Goal: Task Accomplishment & Management: Use online tool/utility

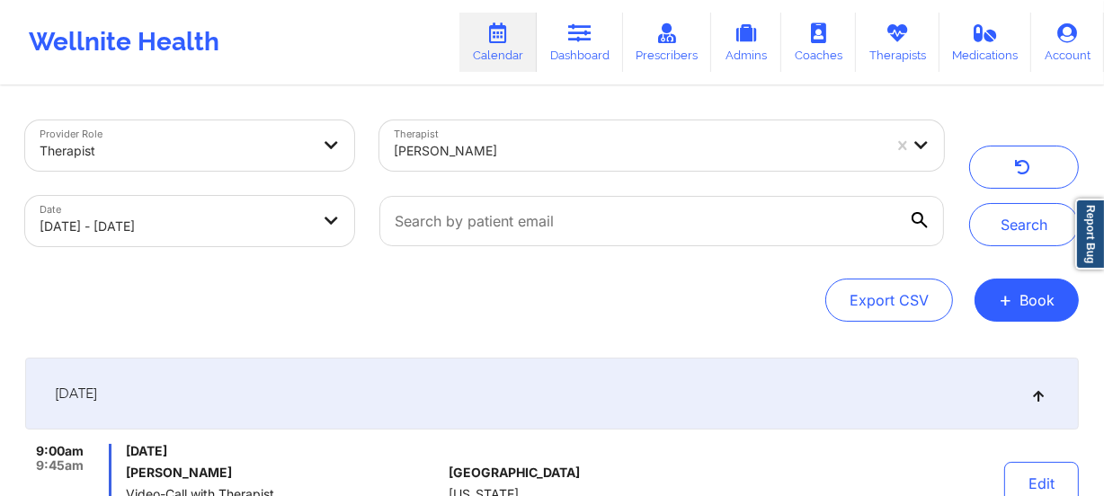
click at [494, 145] on div at bounding box center [638, 151] width 488 height 22
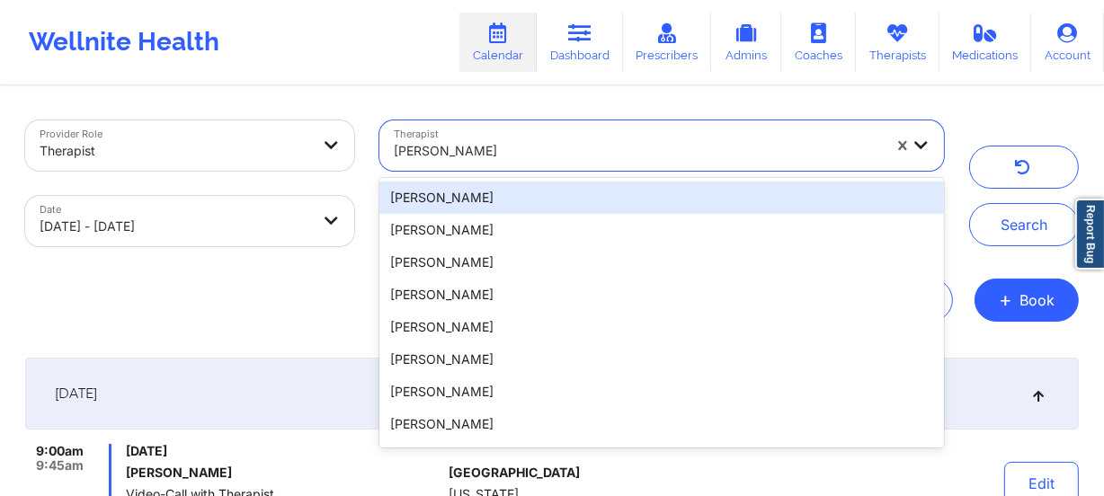
paste input "[PERSON_NAME]"
type input "[PERSON_NAME]"
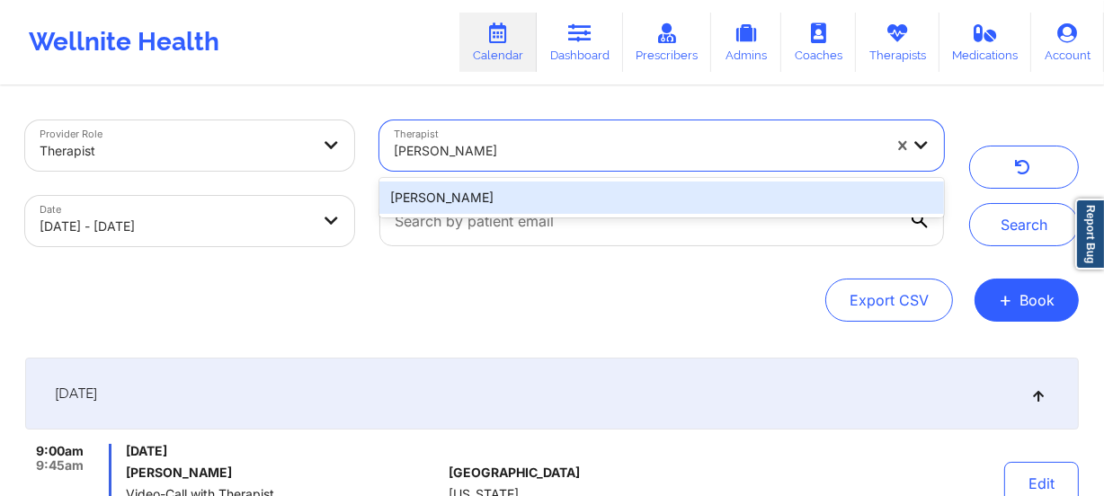
click at [550, 217] on div "[PERSON_NAME]" at bounding box center [661, 198] width 564 height 40
click at [570, 195] on div "[PERSON_NAME]" at bounding box center [661, 198] width 564 height 32
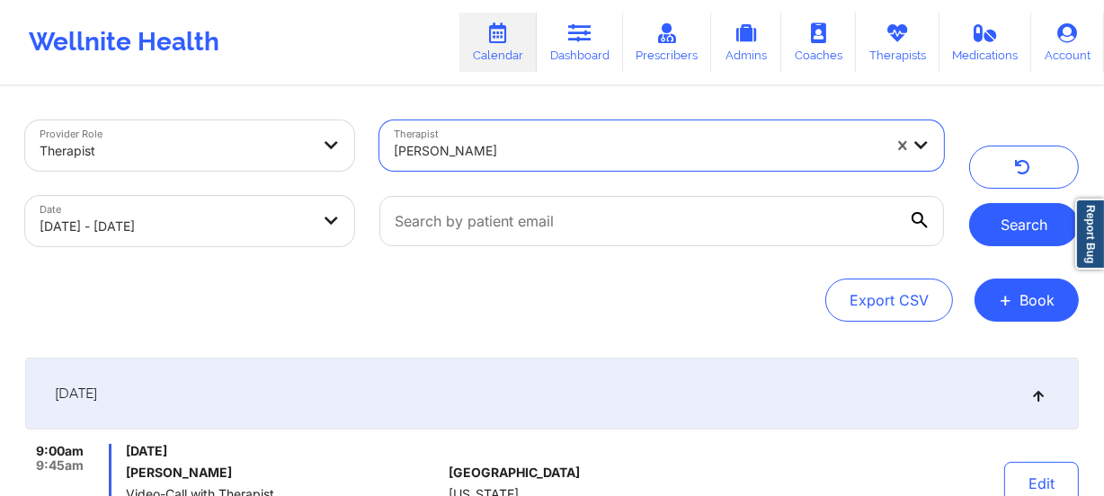
click at [1047, 236] on button "Search" at bounding box center [1024, 224] width 110 height 43
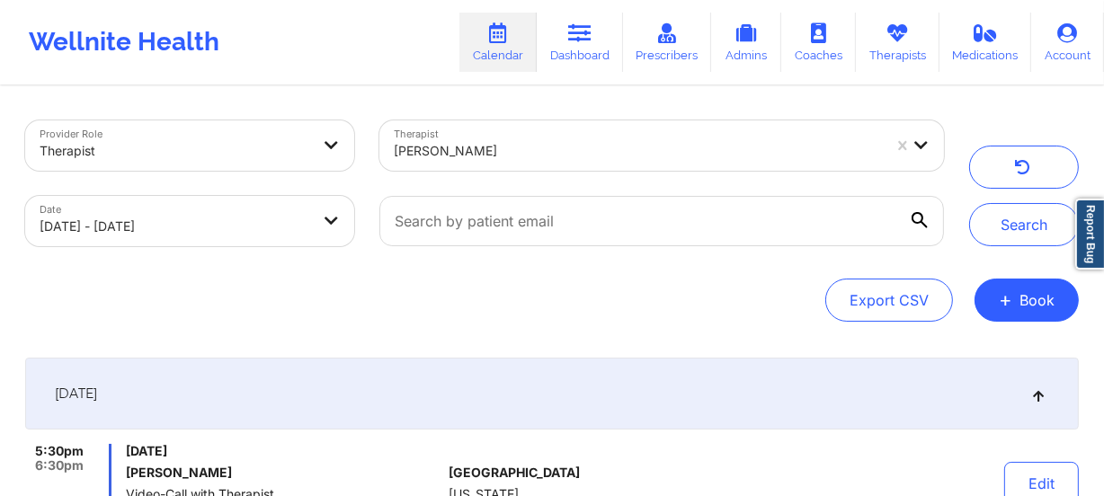
click at [659, 145] on div at bounding box center [638, 151] width 488 height 22
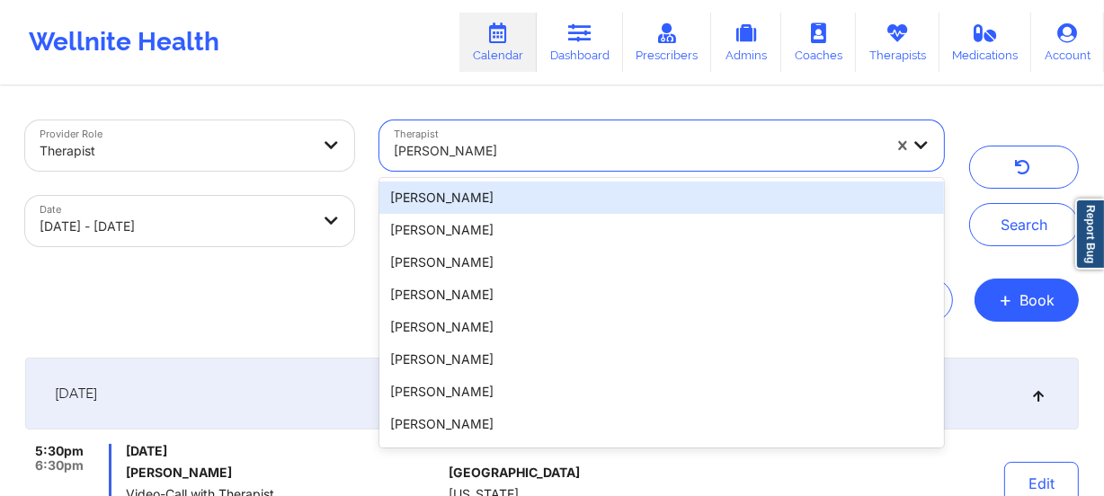
paste input "[PERSON_NAME]"
type input "[PERSON_NAME]"
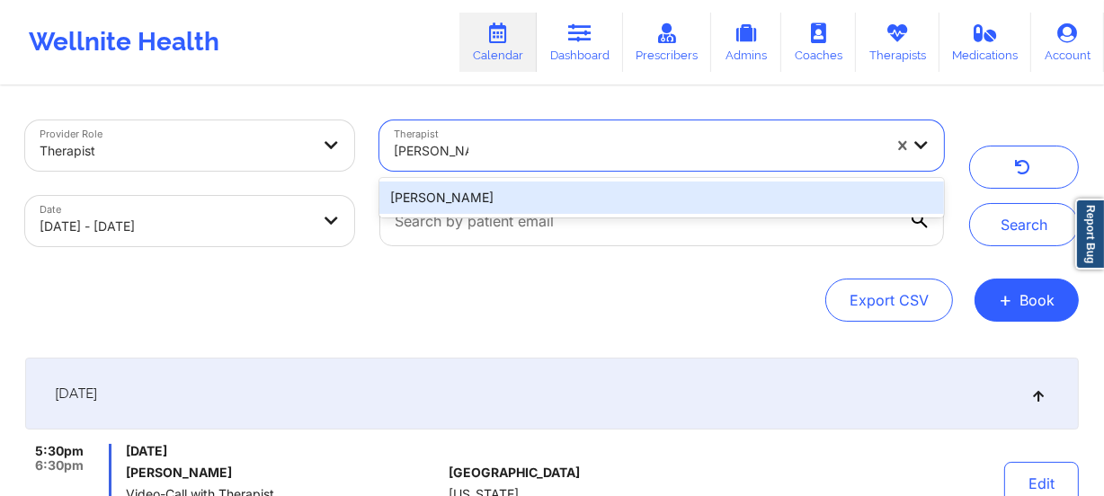
click at [635, 198] on div "[PERSON_NAME]" at bounding box center [661, 198] width 564 height 32
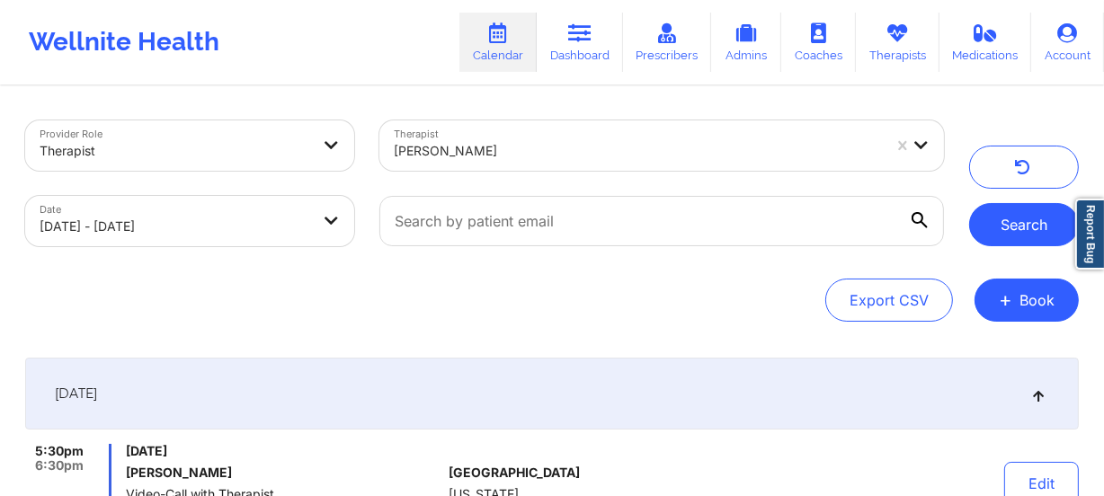
click at [998, 224] on button "Search" at bounding box center [1024, 224] width 110 height 43
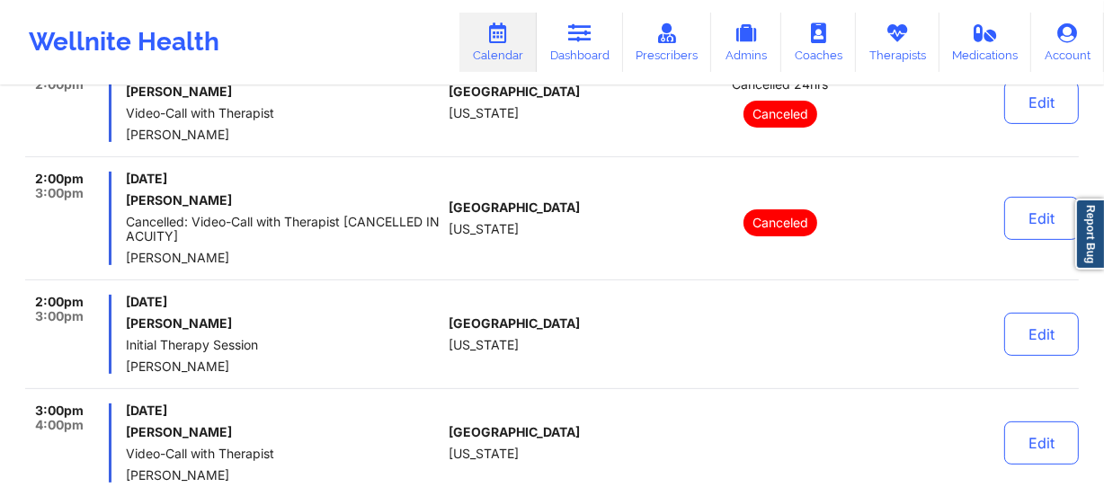
scroll to position [653, 0]
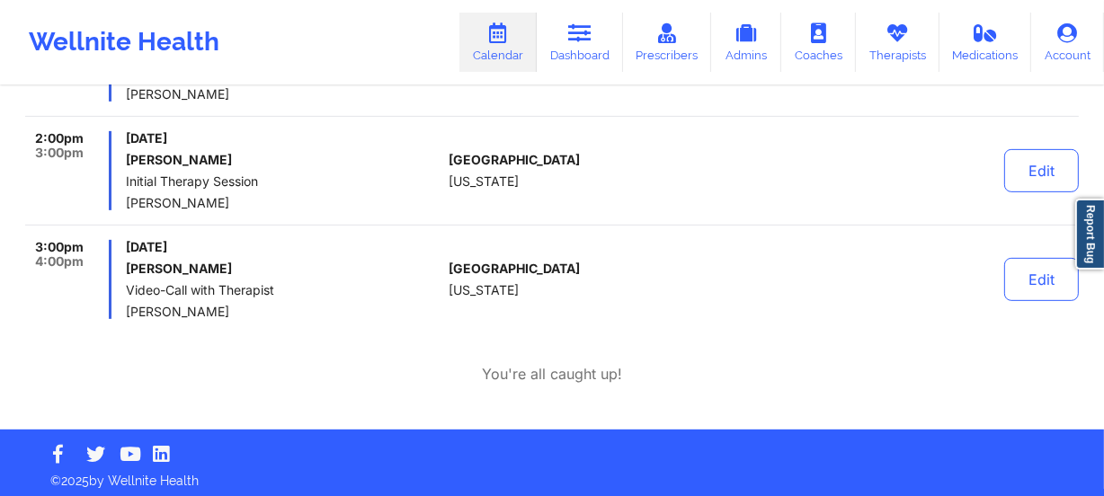
click at [505, 227] on div "11:50am 12:20pm [DATE] [PERSON_NAME] Video-Call with Therapist [PERSON_NAME] [G…" at bounding box center [551, 55] width 1053 height 529
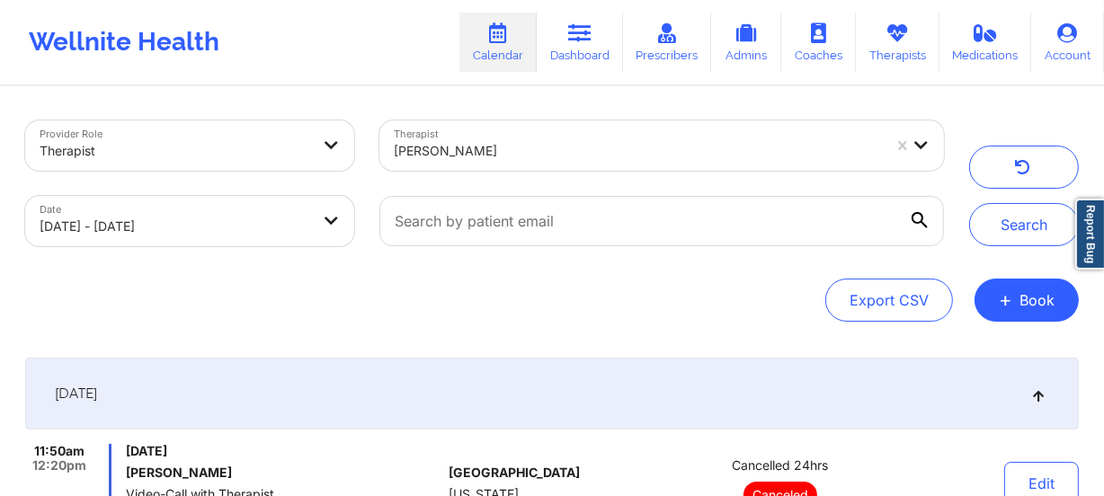
scroll to position [0, 0]
click at [573, 169] on div "[PERSON_NAME]" at bounding box center [638, 151] width 488 height 40
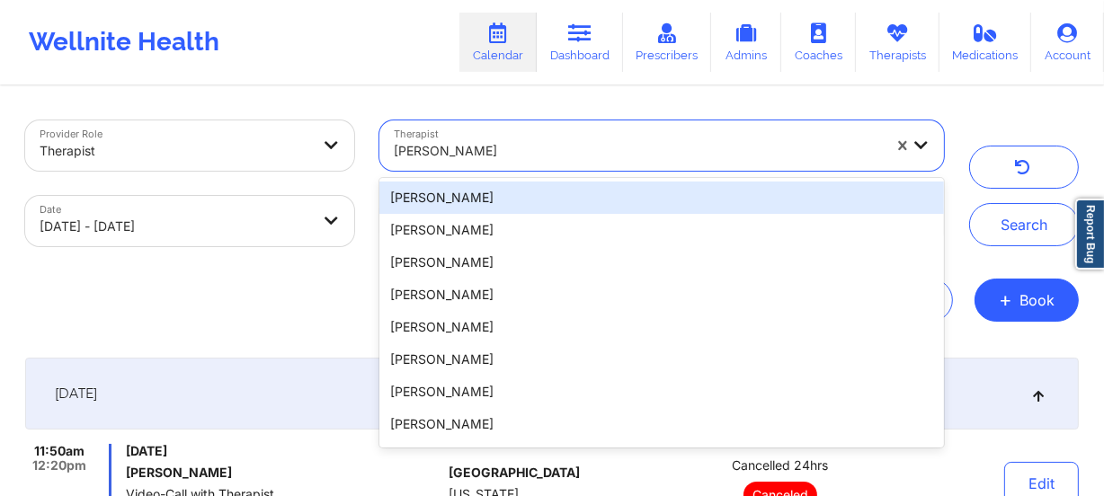
paste input "[PERSON_NAME]"
type input "[PERSON_NAME]"
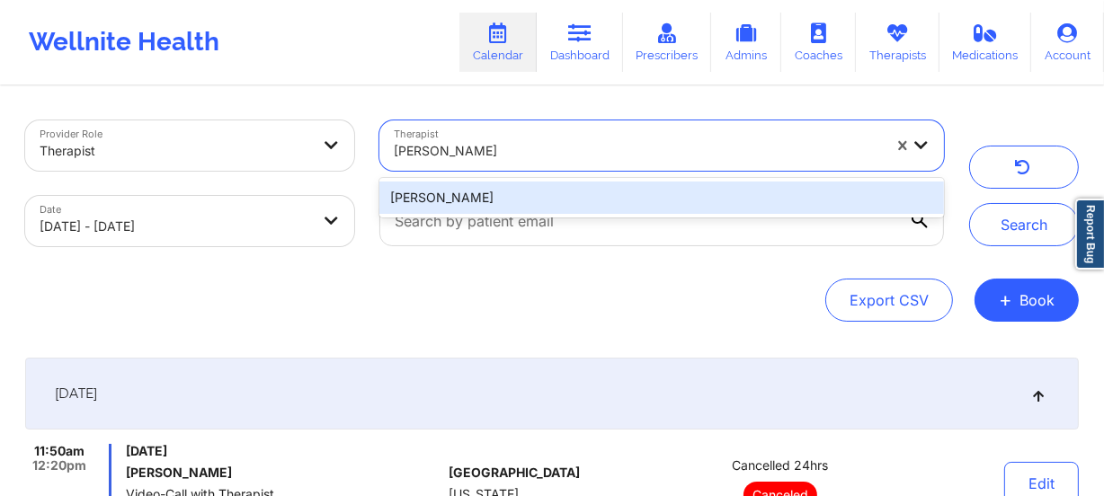
click at [584, 188] on div "[PERSON_NAME]" at bounding box center [661, 198] width 564 height 32
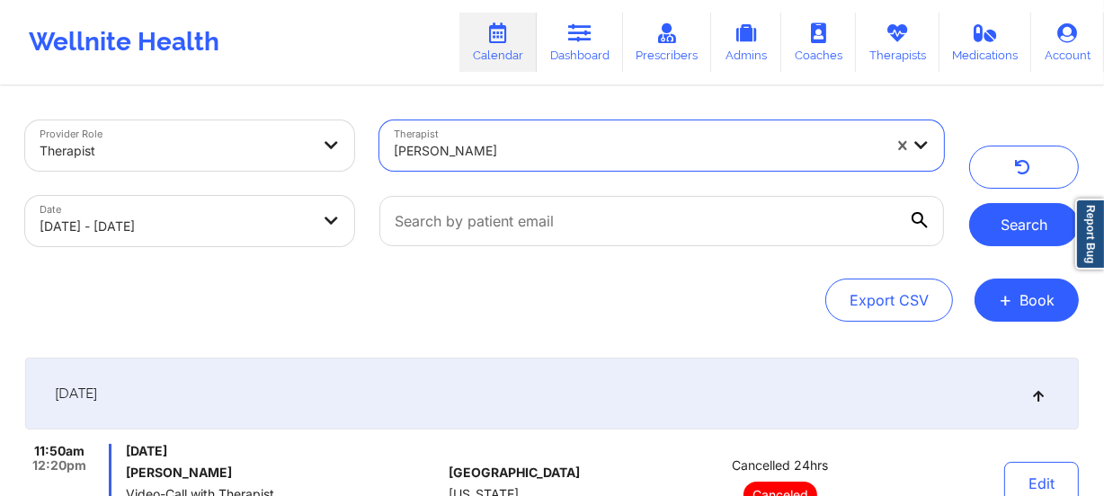
click at [1042, 224] on button "Search" at bounding box center [1024, 224] width 110 height 43
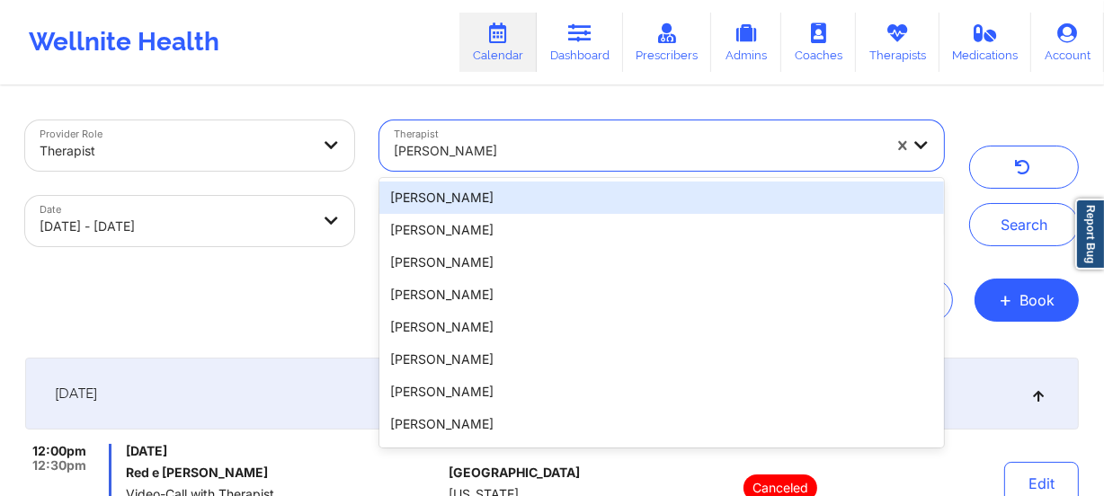
click at [601, 147] on div at bounding box center [638, 151] width 488 height 22
paste input "[PERSON_NAME]"
type input "[PERSON_NAME]"
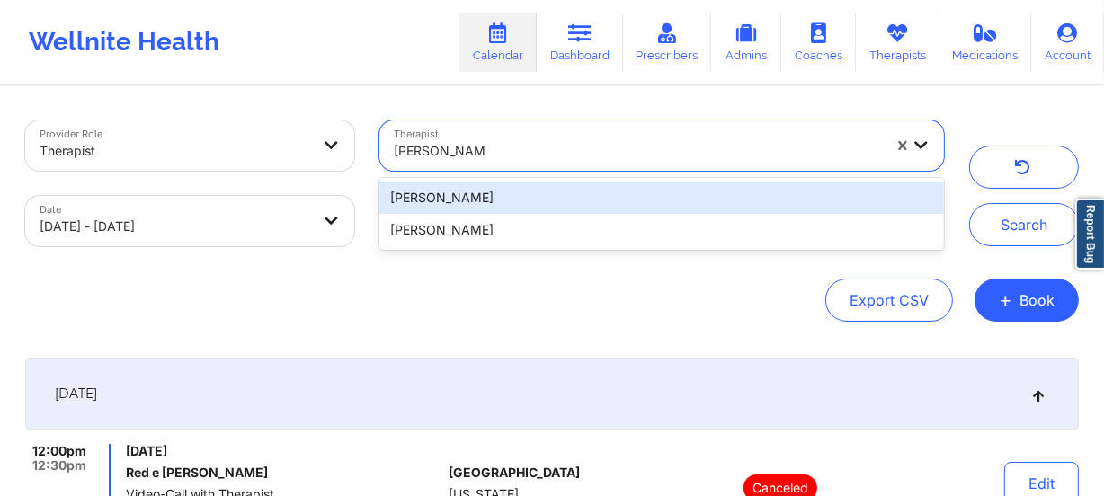
click at [600, 208] on div "[PERSON_NAME]" at bounding box center [661, 198] width 564 height 32
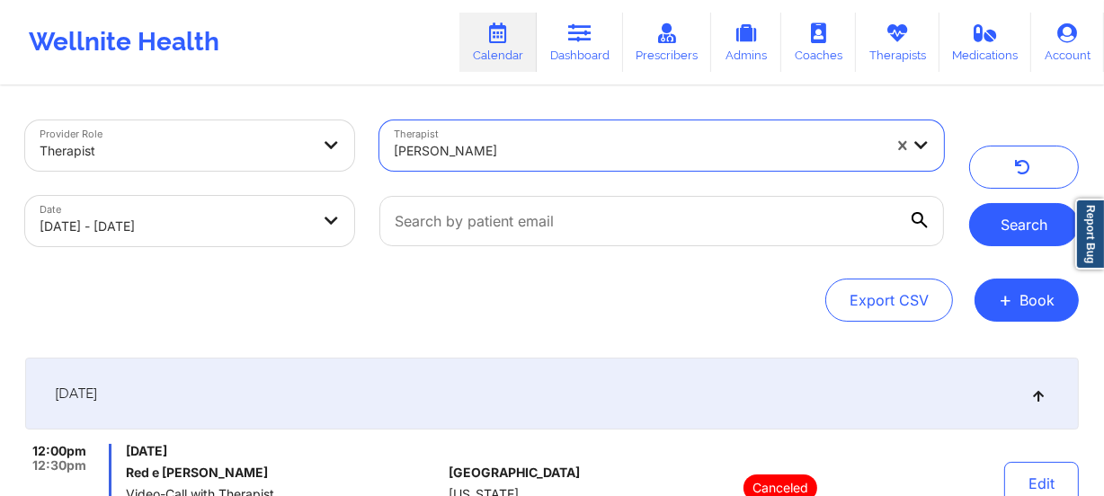
click at [1007, 221] on button "Search" at bounding box center [1024, 224] width 110 height 43
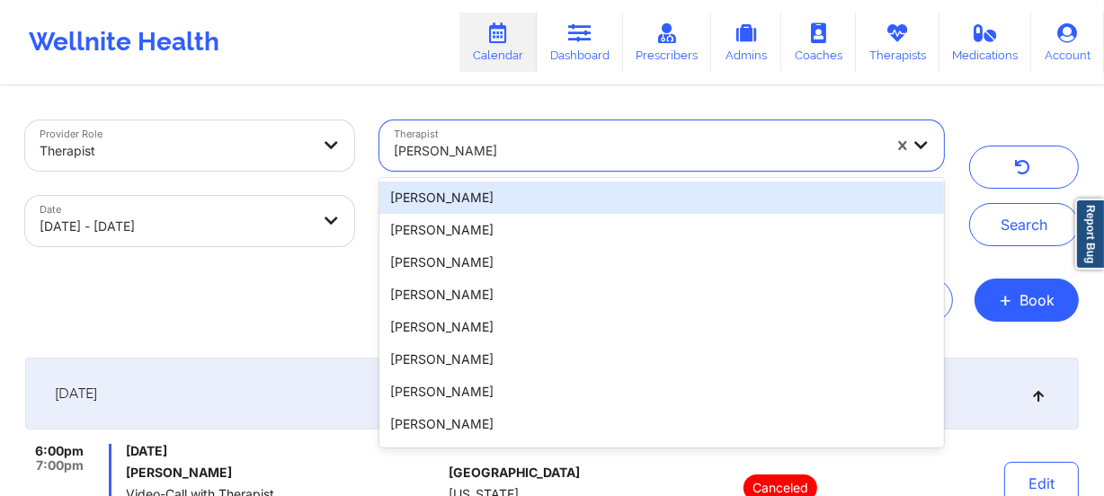
click at [533, 148] on div at bounding box center [638, 151] width 488 height 22
paste input "[PERSON_NAME]"
type input "[PERSON_NAME]"
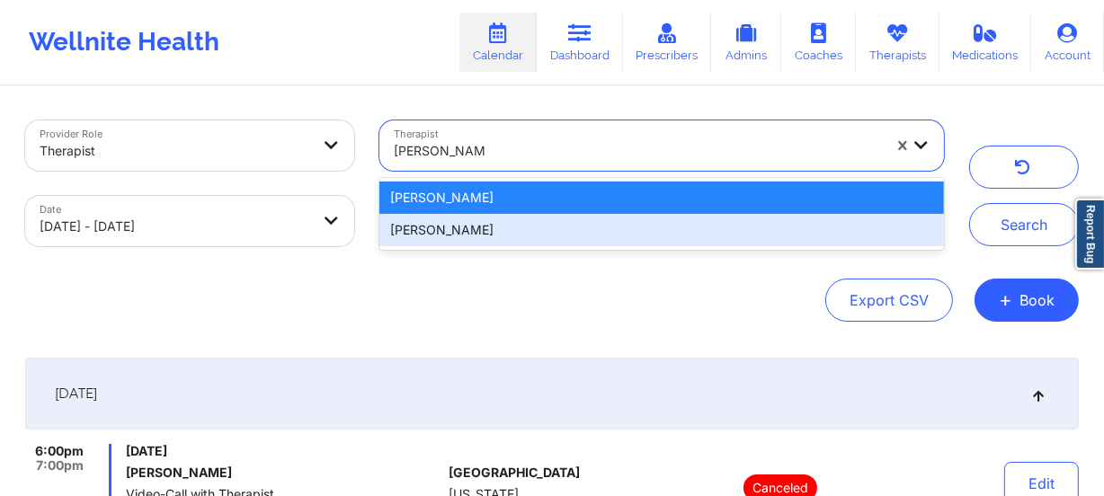
click at [527, 238] on div "[PERSON_NAME]" at bounding box center [661, 230] width 564 height 32
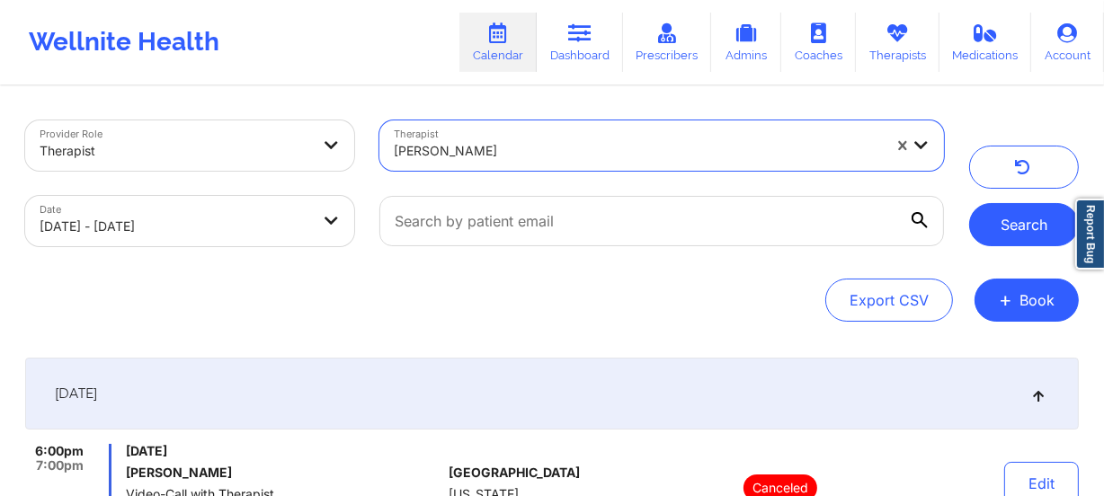
click at [1018, 232] on button "Search" at bounding box center [1024, 224] width 110 height 43
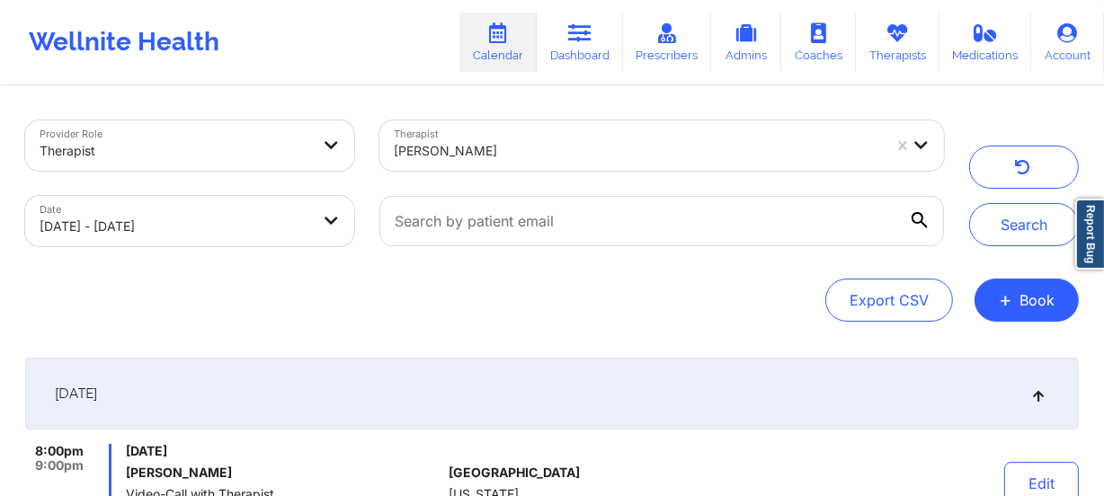
click at [530, 161] on div at bounding box center [638, 151] width 488 height 22
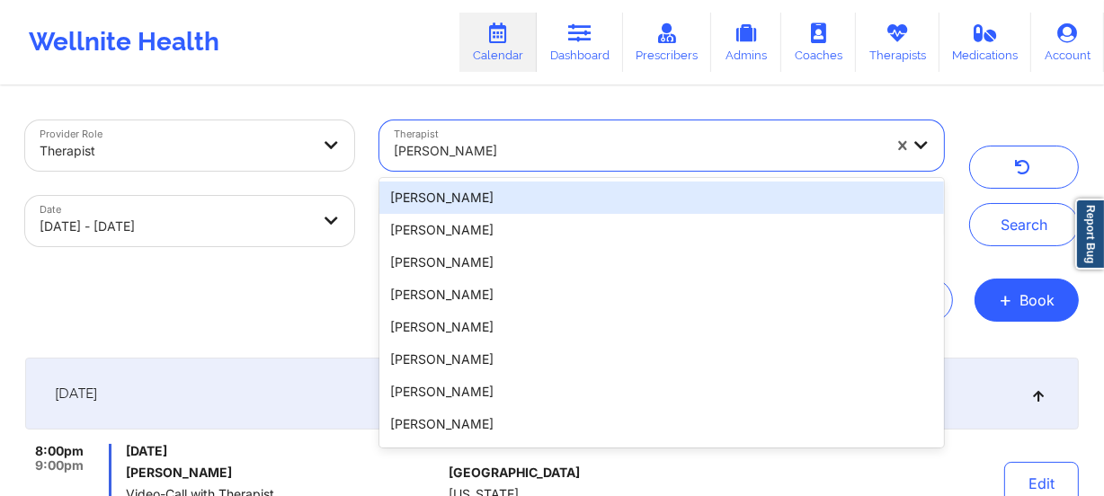
paste input "[PERSON_NAME]"
type input "[PERSON_NAME]"
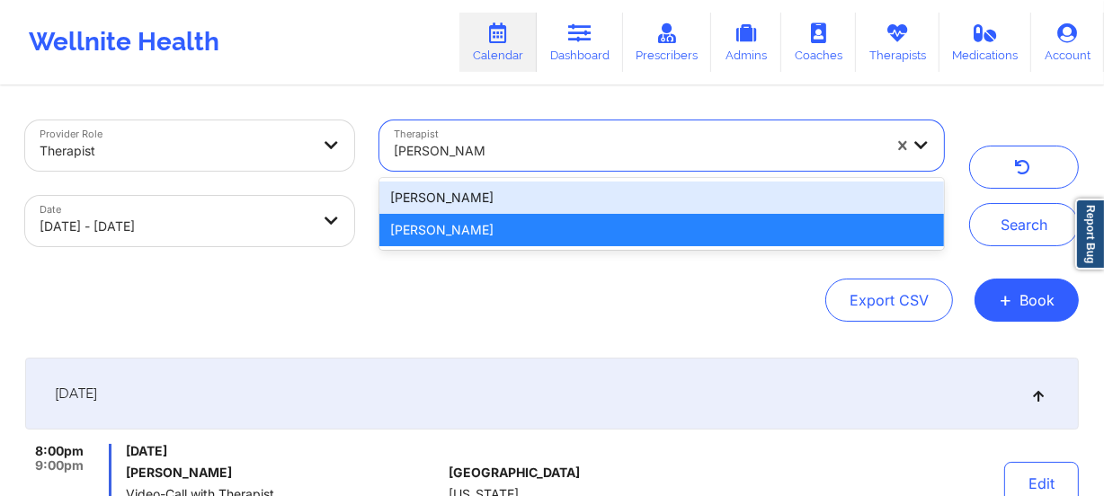
click at [539, 189] on div "[PERSON_NAME]" at bounding box center [661, 198] width 564 height 32
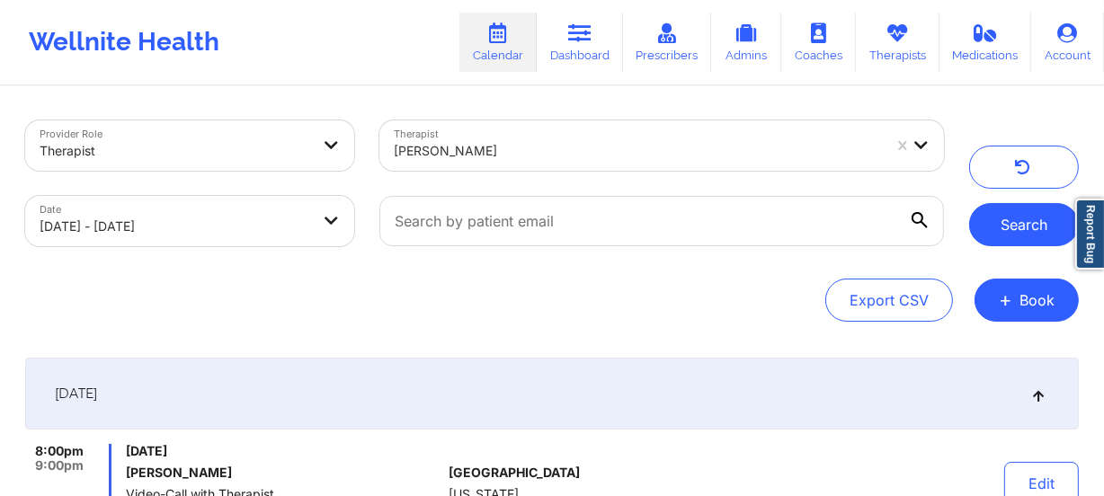
click at [1023, 209] on button "Search" at bounding box center [1024, 224] width 110 height 43
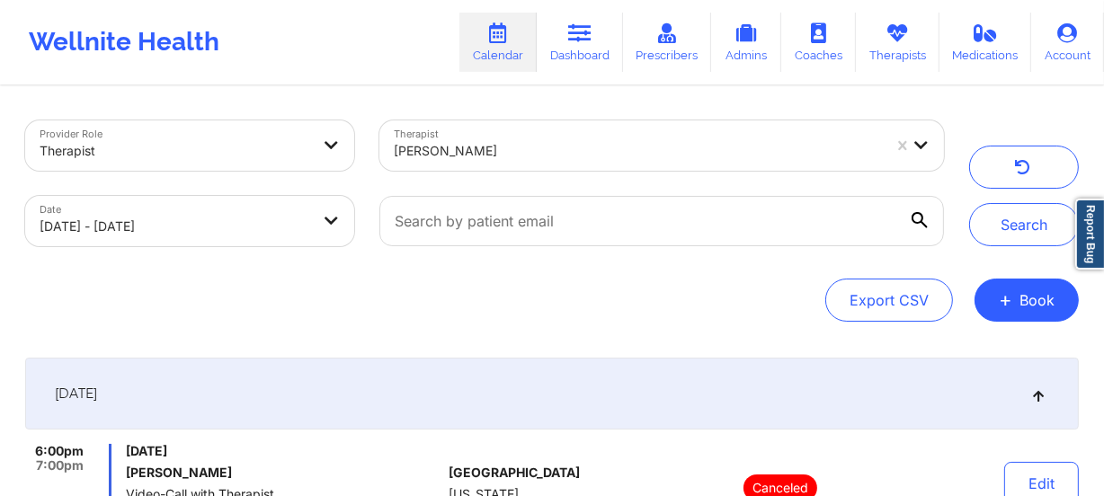
click at [486, 153] on div at bounding box center [638, 151] width 488 height 22
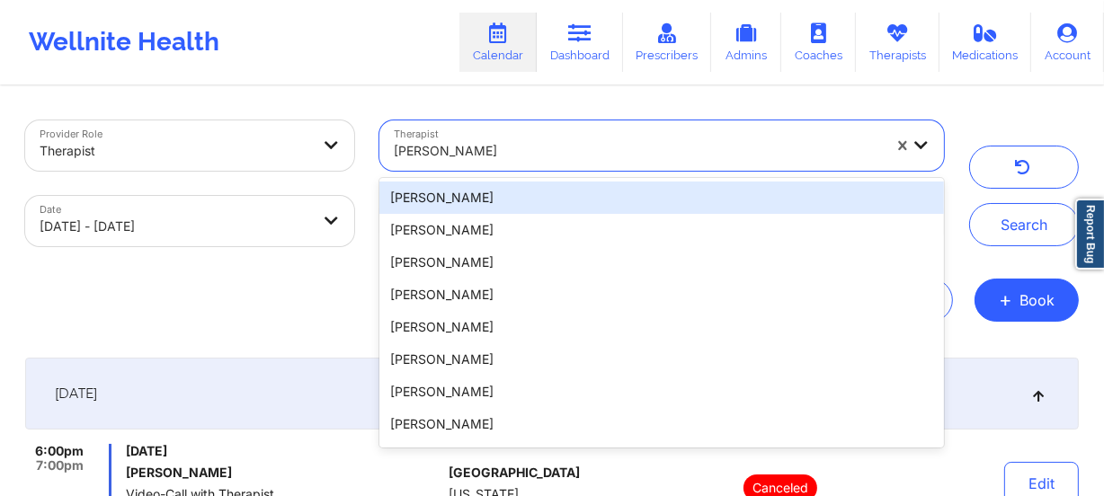
paste input "[PERSON_NAME]"
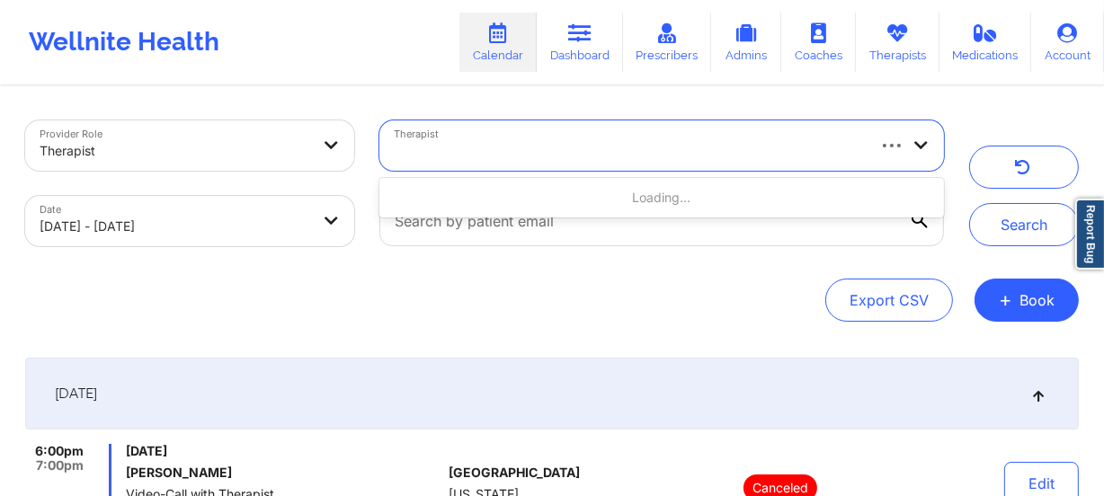
type input "[PERSON_NAME]"
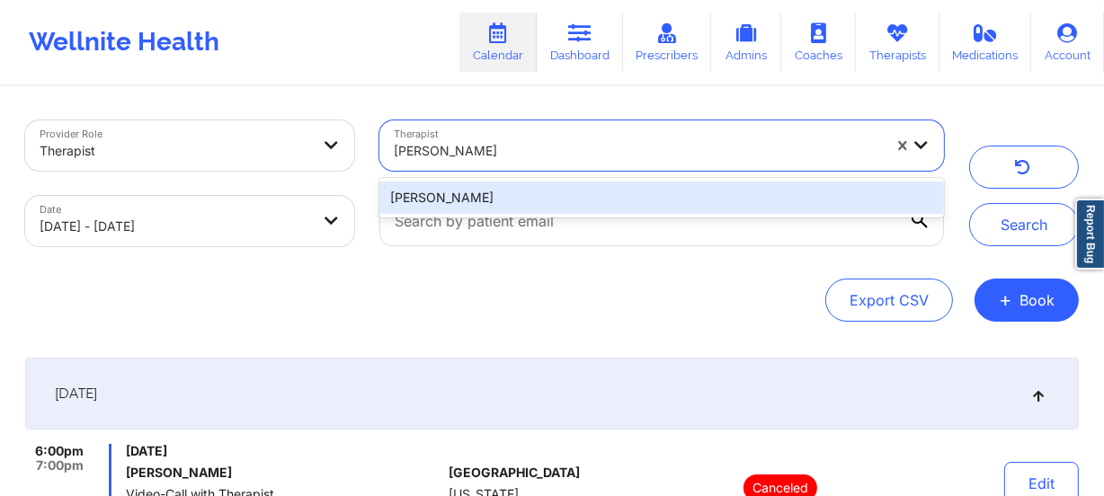
click at [527, 195] on div "[PERSON_NAME]" at bounding box center [661, 198] width 564 height 32
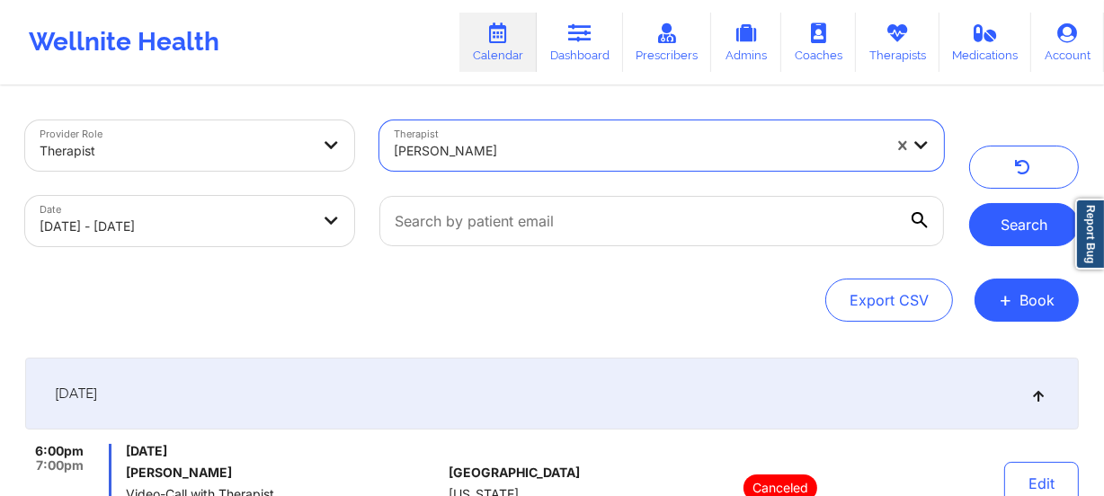
click at [1027, 218] on button "Search" at bounding box center [1024, 224] width 110 height 43
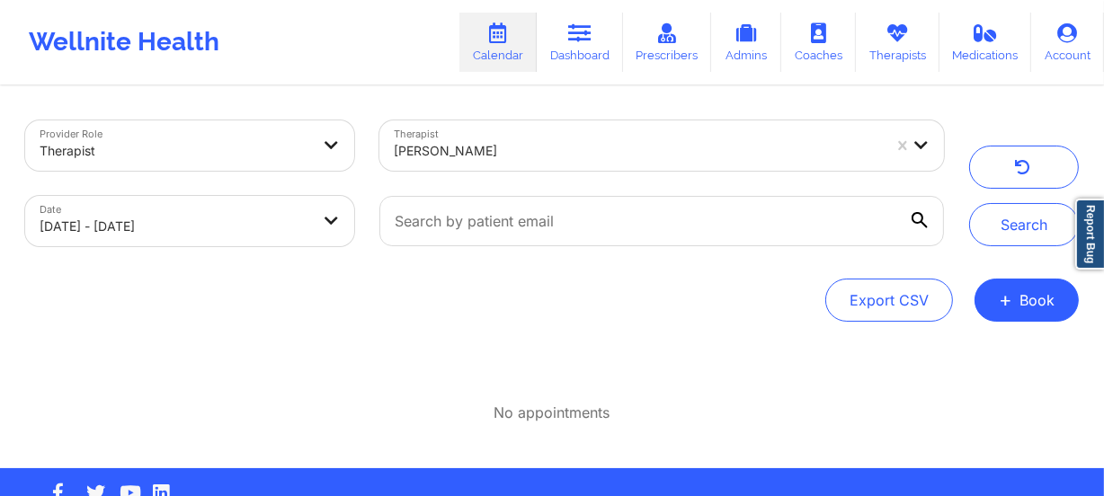
click at [497, 142] on div at bounding box center [638, 151] width 488 height 22
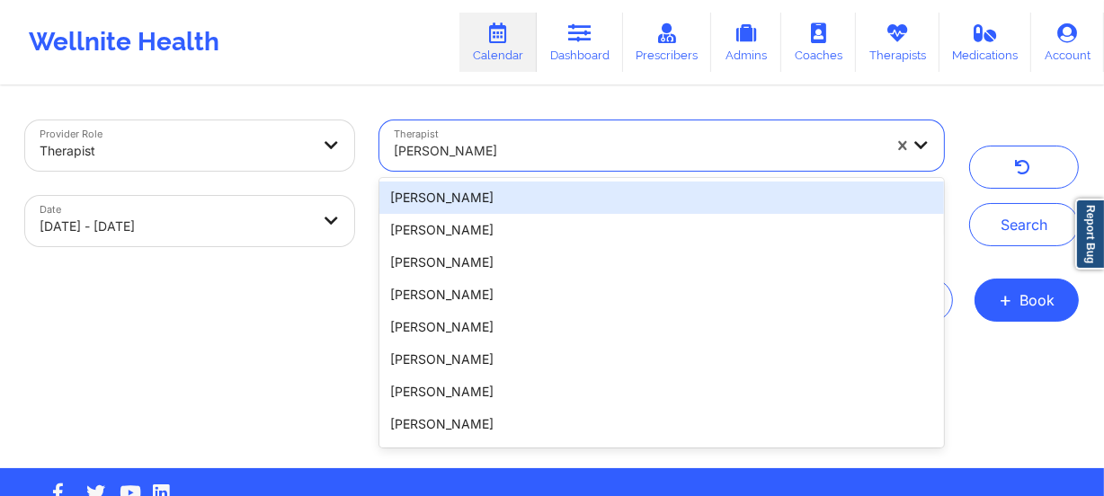
paste input "[PERSON_NAME]"
type input "[PERSON_NAME]"
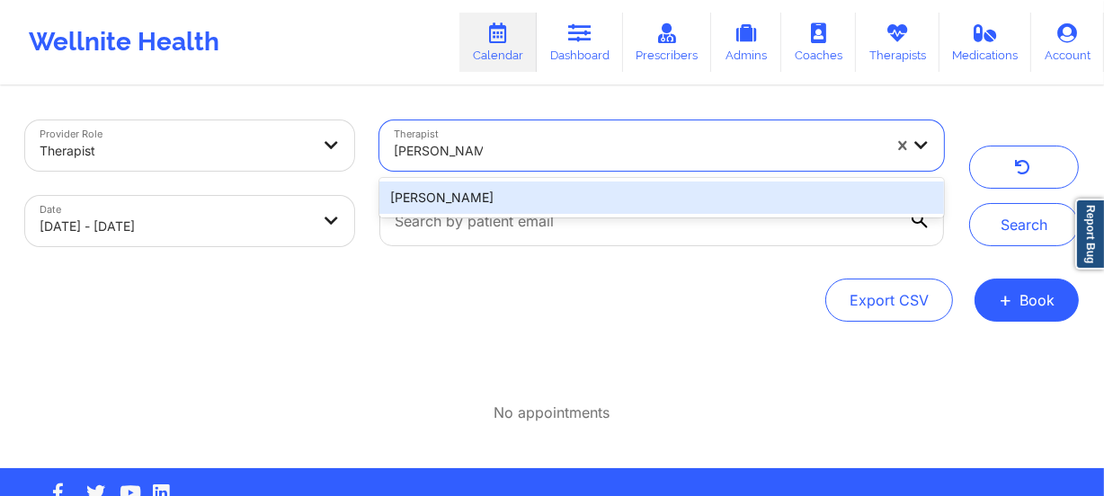
click at [511, 193] on div "[PERSON_NAME]" at bounding box center [661, 198] width 564 height 32
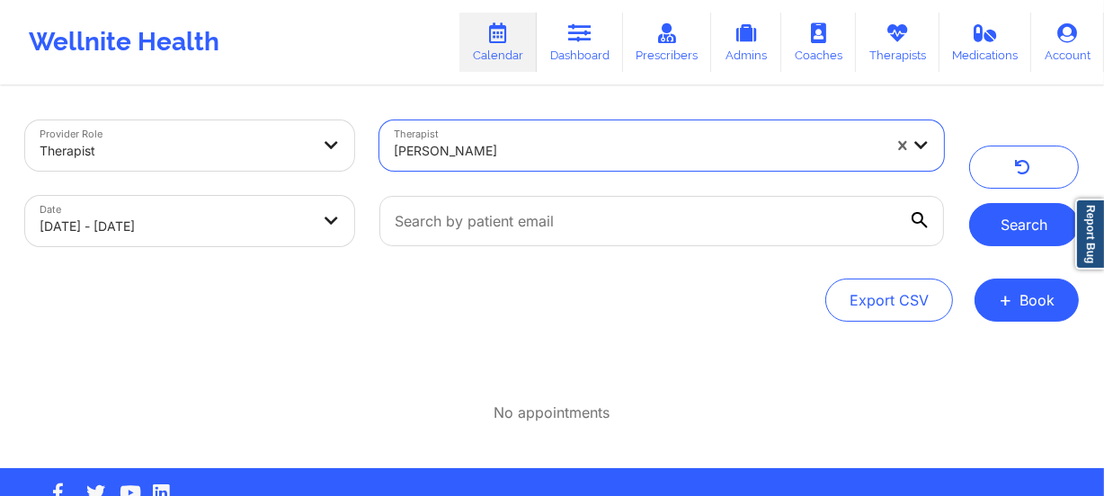
click at [1029, 222] on button "Search" at bounding box center [1024, 224] width 110 height 43
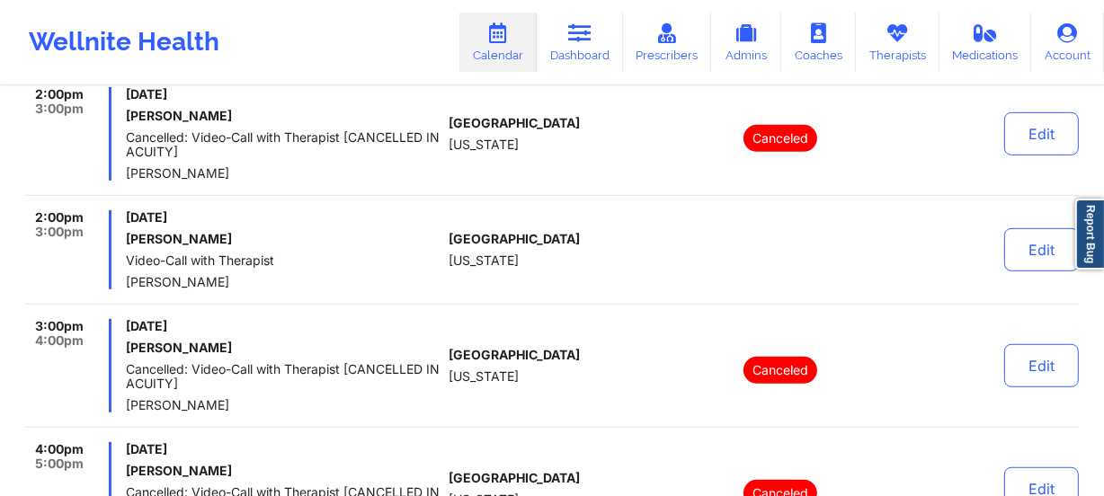
scroll to position [980, 0]
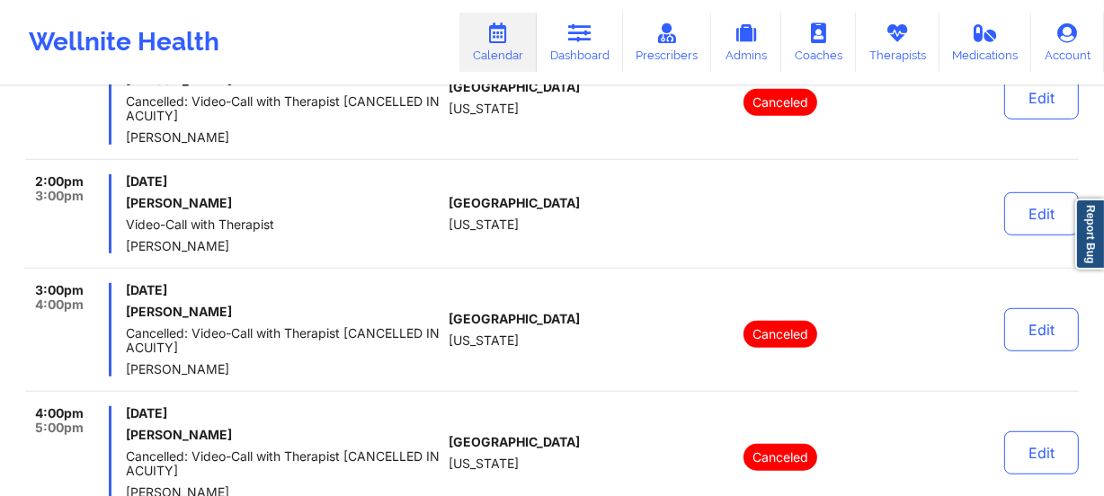
click at [581, 318] on div "[GEOGRAPHIC_DATA] [US_STATE]" at bounding box center [549, 329] width 200 height 93
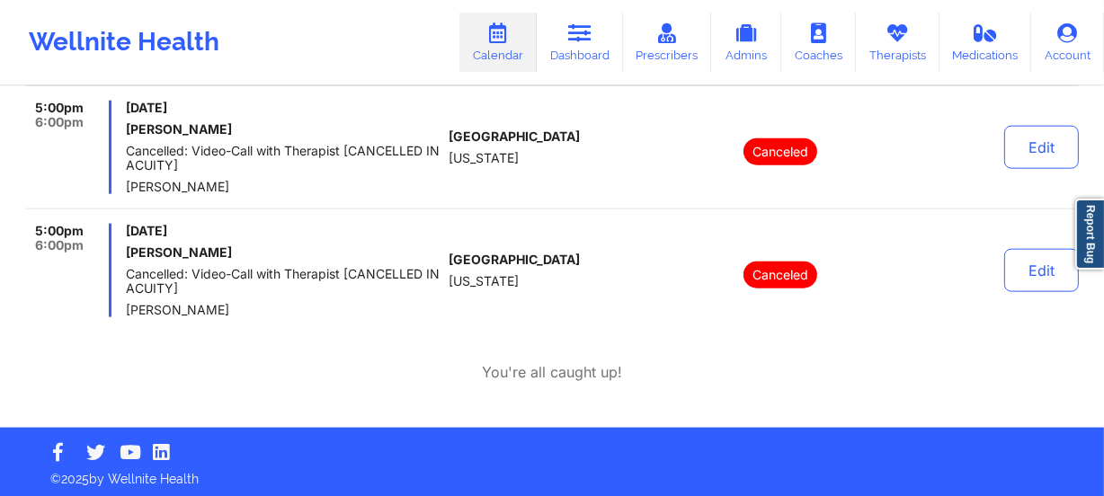
scroll to position [1904, 0]
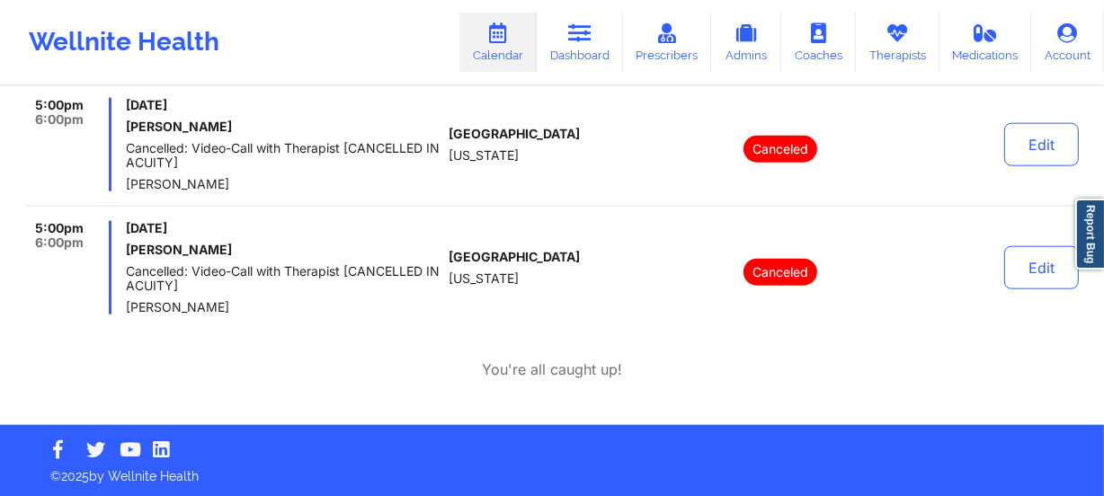
click at [579, 228] on div "[GEOGRAPHIC_DATA] [US_STATE]" at bounding box center [549, 267] width 200 height 93
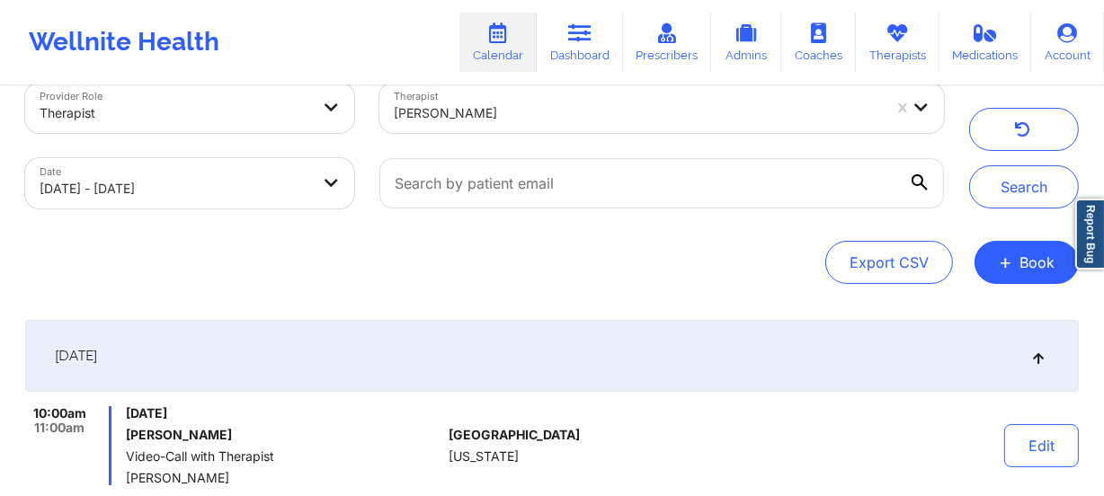
scroll to position [0, 0]
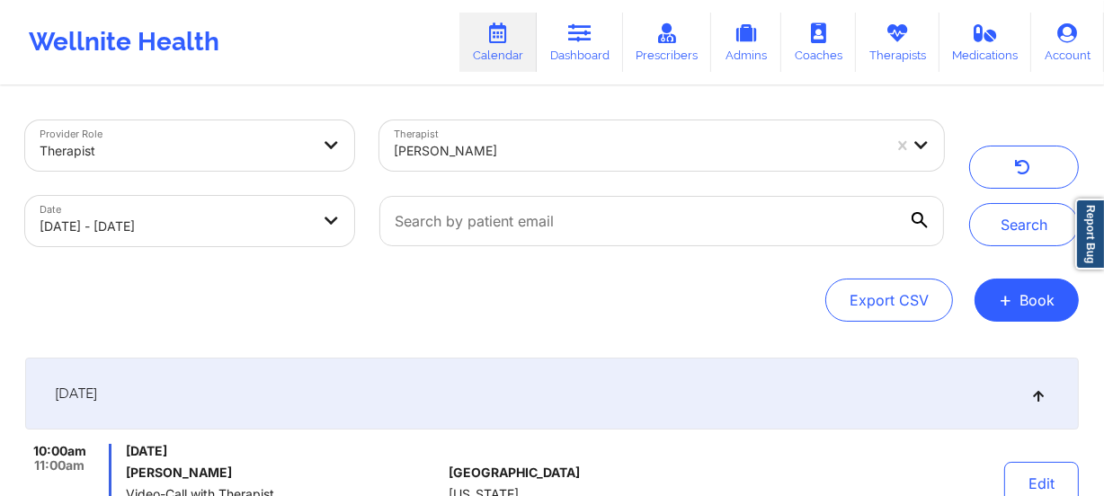
click at [477, 159] on div at bounding box center [638, 151] width 488 height 22
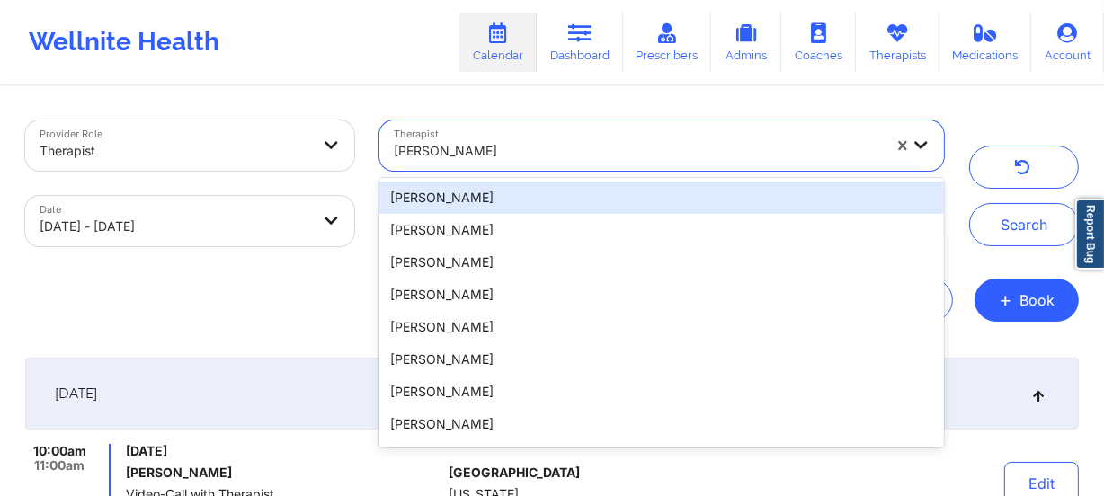
paste input "[PERSON_NAME][GEOGRAPHIC_DATA][PERSON_NAME]"
type input "[PERSON_NAME][GEOGRAPHIC_DATA][PERSON_NAME]"
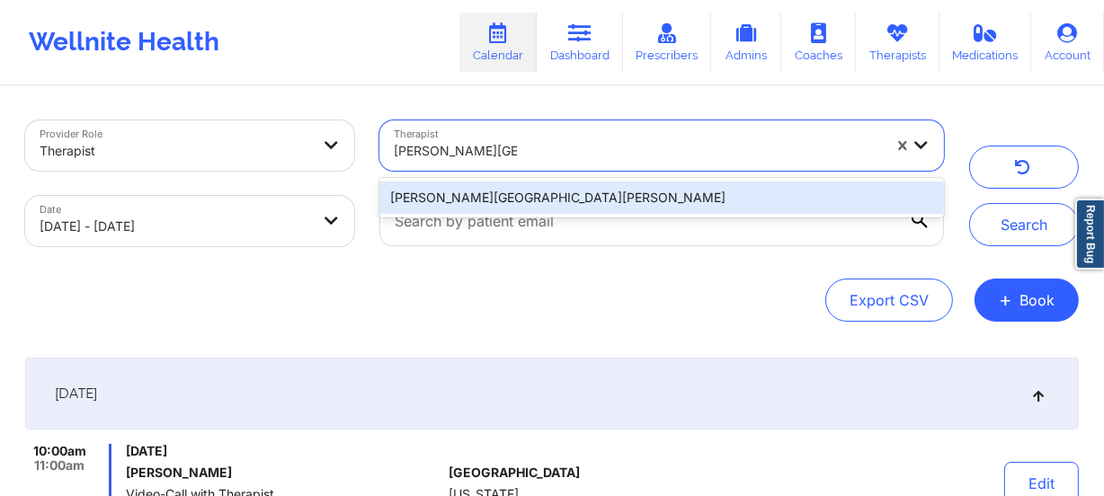
click at [514, 194] on div "[PERSON_NAME][GEOGRAPHIC_DATA][PERSON_NAME]" at bounding box center [661, 198] width 564 height 32
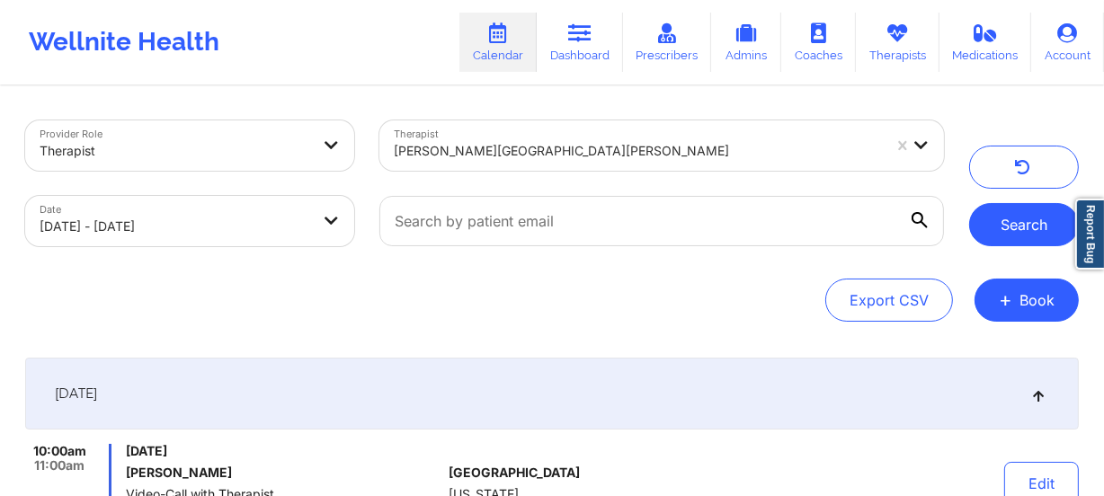
click at [1024, 210] on button "Search" at bounding box center [1024, 224] width 110 height 43
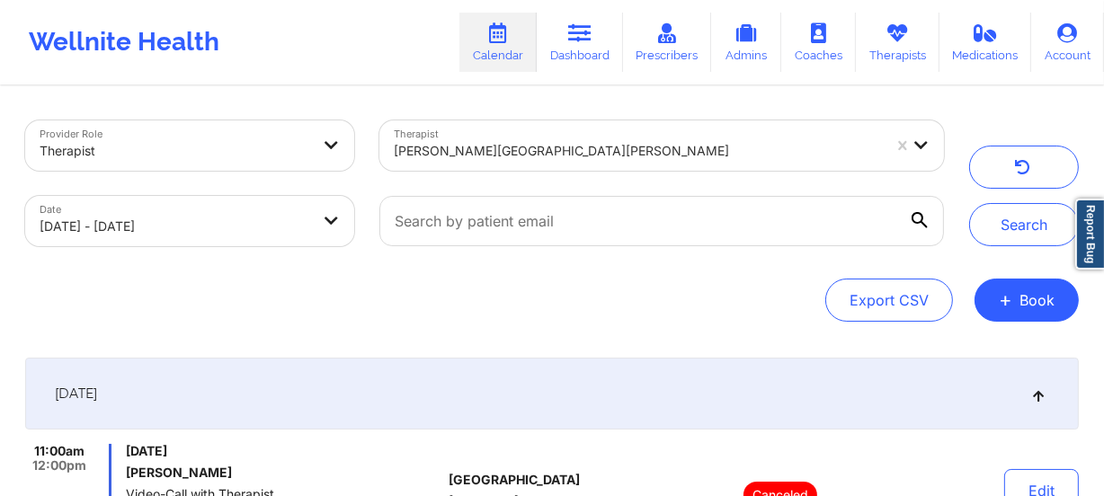
click at [486, 173] on div "Therapist [PERSON_NAME][GEOGRAPHIC_DATA][PERSON_NAME]" at bounding box center [662, 146] width 590 height 76
click at [535, 153] on div at bounding box center [638, 151] width 488 height 22
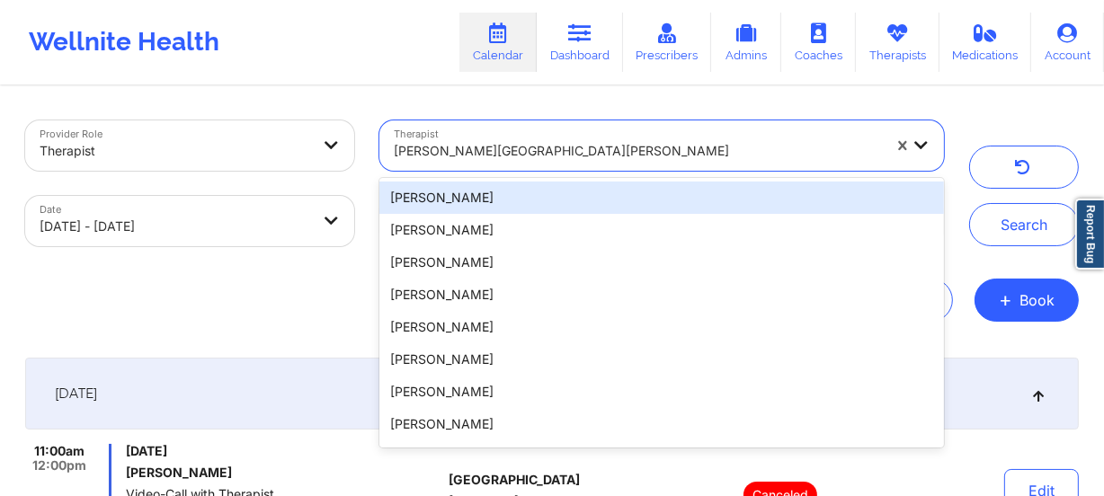
paste input "[PERSON_NAME]"
type input "[PERSON_NAME]"
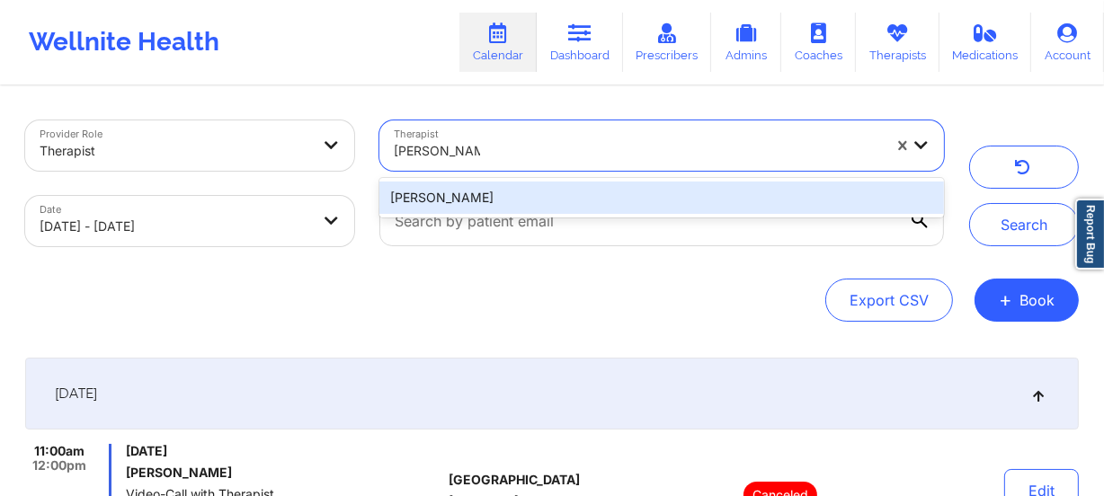
click at [537, 188] on div "[PERSON_NAME]" at bounding box center [661, 198] width 564 height 32
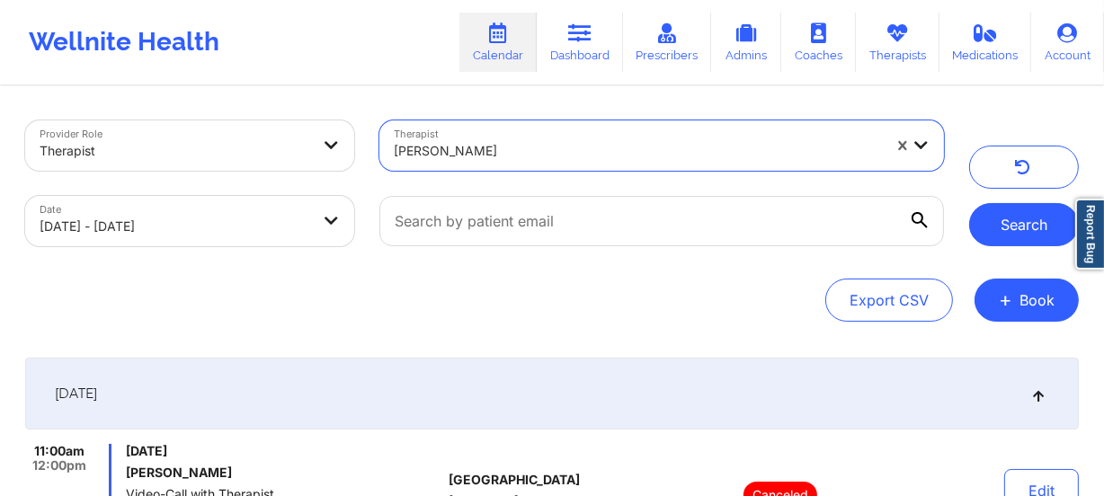
click at [1034, 221] on button "Search" at bounding box center [1024, 224] width 110 height 43
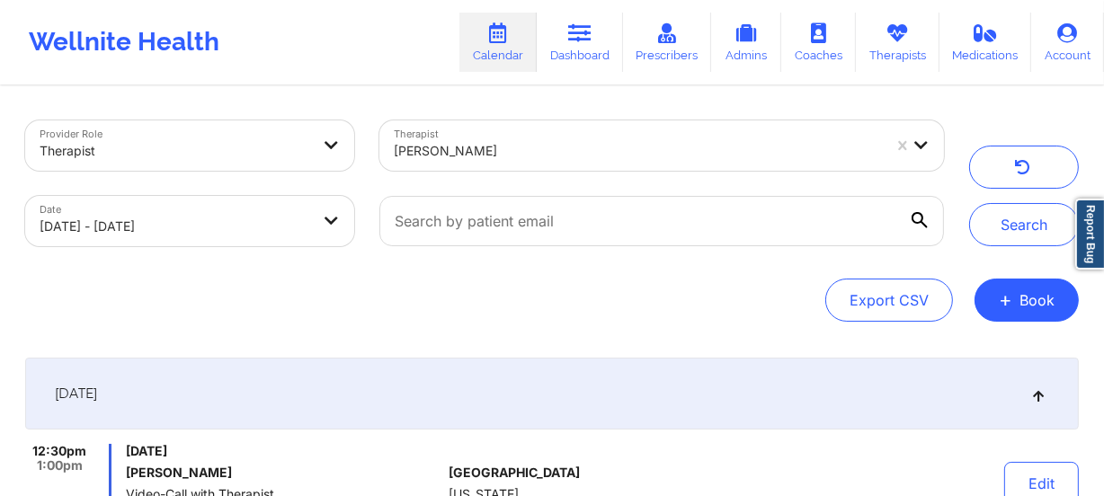
click at [496, 138] on div "[PERSON_NAME]" at bounding box center [638, 151] width 488 height 40
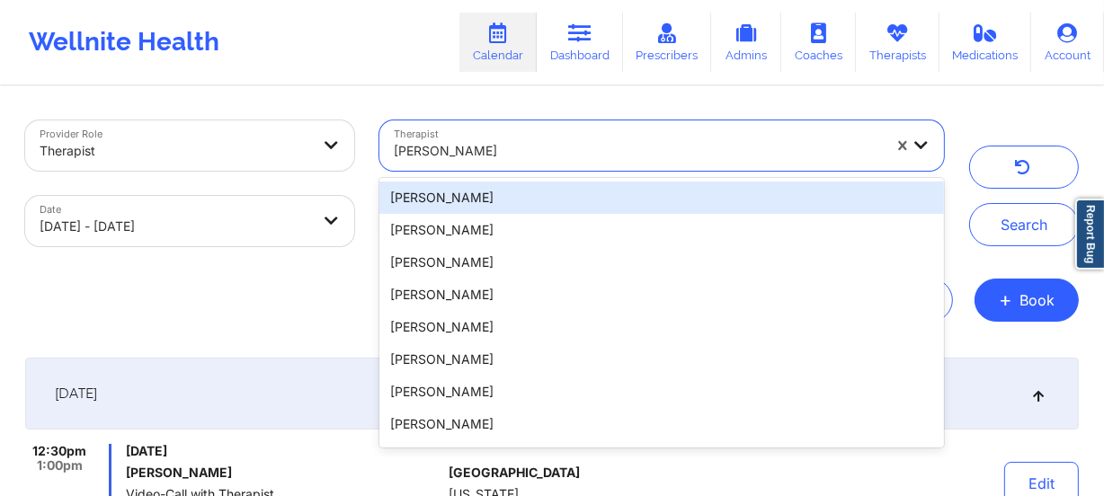
paste input "[PERSON_NAME]"
type input "[PERSON_NAME]"
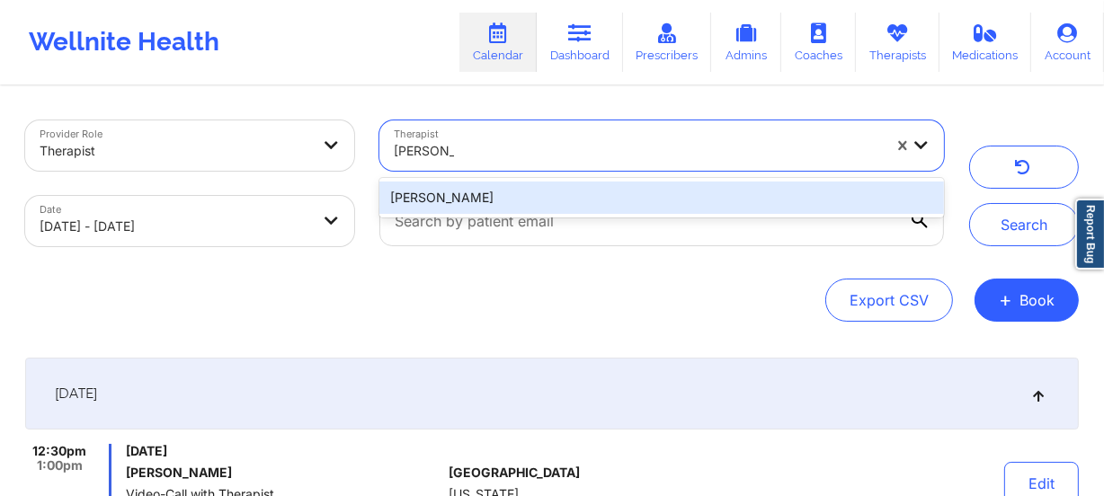
click at [442, 199] on div "[PERSON_NAME]" at bounding box center [661, 198] width 564 height 32
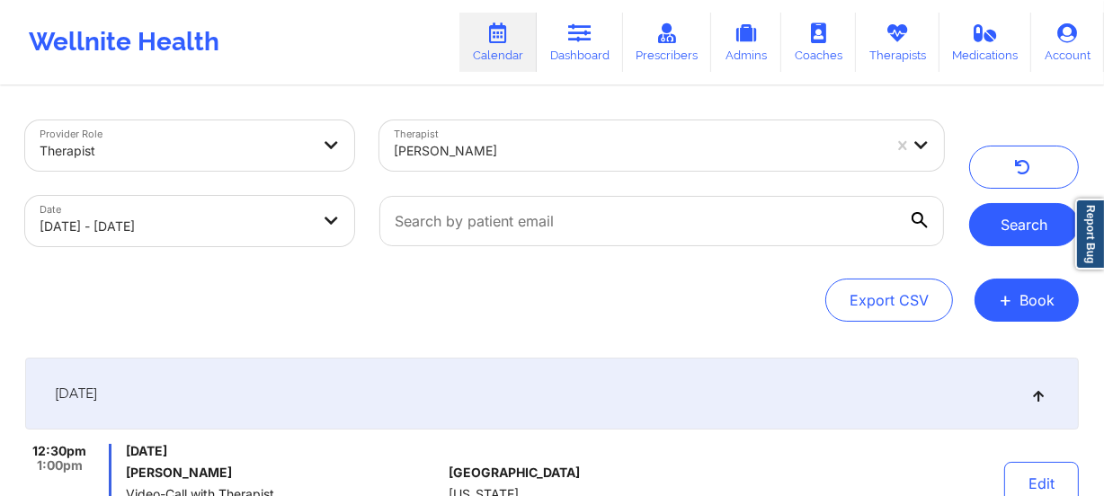
click at [993, 222] on button "Search" at bounding box center [1024, 224] width 110 height 43
click at [553, 150] on div at bounding box center [638, 151] width 488 height 22
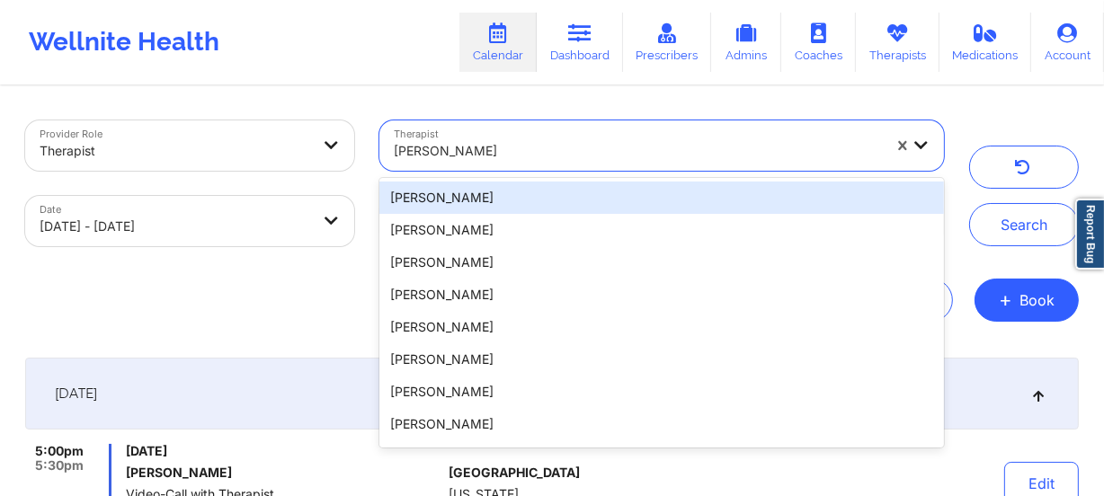
paste input "[PERSON_NAME]"
type input "[PERSON_NAME]"
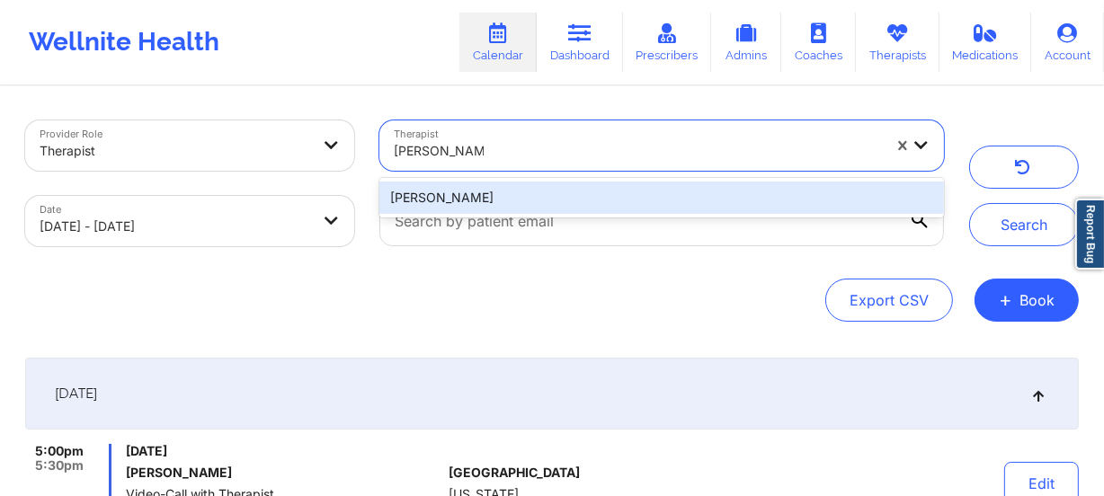
click at [573, 191] on div "[PERSON_NAME]" at bounding box center [661, 198] width 564 height 32
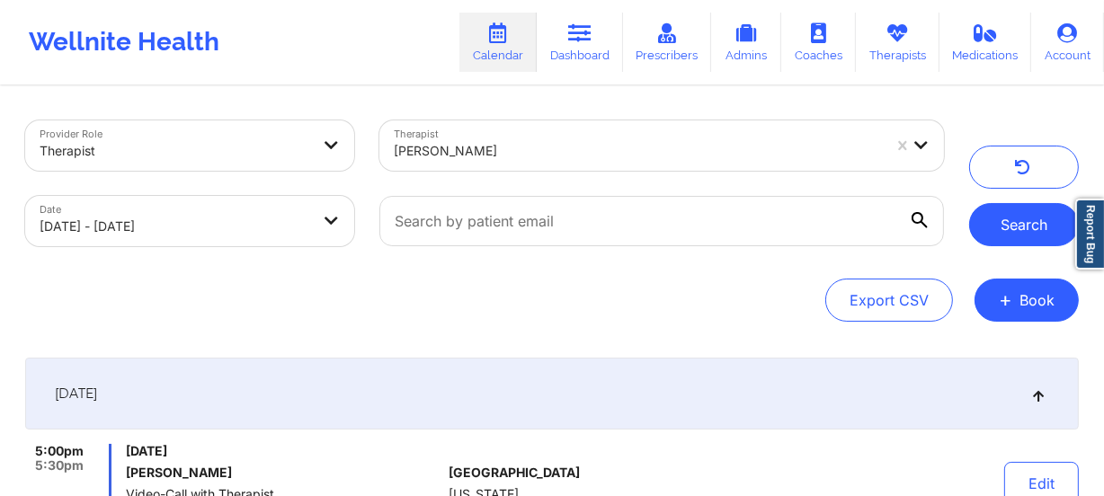
click at [991, 227] on button "Search" at bounding box center [1024, 224] width 110 height 43
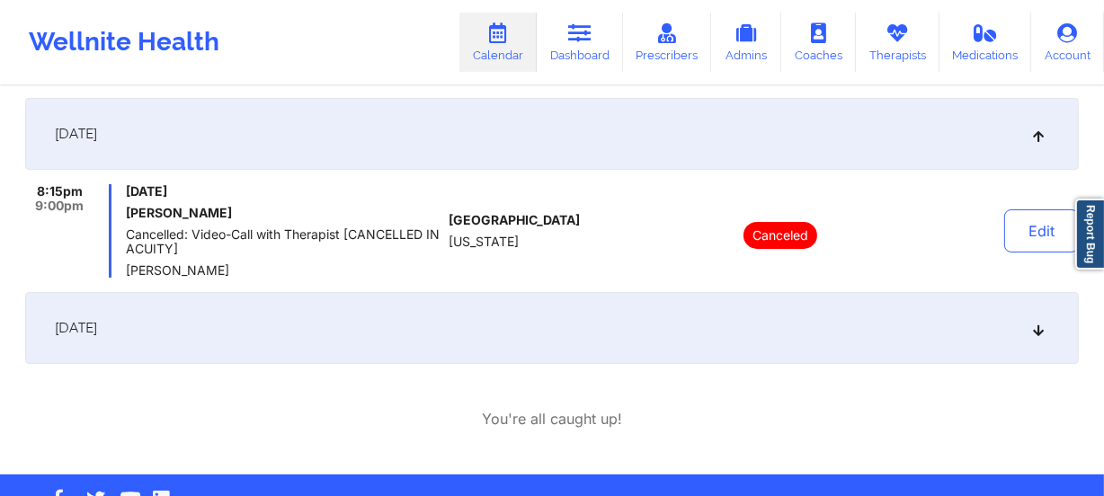
scroll to position [311, 0]
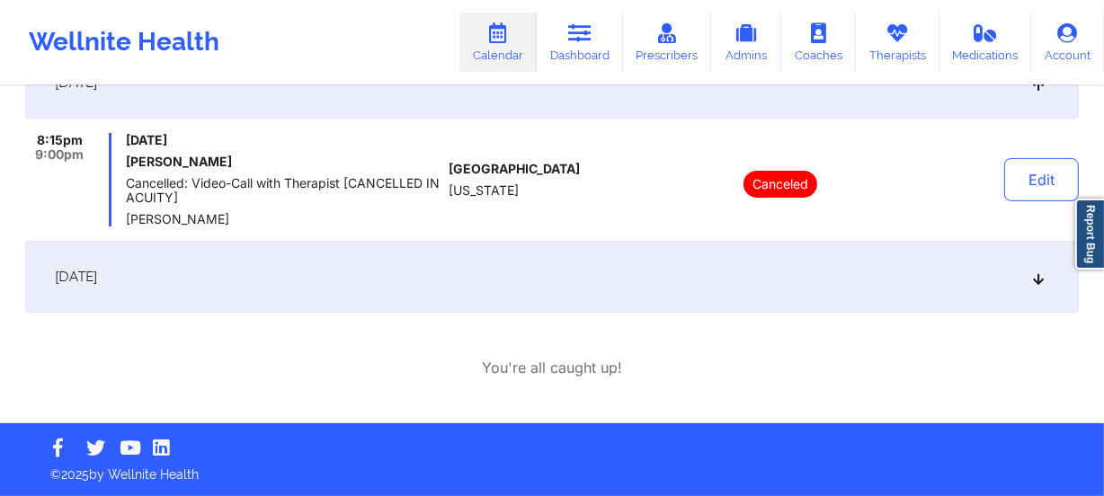
click at [671, 293] on div "[DATE]" at bounding box center [551, 277] width 1053 height 72
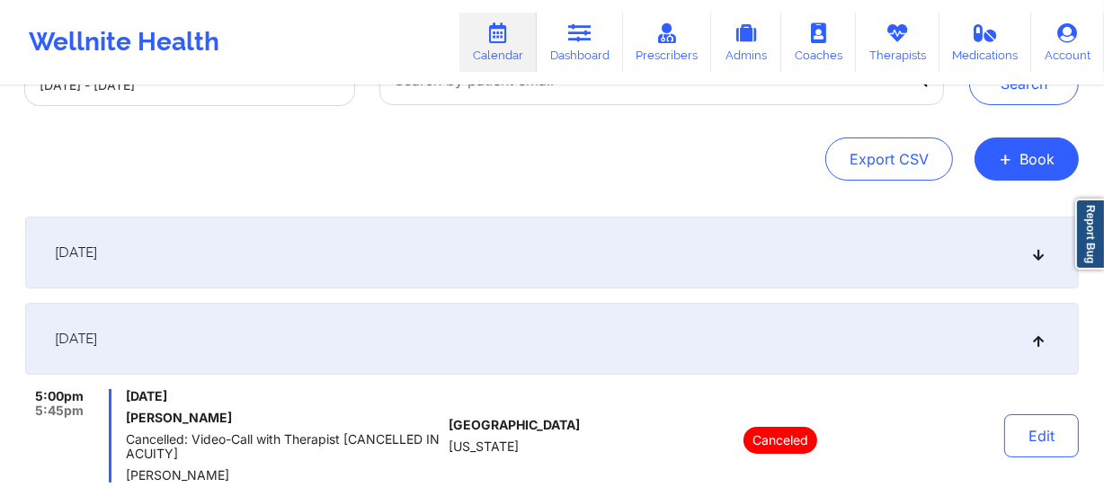
scroll to position [0, 0]
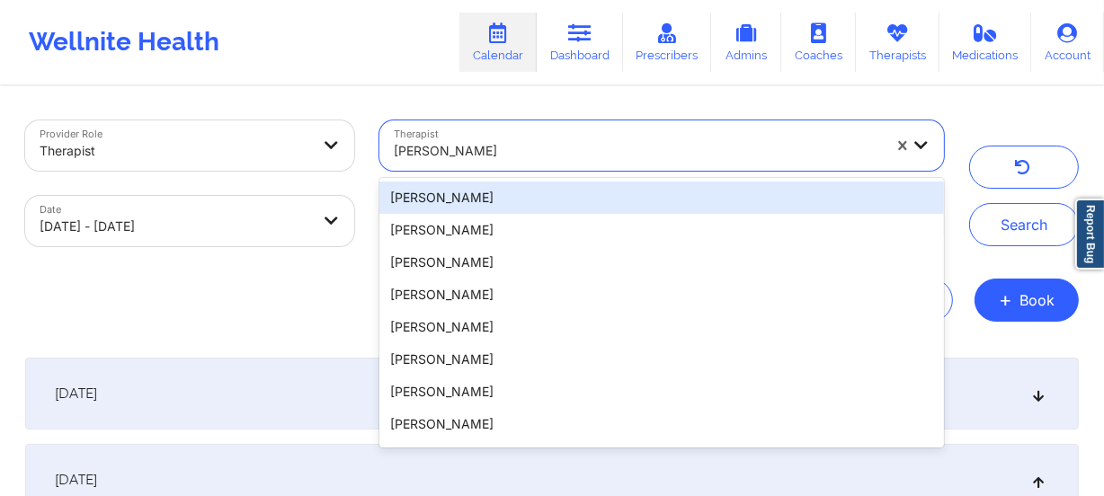
click at [512, 164] on div "[PERSON_NAME]" at bounding box center [638, 151] width 488 height 40
paste input "[PERSON_NAME]"
type input "[PERSON_NAME]"
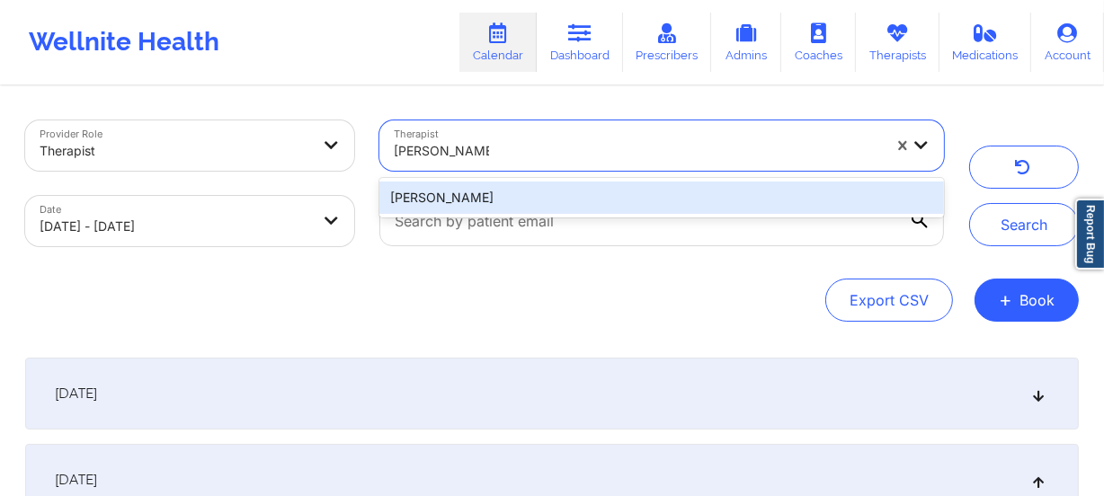
click at [538, 191] on div "[PERSON_NAME]" at bounding box center [661, 198] width 564 height 32
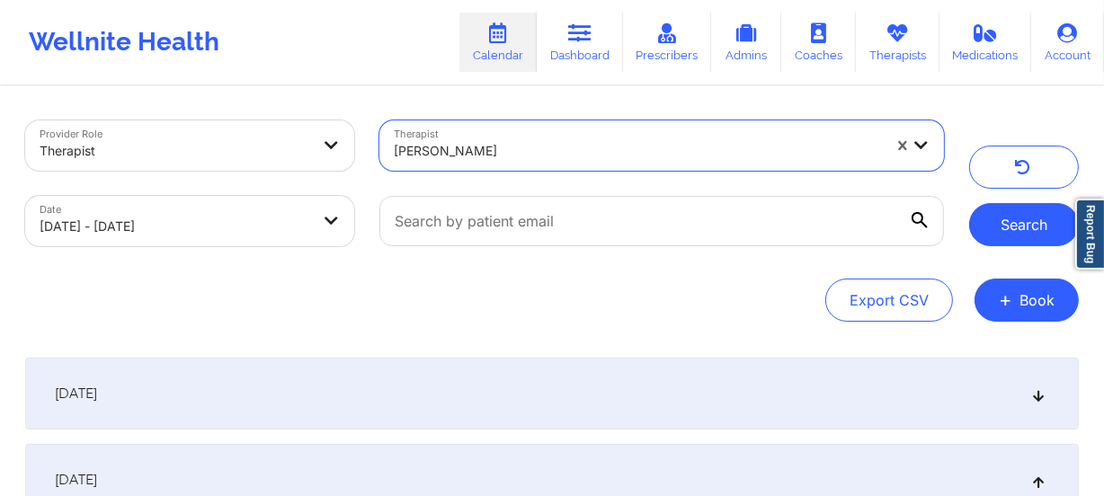
click at [1009, 236] on button "Search" at bounding box center [1024, 224] width 110 height 43
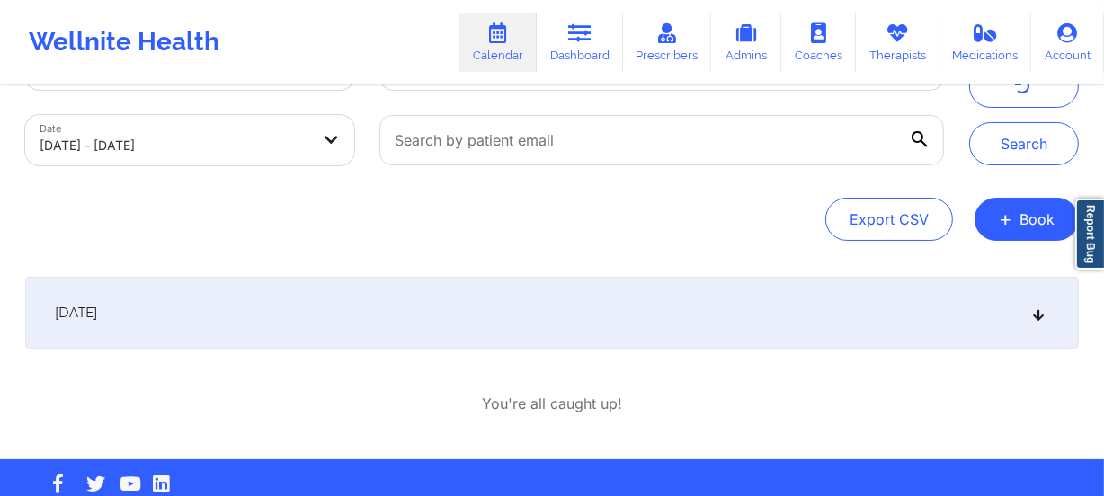
scroll to position [117, 0]
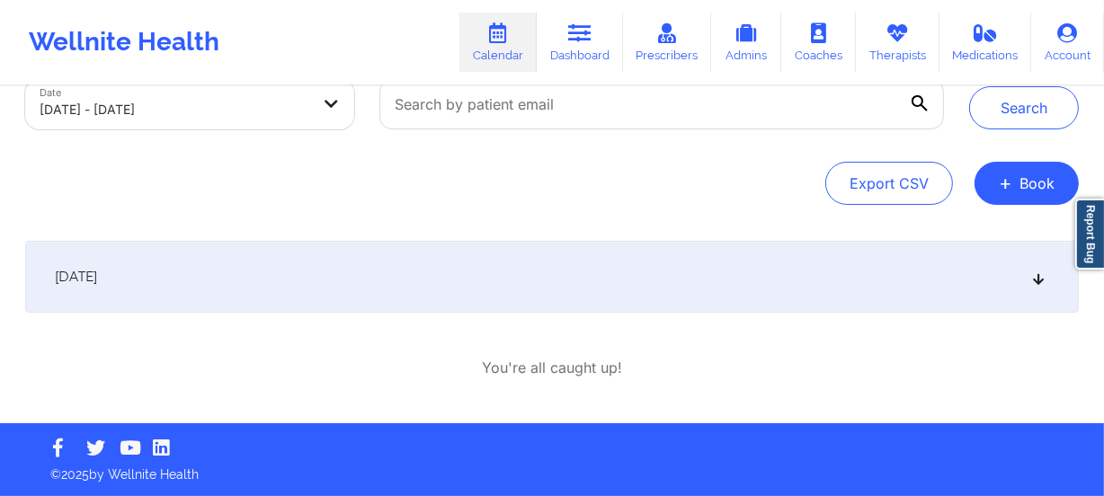
click at [760, 244] on div "[DATE]" at bounding box center [551, 277] width 1053 height 72
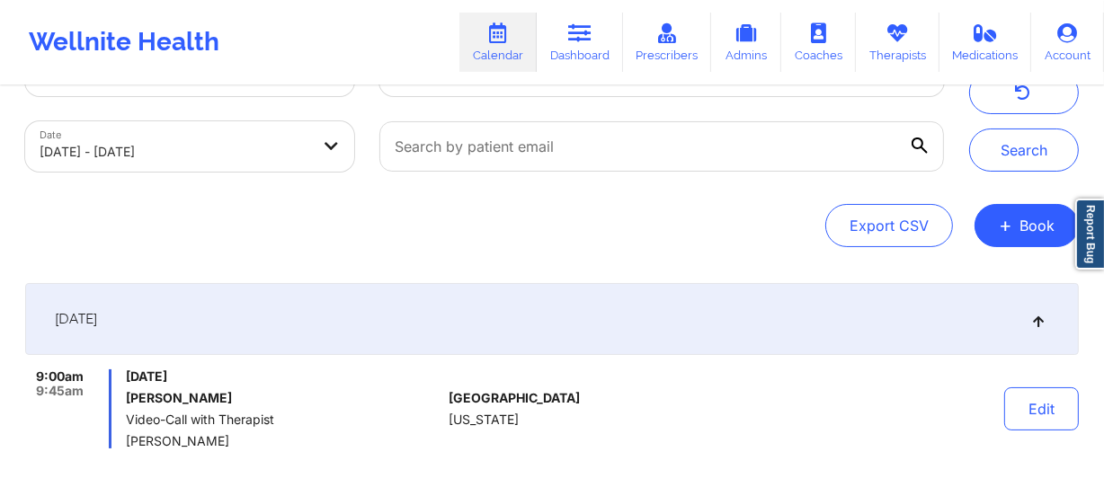
scroll to position [0, 0]
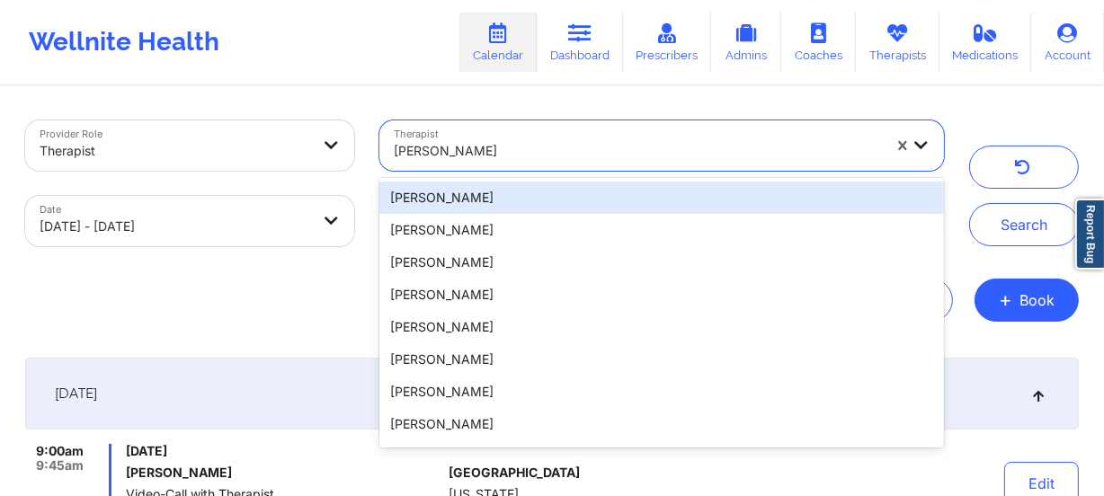
click at [498, 156] on div at bounding box center [638, 151] width 488 height 22
paste input "[PERSON_NAME]"
type input "[PERSON_NAME]"
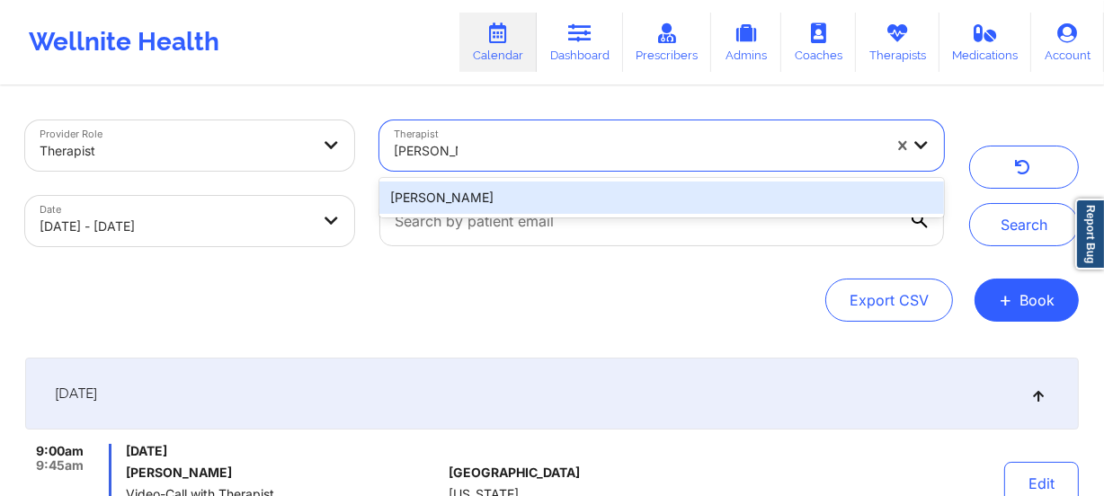
click at [518, 191] on div "[PERSON_NAME]" at bounding box center [661, 198] width 564 height 32
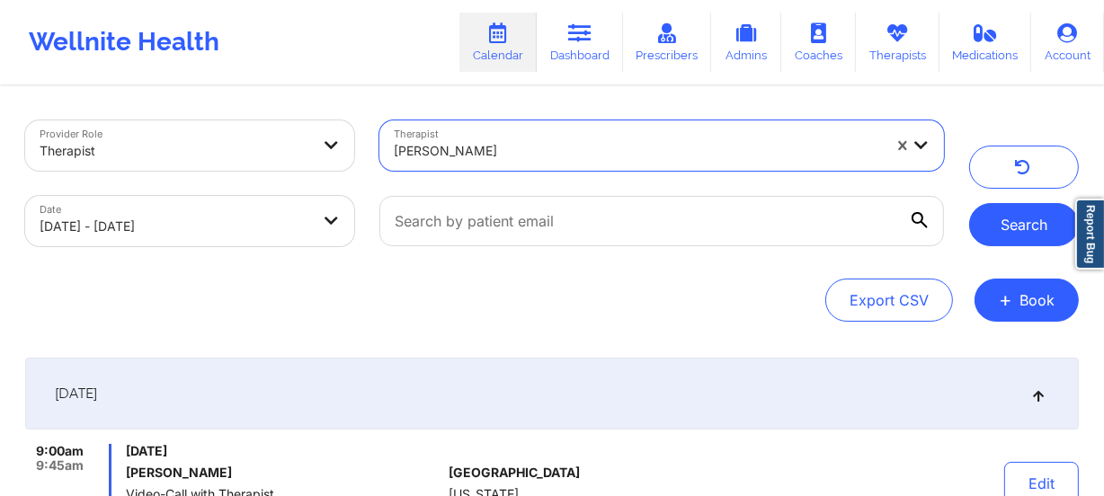
click at [1039, 241] on button "Search" at bounding box center [1024, 224] width 110 height 43
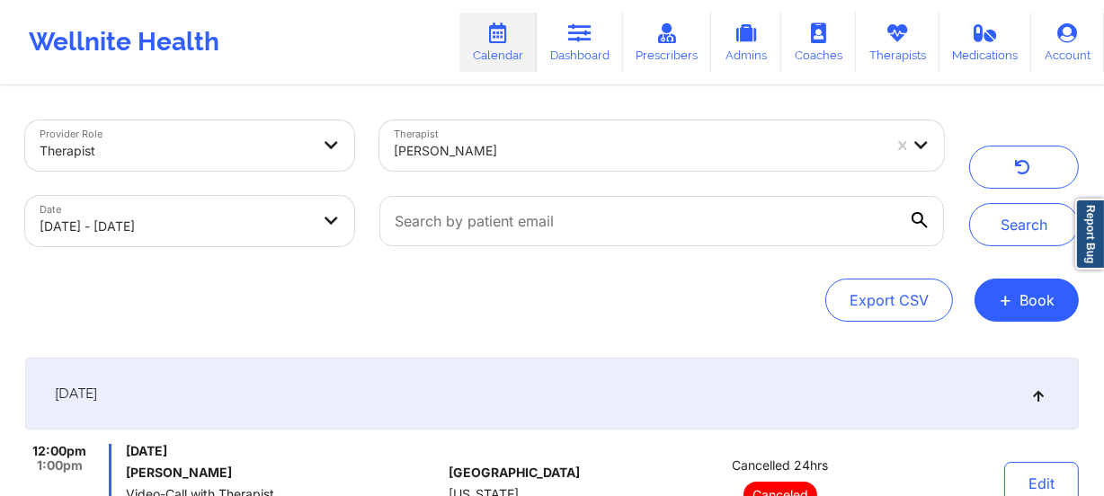
click at [585, 150] on div at bounding box center [638, 151] width 488 height 22
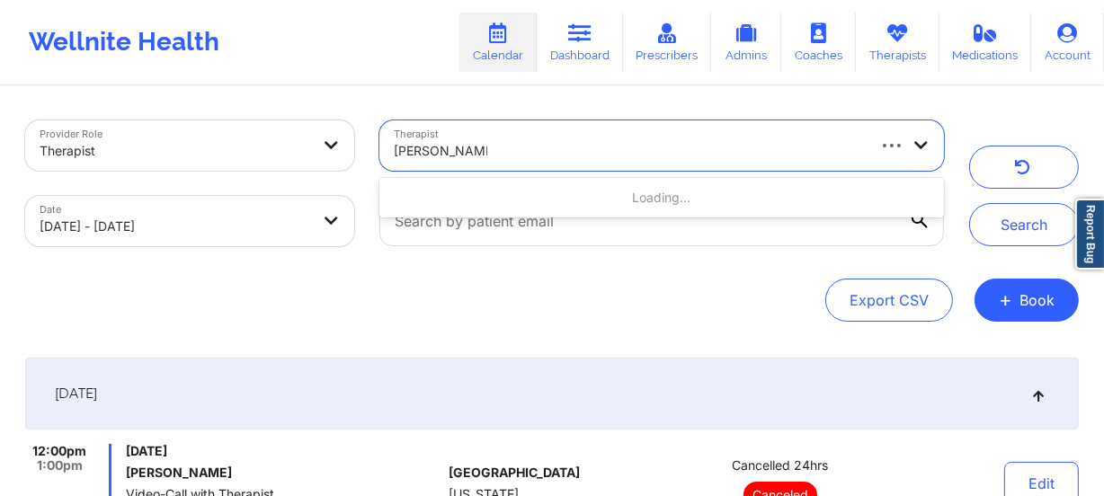
click at [458, 151] on input "[PERSON_NAME]" at bounding box center [440, 151] width 93 height 18
type input "[PERSON_NAME]"
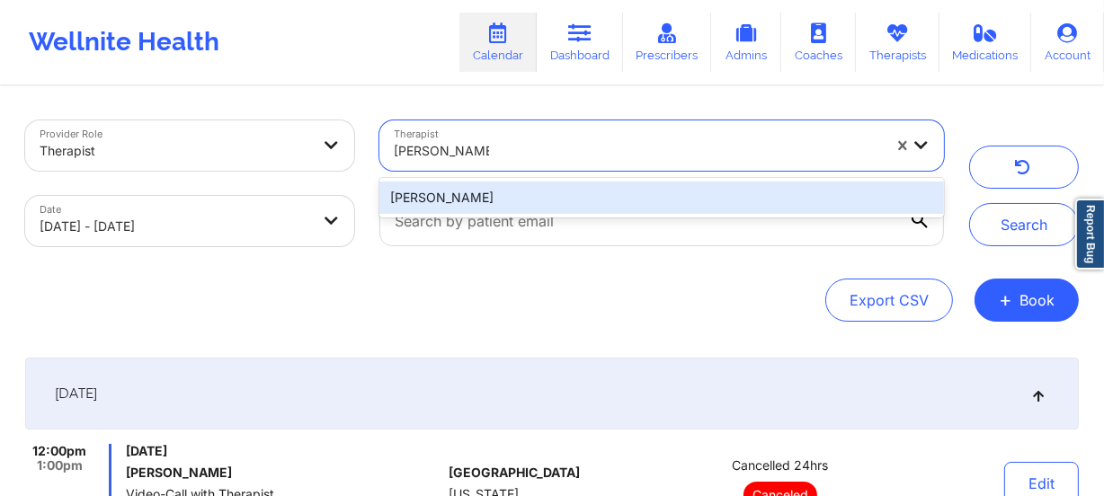
click at [510, 182] on div "[PERSON_NAME]" at bounding box center [661, 198] width 564 height 32
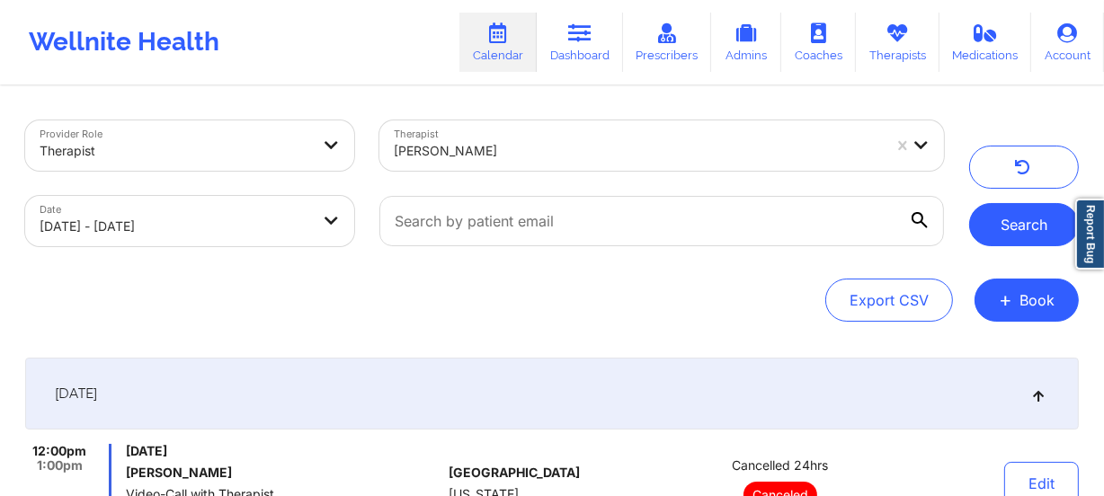
drag, startPoint x: 1033, startPoint y: 231, endPoint x: 1039, endPoint y: 223, distance: 10.2
click at [1035, 227] on button "Search" at bounding box center [1024, 224] width 110 height 43
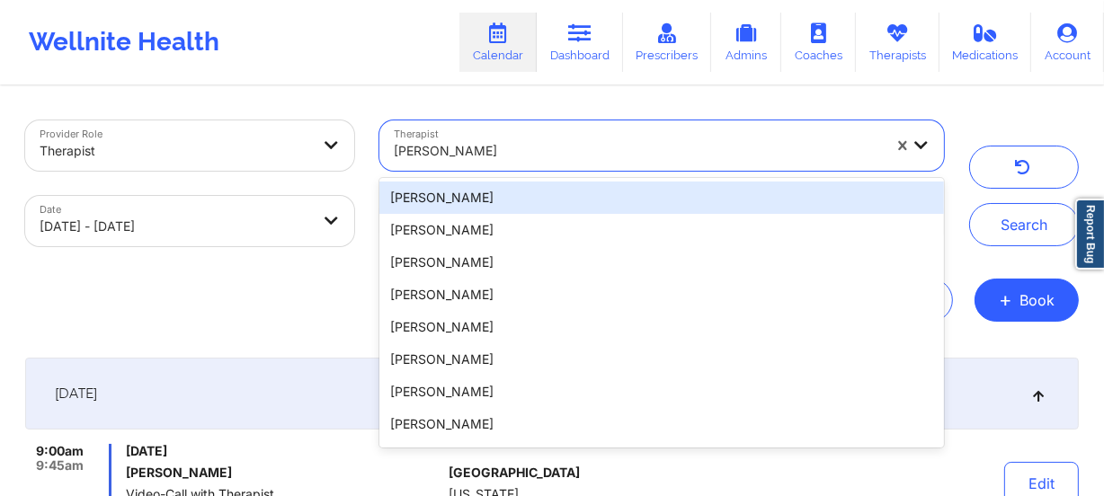
click at [553, 150] on div at bounding box center [638, 151] width 488 height 22
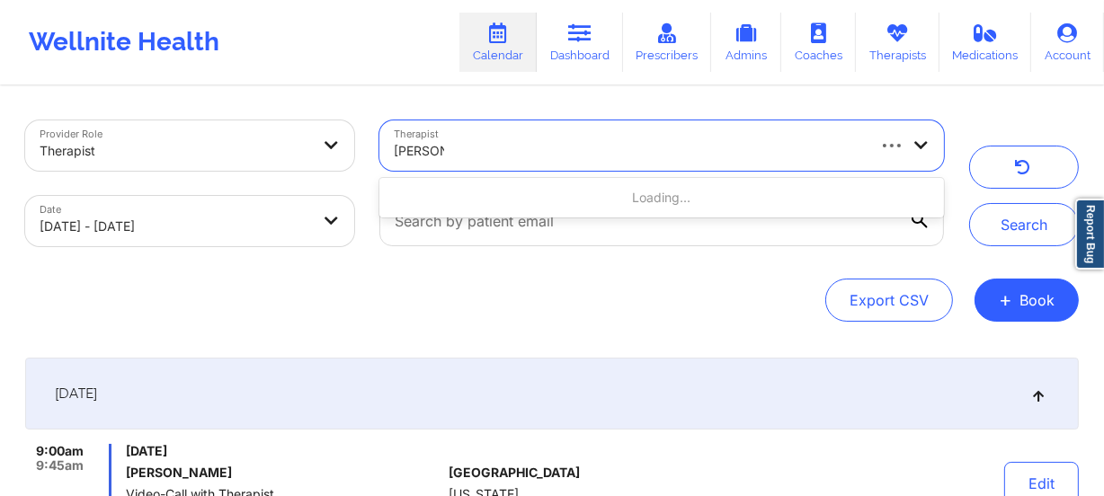
type input "[PERSON_NAME]"
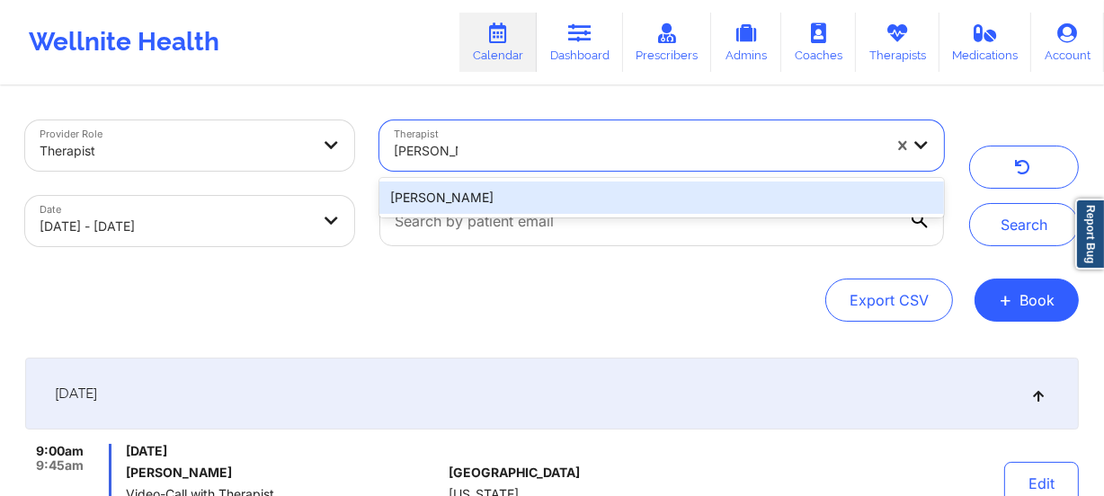
click at [557, 182] on div "[PERSON_NAME]" at bounding box center [661, 198] width 564 height 32
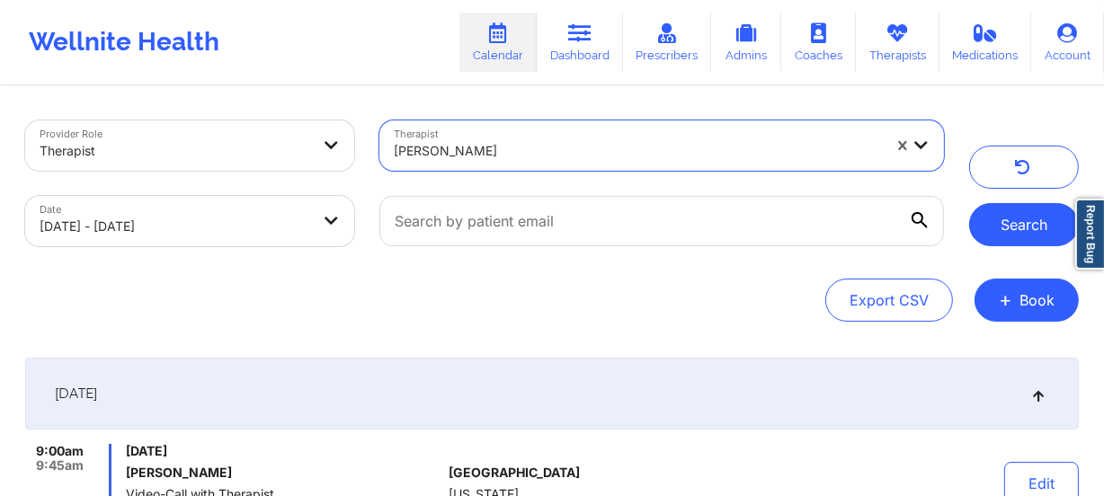
click at [1043, 228] on button "Search" at bounding box center [1024, 224] width 110 height 43
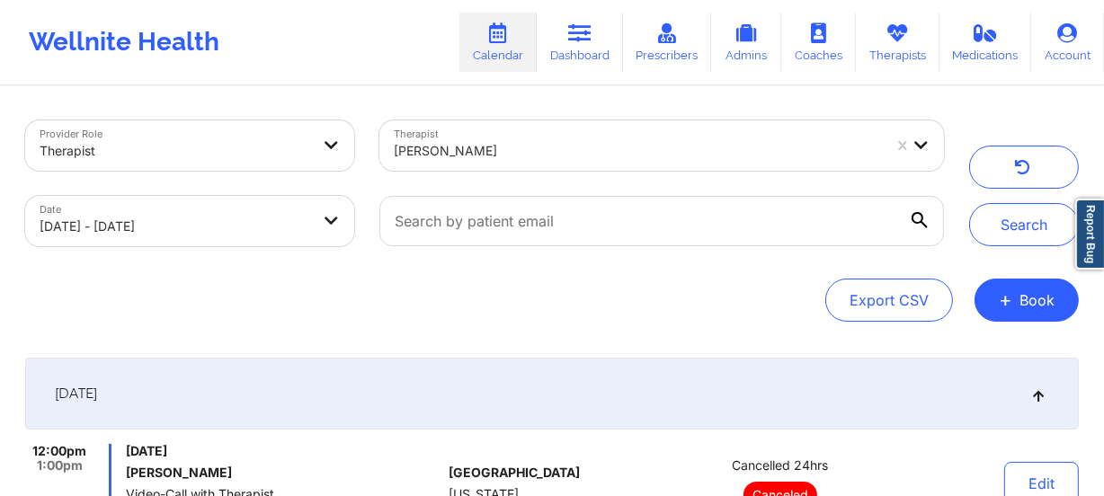
click at [520, 150] on div at bounding box center [638, 151] width 488 height 22
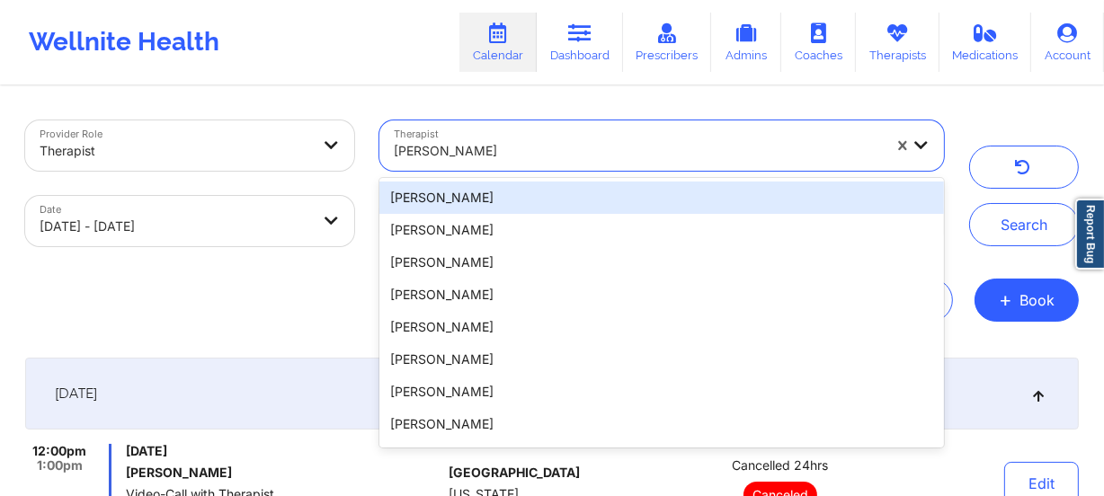
paste input "[PERSON_NAME]"
type input "[PERSON_NAME]"
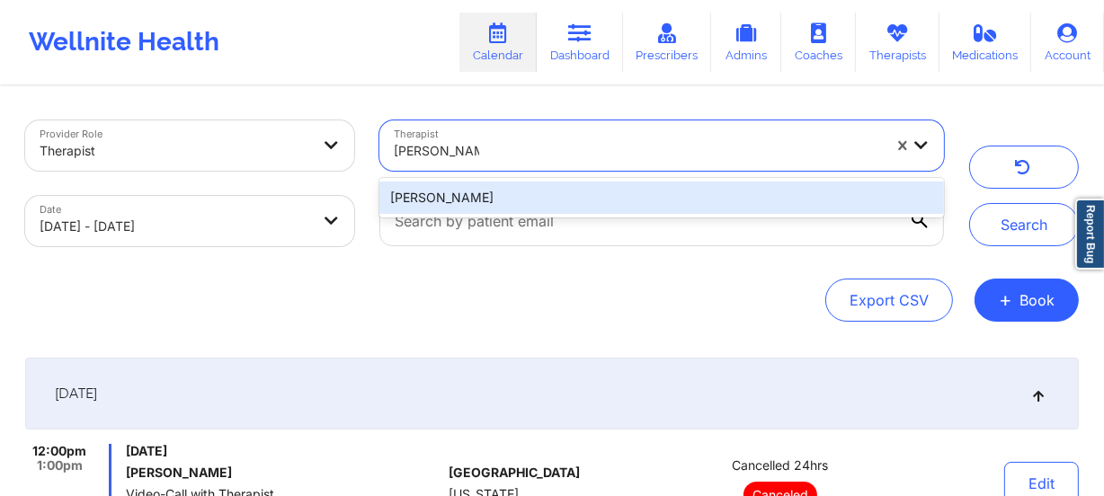
click at [521, 191] on div "[PERSON_NAME]" at bounding box center [661, 198] width 564 height 32
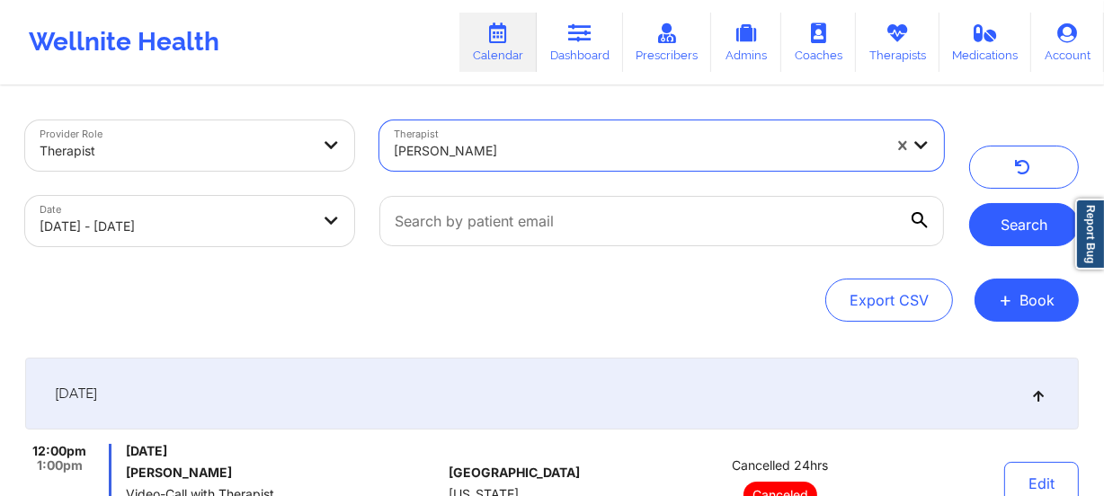
click at [1027, 230] on button "Search" at bounding box center [1024, 224] width 110 height 43
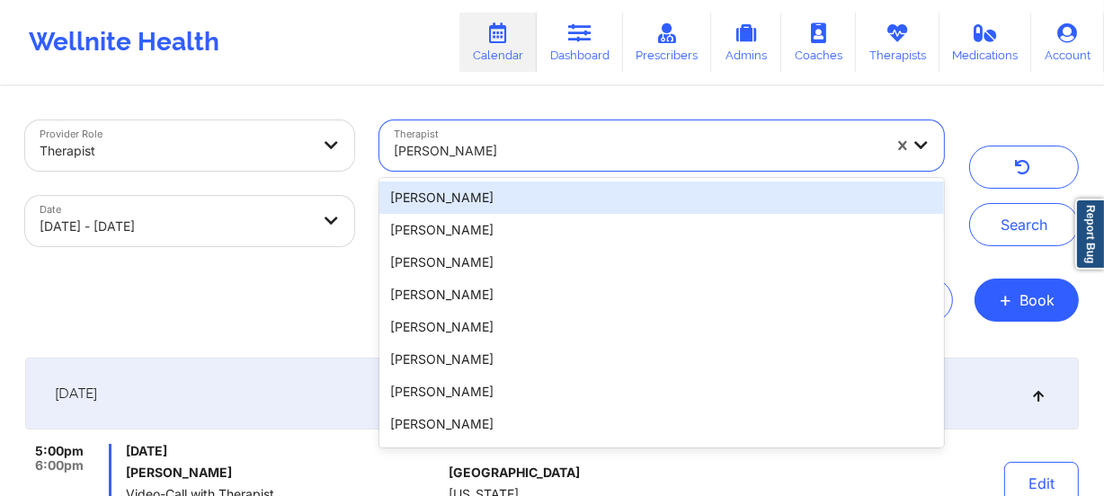
click at [504, 156] on div at bounding box center [638, 151] width 488 height 22
paste input "[PERSON_NAME]"
type input "[PERSON_NAME]"
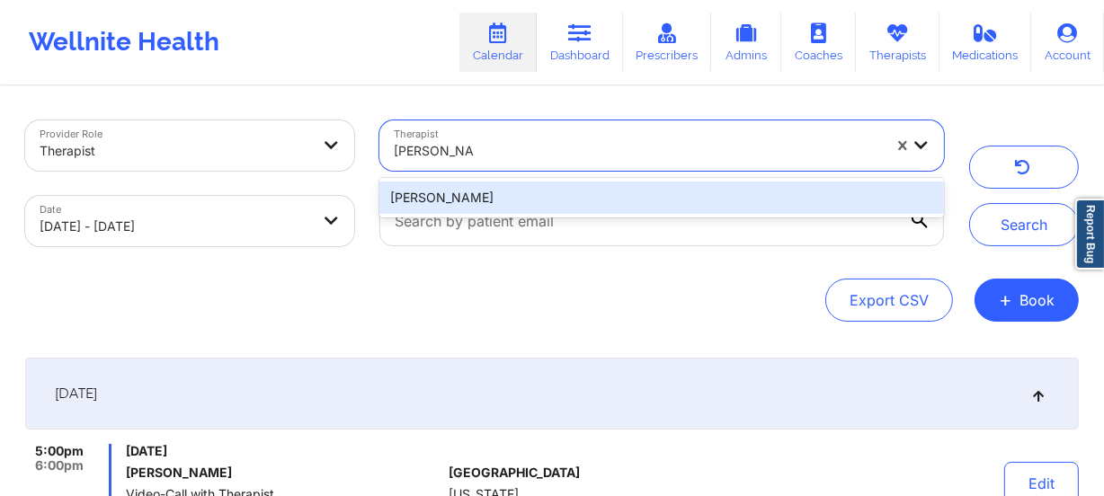
click at [516, 196] on div "[PERSON_NAME]" at bounding box center [661, 198] width 564 height 32
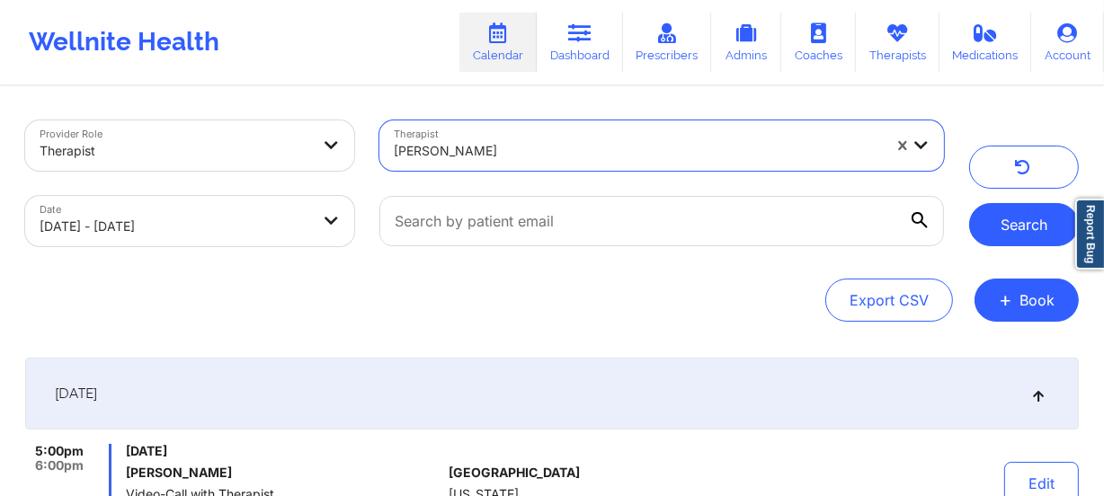
click at [1007, 230] on button "Search" at bounding box center [1024, 224] width 110 height 43
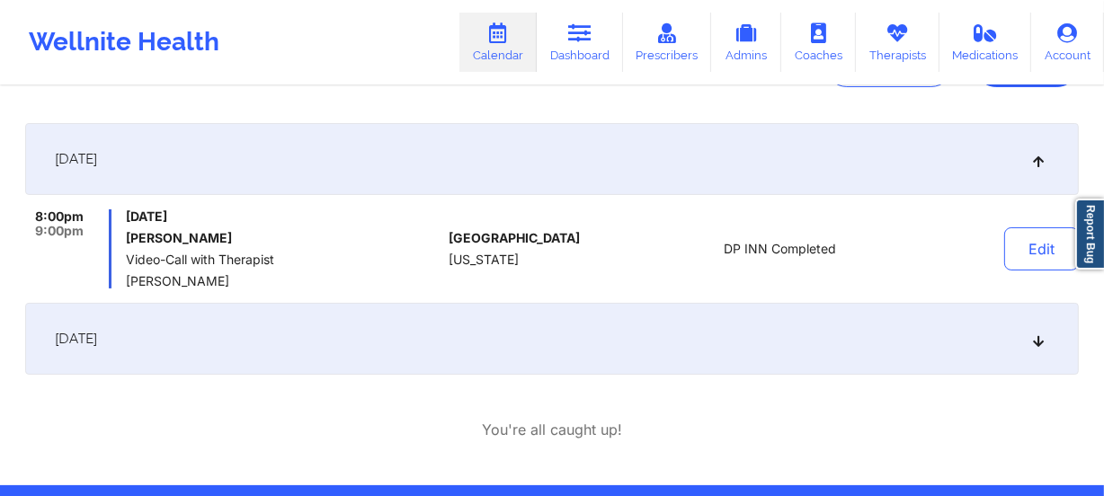
scroll to position [244, 0]
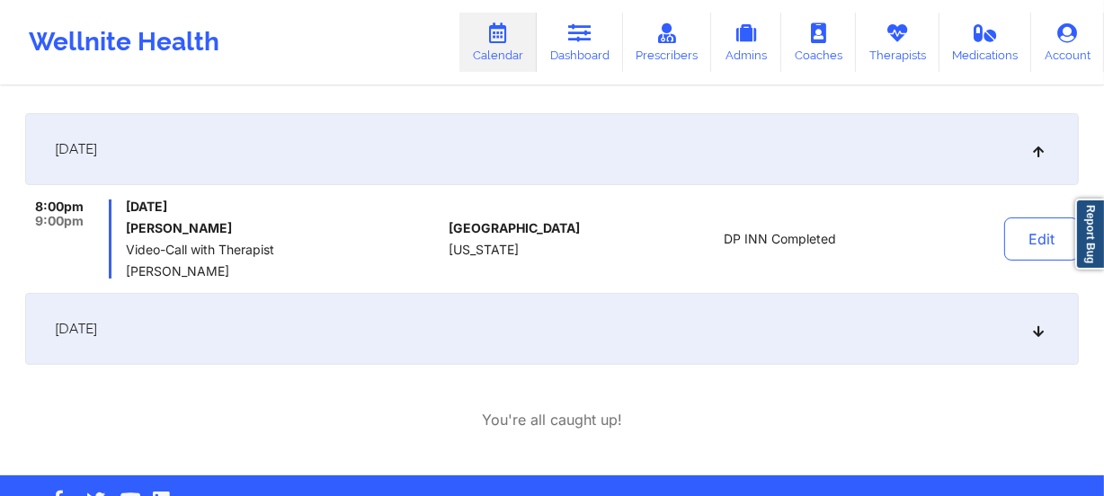
click at [512, 324] on div "[DATE]" at bounding box center [551, 329] width 1053 height 72
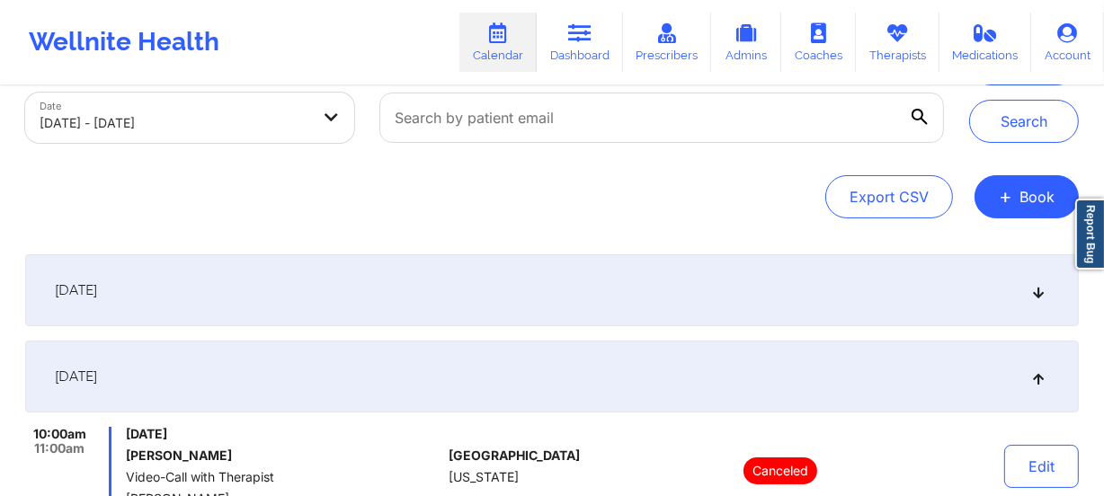
scroll to position [0, 0]
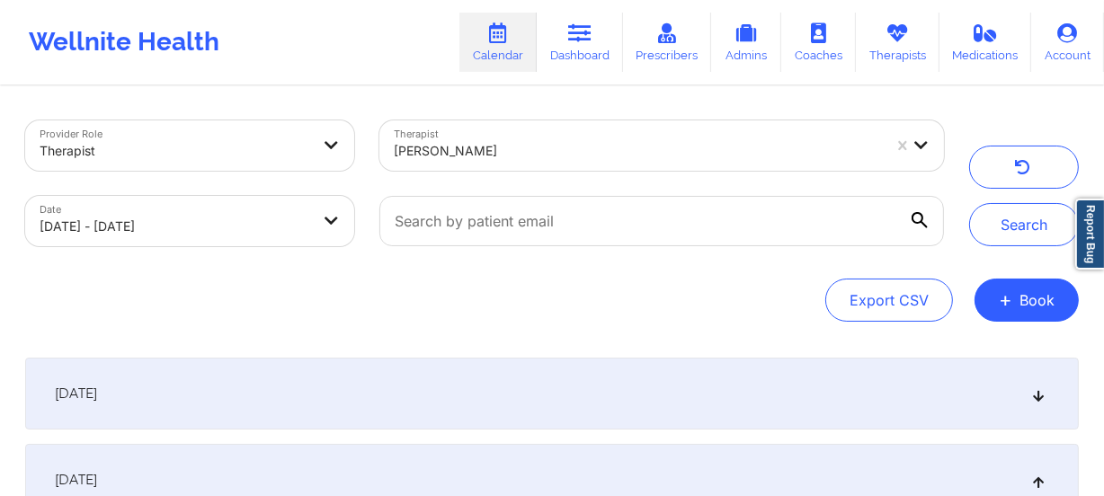
click at [526, 154] on div at bounding box center [638, 151] width 488 height 22
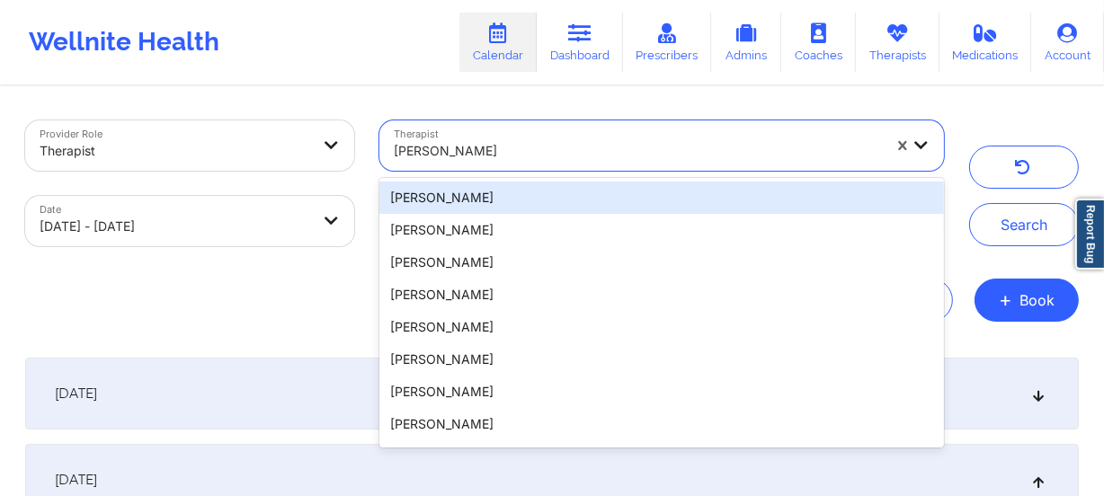
paste input "Glendale [PERSON_NAME]"
type input "Glendale [PERSON_NAME]"
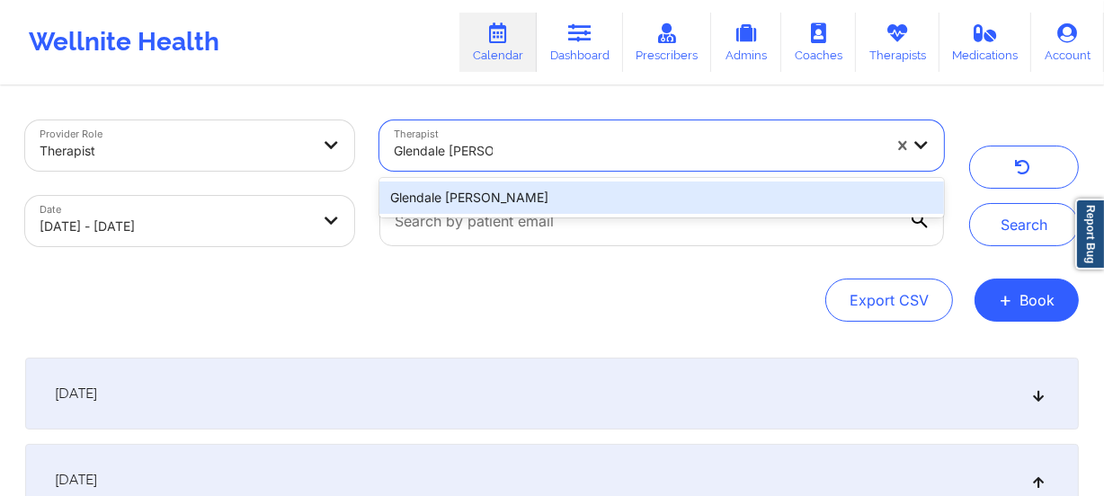
click at [530, 200] on div "Glendale [PERSON_NAME]" at bounding box center [661, 198] width 564 height 32
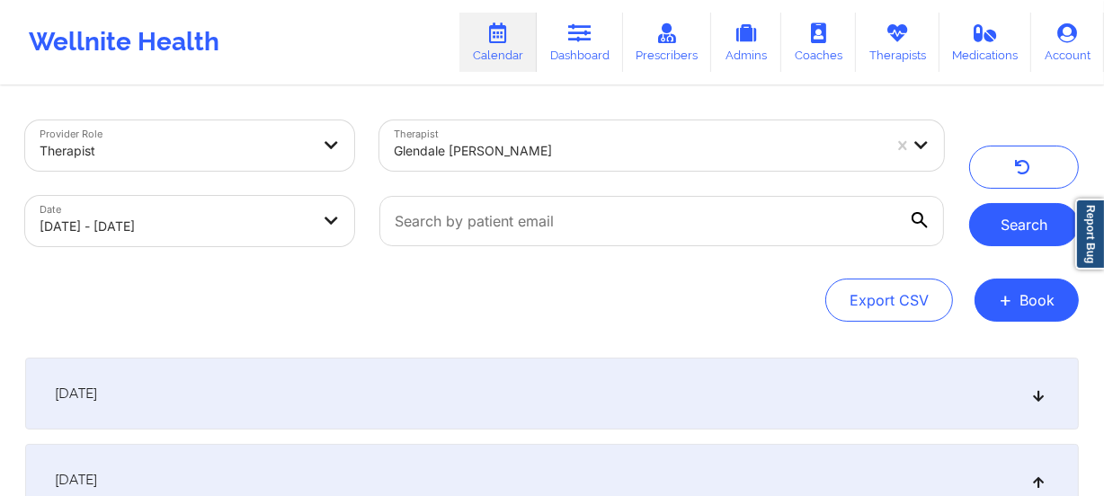
click at [1019, 229] on button "Search" at bounding box center [1024, 224] width 110 height 43
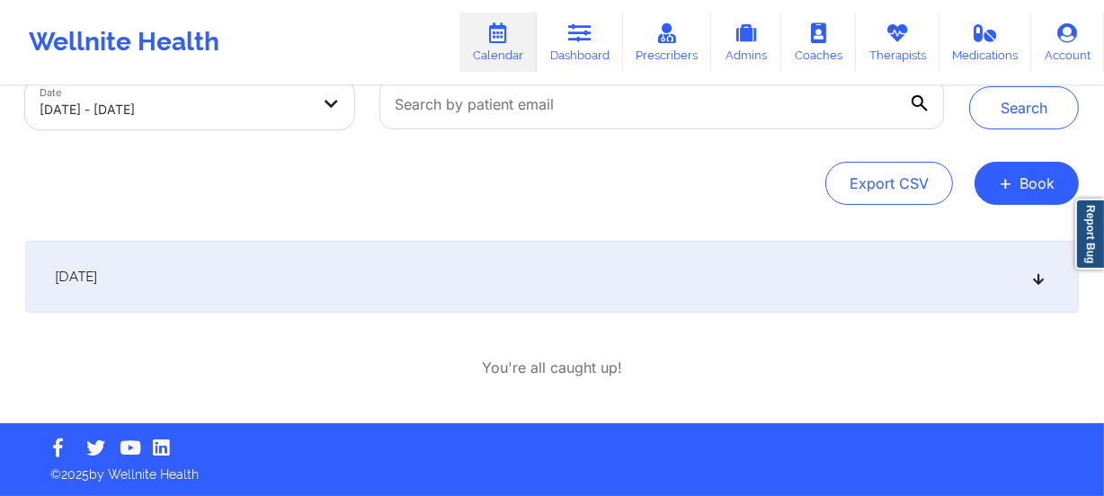
click at [634, 278] on div "[DATE]" at bounding box center [551, 277] width 1053 height 72
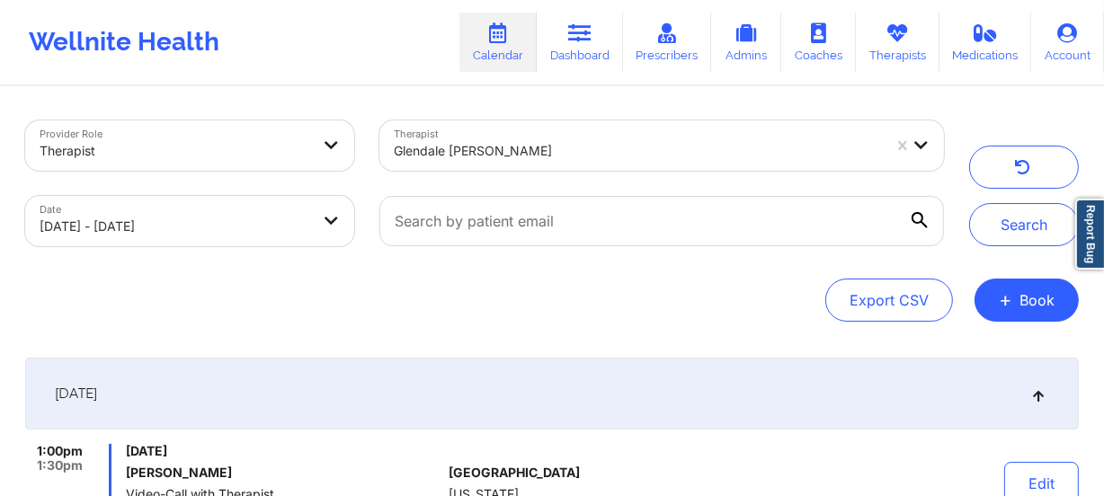
click at [566, 167] on div "Glendale [PERSON_NAME]" at bounding box center [638, 151] width 488 height 40
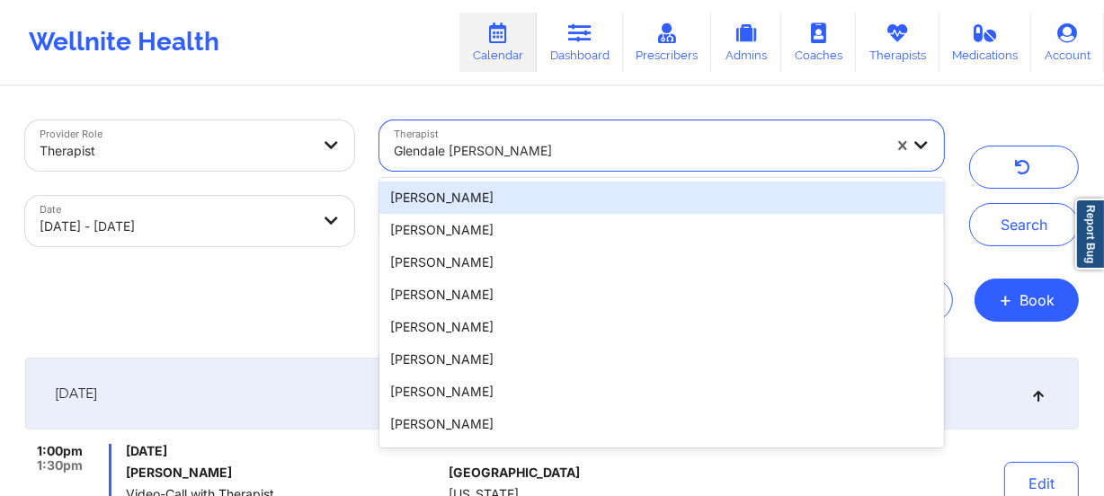
paste input "[PERSON_NAME]"
type input "[PERSON_NAME]"
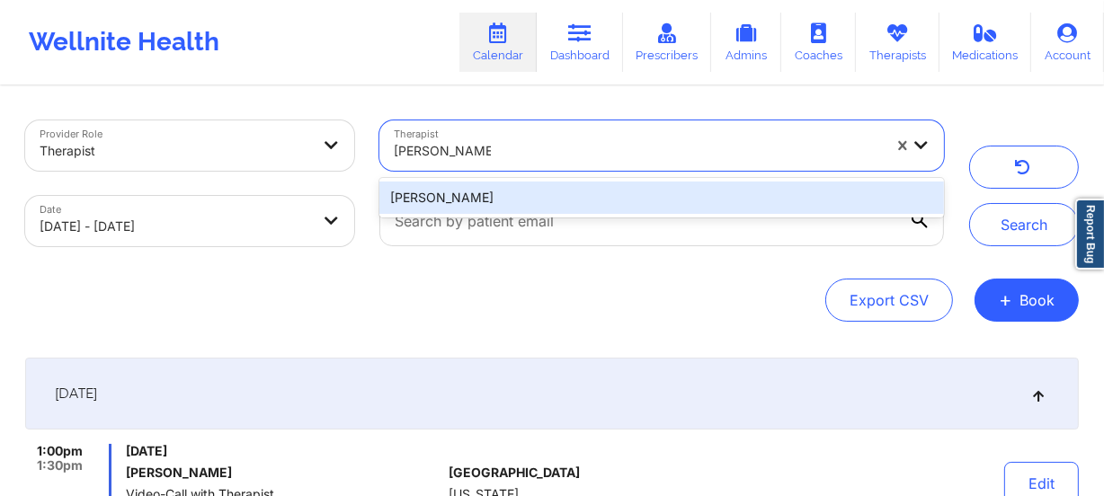
click at [557, 192] on div "[PERSON_NAME]" at bounding box center [661, 198] width 564 height 32
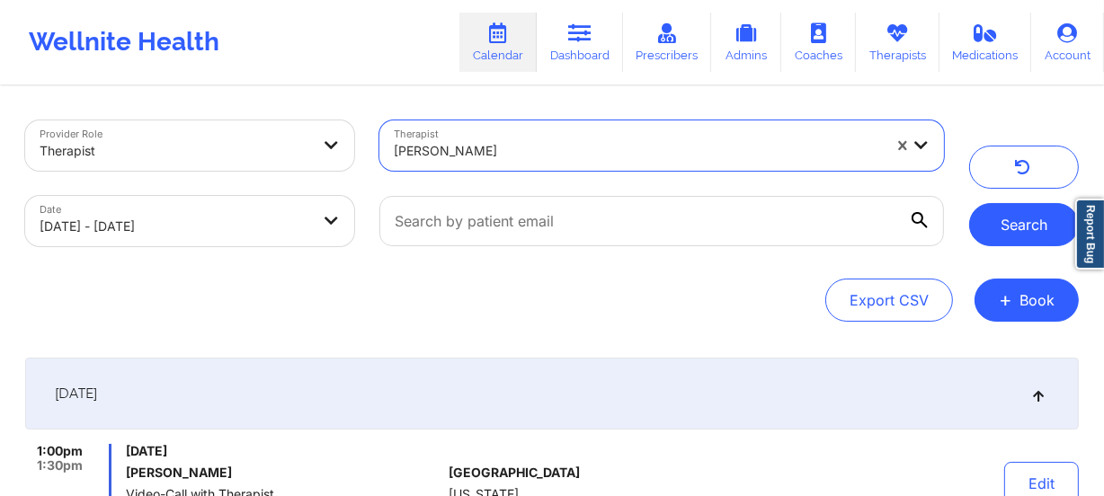
click at [1005, 232] on button "Search" at bounding box center [1024, 224] width 110 height 43
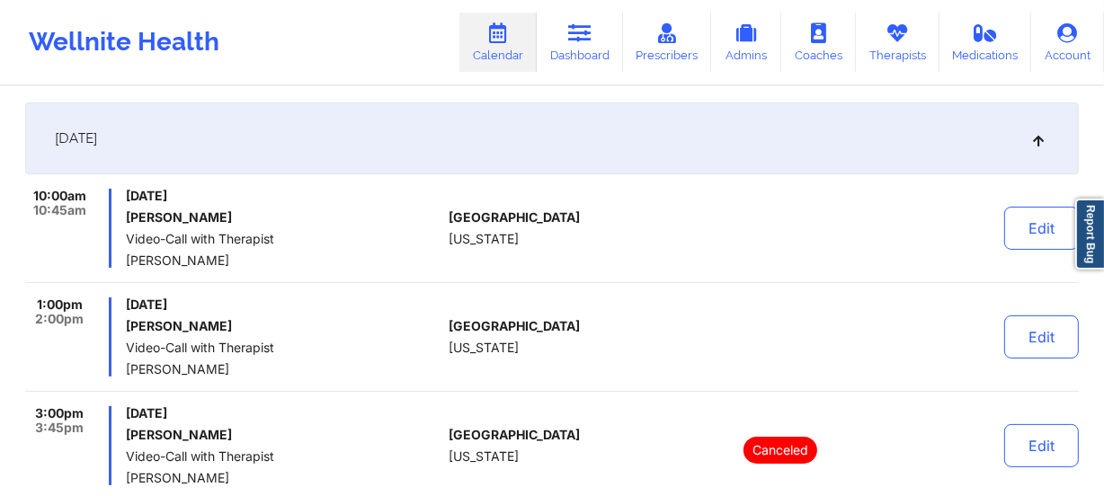
scroll to position [326, 0]
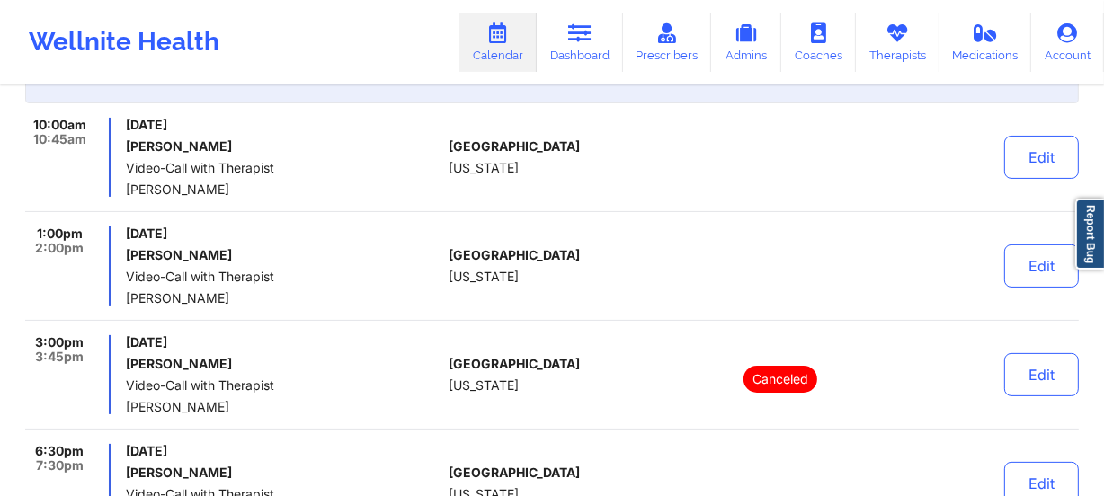
drag, startPoint x: 620, startPoint y: 253, endPoint x: 632, endPoint y: 253, distance: 11.7
click at [620, 253] on div "[GEOGRAPHIC_DATA] [US_STATE]" at bounding box center [549, 266] width 200 height 79
click at [521, 273] on div "[GEOGRAPHIC_DATA] [US_STATE]" at bounding box center [549, 266] width 200 height 79
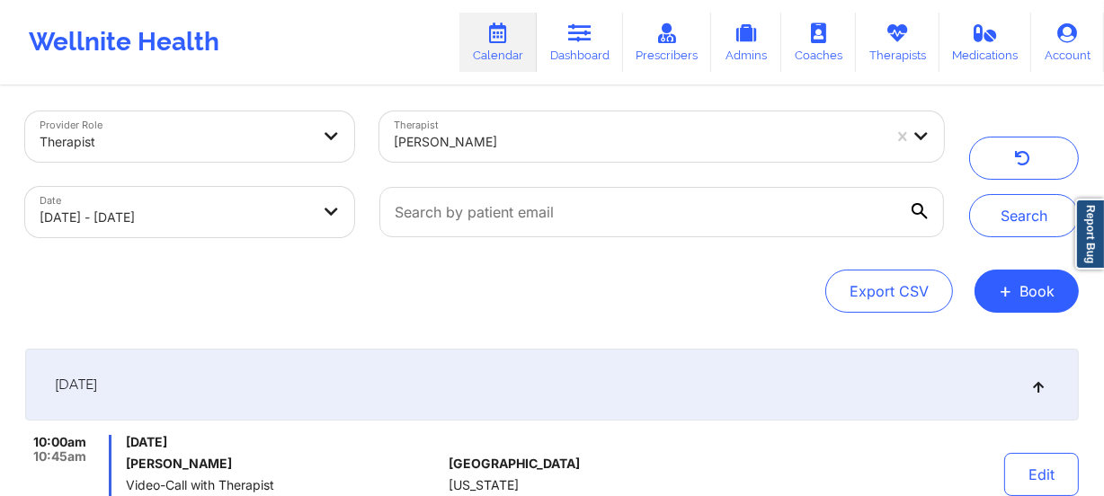
scroll to position [0, 0]
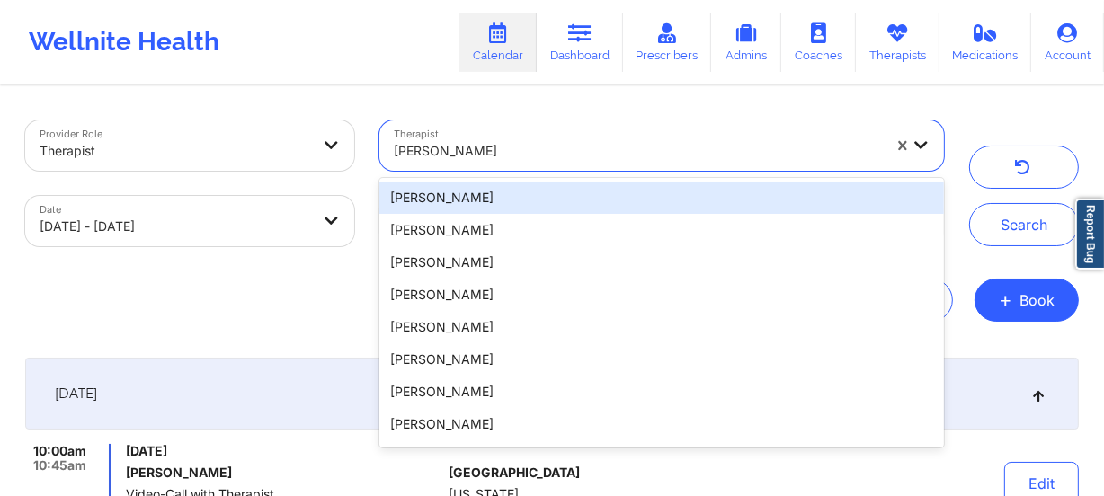
click at [559, 156] on div at bounding box center [638, 151] width 488 height 22
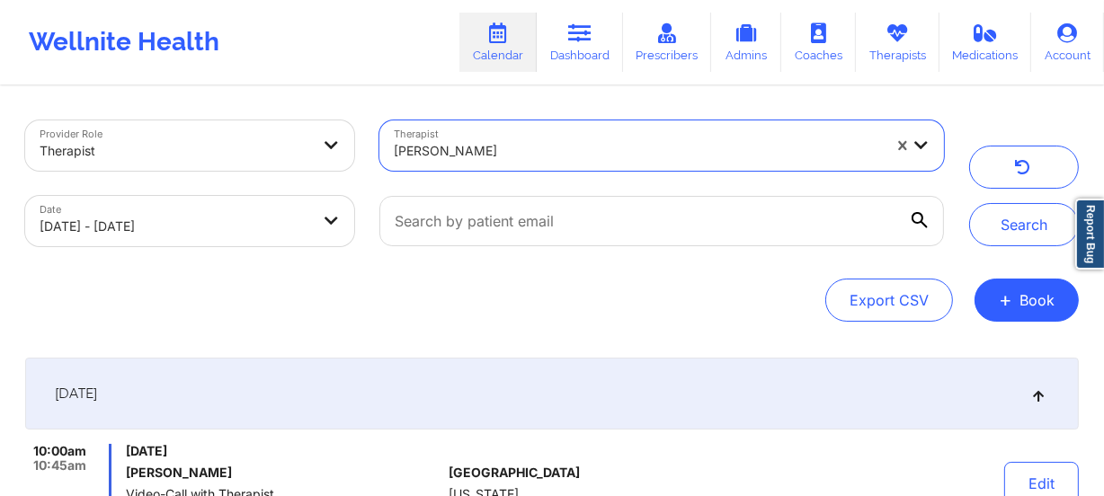
paste input "[PERSON_NAME]"
type input "[PERSON_NAME]"
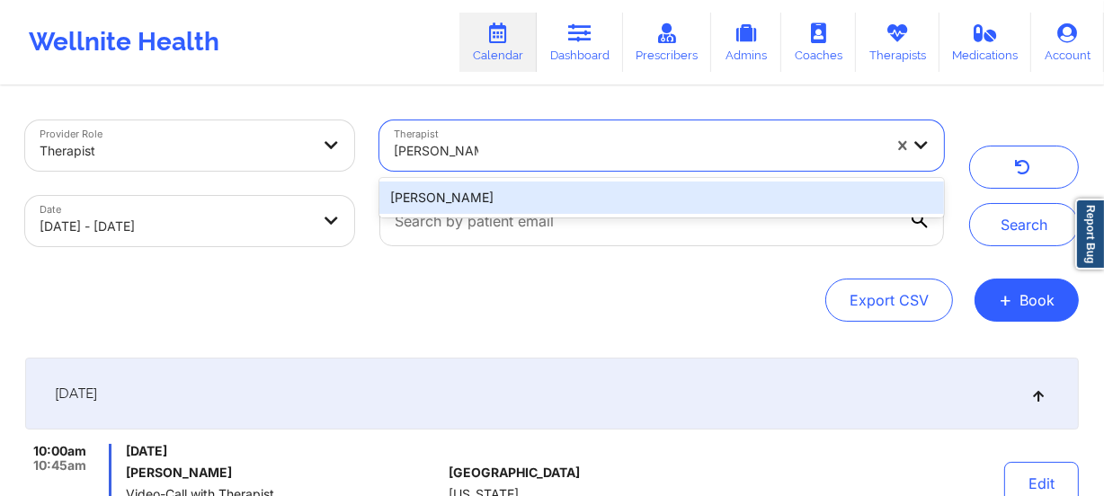
click at [573, 190] on div "[PERSON_NAME]" at bounding box center [661, 198] width 564 height 32
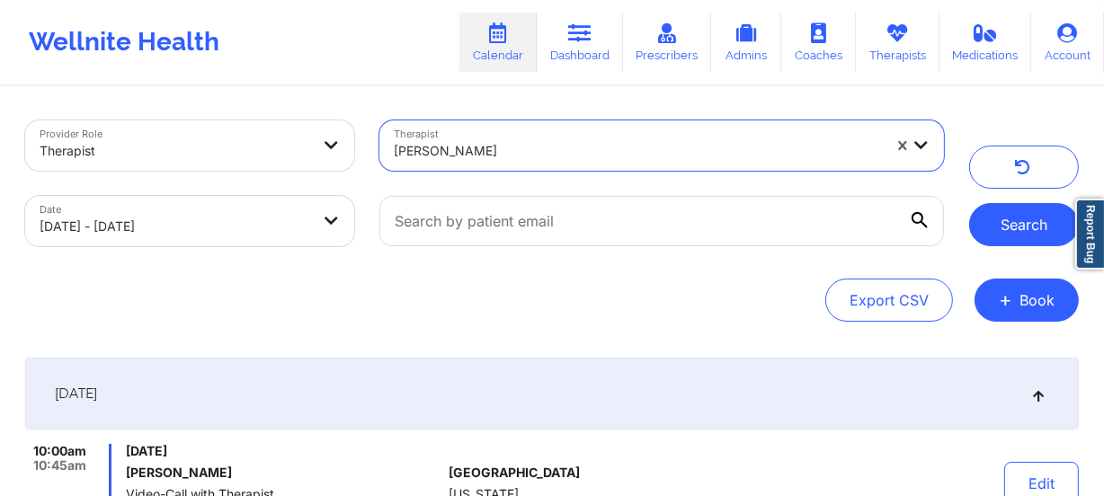
click at [987, 215] on button "Search" at bounding box center [1024, 224] width 110 height 43
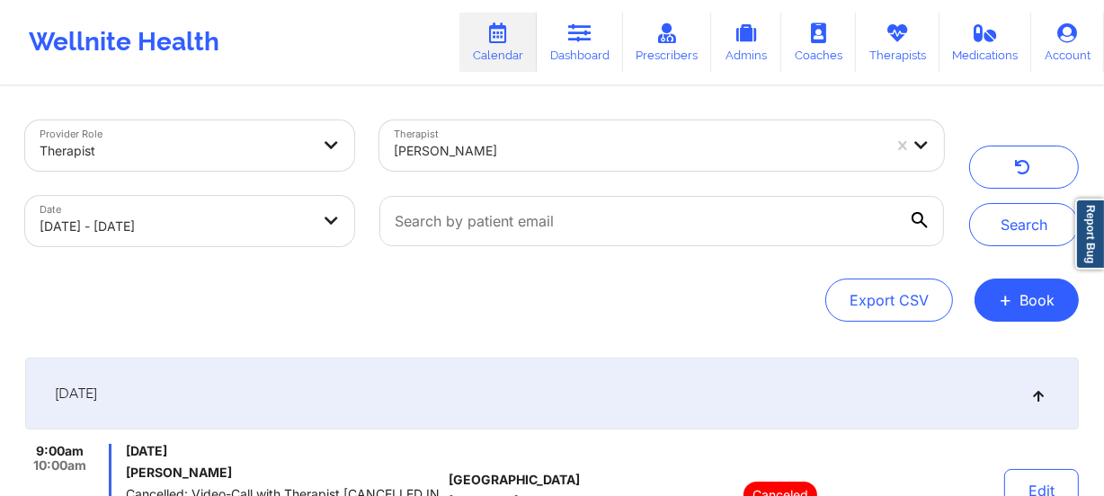
click at [576, 141] on div at bounding box center [638, 151] width 488 height 22
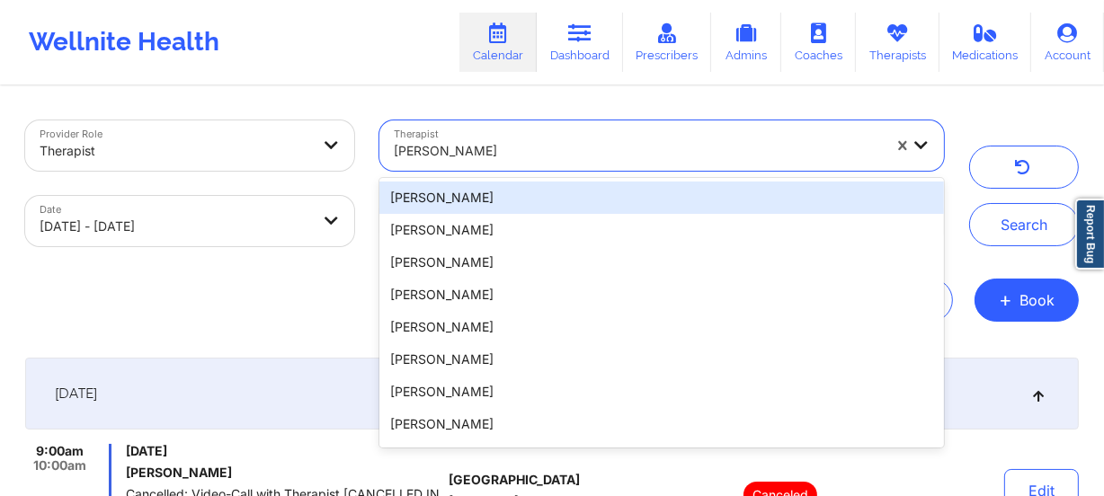
paste input "[PERSON_NAME]"
type input "[PERSON_NAME]"
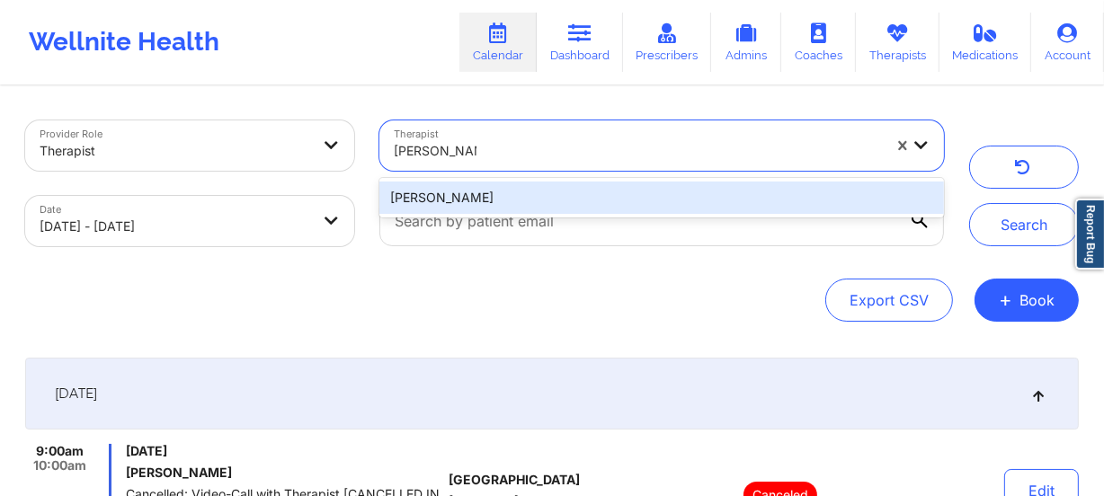
click at [492, 200] on div "[PERSON_NAME]" at bounding box center [661, 198] width 564 height 32
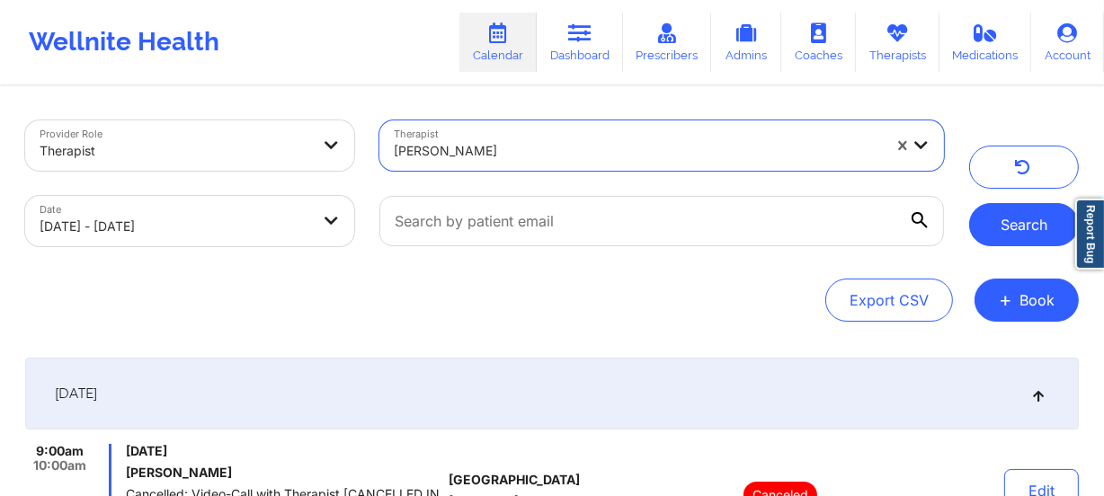
click at [1016, 224] on button "Search" at bounding box center [1024, 224] width 110 height 43
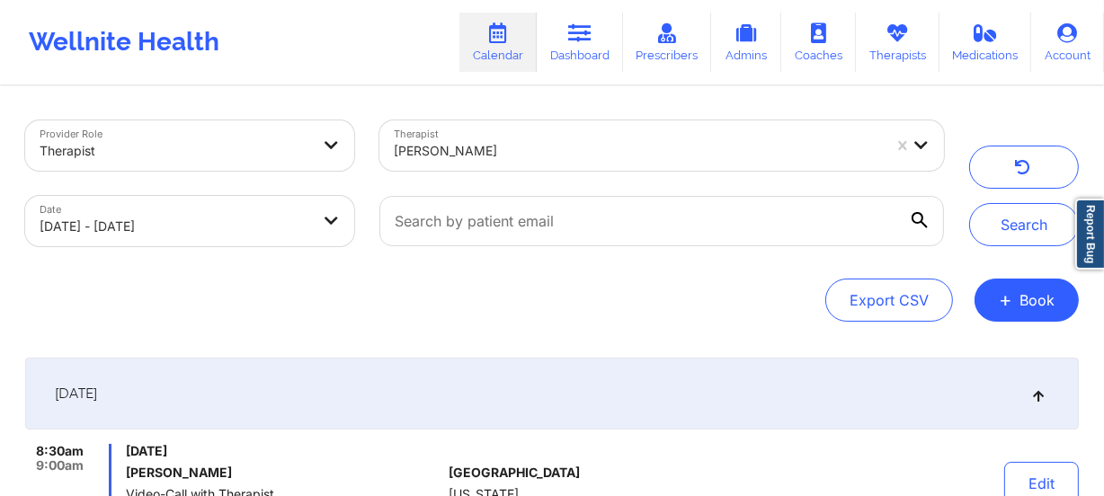
click at [495, 142] on div at bounding box center [638, 151] width 488 height 22
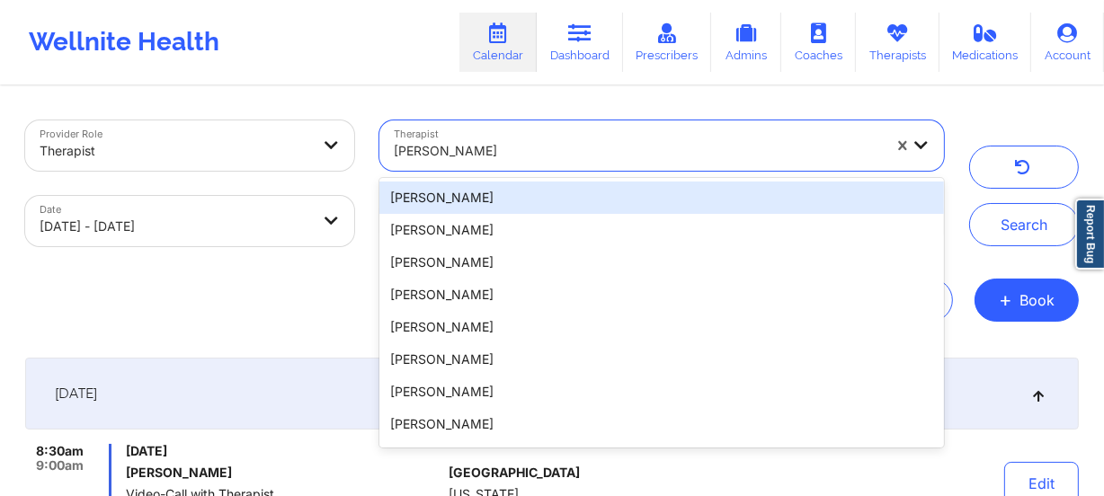
paste input "[PERSON_NAME]"
type input "[PERSON_NAME]"
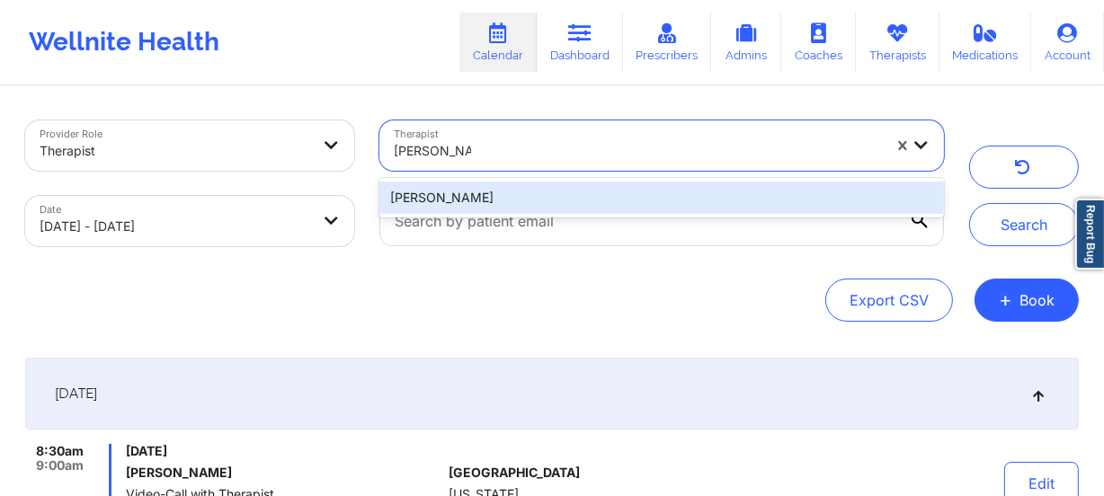
click at [522, 191] on div "[PERSON_NAME]" at bounding box center [661, 198] width 564 height 32
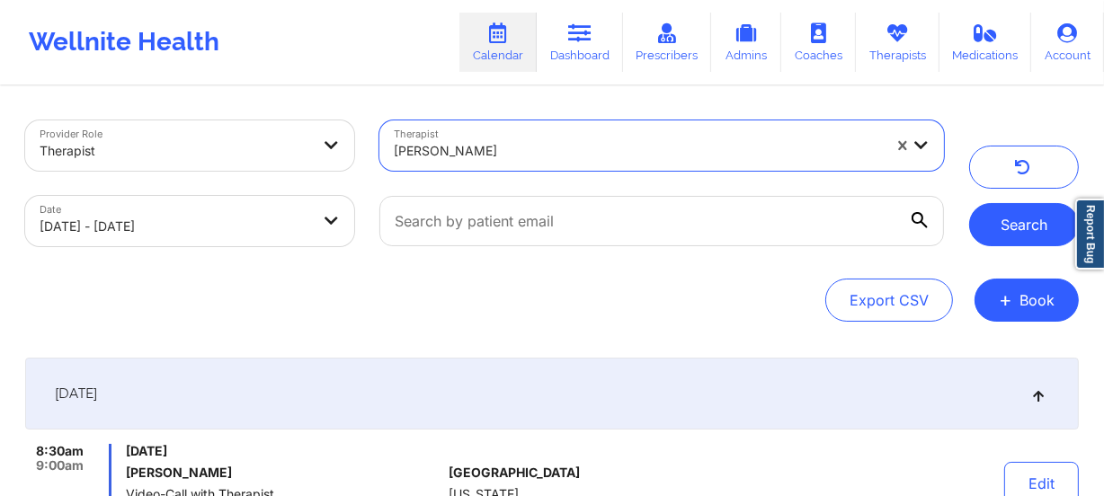
click at [1016, 216] on button "Search" at bounding box center [1024, 224] width 110 height 43
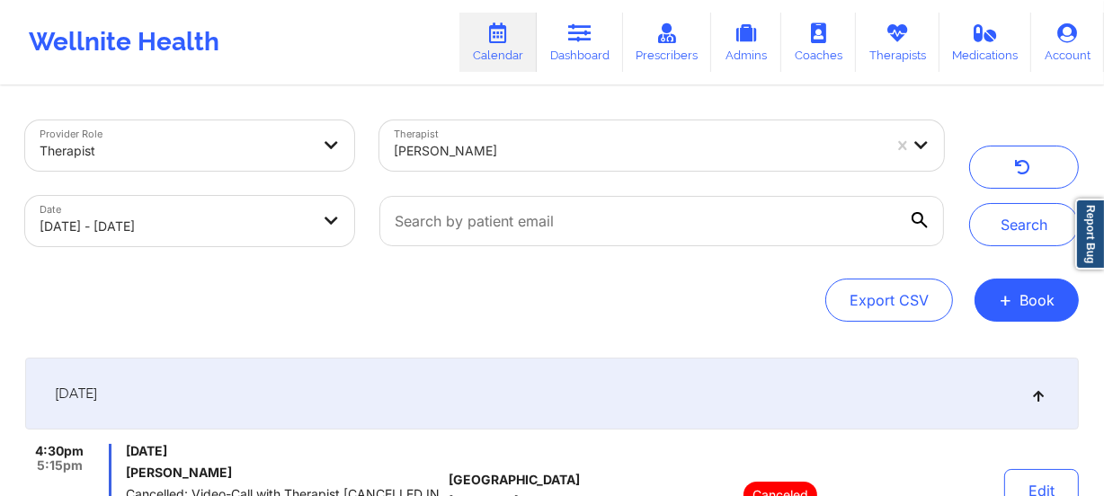
click at [536, 147] on div at bounding box center [638, 151] width 488 height 22
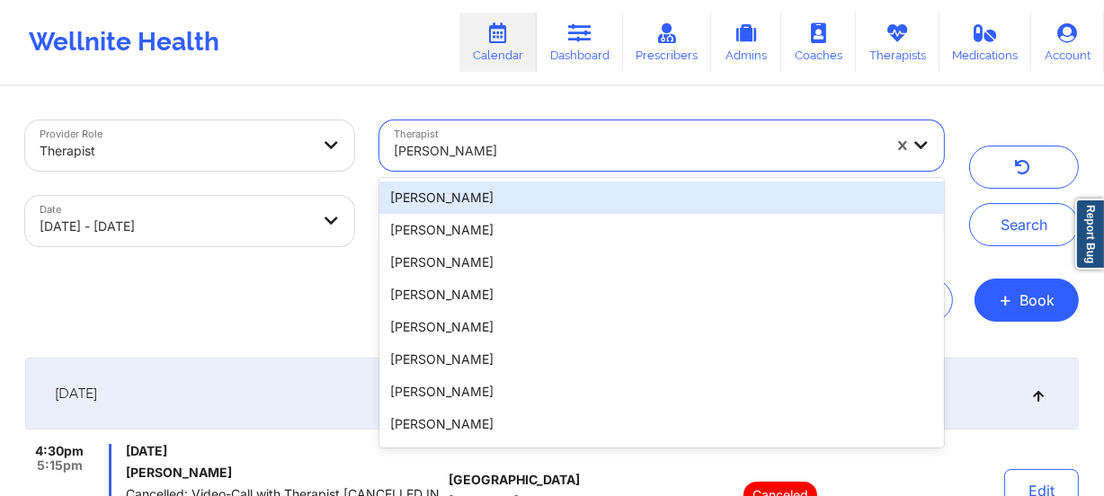
paste input "[PERSON_NAME]"
type input "[PERSON_NAME]"
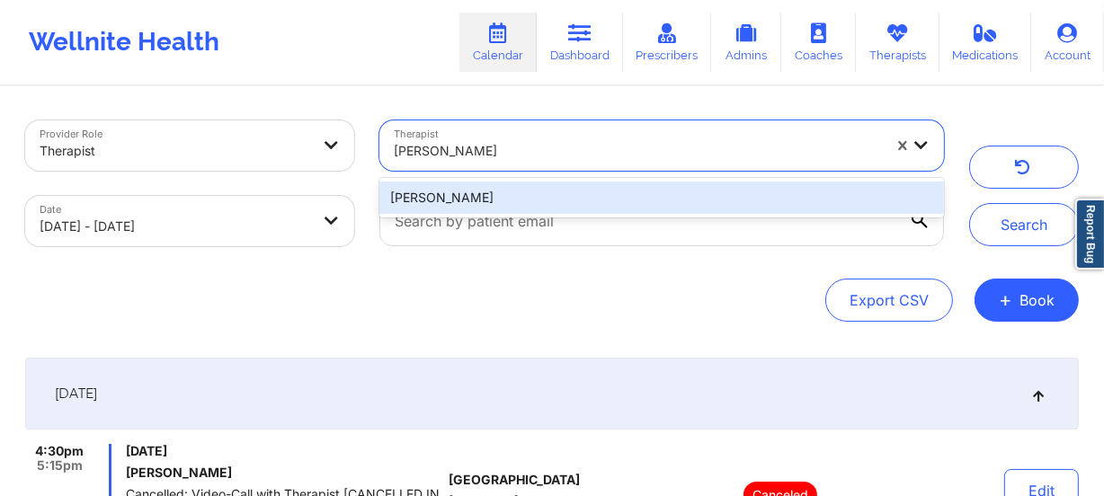
click at [562, 199] on div "[PERSON_NAME]" at bounding box center [661, 198] width 564 height 32
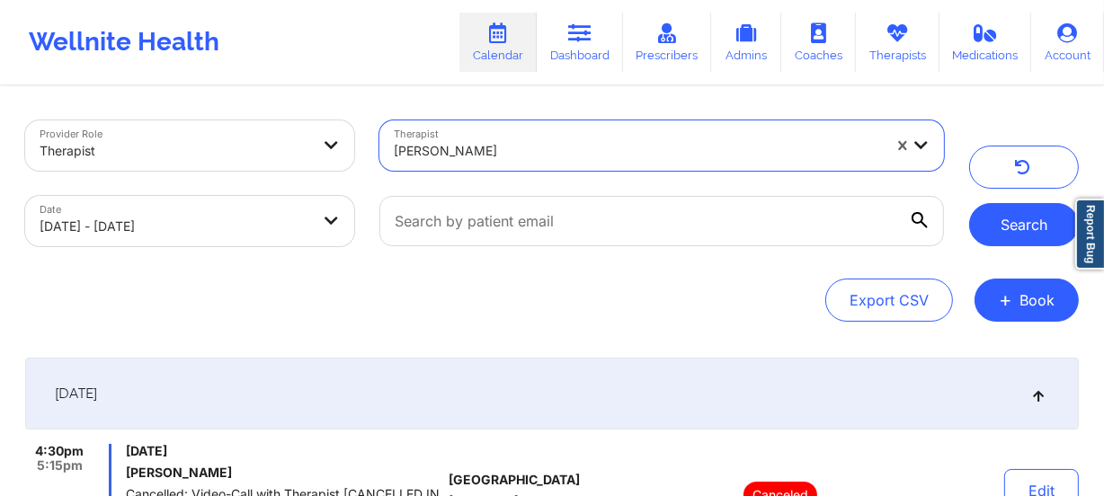
click at [1052, 232] on button "Search" at bounding box center [1024, 224] width 110 height 43
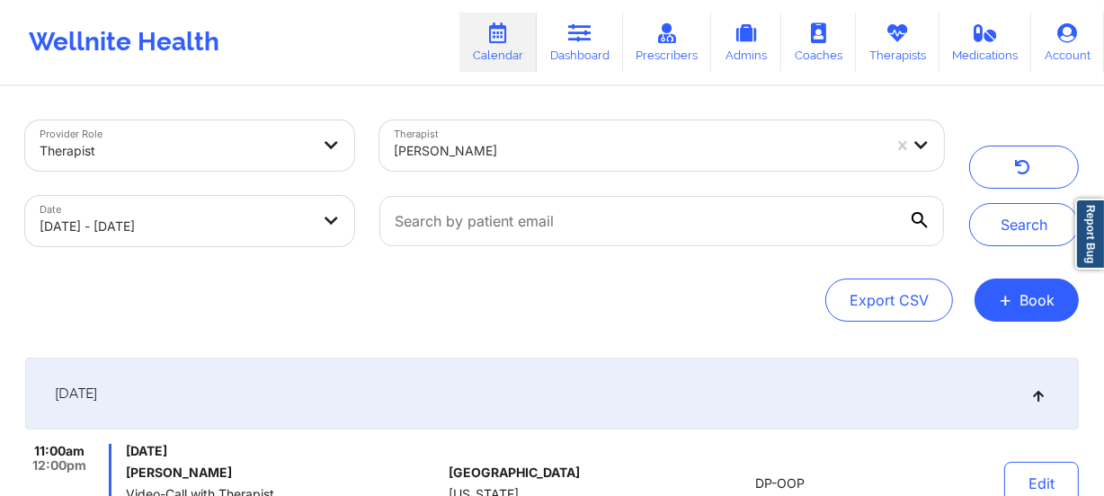
click at [551, 160] on div at bounding box center [638, 151] width 488 height 22
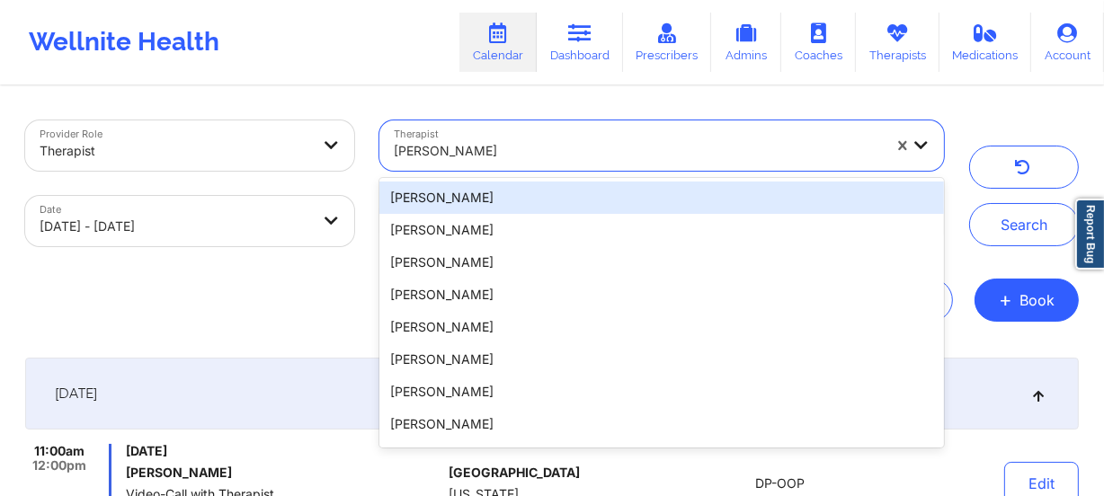
paste input "[PERSON_NAME]"
type input "[PERSON_NAME]"
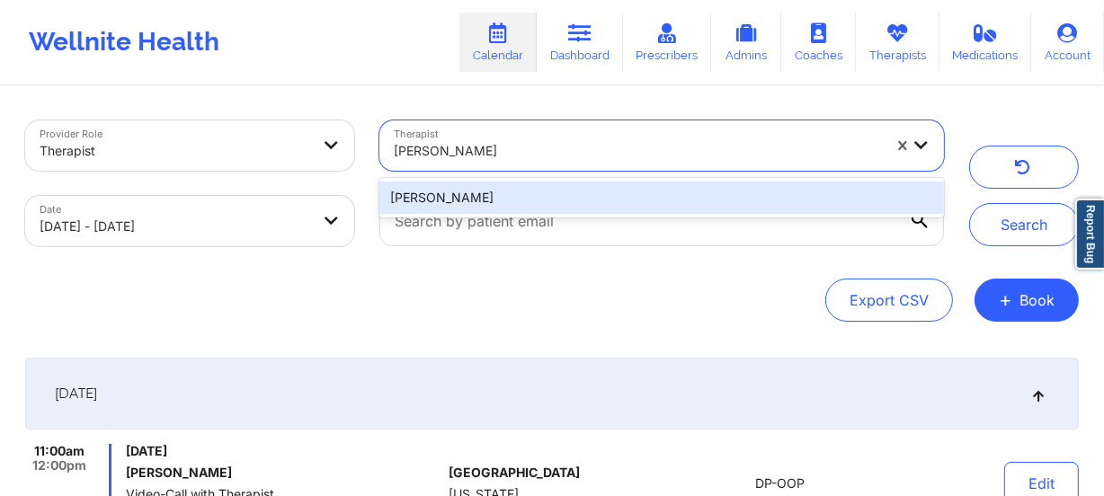
click at [546, 192] on div "[PERSON_NAME]" at bounding box center [661, 198] width 564 height 32
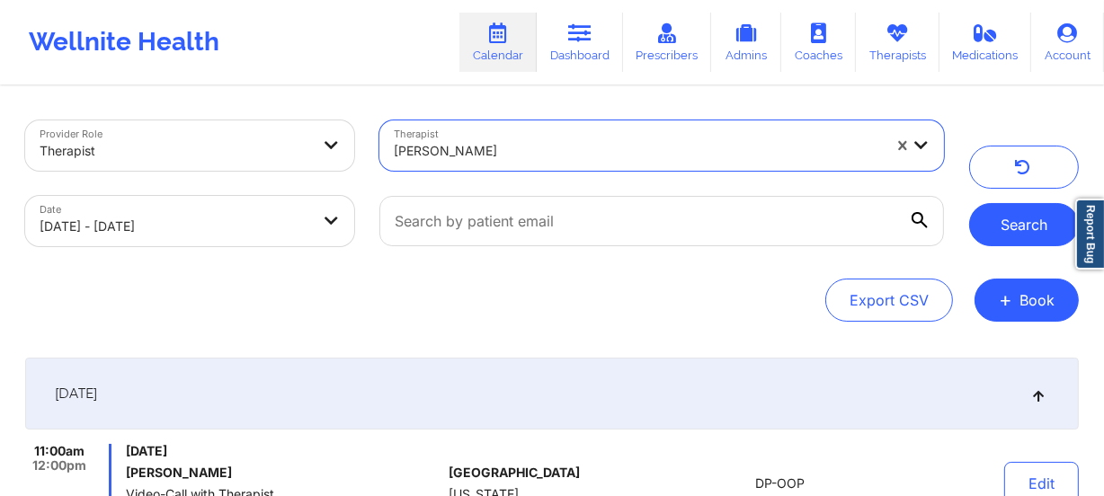
click at [998, 223] on button "Search" at bounding box center [1024, 224] width 110 height 43
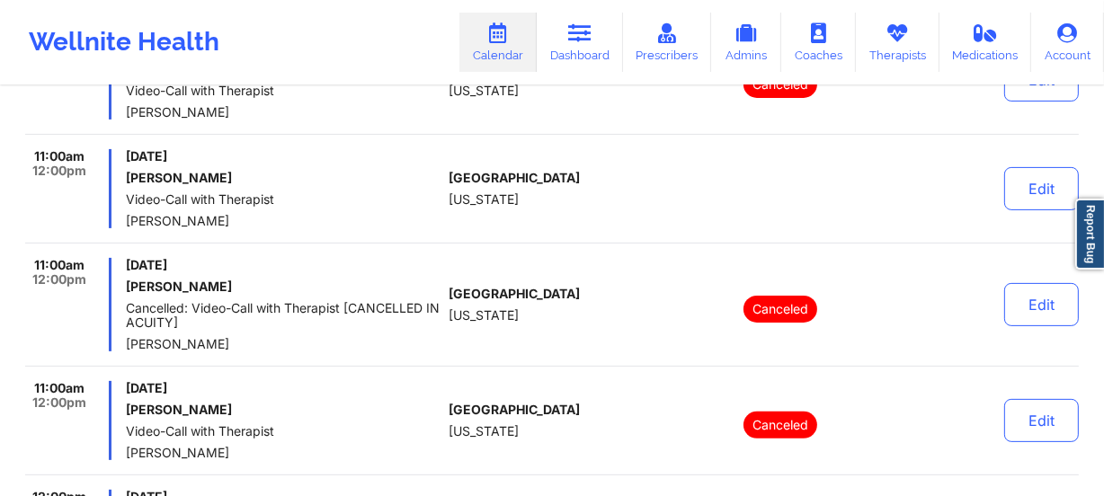
scroll to position [408, 0]
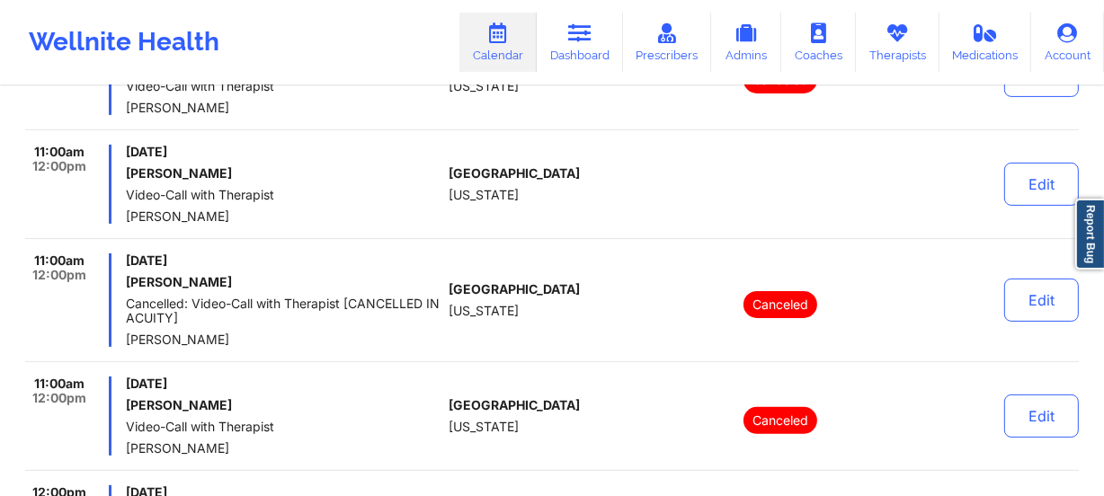
click at [557, 278] on div "[GEOGRAPHIC_DATA] [US_STATE]" at bounding box center [549, 299] width 200 height 93
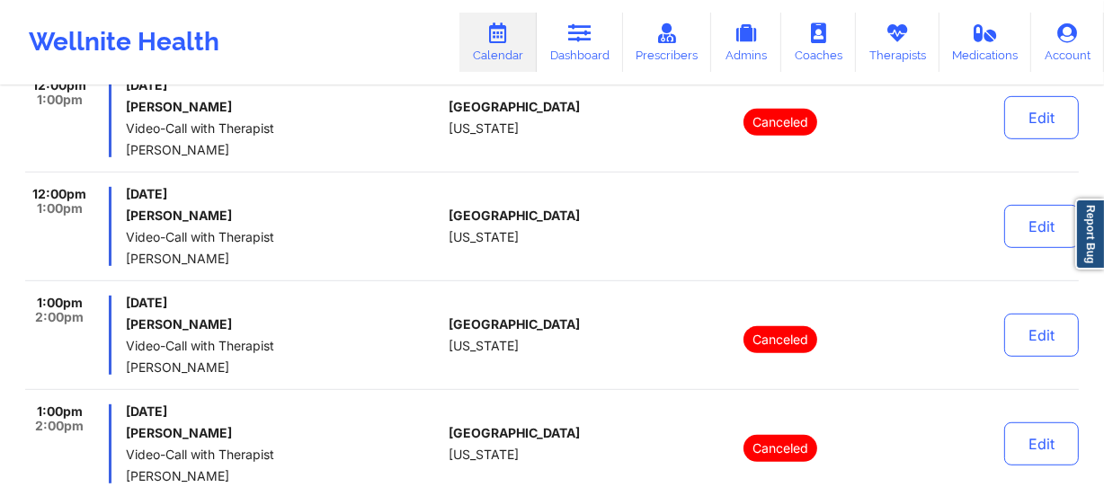
scroll to position [817, 0]
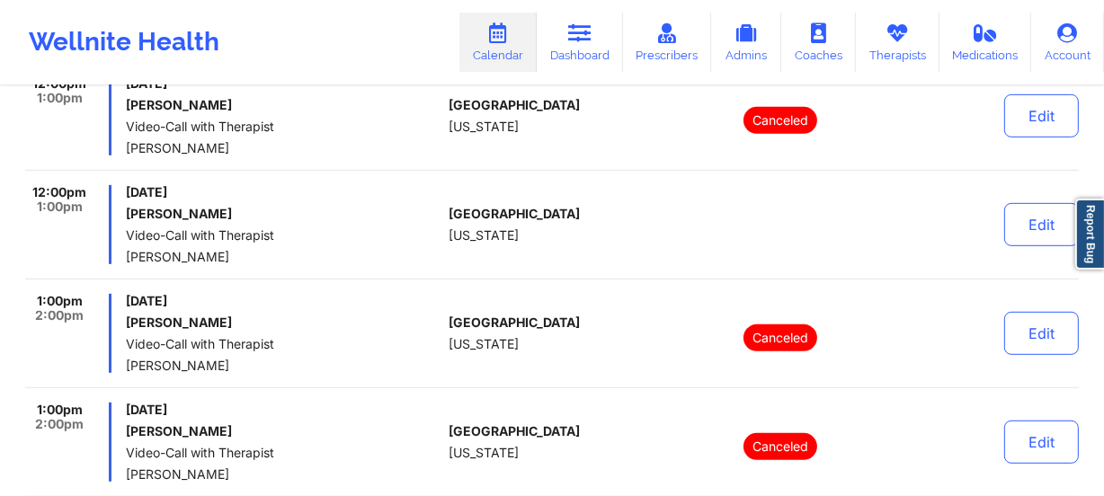
click at [538, 235] on div "[GEOGRAPHIC_DATA] [US_STATE]" at bounding box center [549, 224] width 200 height 79
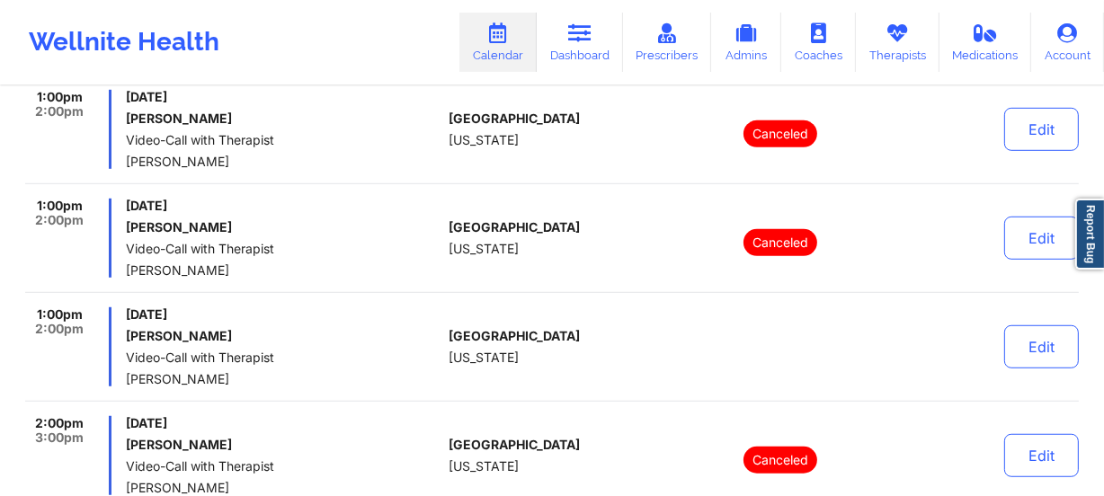
scroll to position [1143, 0]
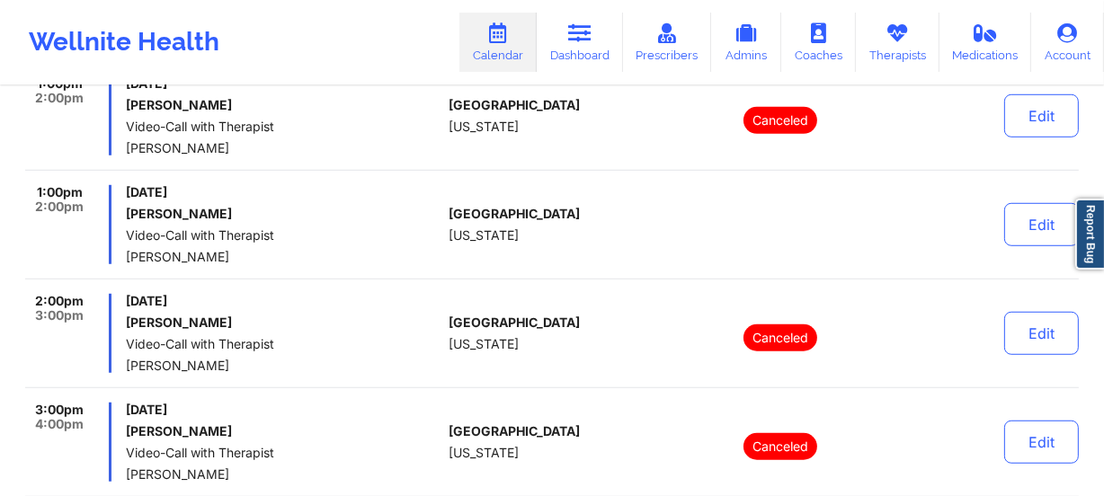
click at [620, 256] on div "[GEOGRAPHIC_DATA] [US_STATE]" at bounding box center [549, 224] width 200 height 79
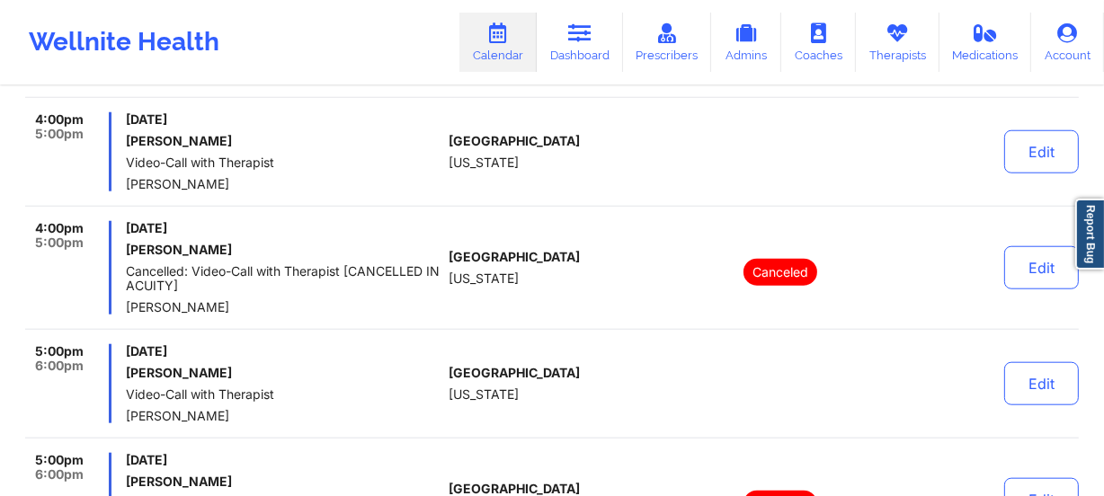
scroll to position [1552, 0]
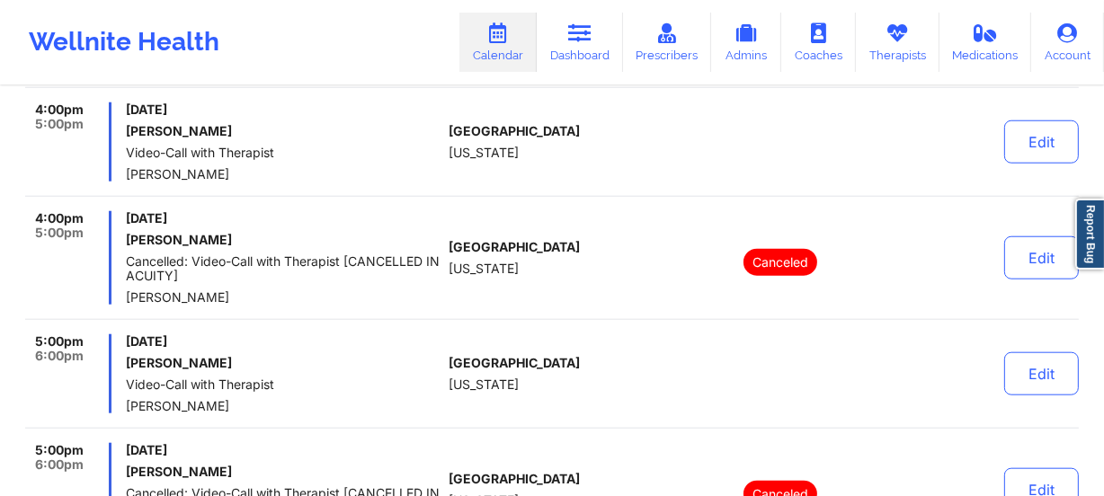
click at [559, 307] on div "4:00pm 5:00pm [DATE] [PERSON_NAME] Cancelled: Video-Call with Therapist [CANCEL…" at bounding box center [551, 265] width 1053 height 109
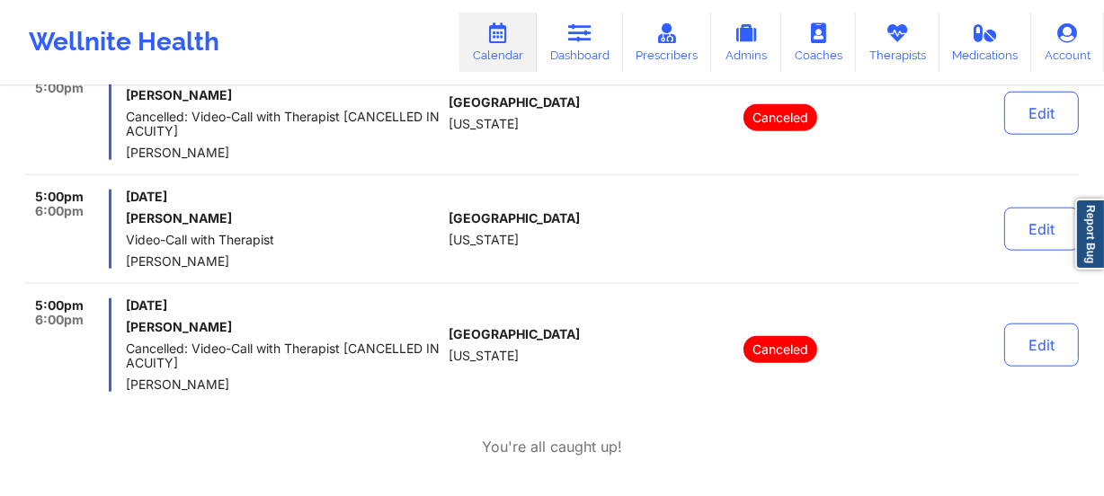
scroll to position [1716, 0]
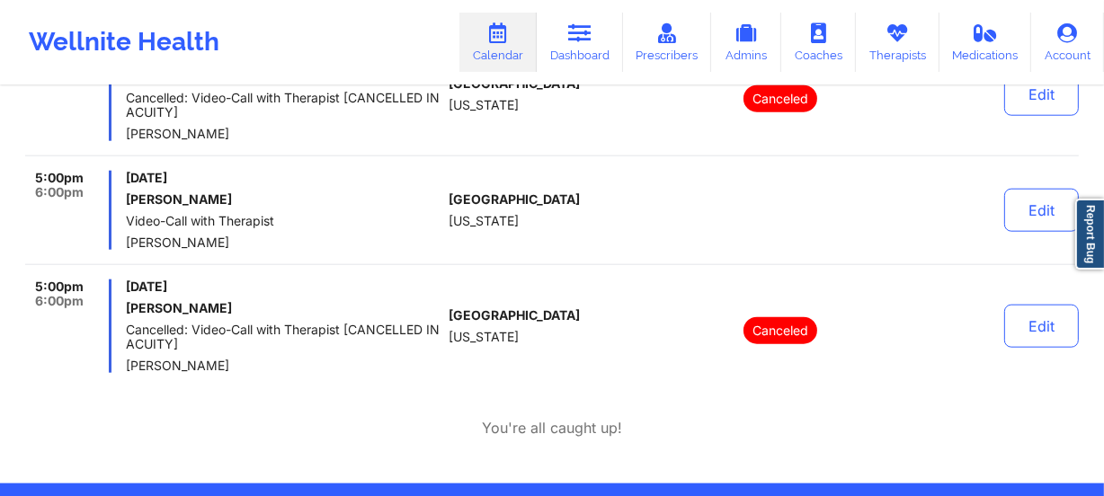
click at [610, 244] on div "[GEOGRAPHIC_DATA] [US_STATE]" at bounding box center [549, 210] width 200 height 79
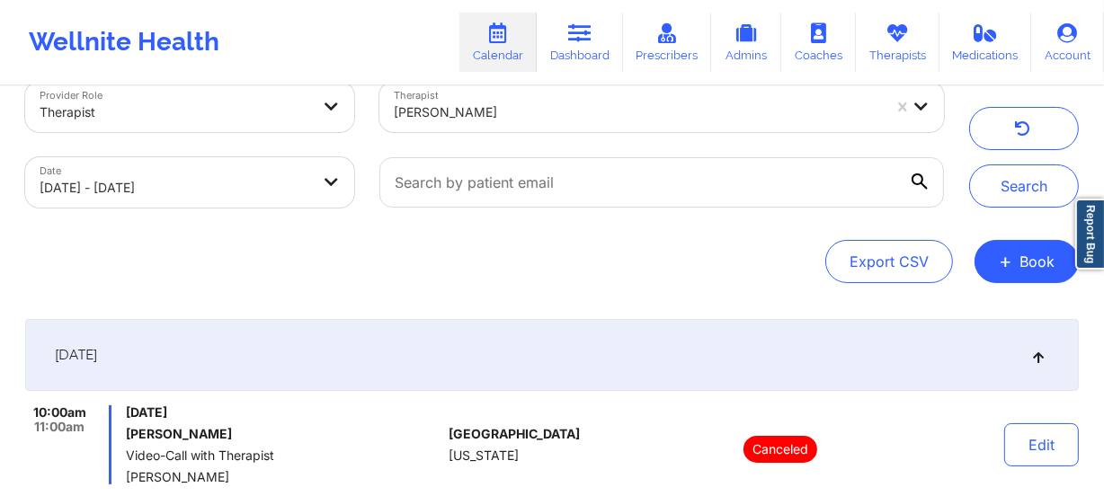
scroll to position [0, 0]
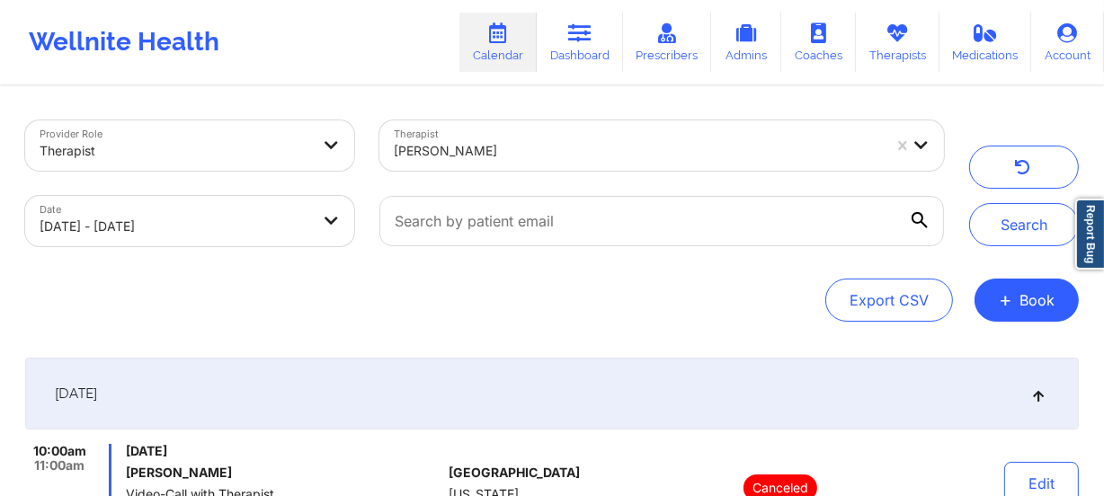
click at [537, 155] on div at bounding box center [638, 151] width 488 height 22
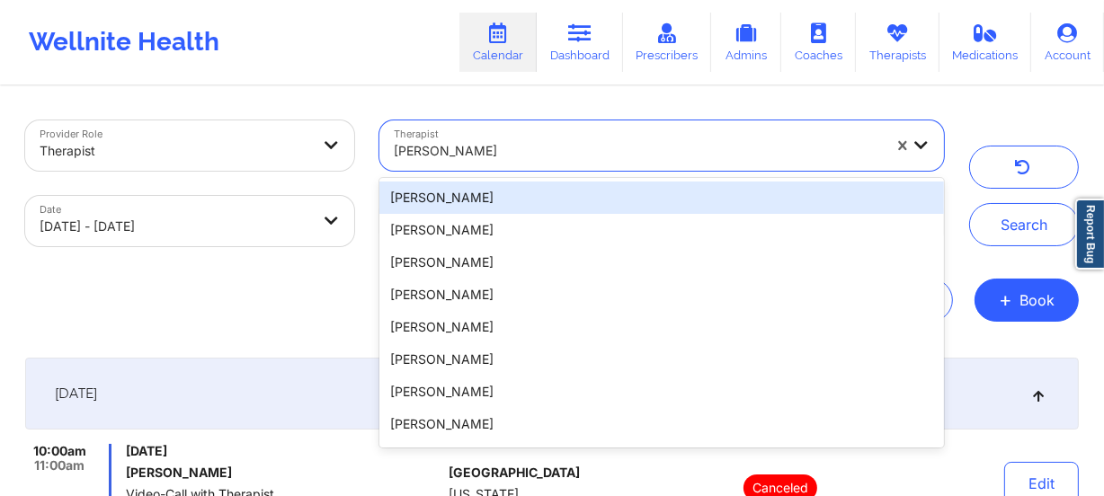
paste input "[PERSON_NAME]"
type input "[PERSON_NAME]"
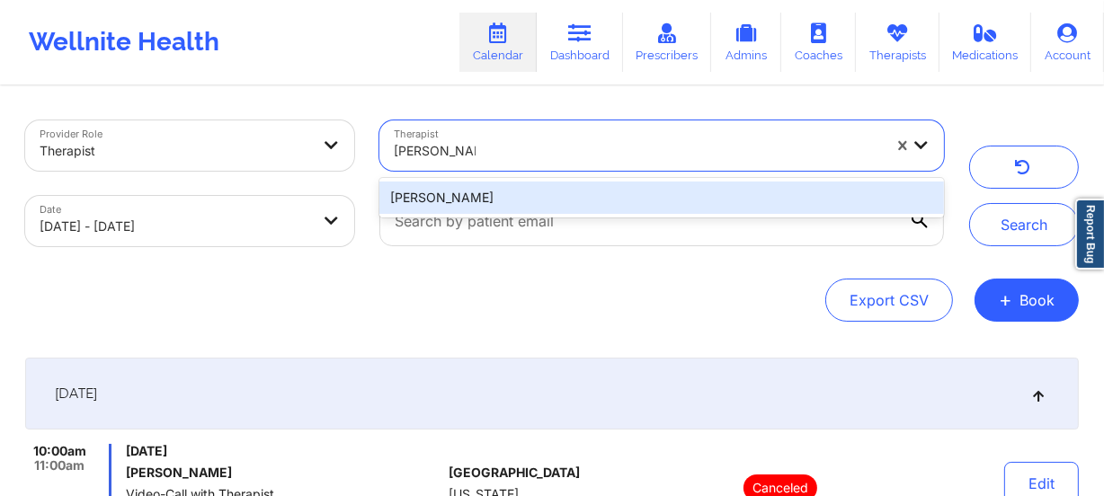
click at [537, 207] on div "[PERSON_NAME]" at bounding box center [661, 198] width 564 height 32
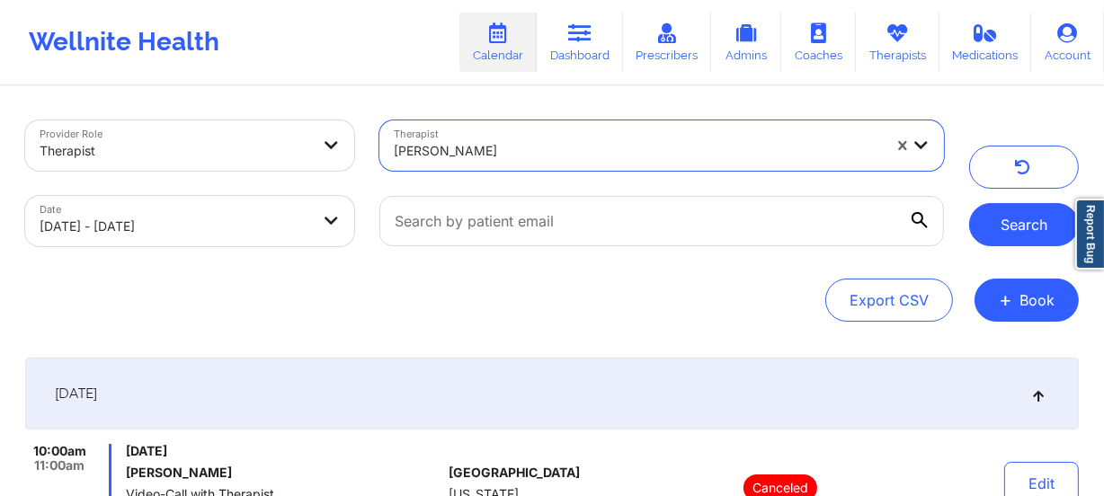
click at [1025, 234] on button "Search" at bounding box center [1024, 224] width 110 height 43
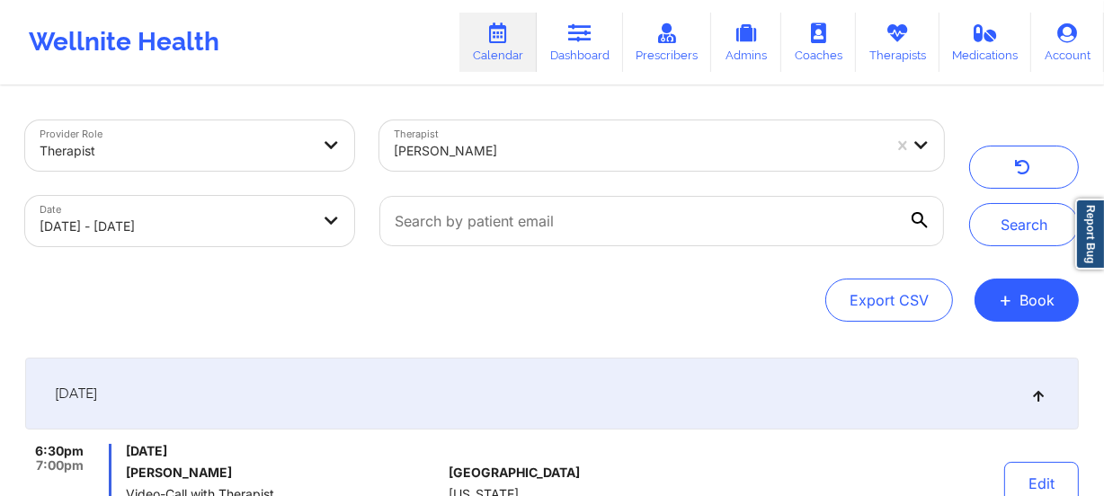
click at [505, 162] on div "[PERSON_NAME]" at bounding box center [638, 151] width 488 height 40
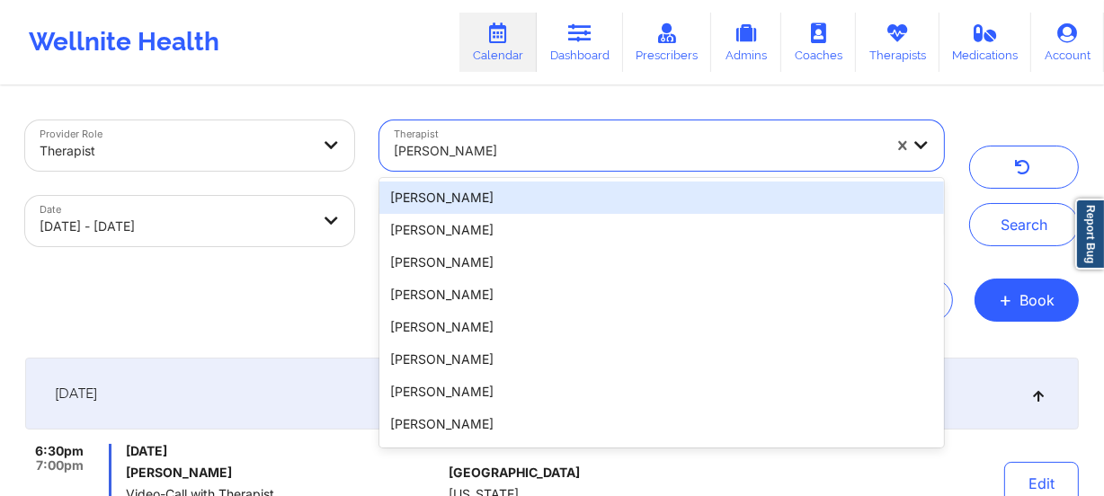
paste input "[PERSON_NAME]"
type input "[PERSON_NAME]"
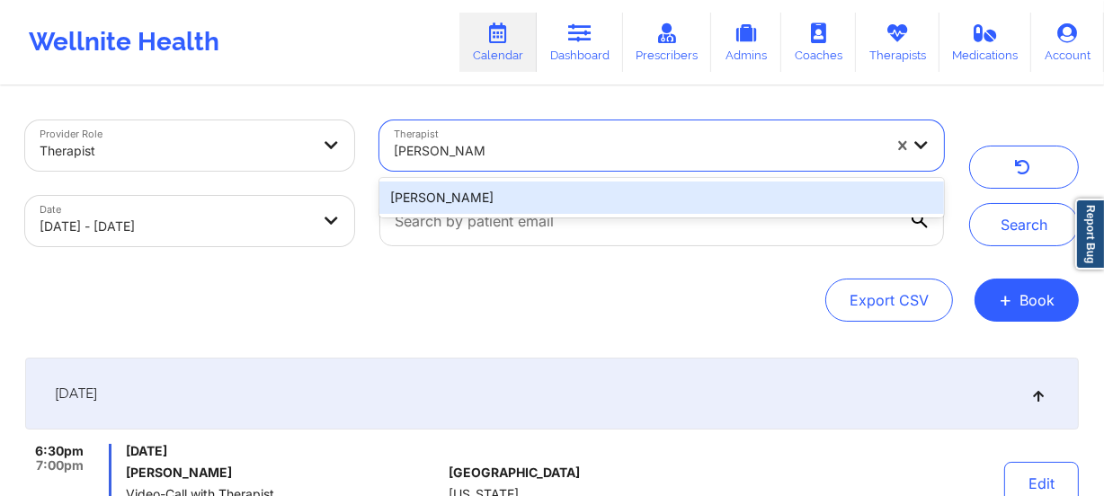
click at [509, 191] on div "[PERSON_NAME]" at bounding box center [661, 198] width 564 height 32
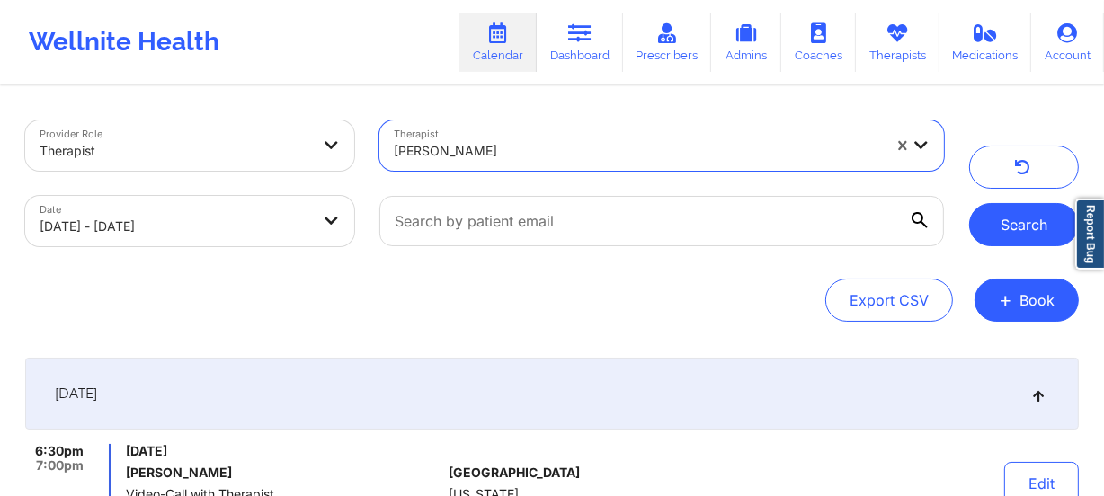
click at [999, 224] on button "Search" at bounding box center [1024, 224] width 110 height 43
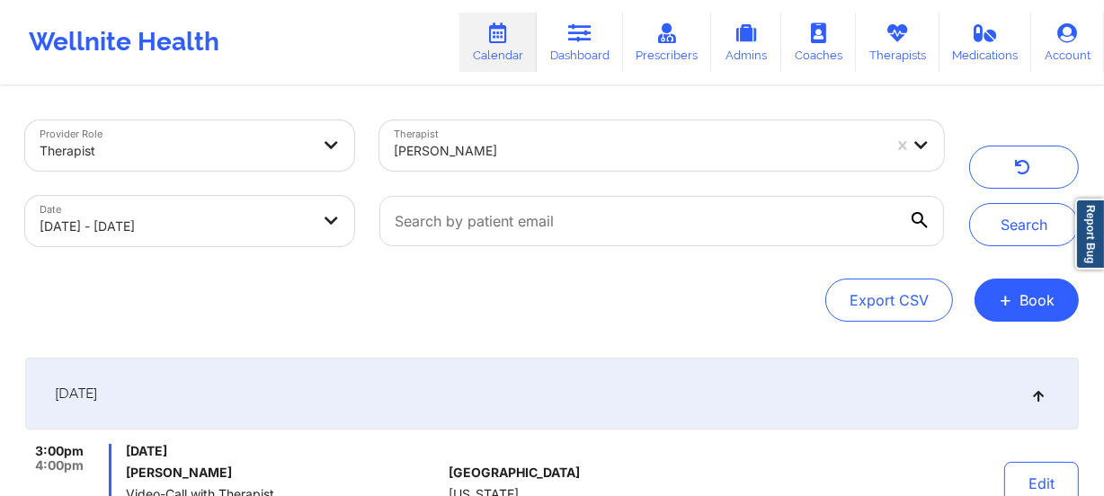
click at [496, 147] on div at bounding box center [638, 151] width 488 height 22
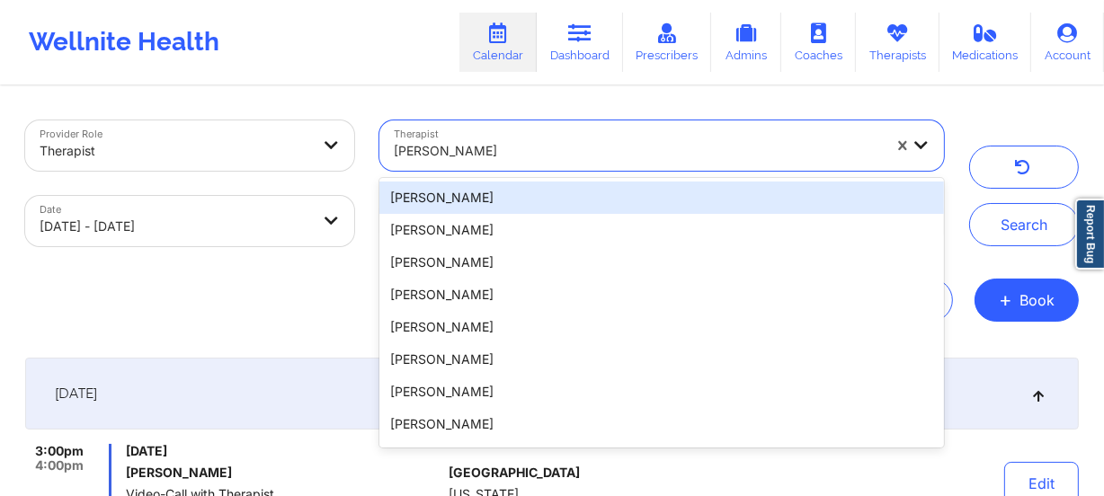
paste input "[PERSON_NAME]"
type input "[PERSON_NAME]"
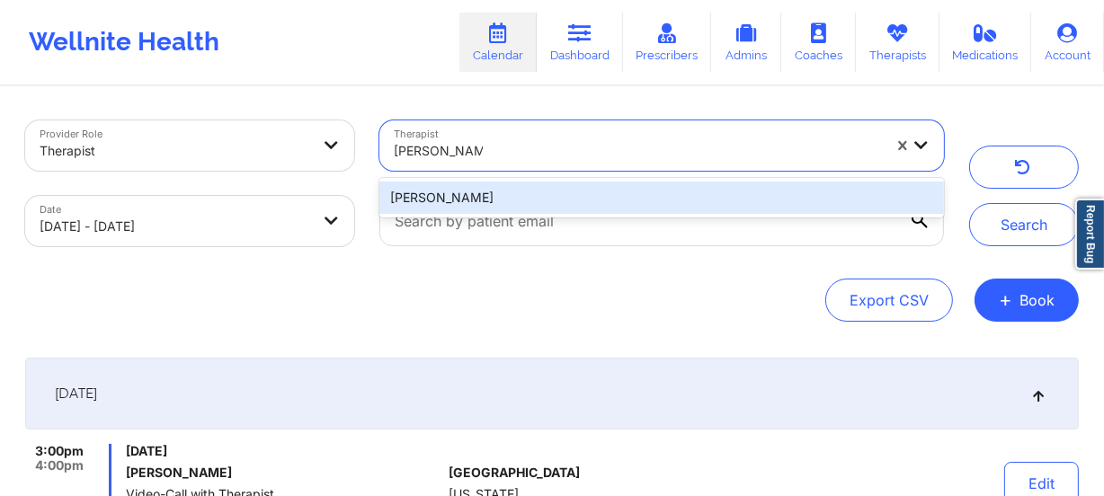
click at [546, 198] on div "[PERSON_NAME]" at bounding box center [661, 198] width 564 height 32
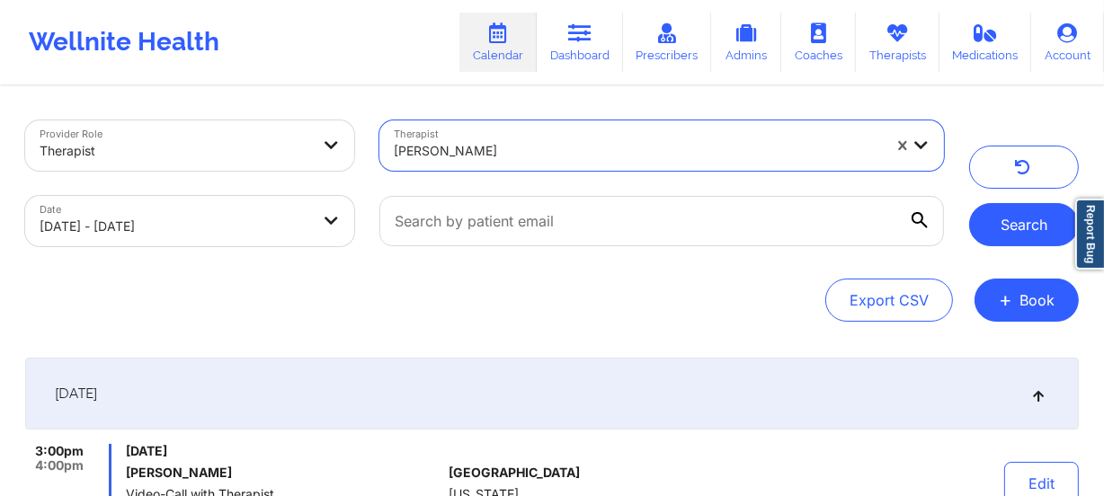
click at [1017, 218] on button "Search" at bounding box center [1024, 224] width 110 height 43
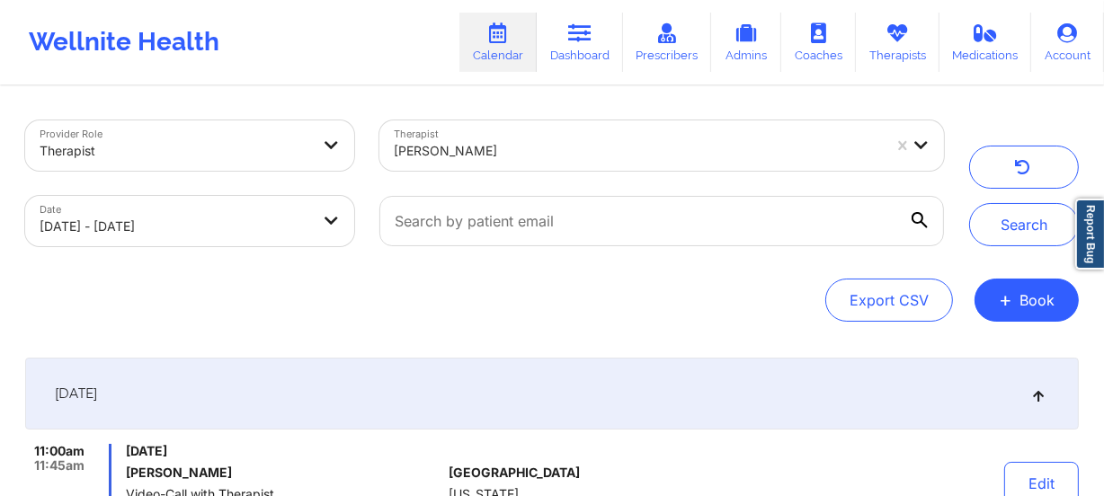
click at [493, 149] on div at bounding box center [638, 151] width 488 height 22
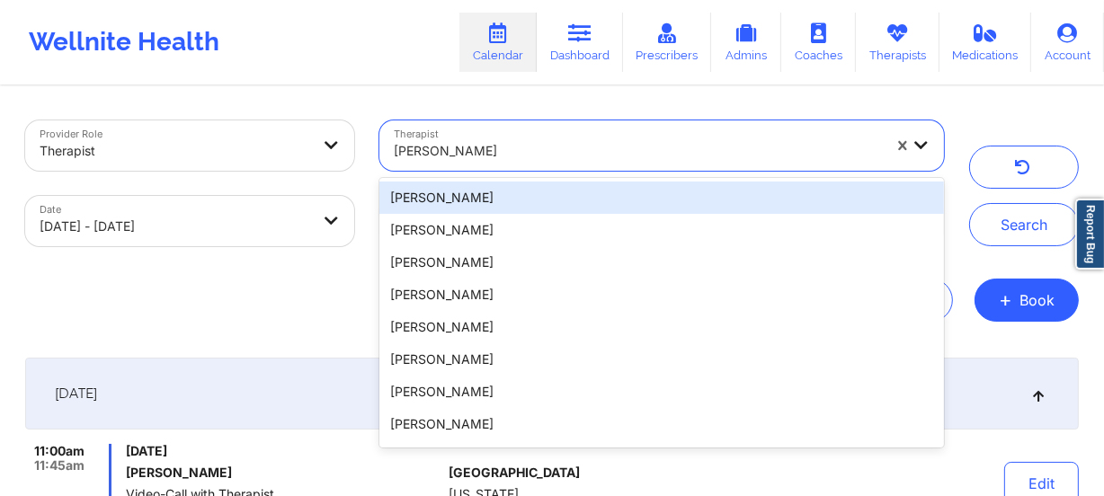
paste input "[PERSON_NAME]"
type input "[PERSON_NAME]"
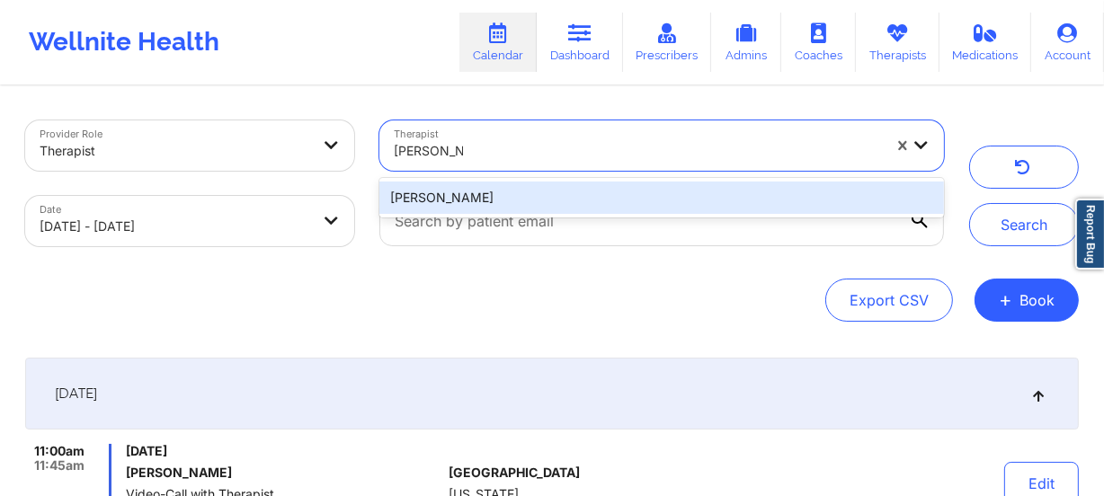
click at [529, 195] on div "[PERSON_NAME]" at bounding box center [661, 198] width 564 height 32
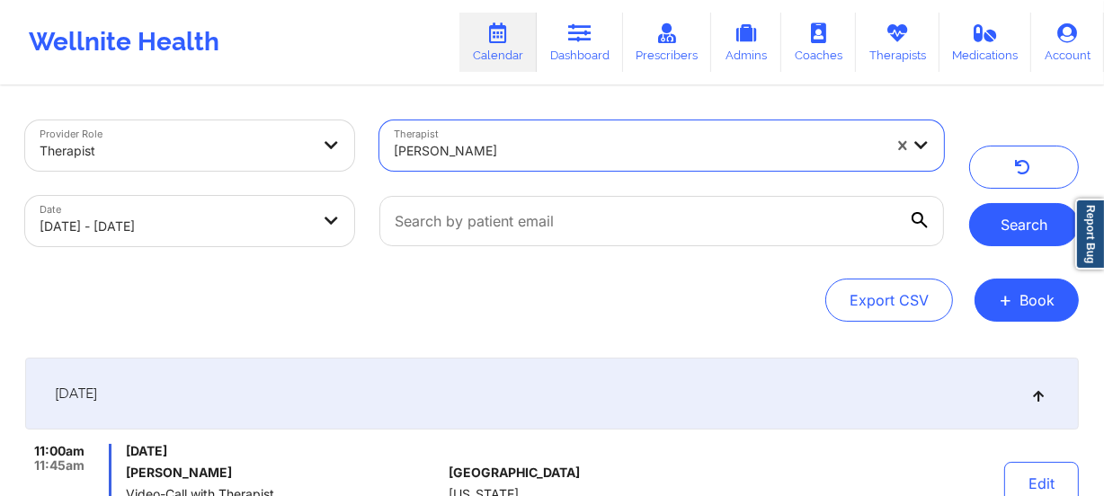
click at [997, 232] on button "Search" at bounding box center [1024, 224] width 110 height 43
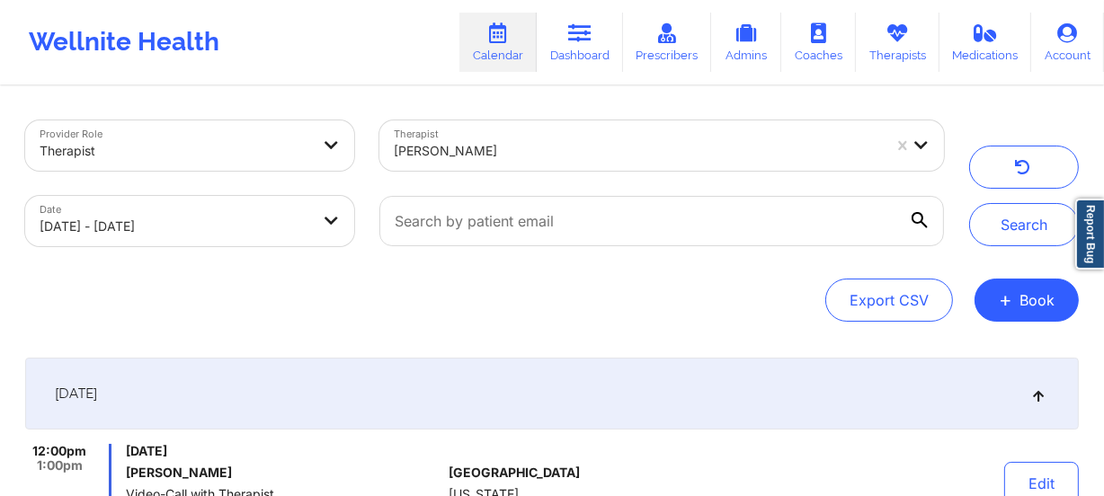
drag, startPoint x: 458, startPoint y: 153, endPoint x: 482, endPoint y: 153, distance: 23.4
click at [459, 153] on div at bounding box center [638, 151] width 488 height 22
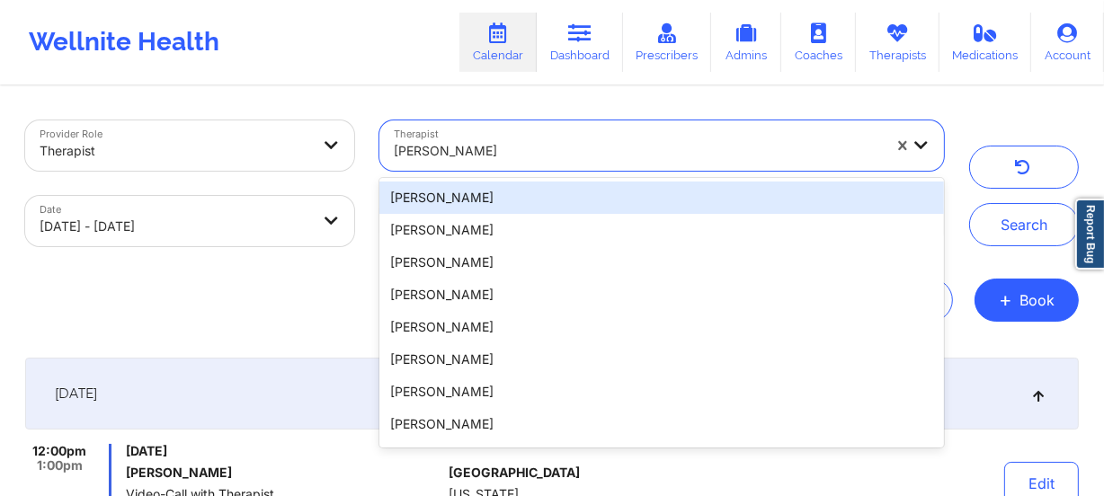
paste input "[PERSON_NAME]"
type input "[PERSON_NAME]"
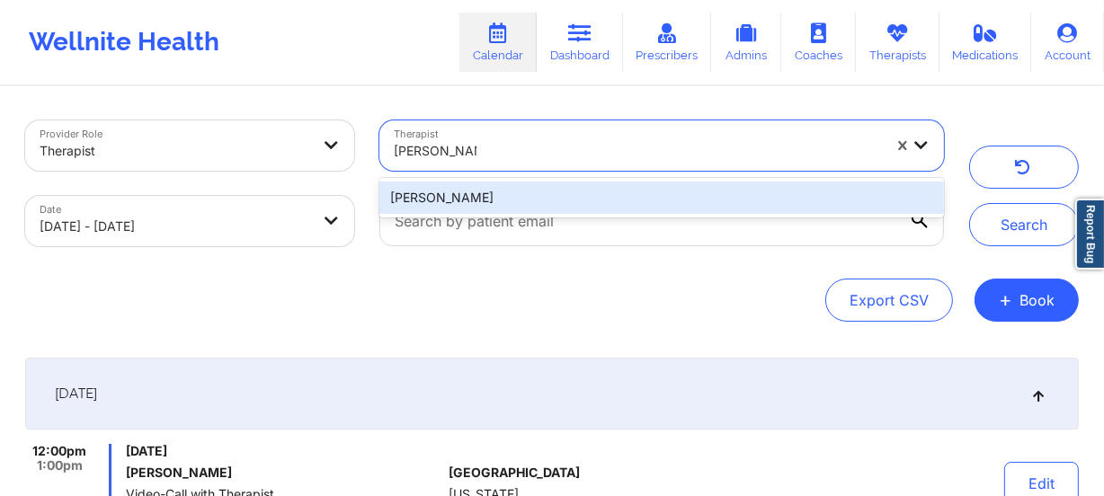
click at [615, 205] on div "[PERSON_NAME]" at bounding box center [661, 198] width 564 height 32
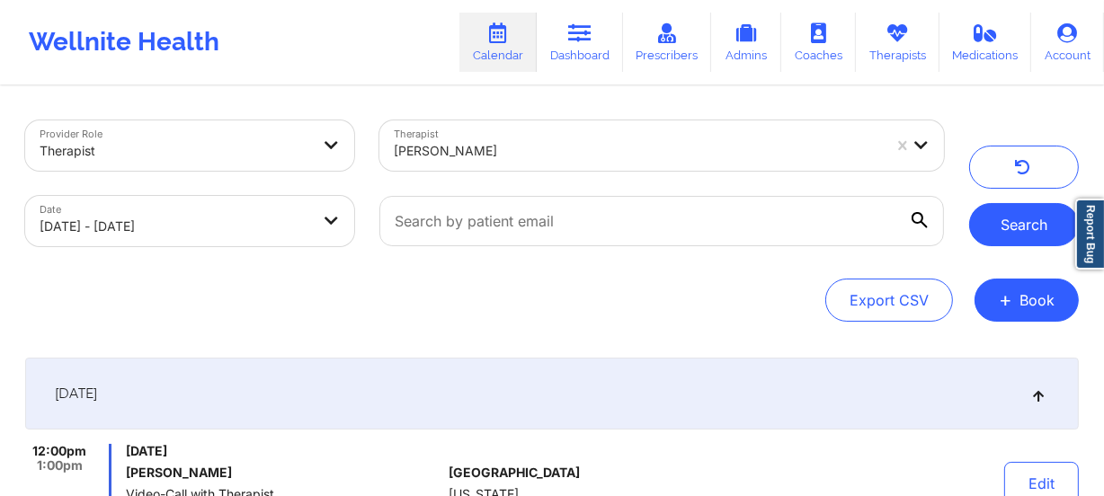
click at [1038, 230] on button "Search" at bounding box center [1024, 224] width 110 height 43
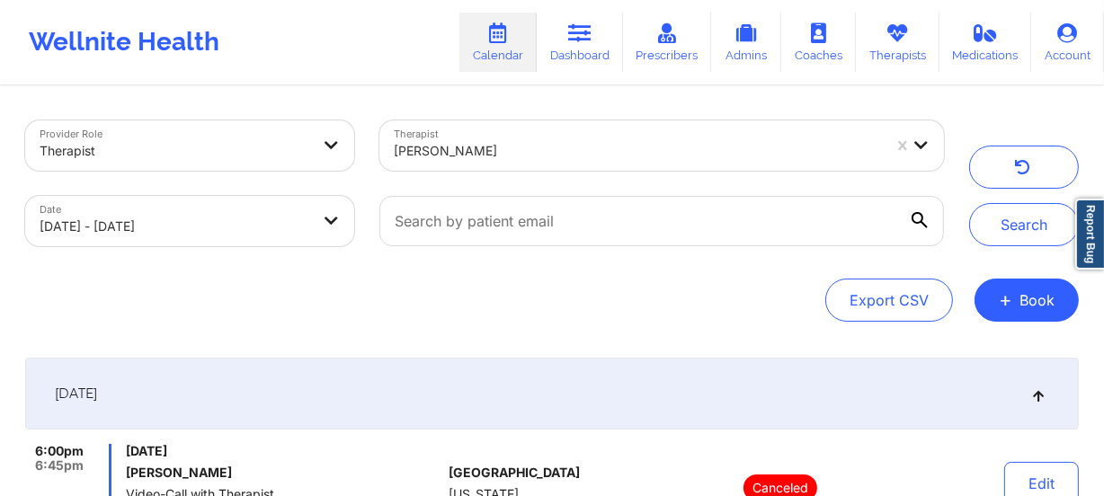
click at [509, 138] on div "[PERSON_NAME]" at bounding box center [638, 151] width 488 height 40
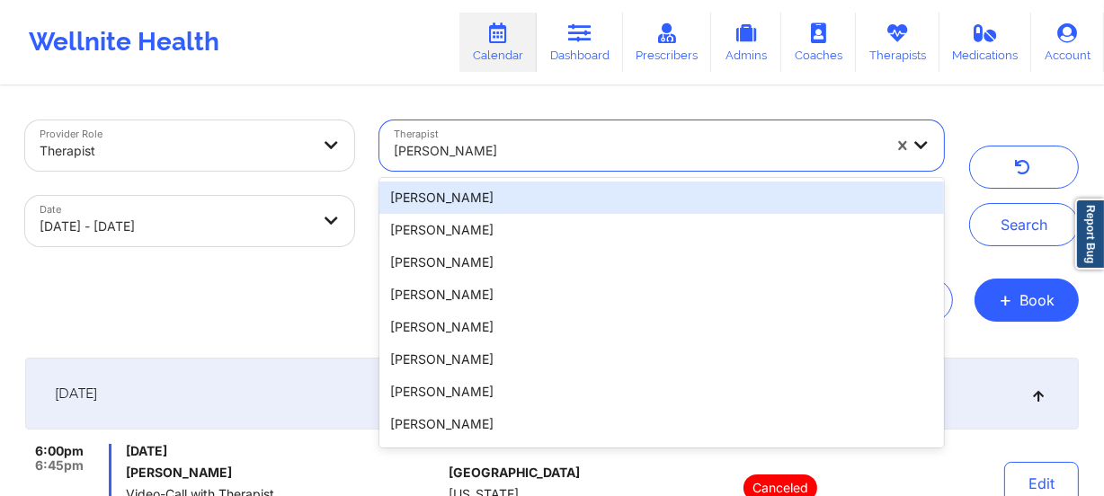
paste input "[PERSON_NAME]"
type input "[PERSON_NAME]"
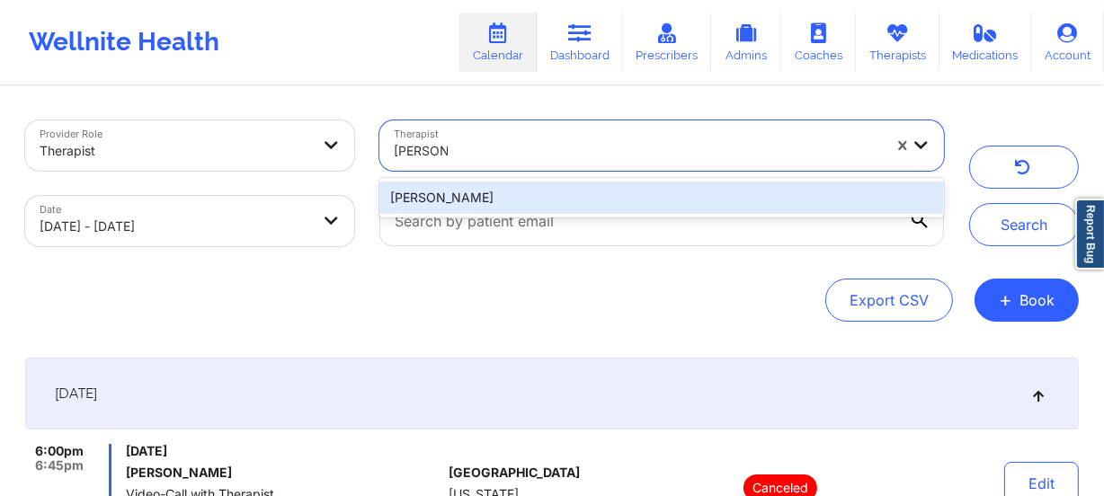
click at [618, 204] on div "[PERSON_NAME]" at bounding box center [661, 198] width 564 height 32
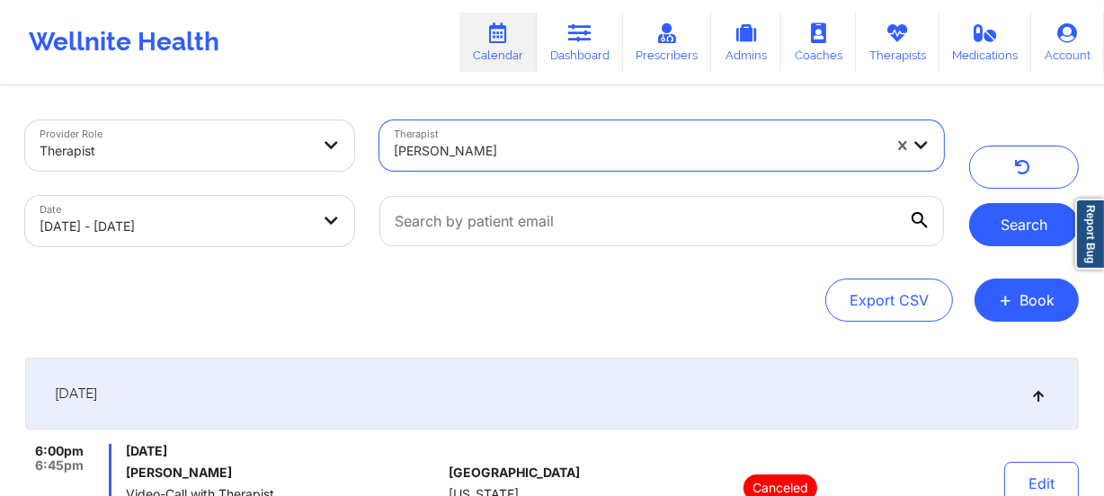
click at [1007, 218] on button "Search" at bounding box center [1024, 224] width 110 height 43
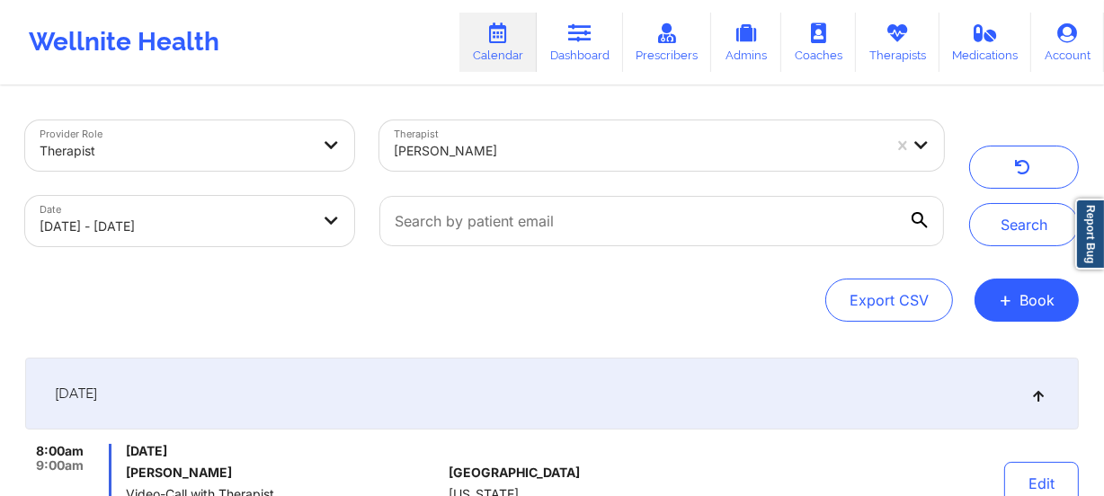
click at [484, 140] on div at bounding box center [638, 151] width 488 height 22
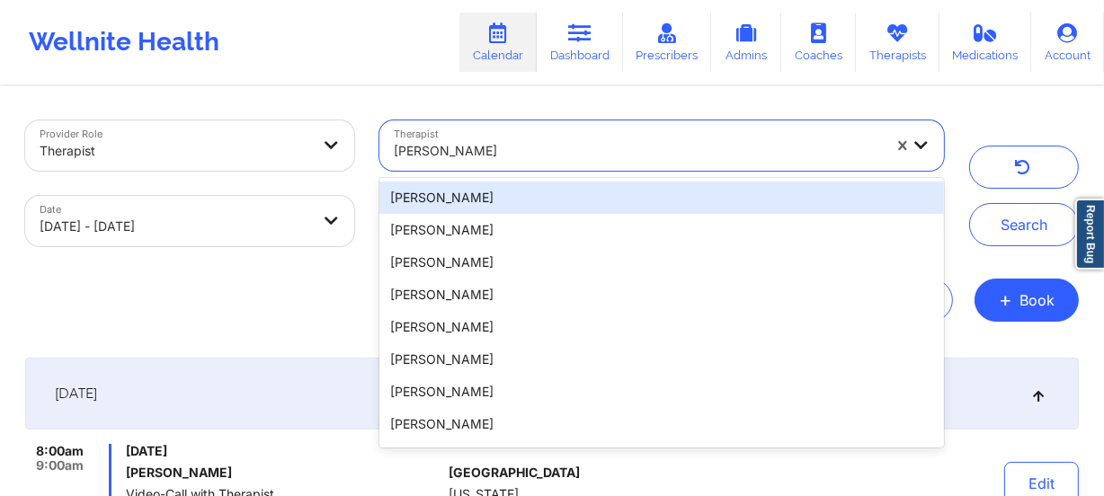
paste input "[PERSON_NAME]"
type input "[PERSON_NAME]"
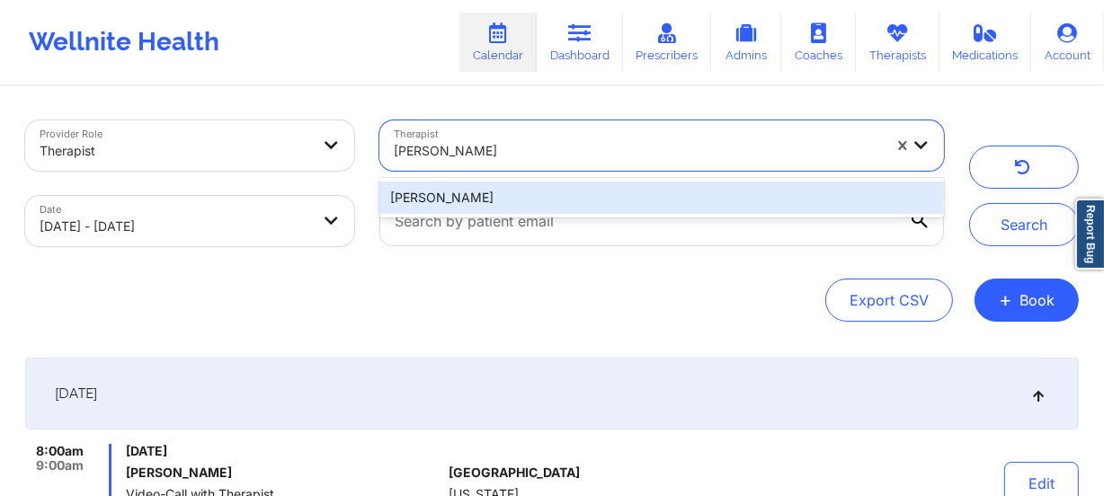
click at [571, 197] on div "[PERSON_NAME]" at bounding box center [661, 198] width 564 height 32
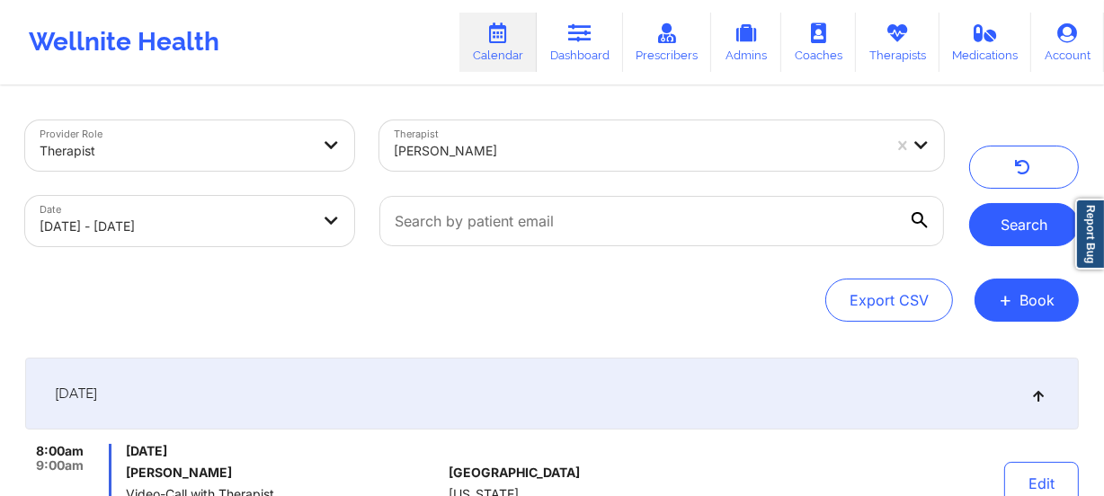
click at [984, 224] on button "Search" at bounding box center [1024, 224] width 110 height 43
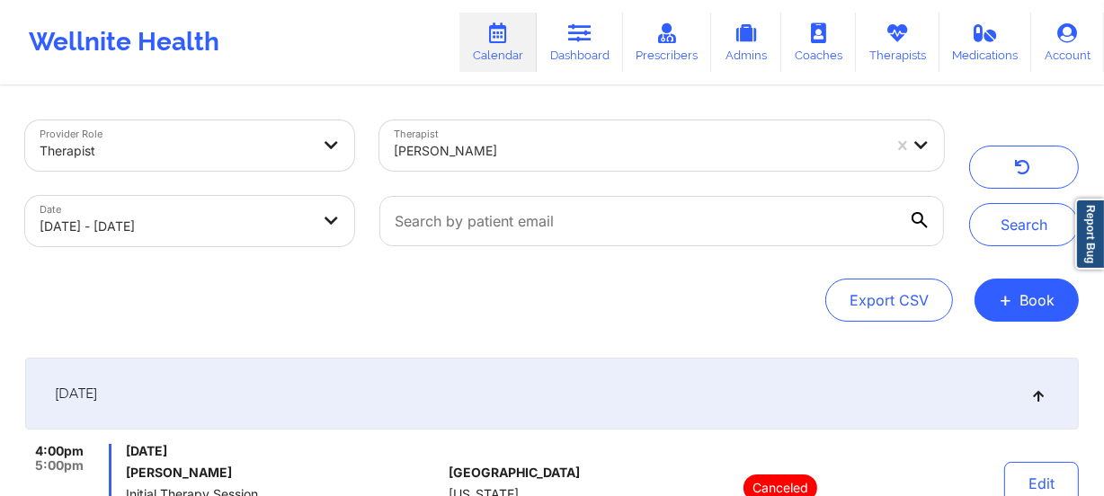
click at [565, 128] on div "[PERSON_NAME]" at bounding box center [631, 145] width 504 height 50
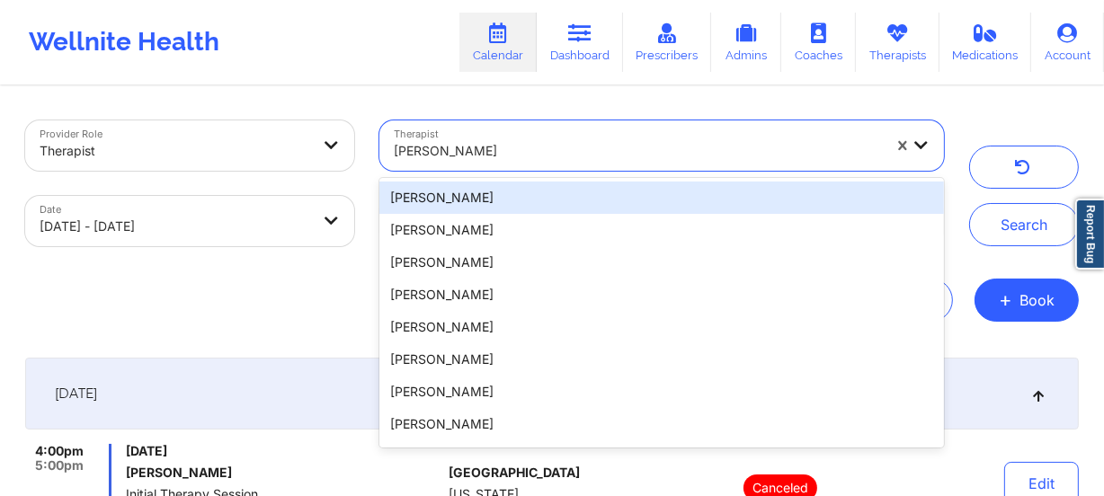
paste input "[PERSON_NAME]"
type input "[PERSON_NAME]"
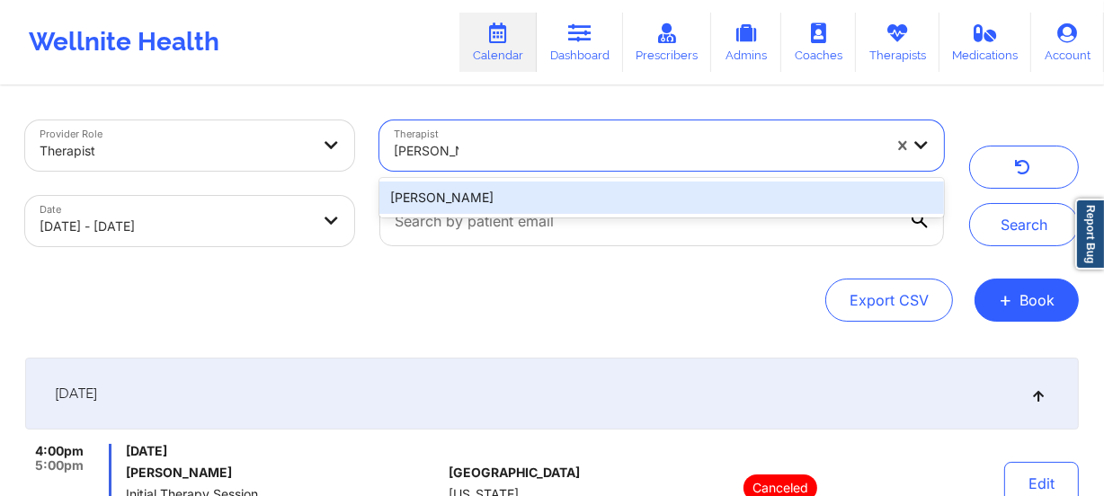
click at [550, 186] on div "[PERSON_NAME]" at bounding box center [661, 198] width 564 height 32
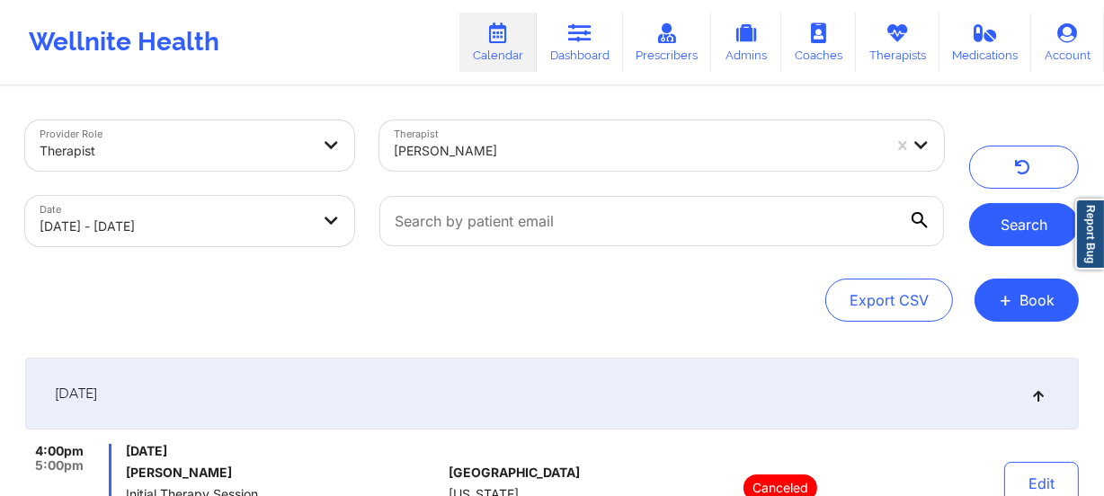
click at [1025, 218] on button "Search" at bounding box center [1024, 224] width 110 height 43
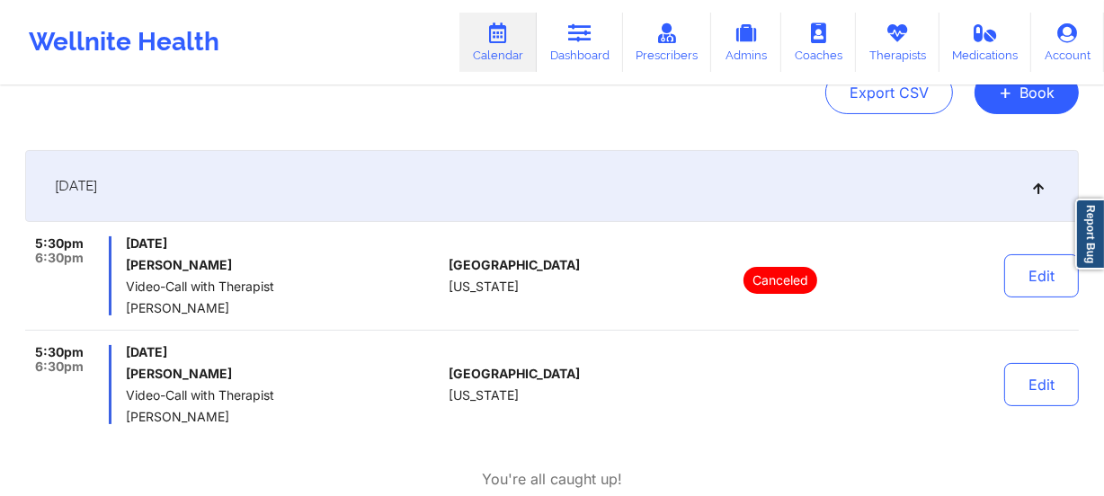
scroll to position [244, 0]
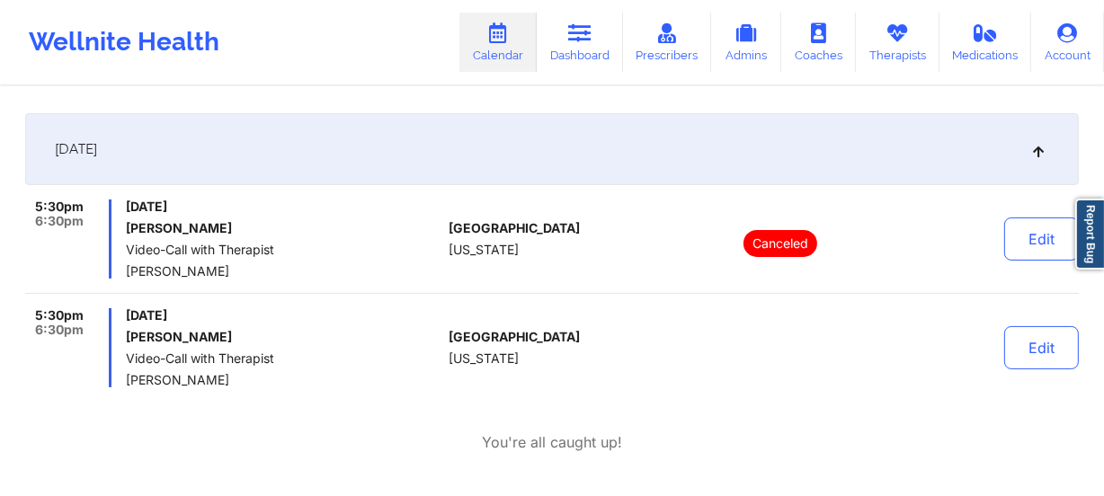
click at [589, 316] on div "[GEOGRAPHIC_DATA] [US_STATE]" at bounding box center [549, 347] width 200 height 79
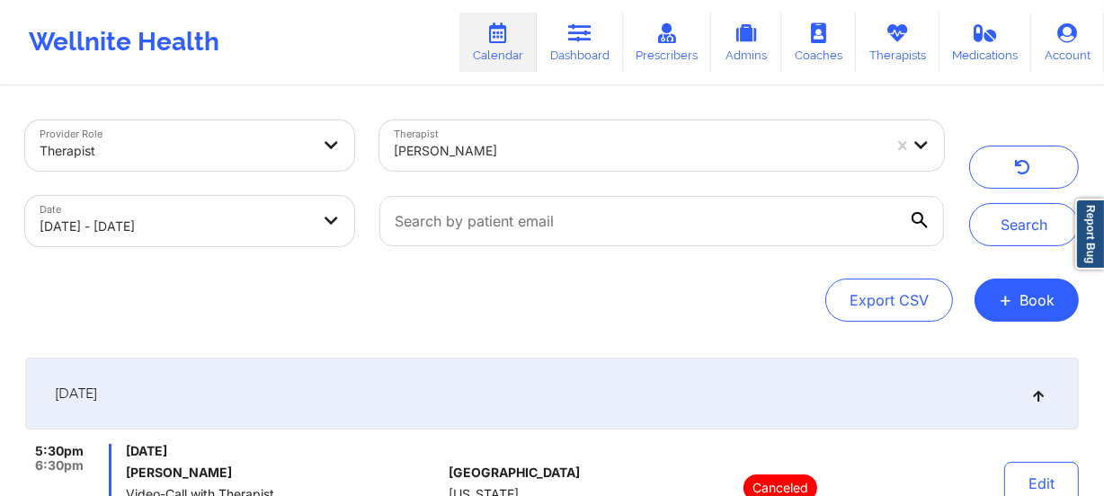
click at [494, 163] on div "[PERSON_NAME]" at bounding box center [638, 151] width 488 height 40
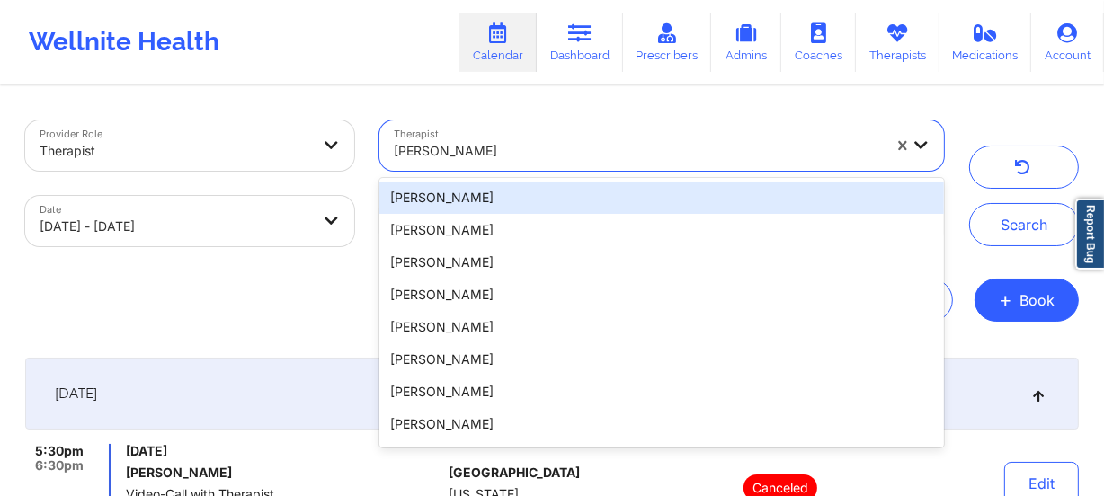
paste input "[PERSON_NAME]"
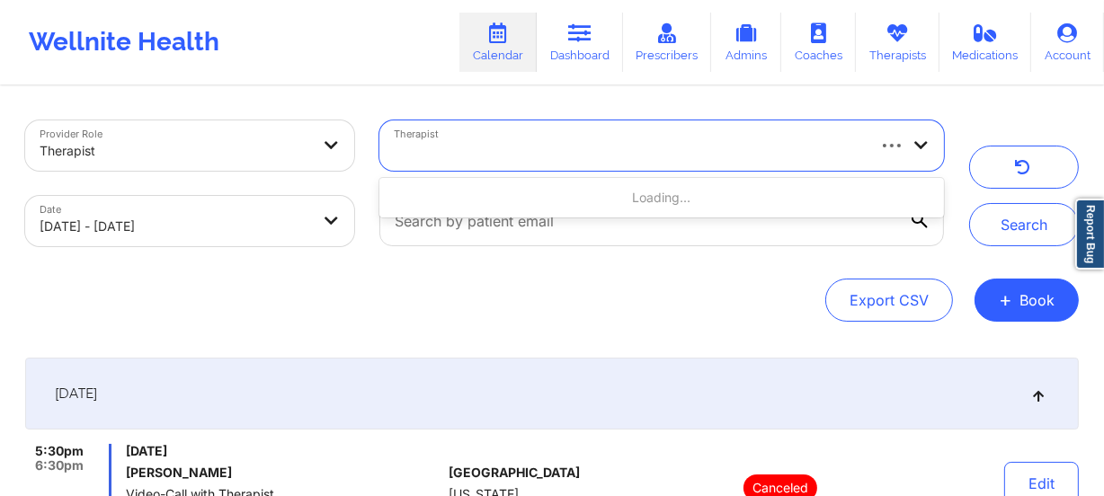
type input "[PERSON_NAME]"
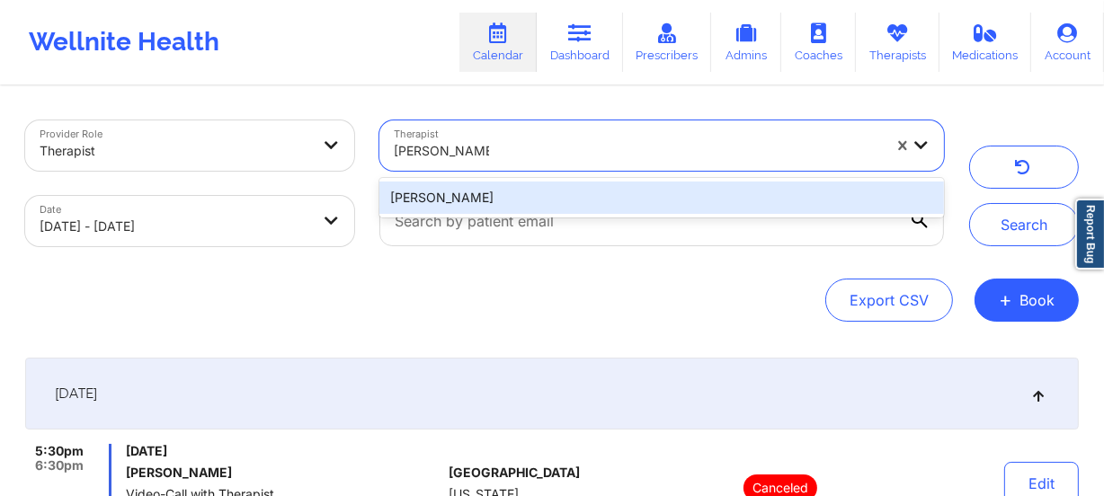
click at [519, 191] on div "[PERSON_NAME]" at bounding box center [661, 198] width 564 height 32
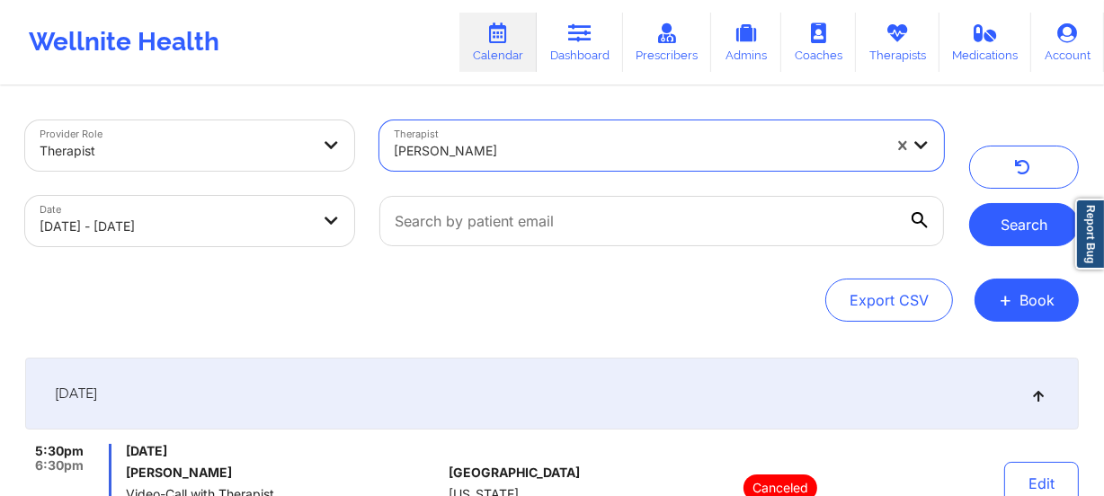
click at [1036, 219] on button "Search" at bounding box center [1024, 224] width 110 height 43
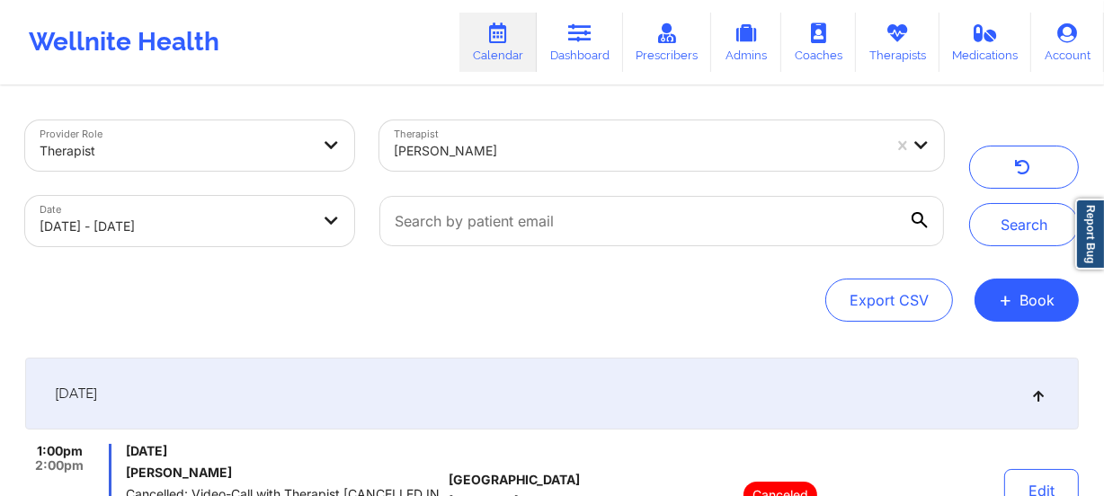
click at [513, 164] on div "[PERSON_NAME]" at bounding box center [638, 151] width 488 height 40
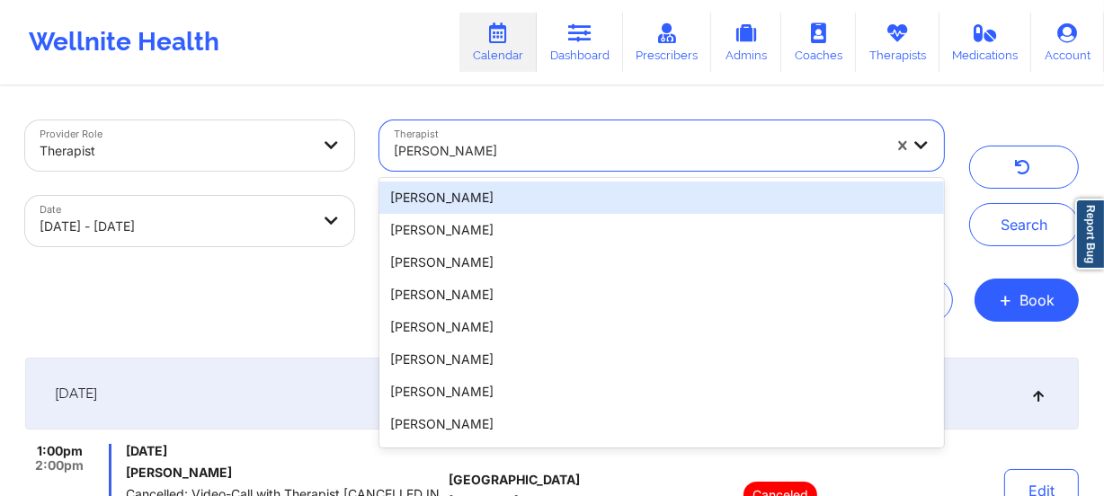
paste input "[PERSON_NAME]"
type input "[PERSON_NAME]"
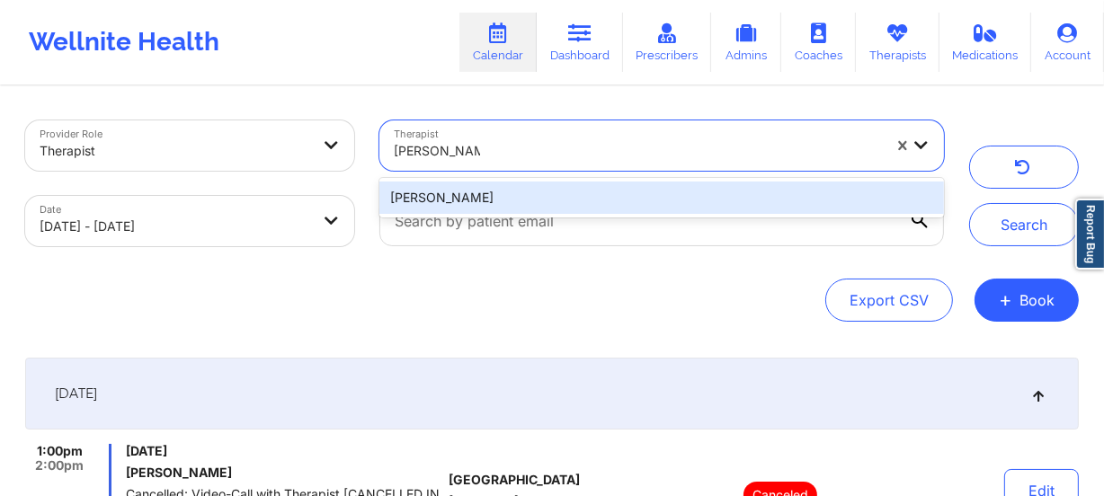
click at [507, 196] on div "[PERSON_NAME]" at bounding box center [661, 198] width 564 height 32
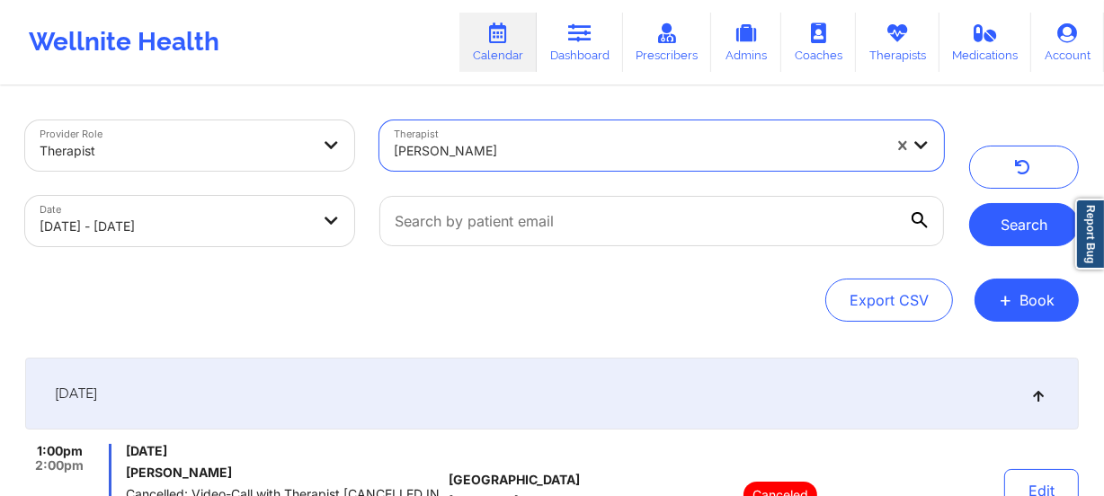
click at [1009, 240] on button "Search" at bounding box center [1024, 224] width 110 height 43
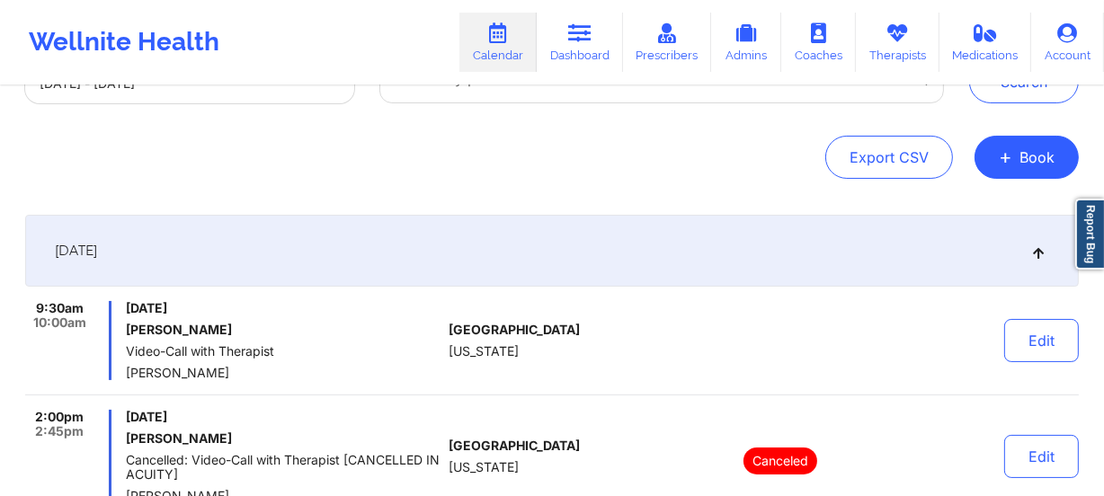
scroll to position [326, 0]
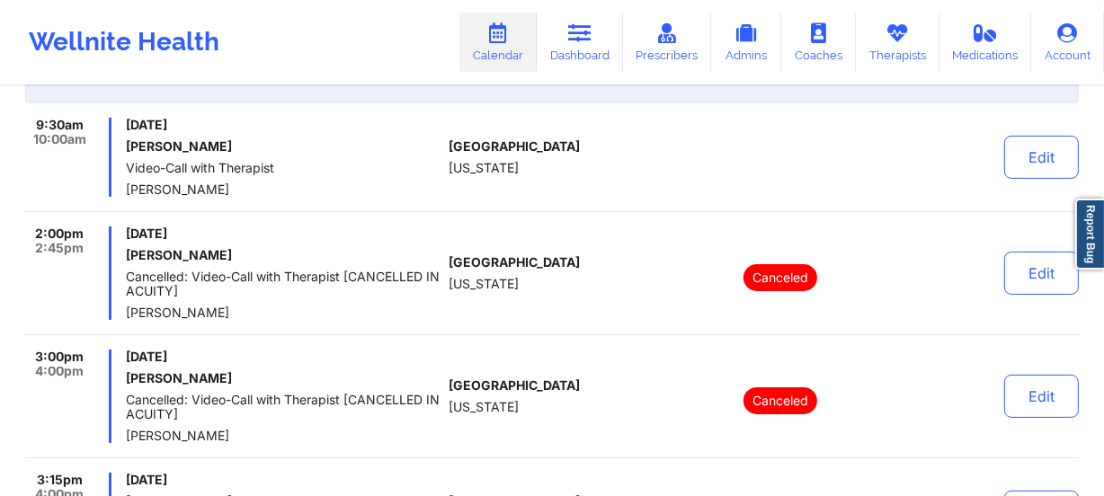
click at [635, 280] on div "[GEOGRAPHIC_DATA] [US_STATE]" at bounding box center [549, 273] width 200 height 93
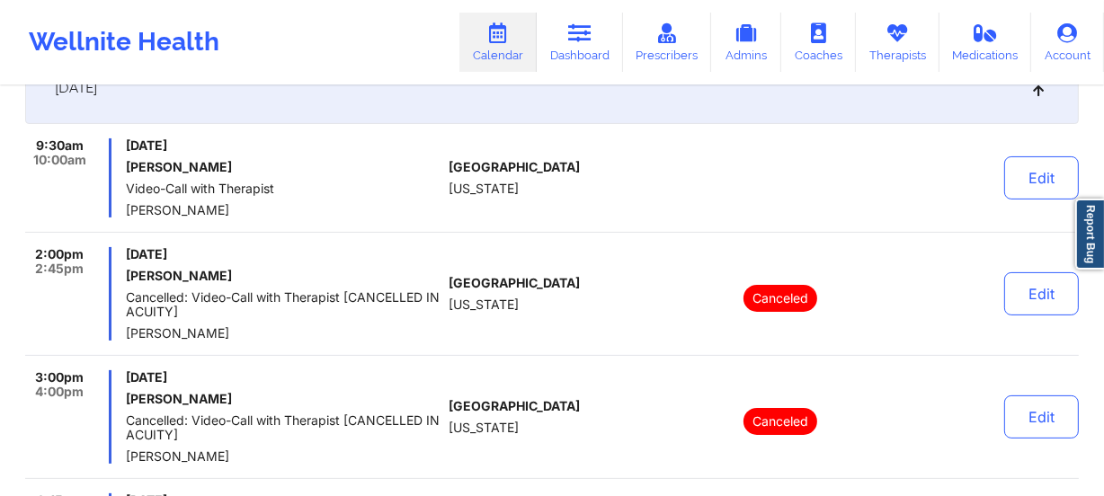
scroll to position [198, 0]
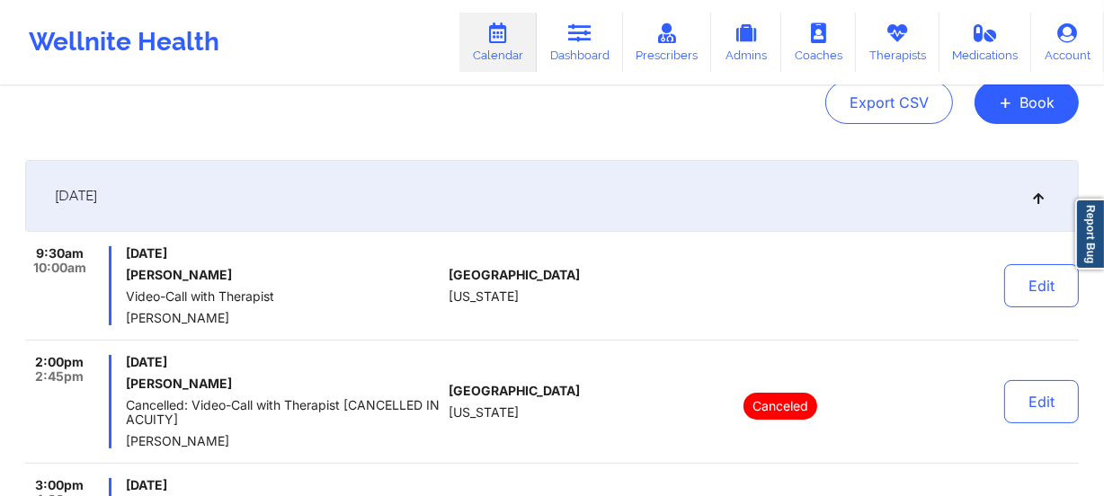
click at [513, 325] on div "9:30am 10:00am [DATE] [PERSON_NAME] Video-Call with Therapist [PERSON_NAME] [GE…" at bounding box center [551, 293] width 1053 height 94
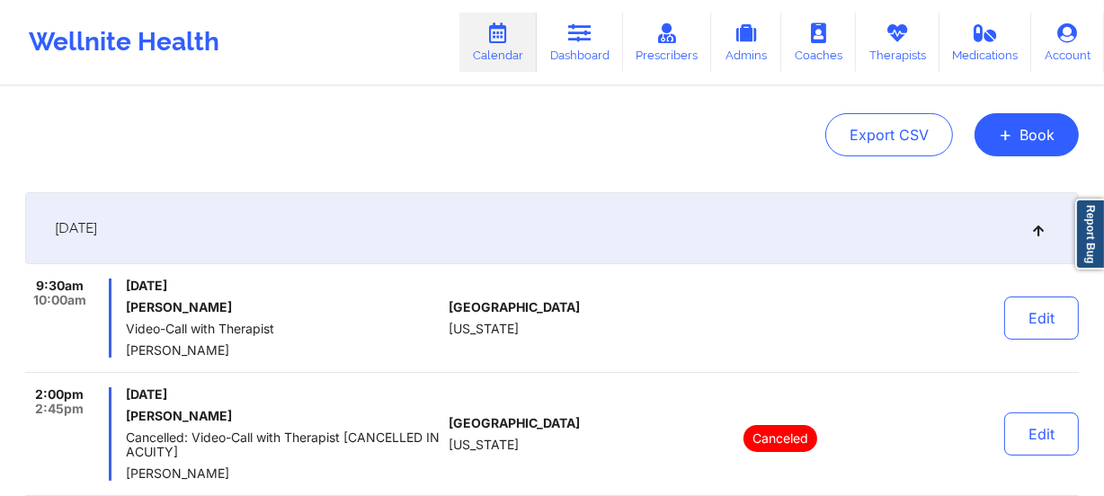
scroll to position [0, 0]
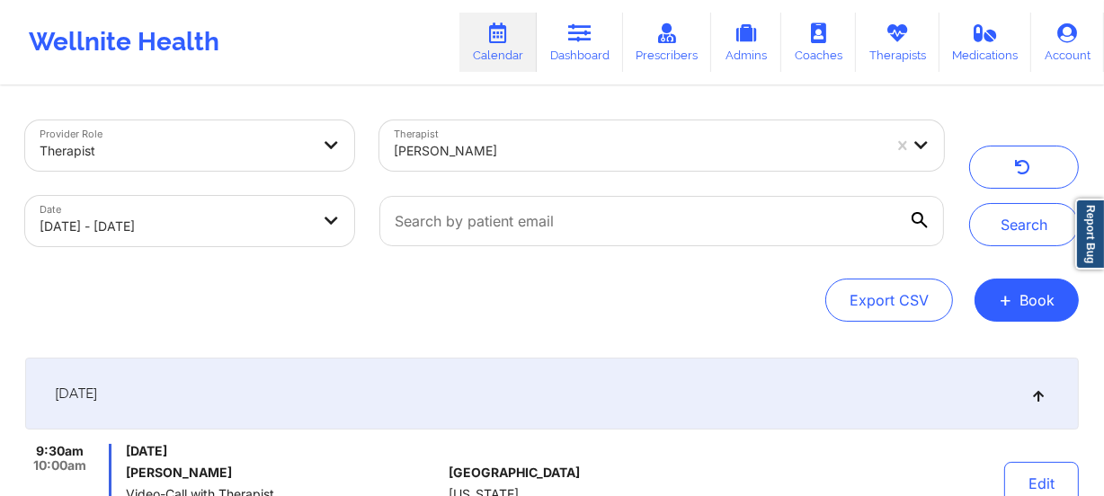
click at [514, 141] on div at bounding box center [638, 151] width 488 height 22
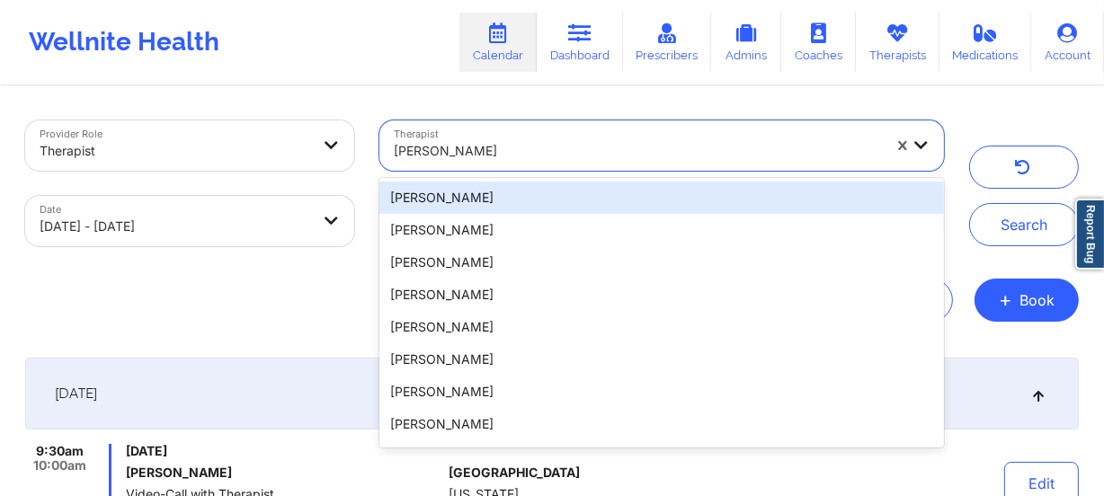
paste input "[PERSON_NAME]"
type input "[PERSON_NAME]"
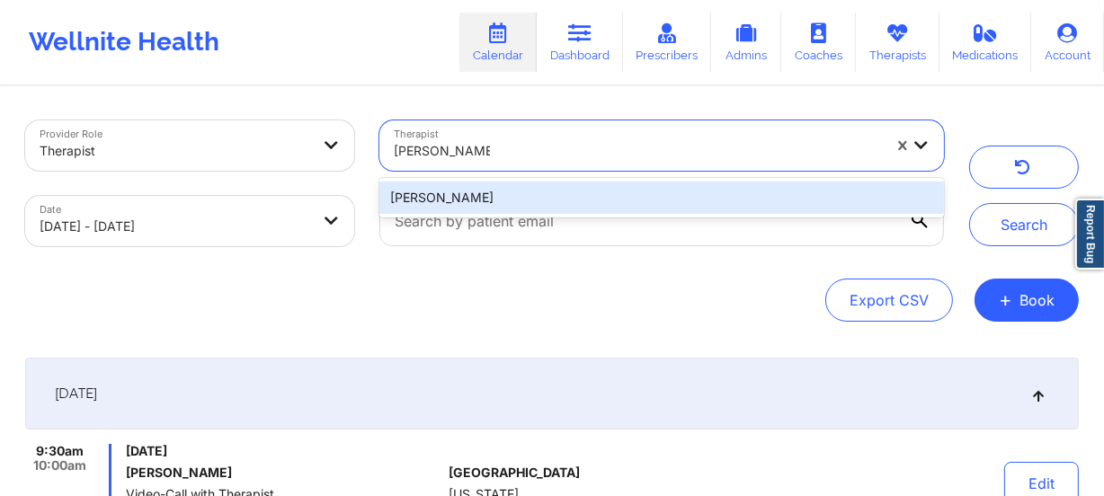
click at [529, 209] on div "[PERSON_NAME]" at bounding box center [661, 198] width 564 height 32
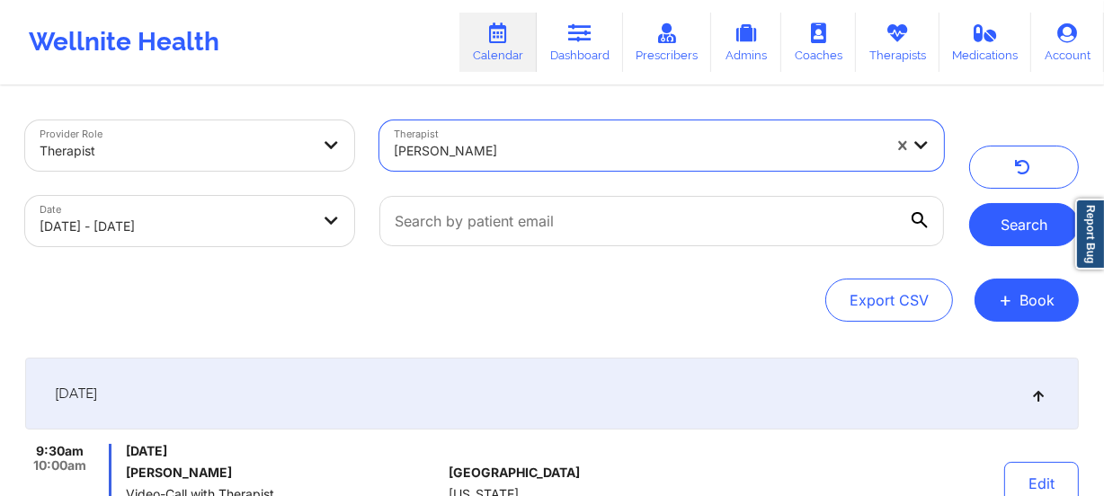
click at [990, 228] on button "Search" at bounding box center [1024, 224] width 110 height 43
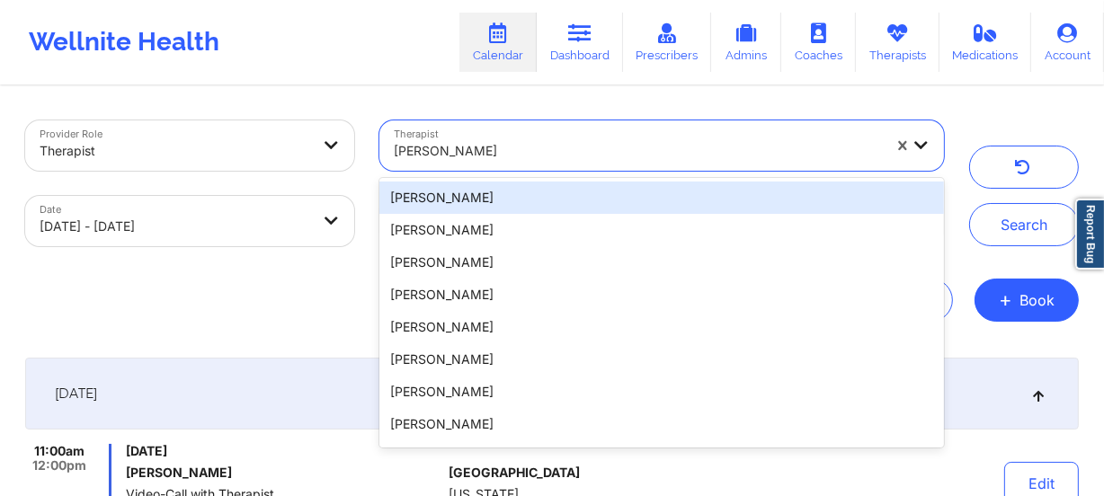
click at [549, 141] on div at bounding box center [638, 151] width 488 height 22
paste input "[PERSON_NAME]"
type input "[PERSON_NAME]"
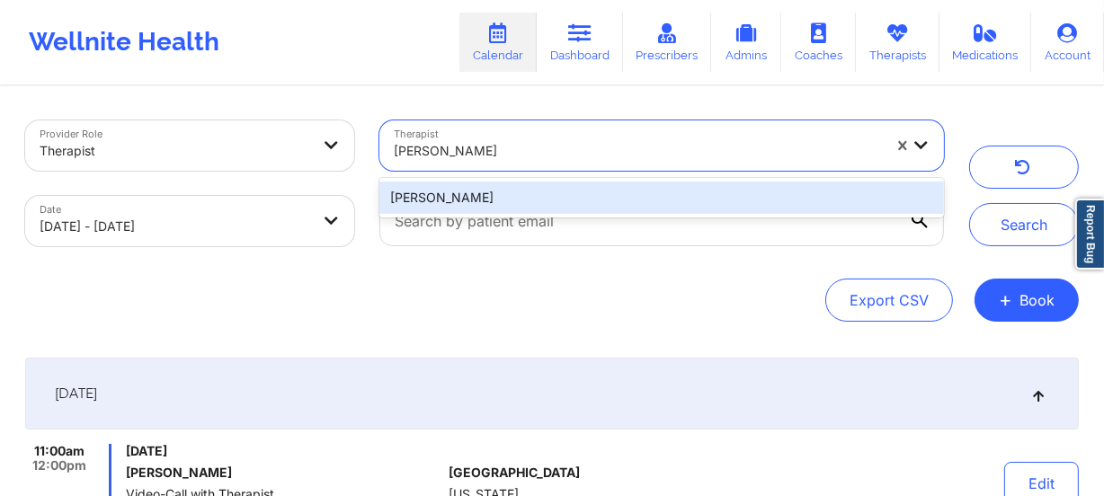
click at [548, 182] on div "[PERSON_NAME]" at bounding box center [661, 198] width 564 height 32
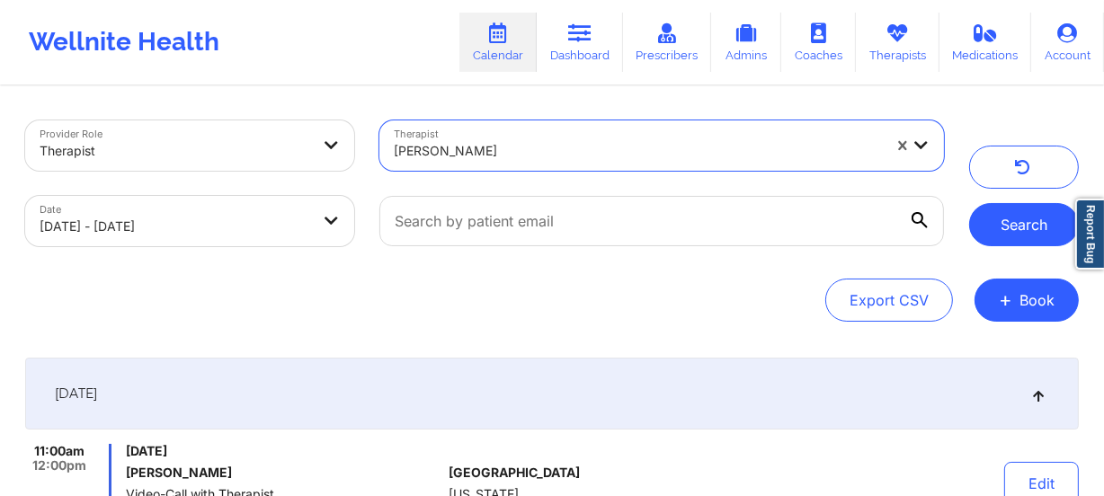
click at [1003, 226] on button "Search" at bounding box center [1024, 224] width 110 height 43
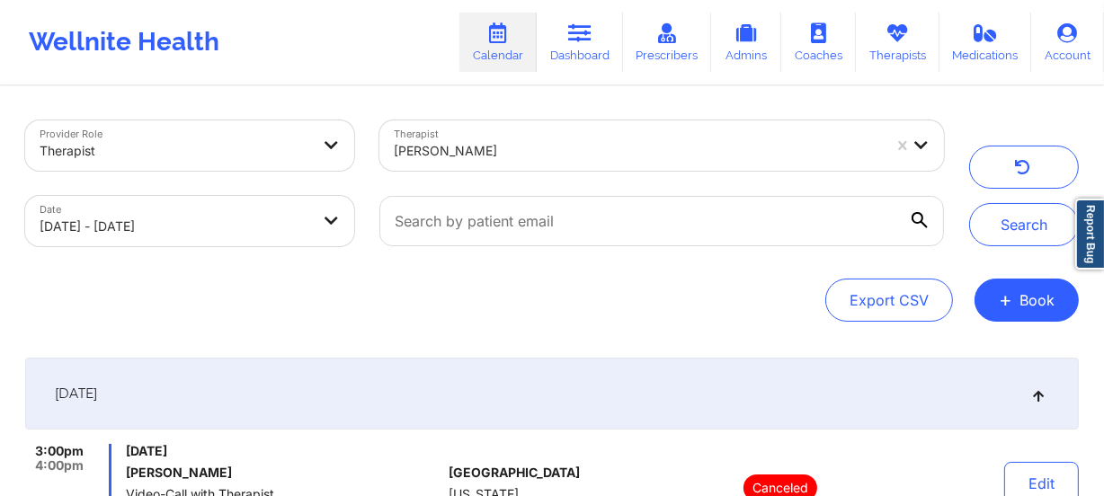
click at [490, 140] on div at bounding box center [638, 151] width 488 height 22
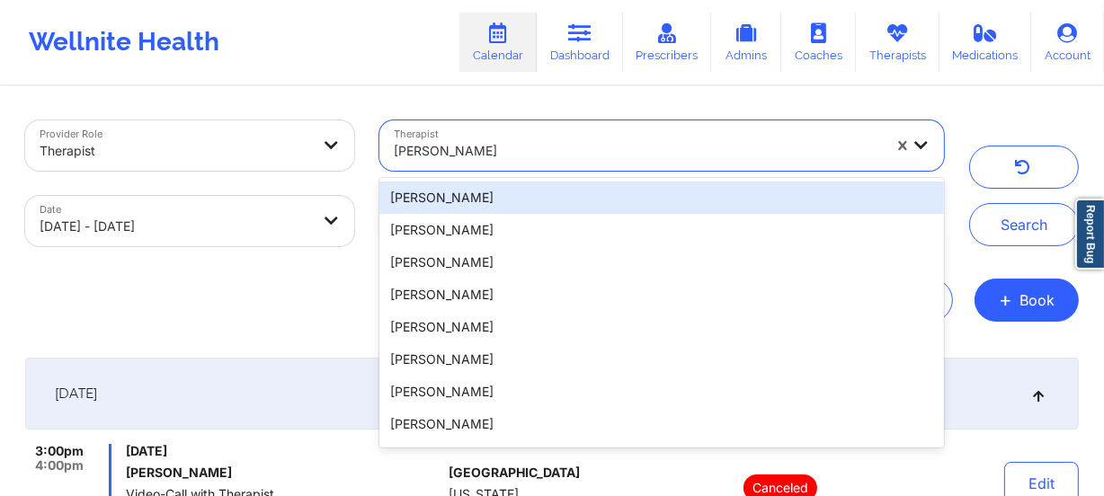
paste input "[PERSON_NAME]"
type input "[PERSON_NAME]"
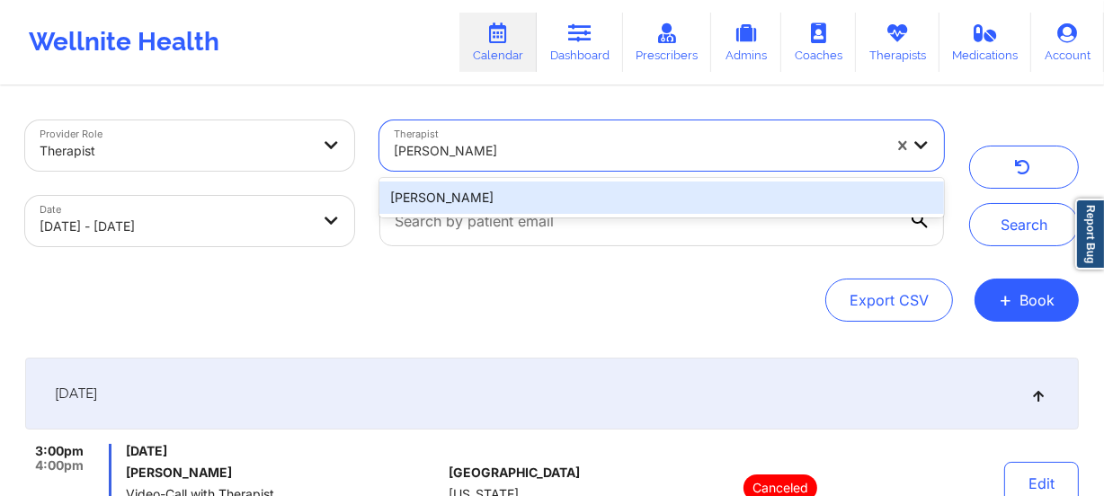
click at [586, 191] on div "[PERSON_NAME]" at bounding box center [661, 198] width 564 height 32
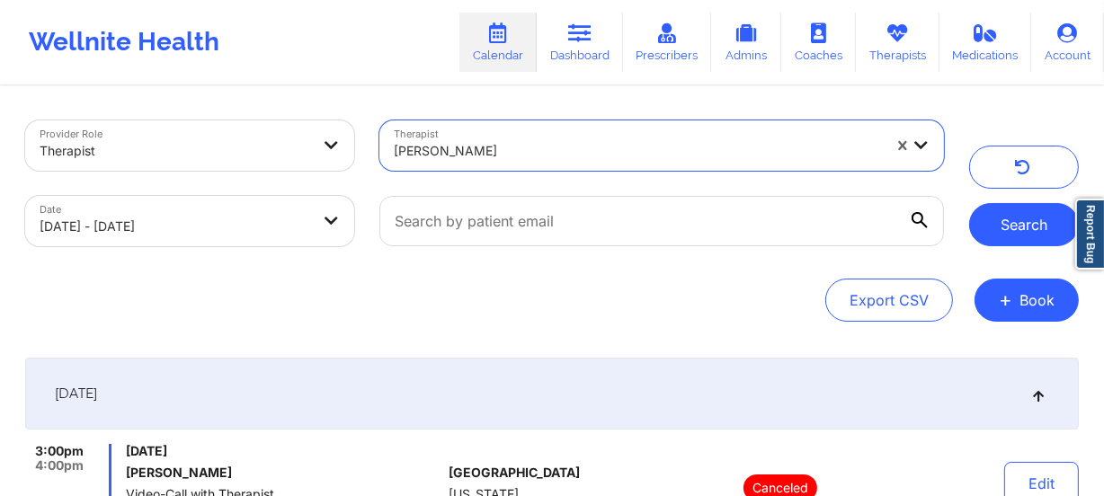
click at [988, 210] on button "Search" at bounding box center [1024, 224] width 110 height 43
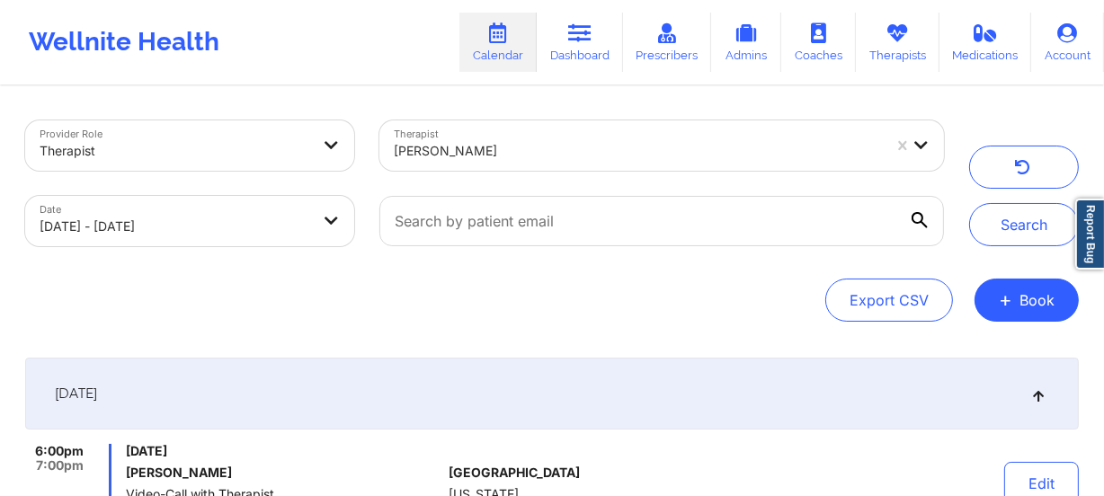
click at [482, 138] on div "[PERSON_NAME]" at bounding box center [638, 151] width 488 height 40
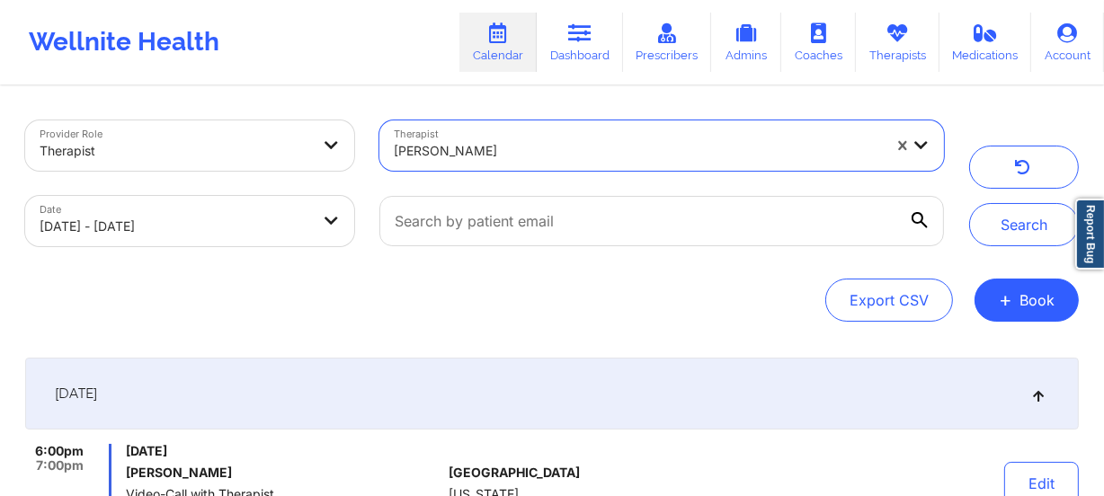
paste input "[PERSON_NAME]"
type input "[PERSON_NAME]"
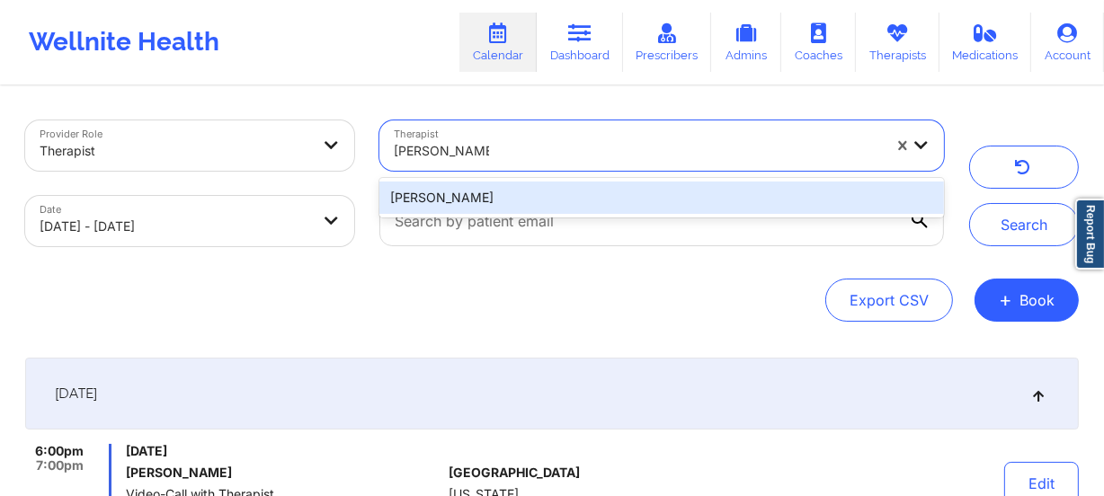
click at [573, 187] on div "[PERSON_NAME]" at bounding box center [661, 198] width 564 height 32
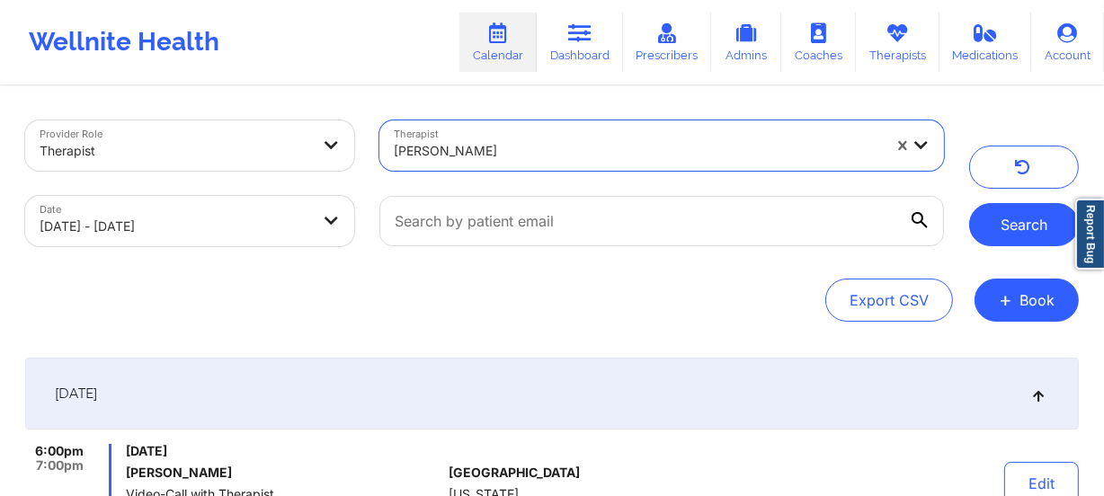
click at [1026, 226] on button "Search" at bounding box center [1024, 224] width 110 height 43
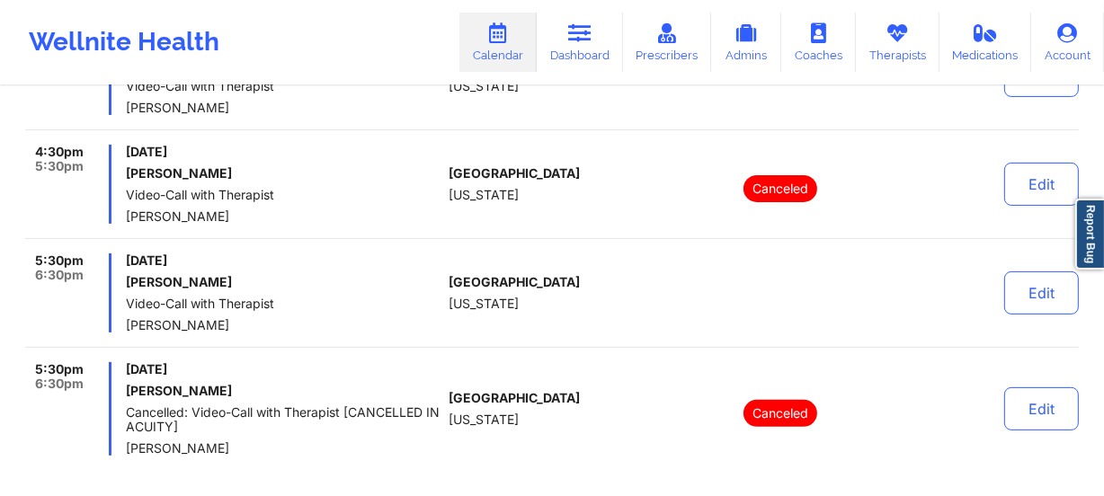
scroll to position [550, 0]
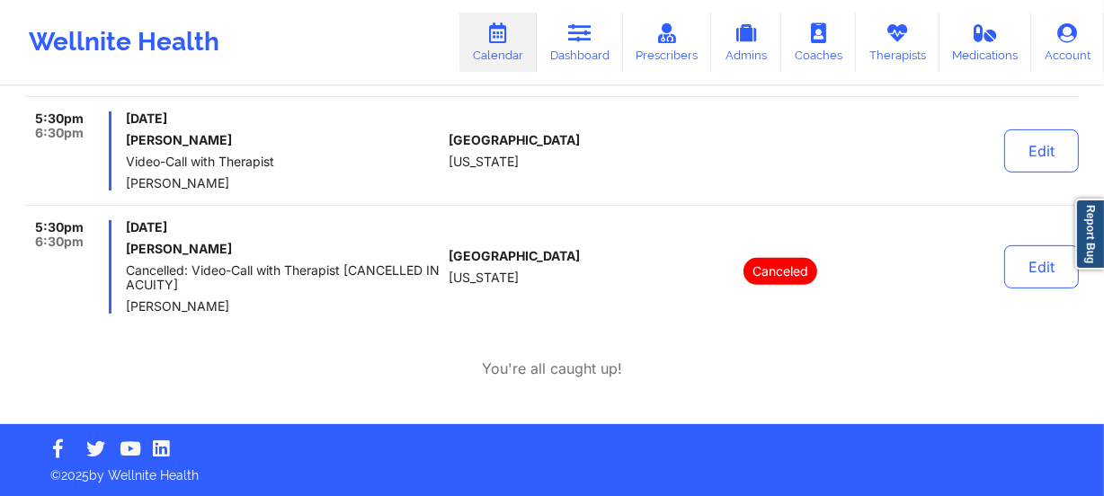
click at [620, 133] on div "[GEOGRAPHIC_DATA] [US_STATE]" at bounding box center [549, 150] width 200 height 79
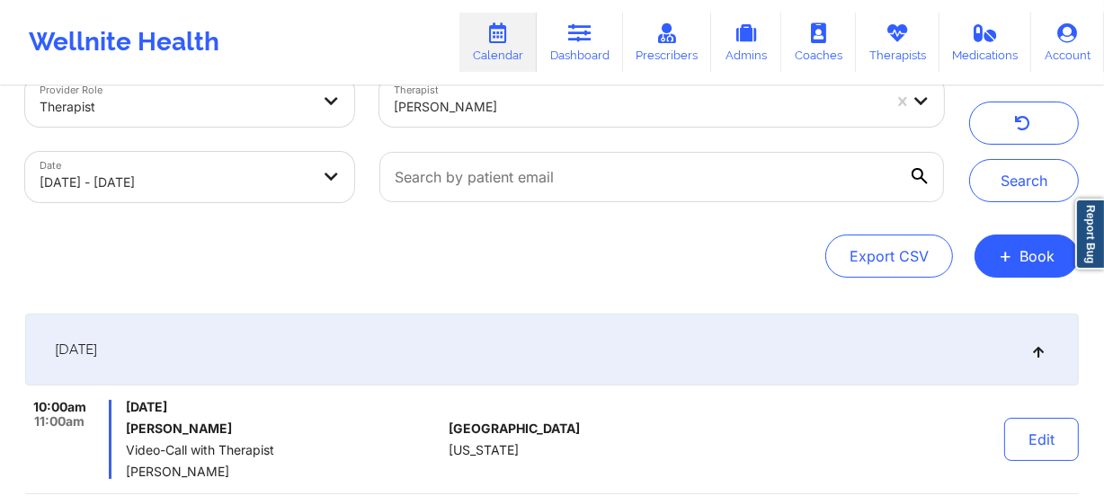
scroll to position [0, 0]
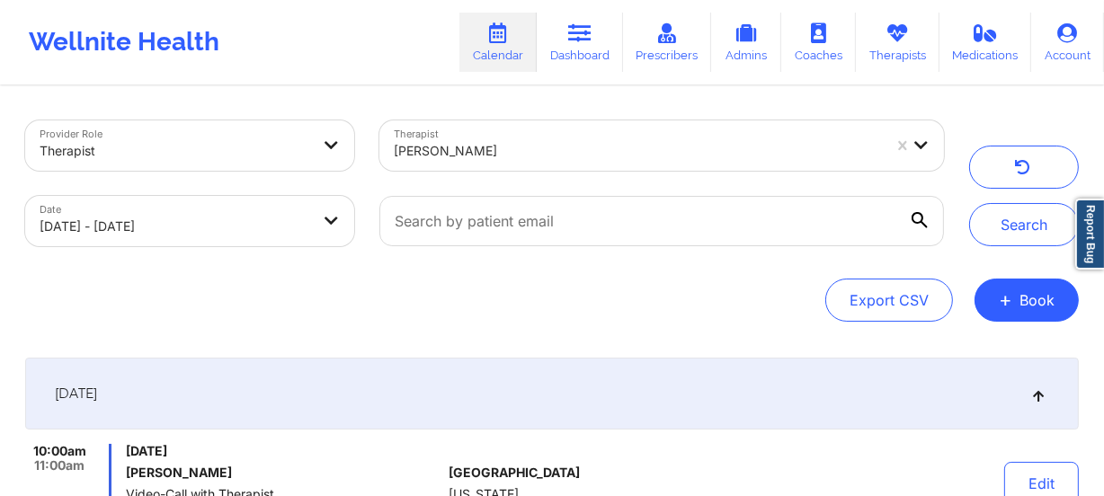
click at [449, 136] on div "[PERSON_NAME]" at bounding box center [638, 151] width 488 height 40
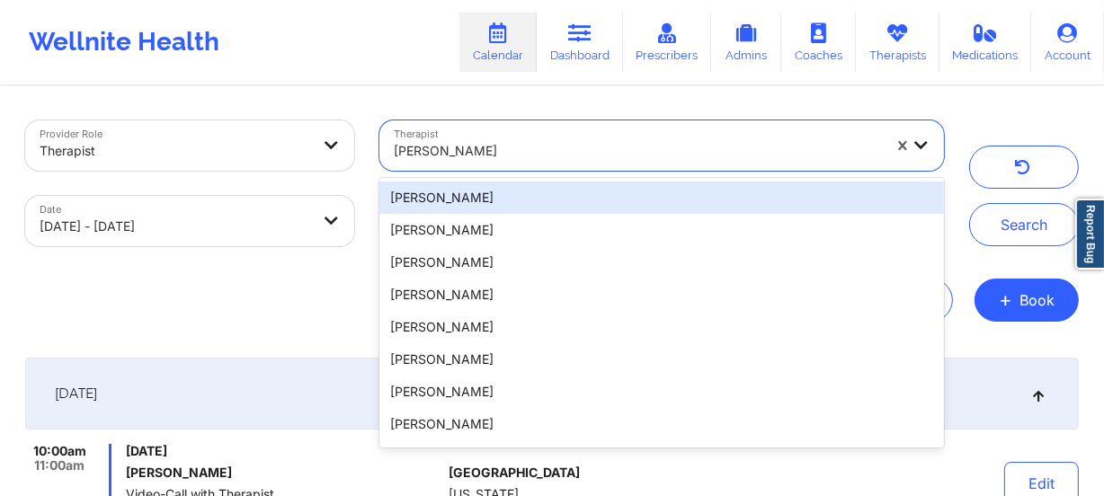
paste input "[PERSON_NAME]"
type input "[PERSON_NAME]"
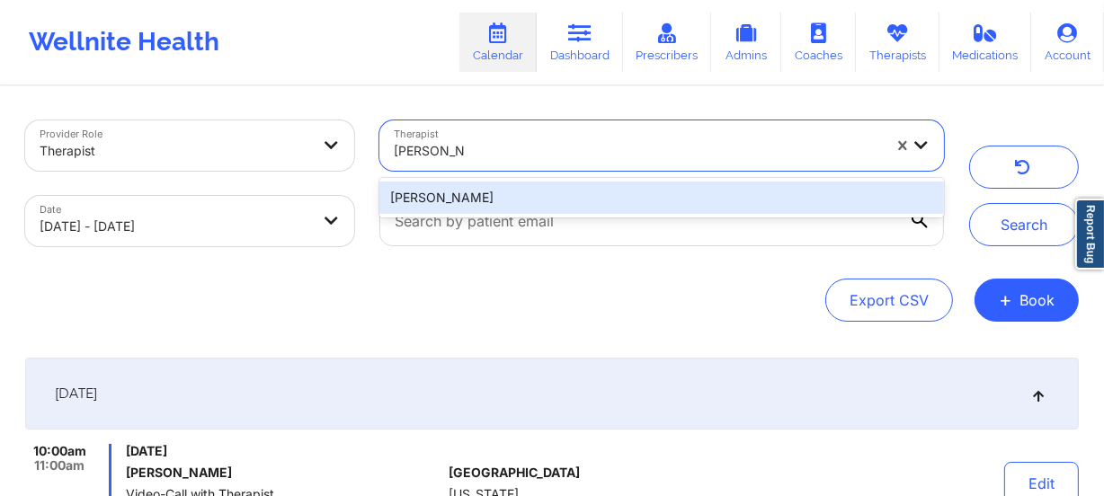
click at [522, 200] on div "[PERSON_NAME]" at bounding box center [661, 198] width 564 height 32
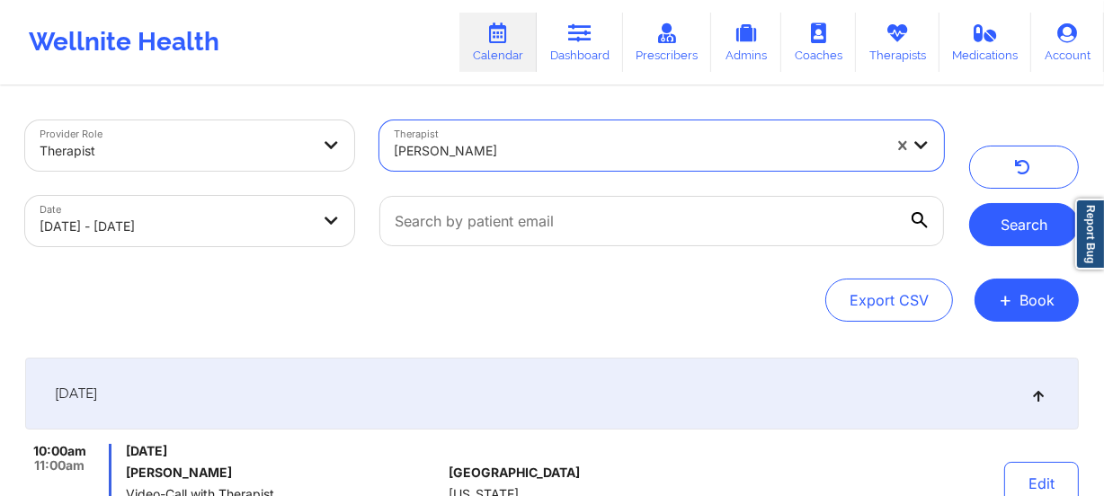
click at [995, 227] on button "Search" at bounding box center [1024, 224] width 110 height 43
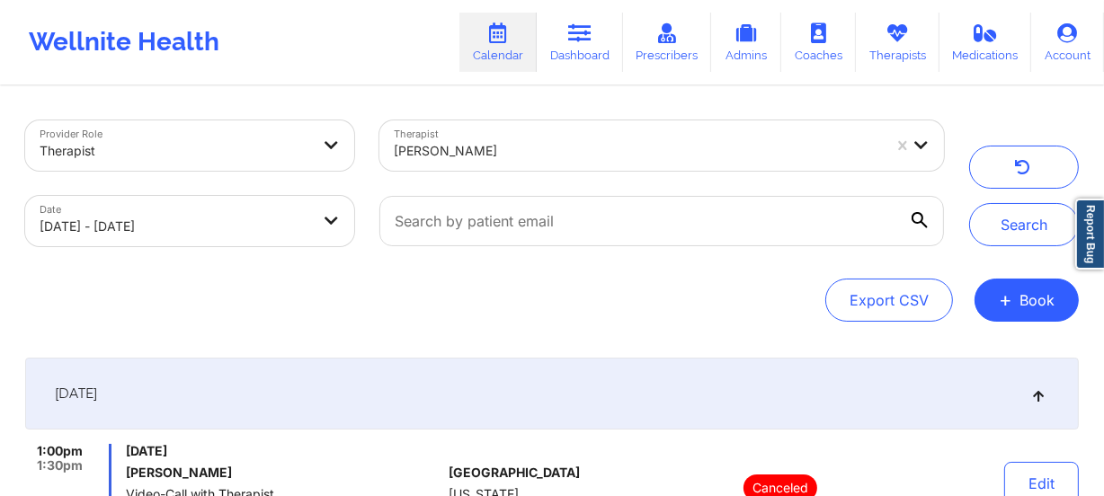
click at [498, 152] on div at bounding box center [638, 151] width 488 height 22
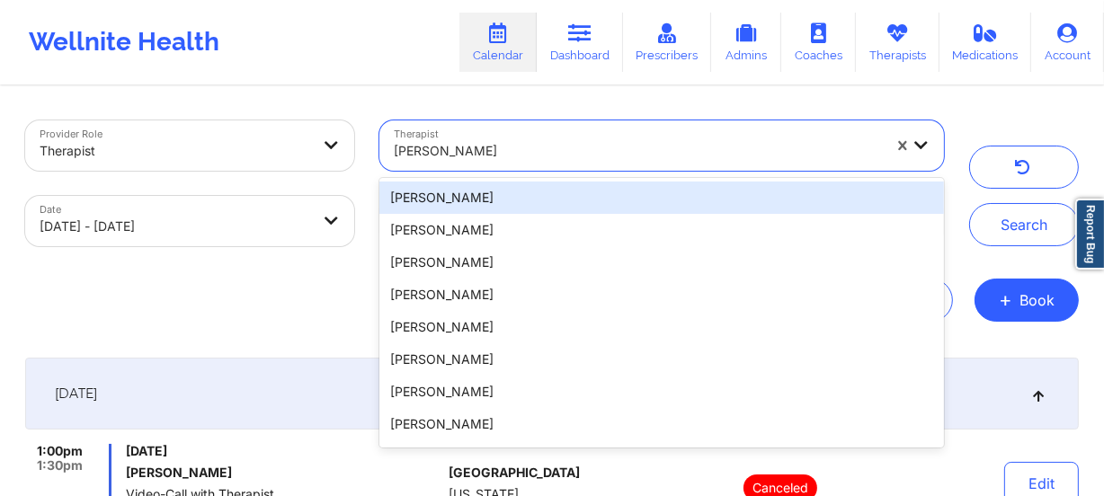
paste input "[PERSON_NAME]"
type input "[PERSON_NAME]"
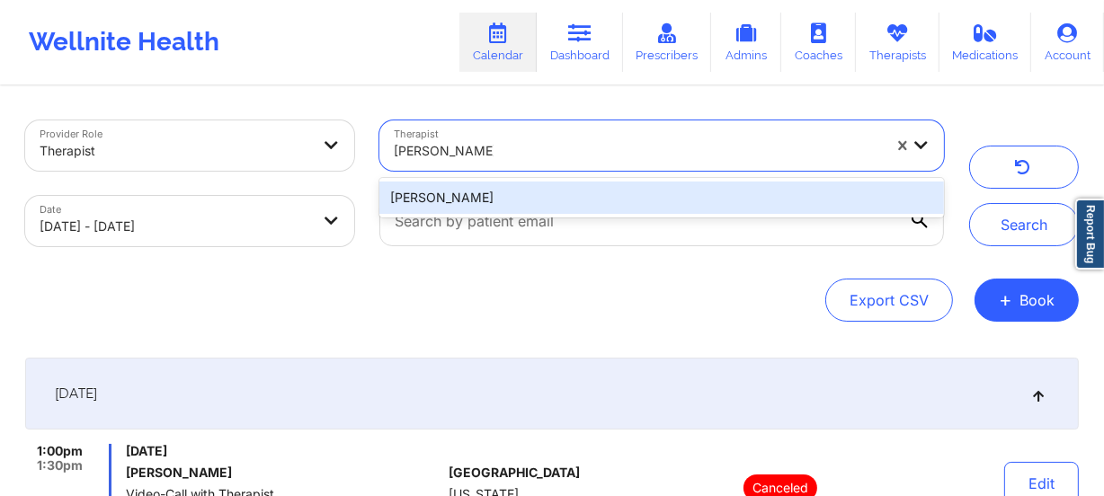
click at [529, 189] on div "[PERSON_NAME]" at bounding box center [661, 198] width 564 height 32
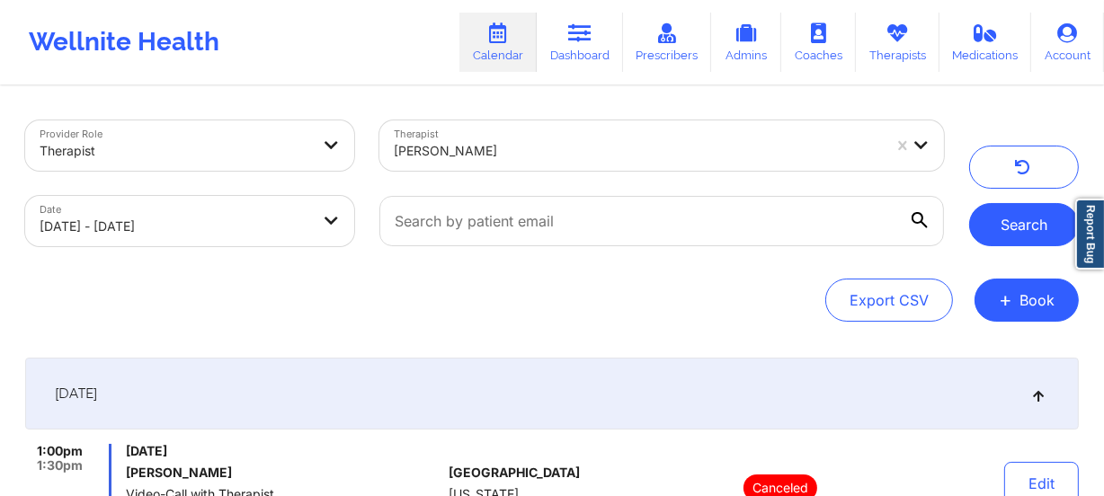
click at [1014, 236] on button "Search" at bounding box center [1024, 224] width 110 height 43
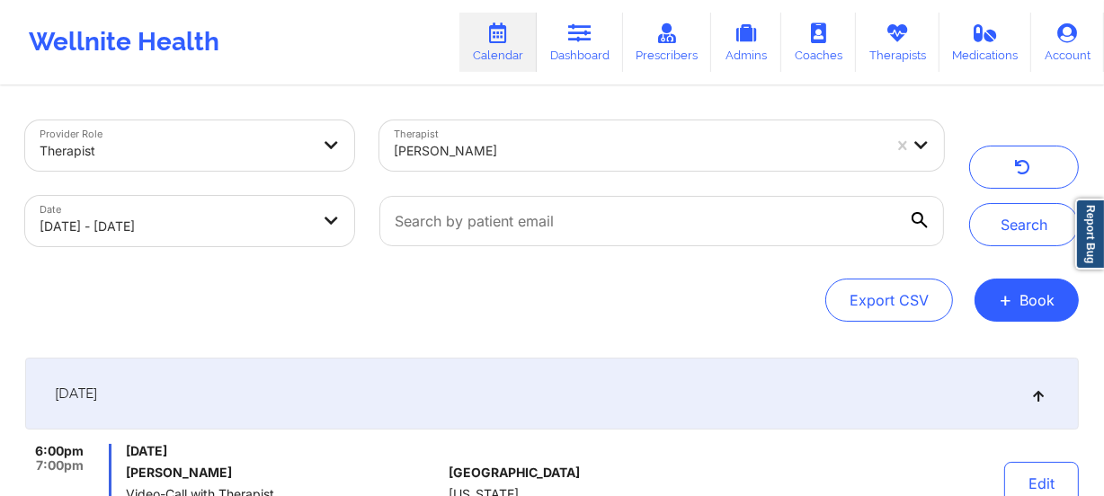
click at [489, 138] on div "[PERSON_NAME]" at bounding box center [638, 151] width 488 height 40
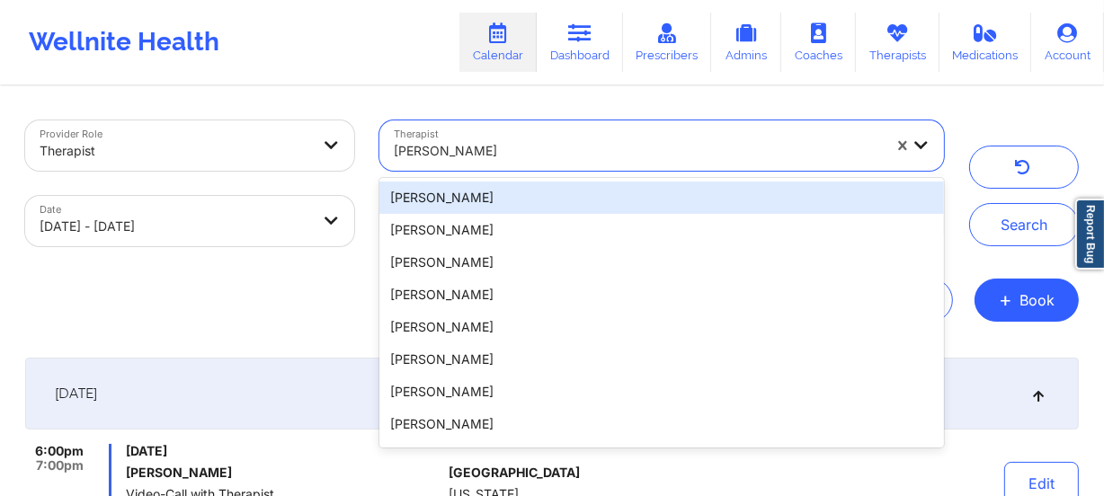
paste input "[PERSON_NAME]"
type input "[PERSON_NAME]"
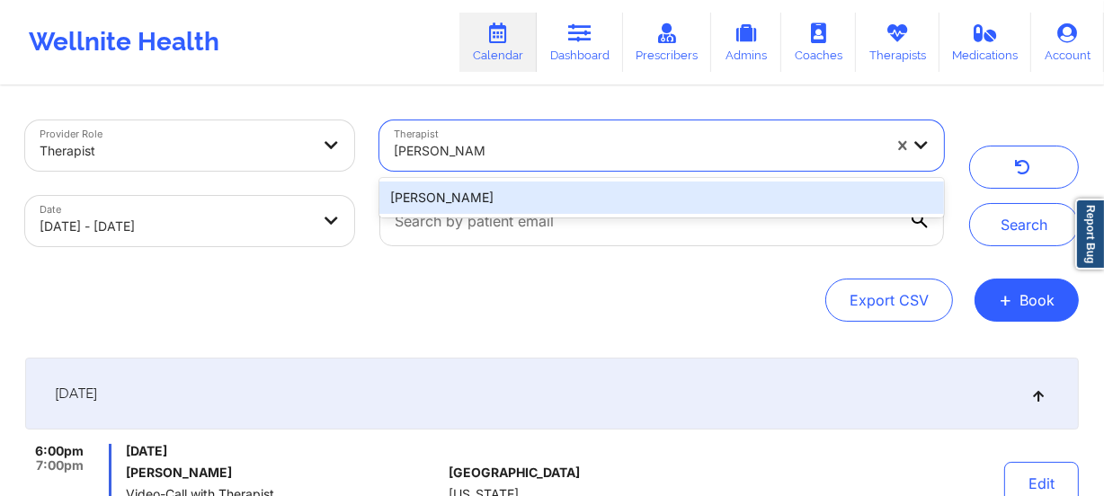
click at [547, 201] on div "[PERSON_NAME]" at bounding box center [661, 198] width 564 height 32
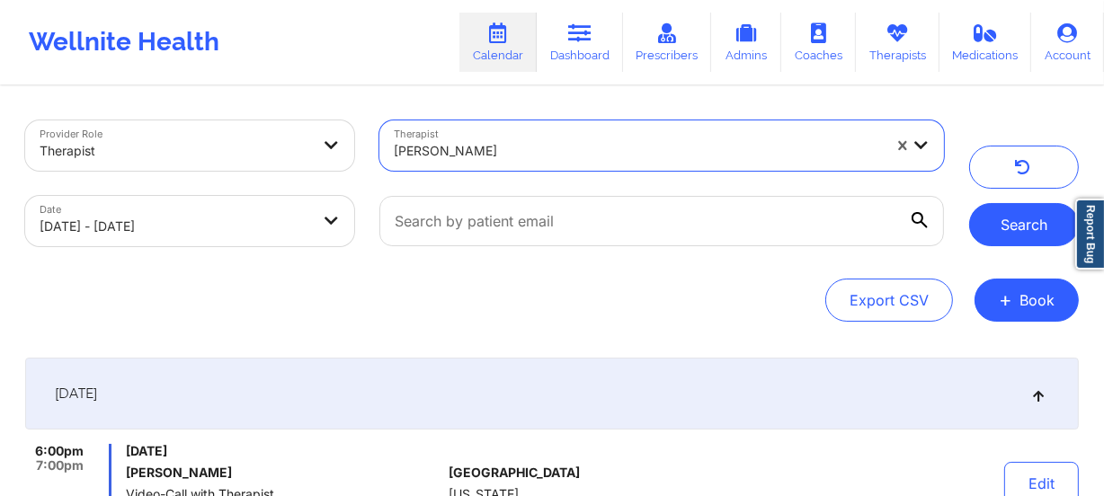
click at [986, 227] on button "Search" at bounding box center [1024, 224] width 110 height 43
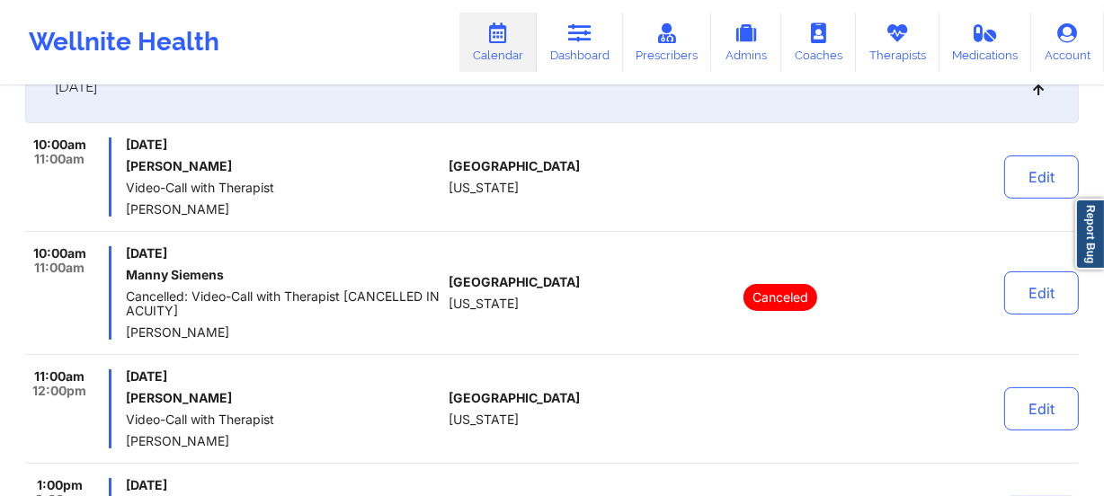
scroll to position [326, 0]
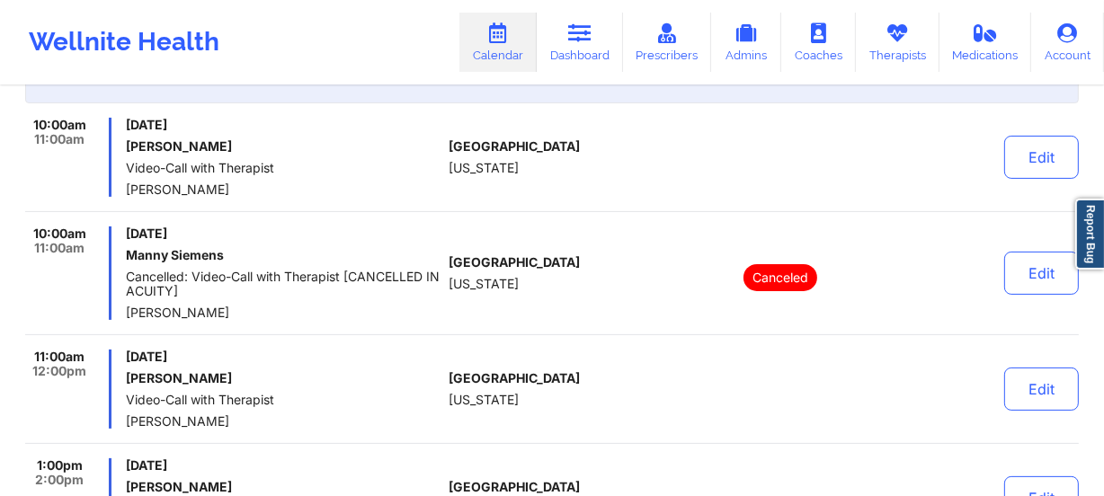
click at [612, 243] on div "[GEOGRAPHIC_DATA] [US_STATE]" at bounding box center [549, 273] width 200 height 93
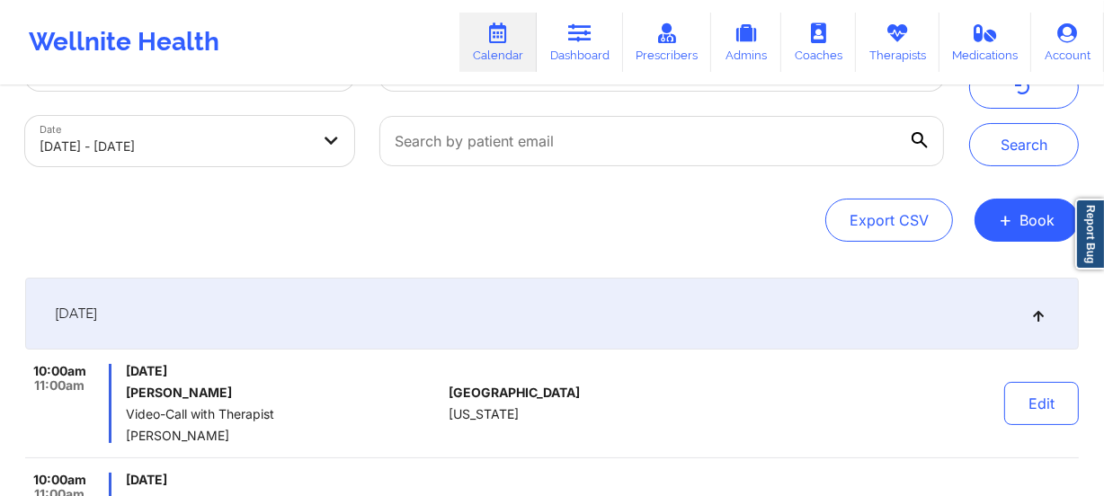
scroll to position [0, 0]
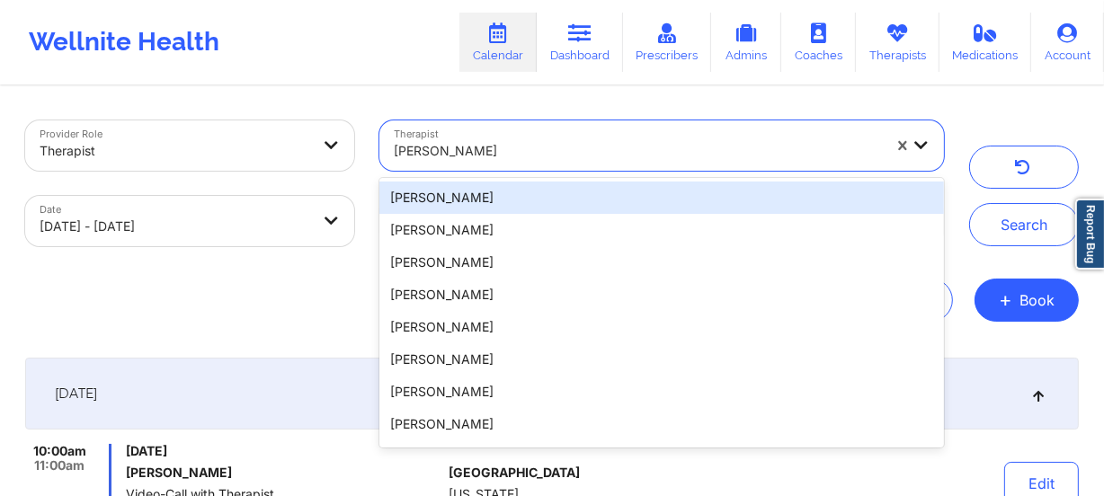
click at [629, 142] on div at bounding box center [638, 151] width 488 height 22
paste input "[PERSON_NAME]"
type input "[PERSON_NAME]"
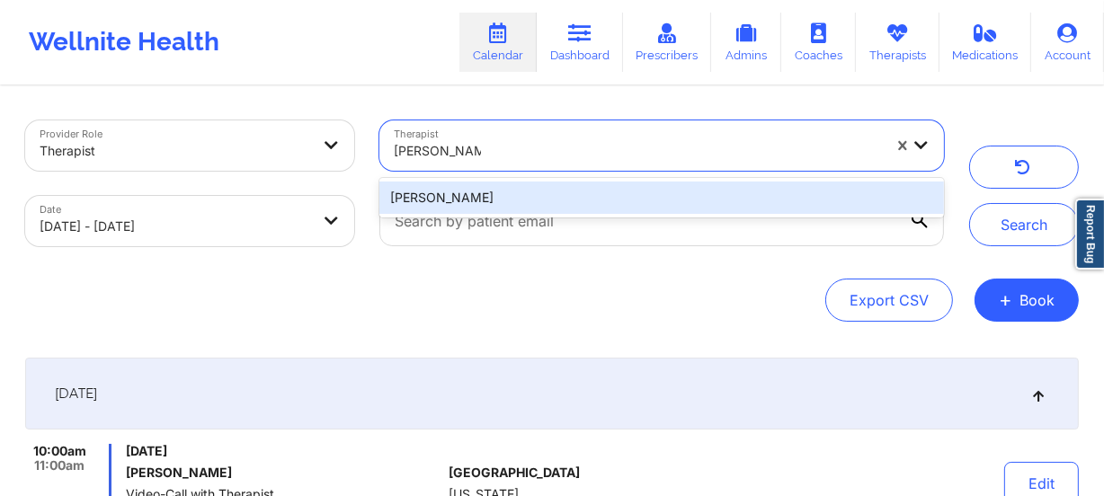
click at [467, 200] on div "[PERSON_NAME]" at bounding box center [661, 198] width 564 height 32
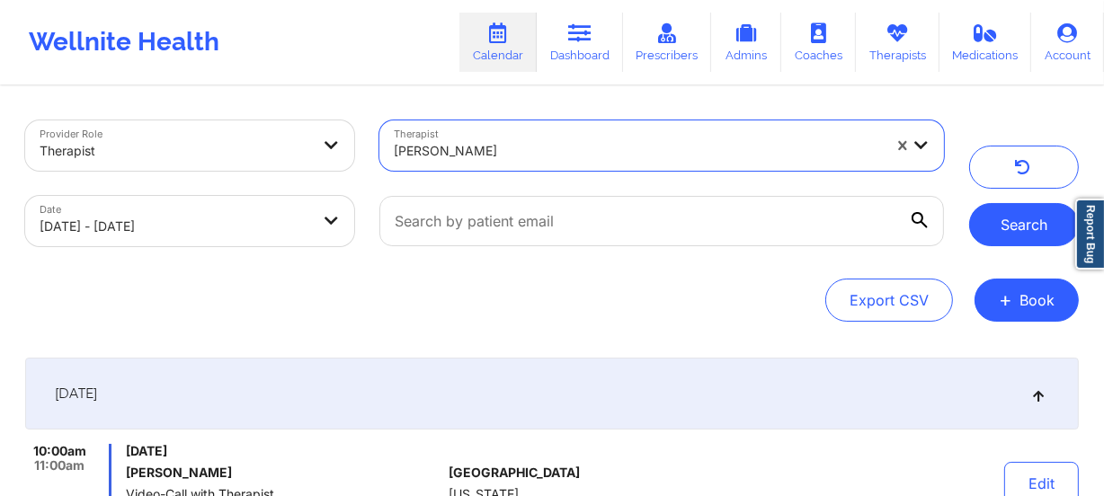
click at [1017, 211] on button "Search" at bounding box center [1024, 224] width 110 height 43
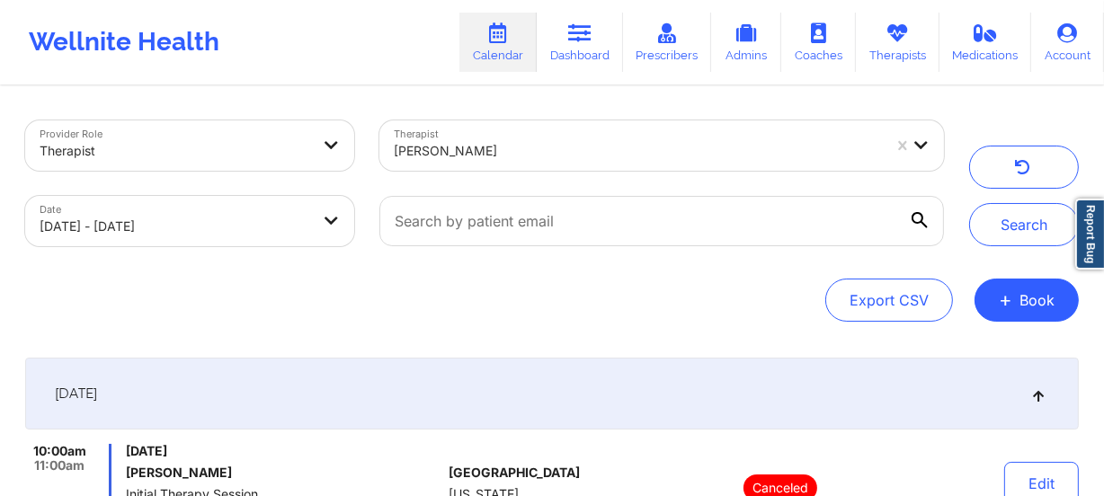
scroll to position [319, 0]
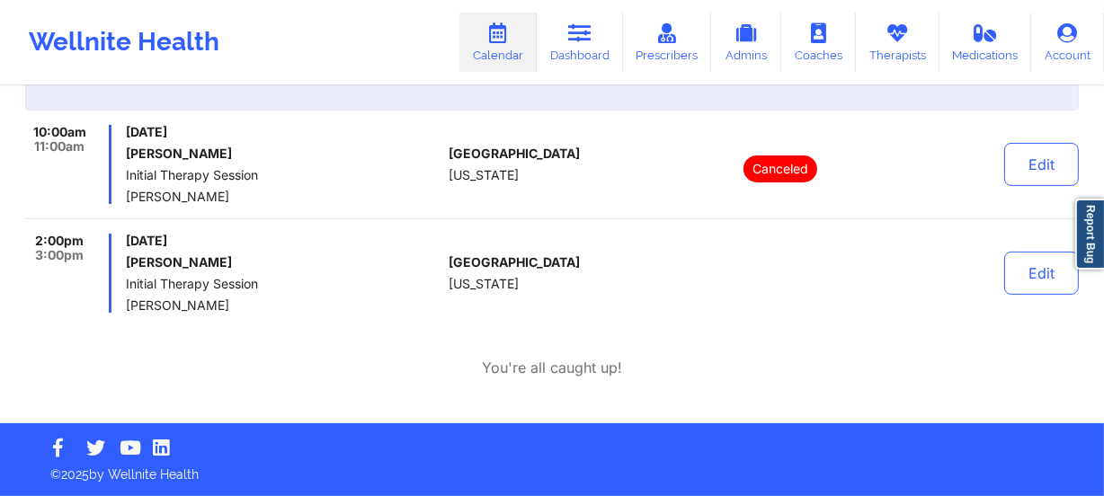
drag, startPoint x: 217, startPoint y: 300, endPoint x: 122, endPoint y: 303, distance: 94.4
click at [122, 303] on div "2:00pm 3:00pm [DATE] Lavuncheae [PERSON_NAME] Initial Therapy Session [PERSON_N…" at bounding box center [233, 273] width 416 height 79
copy span "[PERSON_NAME]"
click at [368, 292] on div "[DATE] Lavuncheae [PERSON_NAME] Initial Therapy Session [PERSON_NAME]" at bounding box center [284, 273] width 316 height 79
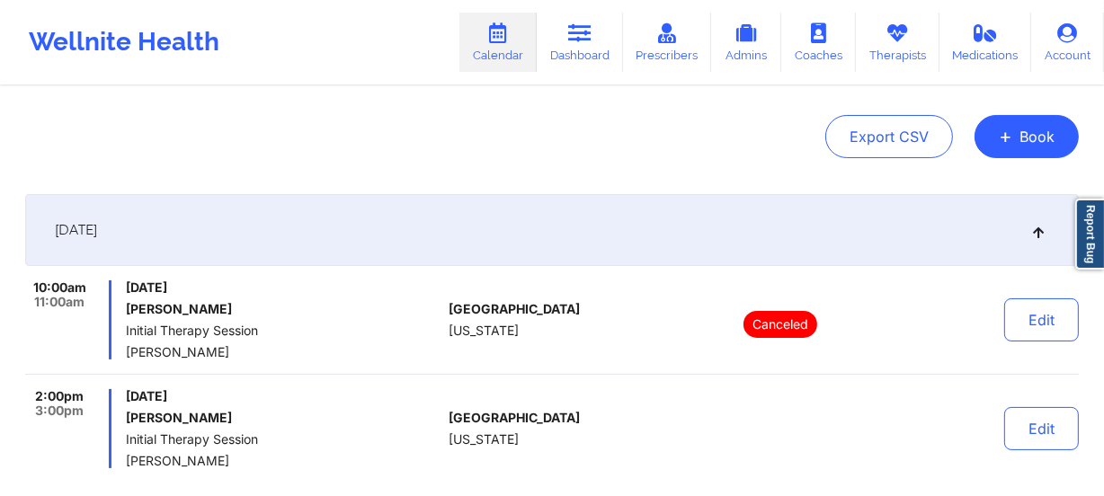
scroll to position [0, 0]
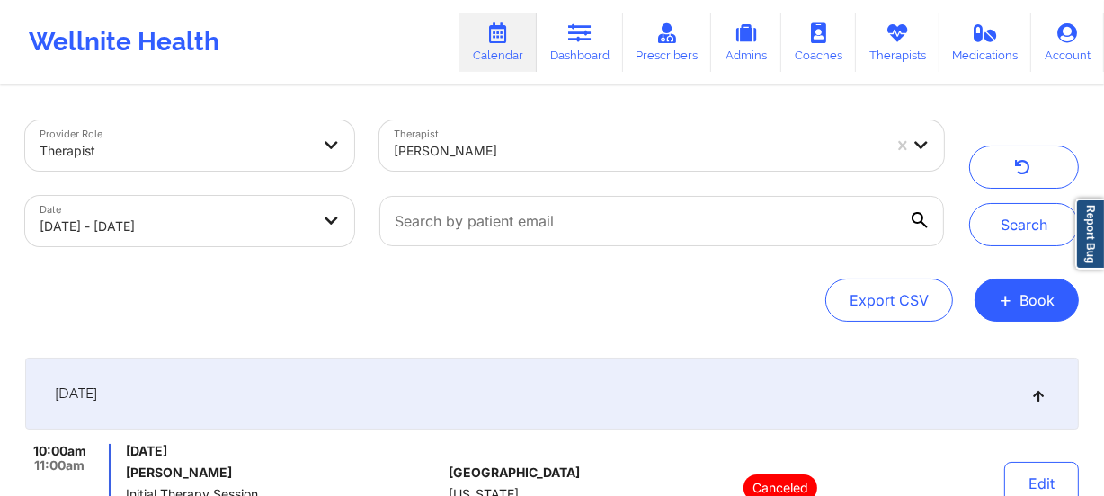
click at [476, 155] on div at bounding box center [638, 151] width 488 height 22
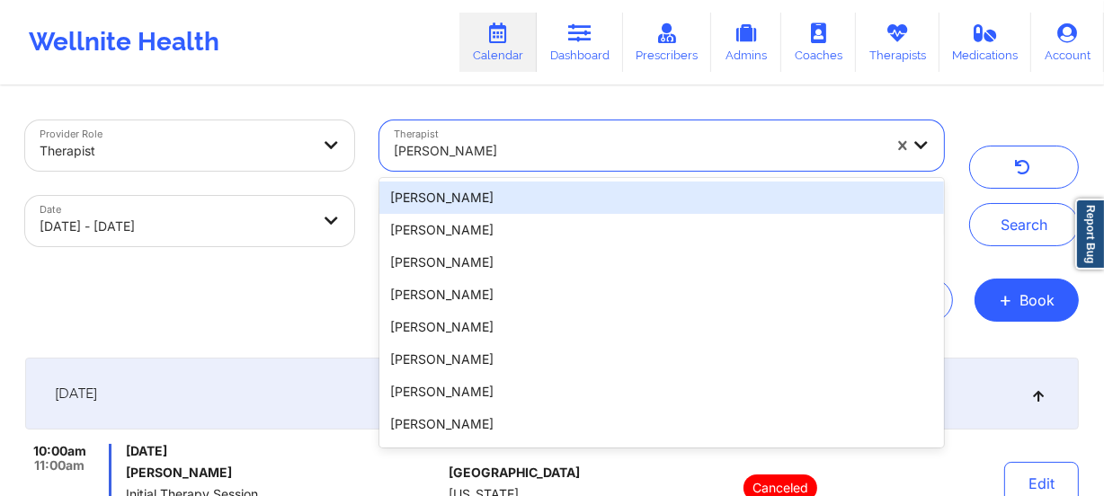
paste input "[PERSON_NAME]"
type input "[PERSON_NAME]"
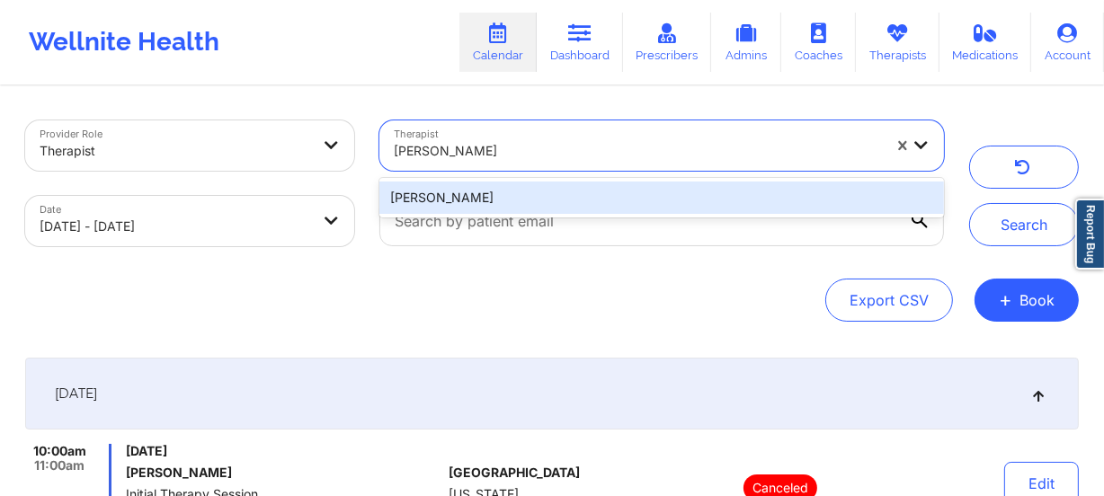
click at [525, 195] on div "[PERSON_NAME]" at bounding box center [661, 198] width 564 height 32
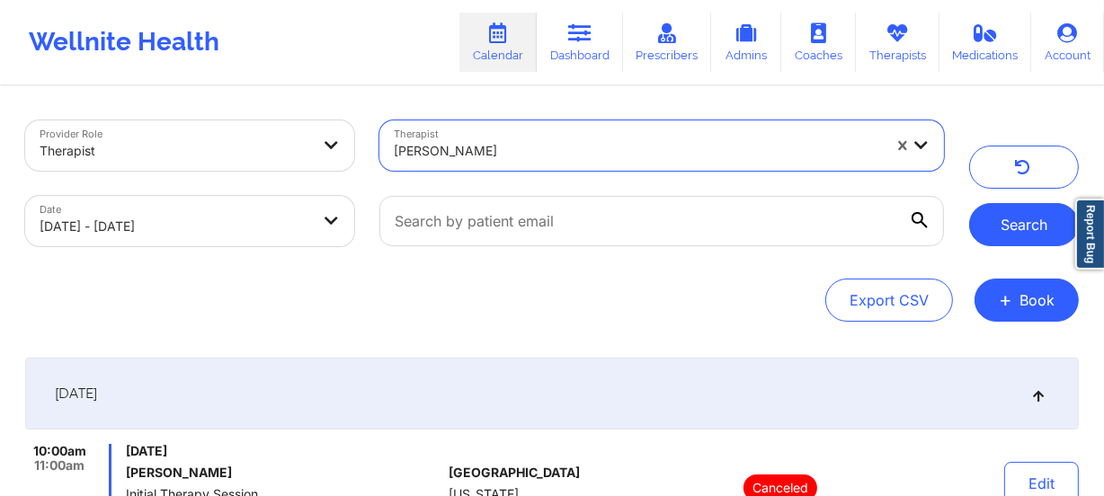
click at [1044, 223] on button "Search" at bounding box center [1024, 224] width 110 height 43
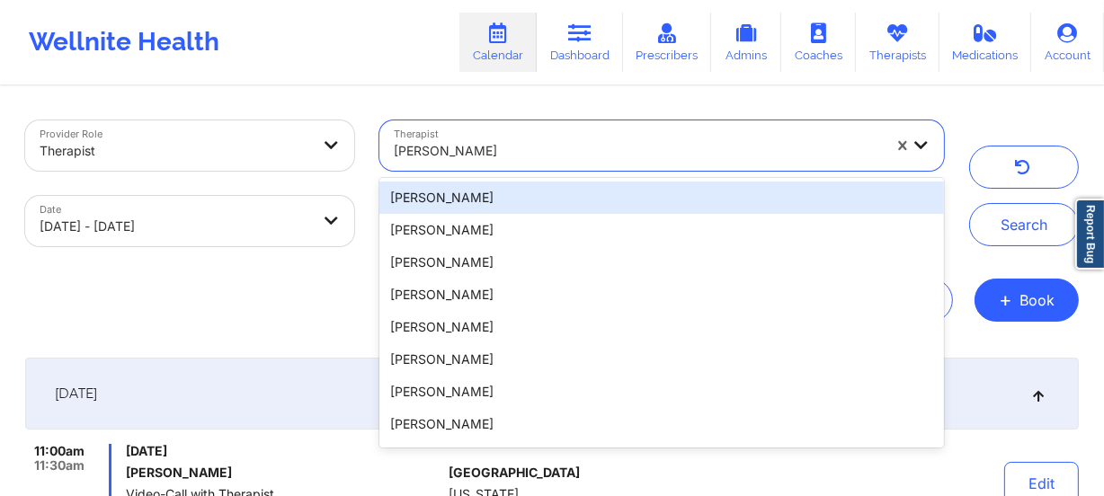
click at [485, 140] on div at bounding box center [638, 151] width 488 height 22
paste input "[PERSON_NAME]"
type input "[PERSON_NAME]"
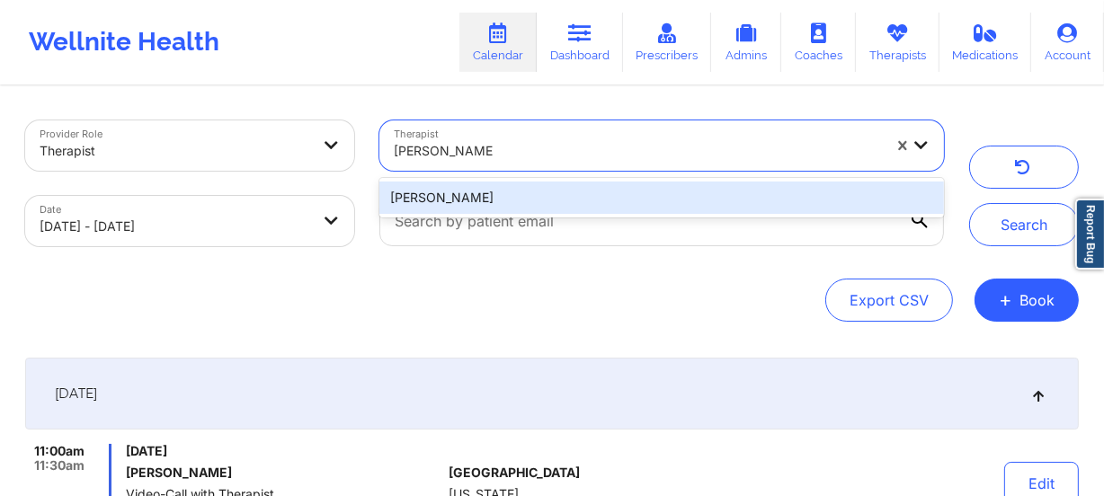
click at [540, 191] on div "[PERSON_NAME]" at bounding box center [661, 198] width 564 height 32
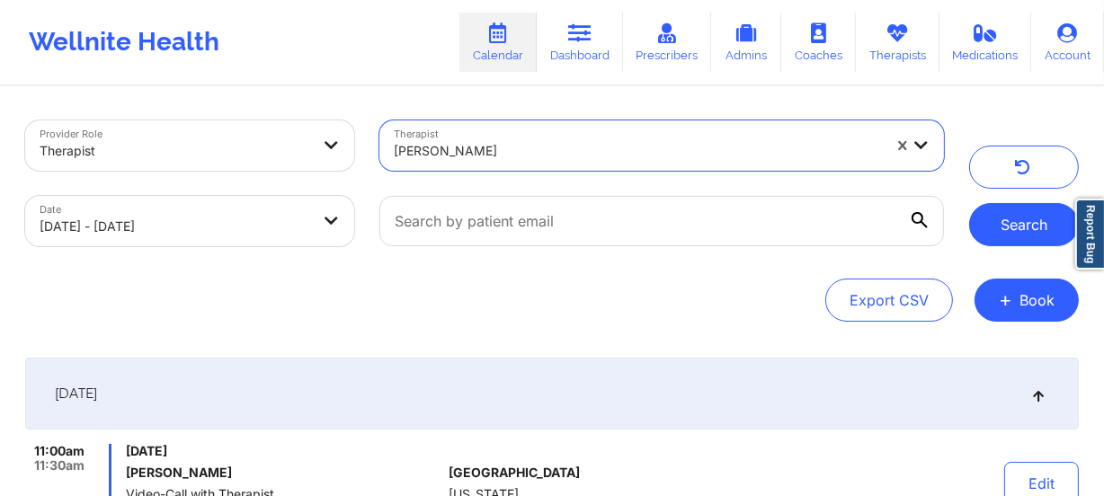
click at [998, 240] on button "Search" at bounding box center [1024, 224] width 110 height 43
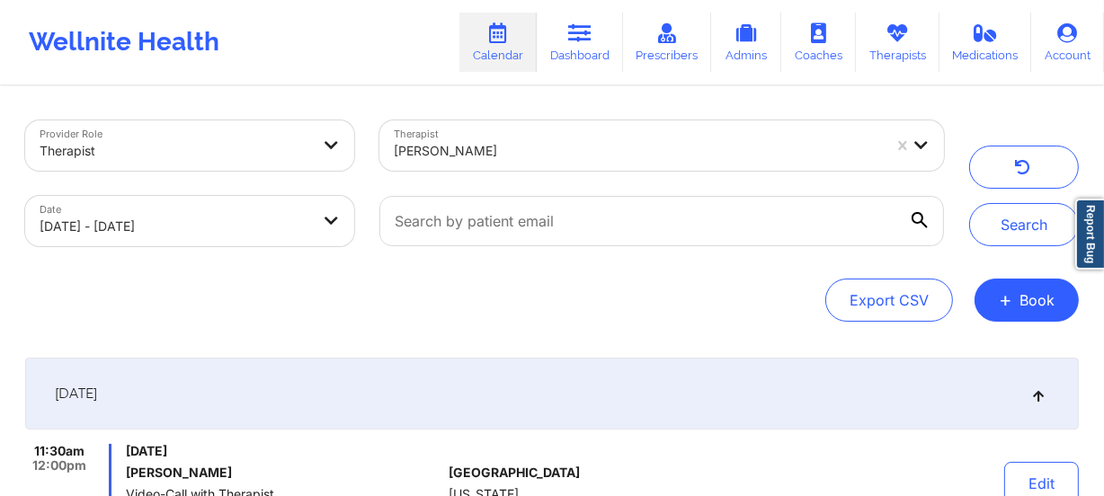
click at [459, 158] on div at bounding box center [638, 151] width 488 height 22
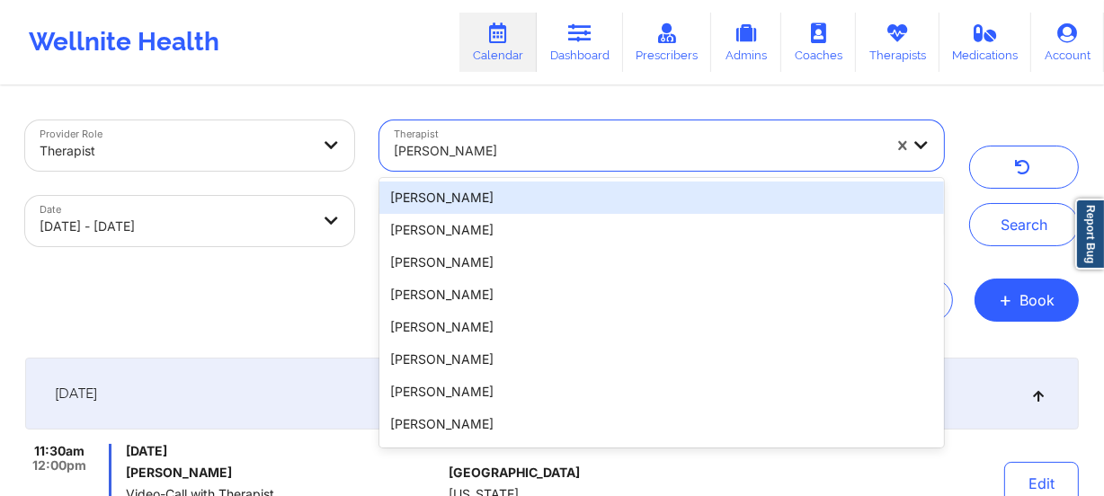
paste input "[PERSON_NAME]"
type input "[PERSON_NAME]"
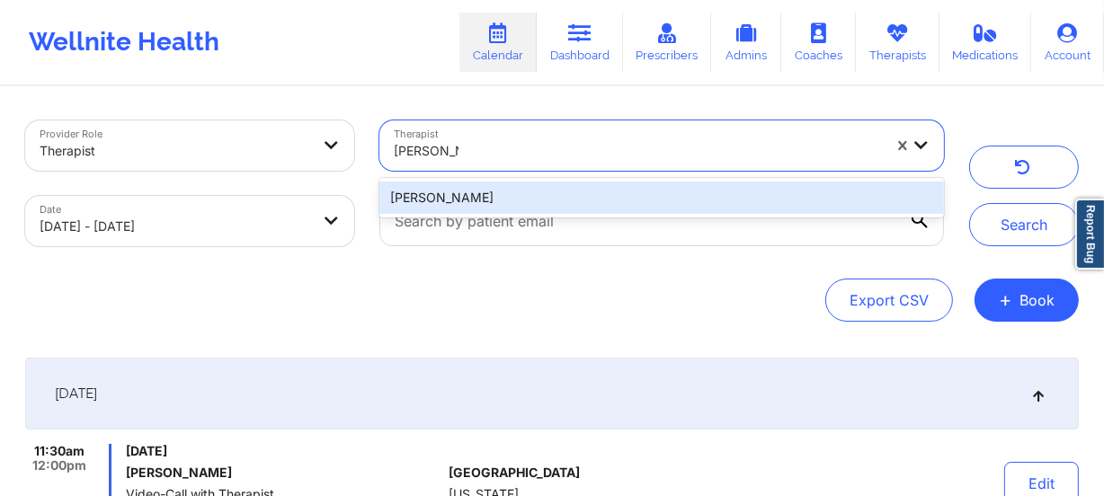
click at [529, 189] on div "[PERSON_NAME]" at bounding box center [661, 198] width 564 height 32
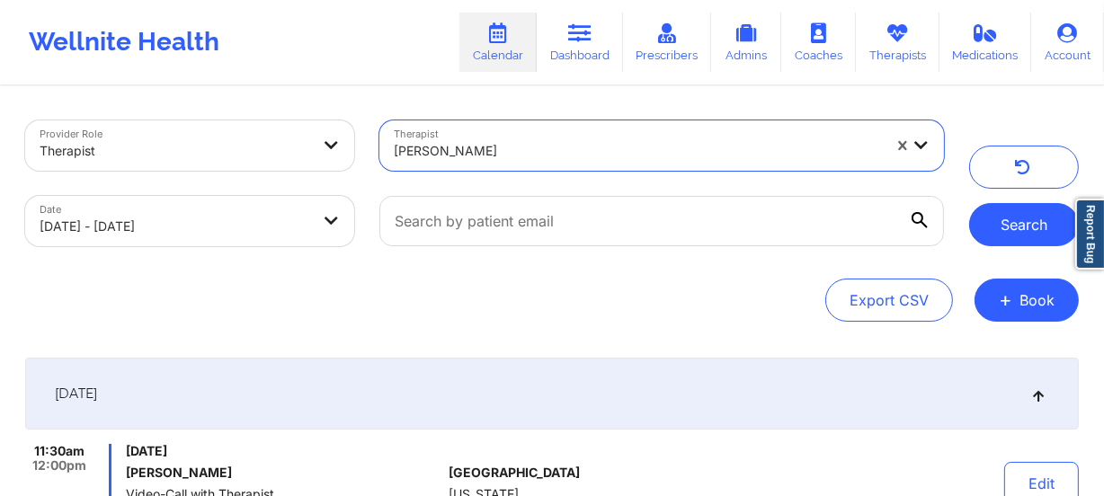
click at [992, 239] on button "Search" at bounding box center [1024, 224] width 110 height 43
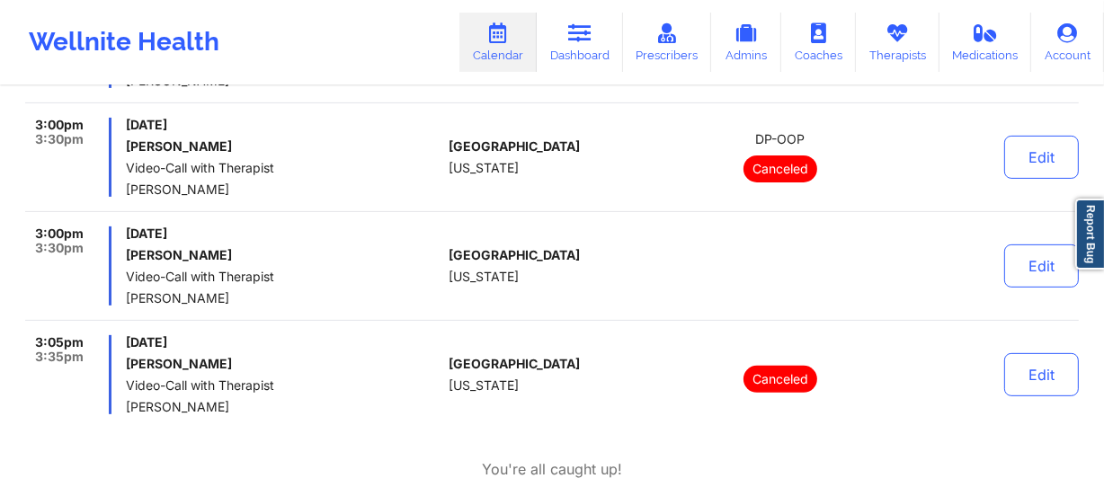
scroll to position [572, 0]
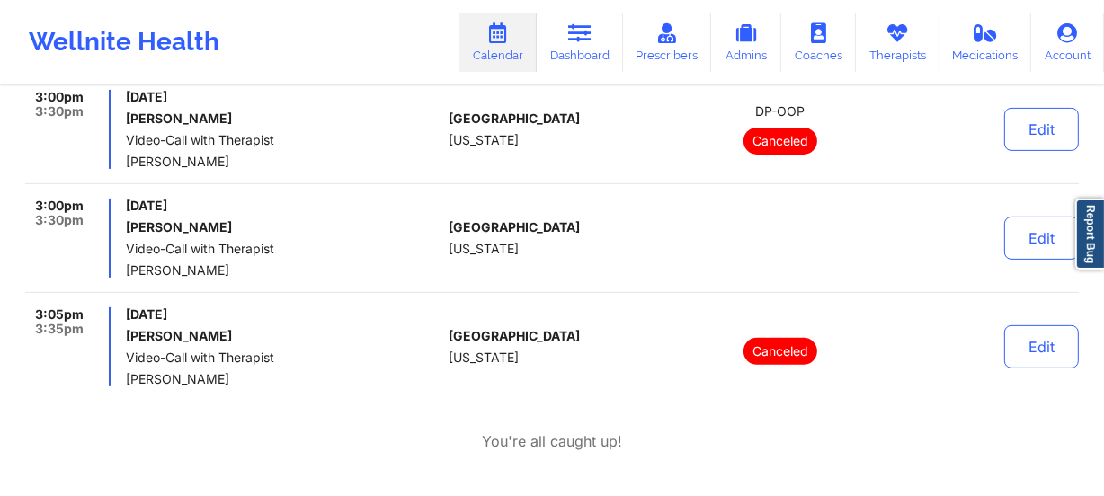
click at [640, 244] on div "[GEOGRAPHIC_DATA] [US_STATE]" at bounding box center [549, 238] width 200 height 79
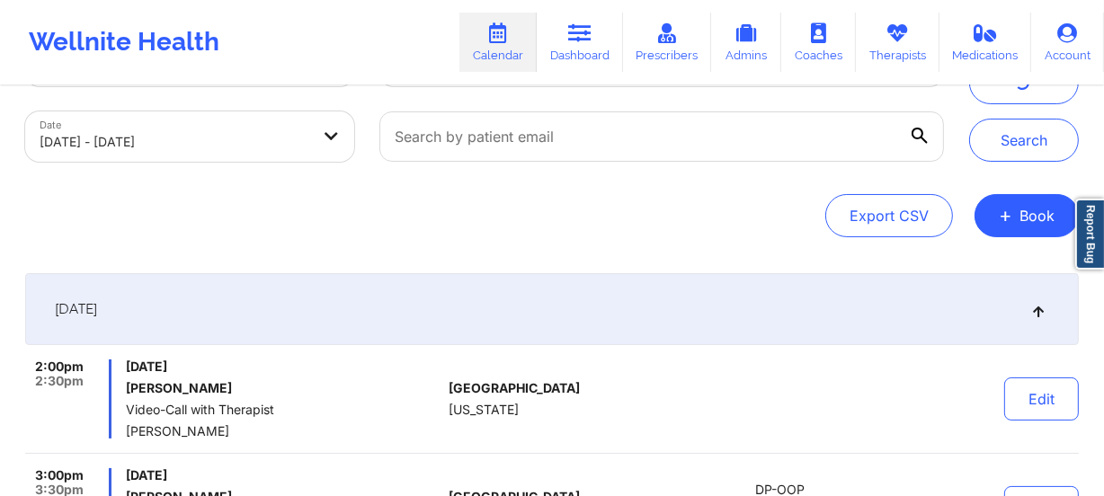
scroll to position [0, 0]
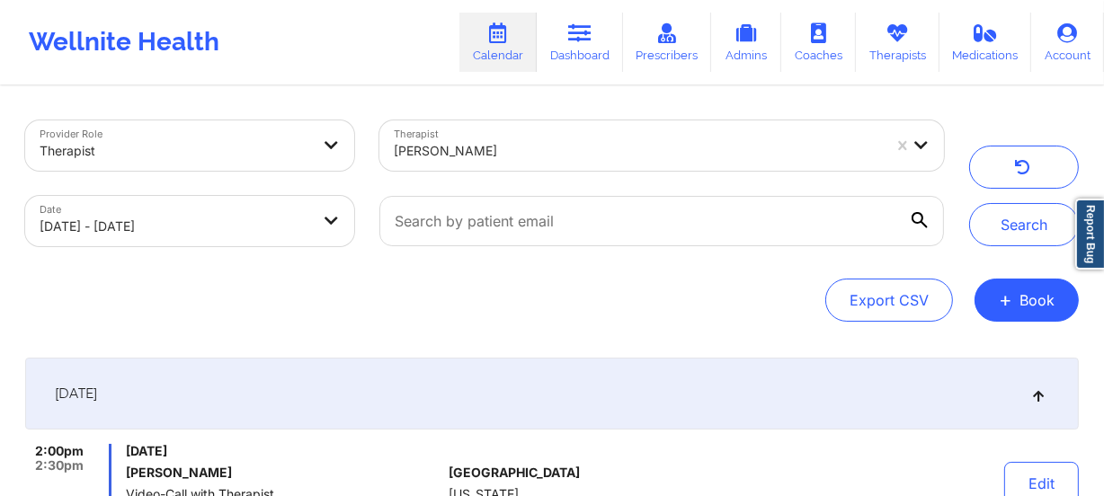
click at [466, 170] on div "[PERSON_NAME]" at bounding box center [638, 151] width 488 height 40
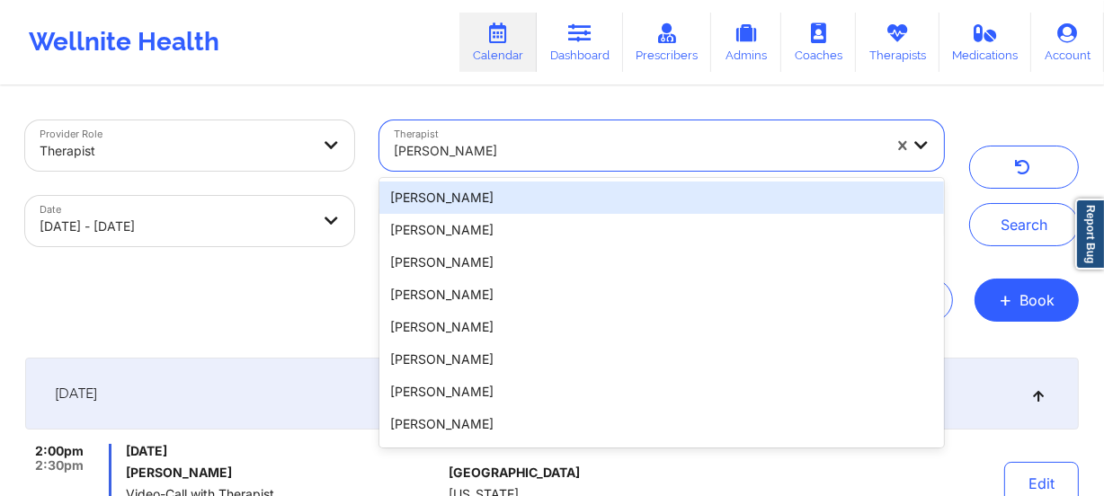
paste input "[PERSON_NAME]"
type input "[PERSON_NAME]"
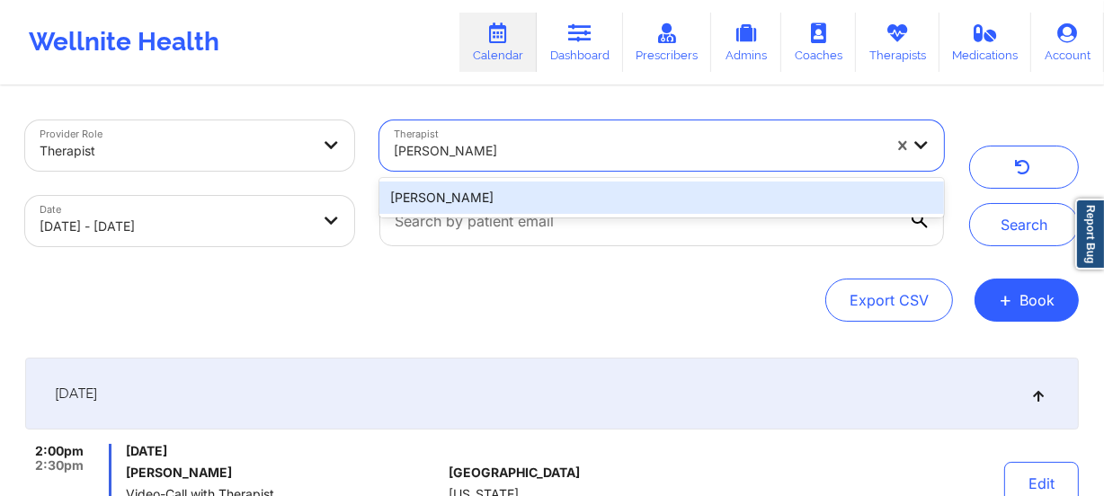
click at [544, 192] on div "[PERSON_NAME]" at bounding box center [661, 198] width 564 height 32
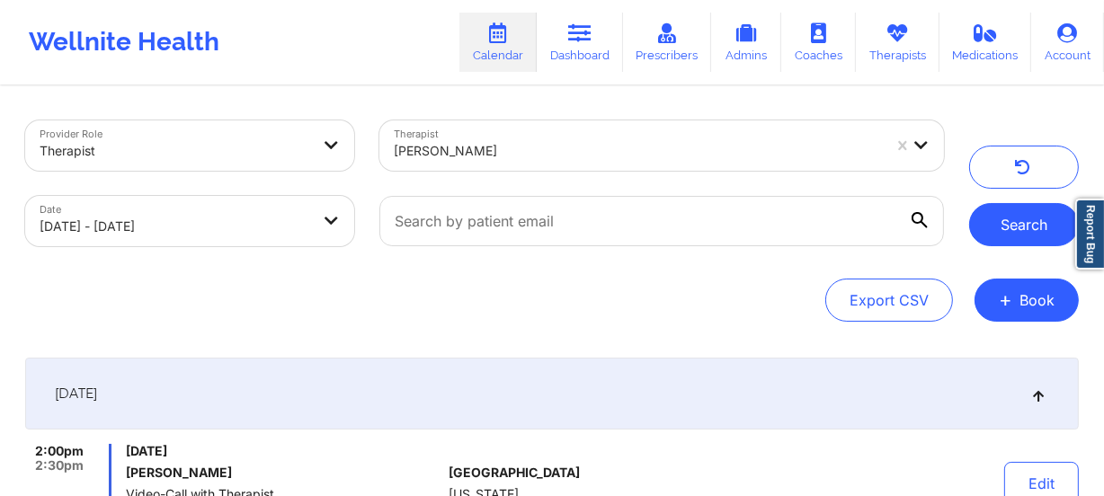
click at [1066, 234] on button "Search" at bounding box center [1024, 224] width 110 height 43
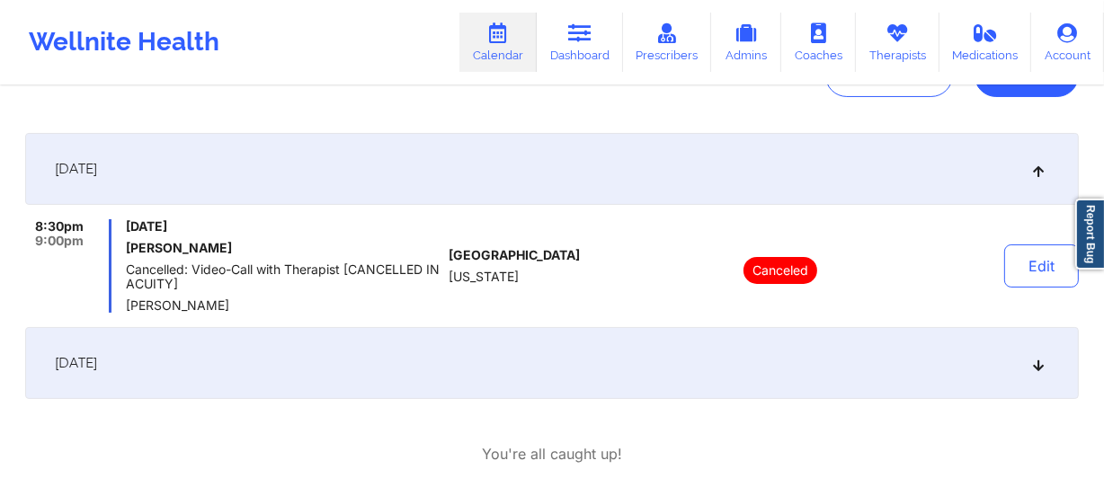
scroll to position [244, 0]
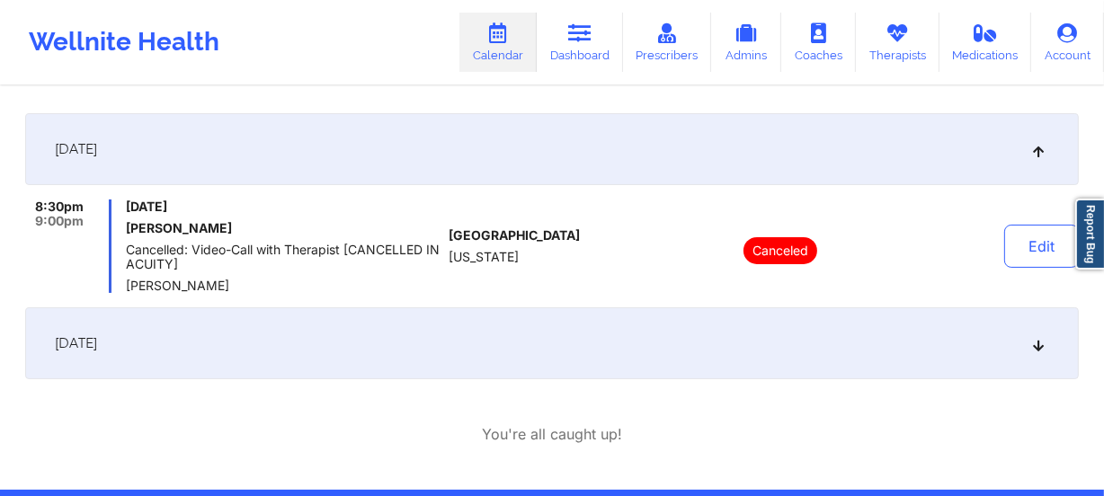
click at [513, 324] on div "[DATE]" at bounding box center [551, 343] width 1053 height 72
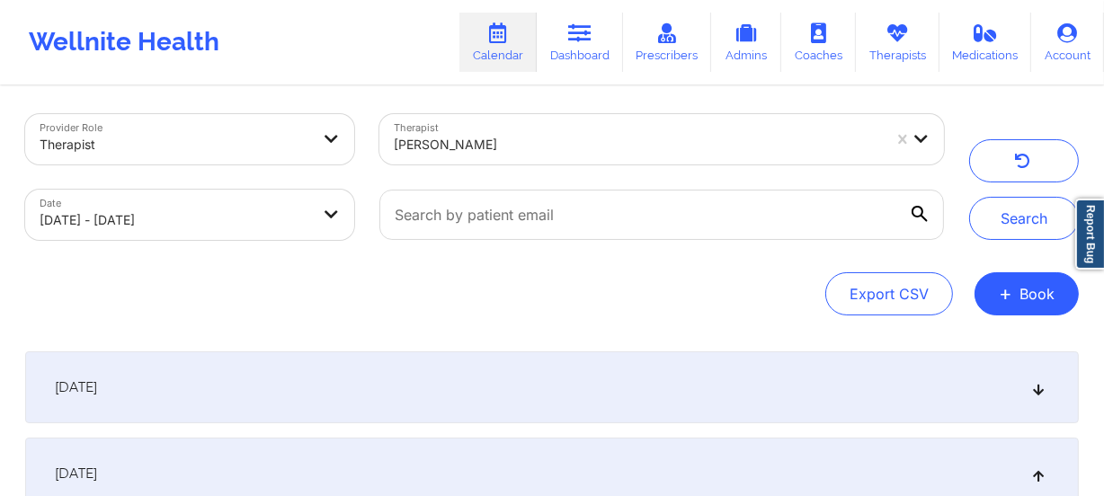
scroll to position [0, 0]
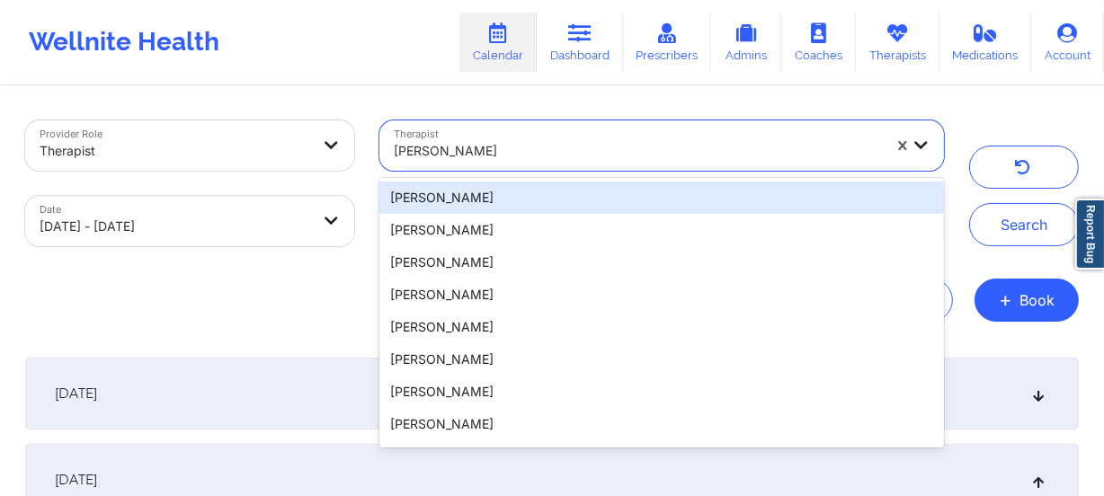
click at [507, 135] on div "[PERSON_NAME]" at bounding box center [638, 151] width 488 height 40
paste input "[PERSON_NAME]"
type input "[PERSON_NAME]"
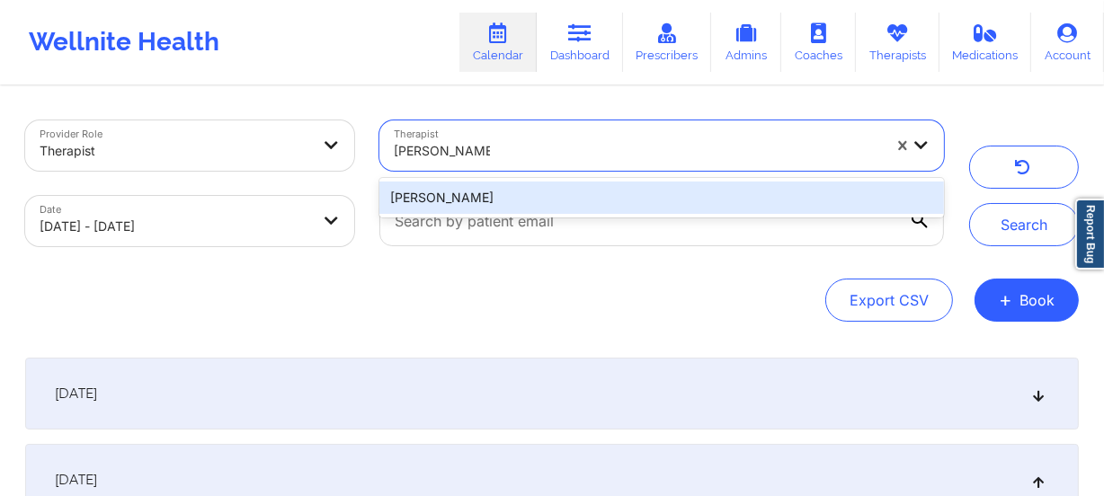
click at [548, 200] on div "[PERSON_NAME]" at bounding box center [661, 198] width 564 height 32
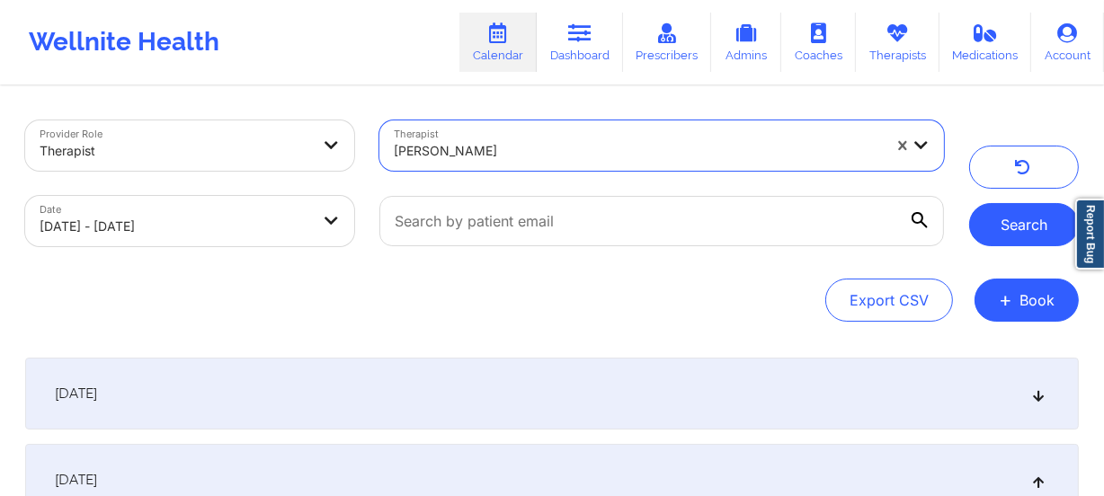
click at [1009, 243] on button "Search" at bounding box center [1024, 224] width 110 height 43
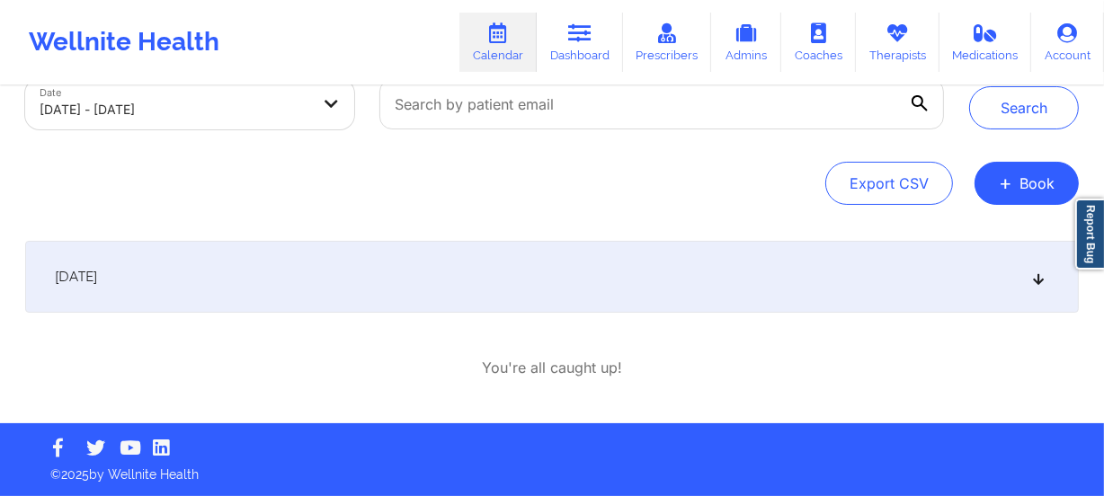
click at [600, 252] on div "[DATE]" at bounding box center [551, 277] width 1053 height 72
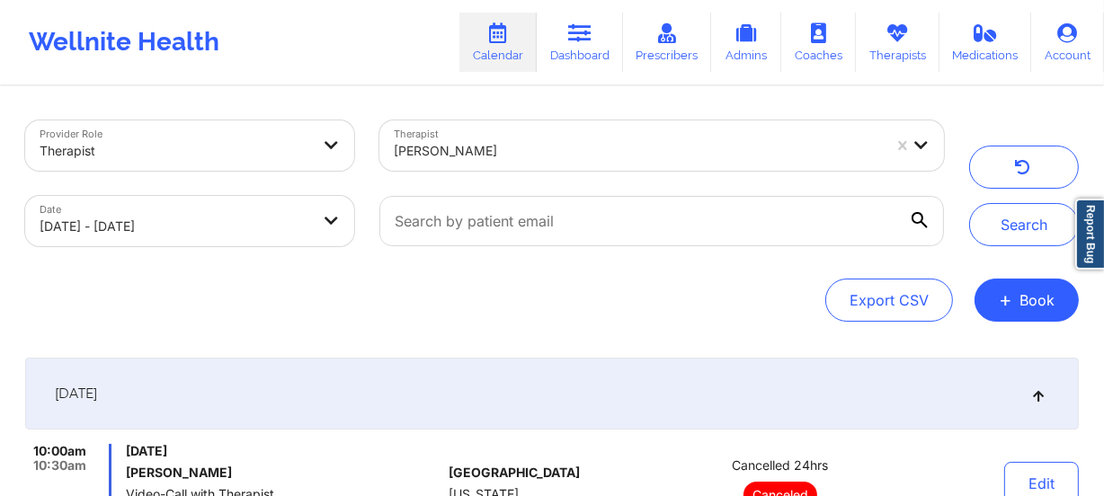
click at [504, 156] on div at bounding box center [638, 151] width 488 height 22
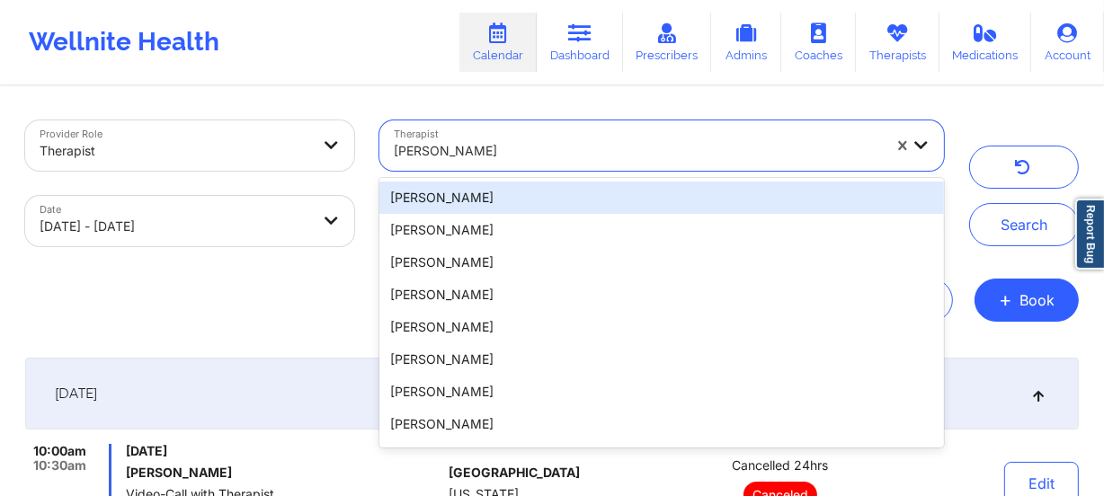
paste input "[PERSON_NAME]"
type input "[PERSON_NAME]"
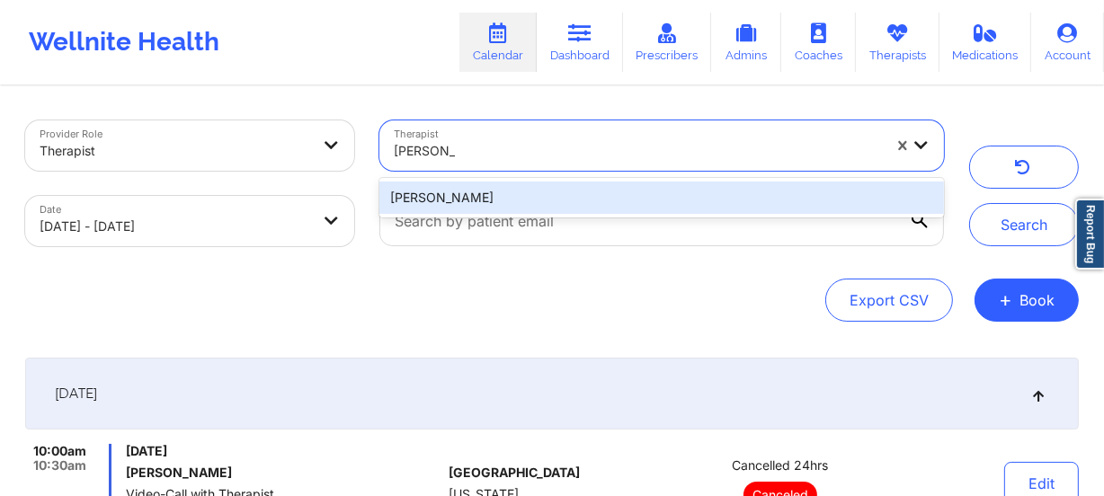
click at [553, 196] on div "[PERSON_NAME]" at bounding box center [661, 198] width 564 height 32
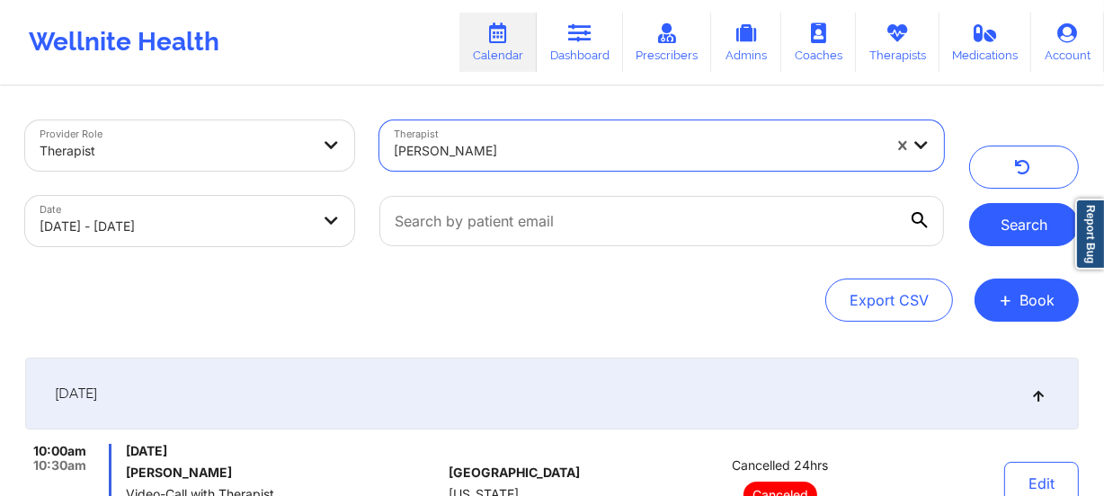
click at [1006, 224] on button "Search" at bounding box center [1024, 224] width 110 height 43
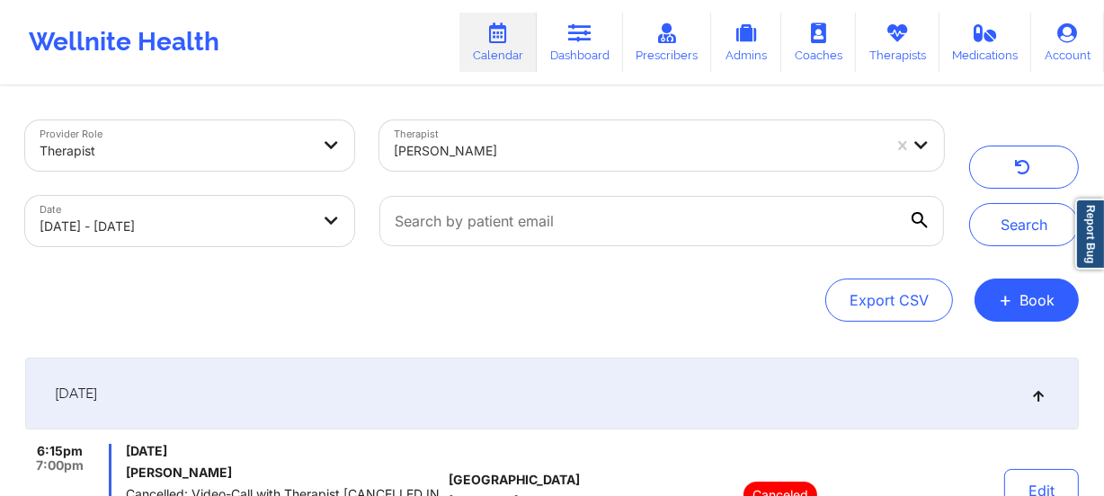
click at [534, 145] on div at bounding box center [638, 151] width 488 height 22
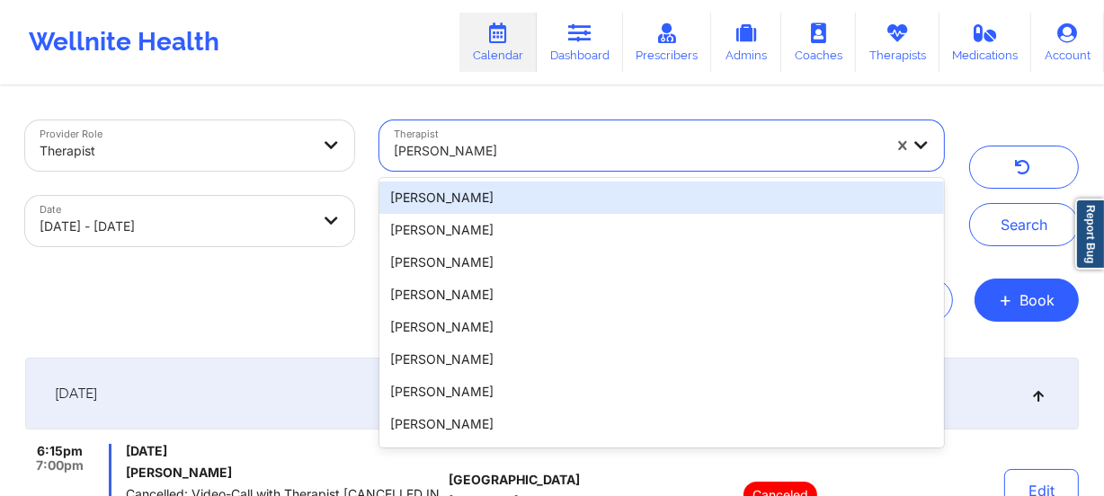
paste input "[PERSON_NAME] [PERSON_NAME]"
type input "[PERSON_NAME] [PERSON_NAME]"
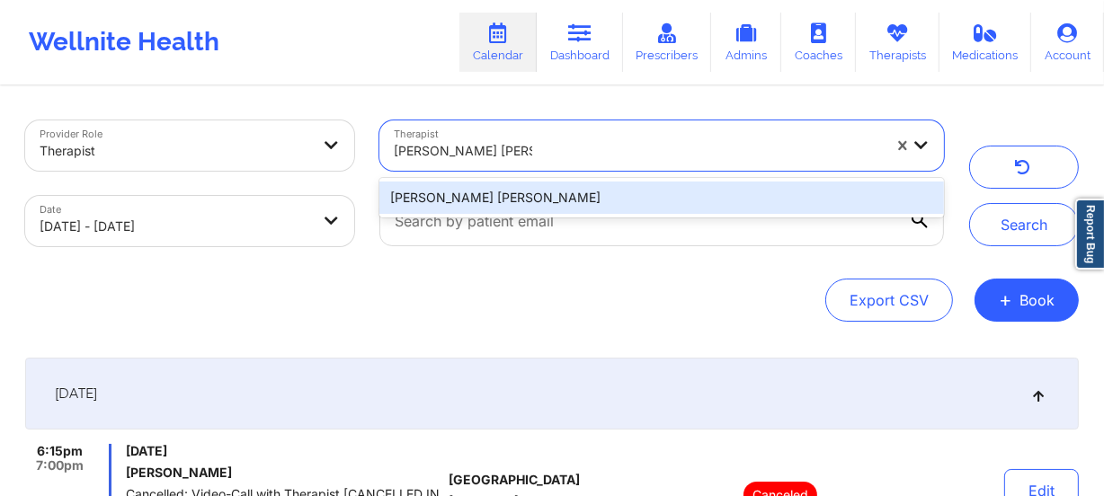
click at [570, 198] on div "[PERSON_NAME] [PERSON_NAME]" at bounding box center [661, 198] width 564 height 32
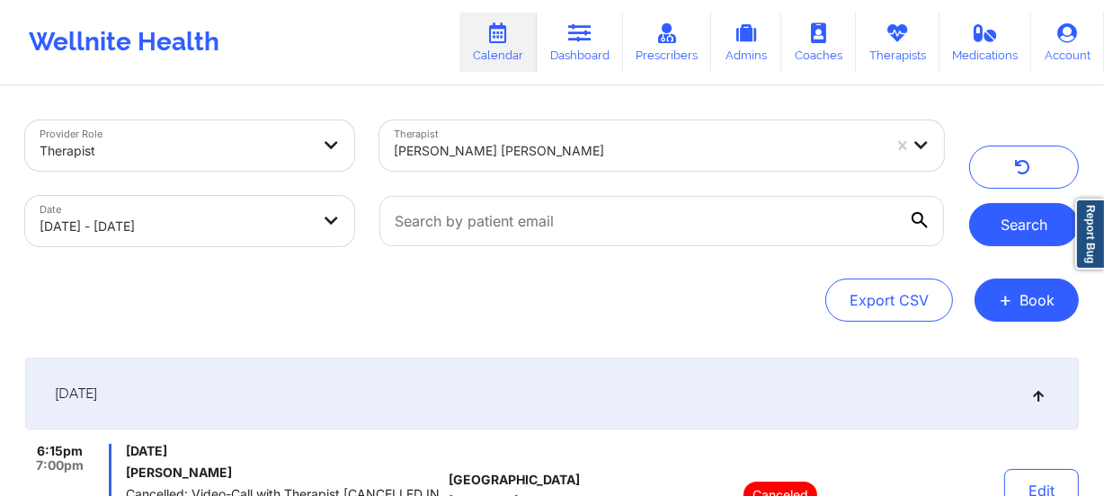
click at [1022, 229] on button "Search" at bounding box center [1024, 224] width 110 height 43
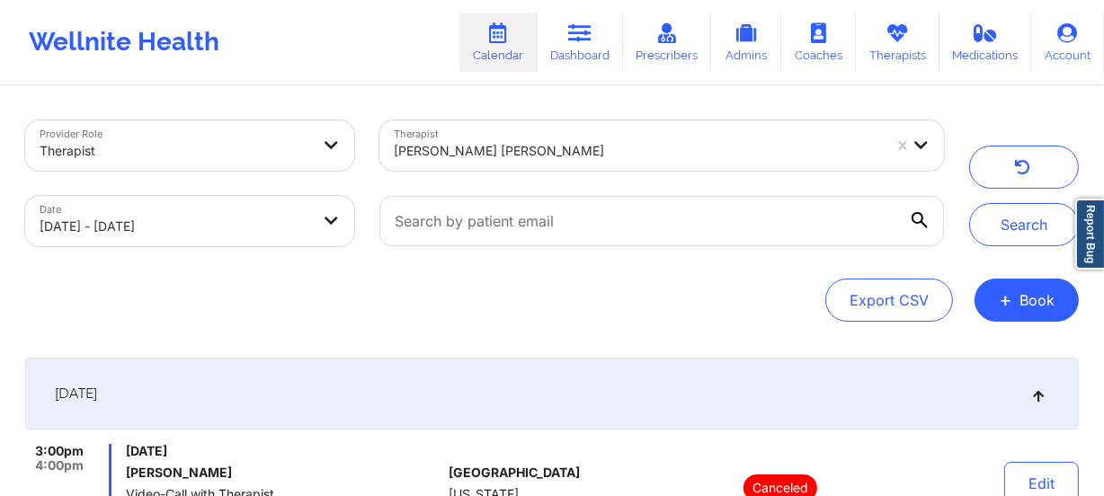
click at [478, 151] on div at bounding box center [638, 151] width 488 height 22
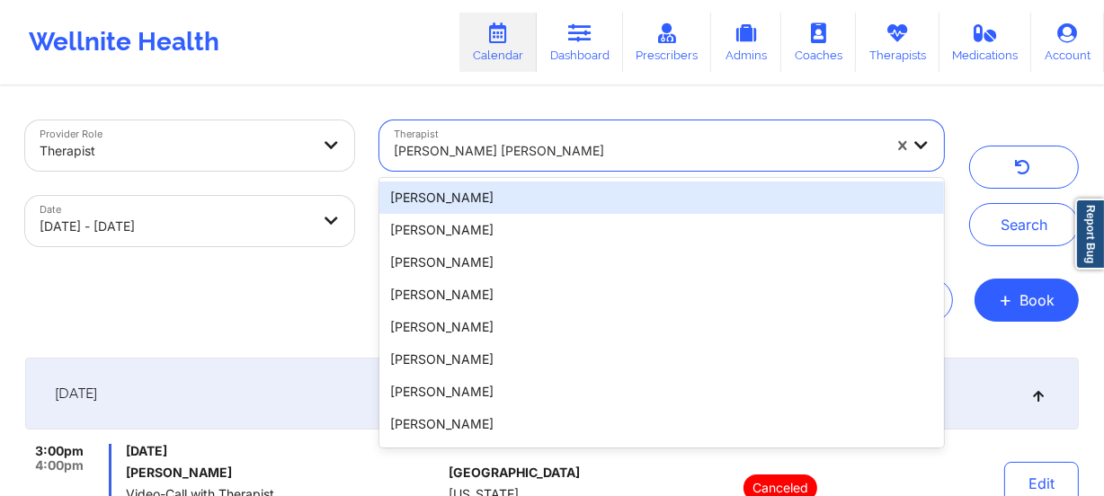
paste input "[PERSON_NAME]"
type input "[PERSON_NAME]"
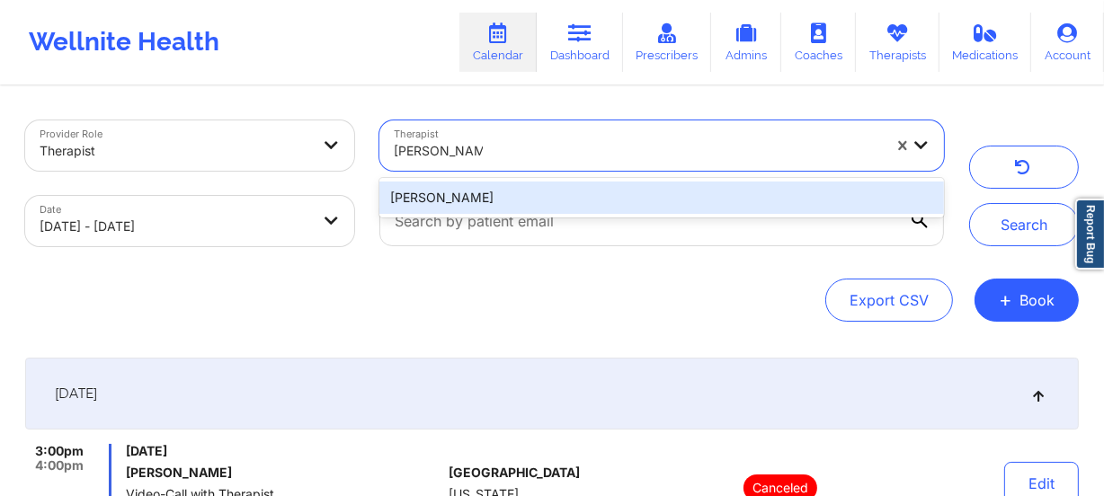
click at [525, 192] on div "[PERSON_NAME]" at bounding box center [661, 198] width 564 height 32
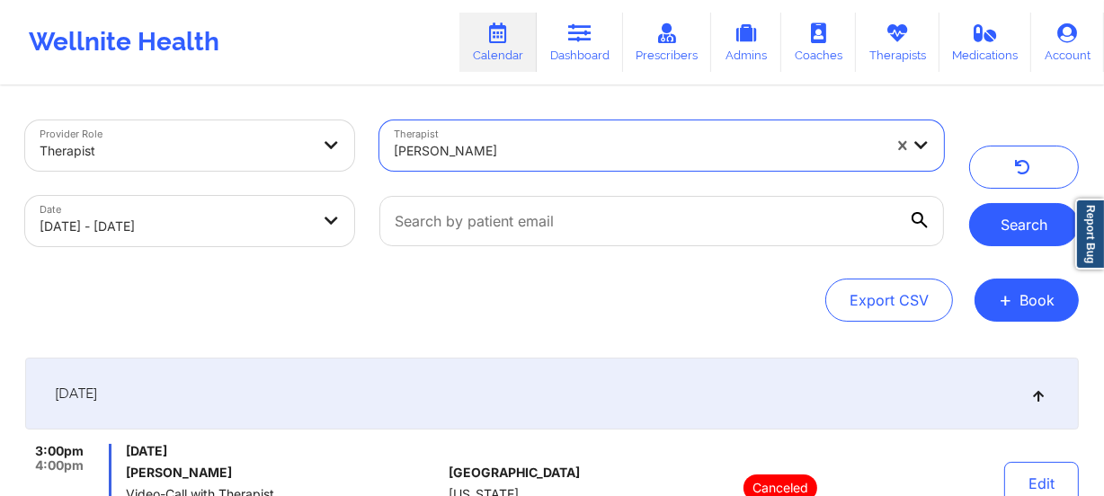
click at [1020, 219] on button "Search" at bounding box center [1024, 224] width 110 height 43
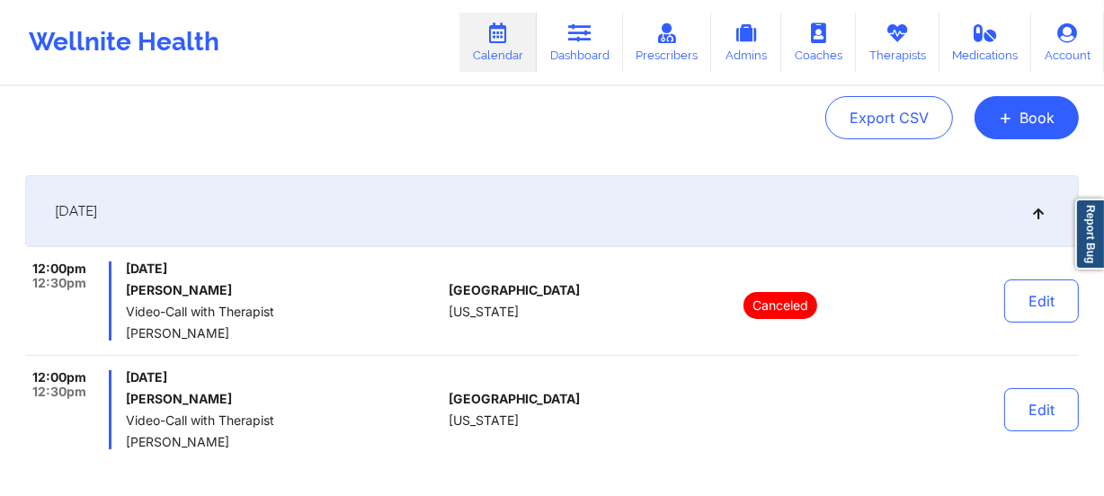
scroll to position [244, 0]
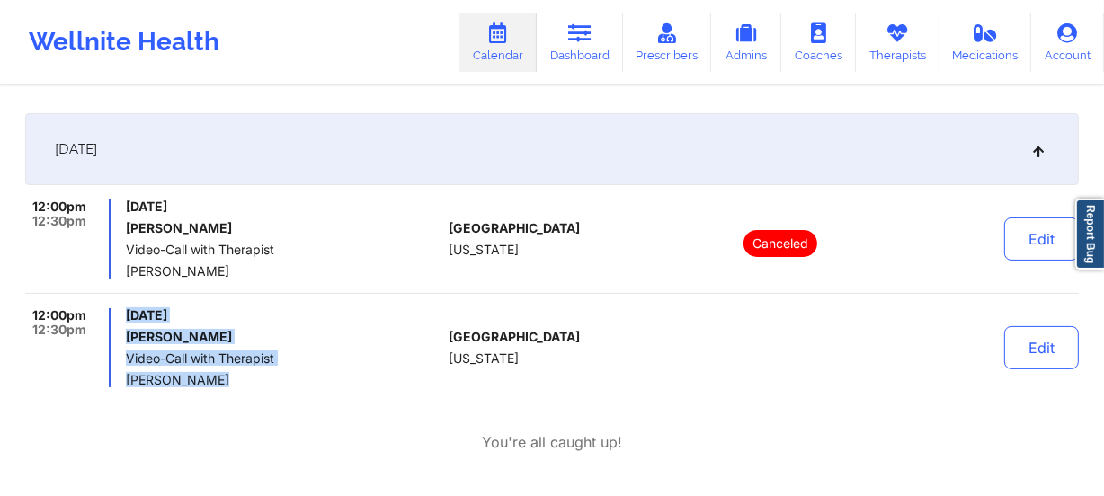
drag, startPoint x: 227, startPoint y: 378, endPoint x: 117, endPoint y: 379, distance: 109.7
click at [117, 379] on div "12:00pm 12:30pm [DATE] [PERSON_NAME] Video-Call with Therapist [PERSON_NAME]" at bounding box center [233, 347] width 416 height 79
copy div "[DATE] [PERSON_NAME] Video-Call with Therapist [PERSON_NAME]"
click at [374, 360] on span "Video-Call with Therapist" at bounding box center [284, 358] width 316 height 14
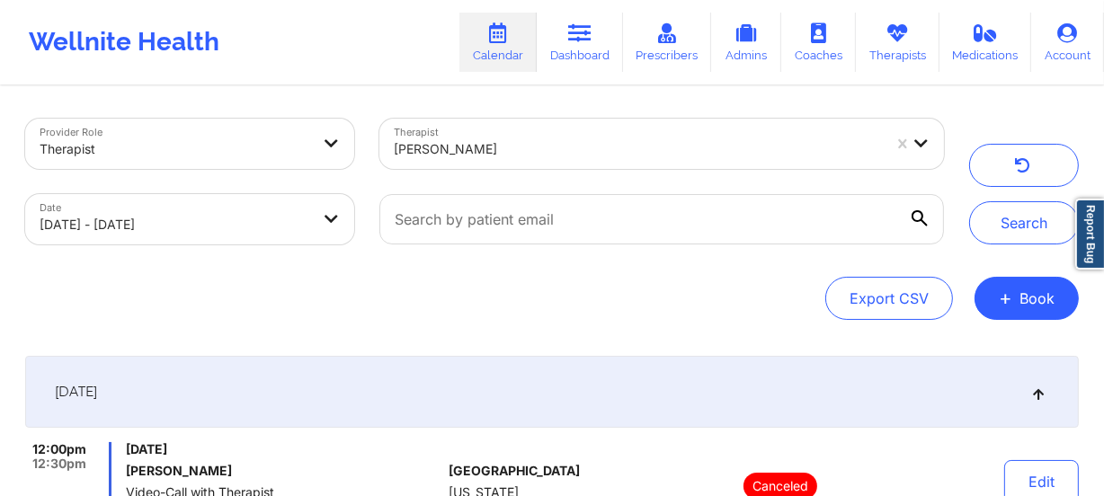
scroll to position [0, 0]
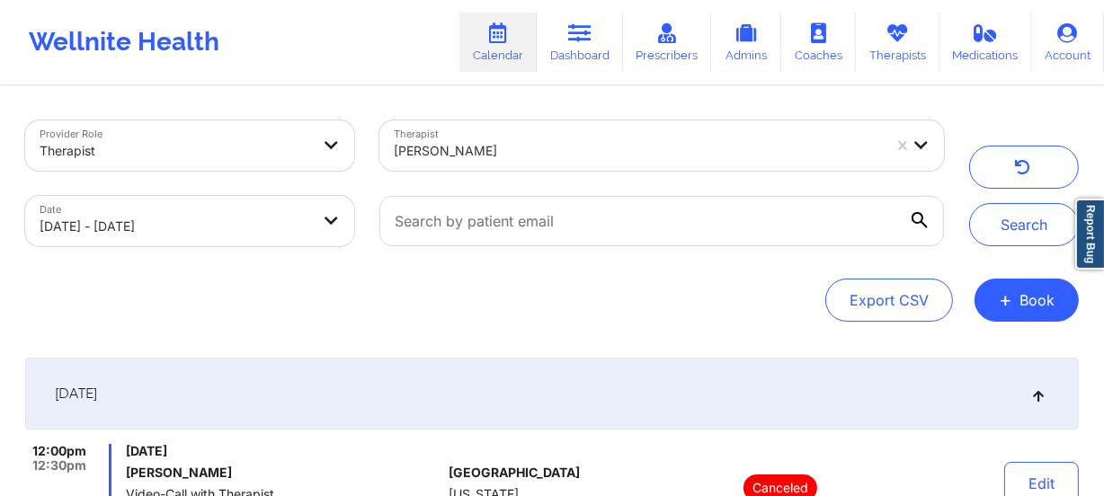
click at [607, 152] on div at bounding box center [638, 151] width 488 height 22
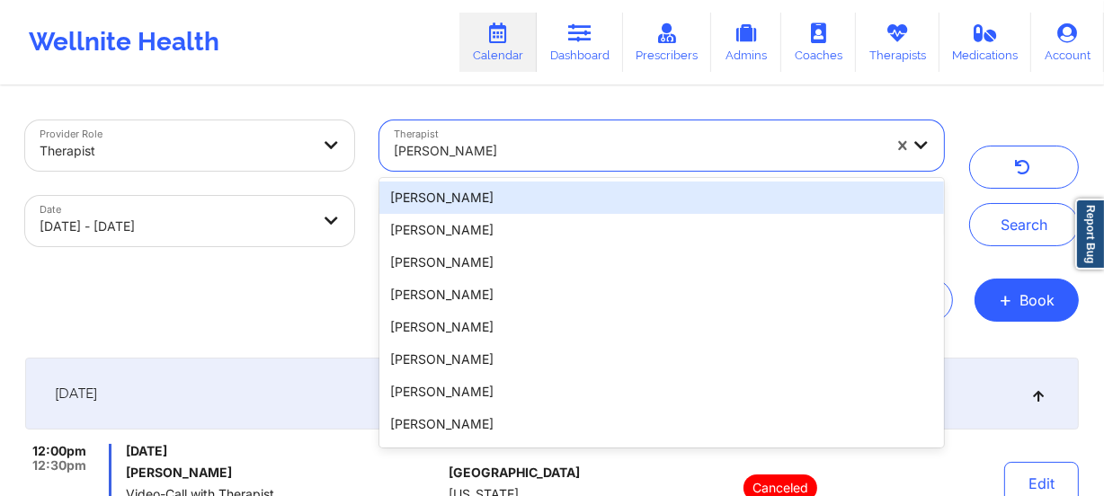
paste input "[PERSON_NAME]"
type input "[PERSON_NAME]"
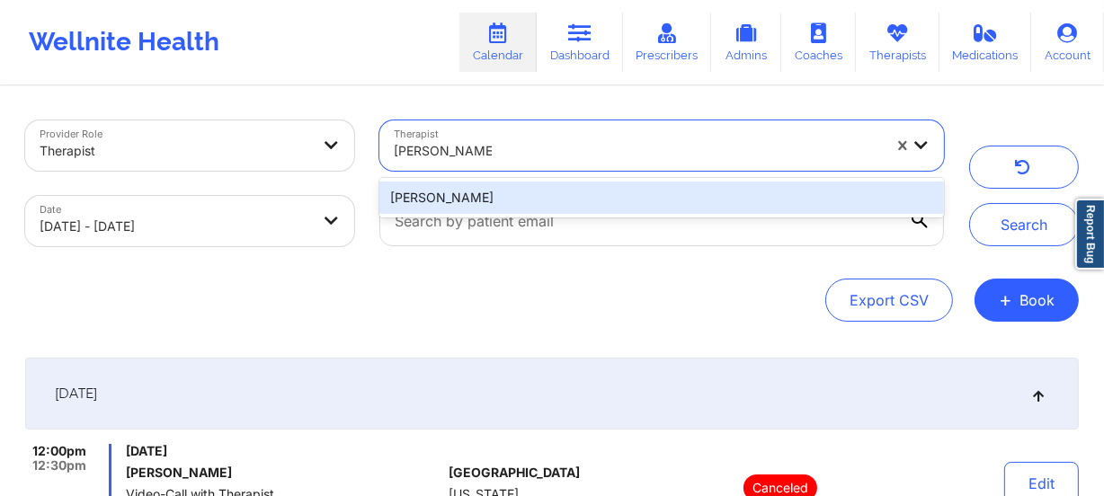
click at [611, 189] on div "[PERSON_NAME]" at bounding box center [661, 198] width 564 height 32
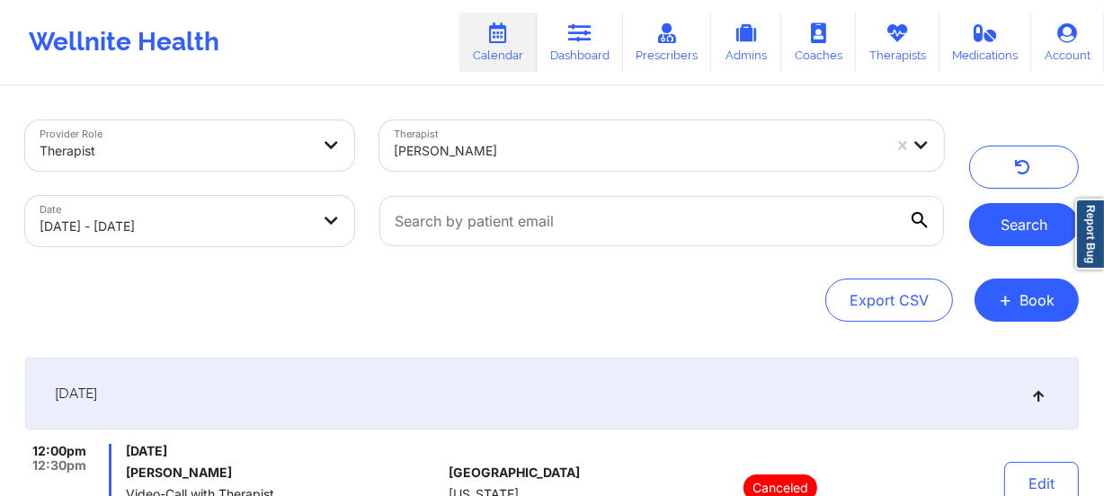
click at [1015, 219] on button "Search" at bounding box center [1024, 224] width 110 height 43
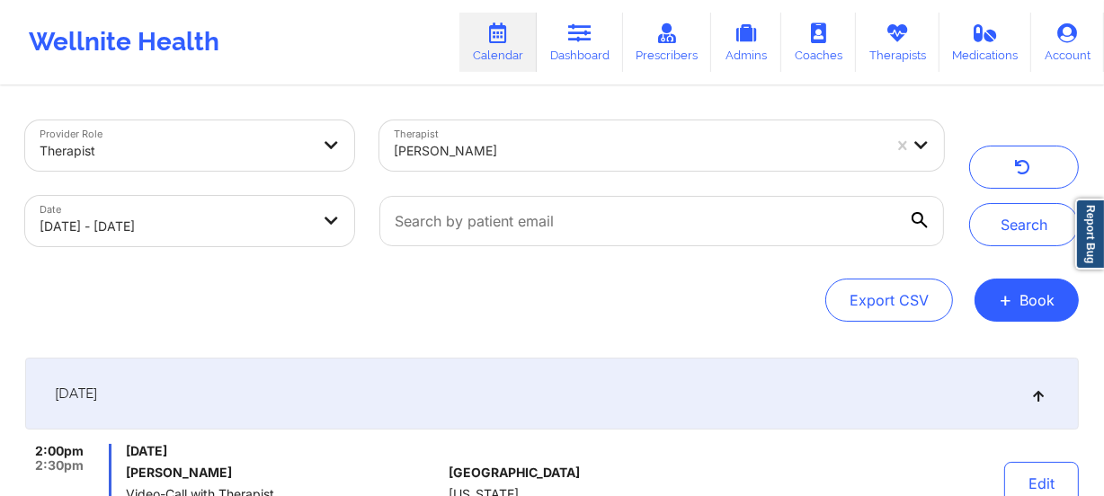
click at [535, 153] on div at bounding box center [638, 151] width 488 height 22
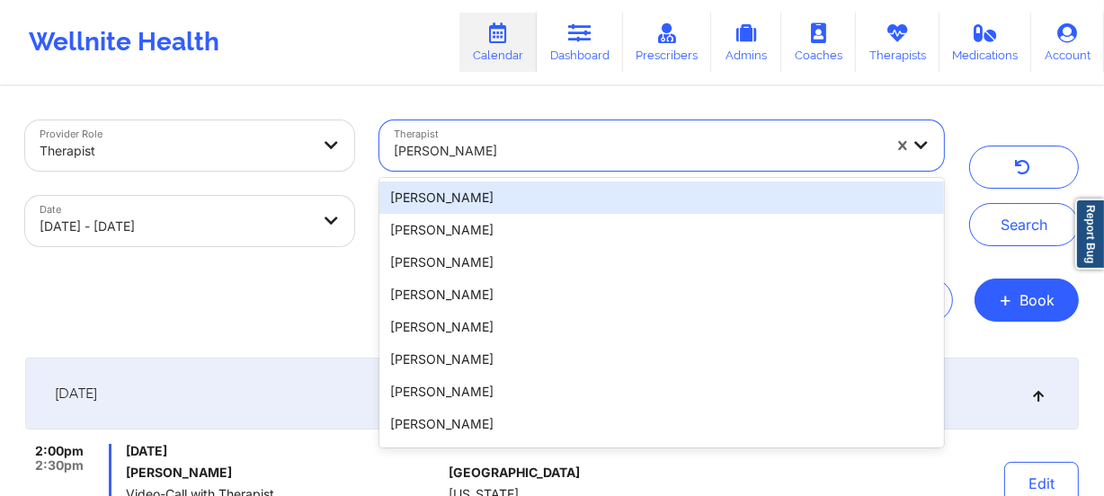
paste input "[PERSON_NAME]"
type input "[PERSON_NAME]"
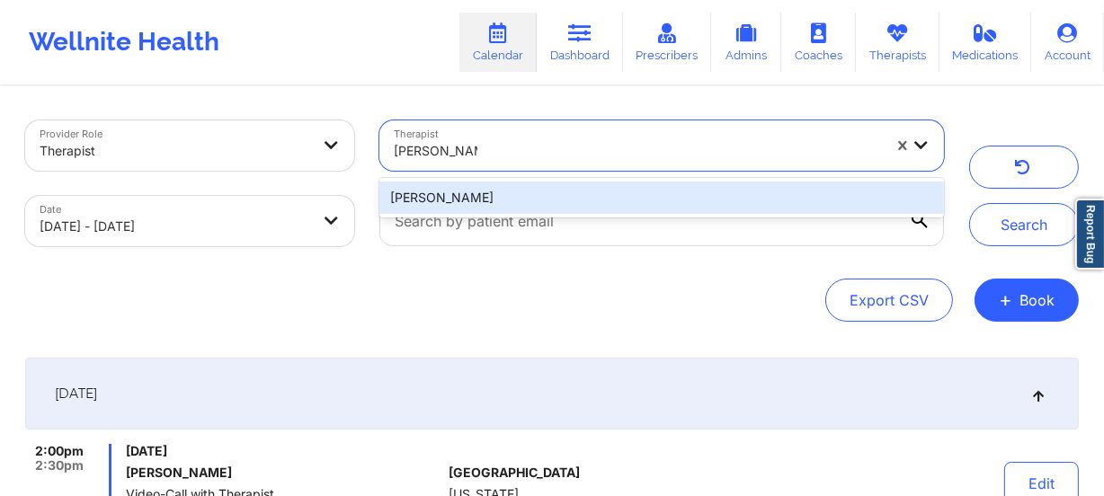
click at [546, 194] on div "[PERSON_NAME]" at bounding box center [661, 198] width 564 height 32
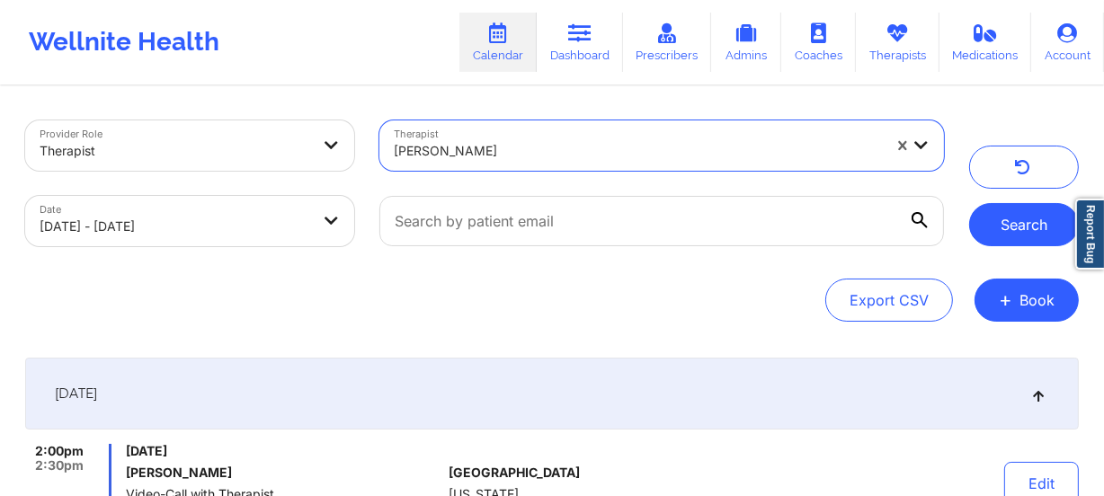
click at [1010, 224] on button "Search" at bounding box center [1024, 224] width 110 height 43
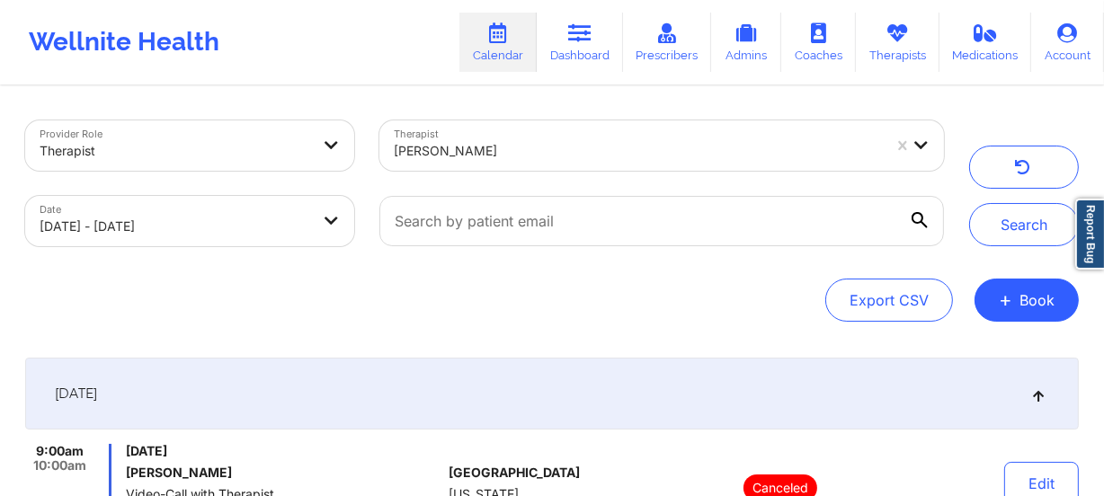
click at [485, 141] on div at bounding box center [638, 151] width 488 height 22
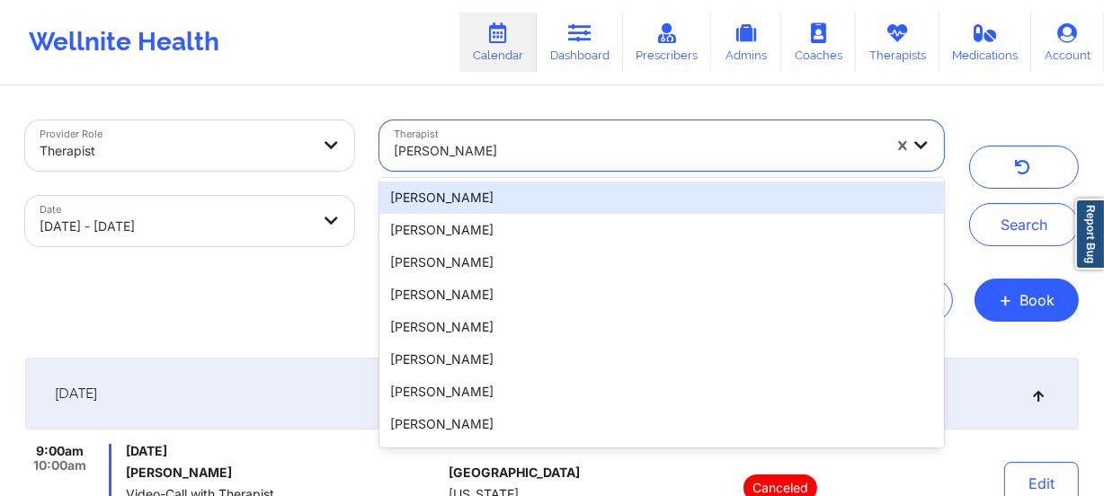
paste input "[PERSON_NAME]"
type input "[PERSON_NAME]"
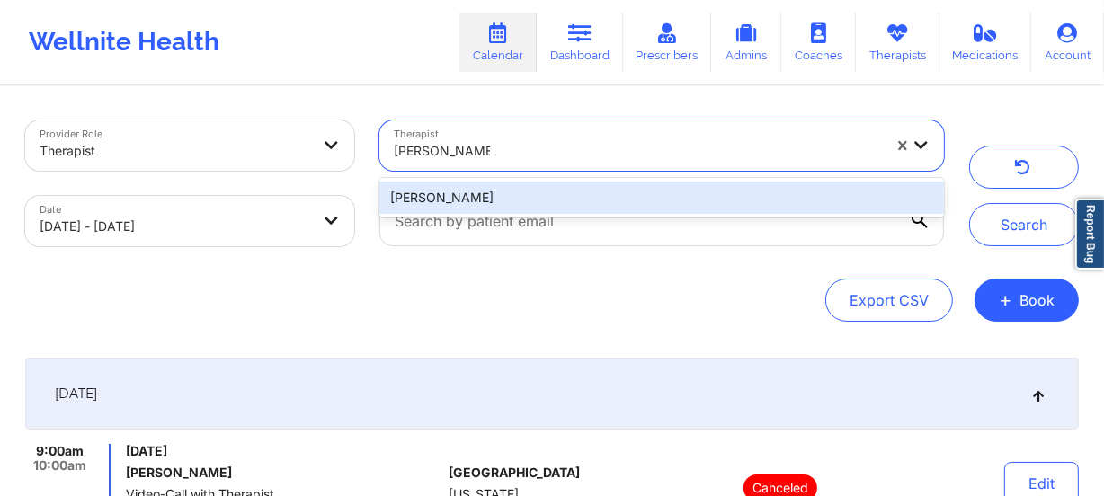
click at [542, 195] on div "[PERSON_NAME]" at bounding box center [661, 198] width 564 height 32
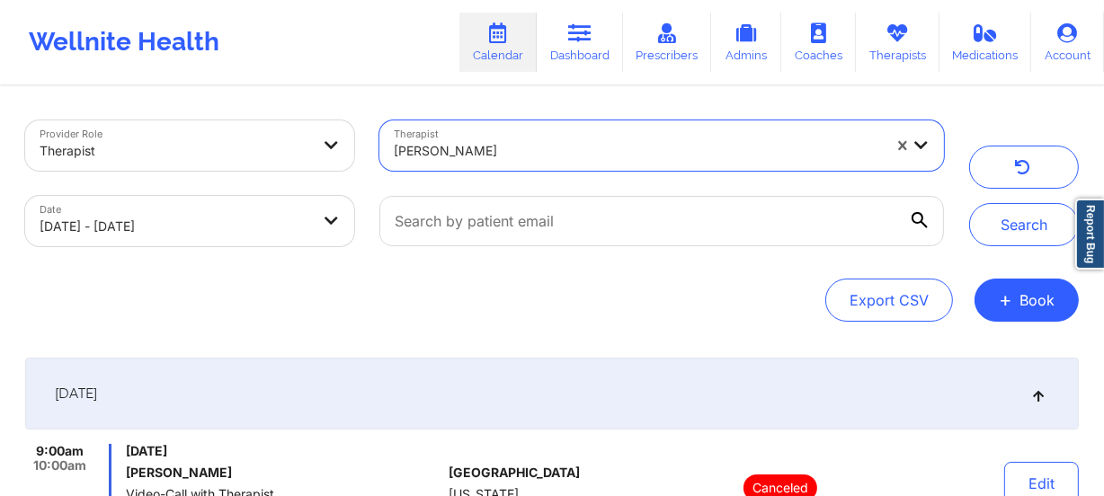
click at [521, 163] on div "[PERSON_NAME]" at bounding box center [638, 151] width 488 height 40
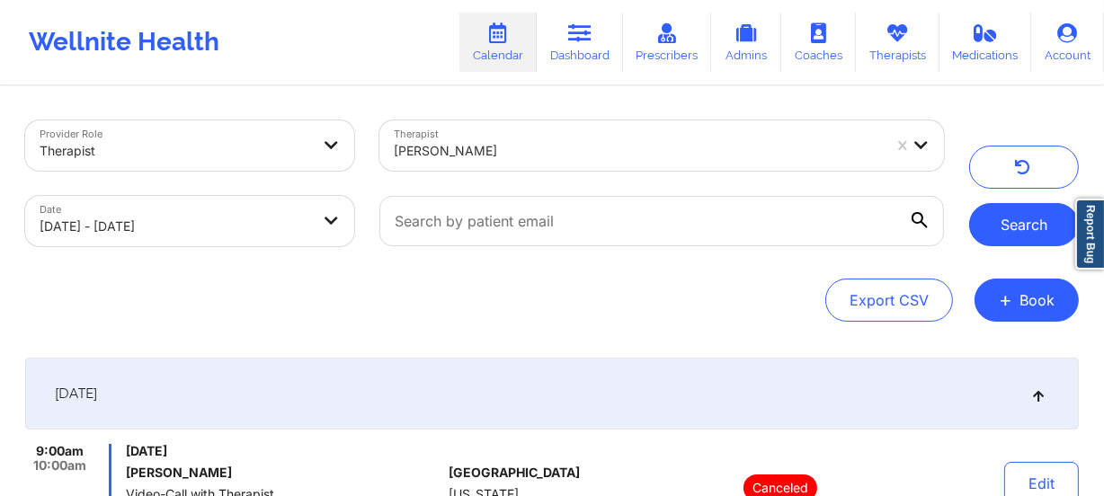
click at [1006, 225] on button "Search" at bounding box center [1024, 224] width 110 height 43
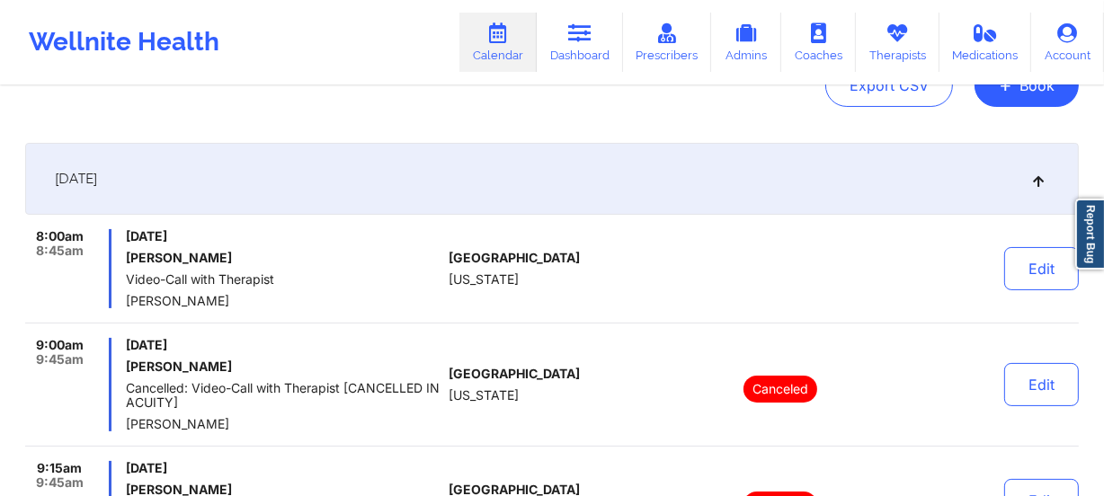
scroll to position [244, 0]
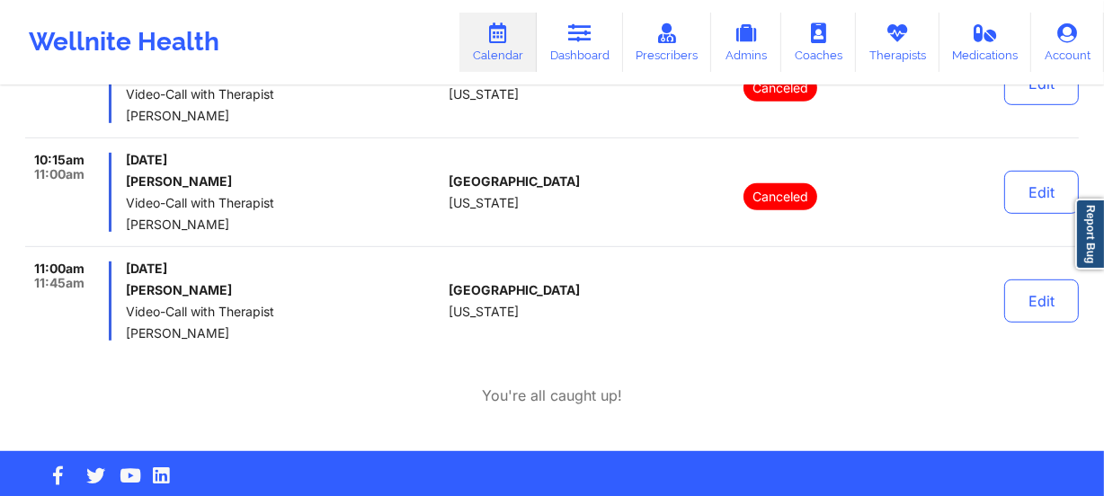
scroll to position [876, 0]
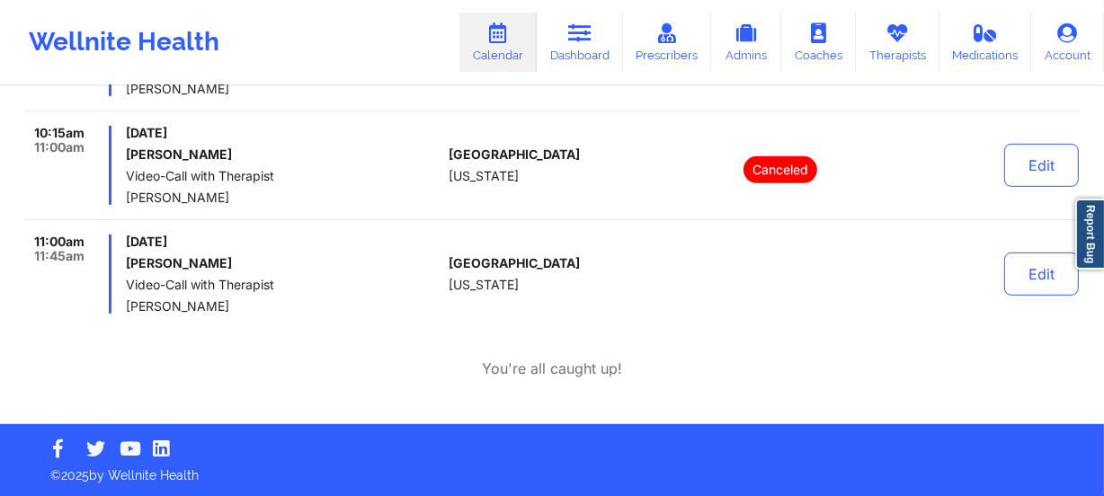
drag, startPoint x: 634, startPoint y: 168, endPoint x: 592, endPoint y: 221, distance: 67.2
click at [634, 168] on div "[GEOGRAPHIC_DATA] [US_STATE]" at bounding box center [549, 165] width 200 height 79
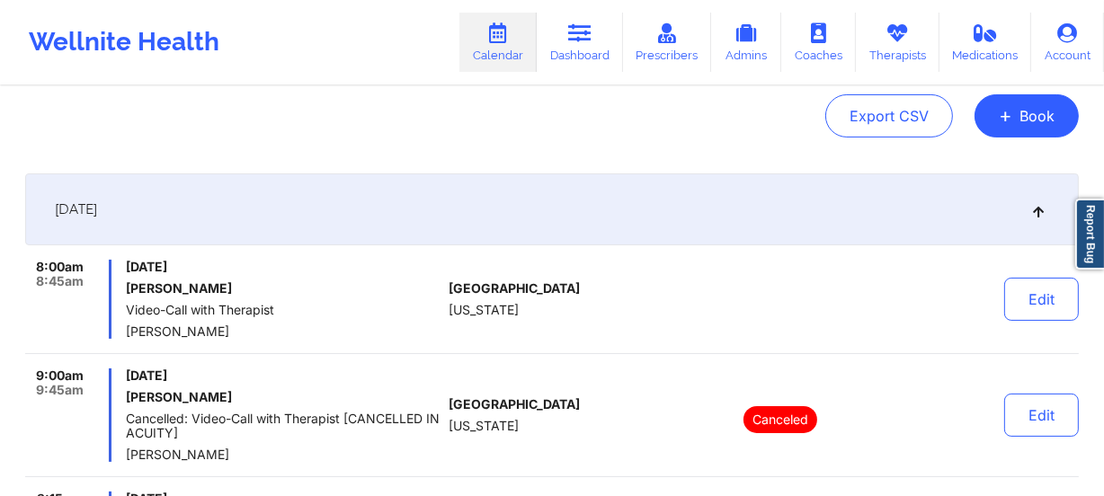
scroll to position [59, 0]
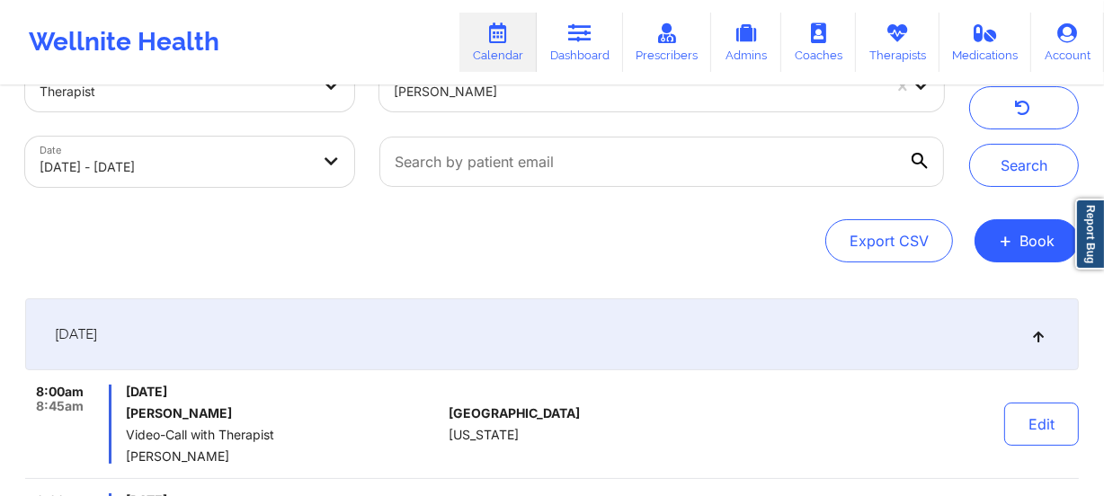
click at [539, 98] on div at bounding box center [638, 92] width 488 height 22
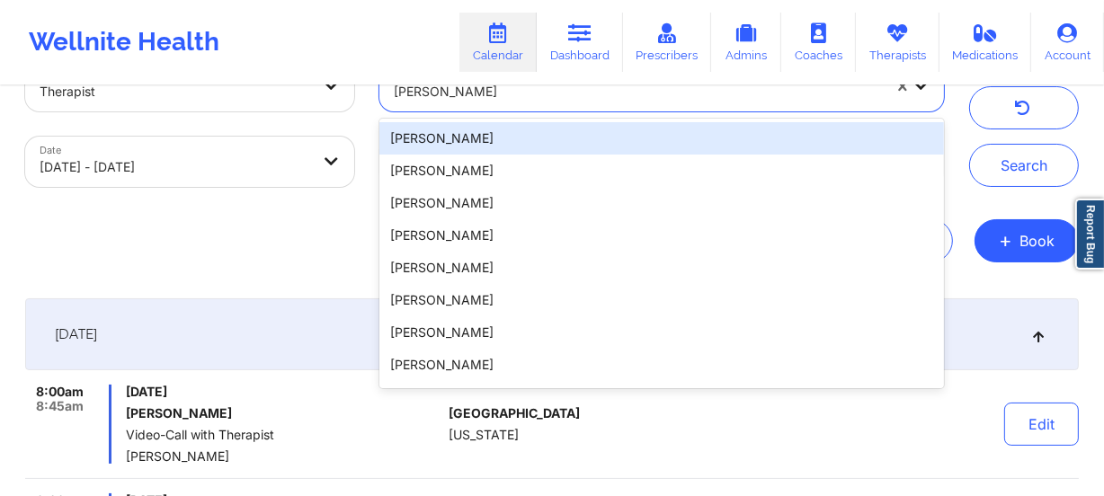
paste input "[PERSON_NAME]"
type input "[PERSON_NAME]"
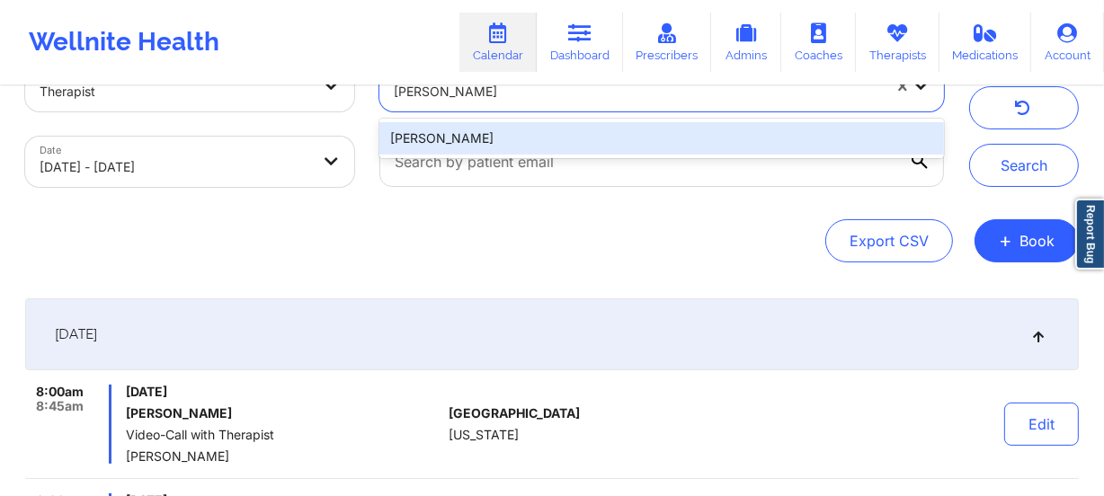
click at [539, 125] on div "[PERSON_NAME]" at bounding box center [661, 138] width 564 height 32
click at [539, 125] on div at bounding box center [662, 162] width 590 height 76
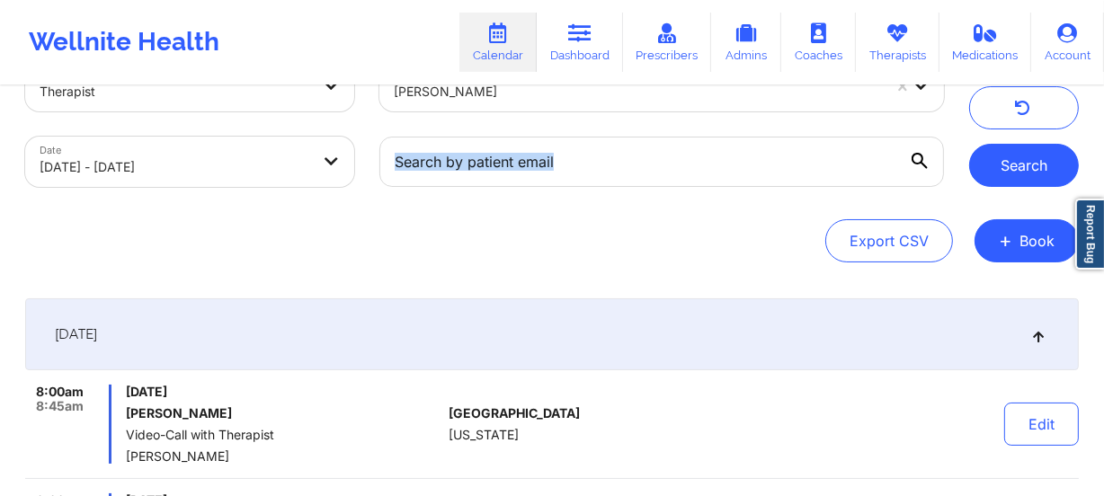
click at [1015, 153] on button "Search" at bounding box center [1024, 165] width 110 height 43
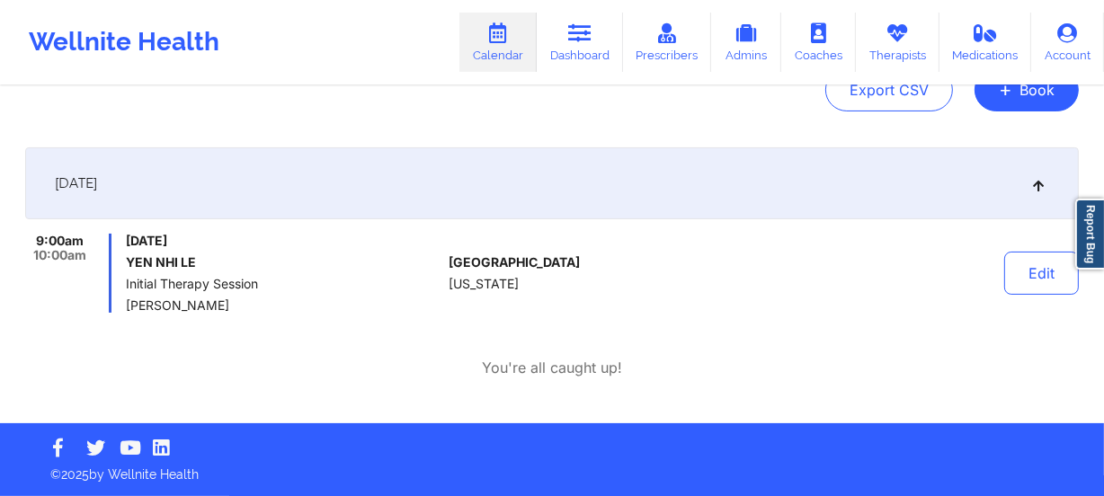
scroll to position [0, 0]
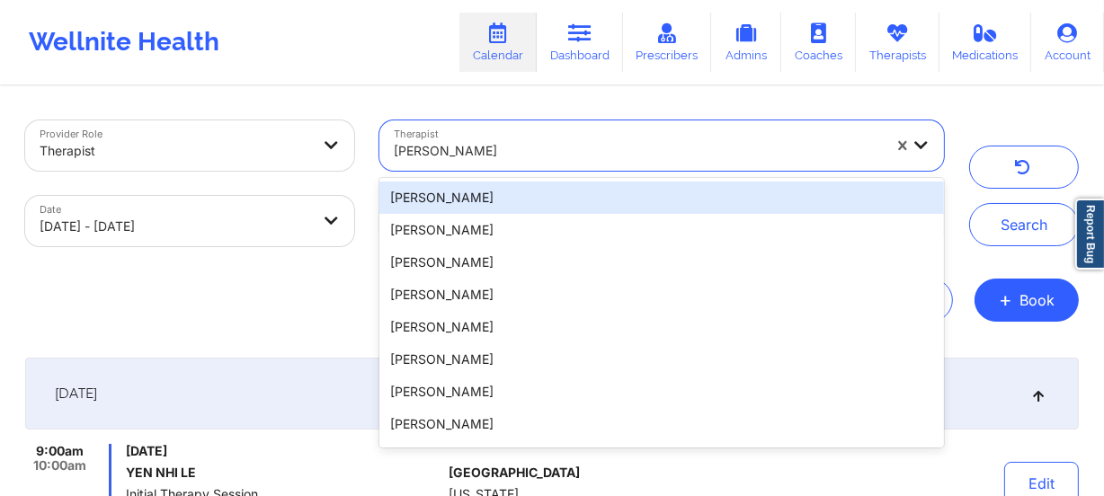
click at [520, 144] on div at bounding box center [638, 151] width 488 height 22
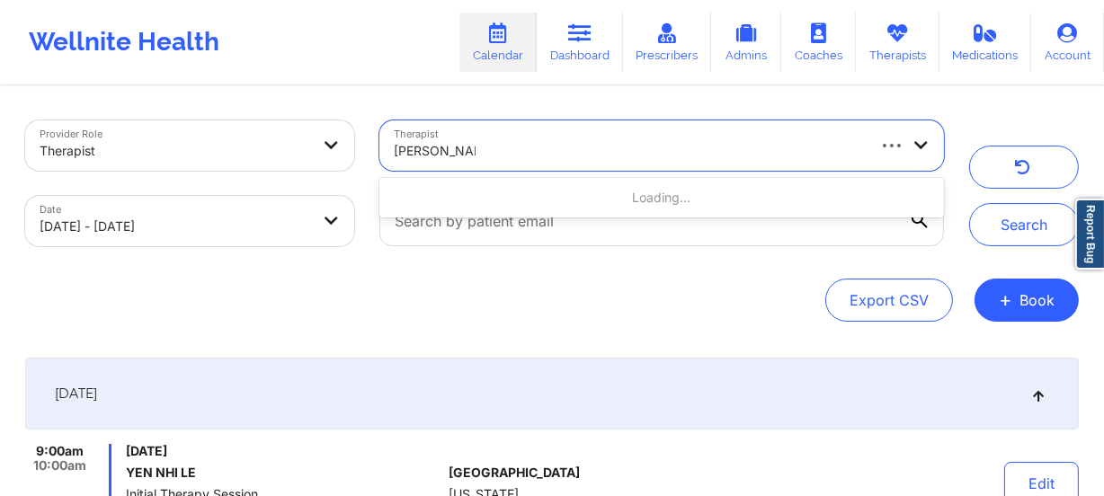
type input "[PERSON_NAME]"
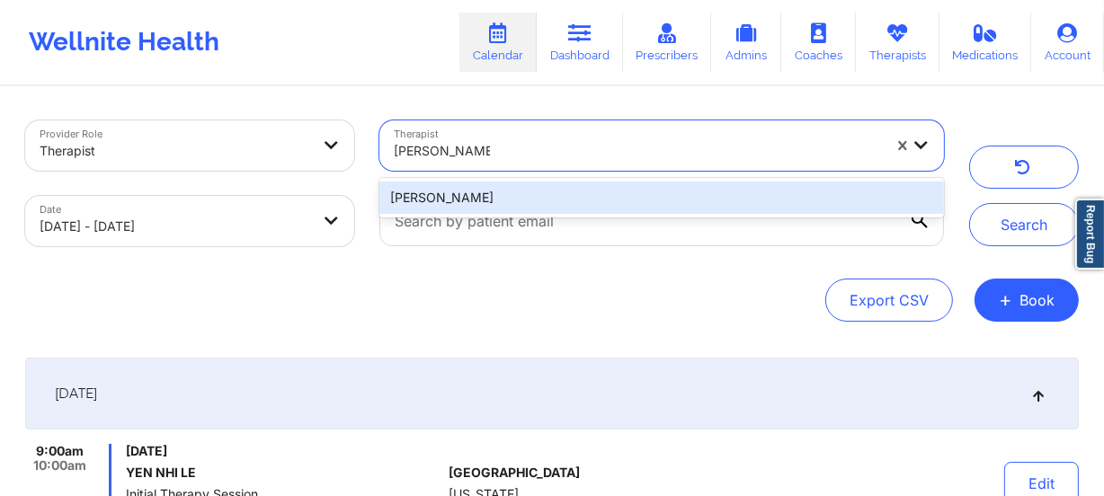
click at [538, 199] on div "[PERSON_NAME]" at bounding box center [661, 198] width 564 height 32
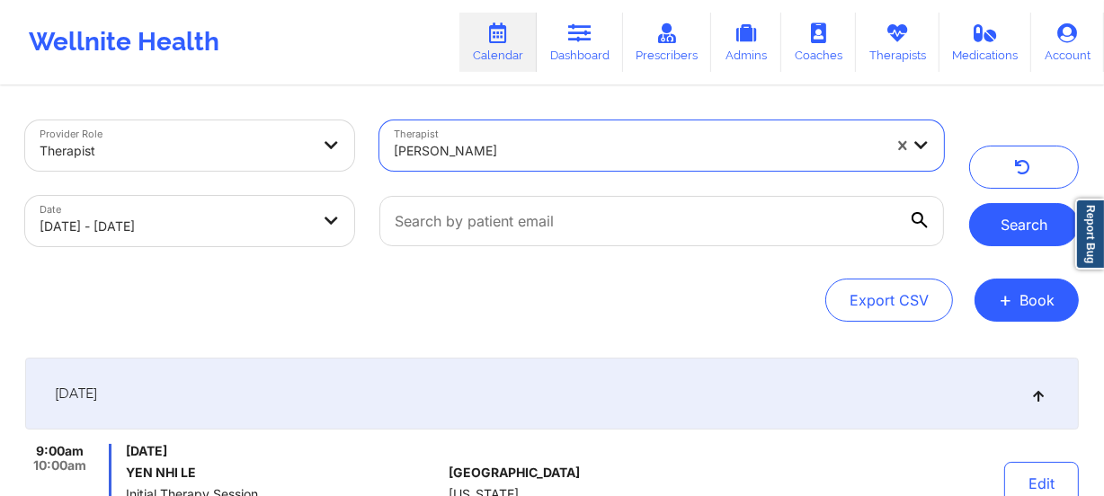
click at [985, 218] on button "Search" at bounding box center [1024, 224] width 110 height 43
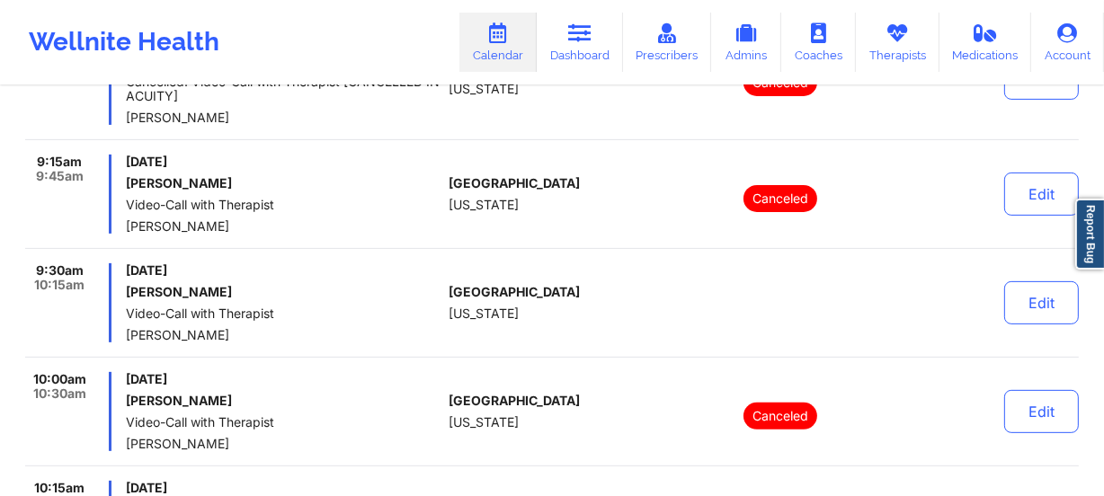
scroll to position [549, 0]
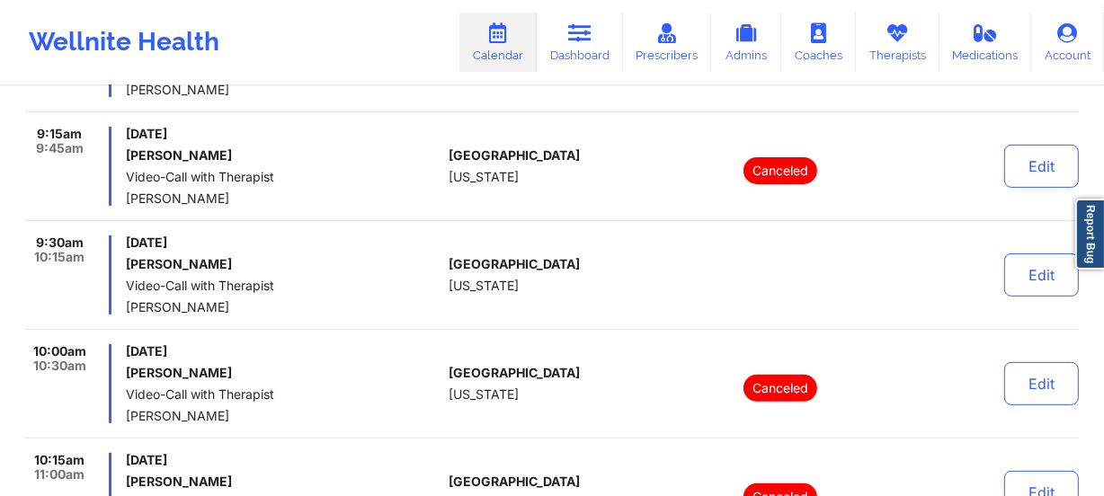
click at [596, 305] on div "[GEOGRAPHIC_DATA] [US_STATE]" at bounding box center [549, 275] width 200 height 79
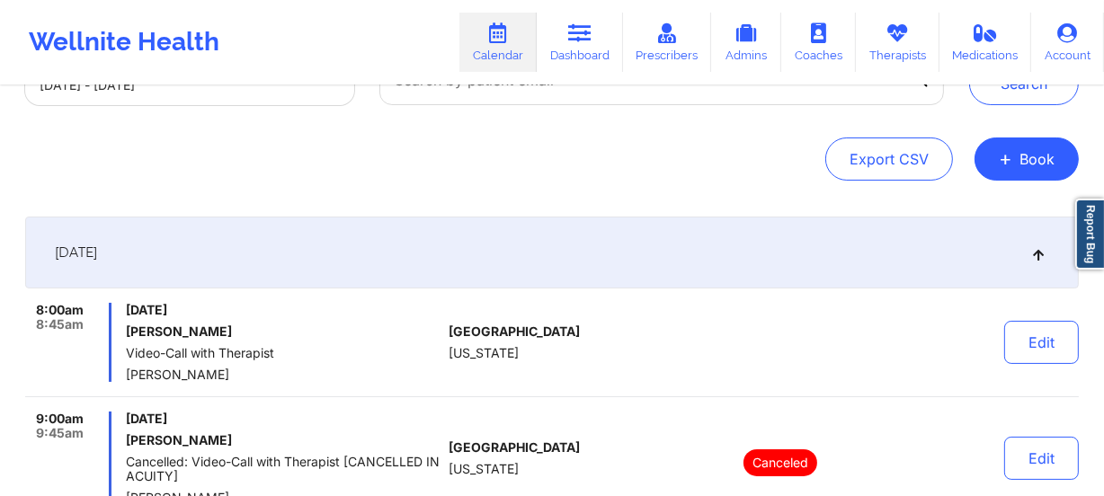
scroll to position [0, 0]
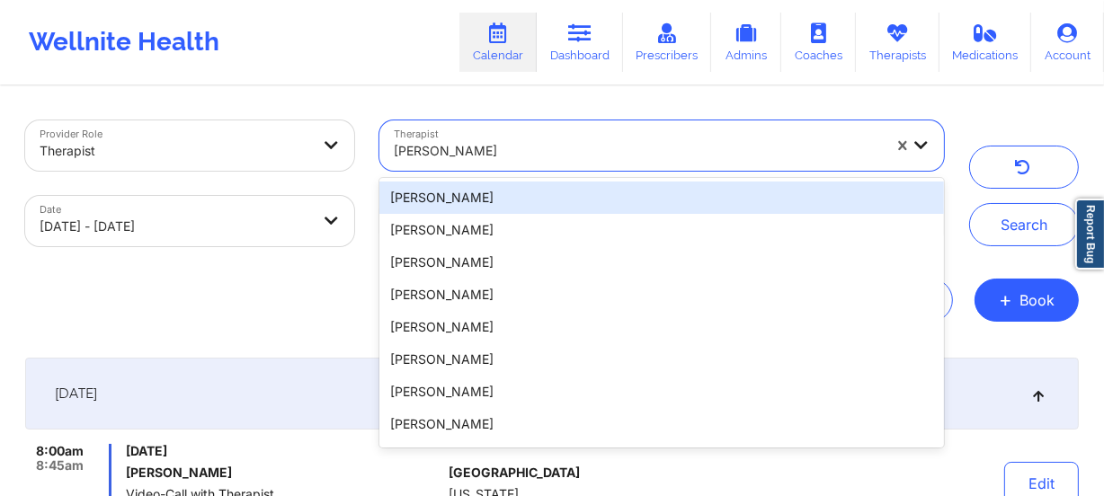
click at [524, 142] on div at bounding box center [638, 151] width 488 height 22
paste input "[PERSON_NAME]"
type input "[PERSON_NAME]"
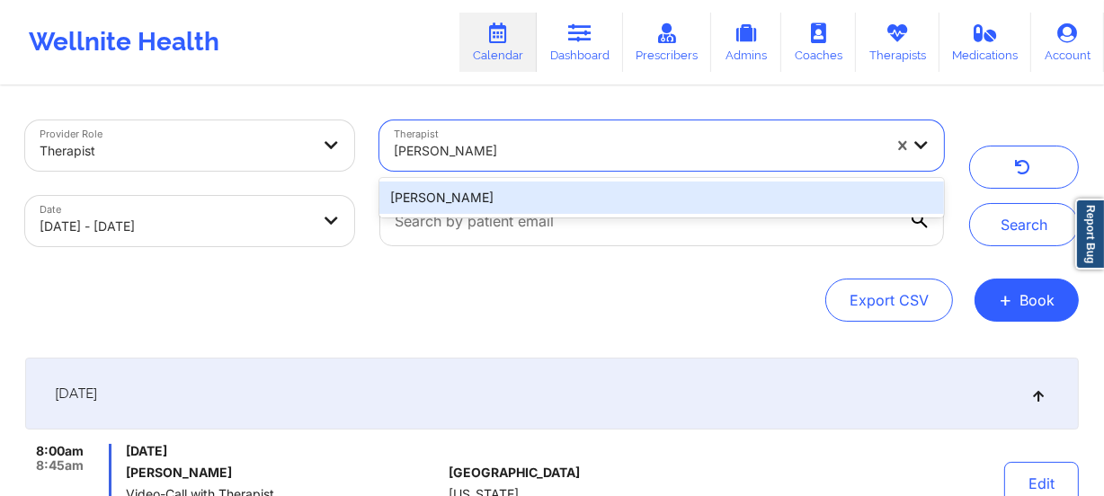
click at [525, 200] on div "[PERSON_NAME]" at bounding box center [661, 198] width 564 height 32
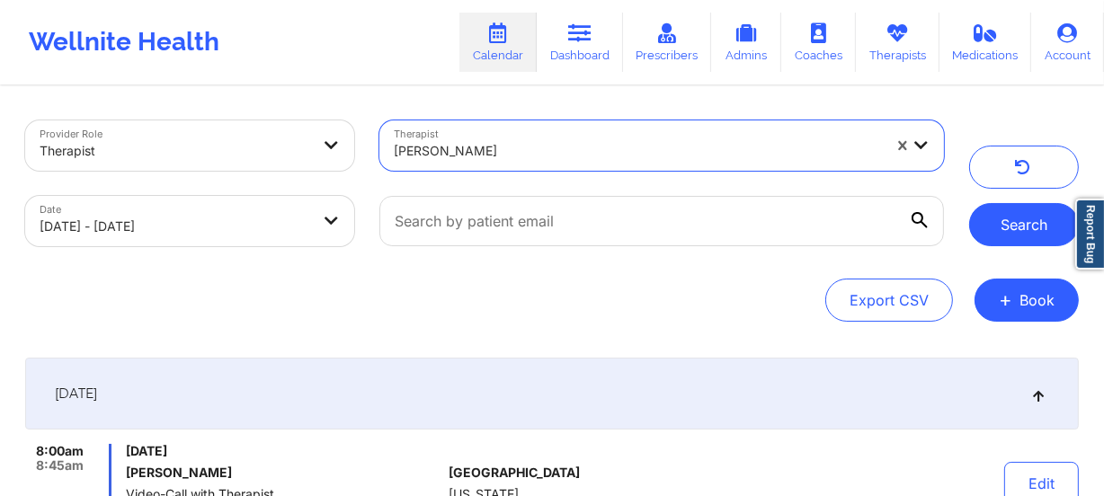
click at [1016, 221] on button "Search" at bounding box center [1024, 224] width 110 height 43
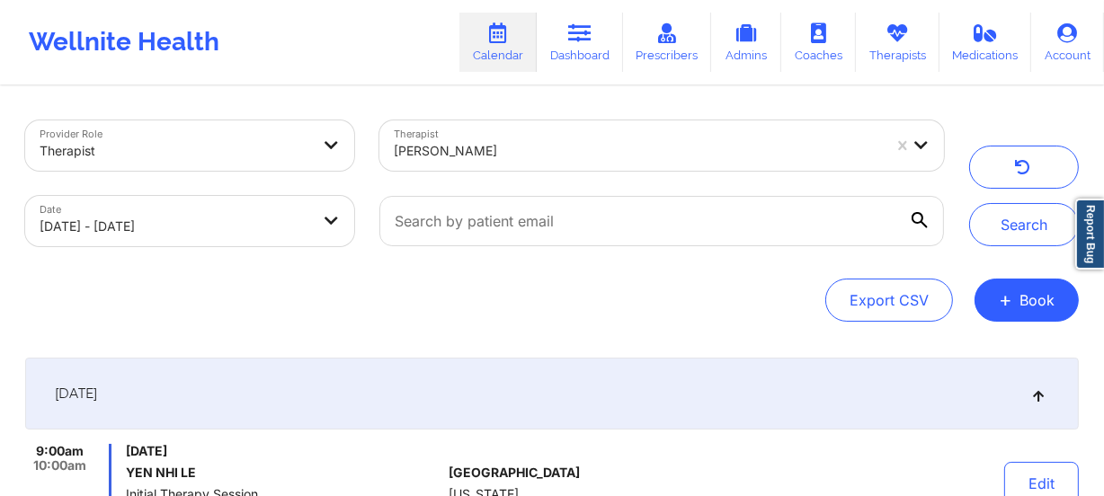
click at [598, 147] on div at bounding box center [638, 151] width 488 height 22
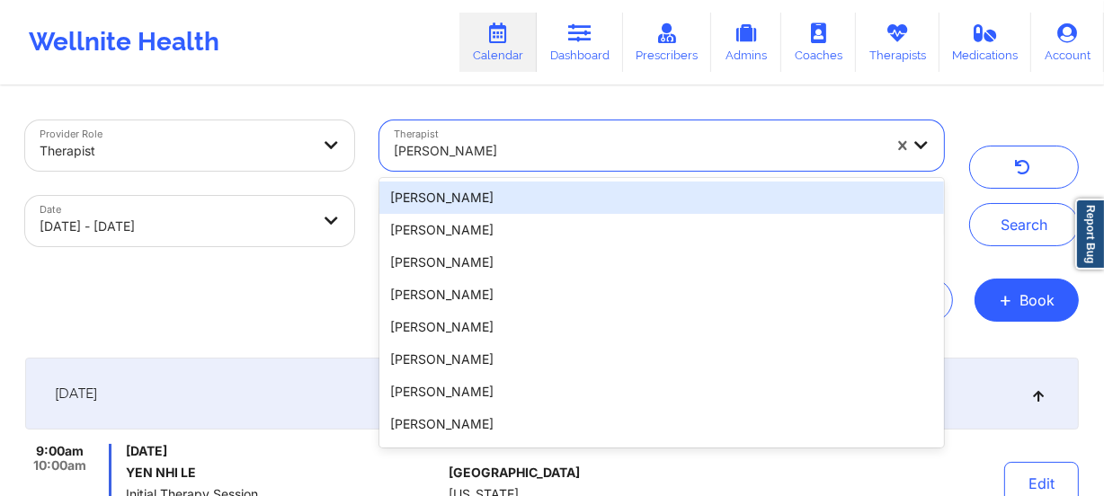
paste input "[PERSON_NAME]"
type input "[PERSON_NAME]"
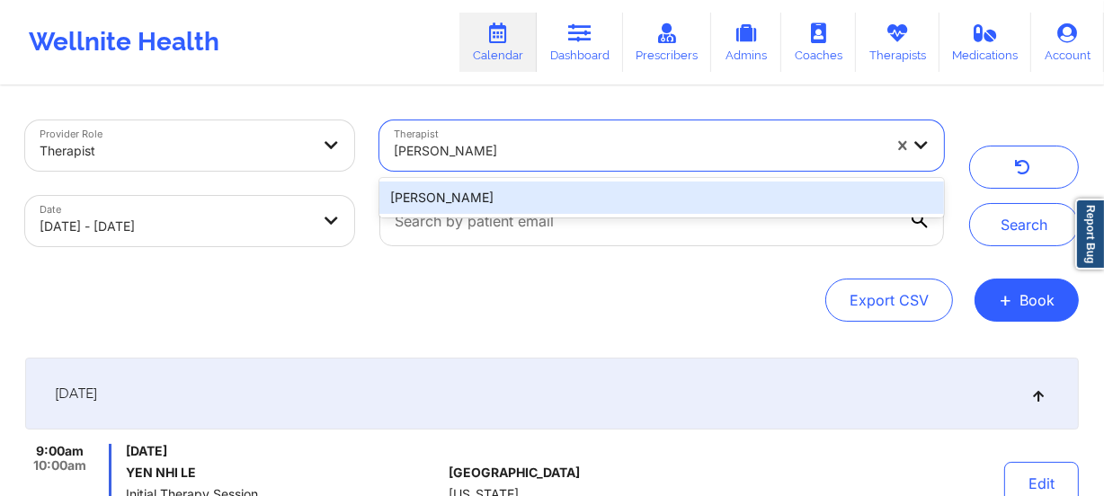
click at [555, 188] on div "[PERSON_NAME]" at bounding box center [661, 198] width 564 height 32
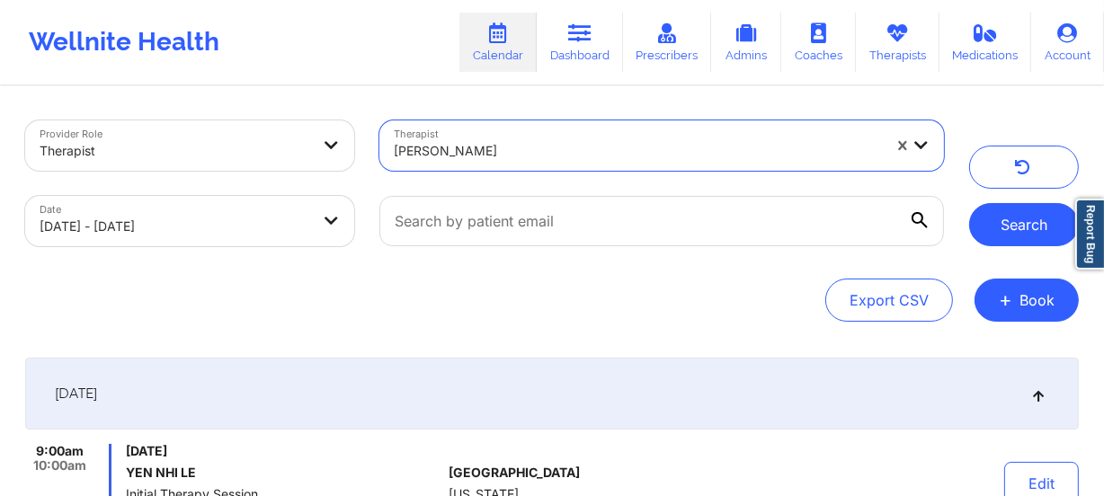
click at [1006, 218] on button "Search" at bounding box center [1024, 224] width 110 height 43
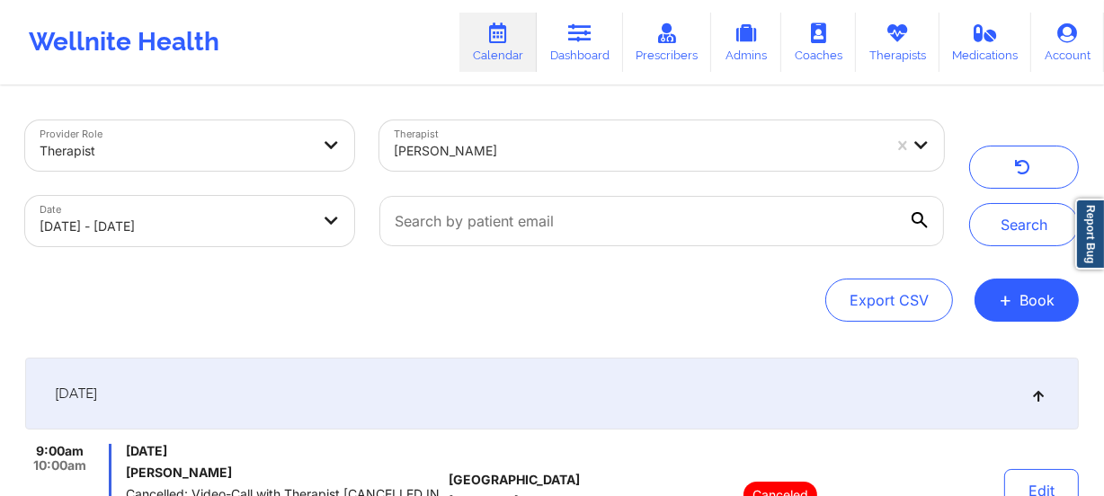
click at [529, 154] on div at bounding box center [638, 151] width 488 height 22
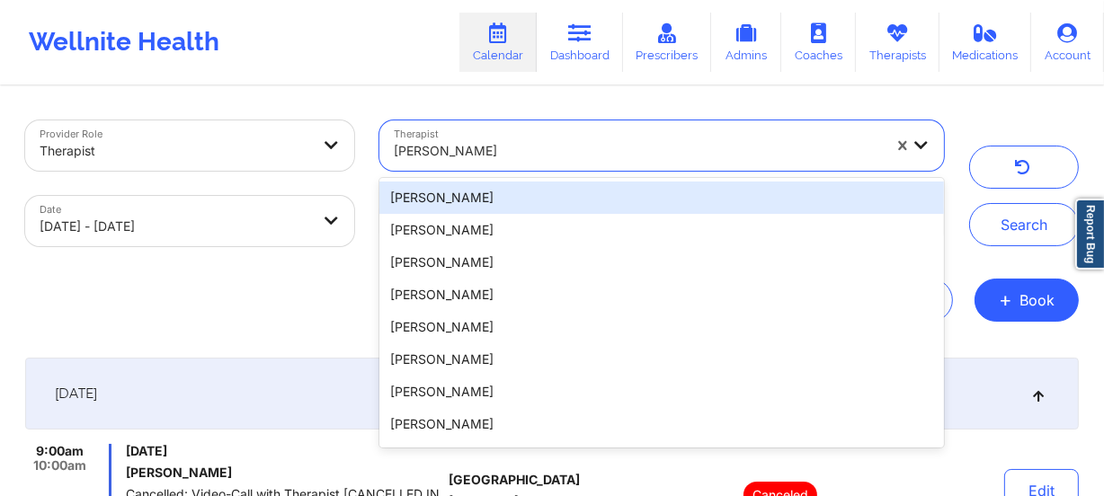
paste input "[PERSON_NAME]"
type input "[PERSON_NAME]"
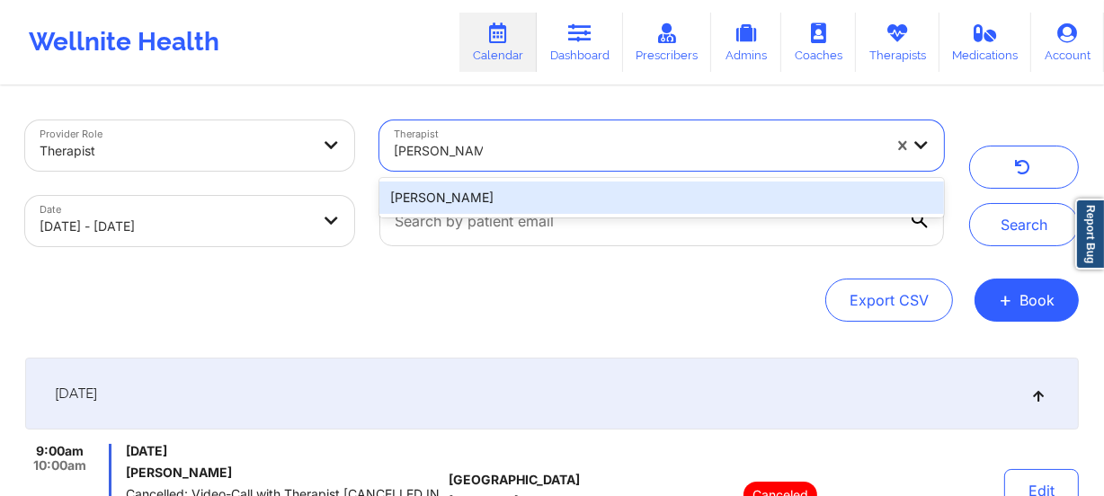
click at [512, 189] on div "[PERSON_NAME]" at bounding box center [661, 198] width 564 height 32
click at [512, 189] on div at bounding box center [662, 221] width 590 height 76
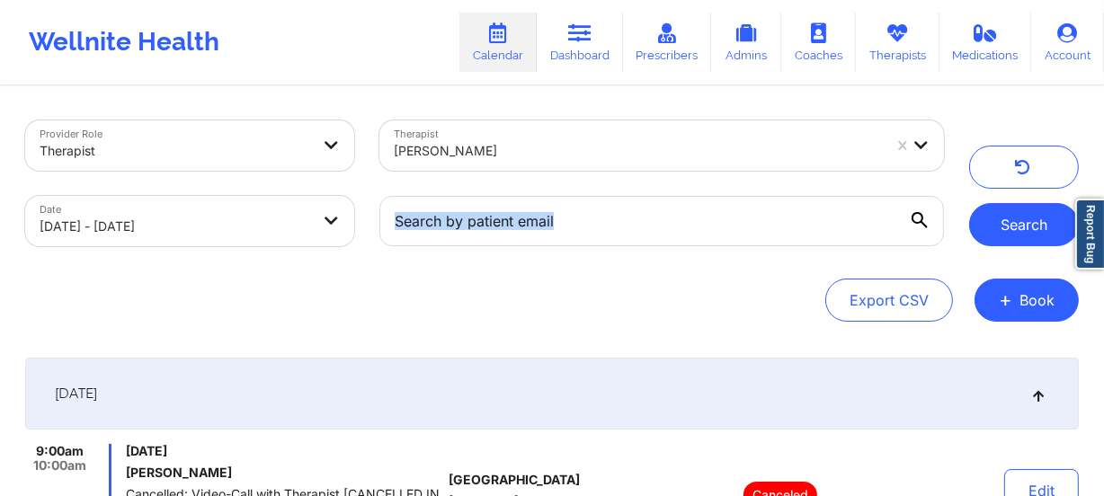
click at [997, 222] on button "Search" at bounding box center [1024, 224] width 110 height 43
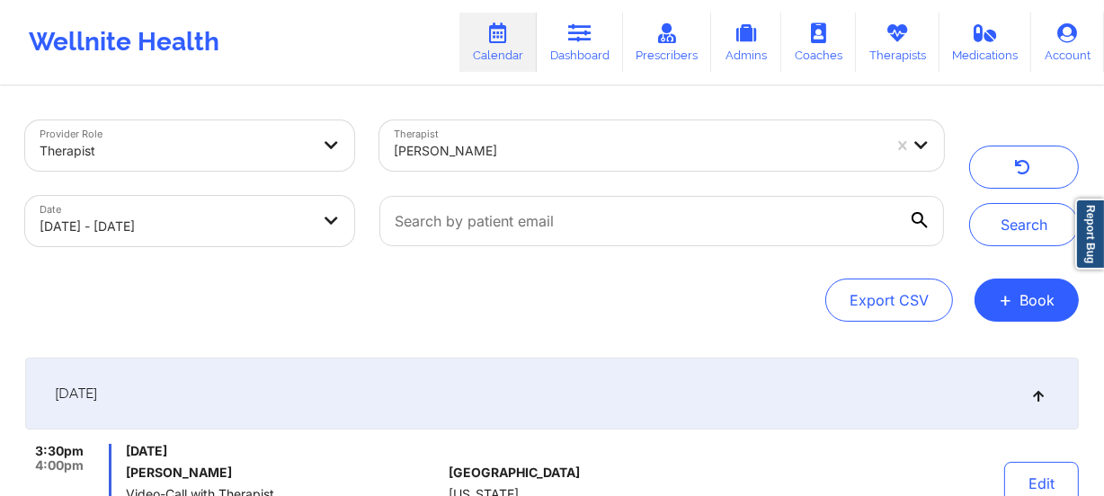
click at [549, 141] on div at bounding box center [638, 151] width 488 height 22
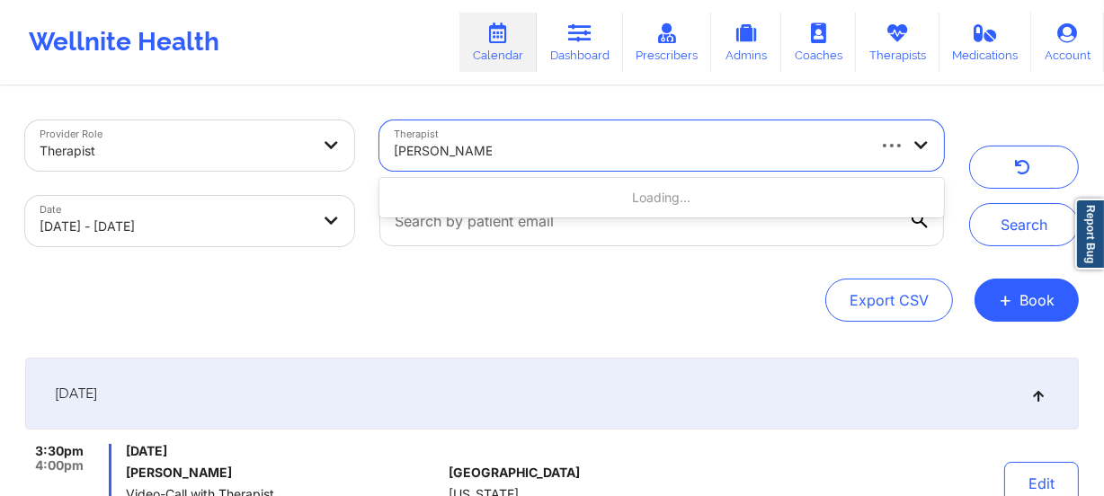
type input "[PERSON_NAME]"
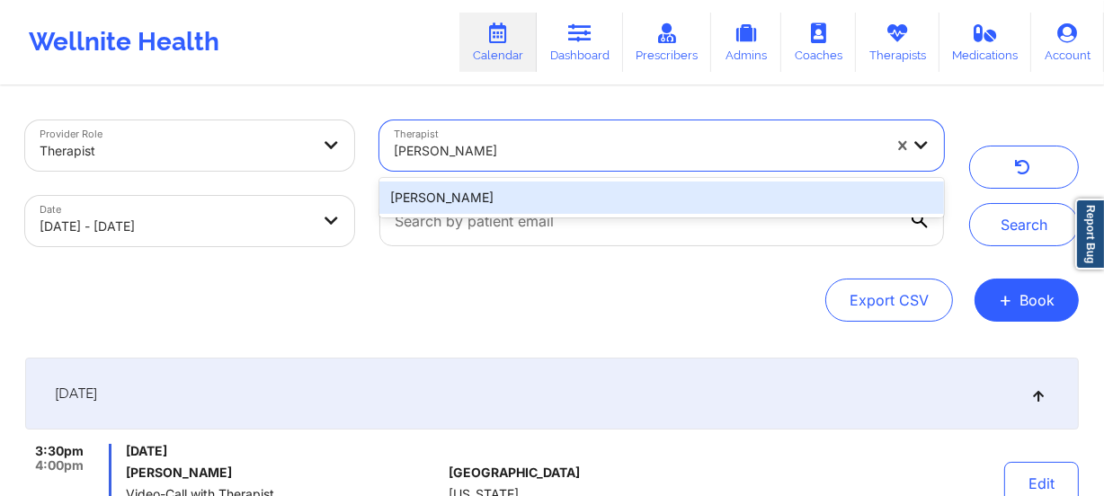
click at [584, 195] on div "[PERSON_NAME]" at bounding box center [661, 198] width 564 height 32
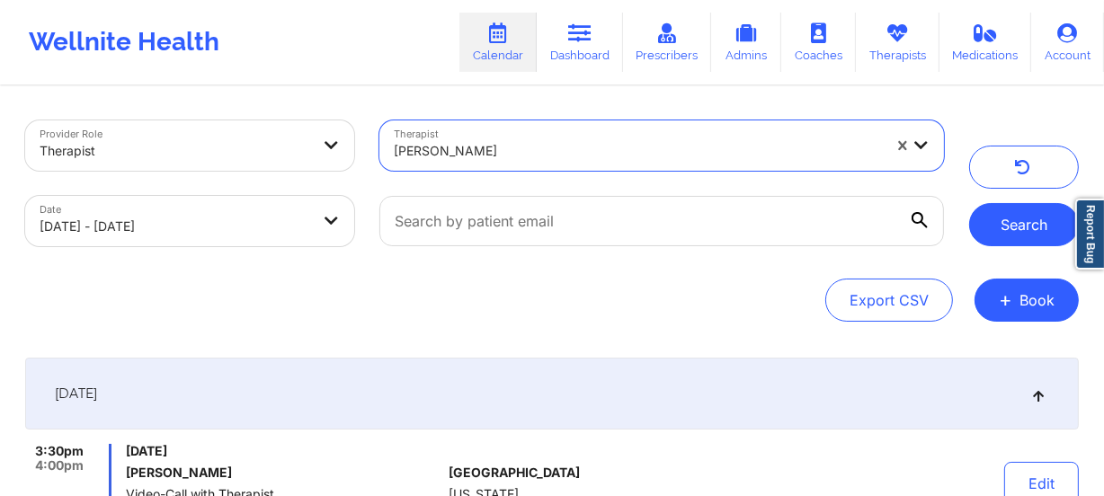
click at [998, 223] on button "Search" at bounding box center [1024, 224] width 110 height 43
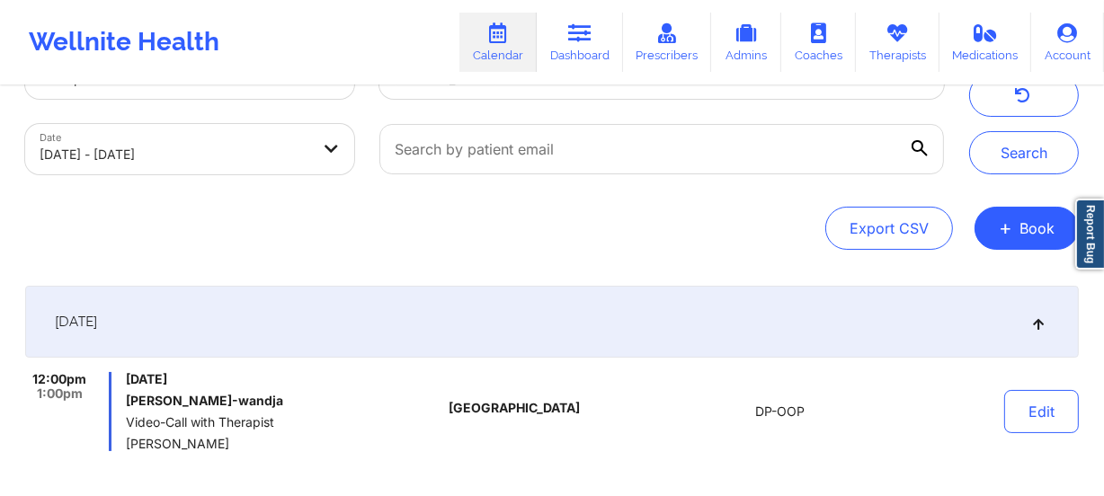
scroll to position [163, 0]
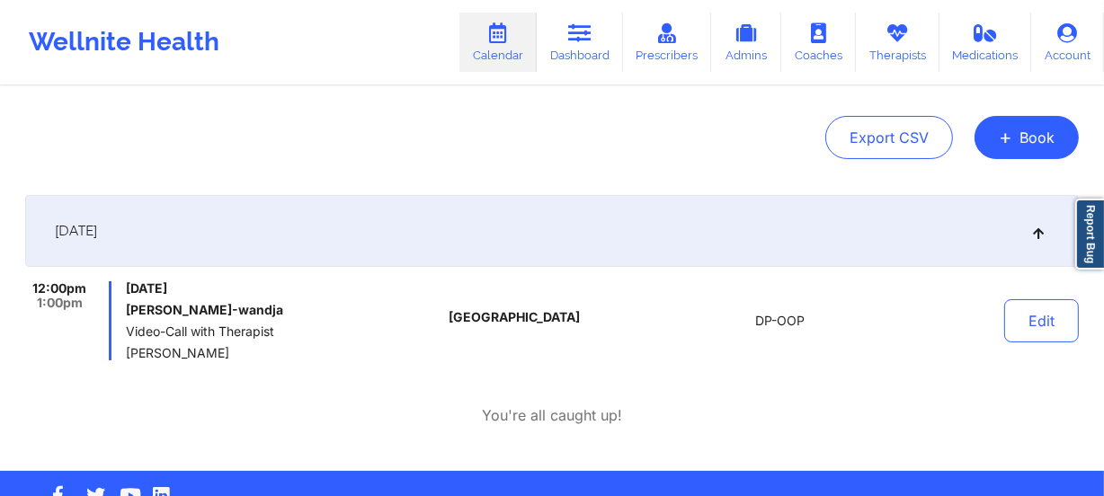
drag, startPoint x: 175, startPoint y: 352, endPoint x: 122, endPoint y: 352, distance: 53.0
click at [122, 352] on div "12:00pm 1:00pm [DATE] [PERSON_NAME]-wandja Video-Call with Therapist [PERSON_NA…" at bounding box center [233, 320] width 416 height 79
copy span "[PERSON_NAME]"
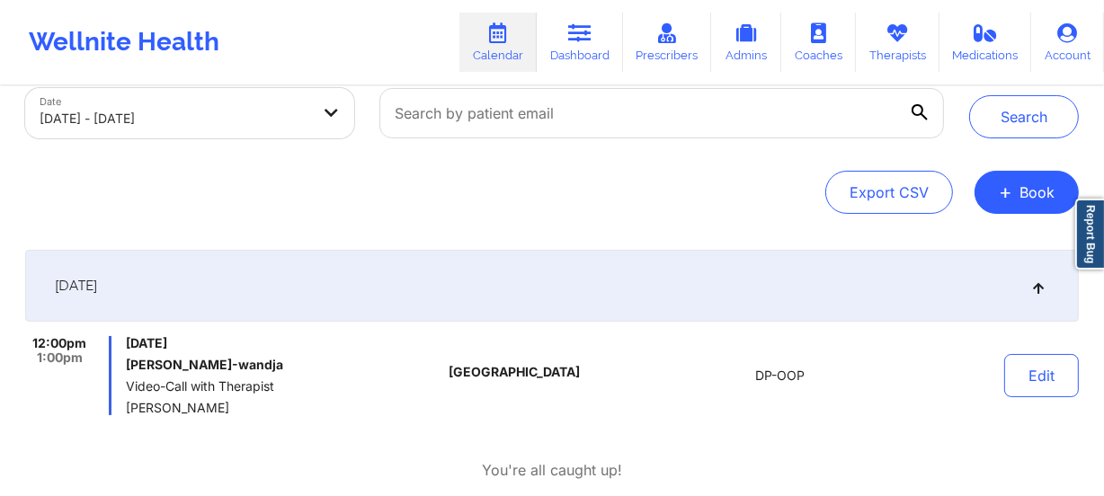
scroll to position [0, 0]
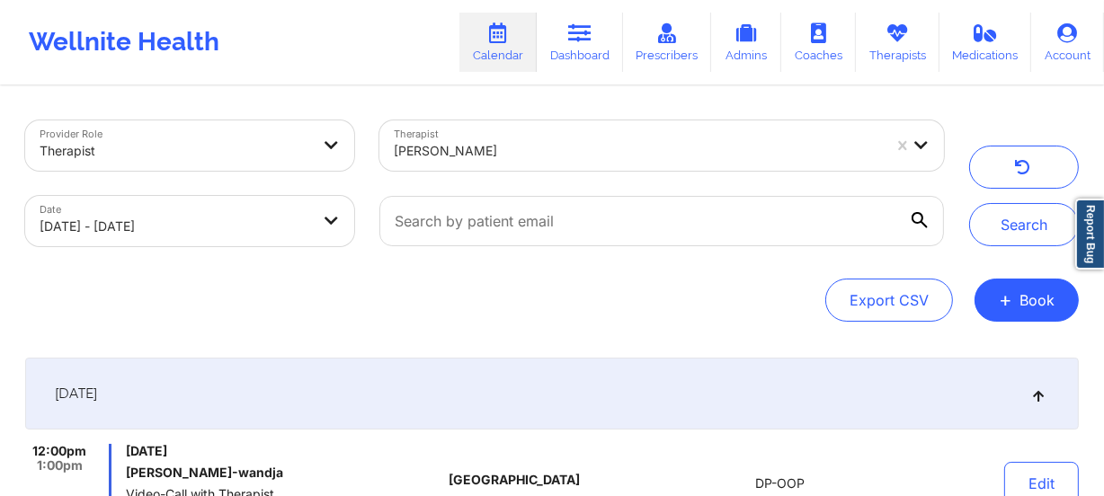
click at [512, 161] on div at bounding box center [638, 151] width 488 height 22
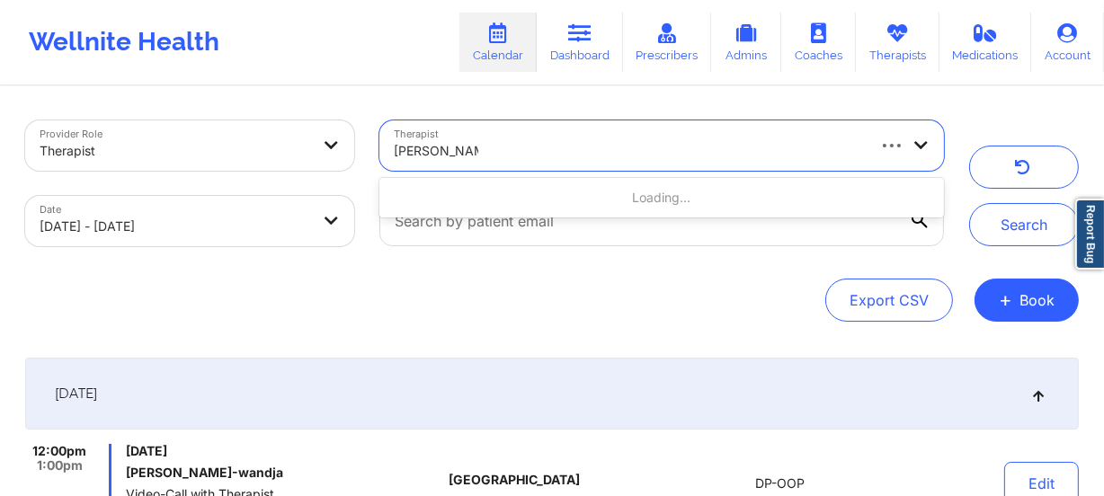
type input "[PERSON_NAME]"
click at [1017, 236] on button "Search" at bounding box center [1024, 224] width 110 height 43
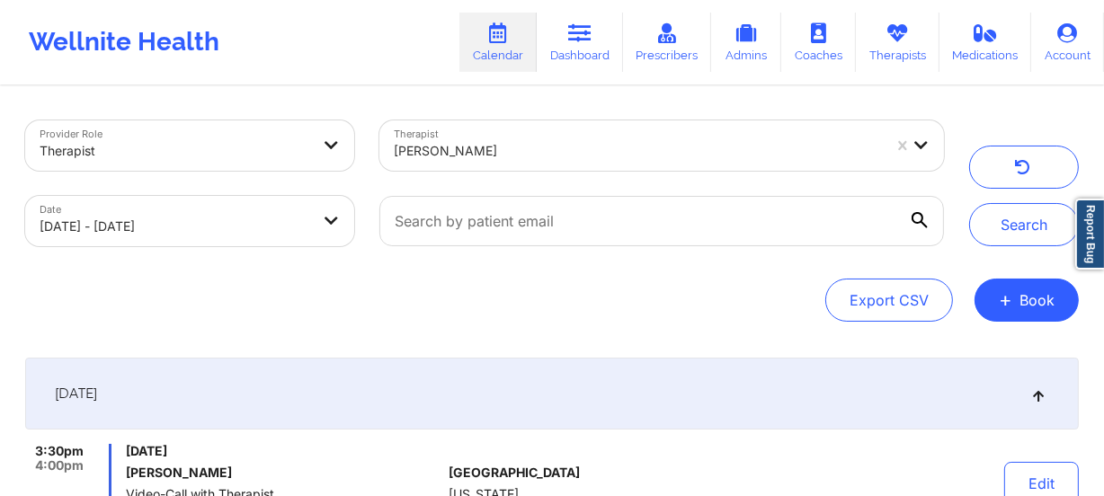
click at [550, 132] on div "[PERSON_NAME]" at bounding box center [638, 151] width 488 height 40
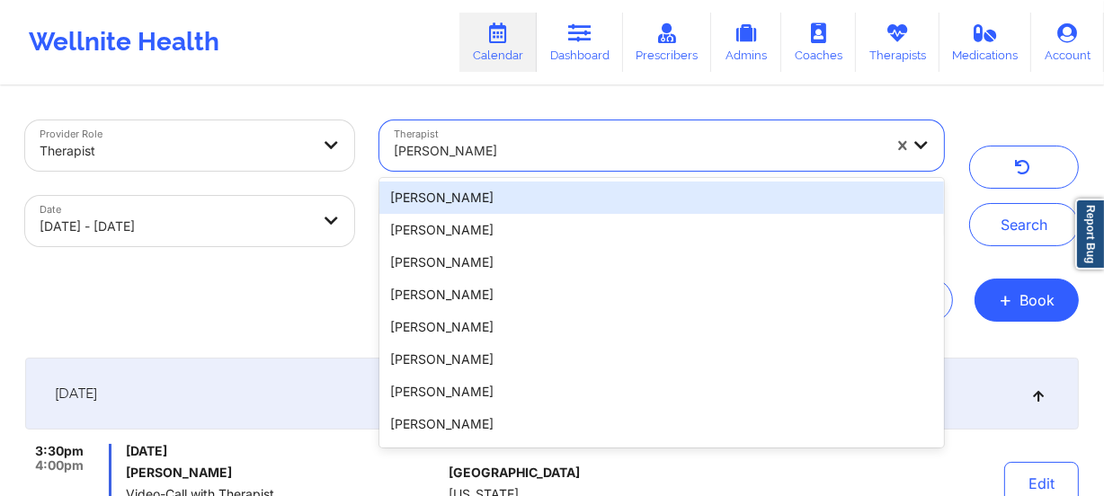
paste input "[PERSON_NAME]"
type input "[PERSON_NAME]"
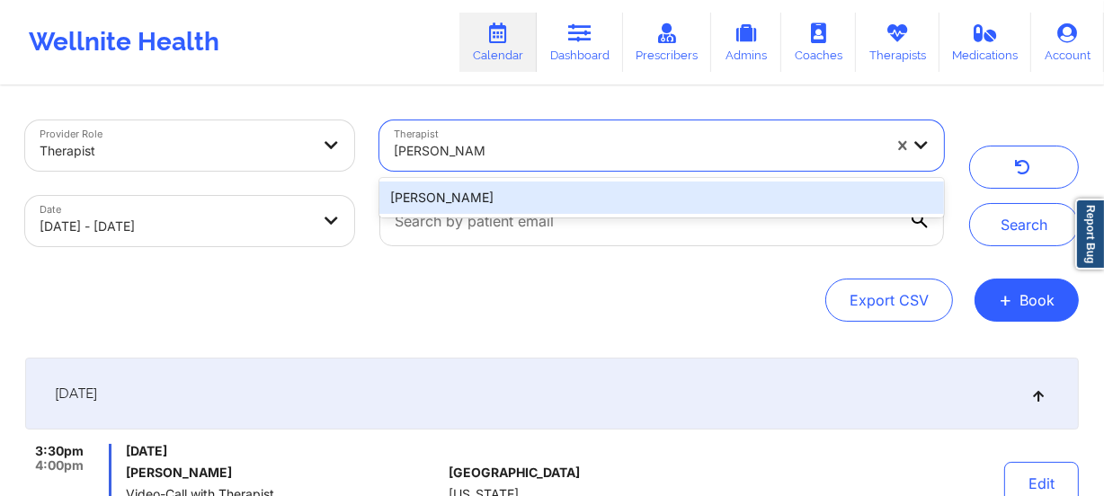
click at [537, 200] on div "[PERSON_NAME]" at bounding box center [661, 198] width 564 height 32
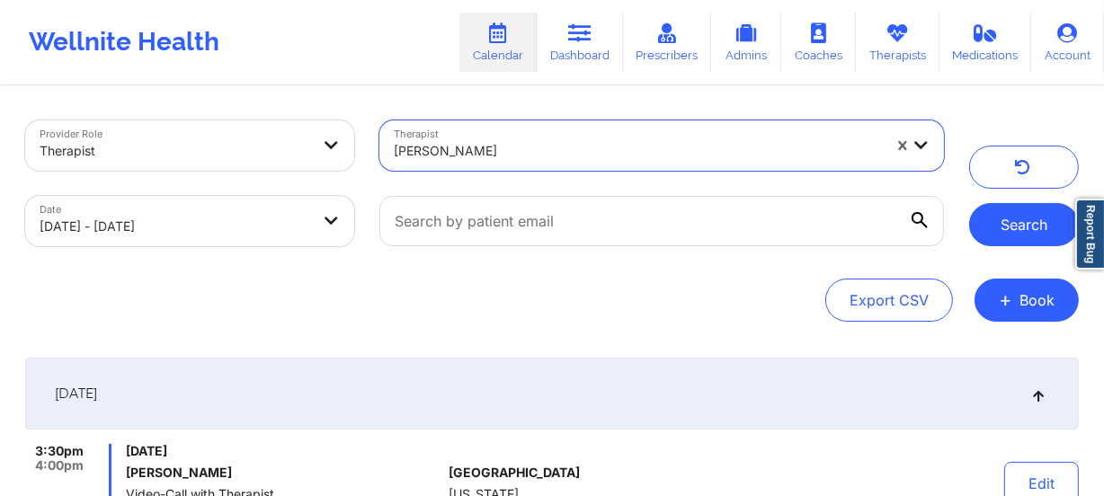
click at [1028, 243] on button "Search" at bounding box center [1024, 224] width 110 height 43
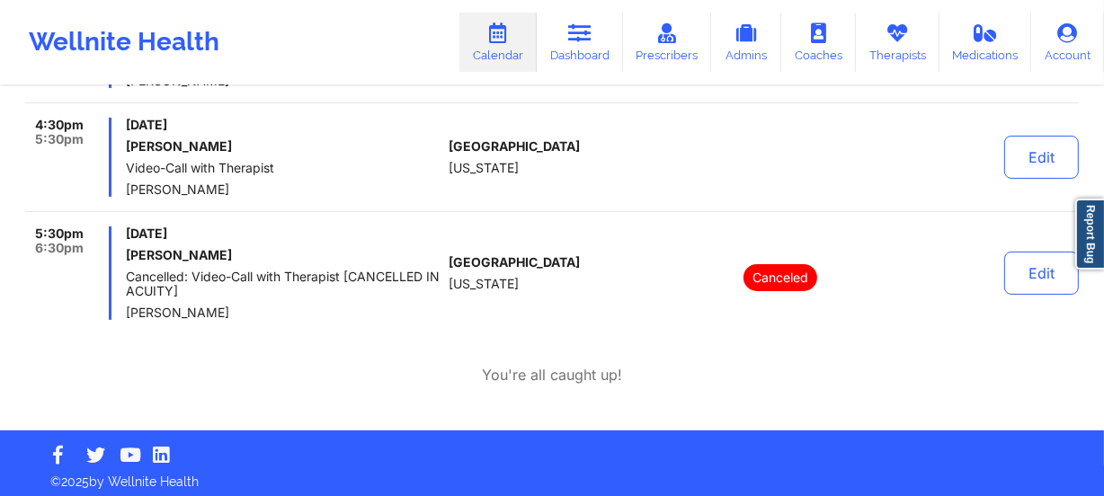
scroll to position [457, 0]
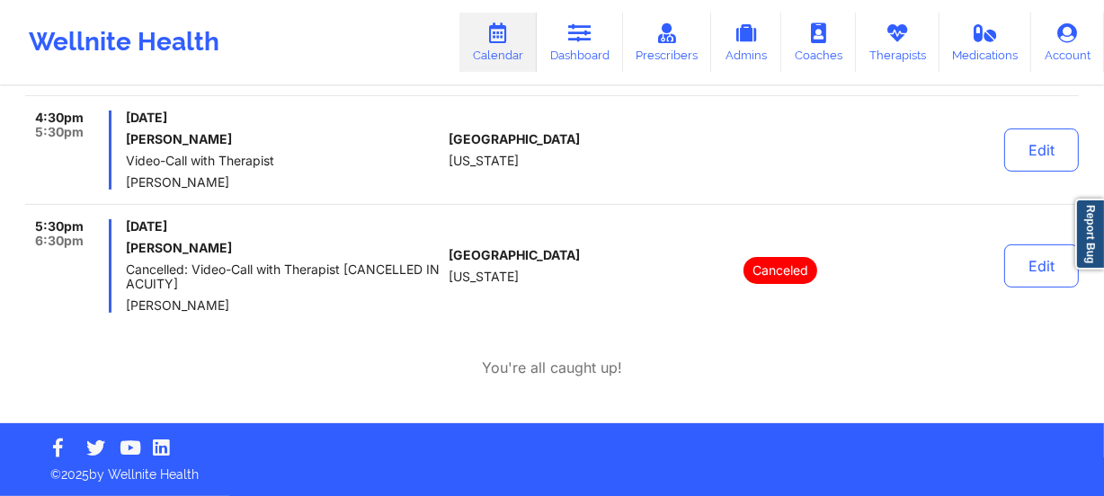
click at [663, 222] on div "Canceled" at bounding box center [780, 265] width 250 height 93
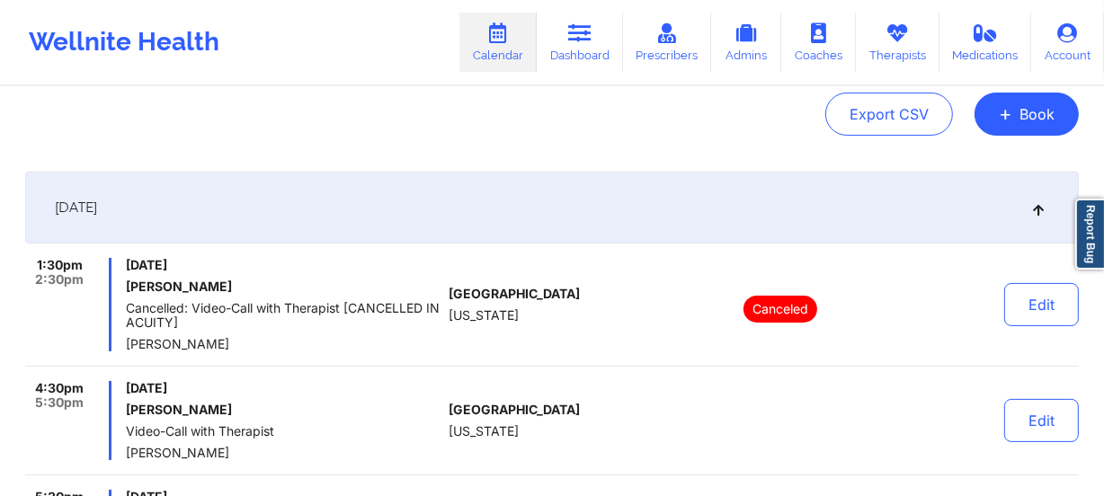
scroll to position [0, 0]
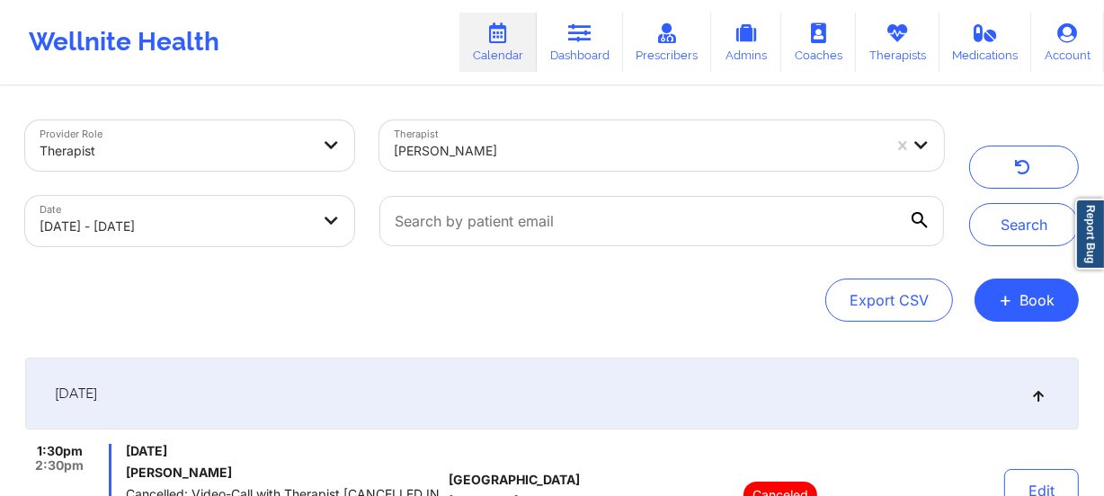
click at [545, 154] on div at bounding box center [638, 151] width 488 height 22
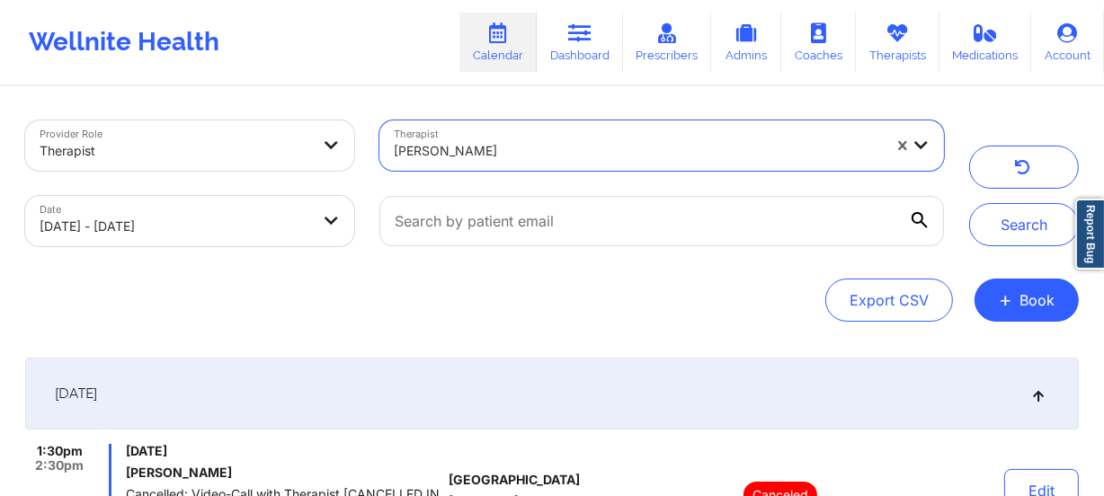
paste input "[PERSON_NAME]"
type input "[PERSON_NAME]"
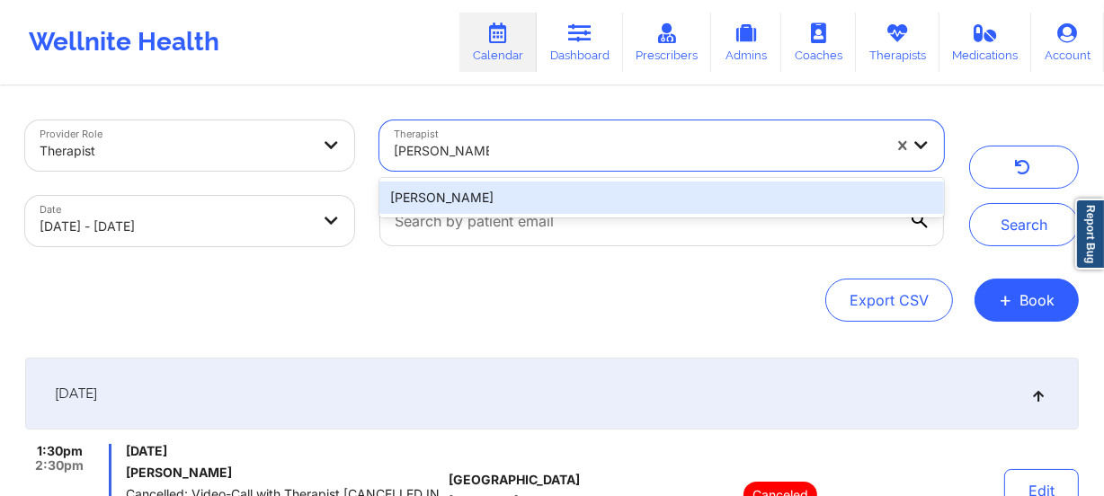
click at [547, 194] on div "[PERSON_NAME]" at bounding box center [661, 198] width 564 height 32
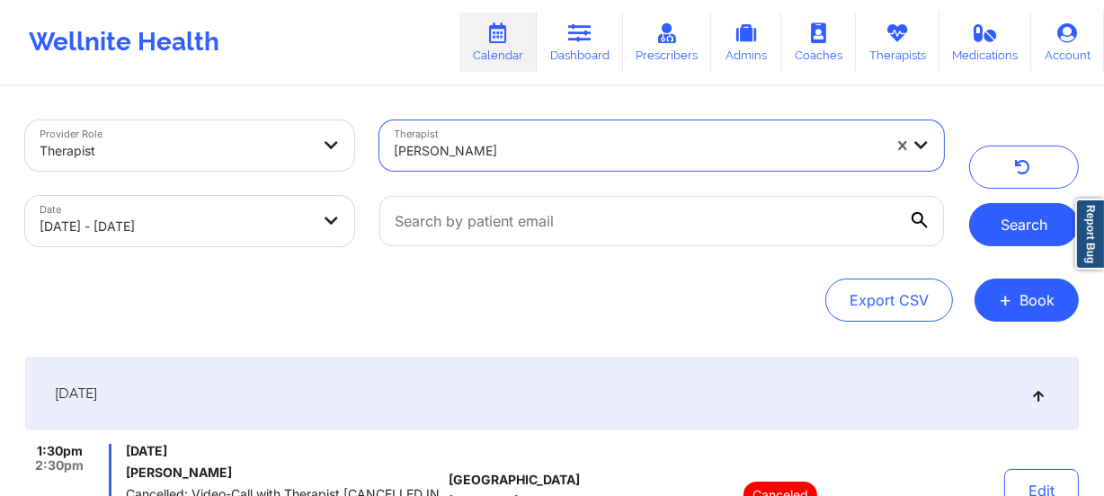
click at [988, 232] on button "Search" at bounding box center [1024, 224] width 110 height 43
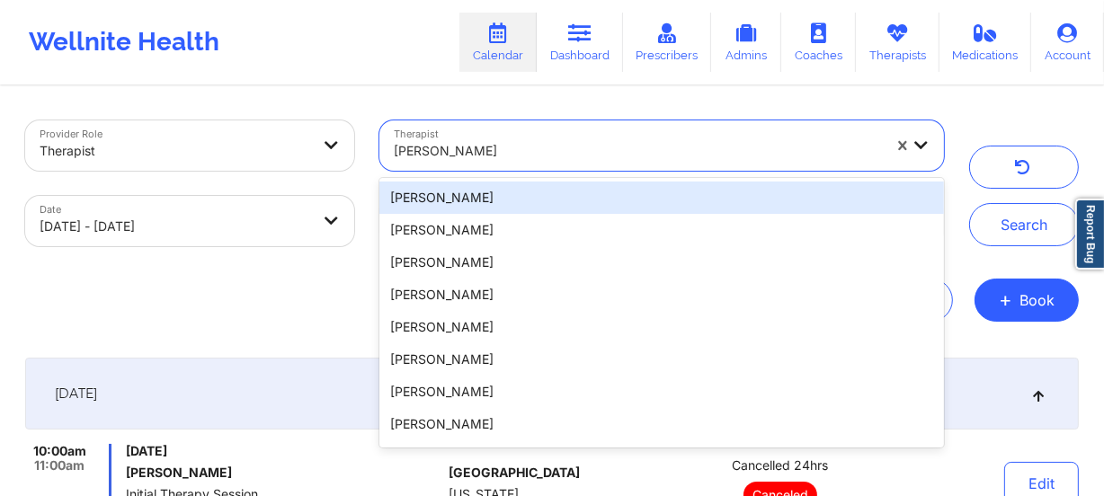
click at [515, 141] on div at bounding box center [638, 151] width 488 height 22
paste input "[PERSON_NAME]"
type input "[PERSON_NAME]"
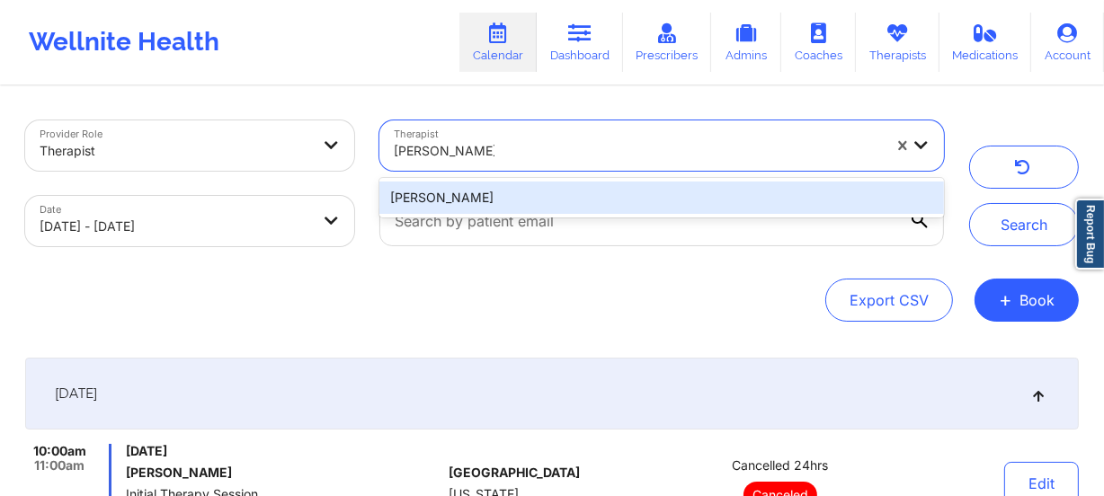
click at [515, 189] on div "[PERSON_NAME]" at bounding box center [661, 198] width 564 height 32
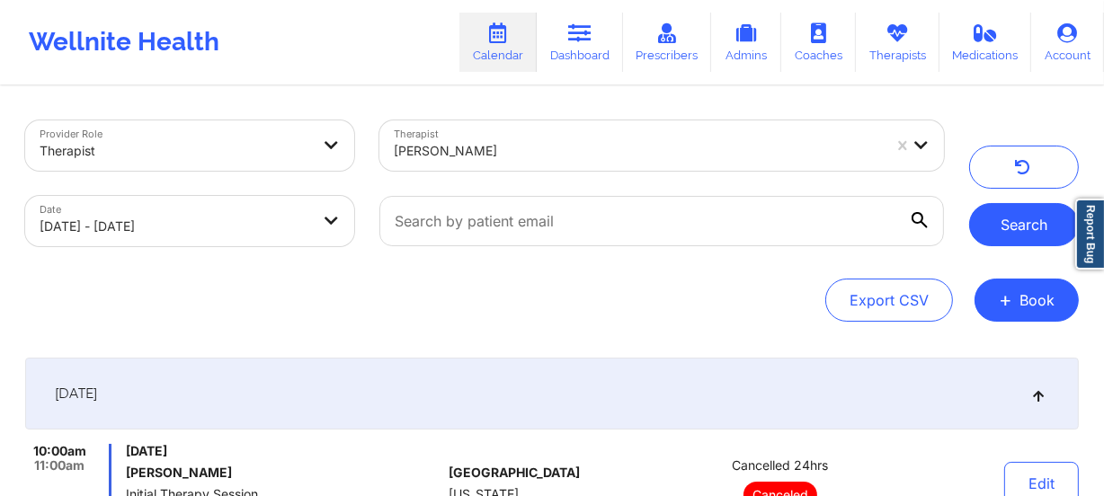
click at [993, 215] on button "Search" at bounding box center [1024, 224] width 110 height 43
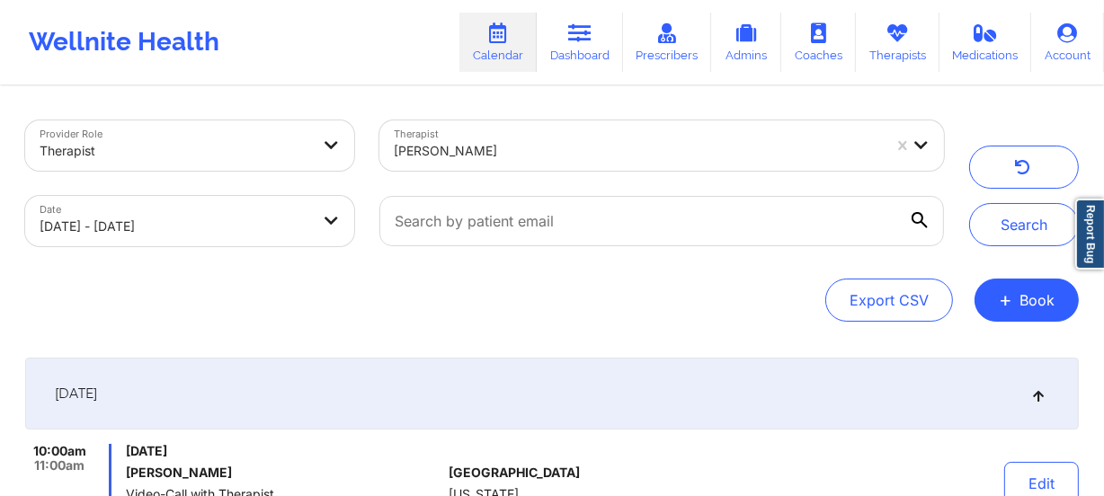
click at [515, 131] on div "[PERSON_NAME]" at bounding box center [638, 151] width 488 height 40
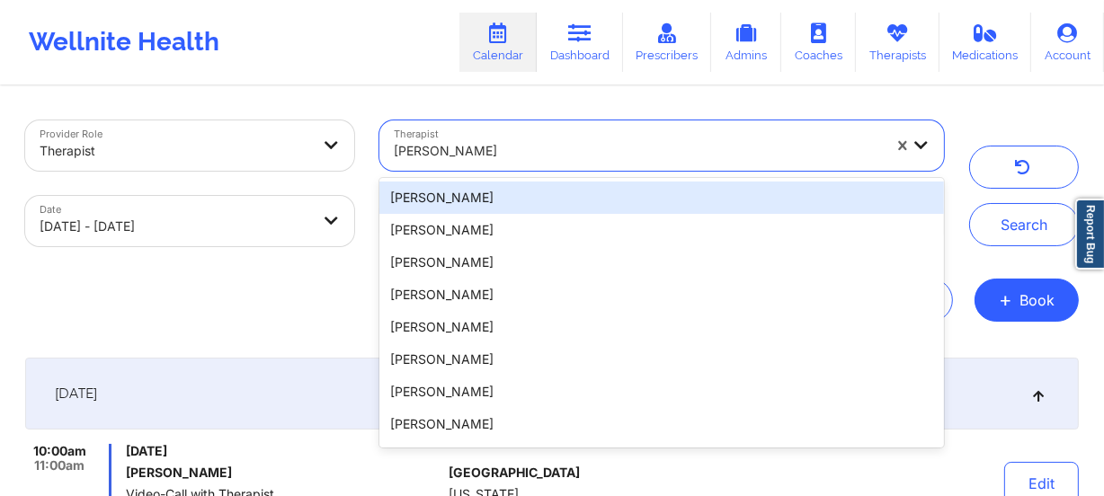
paste input "[PERSON_NAME]"
type input "[PERSON_NAME]"
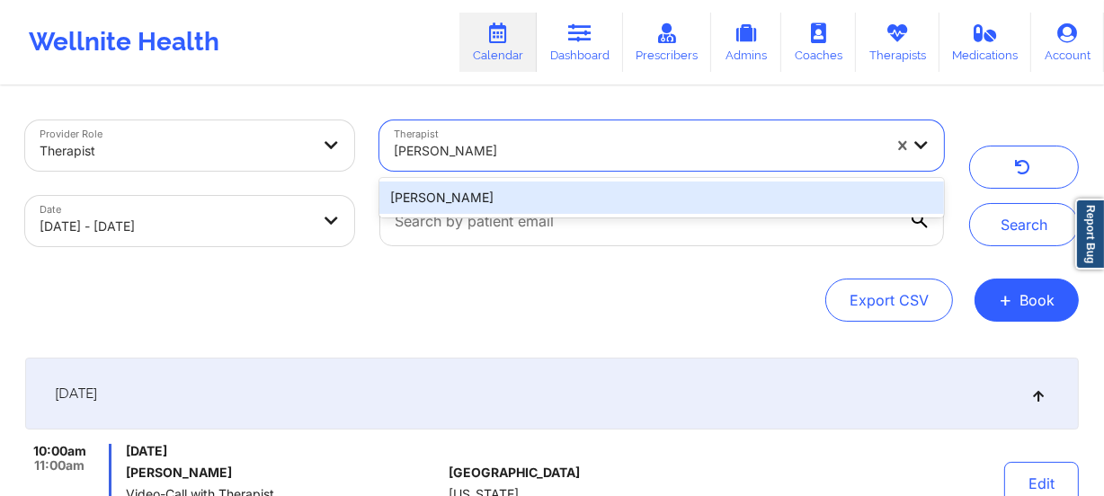
click at [540, 188] on div "[PERSON_NAME]" at bounding box center [661, 198] width 564 height 32
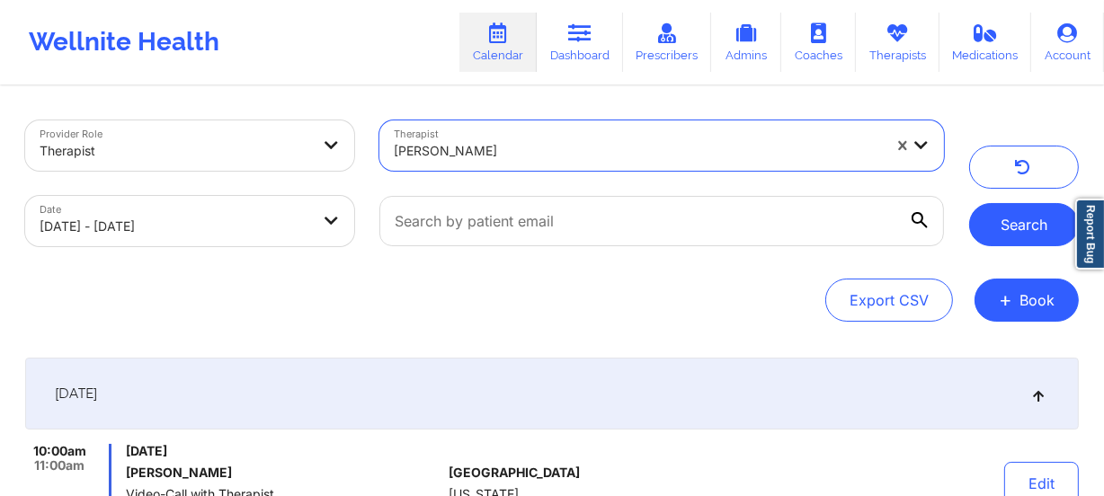
click at [999, 234] on button "Search" at bounding box center [1024, 224] width 110 height 43
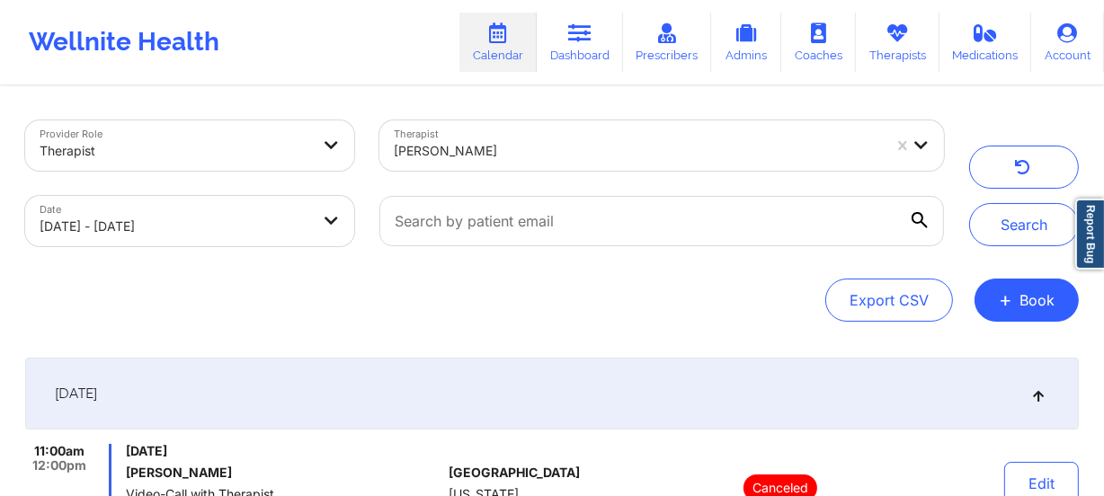
click at [519, 117] on div "Therapist [PERSON_NAME]" at bounding box center [662, 146] width 590 height 76
click at [546, 145] on div at bounding box center [638, 151] width 488 height 22
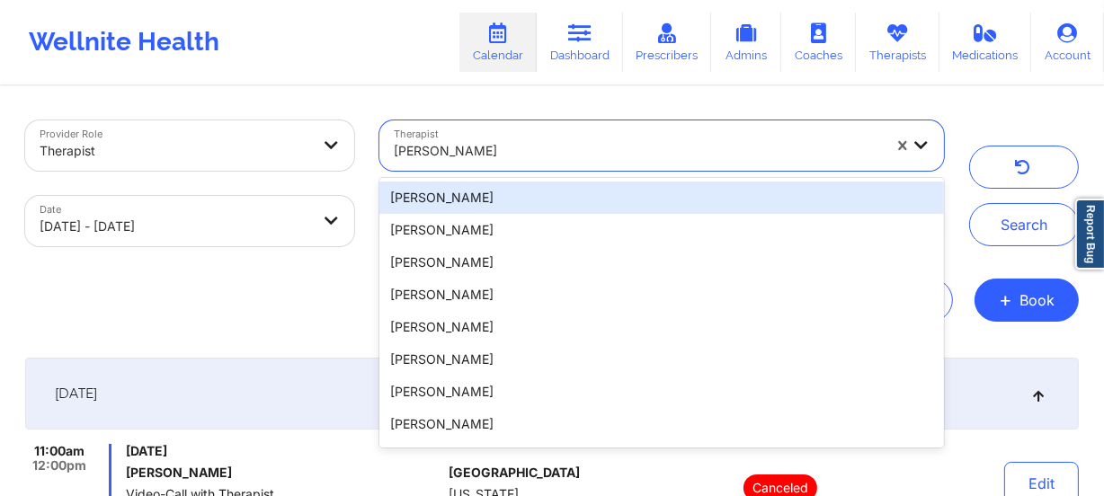
paste input "[PERSON_NAME]"
type input "[PERSON_NAME]"
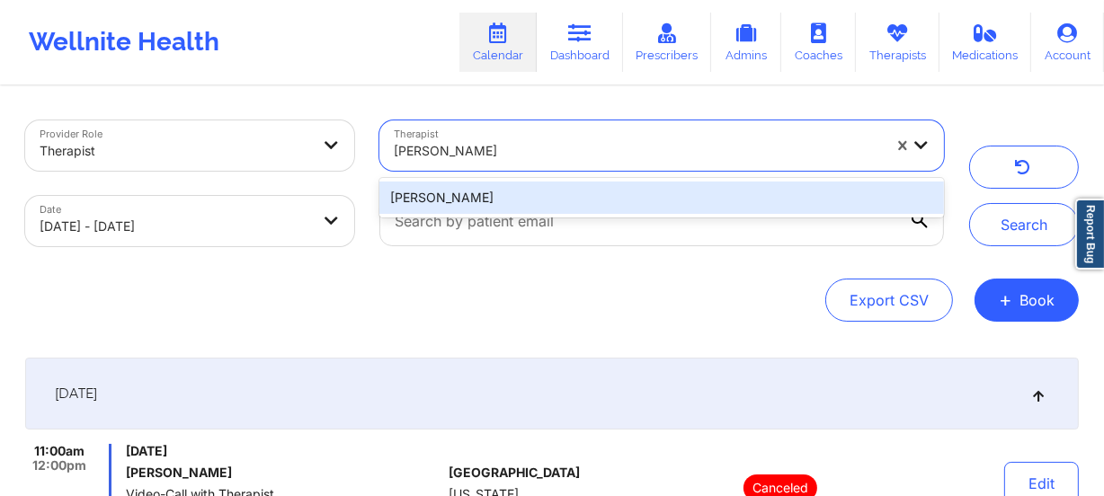
click at [527, 183] on div "[PERSON_NAME]" at bounding box center [661, 198] width 564 height 32
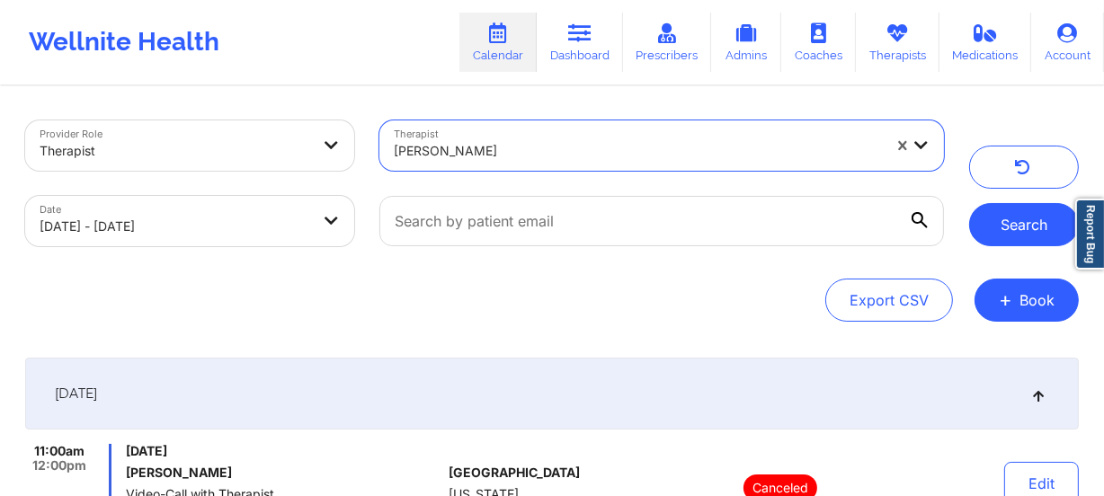
click at [1019, 236] on button "Search" at bounding box center [1024, 224] width 110 height 43
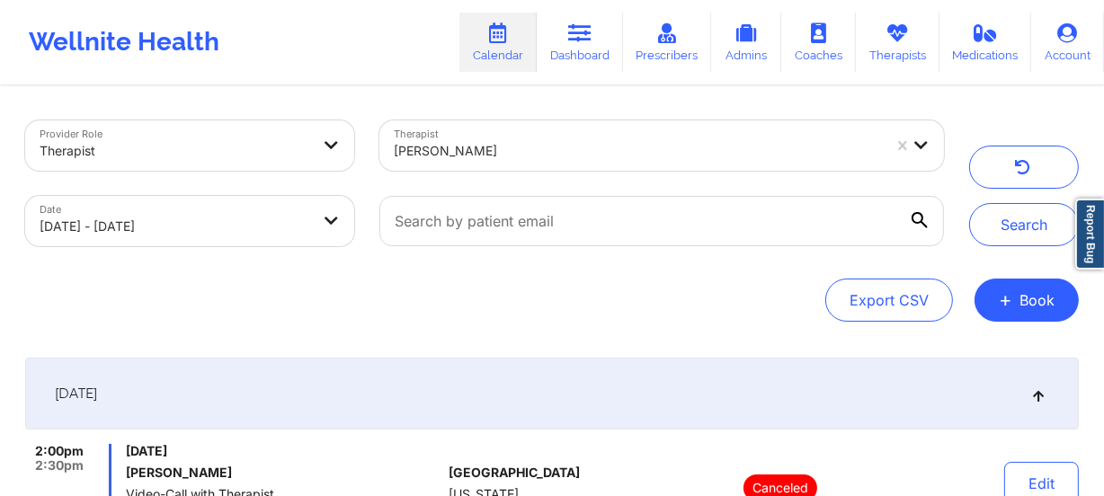
click at [495, 140] on div at bounding box center [638, 151] width 488 height 22
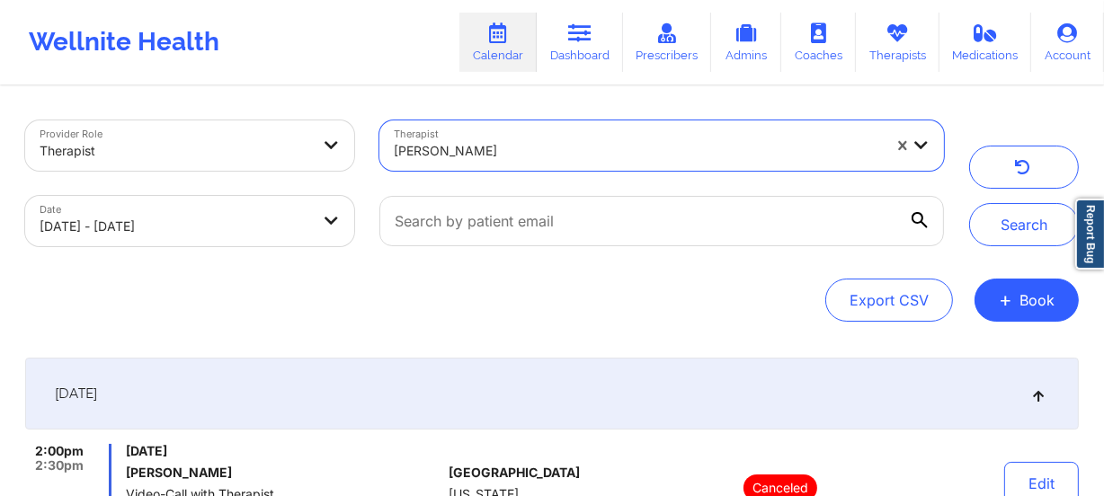
paste input "[PERSON_NAME]"
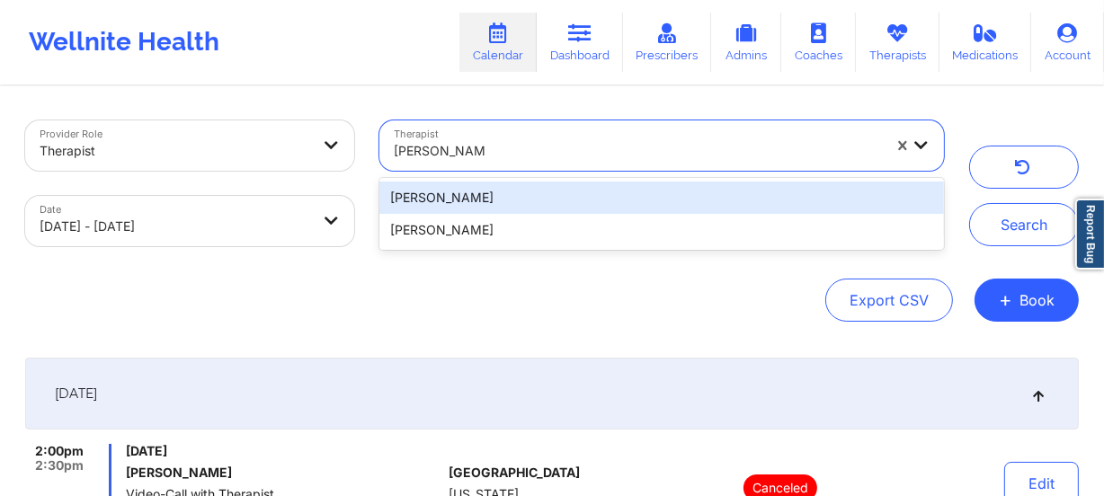
click at [438, 150] on input "[PERSON_NAME]" at bounding box center [439, 151] width 91 height 18
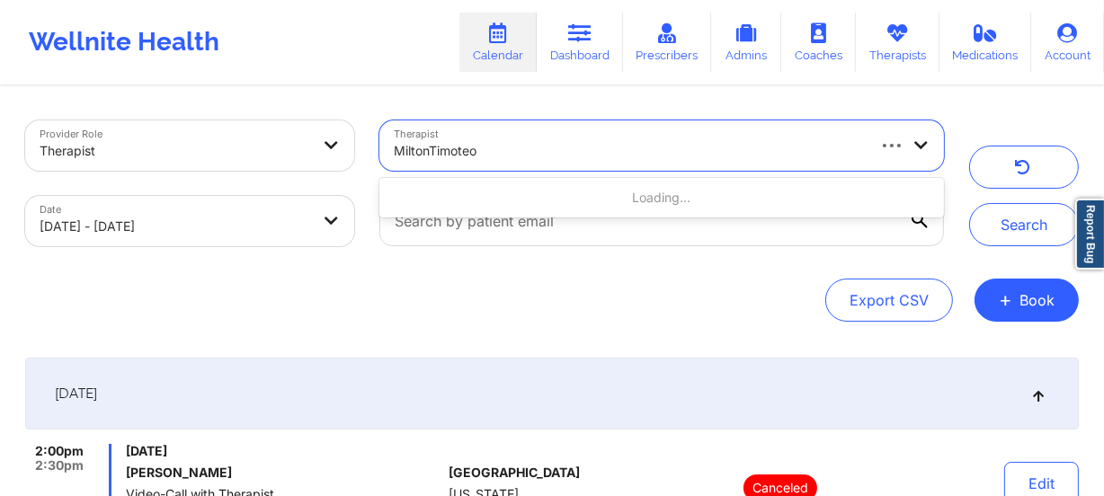
type input "[PERSON_NAME]"
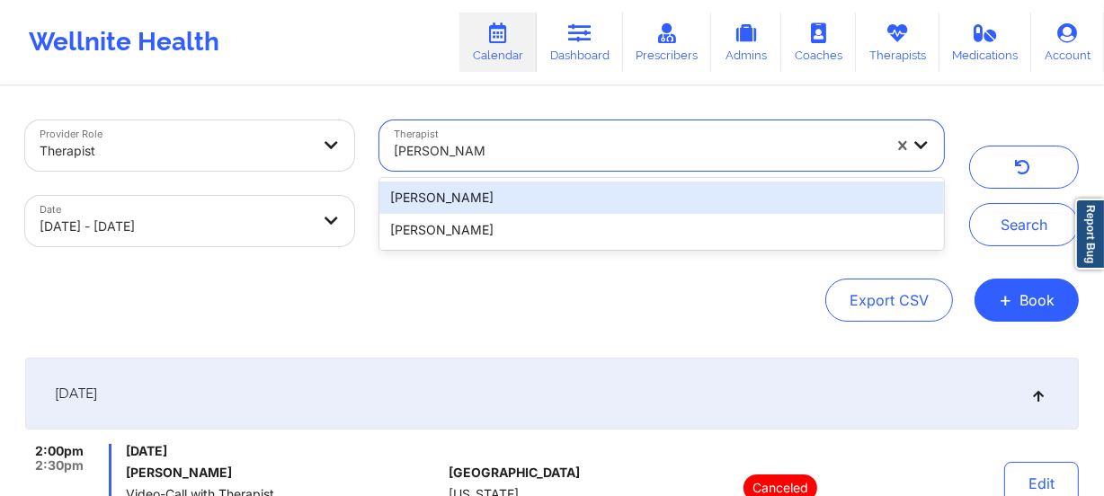
click at [498, 186] on div "[PERSON_NAME]" at bounding box center [661, 198] width 564 height 32
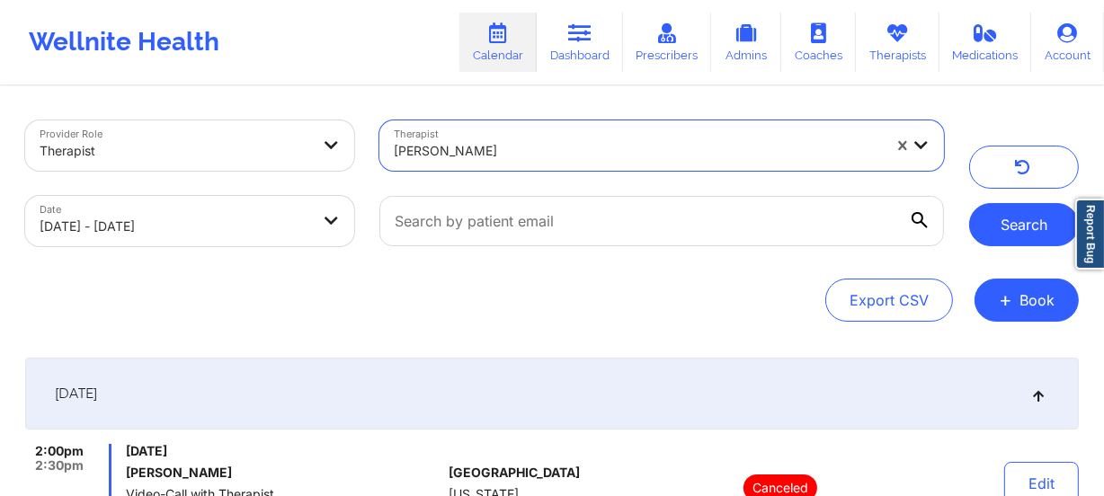
click at [1027, 211] on button "Search" at bounding box center [1024, 224] width 110 height 43
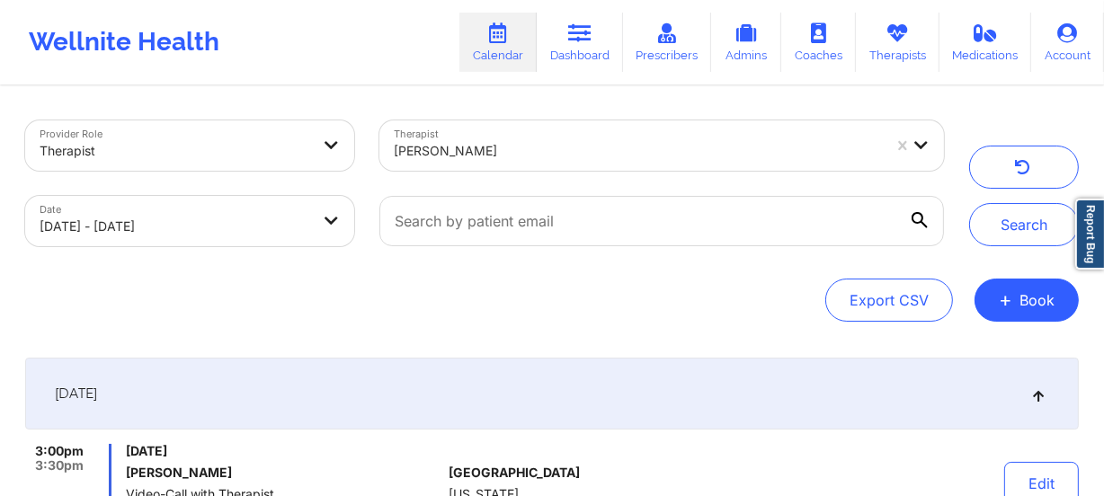
click at [521, 145] on div at bounding box center [638, 151] width 488 height 22
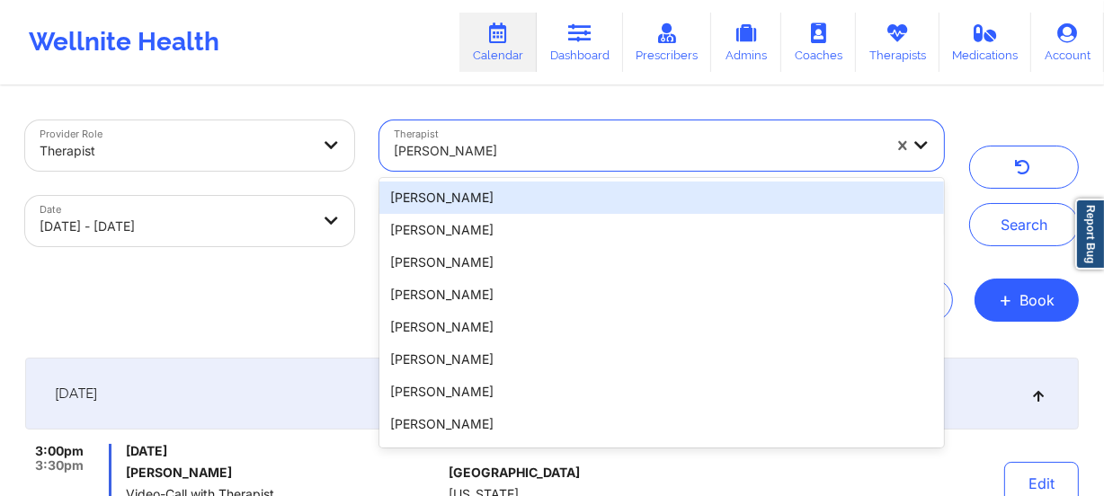
paste input "[PERSON_NAME]"
type input "[PERSON_NAME]"
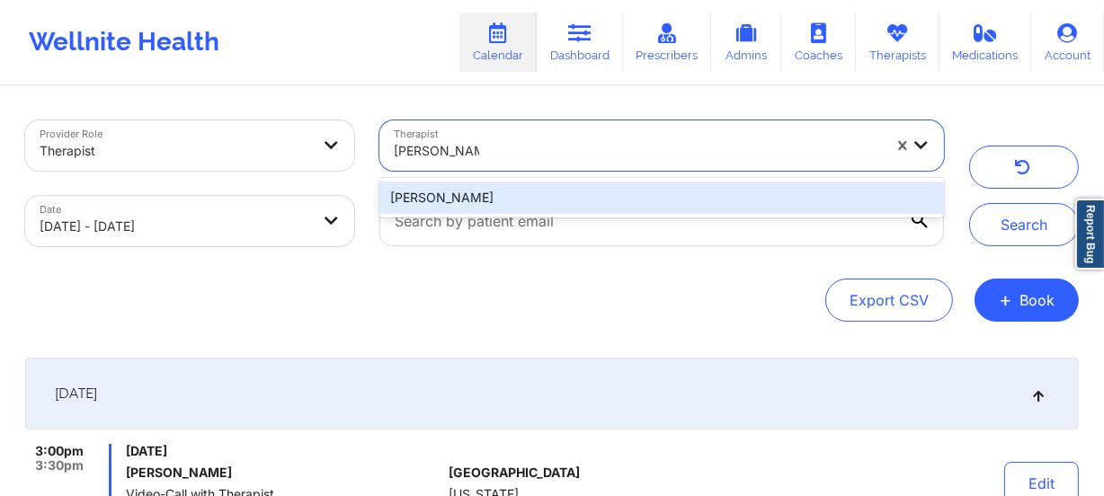
click at [520, 198] on div "[PERSON_NAME]" at bounding box center [661, 198] width 564 height 32
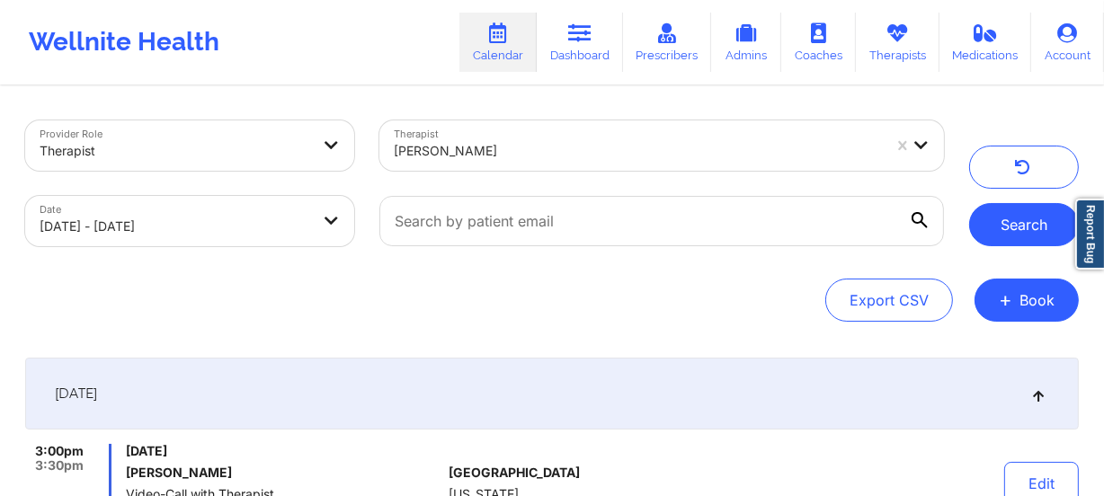
click at [1010, 224] on button "Search" at bounding box center [1024, 224] width 110 height 43
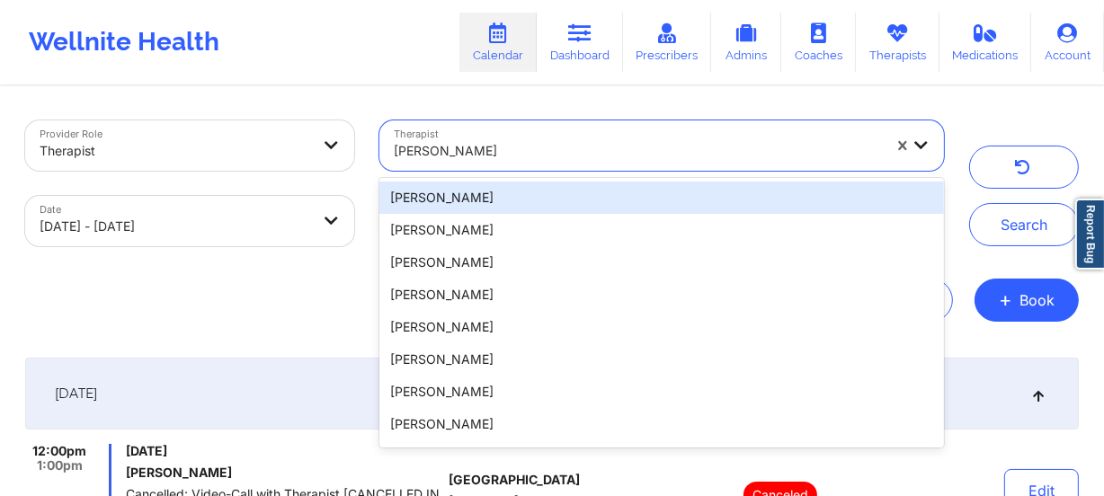
click at [558, 147] on div at bounding box center [638, 151] width 488 height 22
paste input "[PERSON_NAME]"
type input "[PERSON_NAME]"
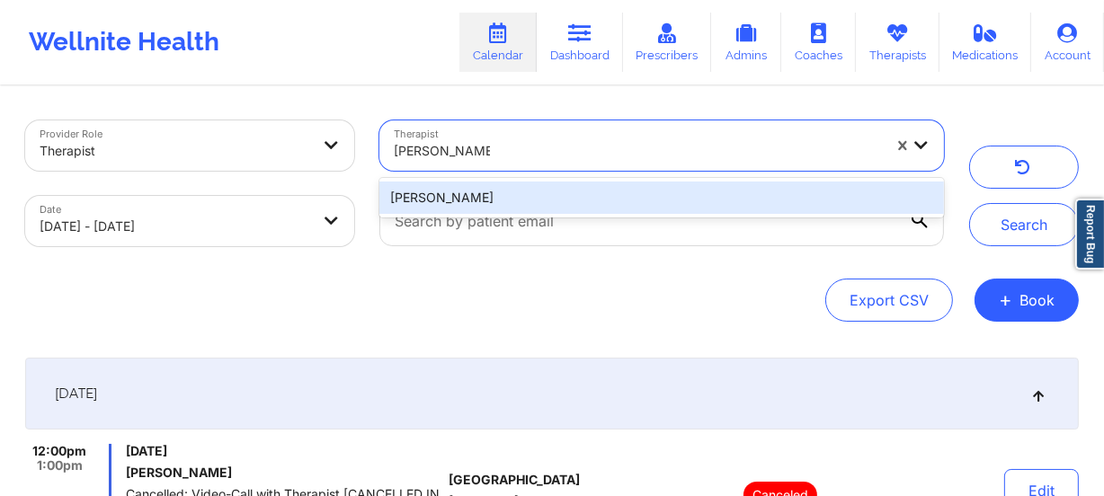
click at [539, 198] on div "[PERSON_NAME]" at bounding box center [661, 198] width 564 height 32
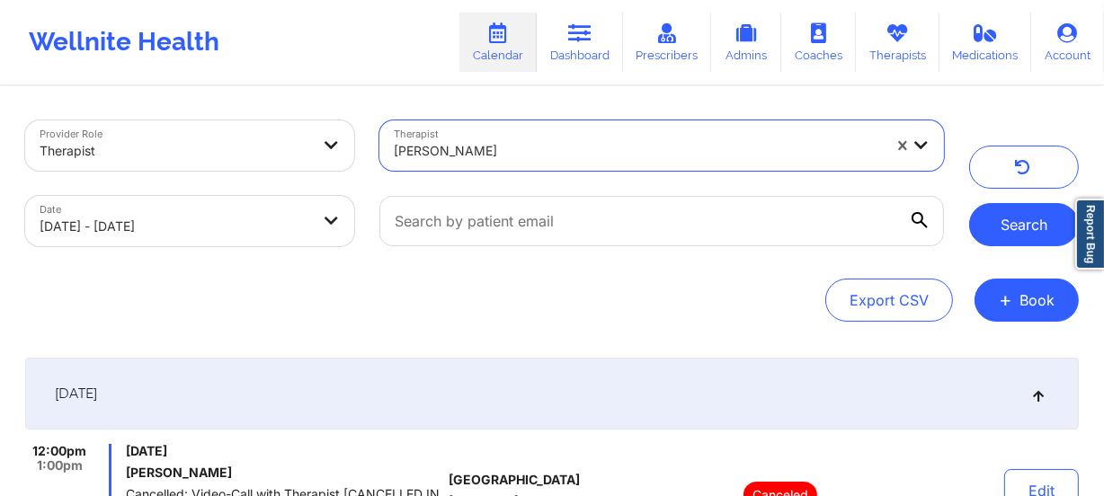
click at [1038, 224] on button "Search" at bounding box center [1024, 224] width 110 height 43
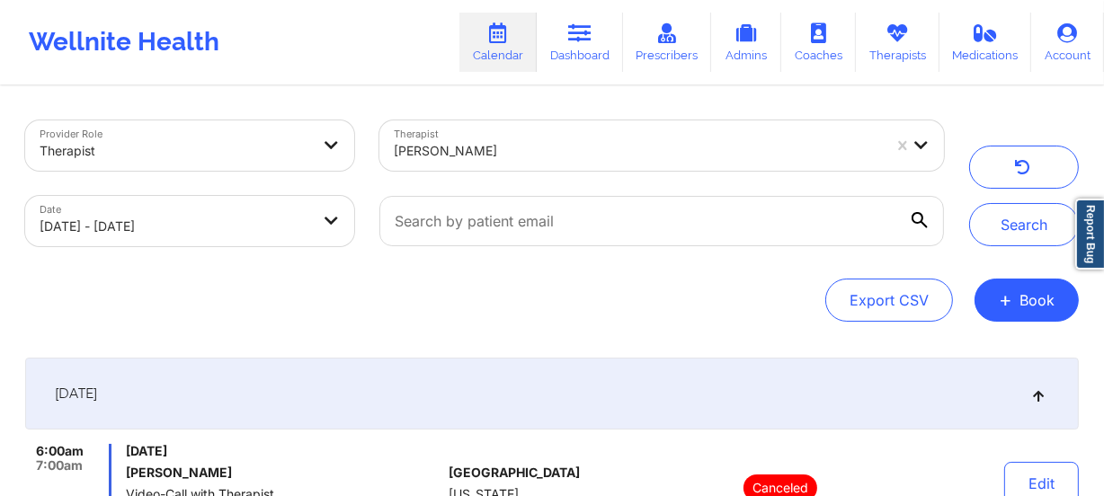
click at [514, 144] on div at bounding box center [638, 151] width 488 height 22
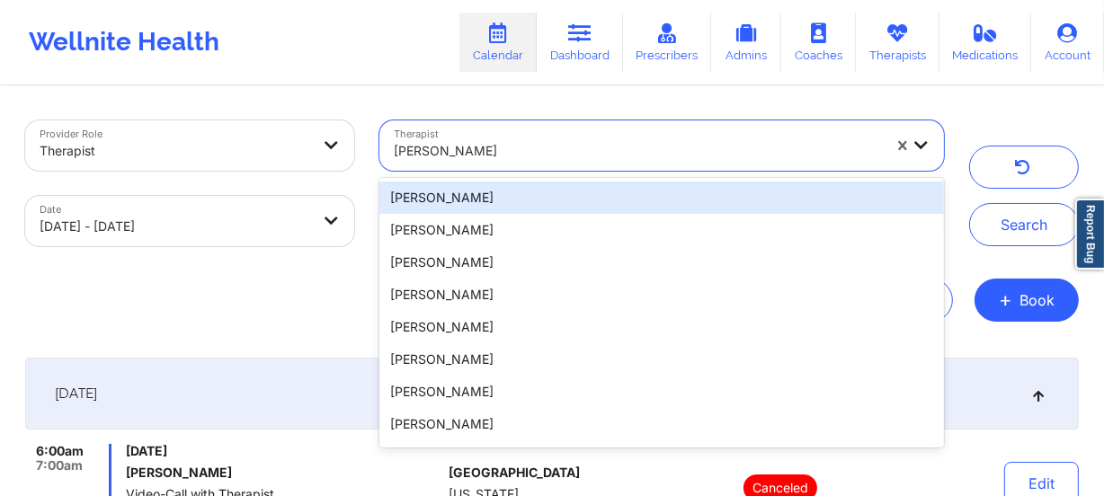
paste input "[PERSON_NAME] Muhasa [PERSON_NAME]"
type input "[PERSON_NAME] Muhasa [PERSON_NAME]"
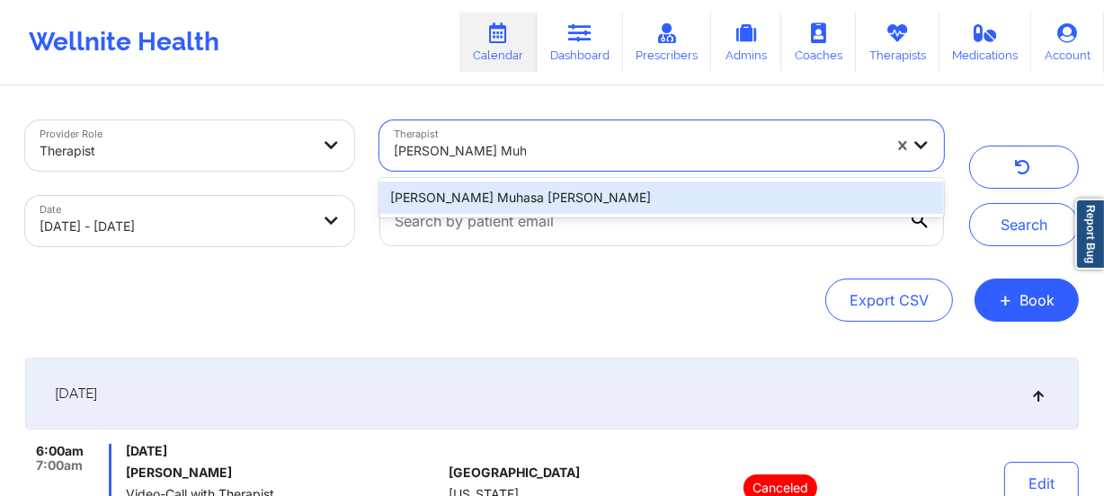
click at [511, 196] on div "[PERSON_NAME] Muhasa [PERSON_NAME]" at bounding box center [661, 198] width 564 height 32
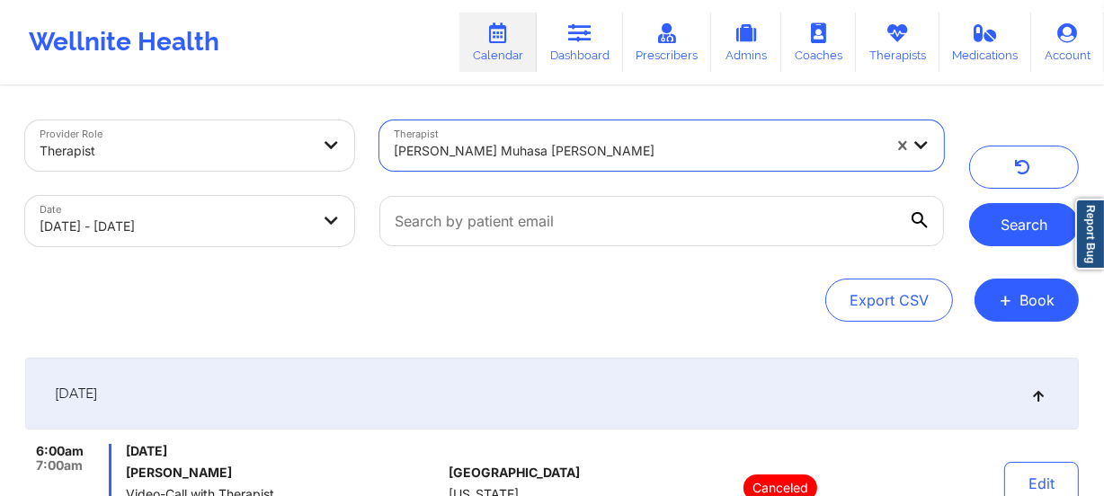
click at [1022, 219] on button "Search" at bounding box center [1024, 224] width 110 height 43
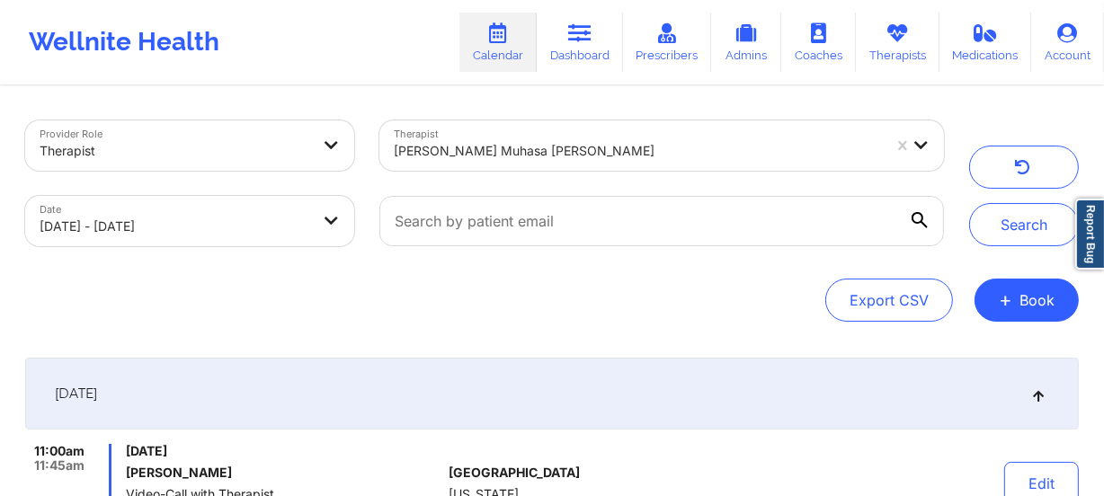
click at [494, 149] on div at bounding box center [638, 151] width 488 height 22
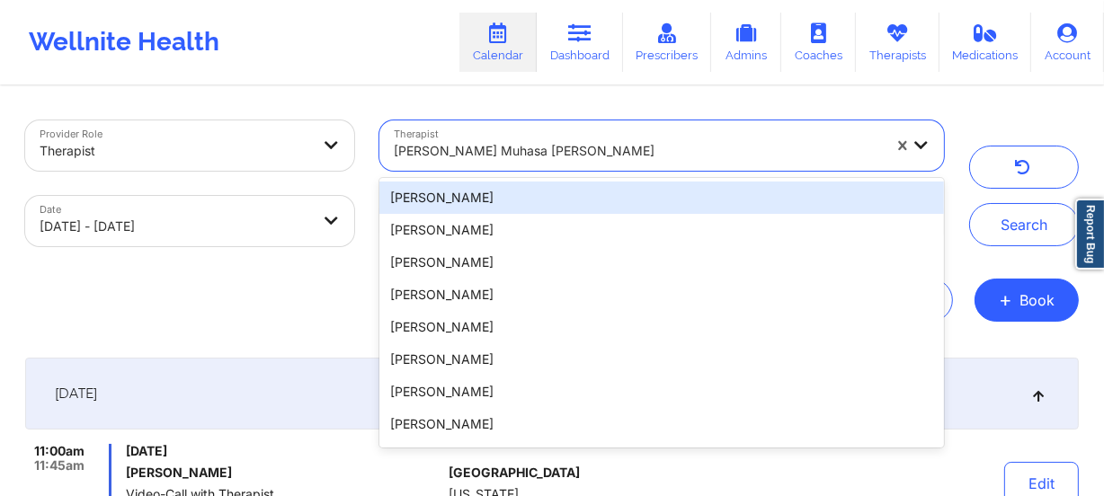
paste input "[PERSON_NAME]"
type input "[PERSON_NAME]"
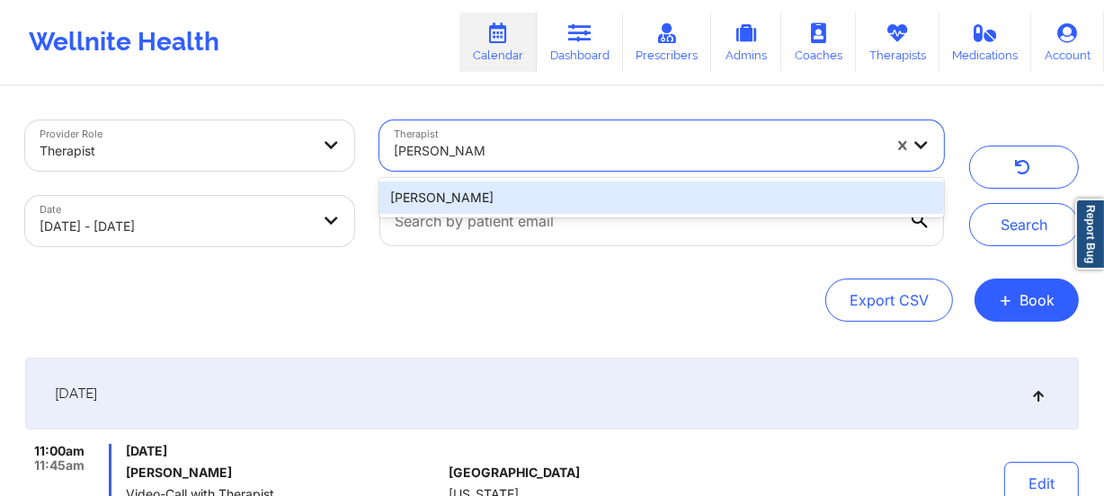
click at [513, 192] on div "[PERSON_NAME]" at bounding box center [661, 198] width 564 height 32
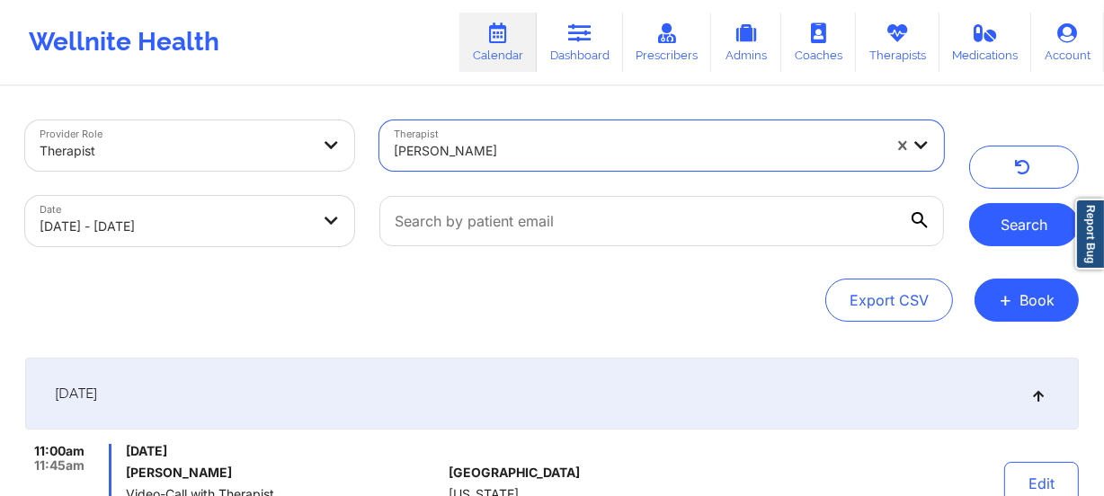
click at [1016, 204] on button "Search" at bounding box center [1024, 224] width 110 height 43
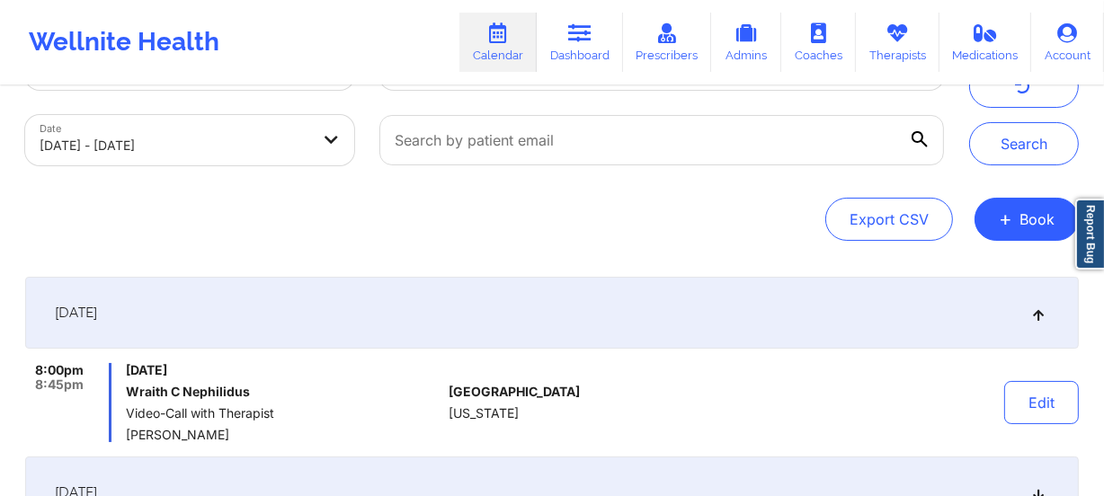
scroll to position [163, 0]
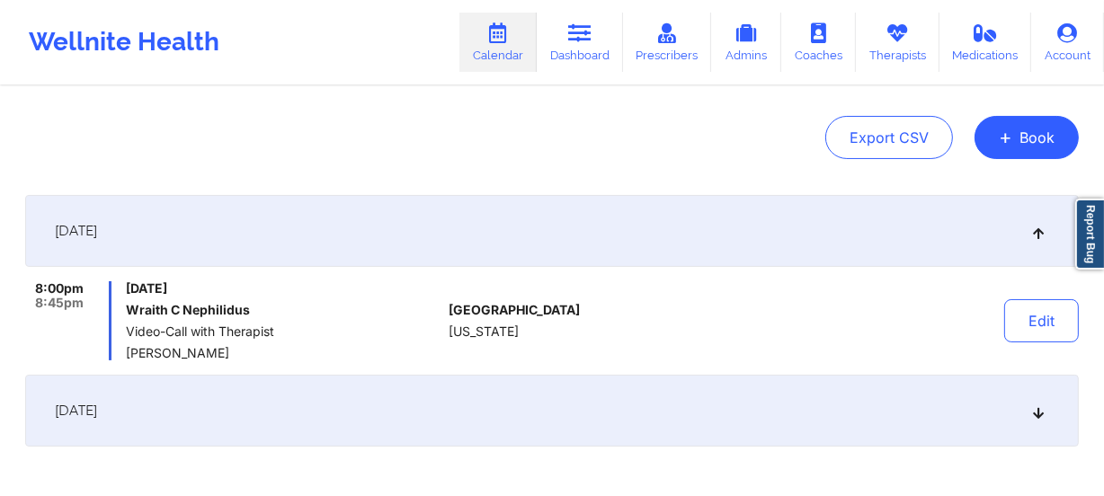
click at [398, 390] on div "[DATE]" at bounding box center [551, 411] width 1053 height 72
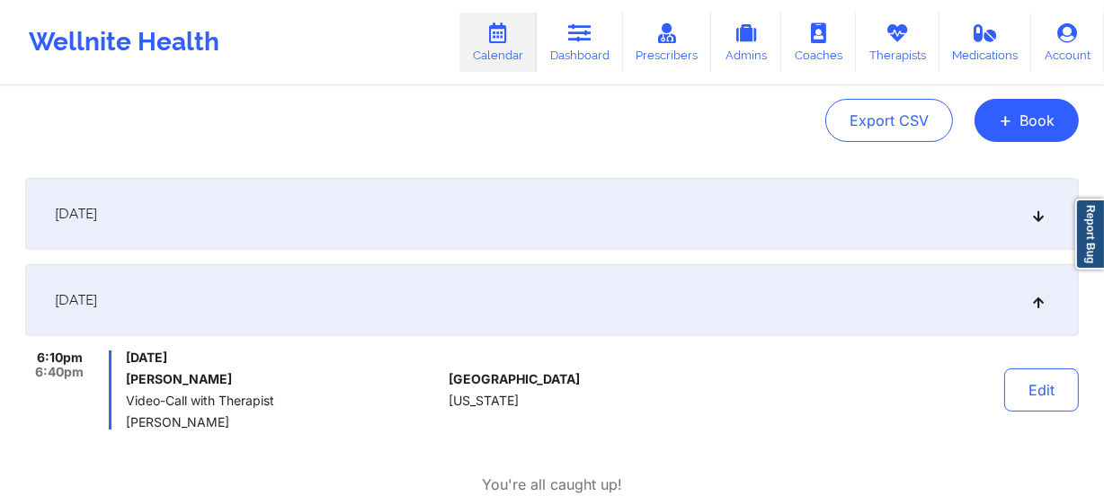
scroll to position [0, 0]
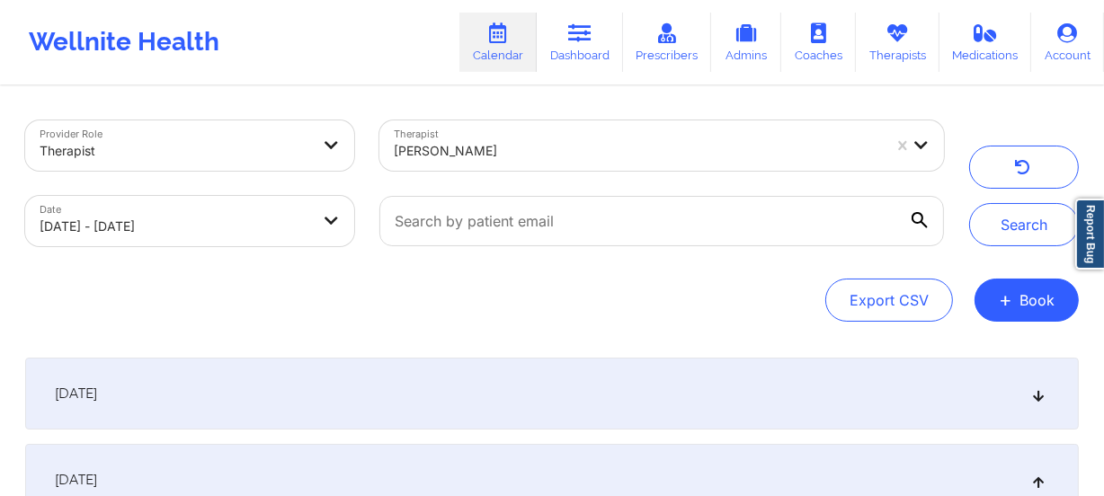
click at [533, 158] on div at bounding box center [638, 151] width 488 height 22
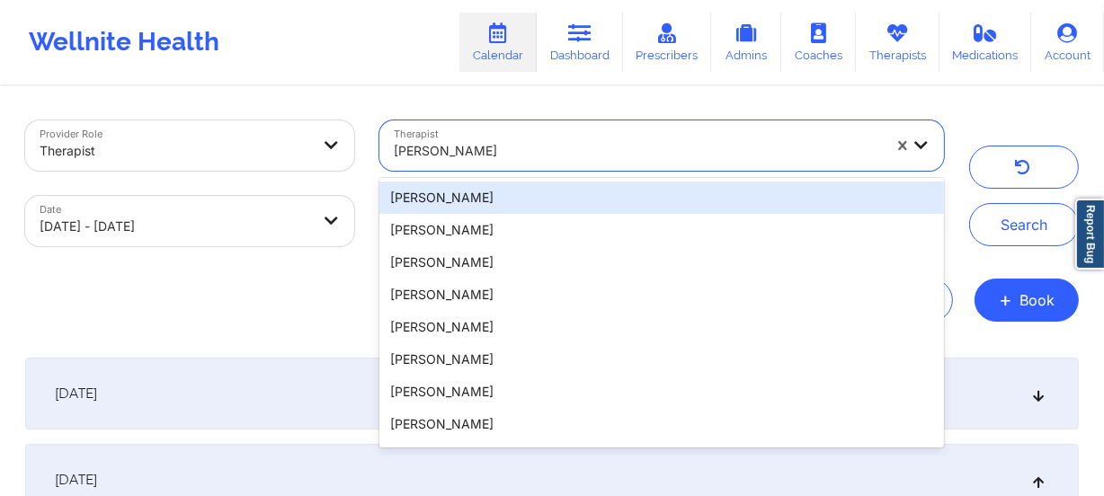
paste input "[PERSON_NAME]"
type input "[PERSON_NAME]"
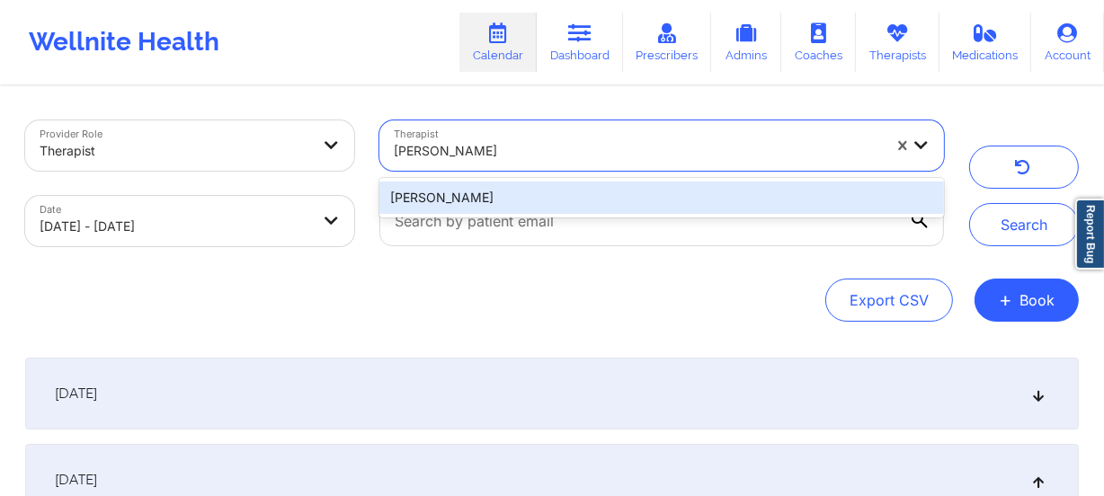
click at [522, 200] on div "[PERSON_NAME]" at bounding box center [661, 198] width 564 height 32
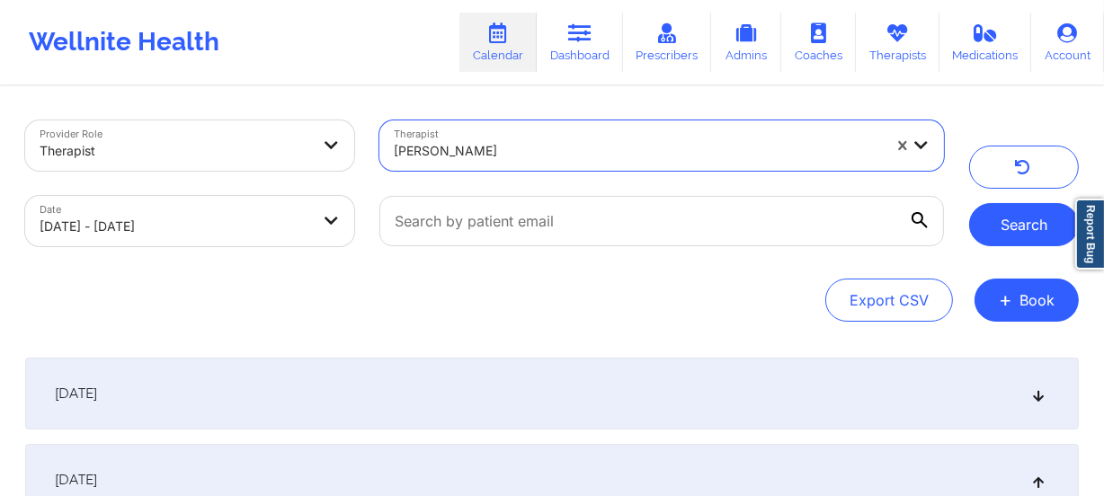
click at [1034, 240] on button "Search" at bounding box center [1024, 224] width 110 height 43
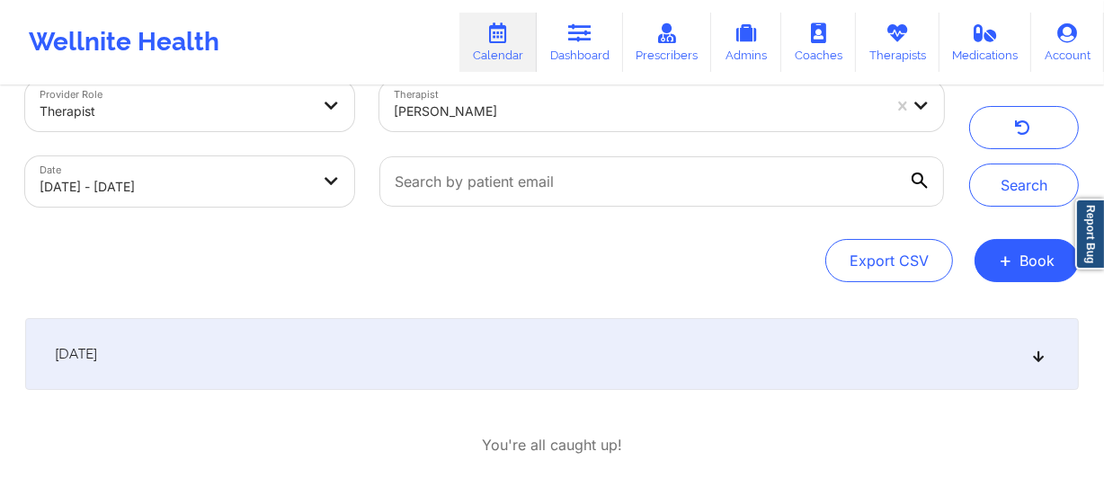
scroll to position [117, 0]
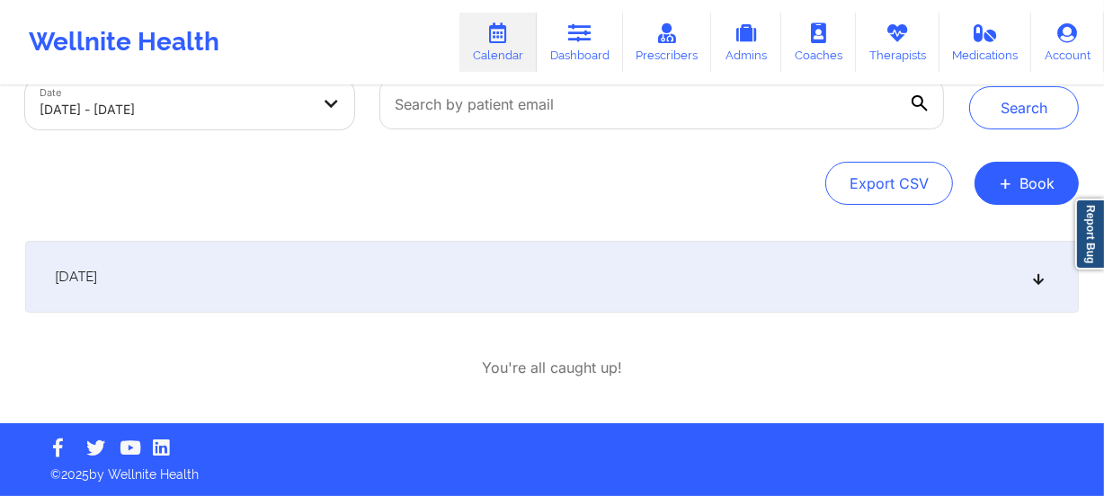
click at [499, 277] on div "[DATE]" at bounding box center [551, 277] width 1053 height 72
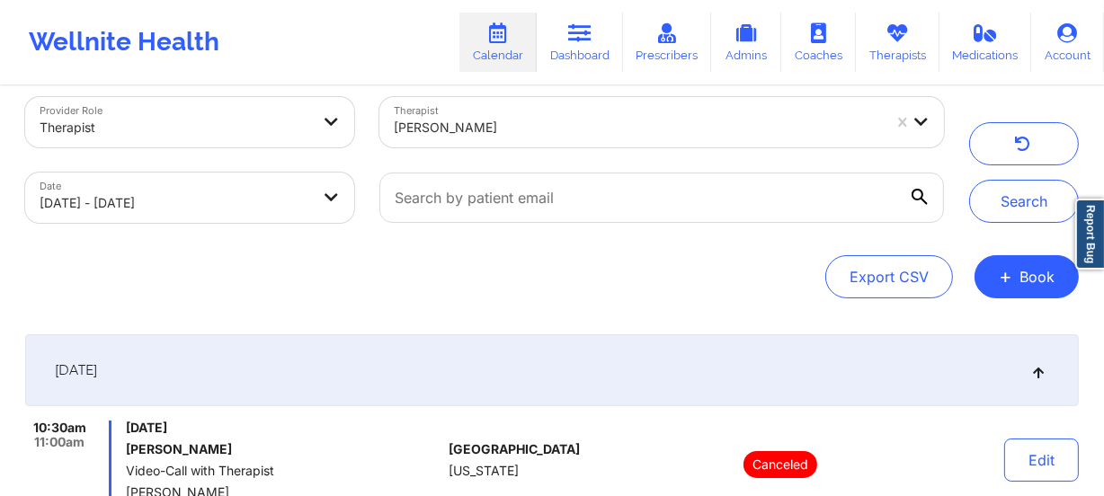
scroll to position [0, 0]
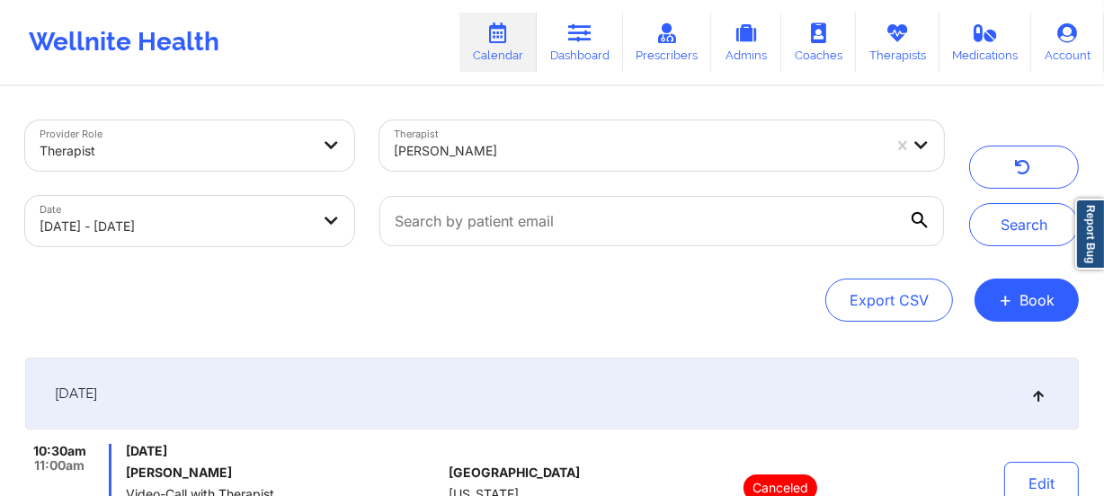
click at [485, 123] on div "[PERSON_NAME]" at bounding box center [631, 145] width 504 height 50
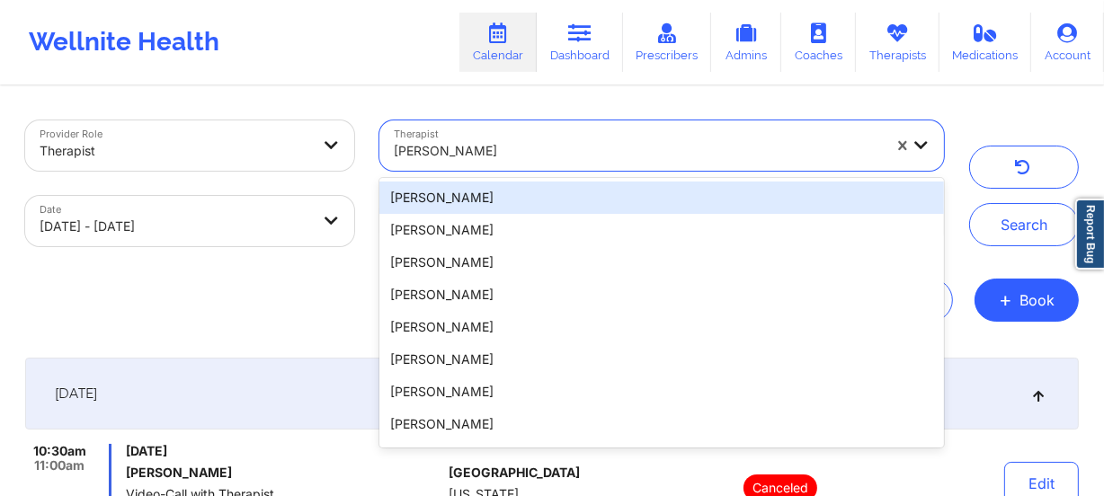
paste input "[PERSON_NAME]"
type input "[PERSON_NAME]"
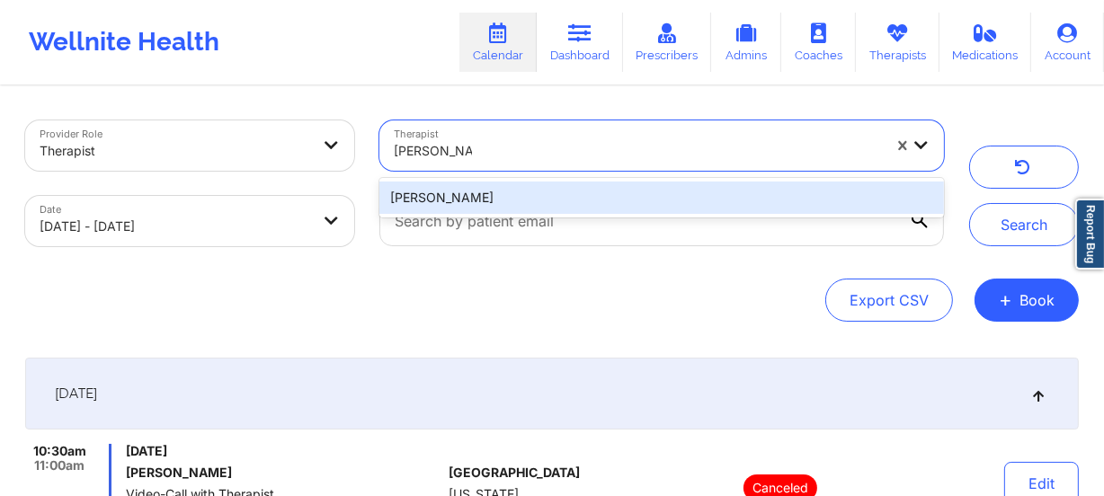
click at [517, 201] on div "[PERSON_NAME]" at bounding box center [661, 198] width 564 height 32
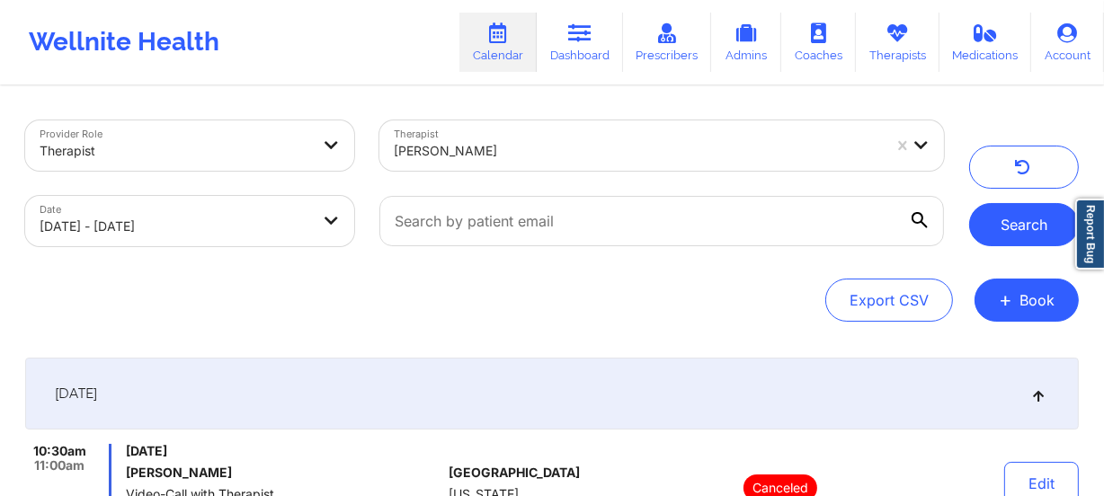
click at [1003, 218] on button "Search" at bounding box center [1024, 224] width 110 height 43
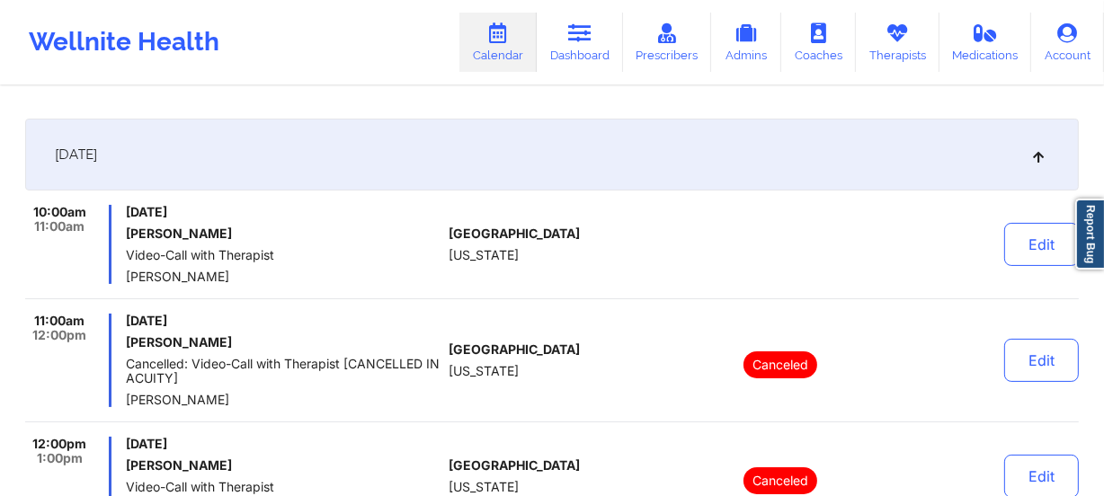
scroll to position [244, 0]
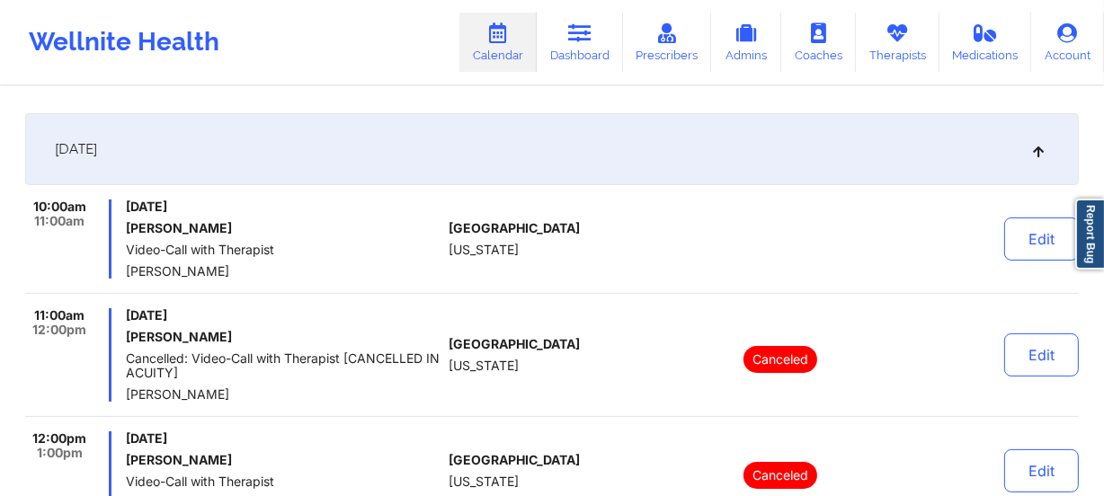
click at [603, 324] on div "[GEOGRAPHIC_DATA] [US_STATE]" at bounding box center [549, 354] width 200 height 93
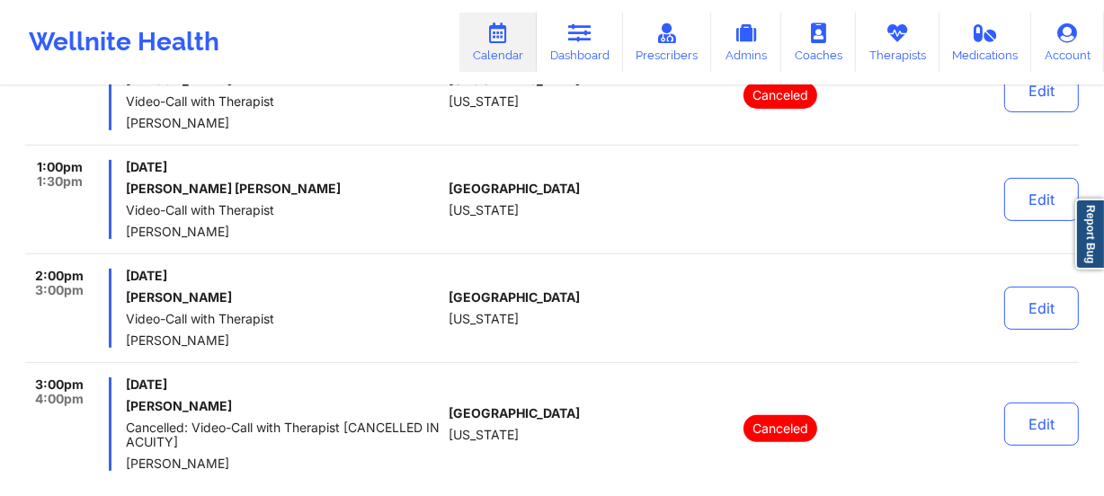
scroll to position [653, 0]
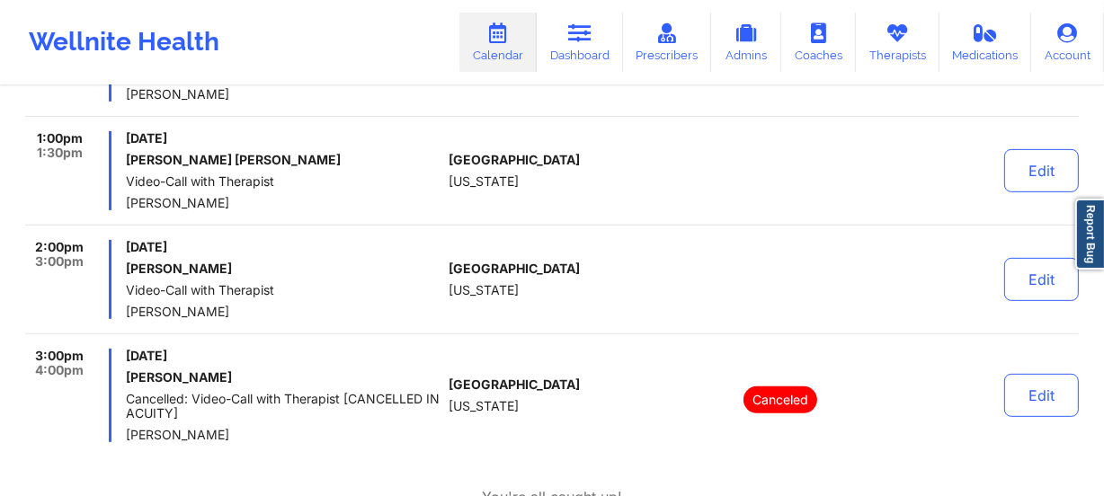
click at [570, 224] on div "1:00pm 1:30pm [DATE] [PERSON_NAME] [PERSON_NAME] Video-Call with Therapist [PER…" at bounding box center [551, 178] width 1053 height 94
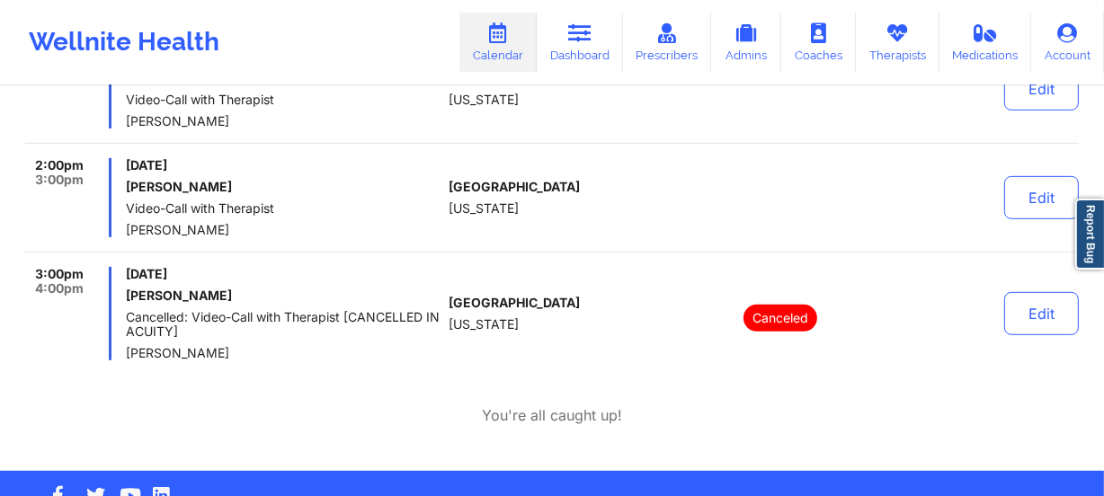
click at [621, 182] on div "[GEOGRAPHIC_DATA] [US_STATE]" at bounding box center [549, 197] width 200 height 79
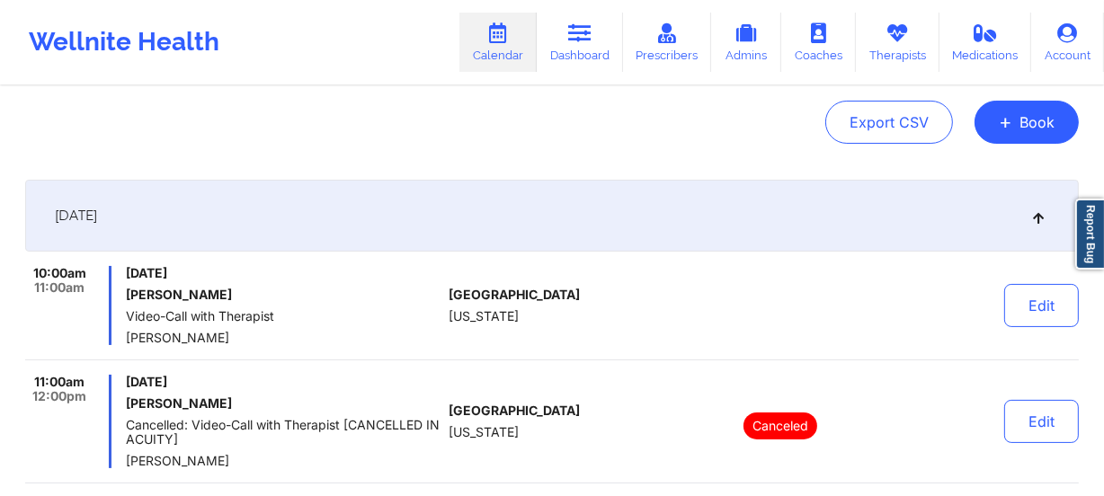
scroll to position [163, 0]
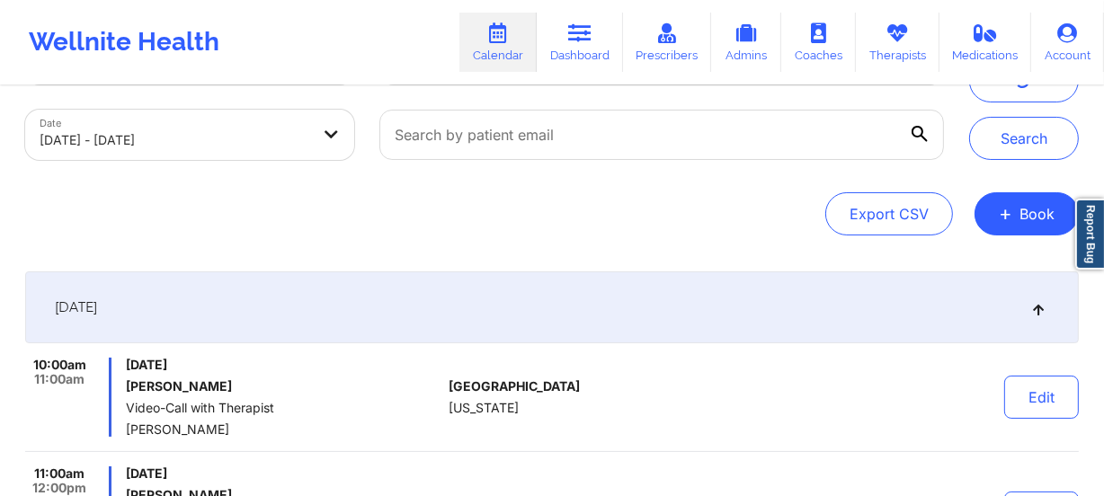
scroll to position [0, 0]
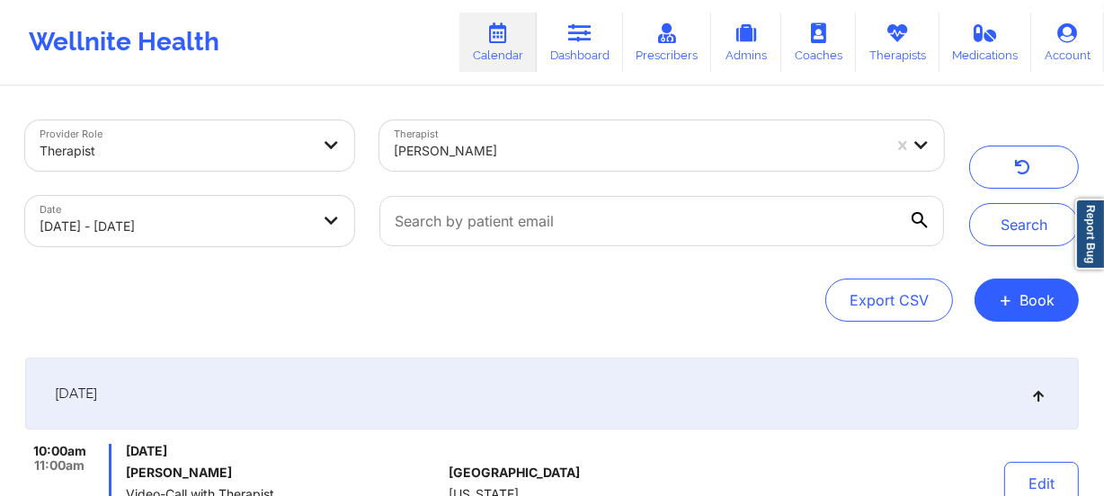
click at [494, 148] on div at bounding box center [638, 151] width 488 height 22
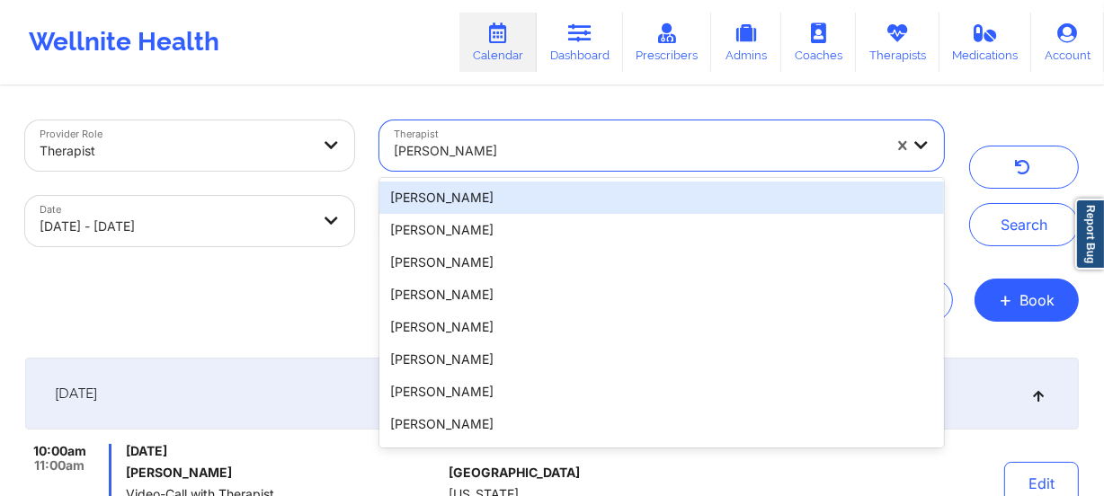
paste input "[PERSON_NAME]"
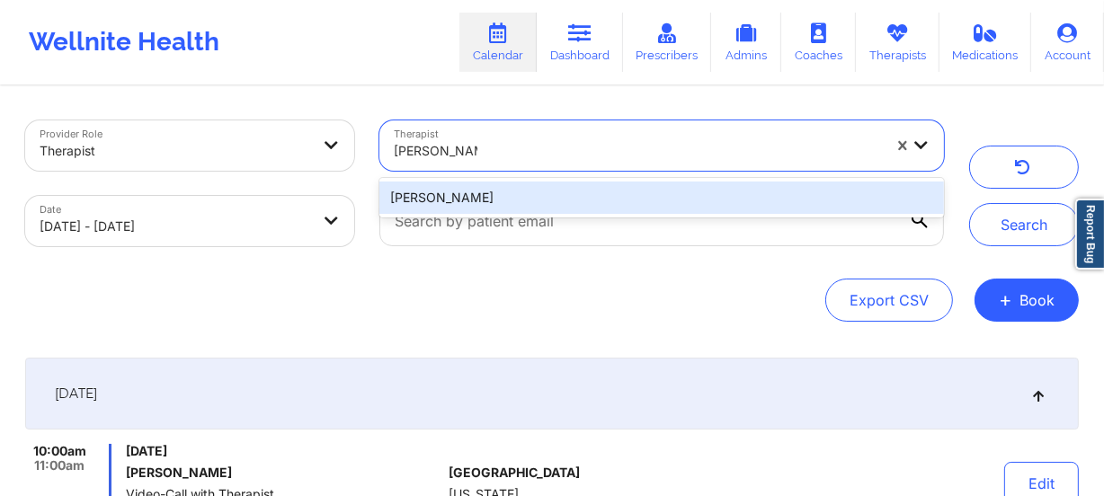
type input "[PERSON_NAME]"
click at [489, 175] on div "Therapist 1 result available for search term [PERSON_NAME]. Use Up and Down to …" at bounding box center [662, 146] width 590 height 76
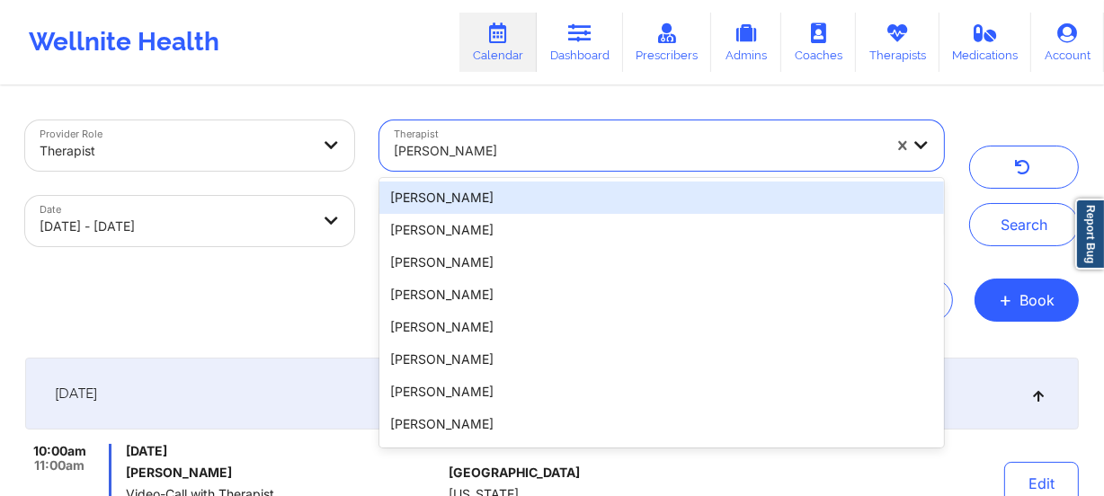
click at [502, 160] on div at bounding box center [638, 151] width 488 height 22
paste input "[PERSON_NAME]"
type input "[PERSON_NAME]"
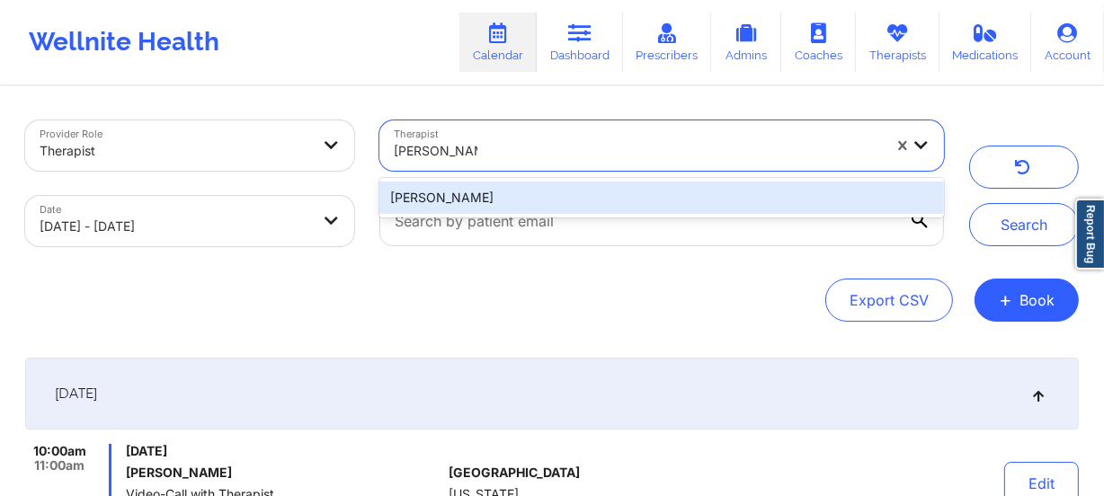
click at [496, 197] on div "[PERSON_NAME]" at bounding box center [661, 198] width 564 height 32
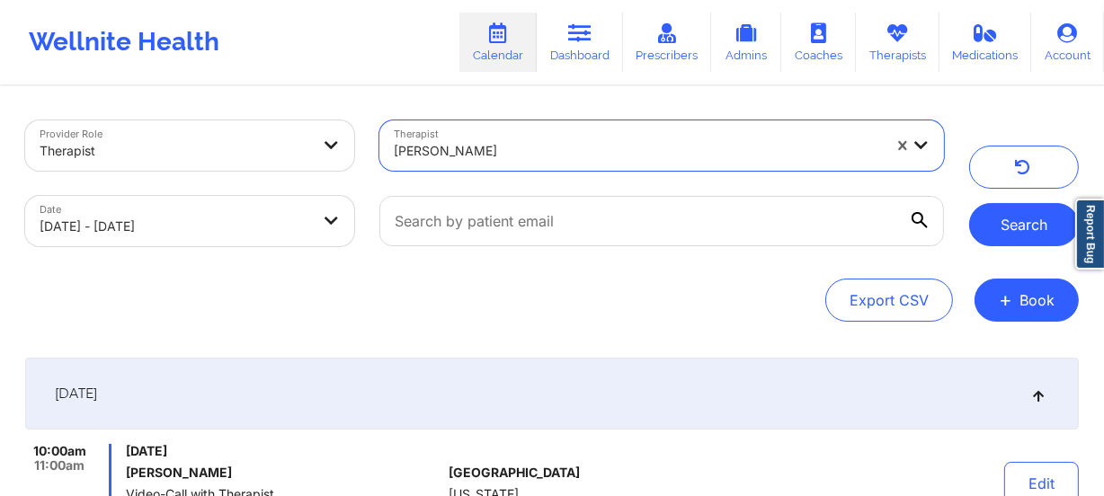
click at [991, 215] on button "Search" at bounding box center [1024, 224] width 110 height 43
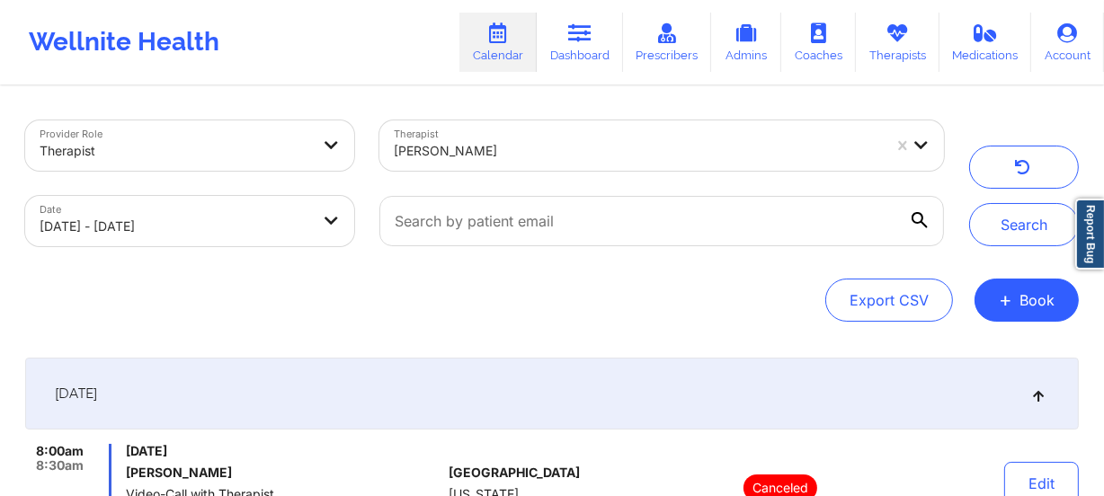
click at [440, 131] on div "[PERSON_NAME]" at bounding box center [638, 151] width 488 height 40
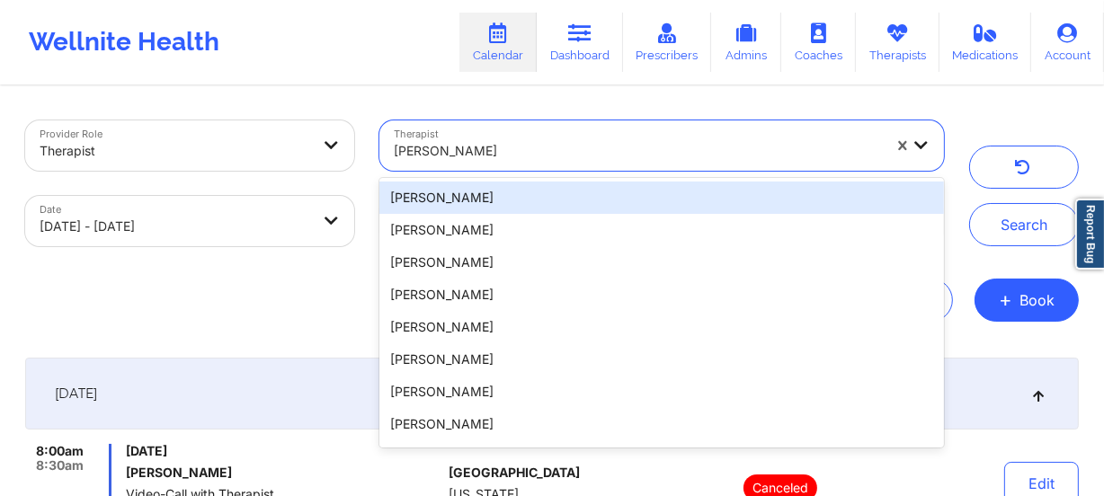
paste input "[PERSON_NAME]"
type input "[PERSON_NAME]"
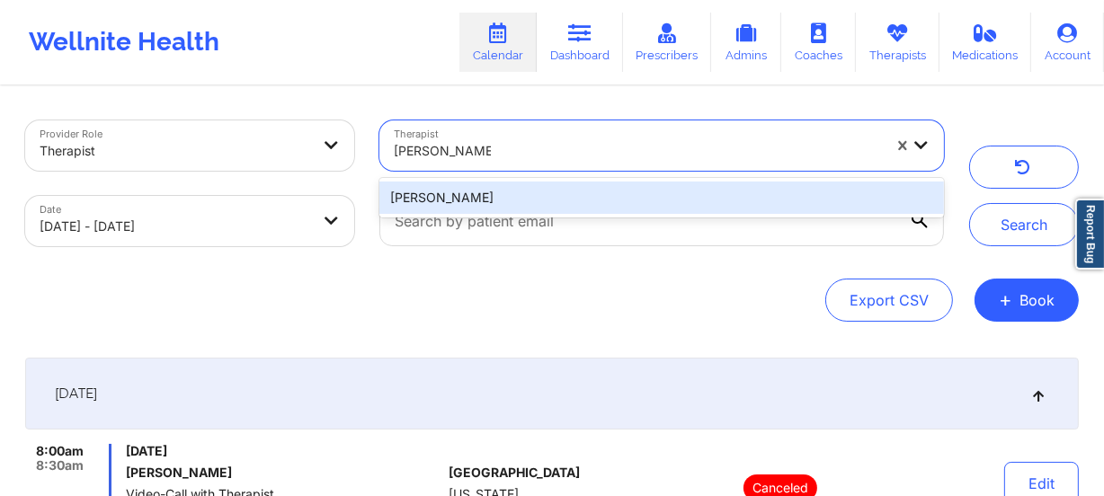
click at [504, 197] on div "[PERSON_NAME]" at bounding box center [661, 198] width 564 height 32
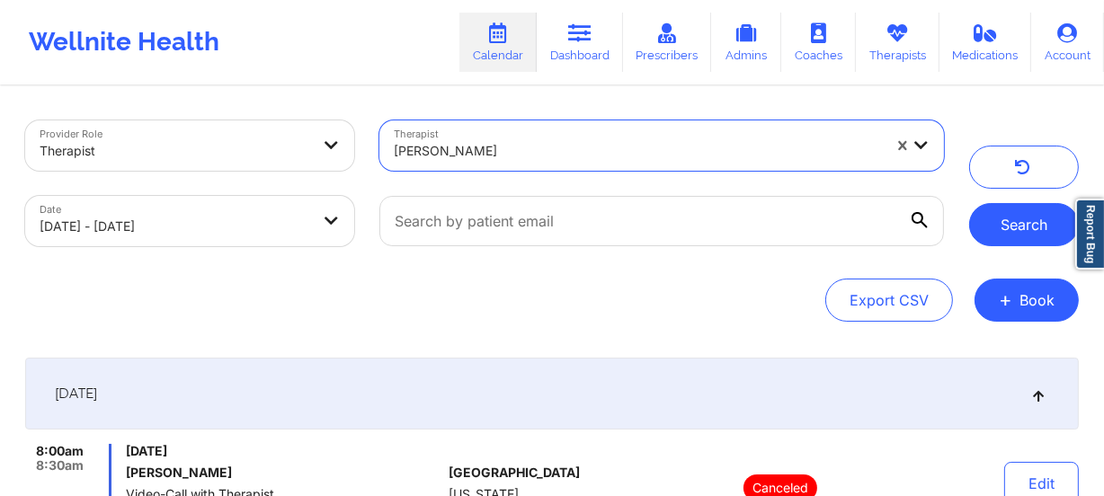
click at [1017, 224] on button "Search" at bounding box center [1024, 224] width 110 height 43
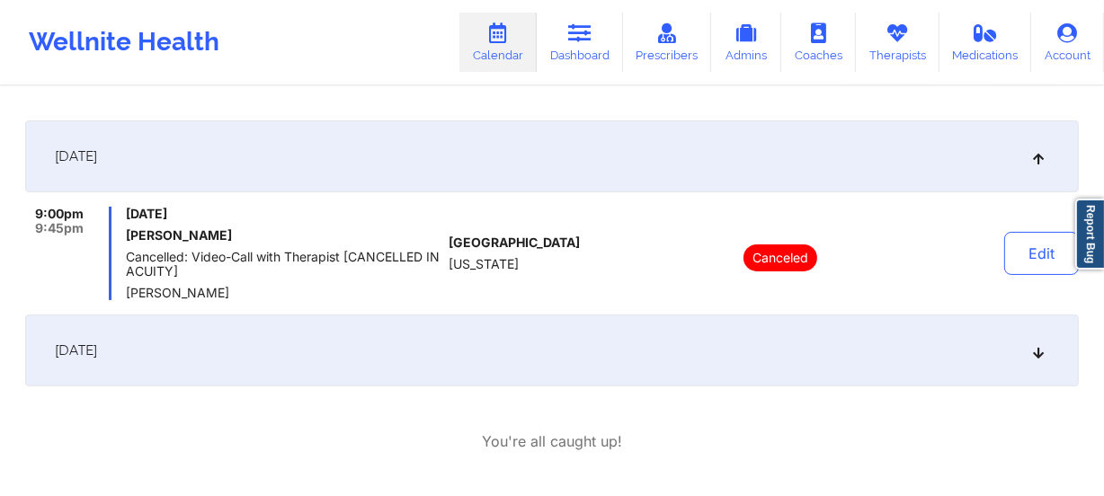
scroll to position [244, 0]
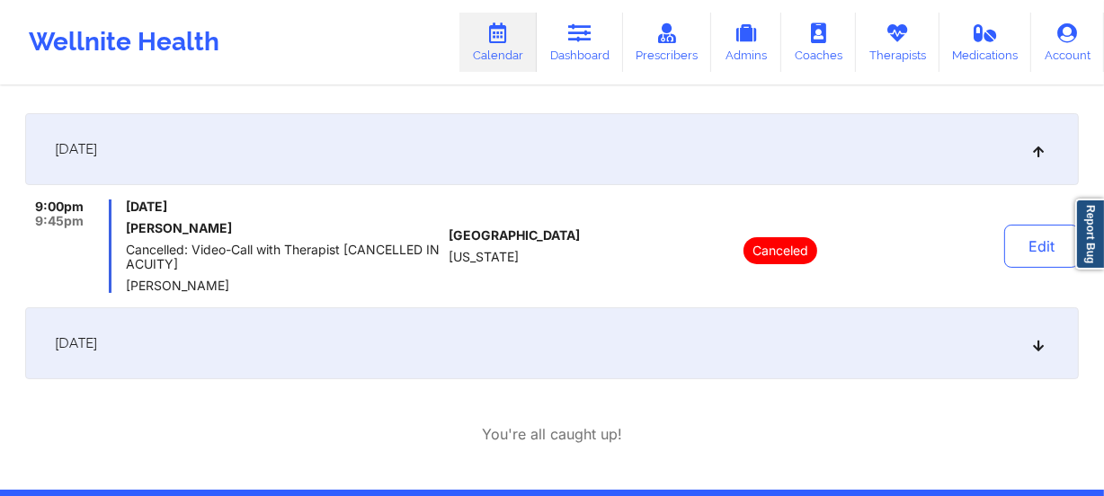
click at [538, 353] on div "[DATE]" at bounding box center [551, 343] width 1053 height 72
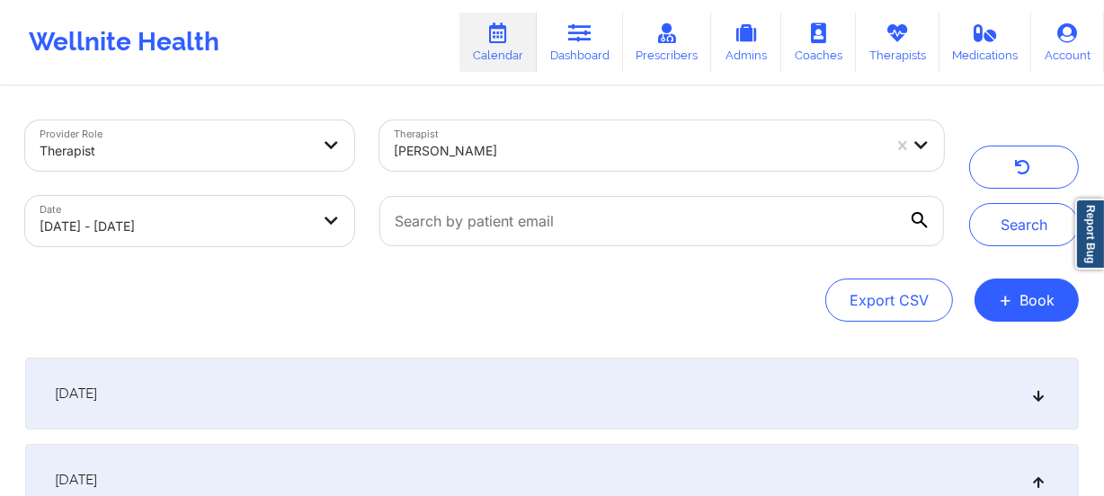
scroll to position [0, 0]
click at [577, 135] on div "[PERSON_NAME]" at bounding box center [638, 151] width 488 height 40
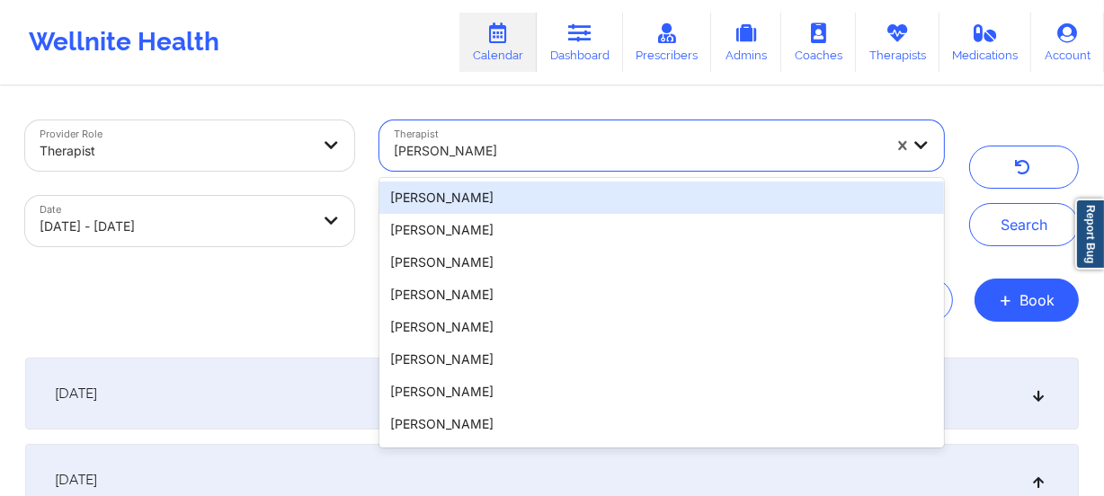
paste input "[PERSON_NAME]"
type input "[PERSON_NAME]"
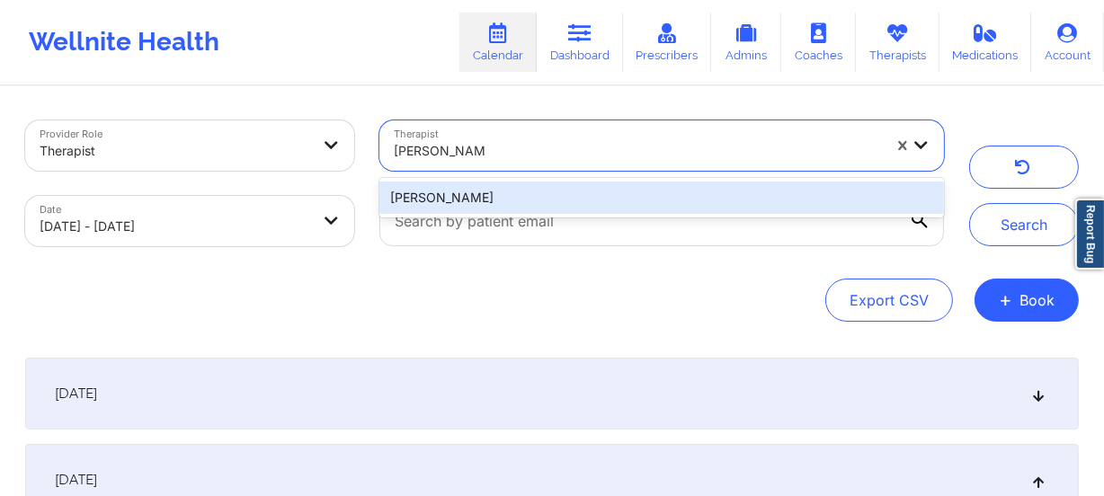
click at [530, 200] on div "[PERSON_NAME]" at bounding box center [661, 198] width 564 height 32
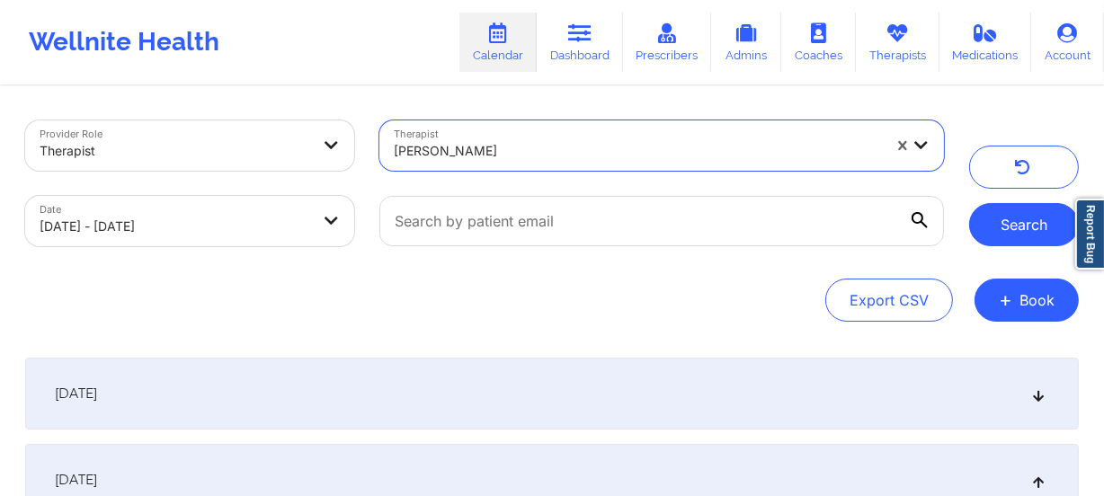
click at [1019, 208] on button "Search" at bounding box center [1024, 224] width 110 height 43
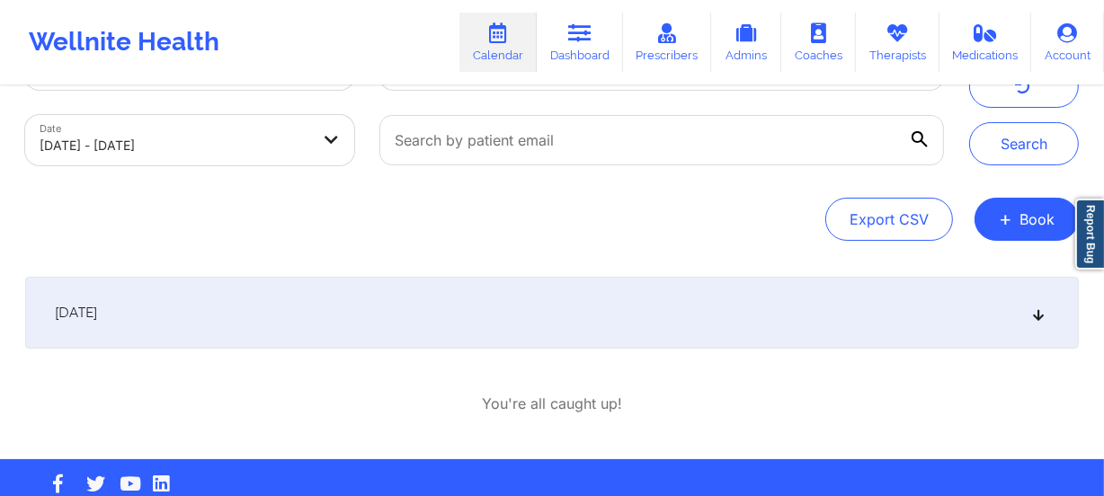
click at [543, 319] on div "[DATE]" at bounding box center [551, 313] width 1053 height 72
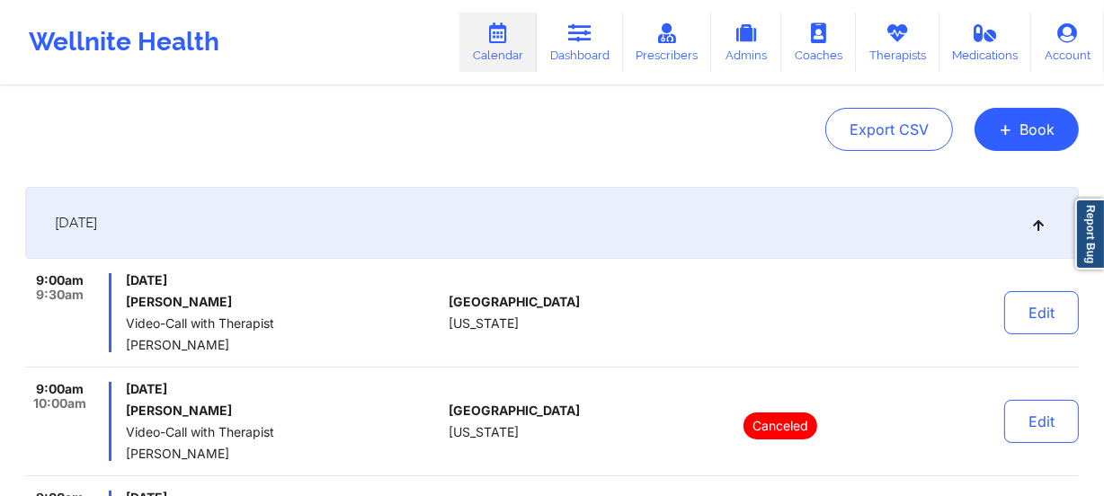
scroll to position [326, 0]
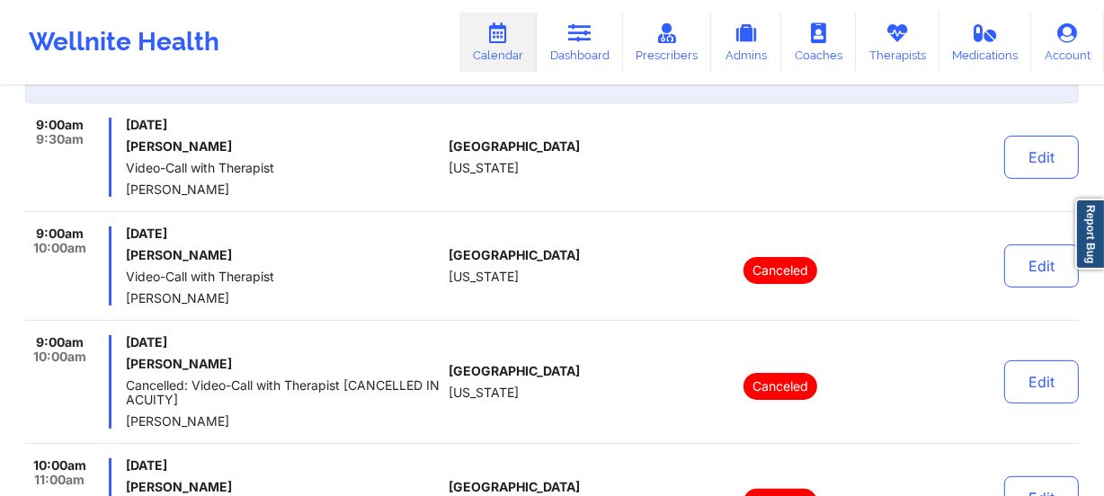
click at [599, 268] on div "[GEOGRAPHIC_DATA] [US_STATE]" at bounding box center [549, 266] width 200 height 79
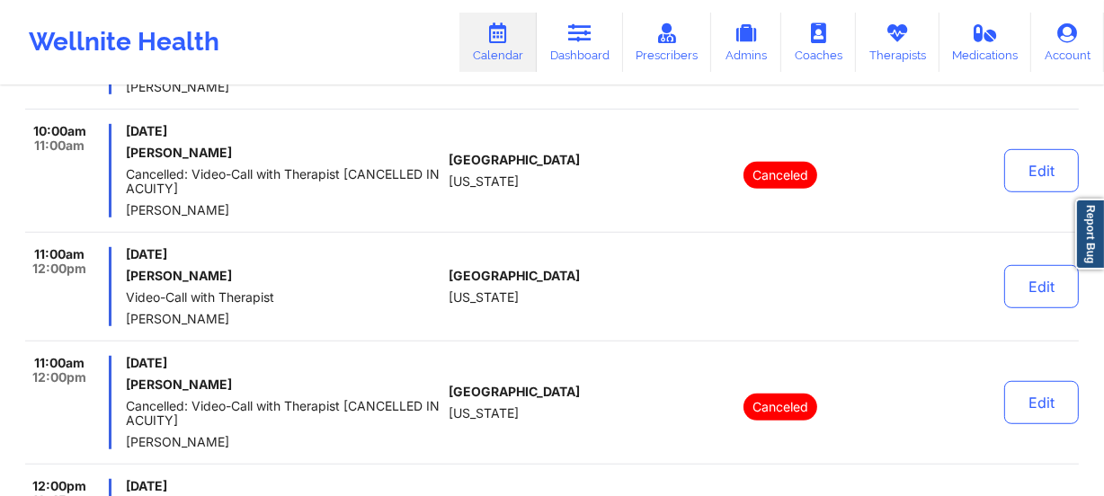
scroll to position [1062, 0]
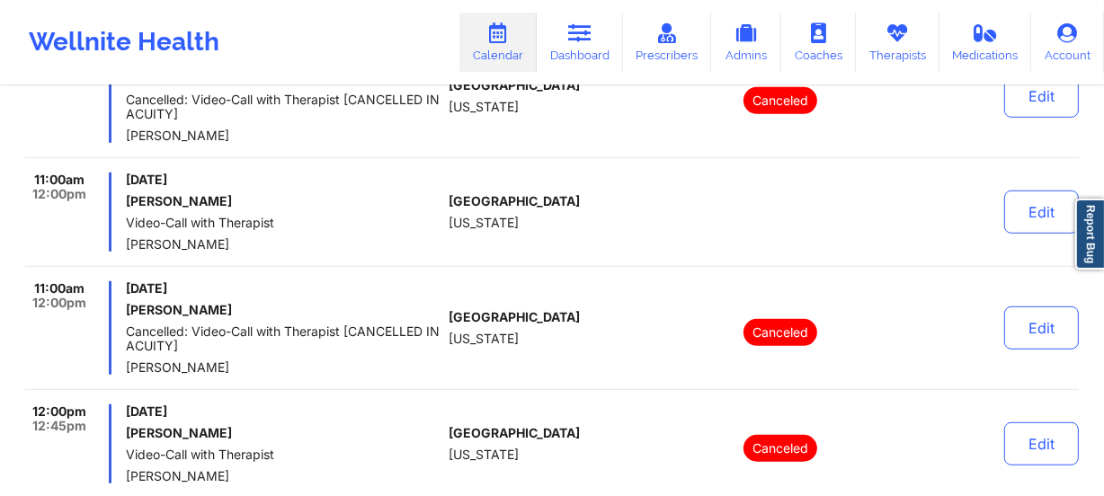
click at [614, 297] on div "[GEOGRAPHIC_DATA] [US_STATE]" at bounding box center [549, 327] width 200 height 93
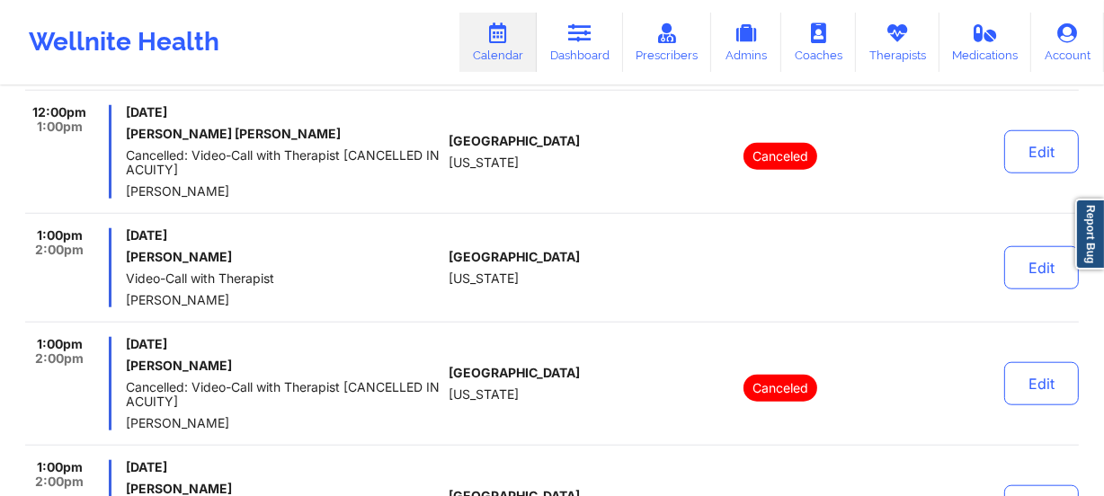
scroll to position [1471, 0]
click at [630, 233] on div "[GEOGRAPHIC_DATA] [US_STATE]" at bounding box center [549, 266] width 200 height 79
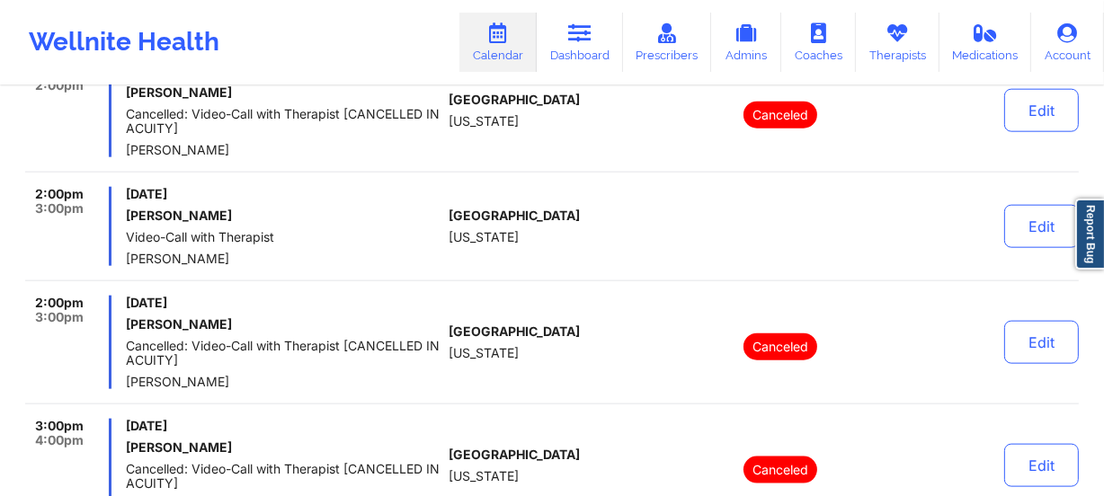
scroll to position [1879, 0]
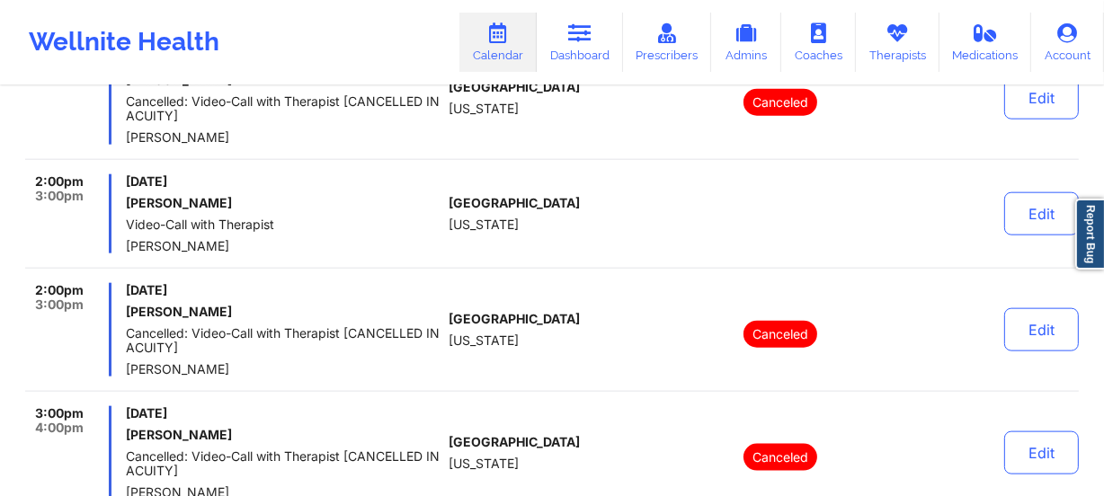
click at [557, 197] on div "[GEOGRAPHIC_DATA] [US_STATE]" at bounding box center [549, 213] width 200 height 79
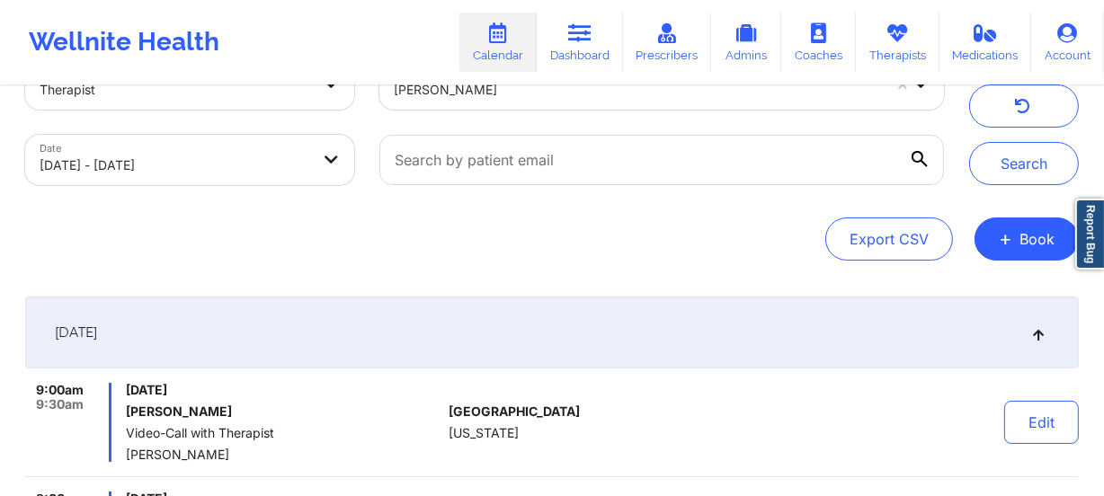
scroll to position [0, 0]
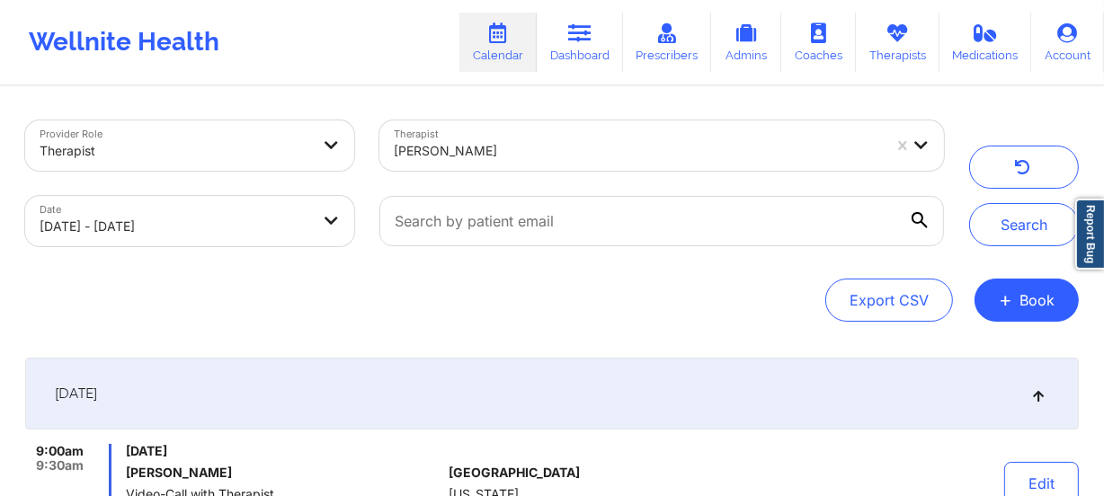
click at [494, 155] on div at bounding box center [638, 151] width 488 height 22
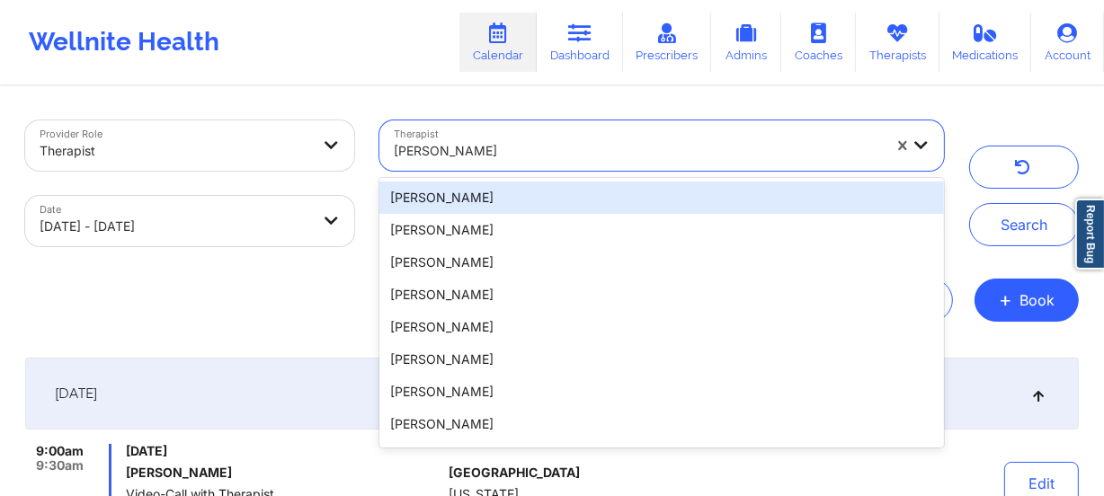
paste input "[PERSON_NAME]"
type input "[PERSON_NAME]"
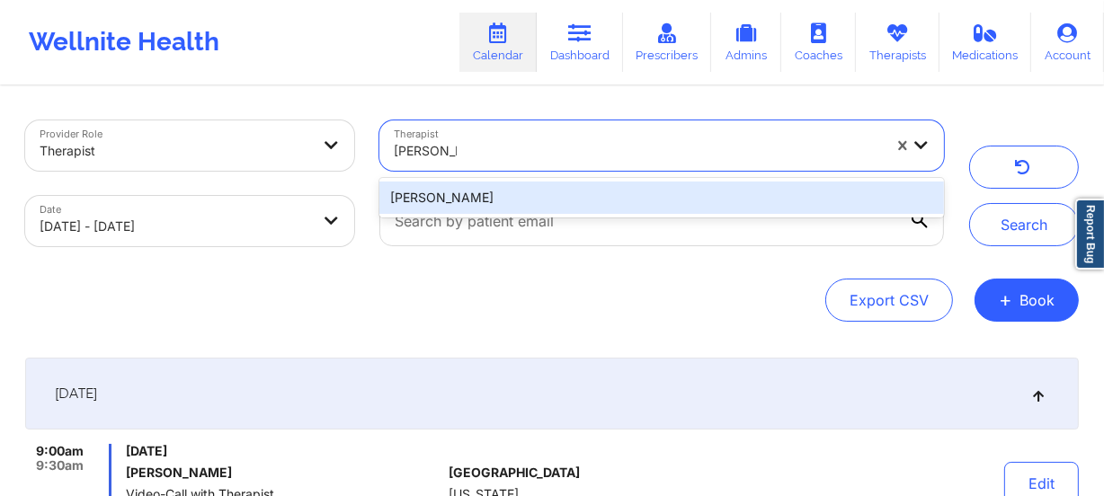
click at [495, 199] on div "[PERSON_NAME]" at bounding box center [661, 198] width 564 height 32
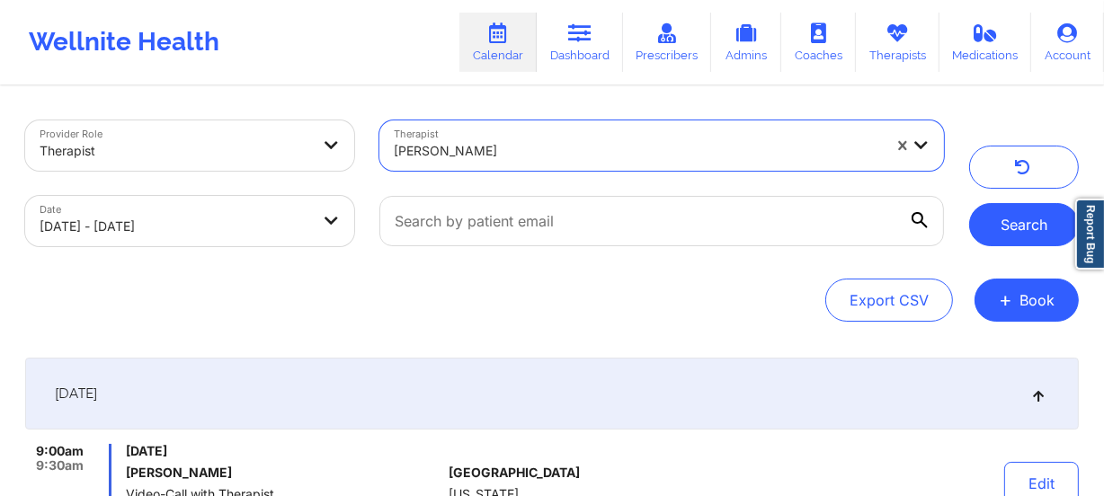
click at [999, 231] on button "Search" at bounding box center [1024, 224] width 110 height 43
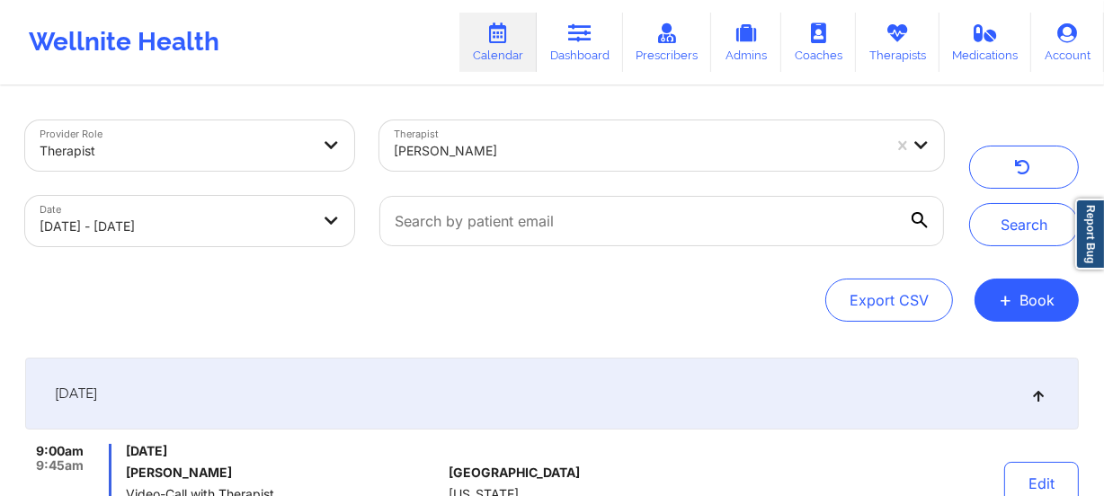
click at [584, 153] on div at bounding box center [638, 151] width 488 height 22
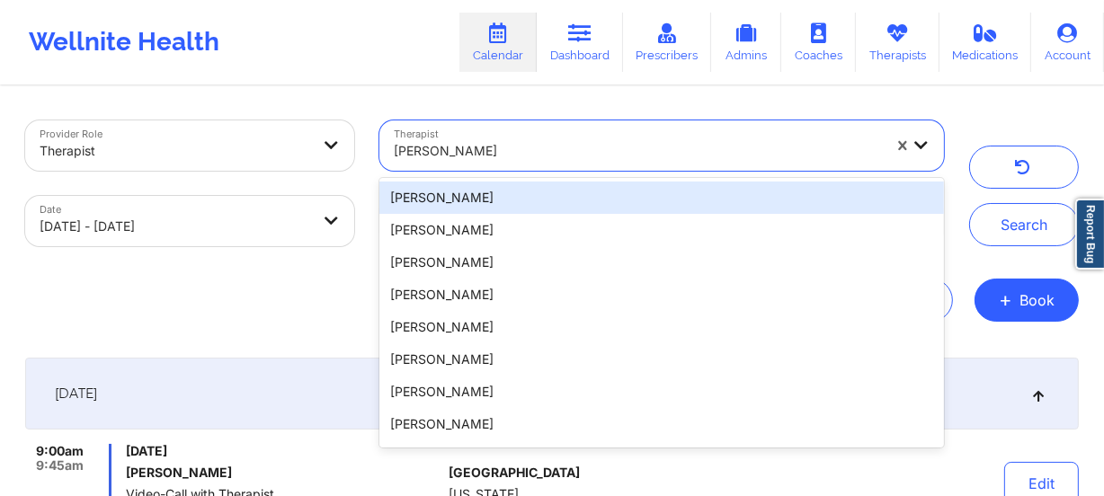
paste input "[PERSON_NAME]"
type input "[PERSON_NAME]"
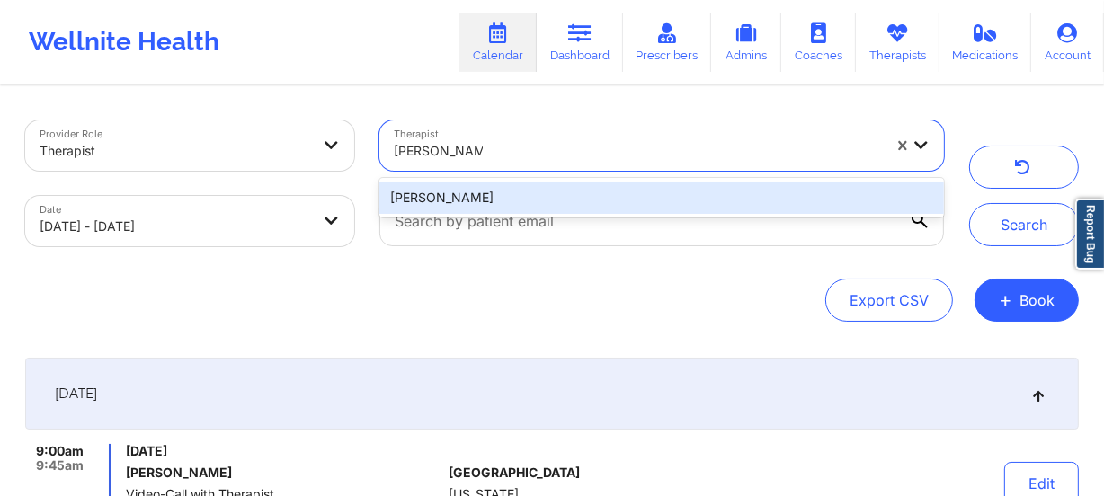
click at [565, 191] on div "[PERSON_NAME]" at bounding box center [661, 198] width 564 height 32
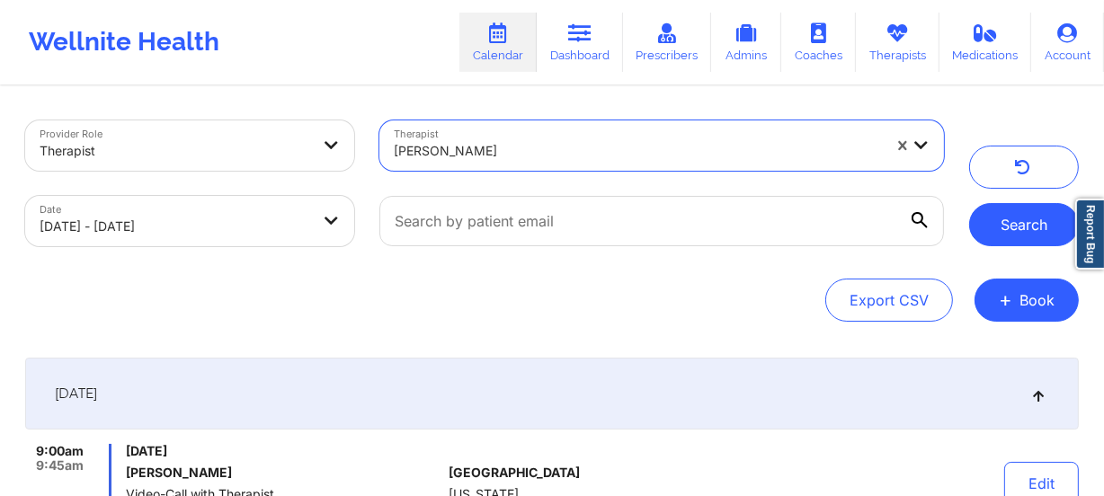
click at [1002, 204] on button "Search" at bounding box center [1024, 224] width 110 height 43
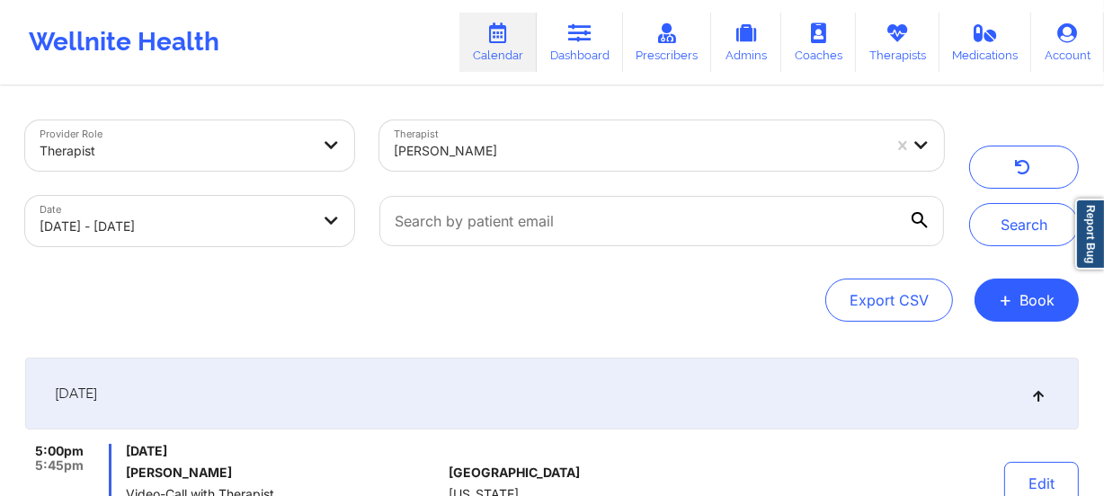
click at [491, 124] on div "[PERSON_NAME]" at bounding box center [631, 145] width 504 height 50
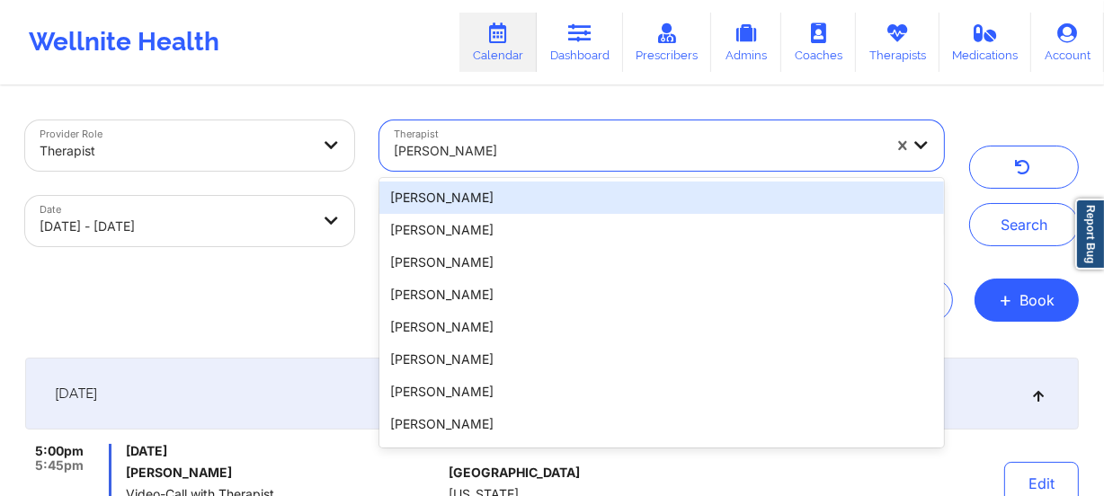
paste input "Quilette [PERSON_NAME]"
type input "Quilette [PERSON_NAME]"
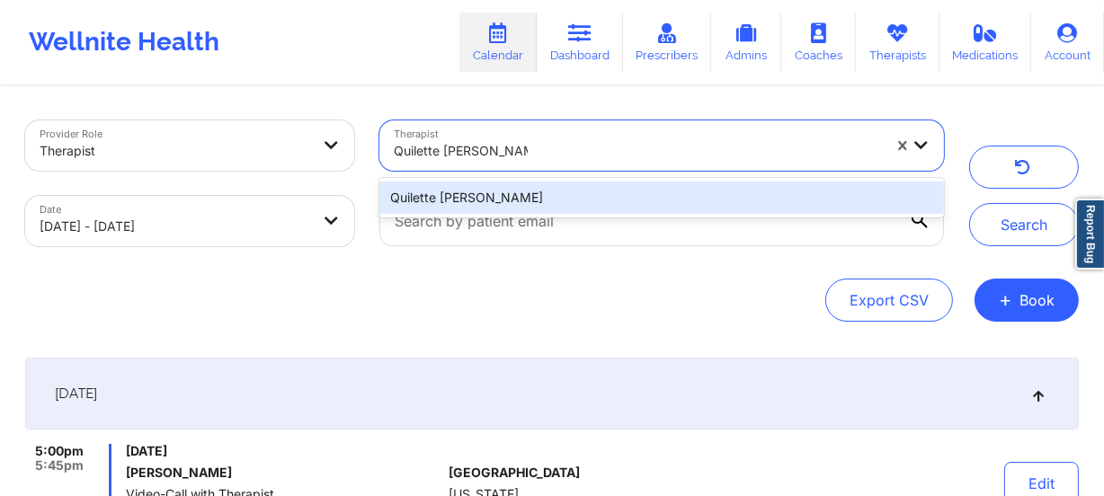
click at [538, 187] on div "Quilette [PERSON_NAME]" at bounding box center [661, 198] width 564 height 32
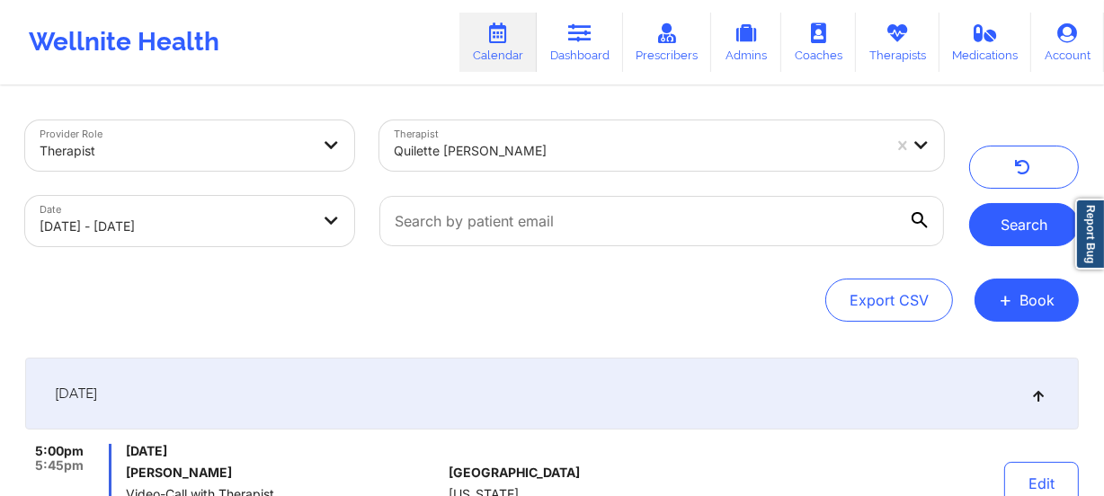
click at [1071, 218] on button "Search" at bounding box center [1024, 224] width 110 height 43
click at [532, 154] on div at bounding box center [638, 151] width 488 height 22
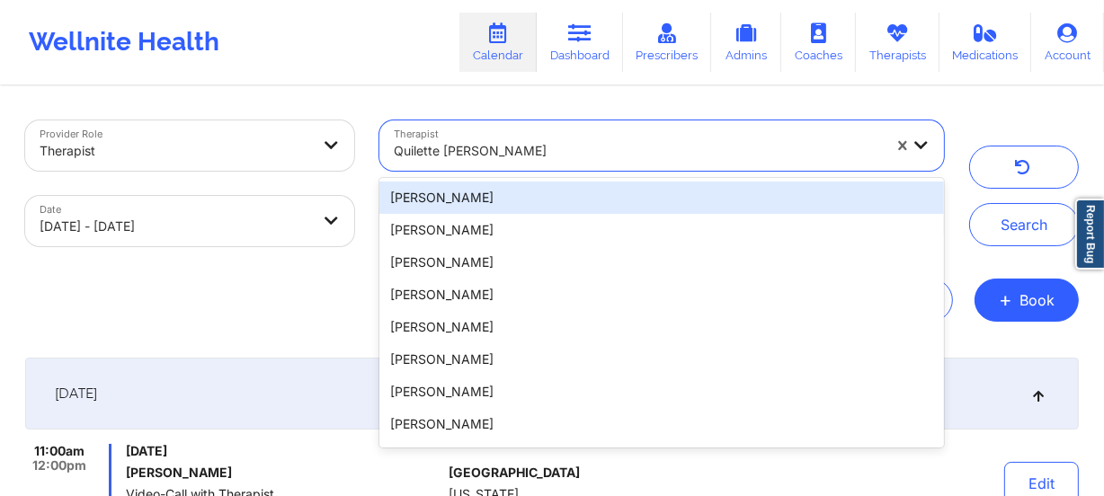
paste input "[PERSON_NAME] [PERSON_NAME]"
type input "[PERSON_NAME] [PERSON_NAME]"
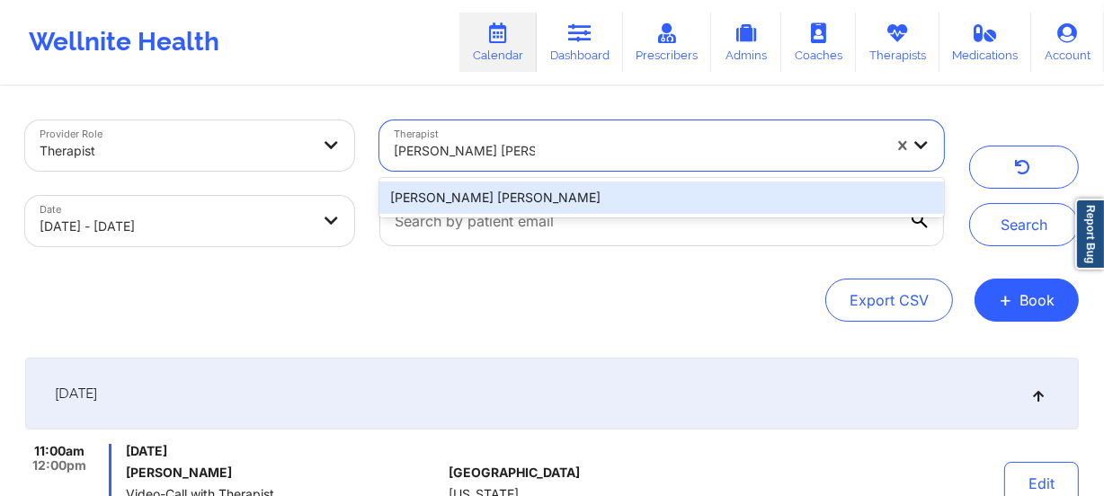
click at [574, 194] on div "[PERSON_NAME] [PERSON_NAME]" at bounding box center [661, 198] width 564 height 32
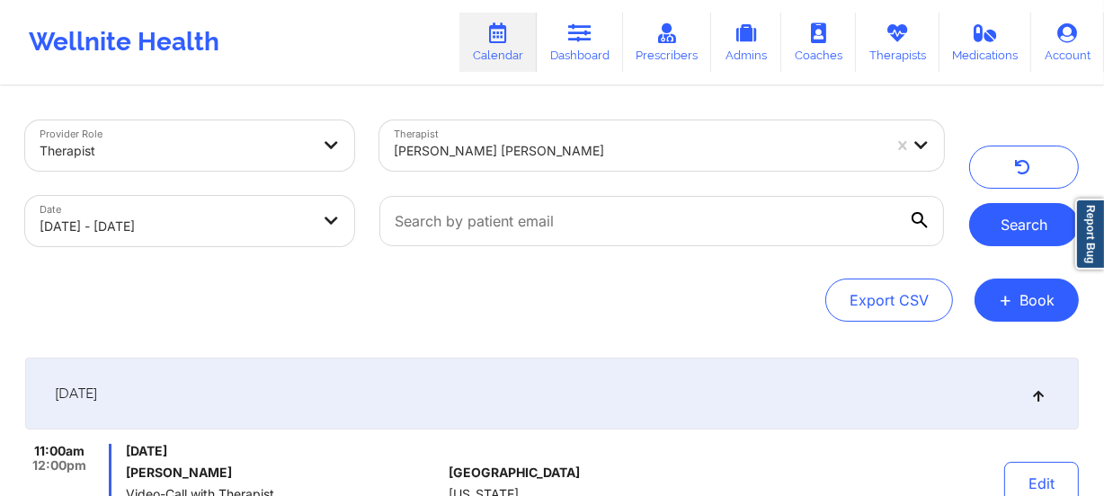
click at [1002, 231] on button "Search" at bounding box center [1024, 224] width 110 height 43
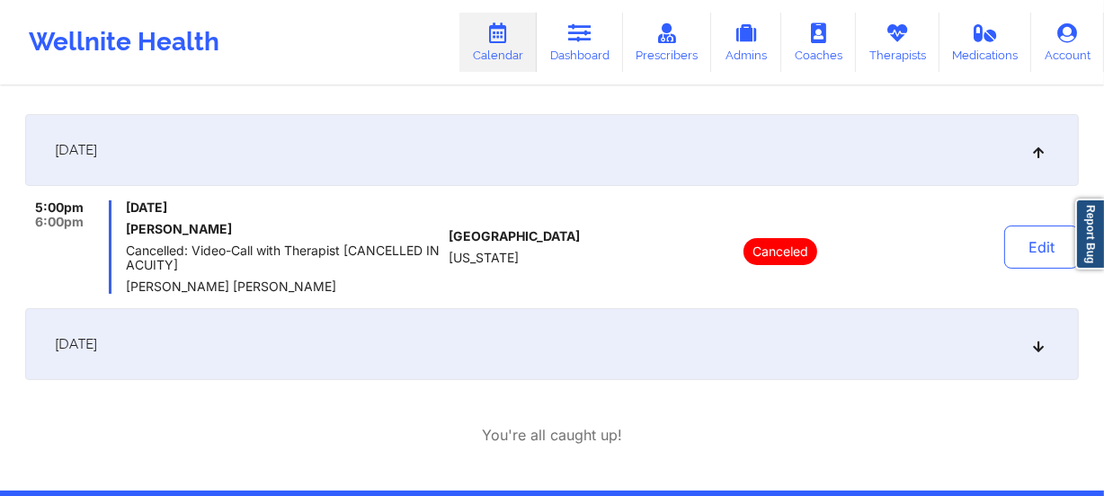
scroll to position [244, 0]
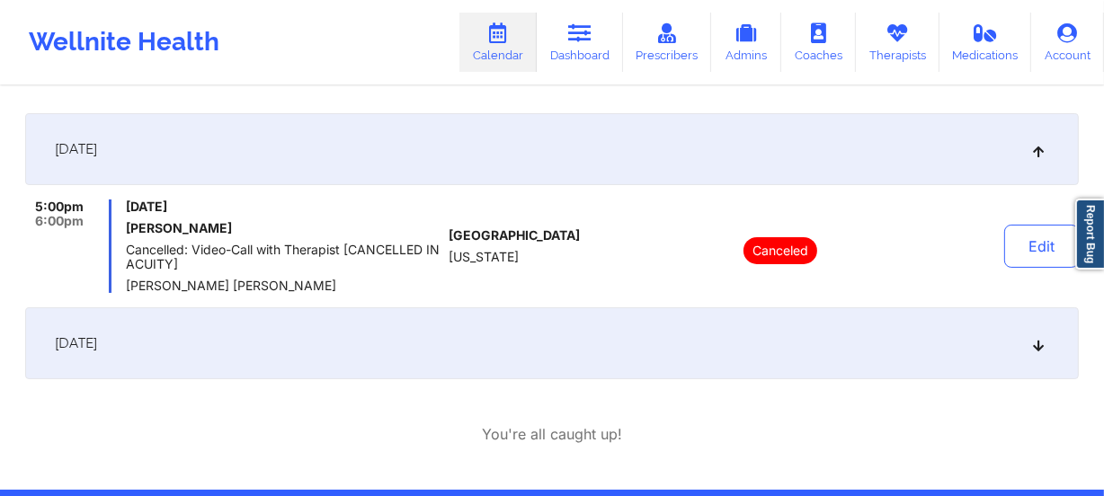
click at [527, 358] on div "[DATE]" at bounding box center [551, 343] width 1053 height 72
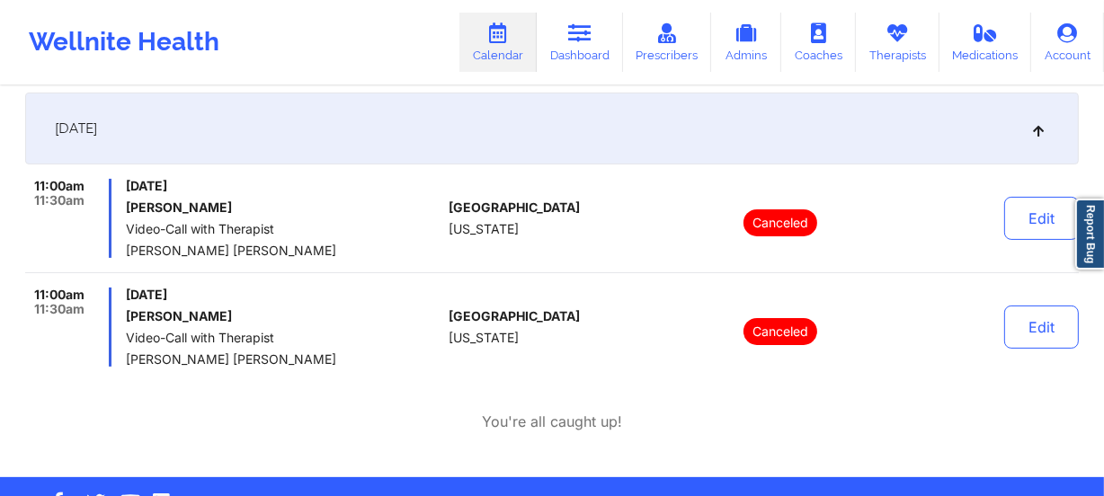
scroll to position [324, 0]
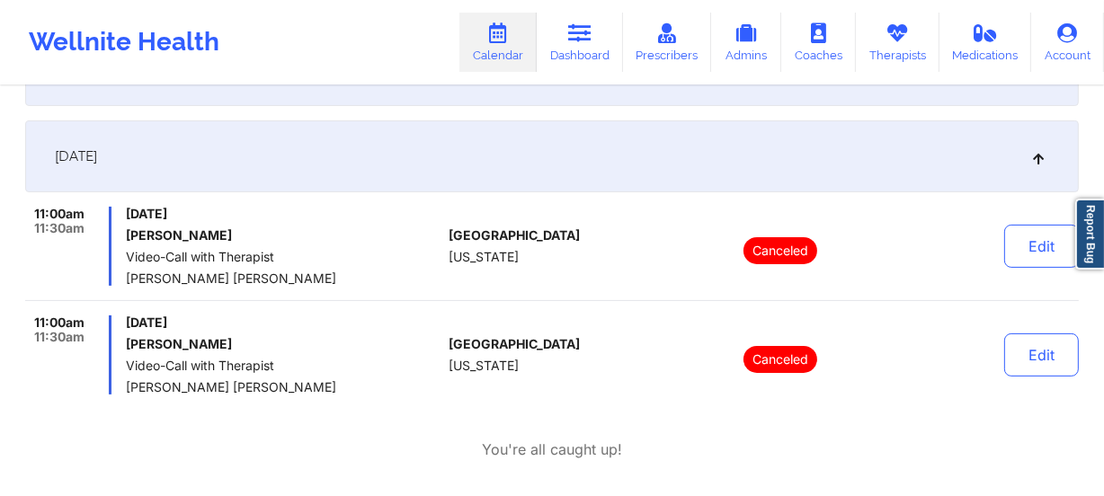
click at [378, 278] on span "[PERSON_NAME] [PERSON_NAME]" at bounding box center [284, 278] width 316 height 14
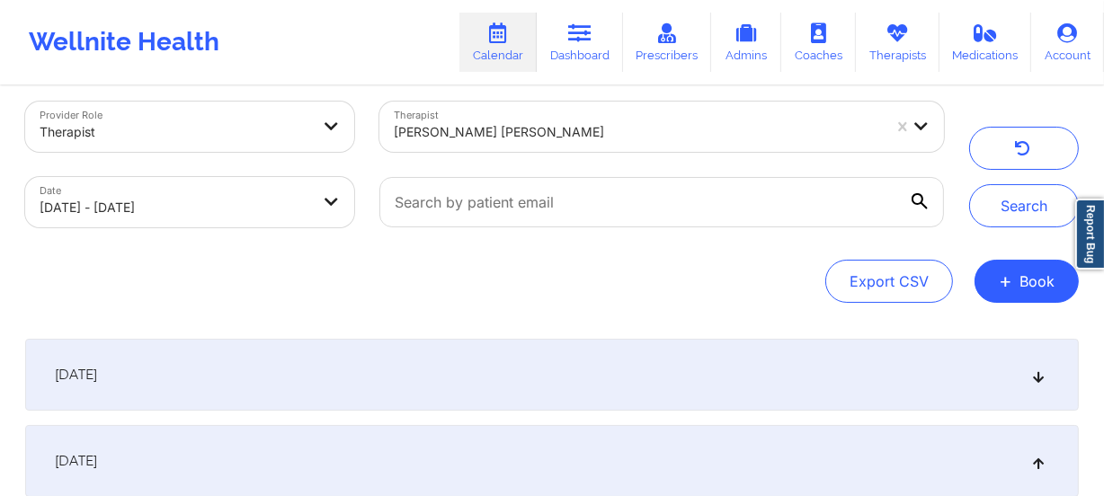
scroll to position [0, 0]
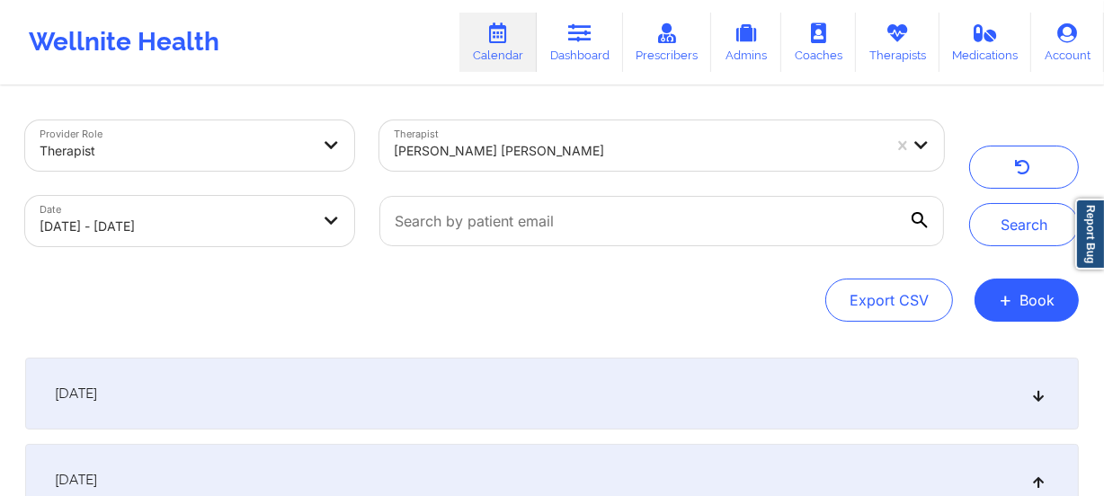
click at [560, 171] on div "Therapist [PERSON_NAME] [PERSON_NAME]" at bounding box center [662, 146] width 590 height 76
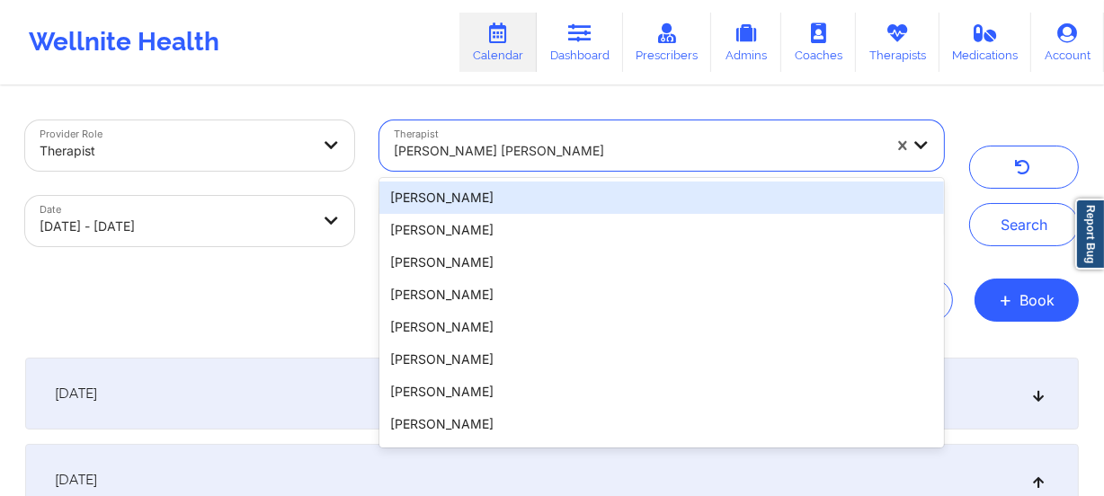
click at [570, 148] on div at bounding box center [638, 151] width 488 height 22
paste input "[PERSON_NAME]"
type input "[PERSON_NAME]"
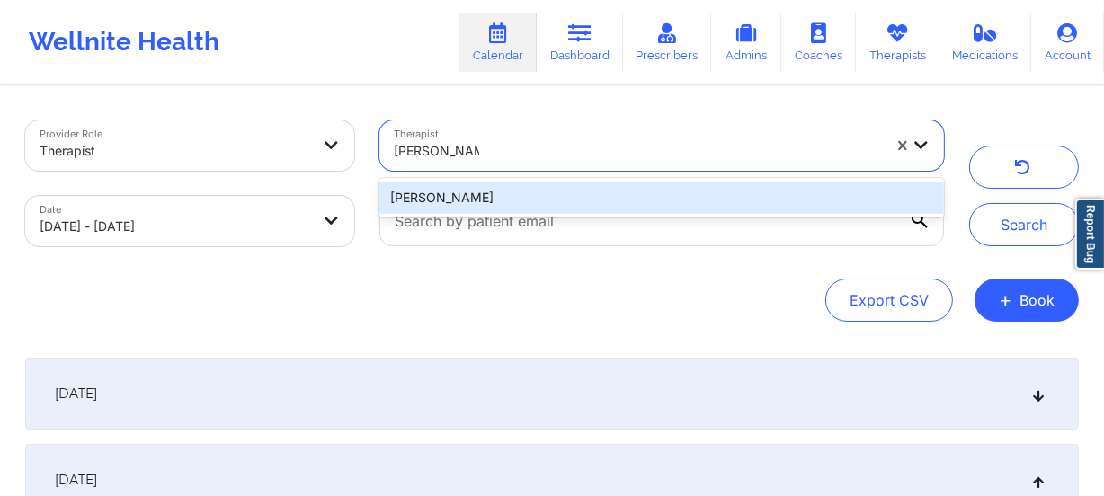
click at [552, 198] on div "[PERSON_NAME]" at bounding box center [661, 198] width 564 height 32
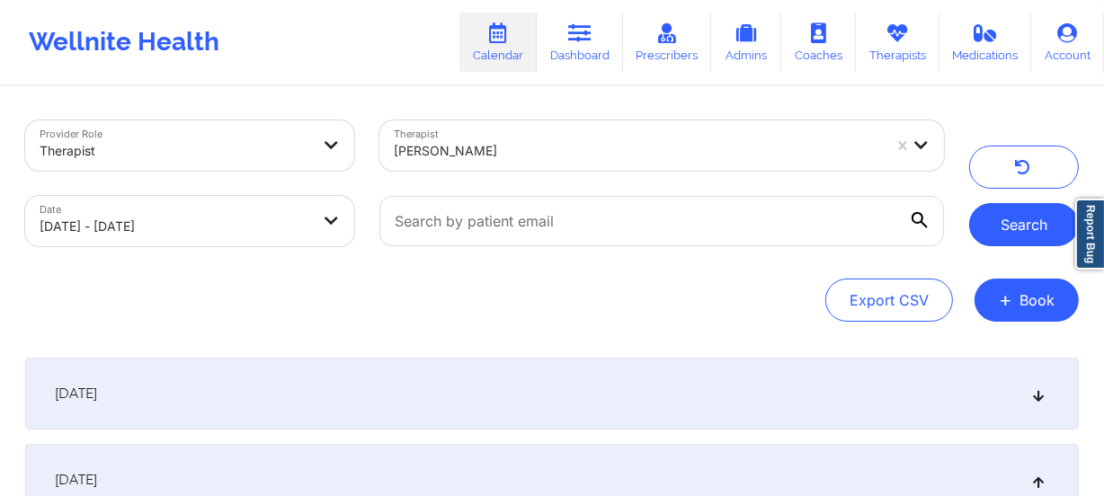
click at [1000, 222] on button "Search" at bounding box center [1024, 224] width 110 height 43
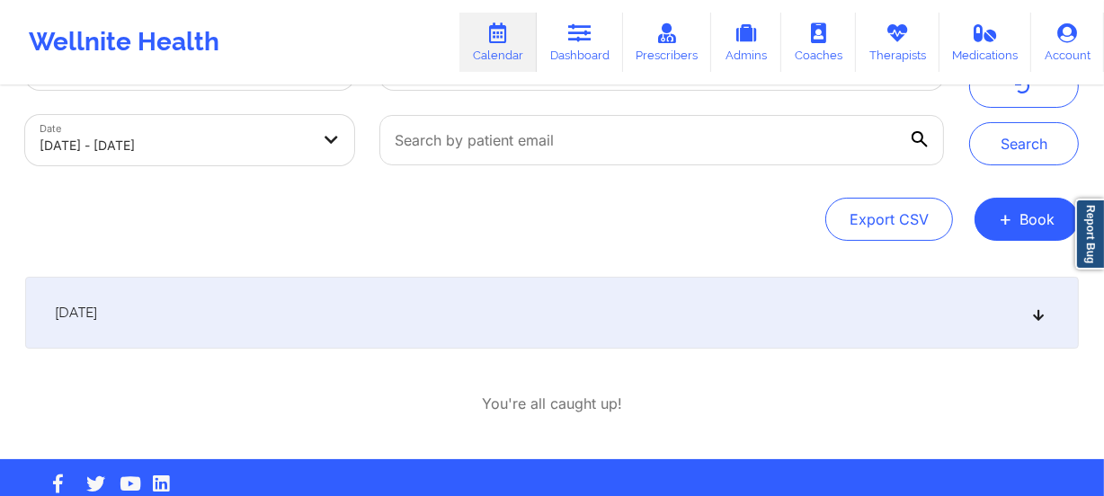
click at [583, 306] on div "[DATE]" at bounding box center [551, 313] width 1053 height 72
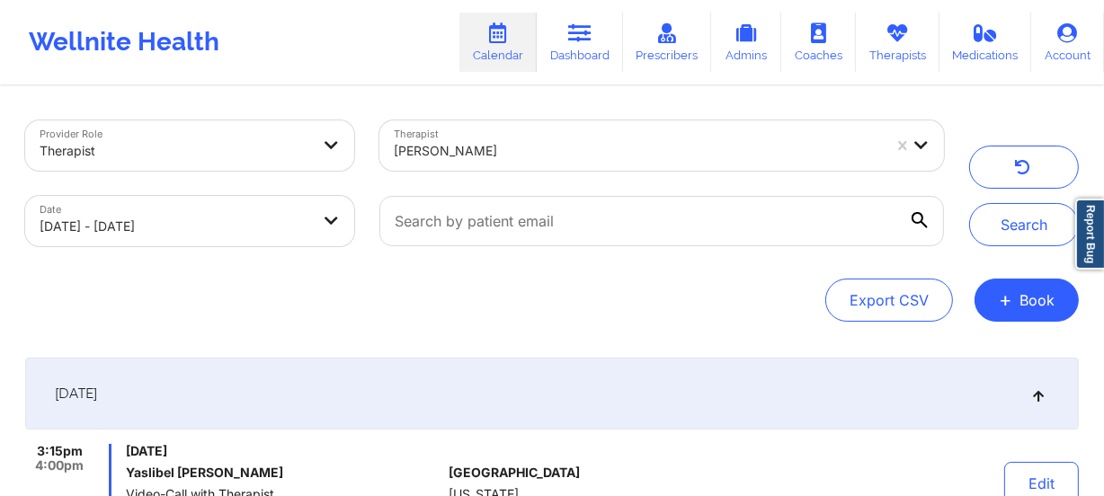
click at [561, 148] on div at bounding box center [638, 151] width 488 height 22
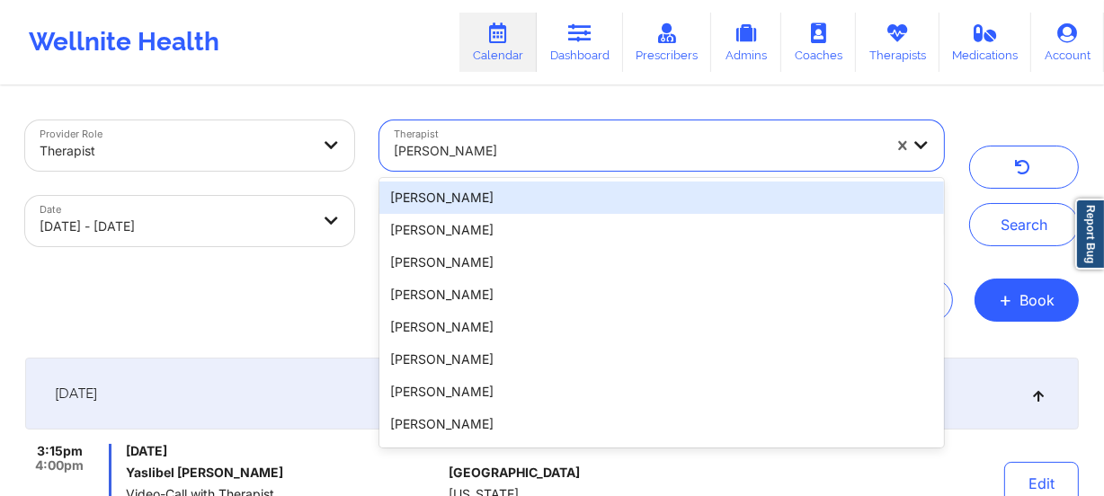
paste input "[PERSON_NAME]"
type input "[PERSON_NAME]"
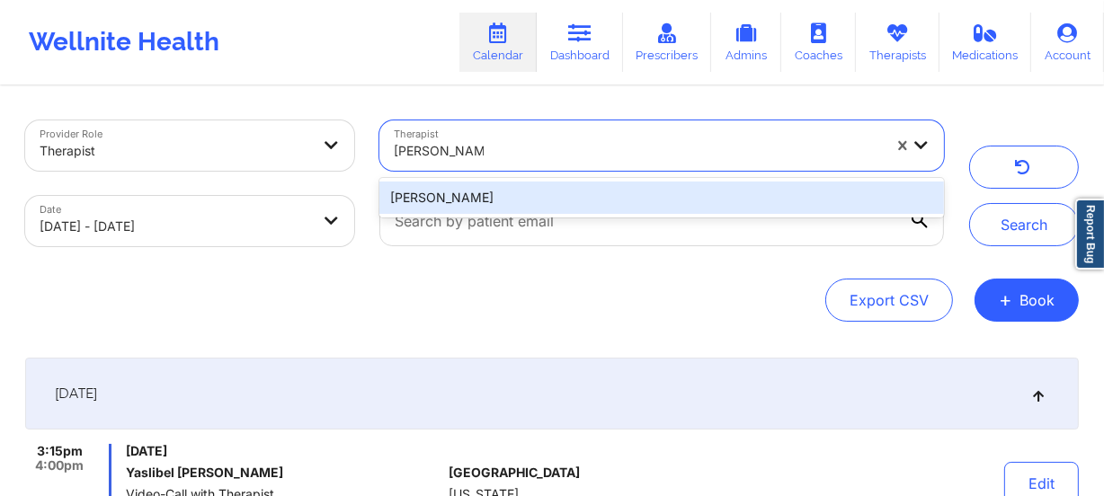
click at [530, 190] on div "[PERSON_NAME]" at bounding box center [661, 198] width 564 height 32
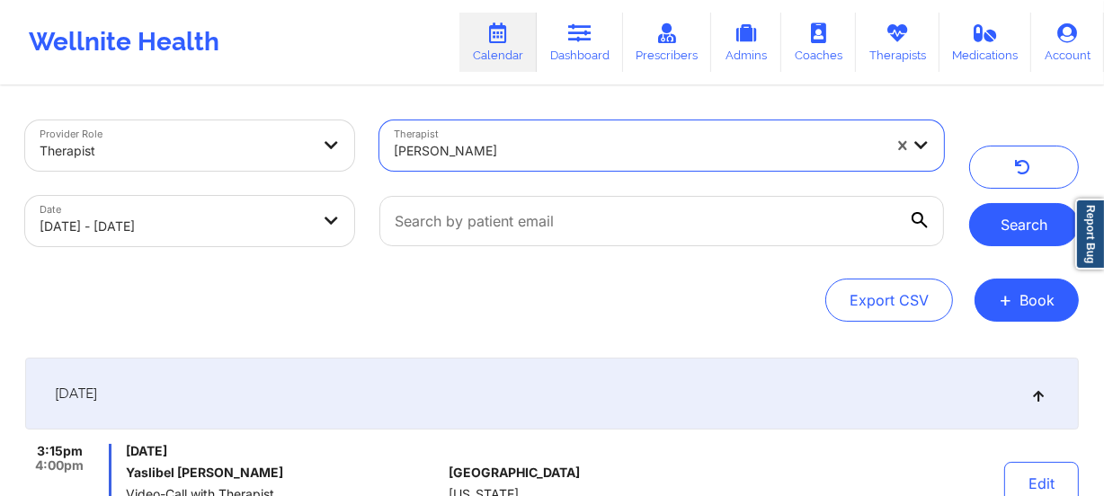
click at [989, 222] on button "Search" at bounding box center [1024, 224] width 110 height 43
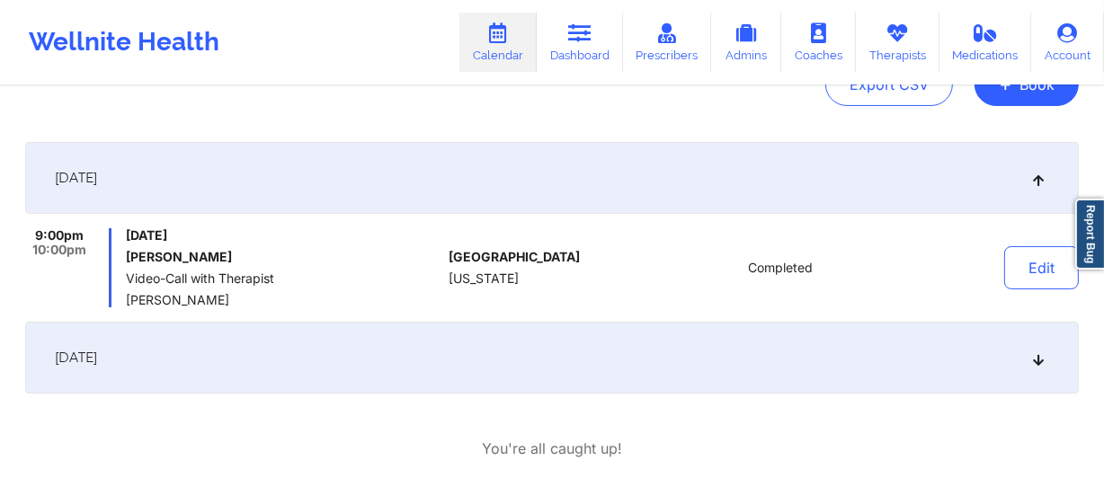
scroll to position [244, 0]
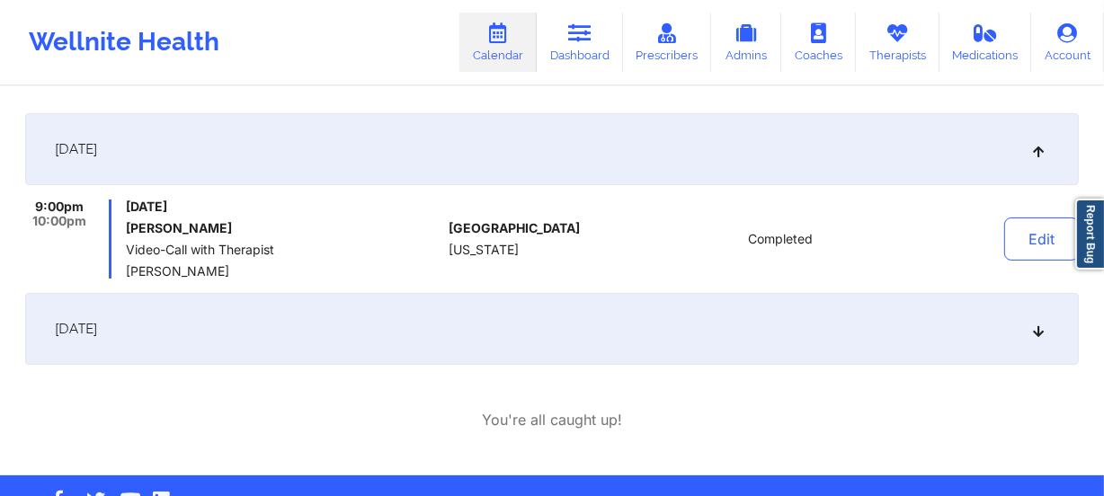
click at [571, 316] on div "[DATE]" at bounding box center [551, 329] width 1053 height 72
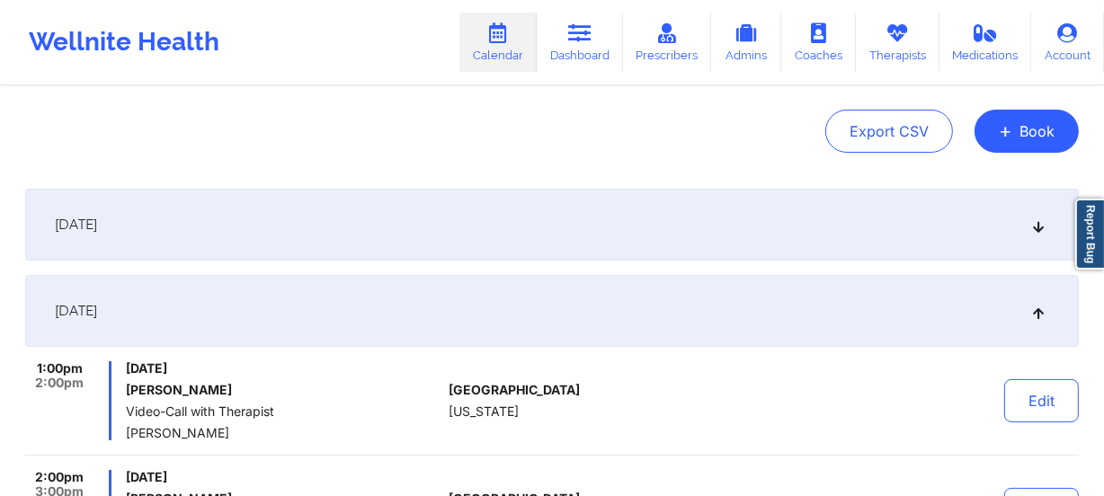
scroll to position [0, 0]
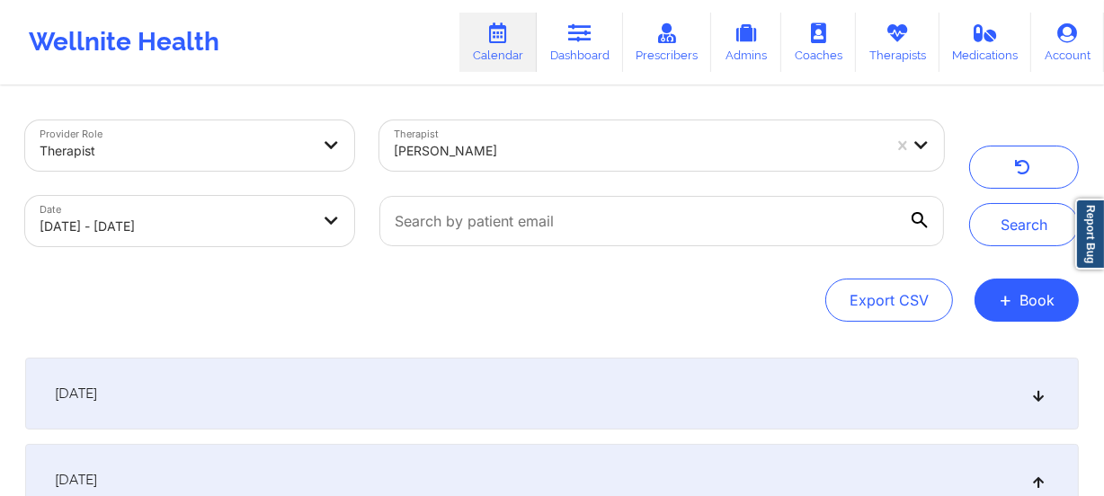
click at [482, 172] on div "Therapist [PERSON_NAME]" at bounding box center [662, 146] width 590 height 76
click at [502, 157] on div at bounding box center [638, 151] width 488 height 22
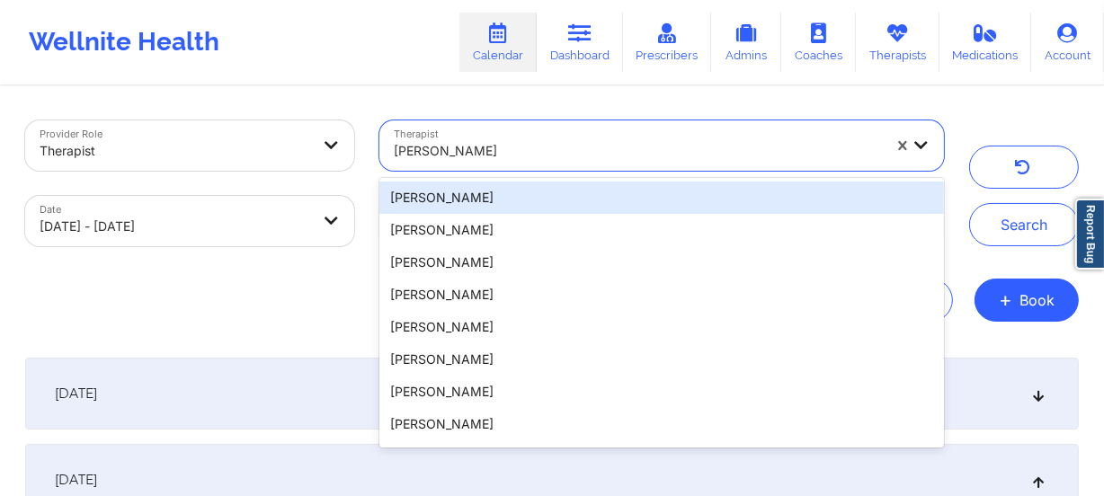
paste input "[PERSON_NAME]"
type input "[PERSON_NAME]"
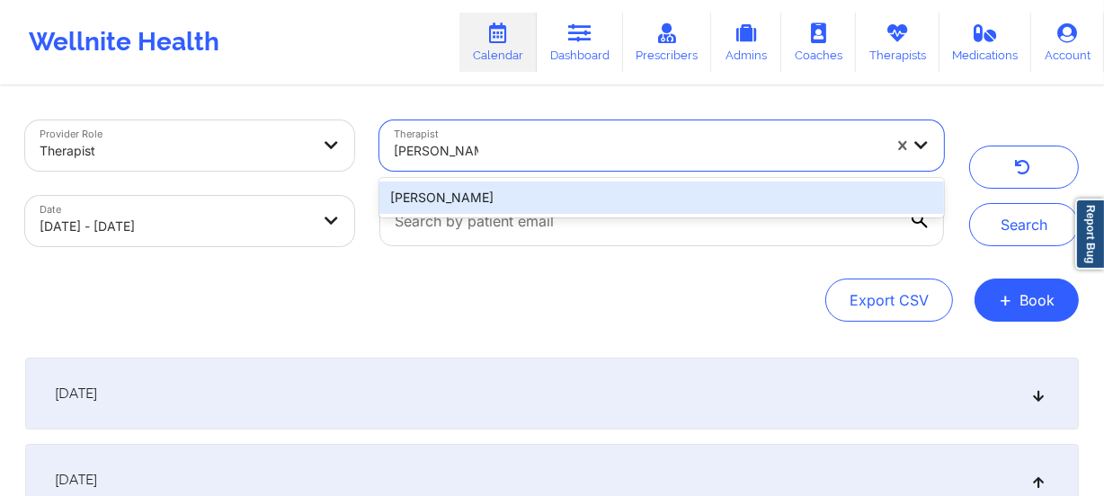
click at [516, 196] on div "[PERSON_NAME]" at bounding box center [661, 198] width 564 height 32
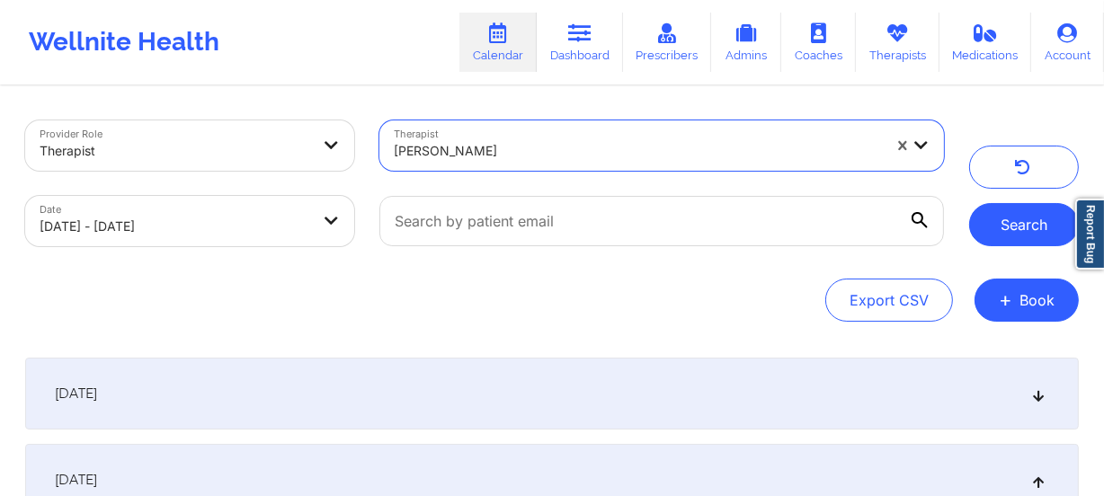
click at [992, 224] on button "Search" at bounding box center [1024, 224] width 110 height 43
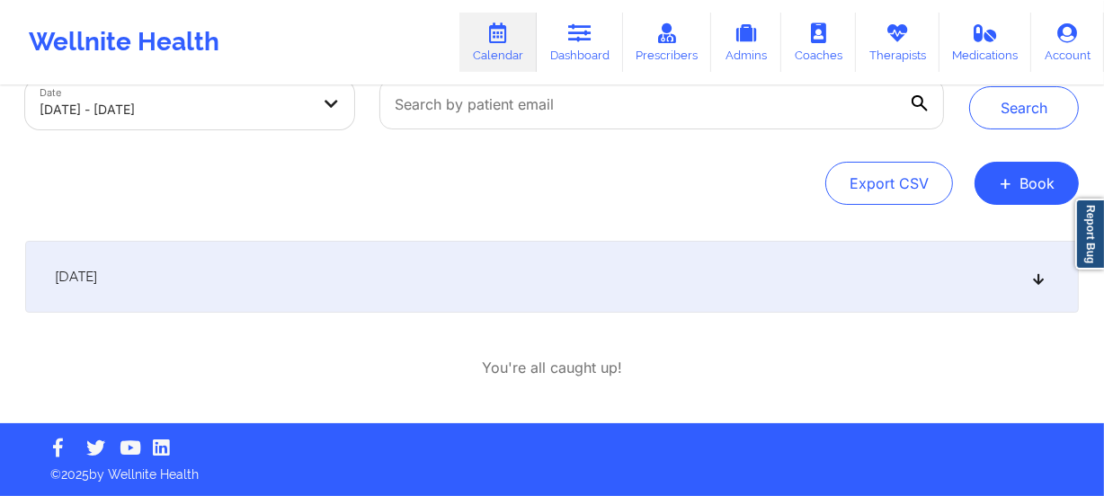
click at [460, 281] on div "[DATE]" at bounding box center [551, 277] width 1053 height 72
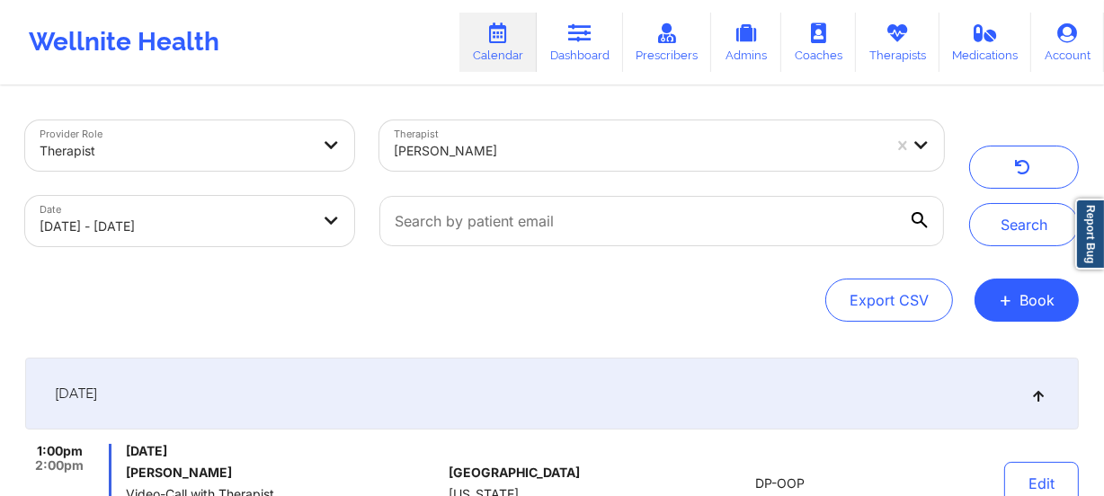
click at [631, 171] on div "Therapist [PERSON_NAME]" at bounding box center [662, 146] width 590 height 76
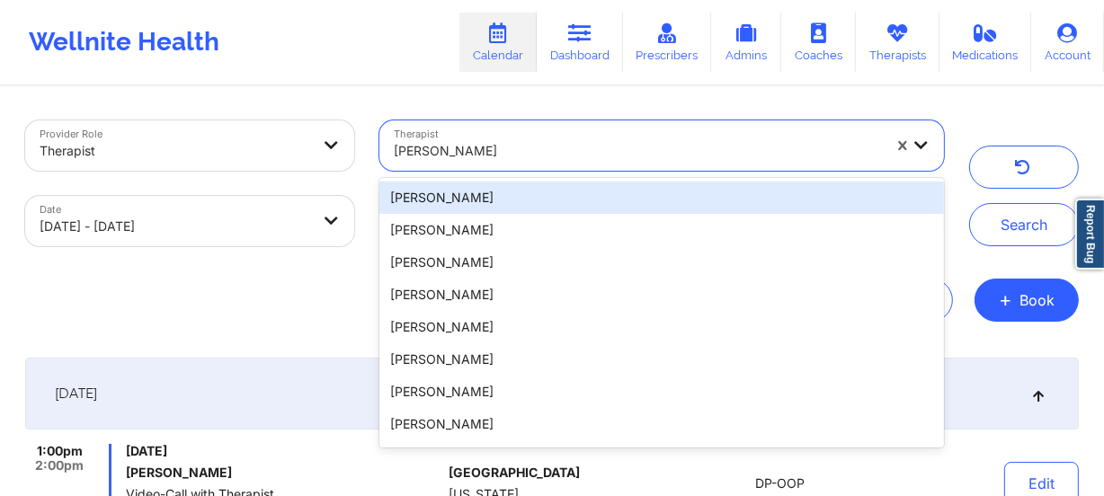
click at [631, 158] on div at bounding box center [638, 151] width 488 height 22
paste input "[PERSON_NAME] [PERSON_NAME]"
type input "[PERSON_NAME] [PERSON_NAME]"
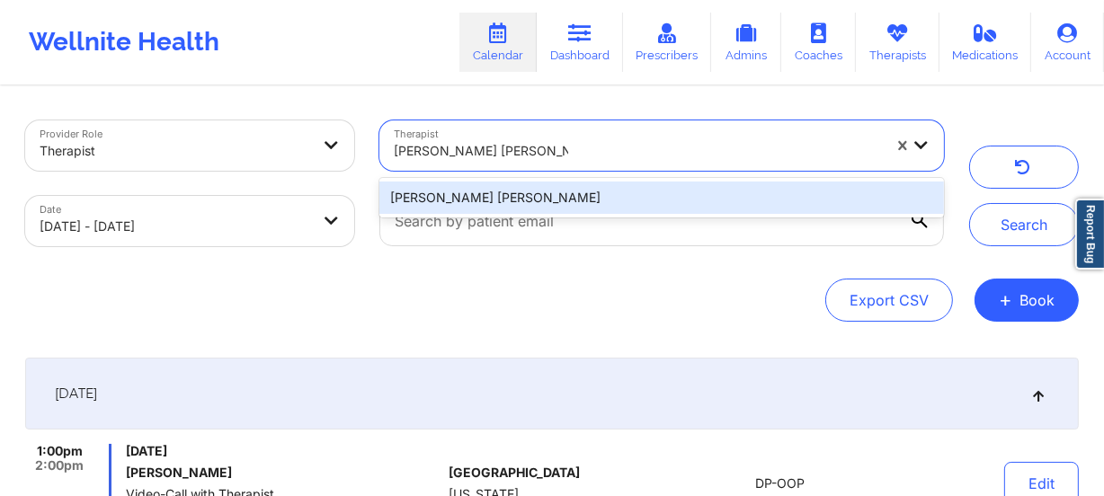
click at [623, 185] on div "[PERSON_NAME] [PERSON_NAME]" at bounding box center [661, 198] width 564 height 32
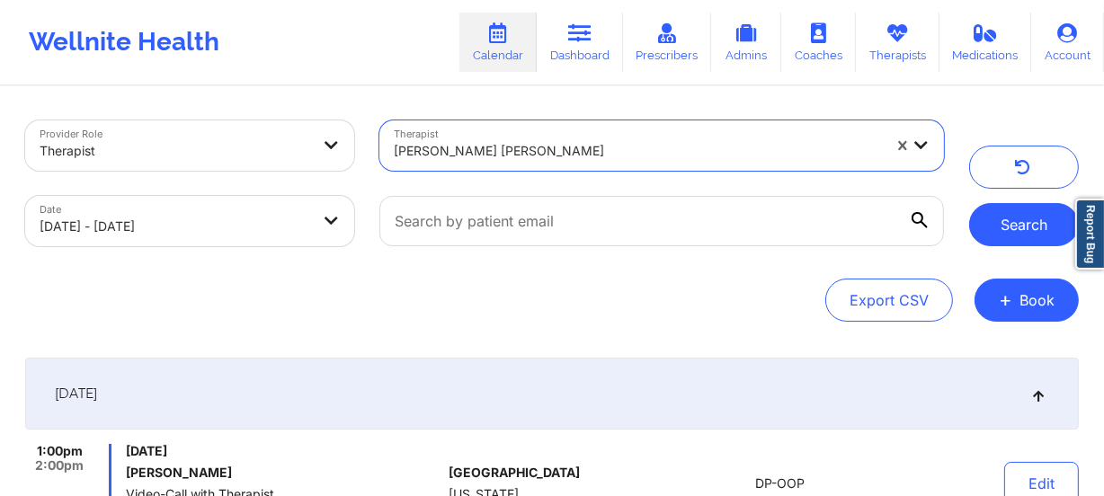
click at [998, 222] on button "Search" at bounding box center [1024, 224] width 110 height 43
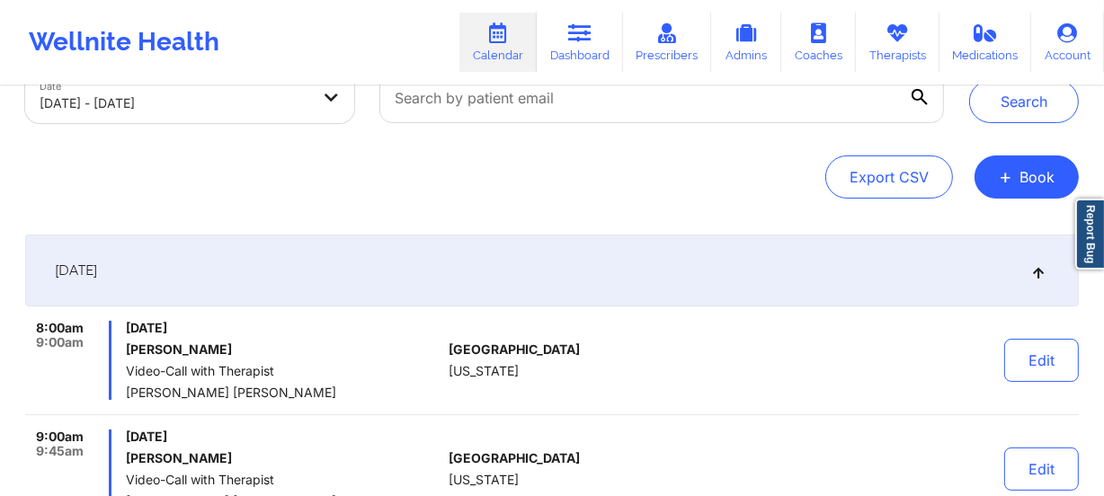
scroll to position [244, 0]
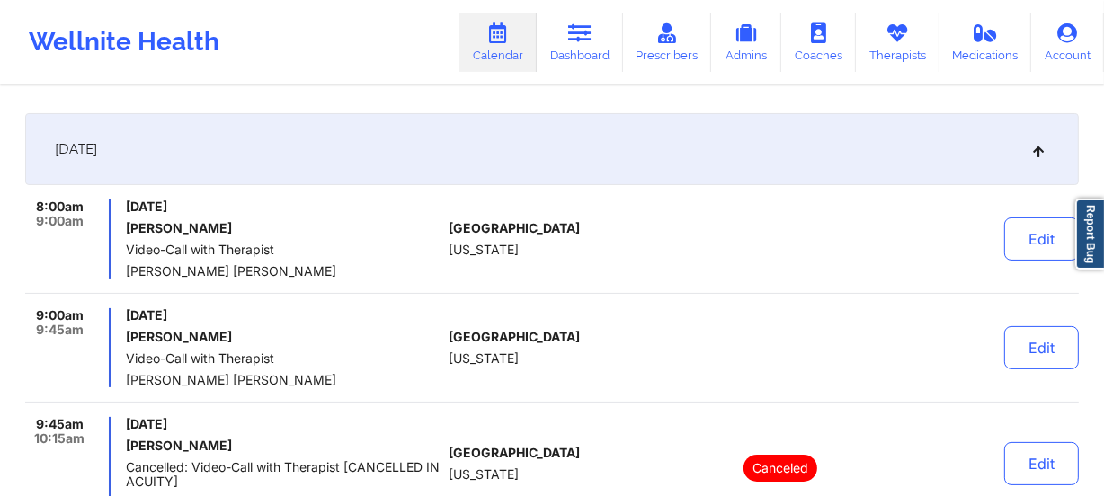
click at [576, 289] on div "8:00am 9:00am [DATE] [PERSON_NAME] Video-Call with Therapist [PERSON_NAME] [PER…" at bounding box center [551, 247] width 1053 height 94
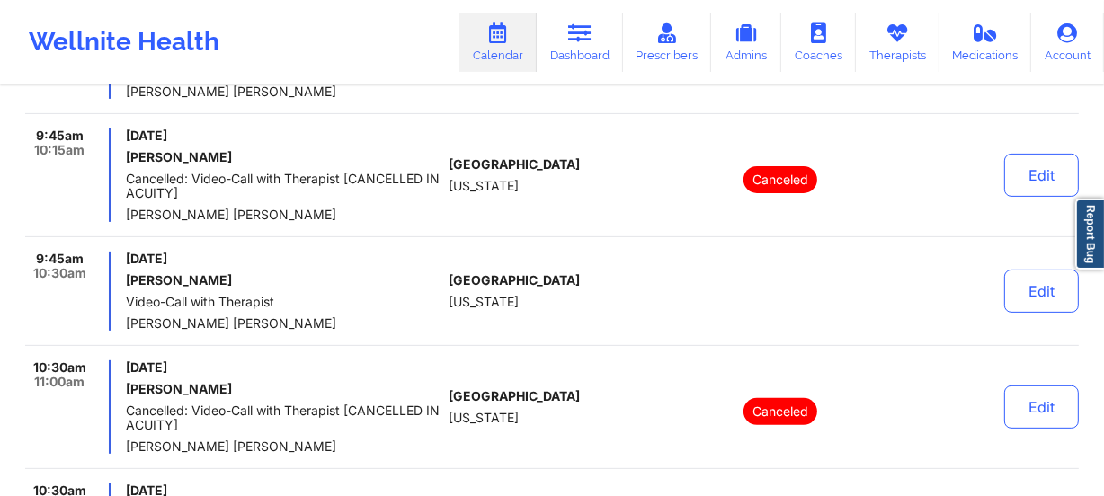
scroll to position [572, 0]
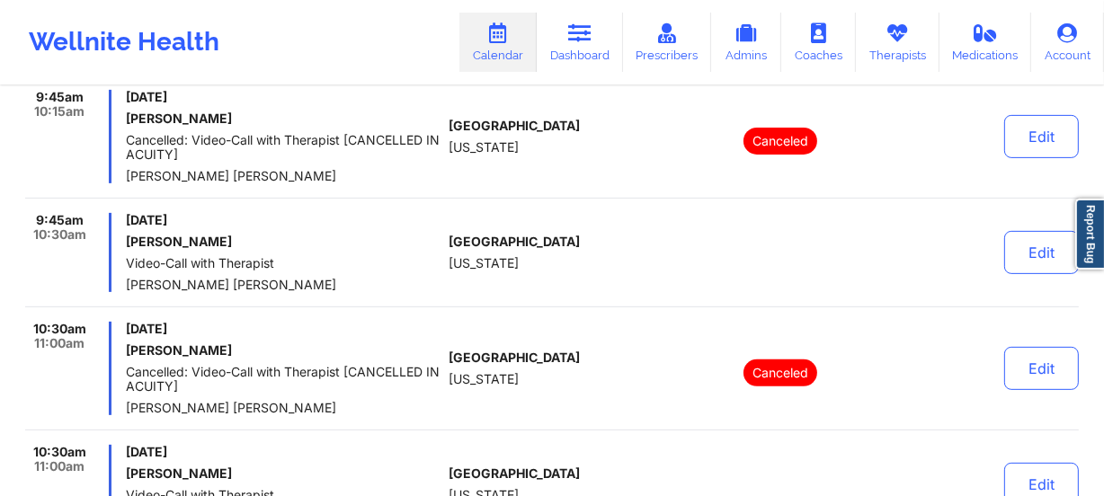
click at [591, 243] on div "[GEOGRAPHIC_DATA] [US_STATE]" at bounding box center [549, 252] width 200 height 79
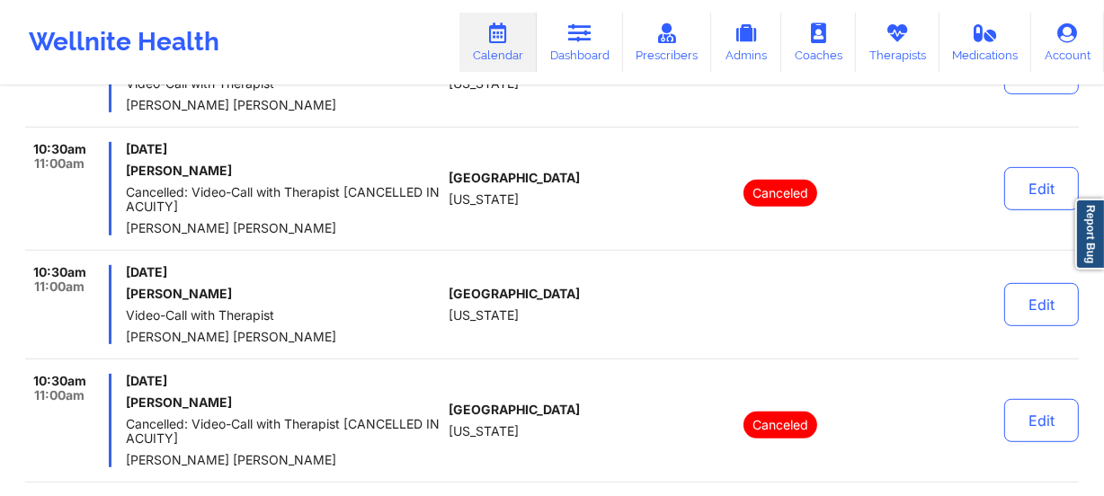
scroll to position [817, 0]
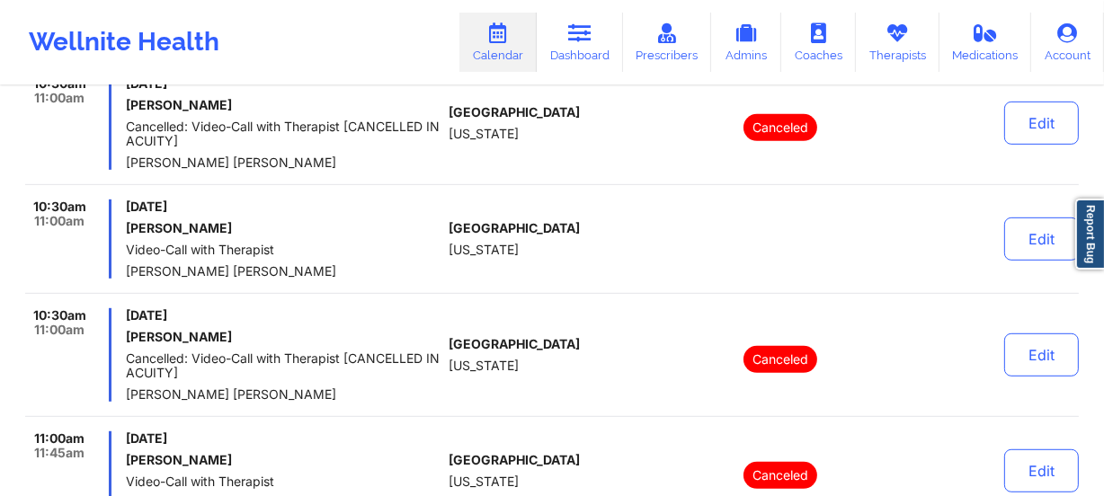
click at [605, 213] on div "[GEOGRAPHIC_DATA] [US_STATE]" at bounding box center [549, 239] width 200 height 79
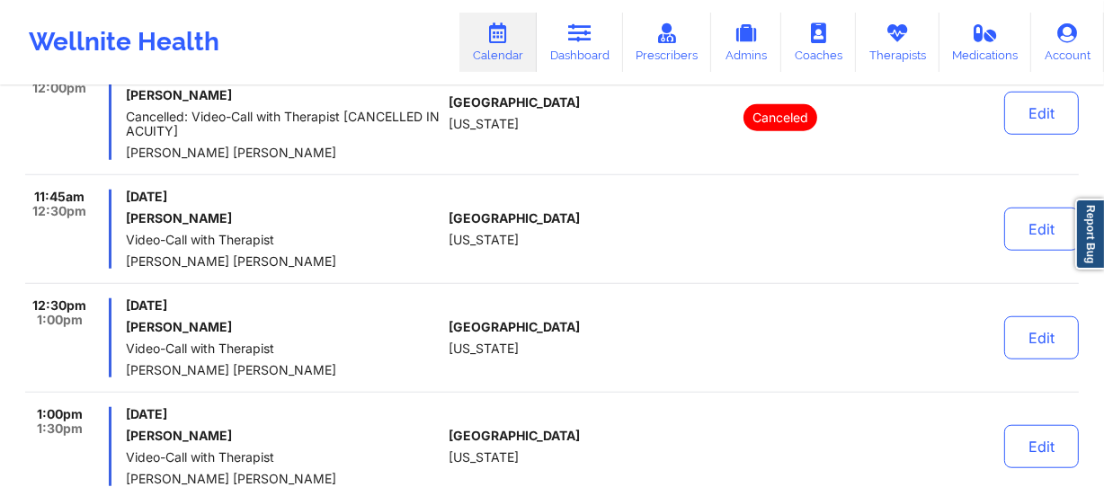
scroll to position [1389, 0]
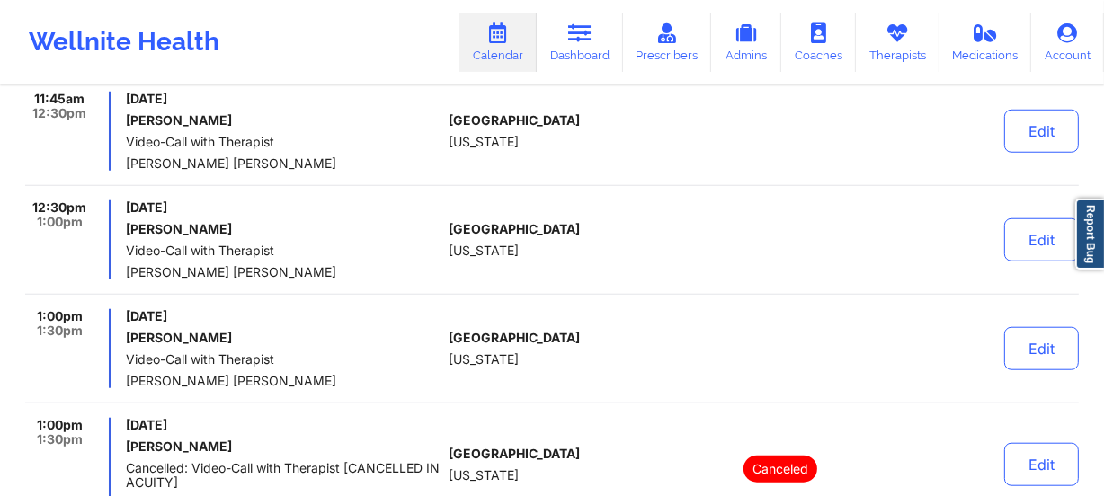
click at [587, 267] on div "[GEOGRAPHIC_DATA] [US_STATE]" at bounding box center [549, 239] width 200 height 79
click at [456, 299] on div "8:00am 9:00am [DATE] [PERSON_NAME] Video-Call with Therapist [PERSON_NAME] [PER…" at bounding box center [551, 8] width 1053 height 1906
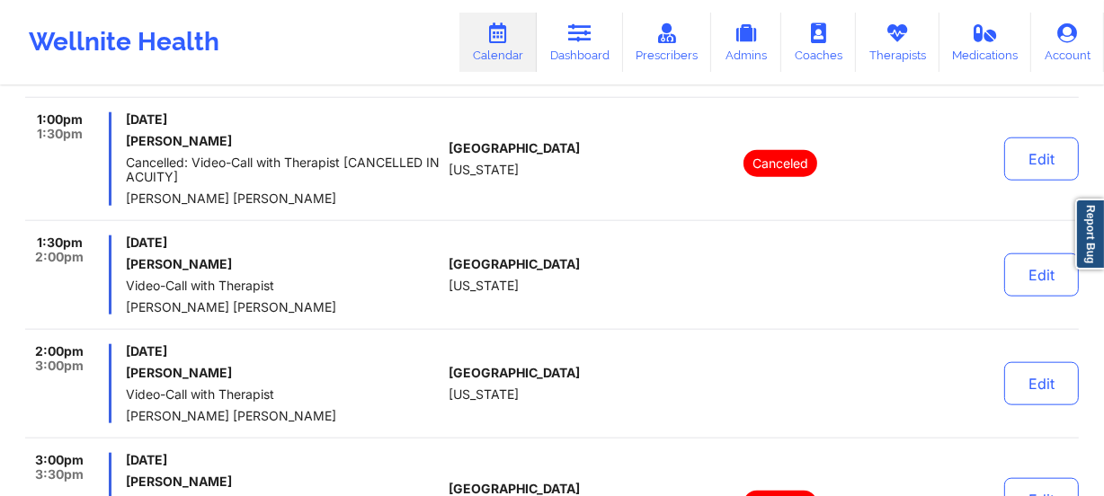
scroll to position [1716, 0]
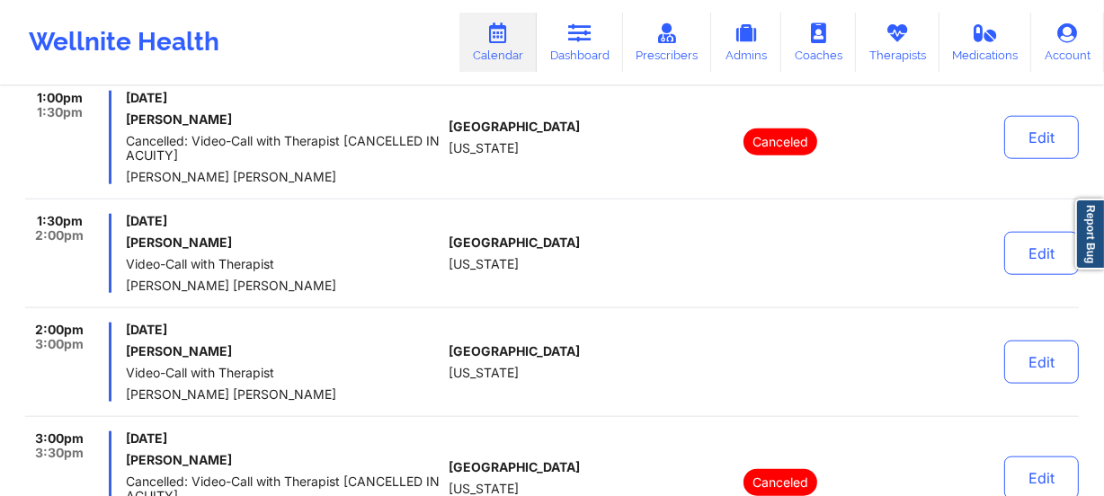
click at [546, 287] on div "[GEOGRAPHIC_DATA] [US_STATE]" at bounding box center [549, 253] width 200 height 79
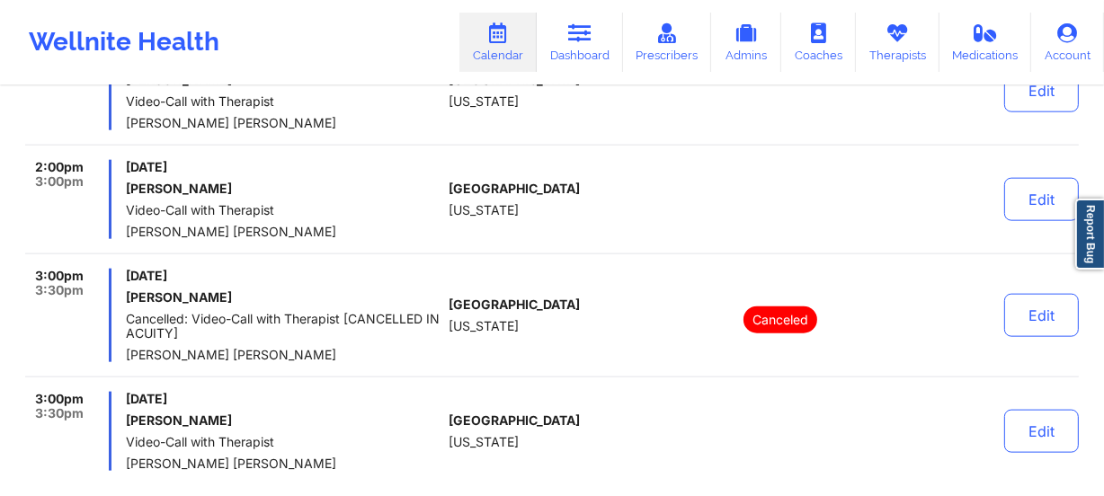
scroll to position [1879, 0]
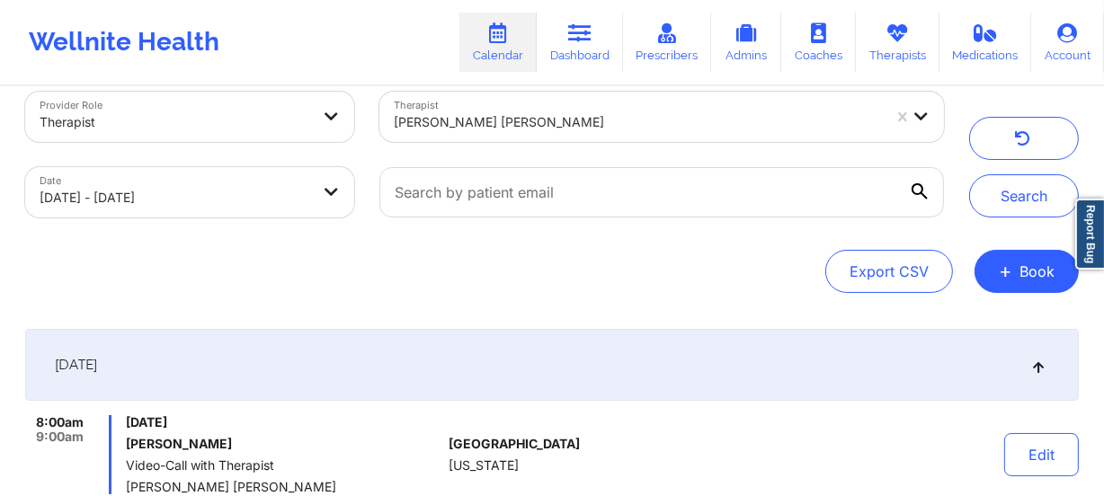
scroll to position [0, 0]
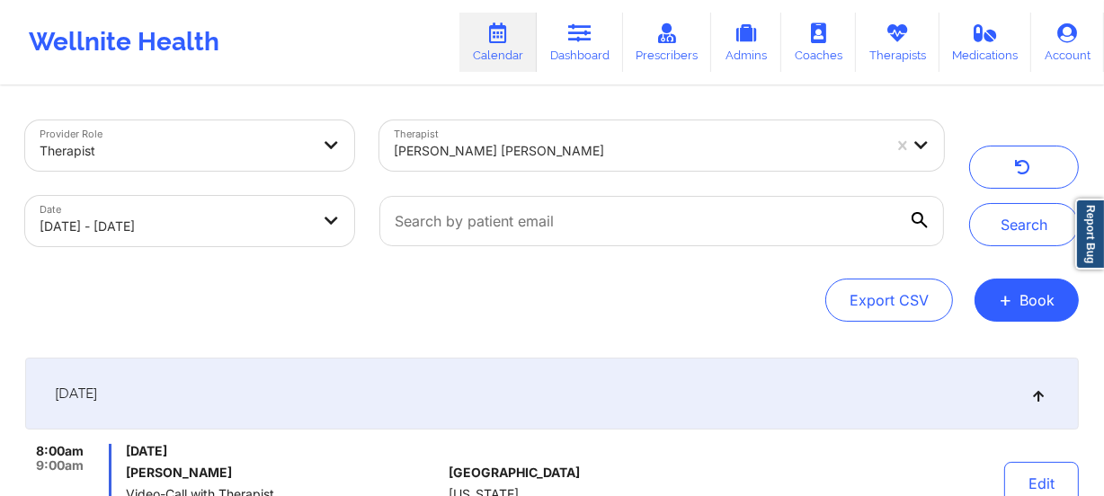
click at [528, 147] on div at bounding box center [638, 151] width 488 height 22
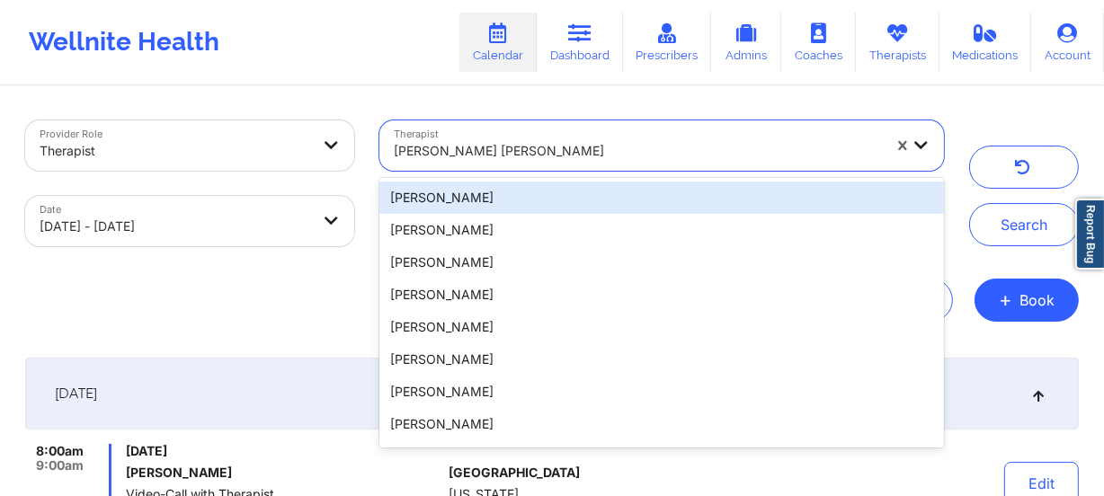
paste input "[PERSON_NAME]"
type input "[PERSON_NAME]"
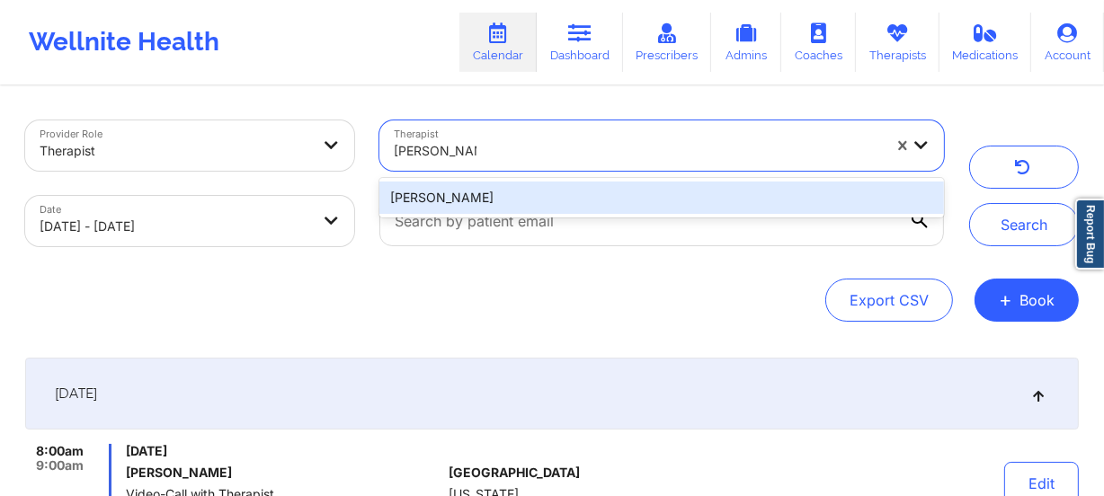
click at [536, 189] on div "[PERSON_NAME]" at bounding box center [661, 198] width 564 height 32
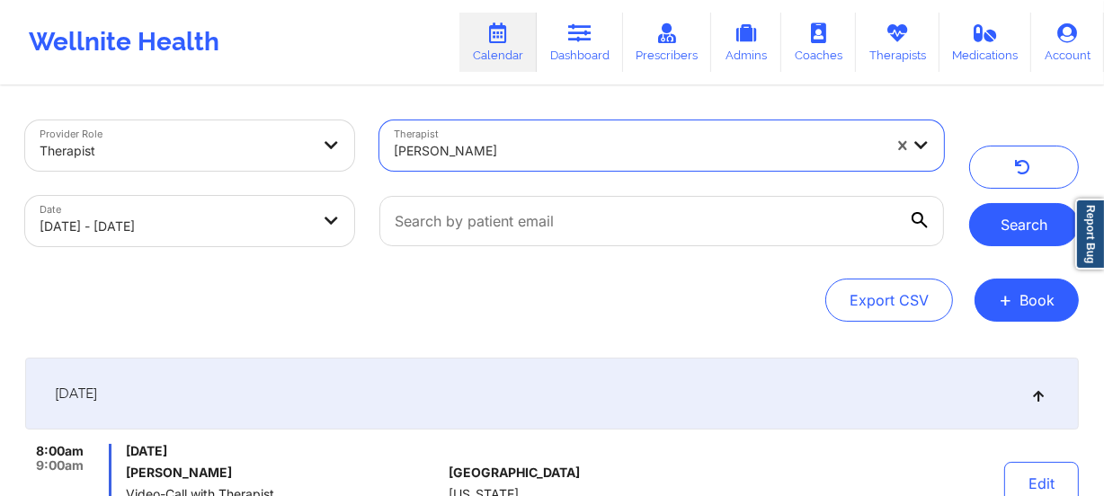
click at [1008, 220] on button "Search" at bounding box center [1024, 224] width 110 height 43
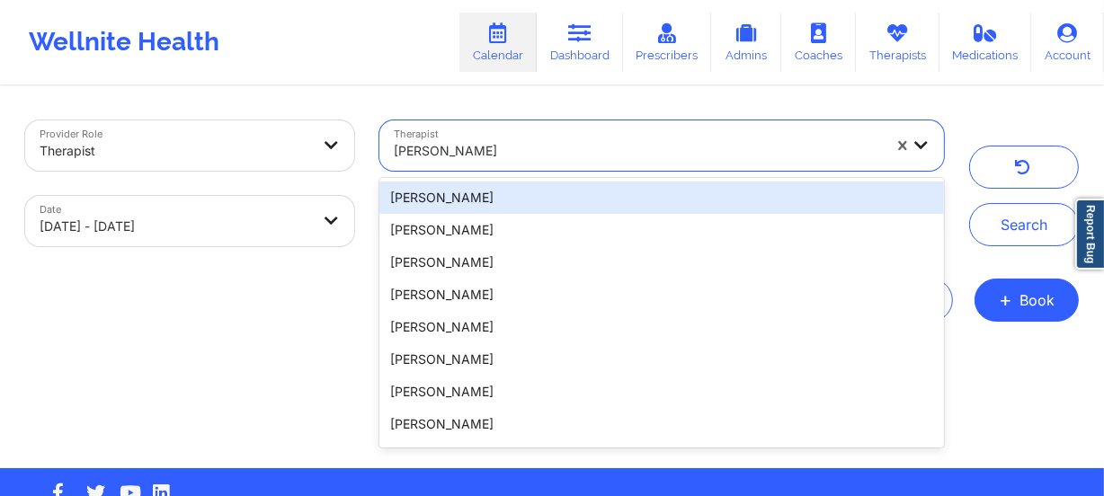
click at [532, 155] on div at bounding box center [638, 151] width 488 height 22
paste input "[PERSON_NAME]"
type input "[PERSON_NAME]"
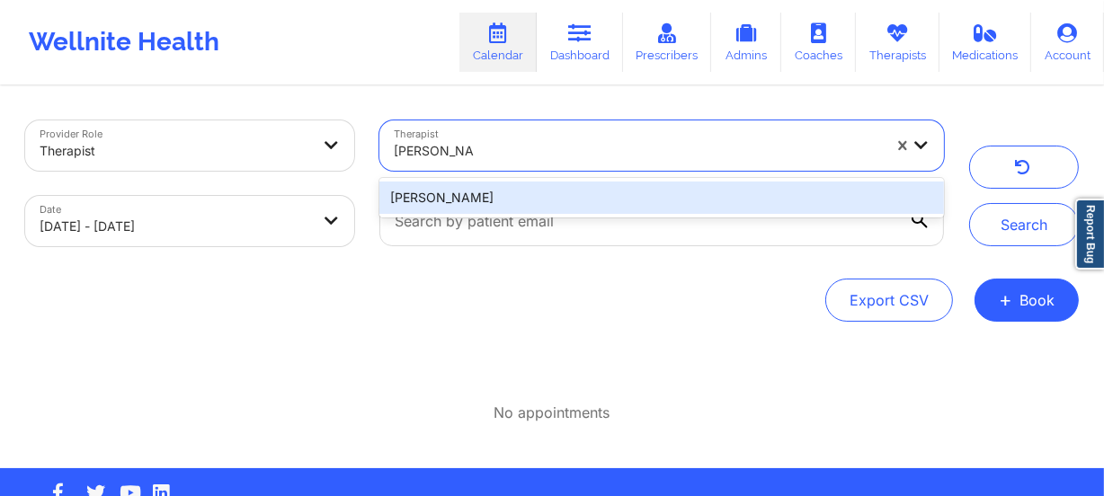
click at [541, 189] on div "[PERSON_NAME]" at bounding box center [661, 198] width 564 height 32
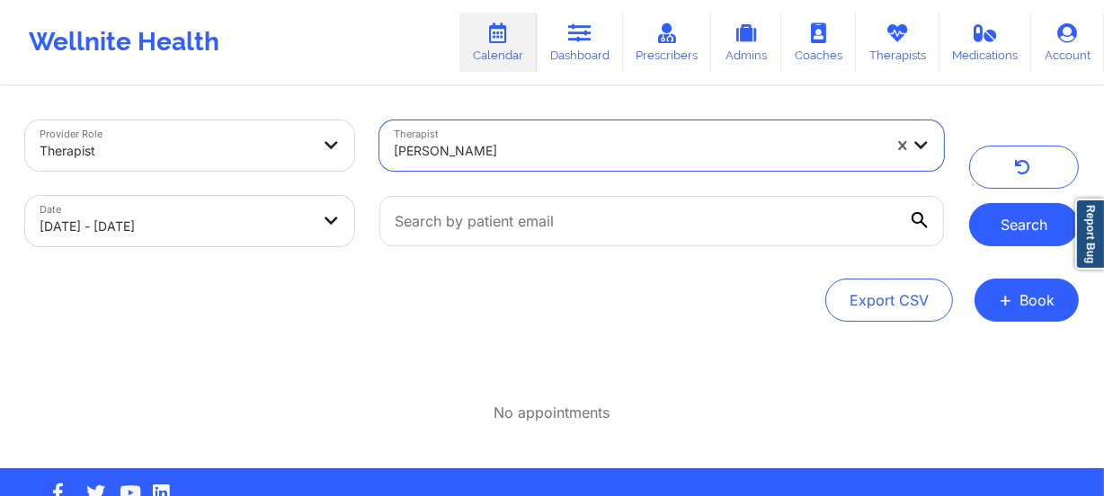
click at [1011, 232] on button "Search" at bounding box center [1024, 224] width 110 height 43
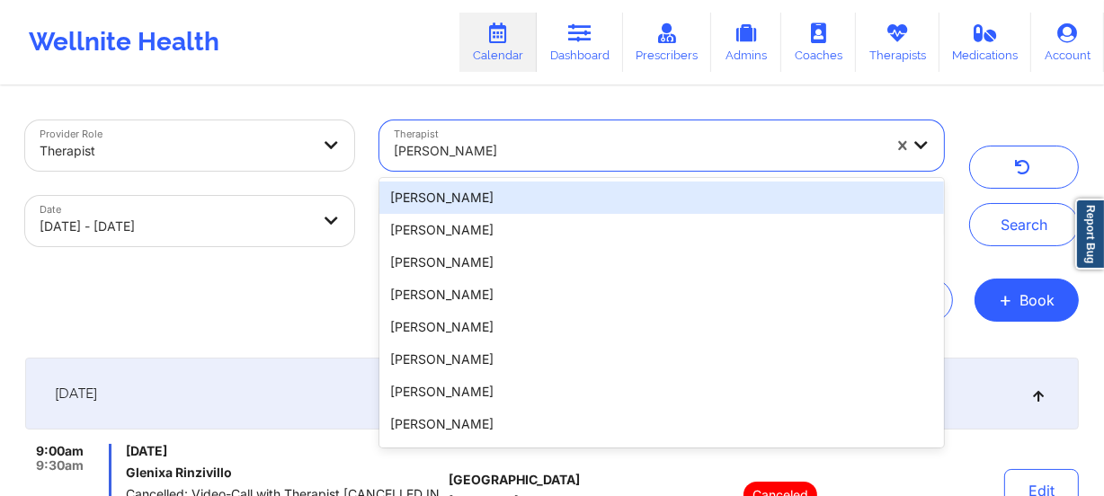
click at [647, 149] on div at bounding box center [638, 151] width 488 height 22
paste input "[PERSON_NAME]"
type input "[PERSON_NAME]"
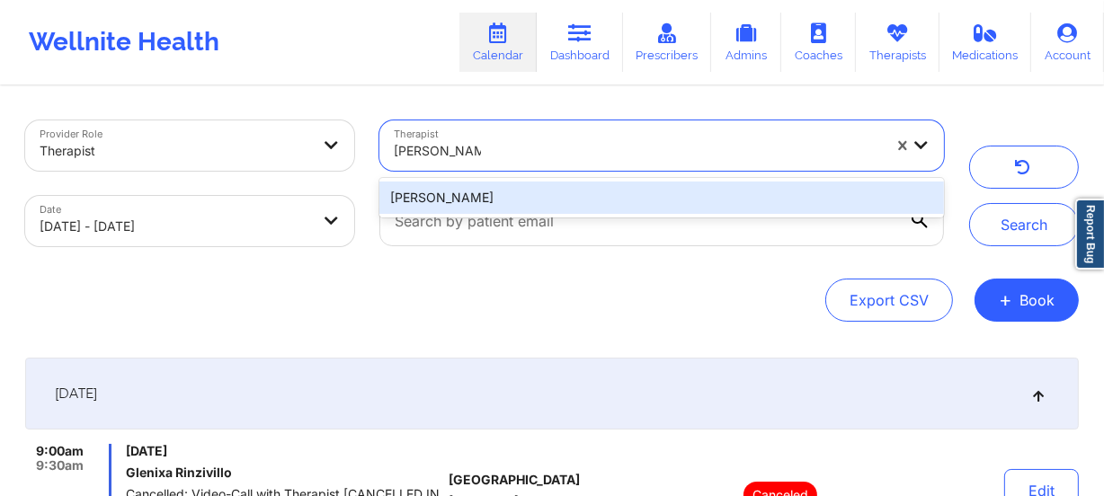
click at [588, 202] on div "[PERSON_NAME]" at bounding box center [661, 198] width 564 height 32
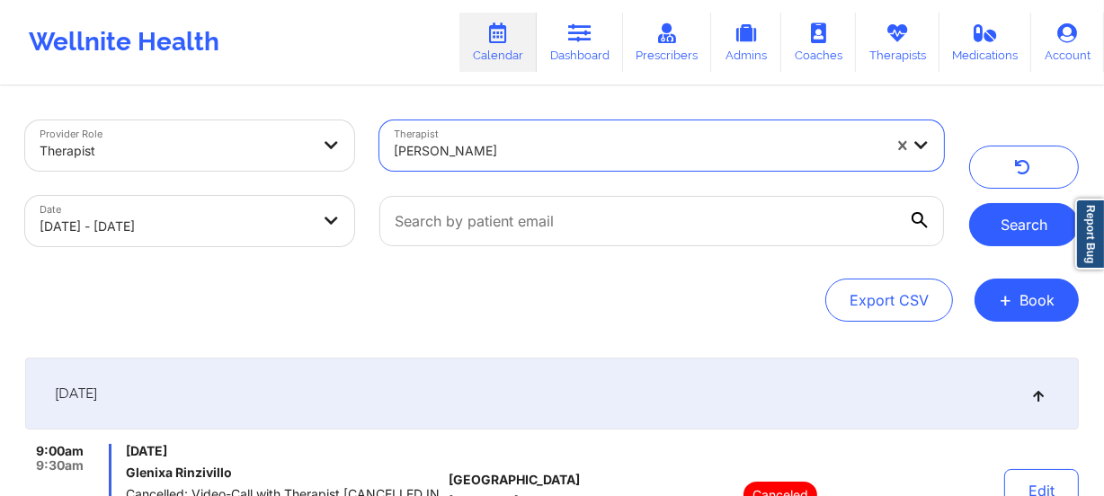
click at [1015, 221] on button "Search" at bounding box center [1024, 224] width 110 height 43
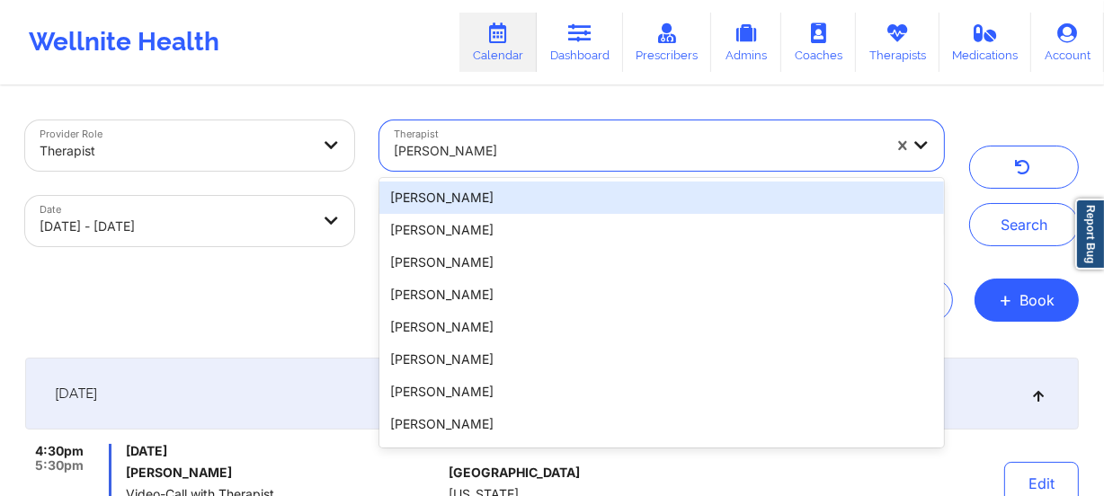
click at [529, 147] on div at bounding box center [638, 151] width 488 height 22
paste input "[PERSON_NAME]"
type input "[PERSON_NAME]"
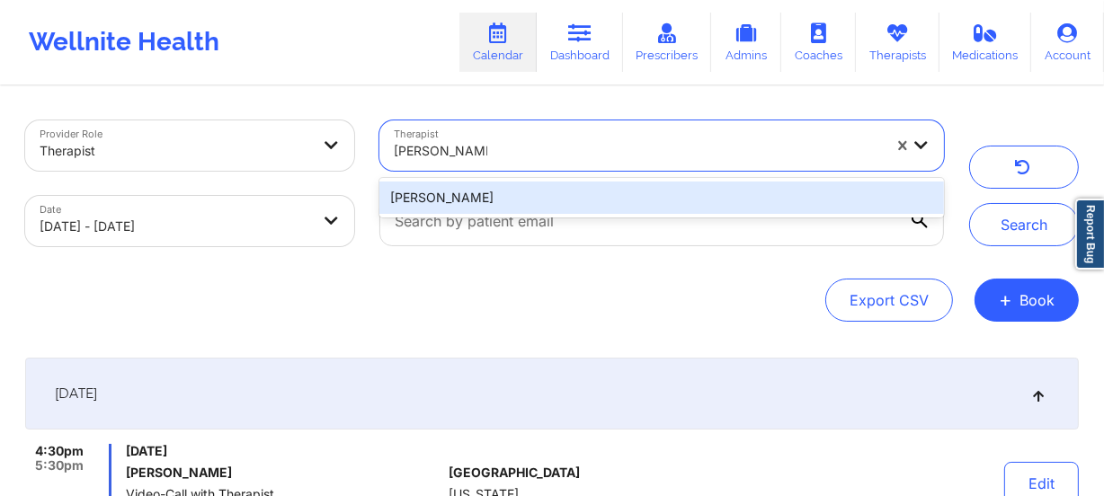
click at [524, 189] on div "[PERSON_NAME]" at bounding box center [661, 198] width 564 height 32
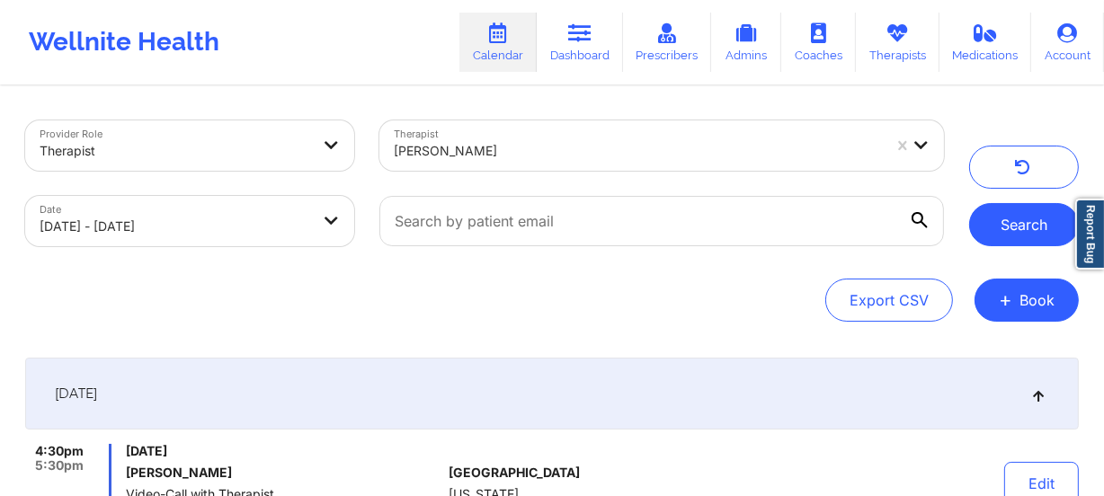
click at [994, 234] on button "Search" at bounding box center [1024, 224] width 110 height 43
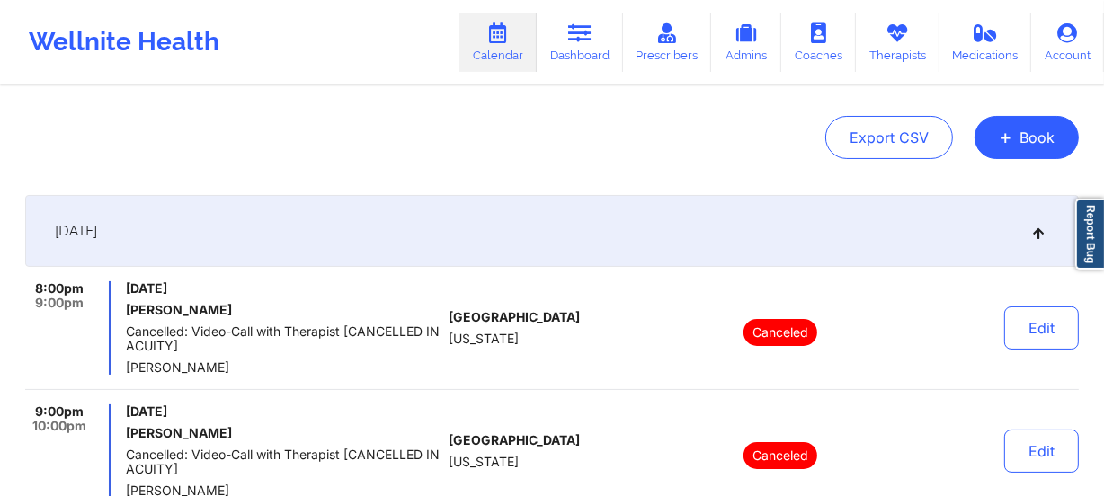
click at [749, 216] on div "[DATE]" at bounding box center [551, 231] width 1053 height 72
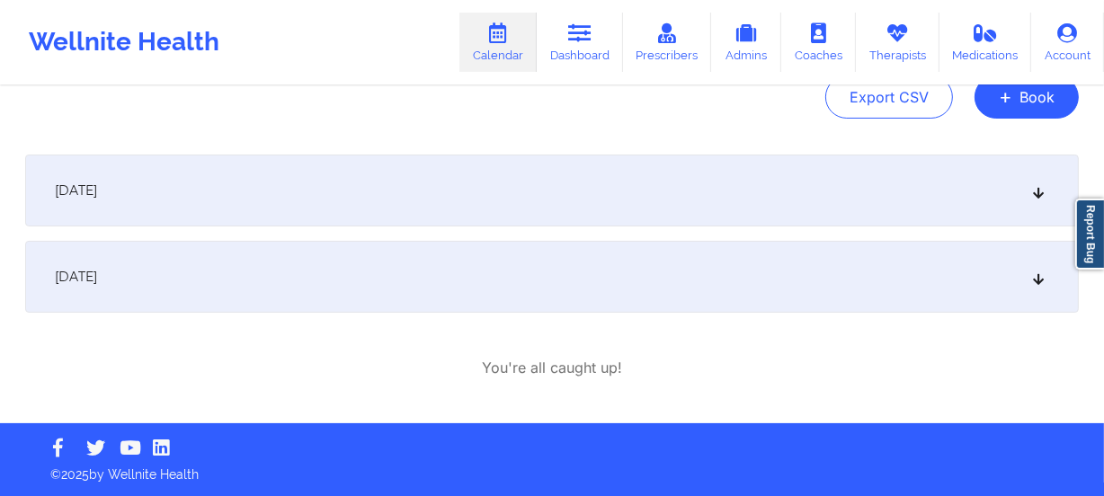
click at [665, 288] on div "[DATE]" at bounding box center [551, 277] width 1053 height 72
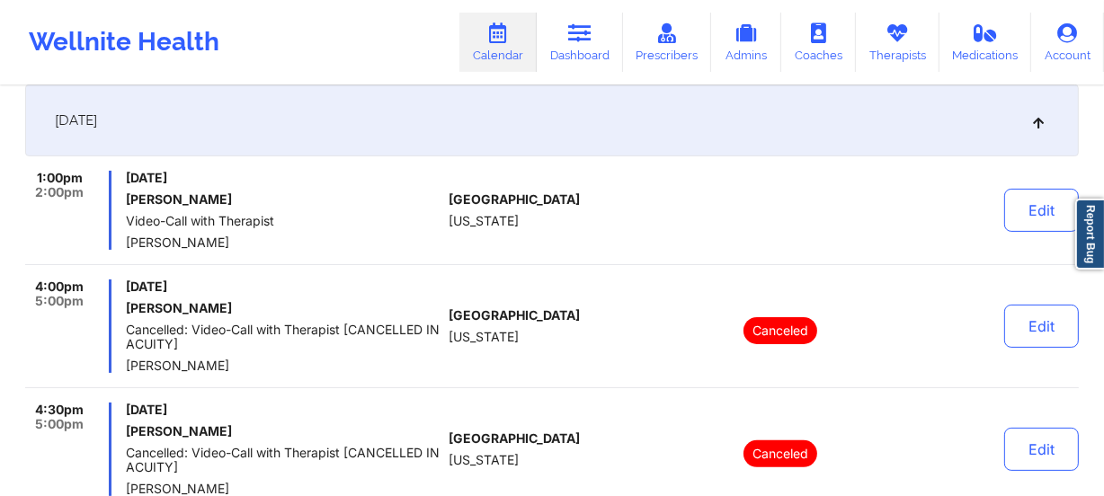
scroll to position [367, 0]
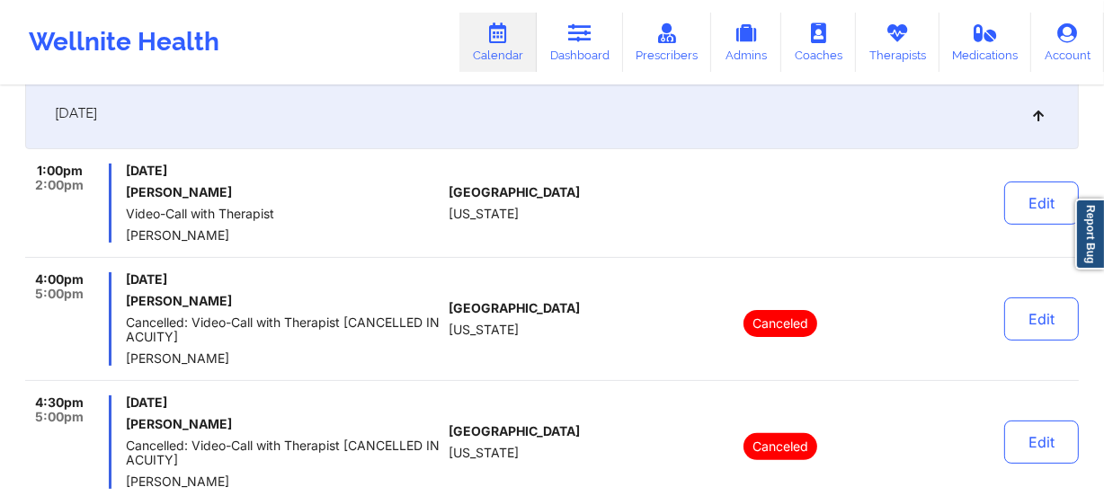
click at [639, 261] on div "1:00pm 2:00pm [DATE] [PERSON_NAME] Video-Call with Therapist [PERSON_NAME] [GEO…" at bounding box center [551, 326] width 1053 height 325
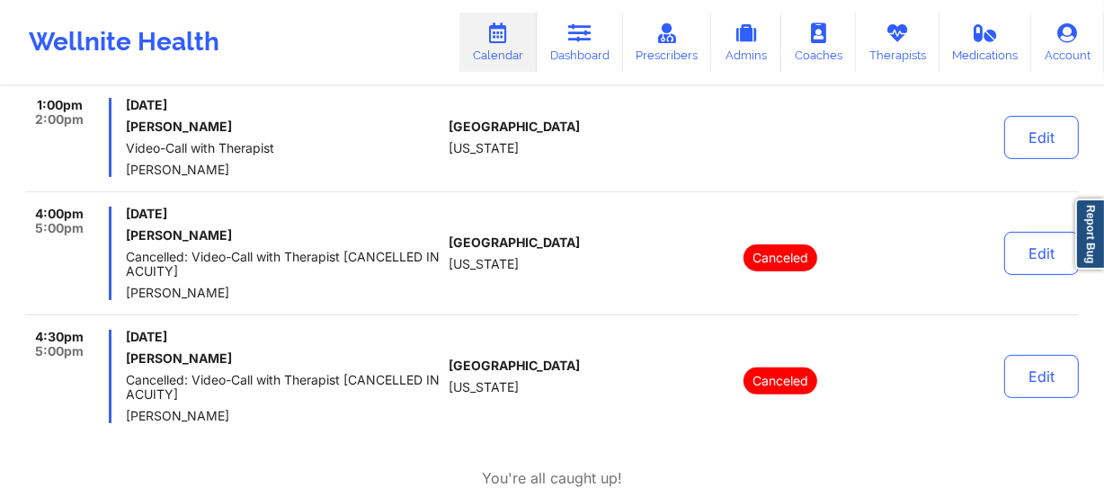
scroll to position [461, 0]
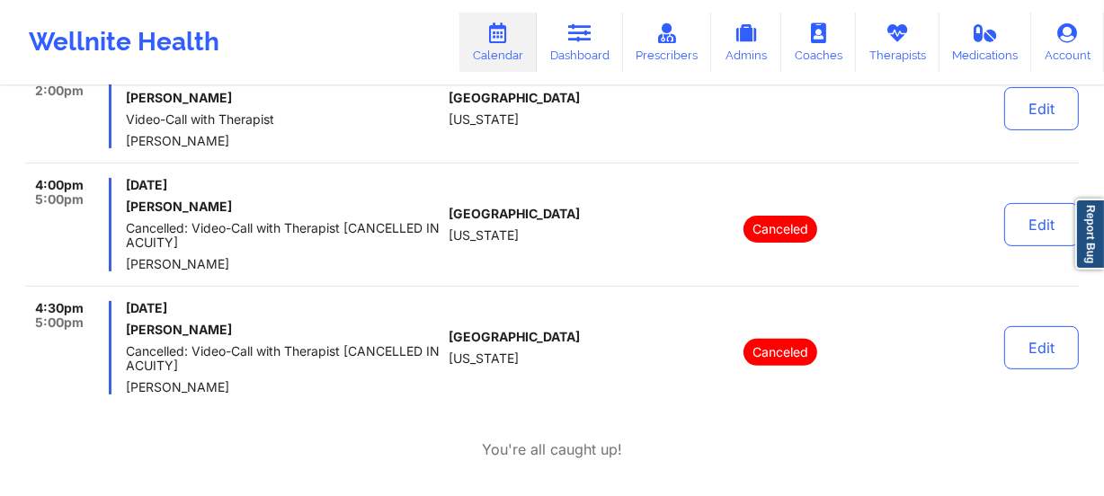
click at [555, 277] on div "4:00pm 5:00pm [DATE] [PERSON_NAME] Cancelled: Video-Call with Therapist [CANCEL…" at bounding box center [551, 232] width 1053 height 109
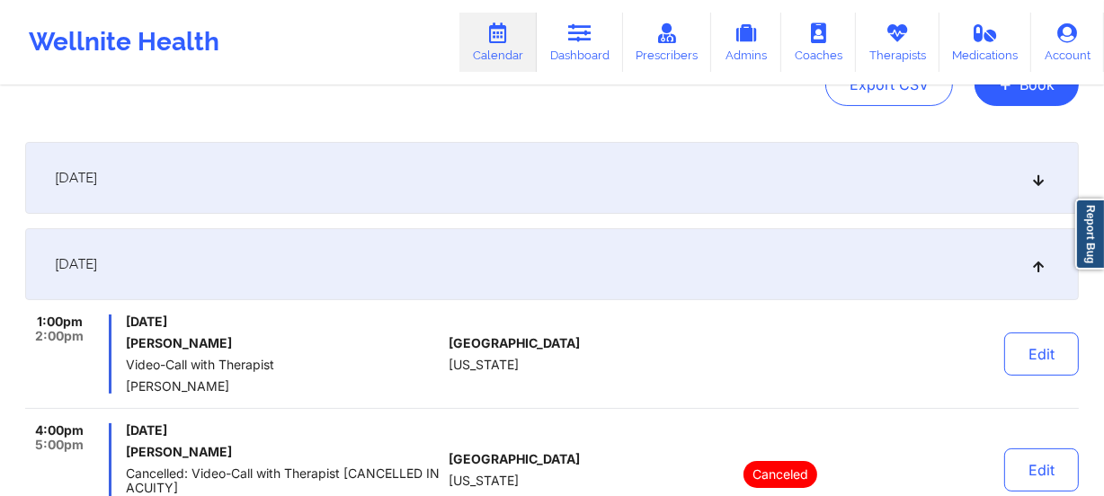
scroll to position [0, 0]
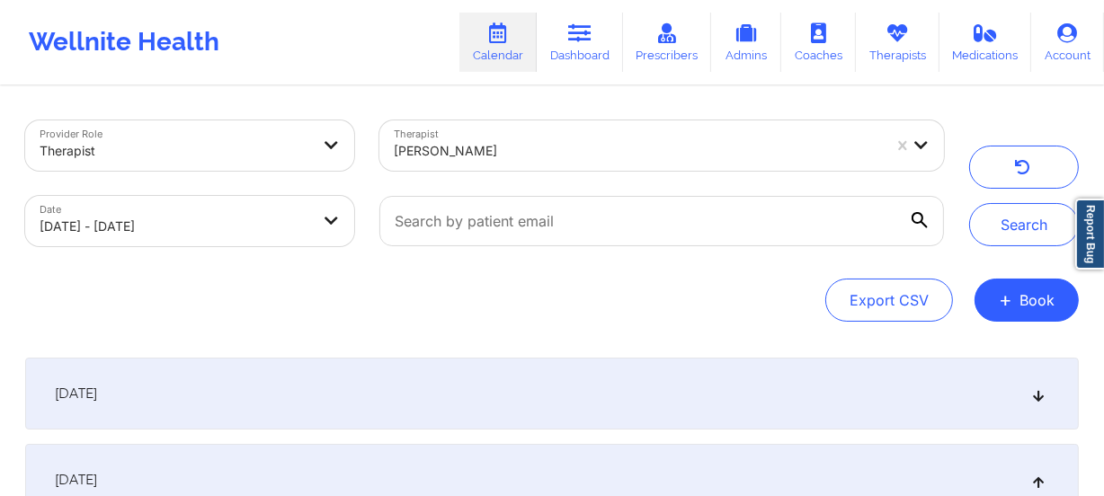
click at [513, 143] on div at bounding box center [638, 151] width 488 height 22
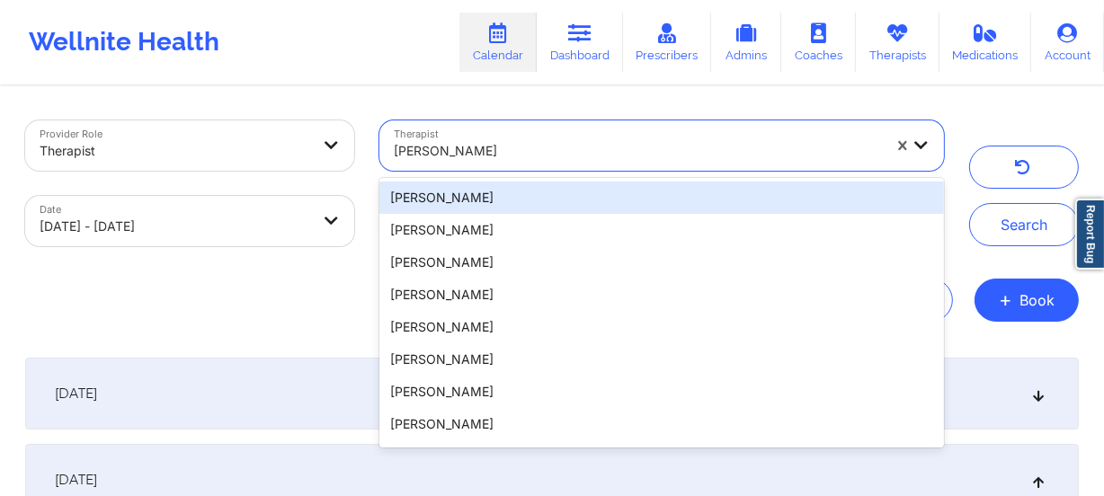
paste input "[PERSON_NAME]"
type input "[PERSON_NAME]"
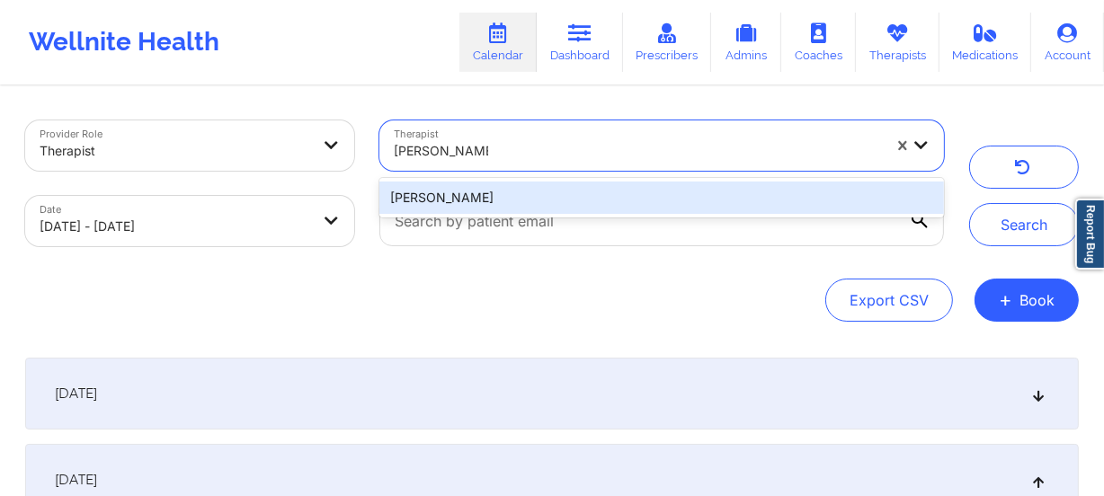
click at [521, 185] on div "[PERSON_NAME]" at bounding box center [661, 198] width 564 height 32
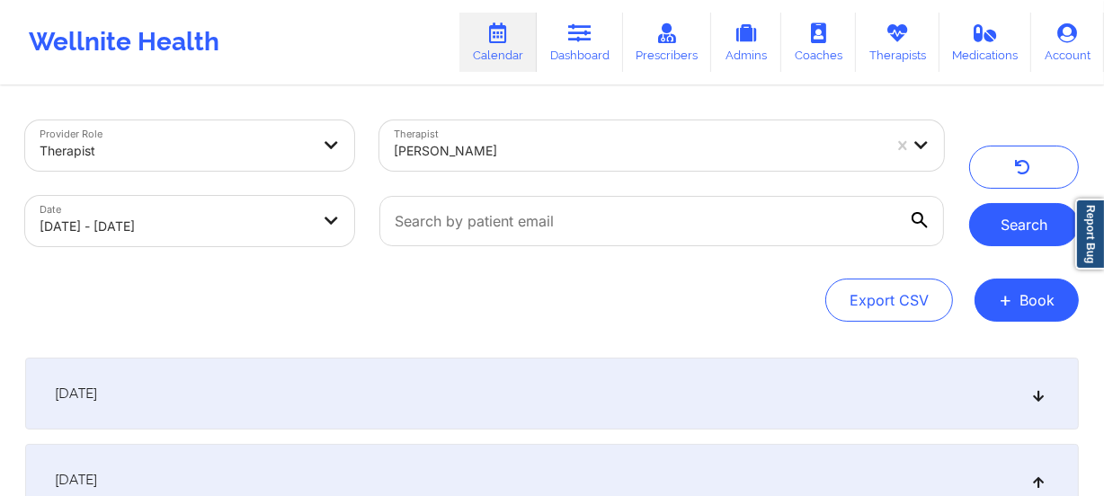
click at [998, 218] on button "Search" at bounding box center [1024, 224] width 110 height 43
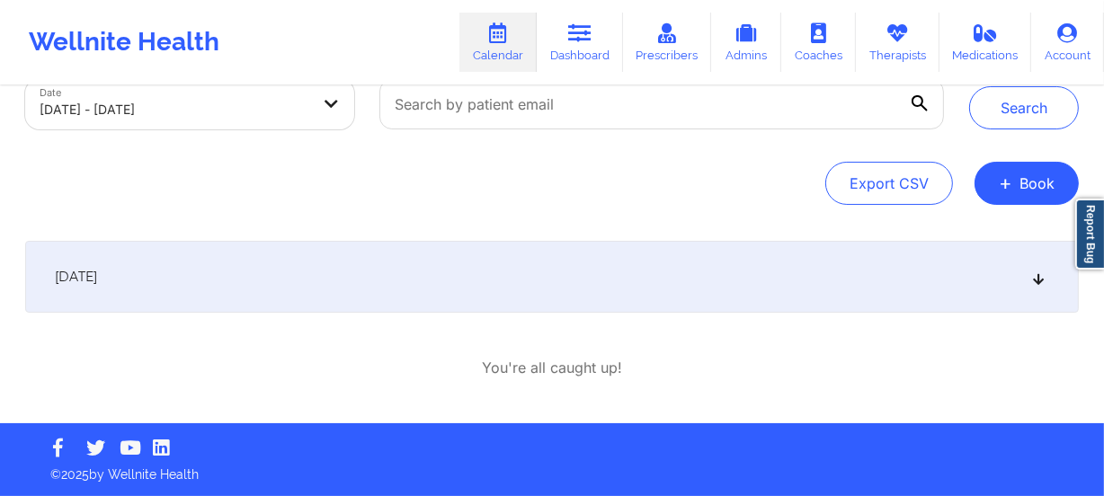
click at [546, 276] on div "[DATE]" at bounding box center [551, 277] width 1053 height 72
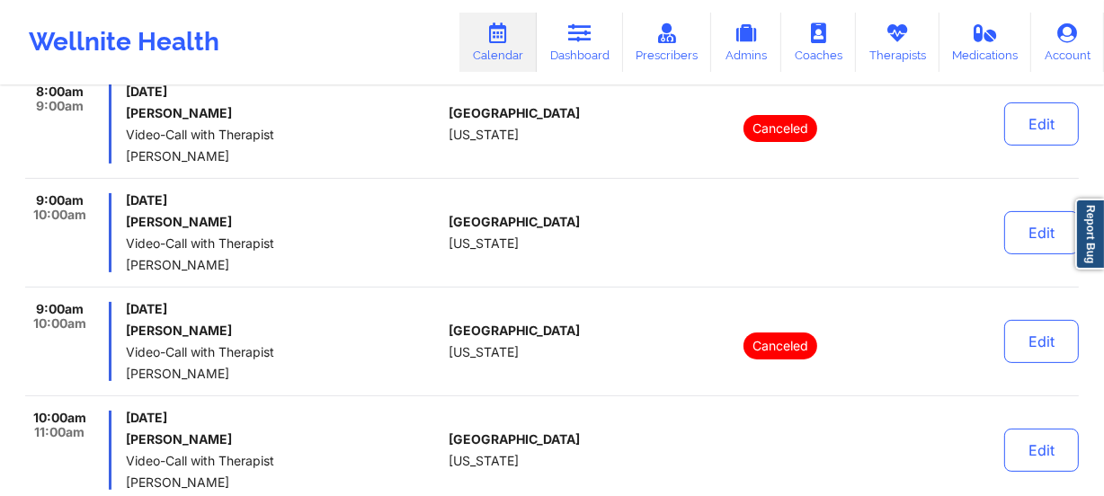
scroll to position [362, 0]
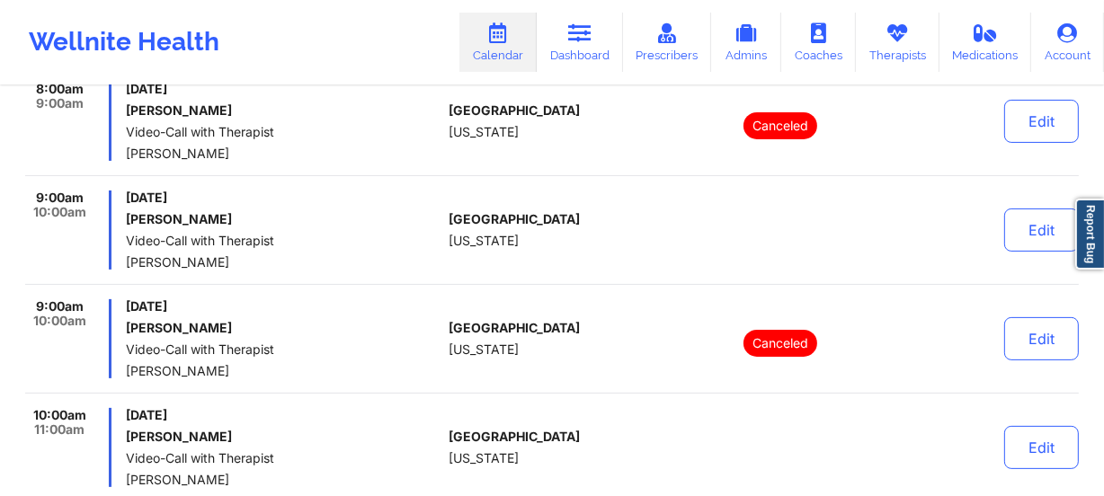
drag, startPoint x: 621, startPoint y: 263, endPoint x: 621, endPoint y: 288, distance: 24.3
click at [621, 262] on div "[GEOGRAPHIC_DATA] [US_STATE]" at bounding box center [549, 230] width 200 height 79
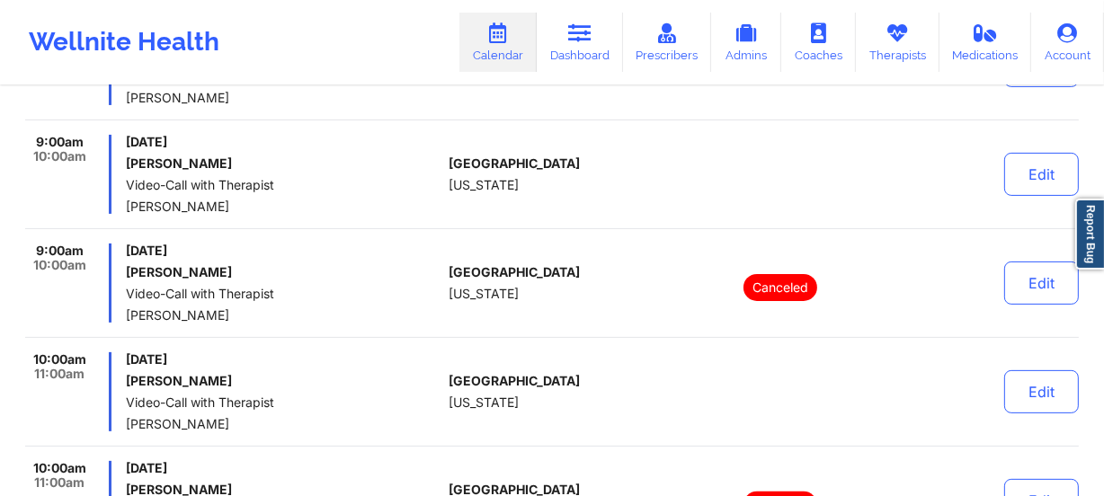
scroll to position [444, 0]
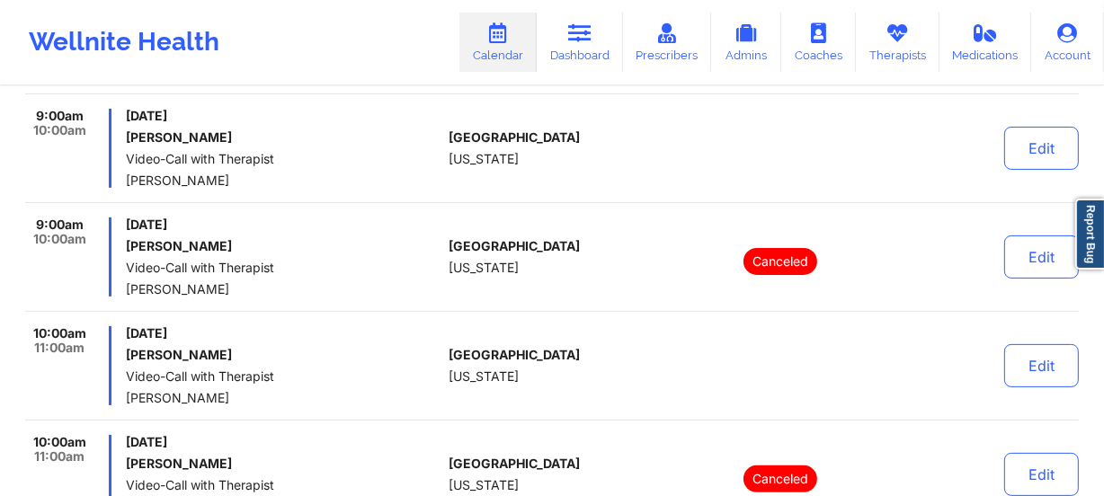
click at [469, 252] on span "[GEOGRAPHIC_DATA]" at bounding box center [514, 246] width 131 height 14
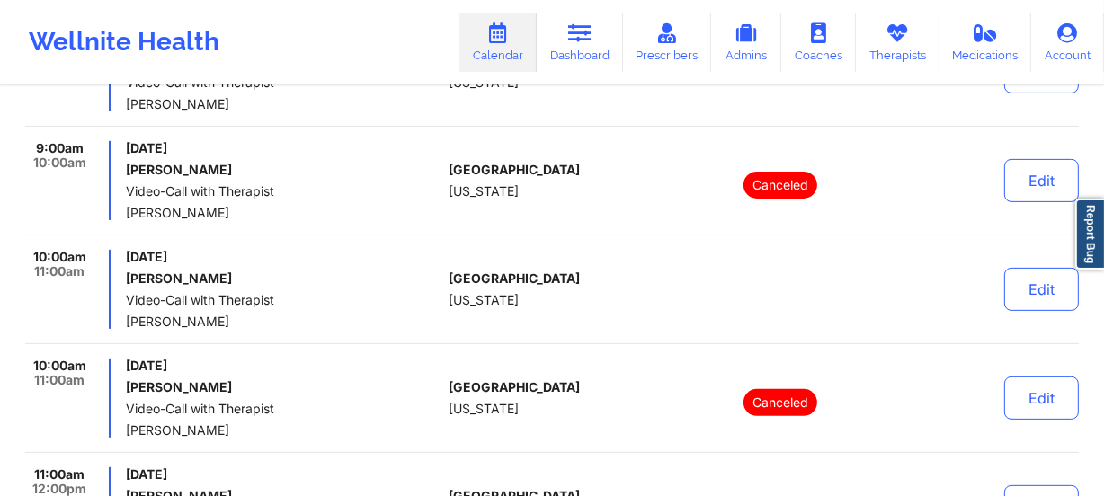
scroll to position [526, 0]
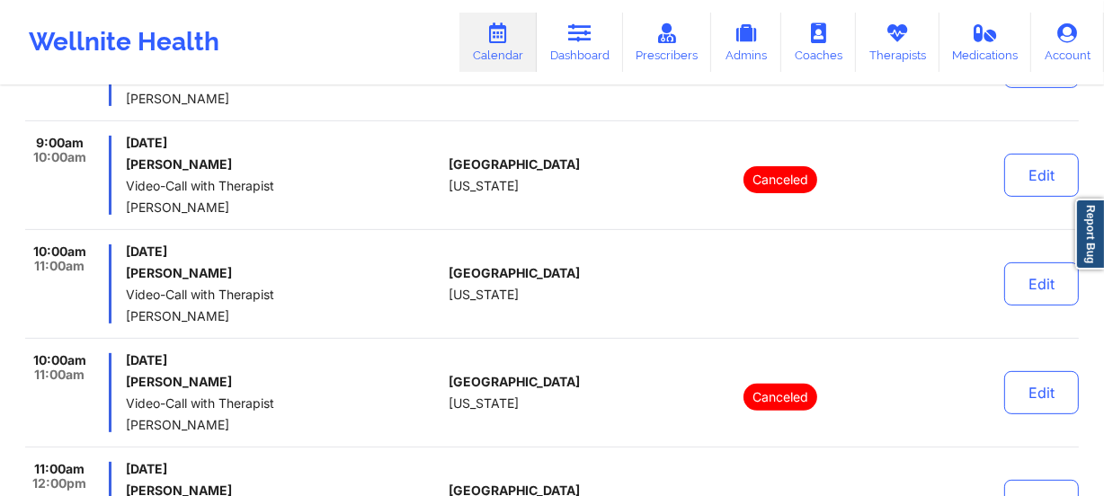
drag, startPoint x: 571, startPoint y: 223, endPoint x: 605, endPoint y: 248, distance: 42.4
click at [571, 223] on div "9:00am 10:00am [DATE] [PERSON_NAME] Video-Call with Therapist [PERSON_NAME] [GE…" at bounding box center [551, 183] width 1053 height 94
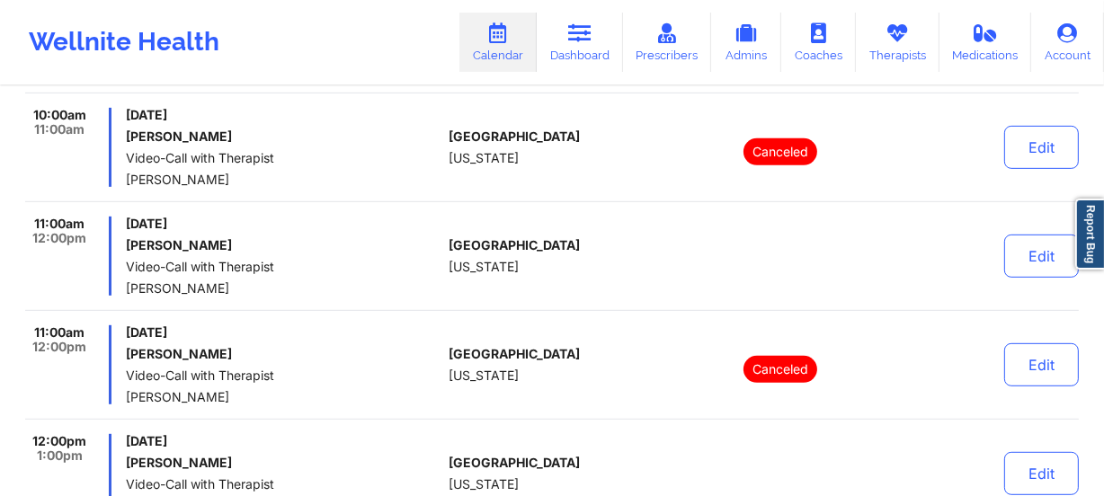
scroll to position [853, 0]
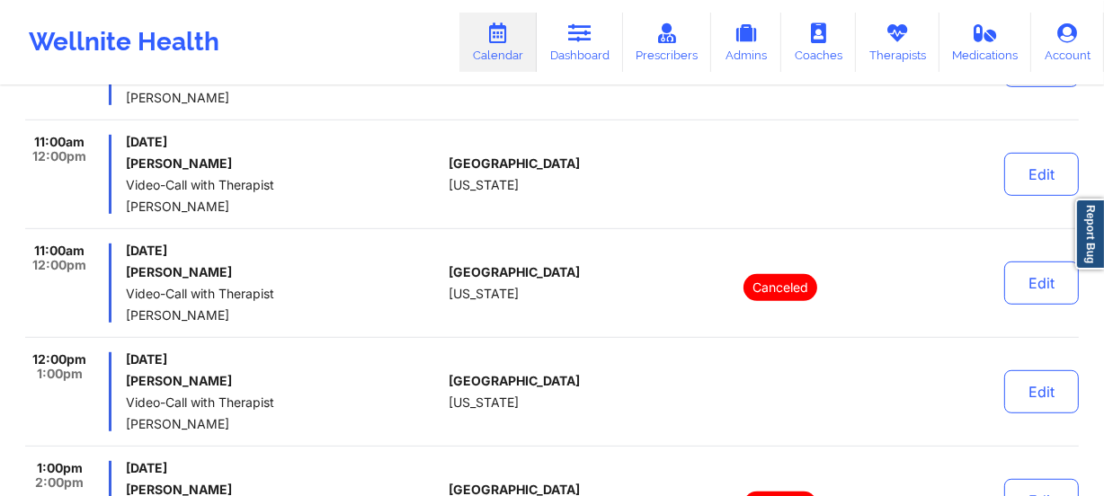
click at [517, 284] on div "[GEOGRAPHIC_DATA] [US_STATE]" at bounding box center [549, 283] width 200 height 79
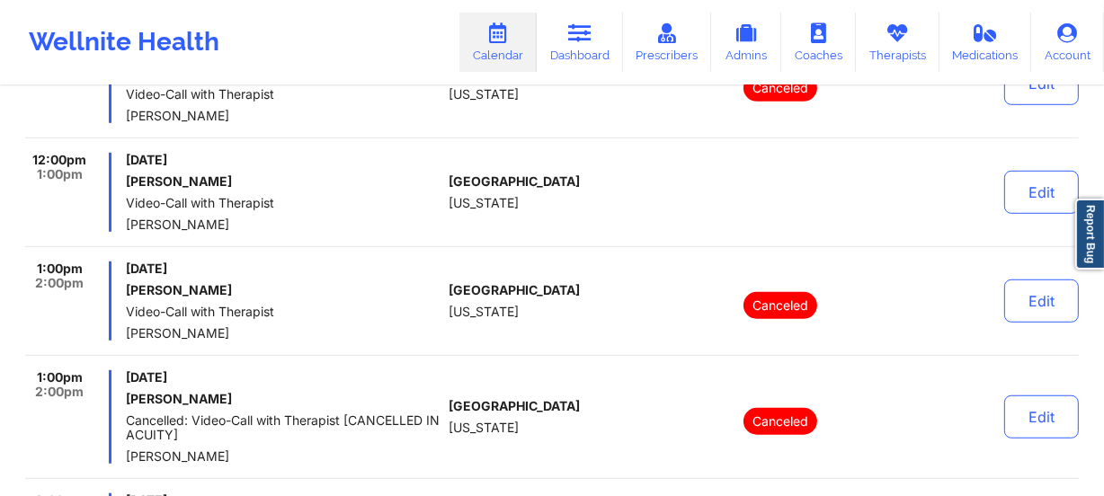
scroll to position [1098, 0]
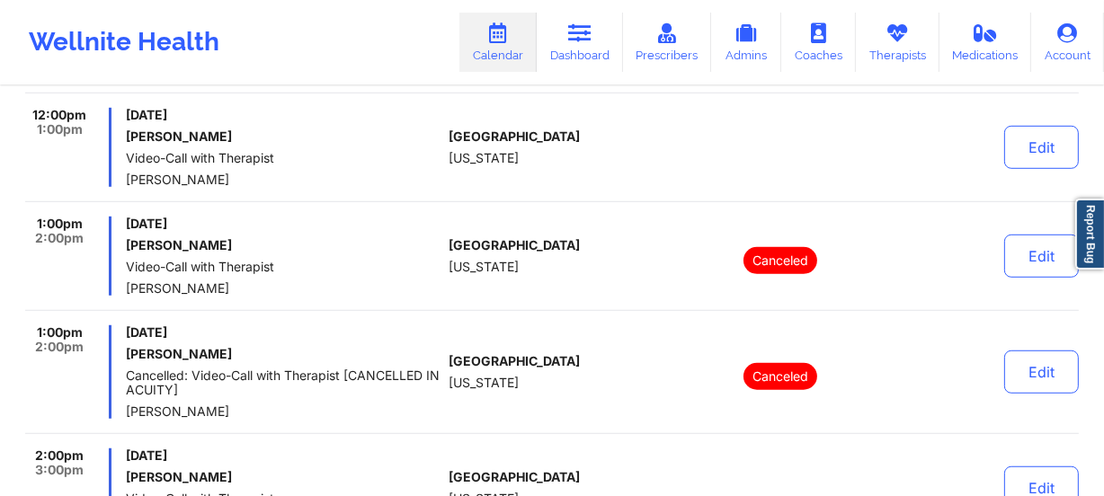
click at [536, 220] on div "[GEOGRAPHIC_DATA] [US_STATE]" at bounding box center [549, 256] width 200 height 79
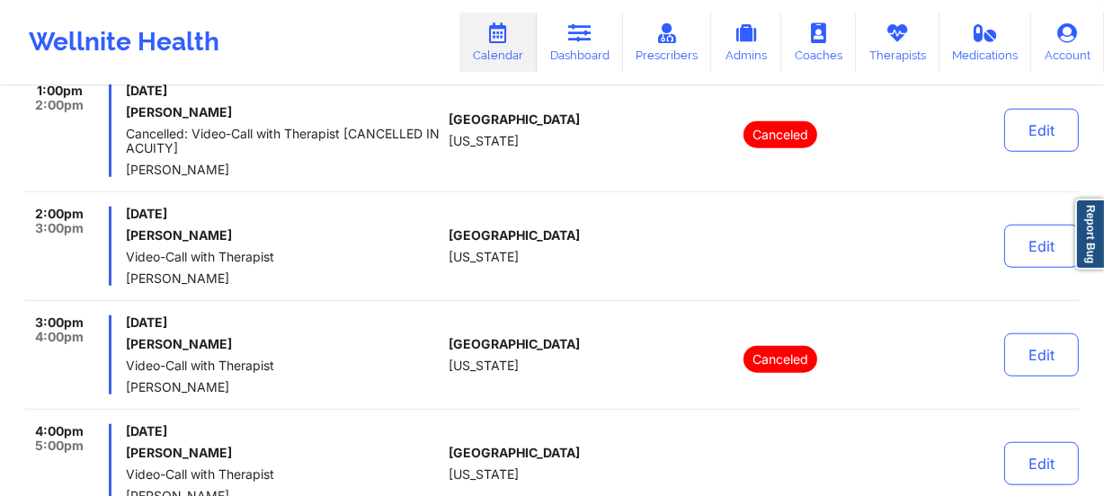
scroll to position [1343, 0]
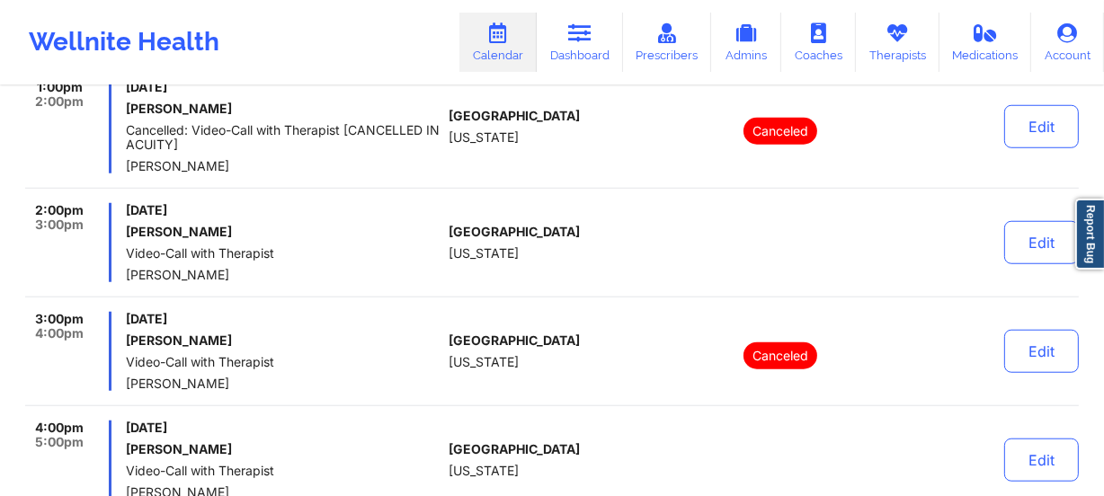
drag, startPoint x: 565, startPoint y: 244, endPoint x: 570, endPoint y: 253, distance: 10.0
click at [565, 244] on div "[GEOGRAPHIC_DATA] [US_STATE]" at bounding box center [549, 242] width 200 height 79
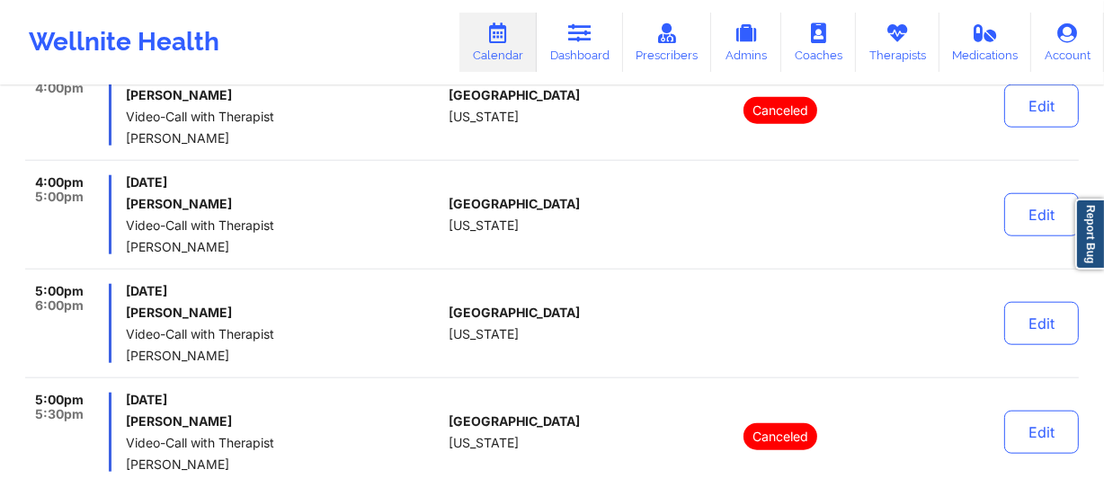
scroll to position [1670, 0]
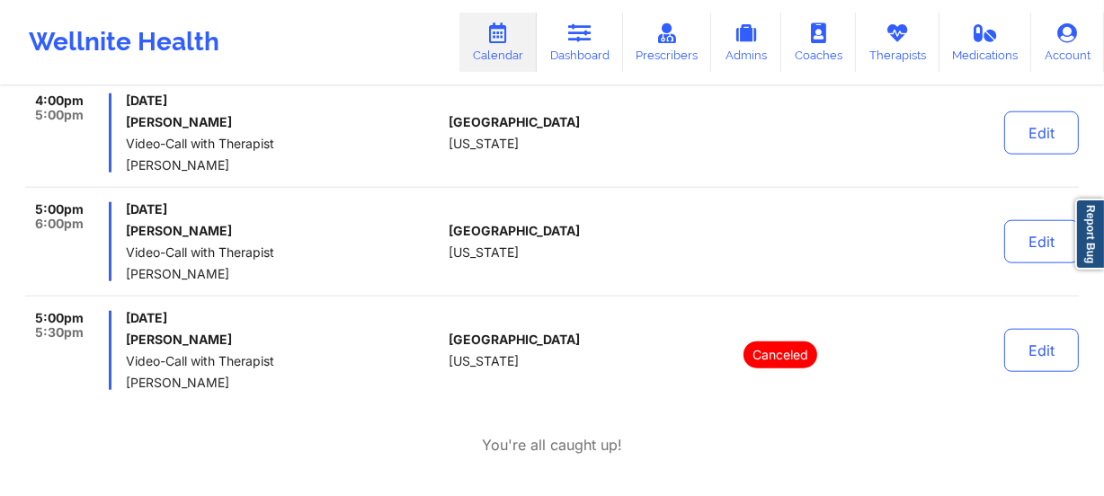
drag, startPoint x: 655, startPoint y: 269, endPoint x: 650, endPoint y: 310, distance: 41.7
click at [658, 268] on div at bounding box center [780, 241] width 250 height 79
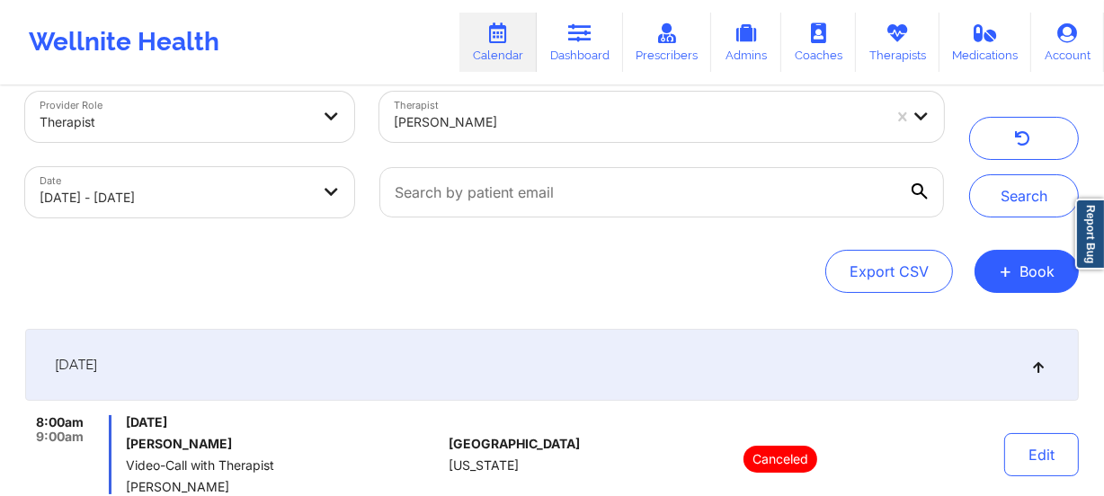
scroll to position [0, 0]
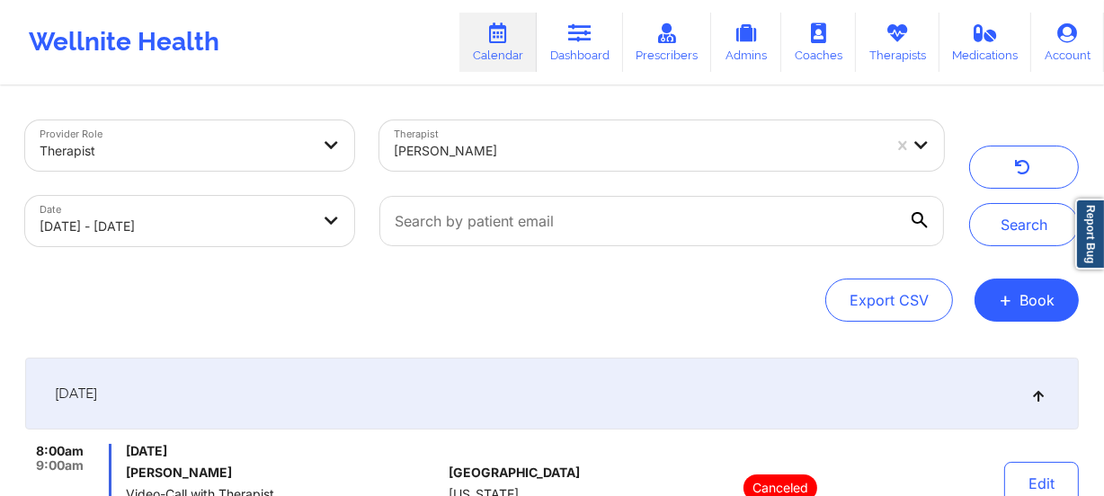
click at [573, 142] on div at bounding box center [638, 151] width 488 height 22
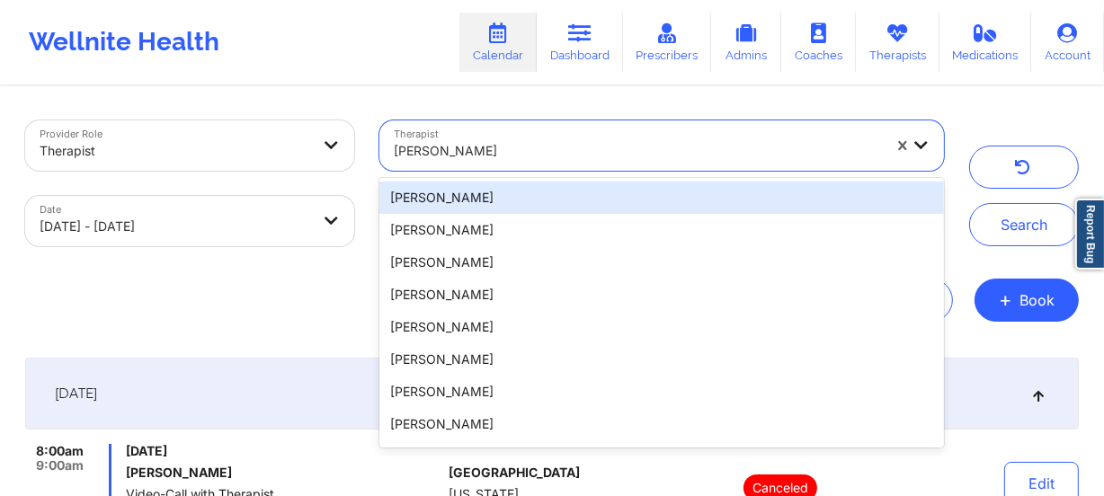
paste input "[PERSON_NAME]"
type input "[PERSON_NAME]"
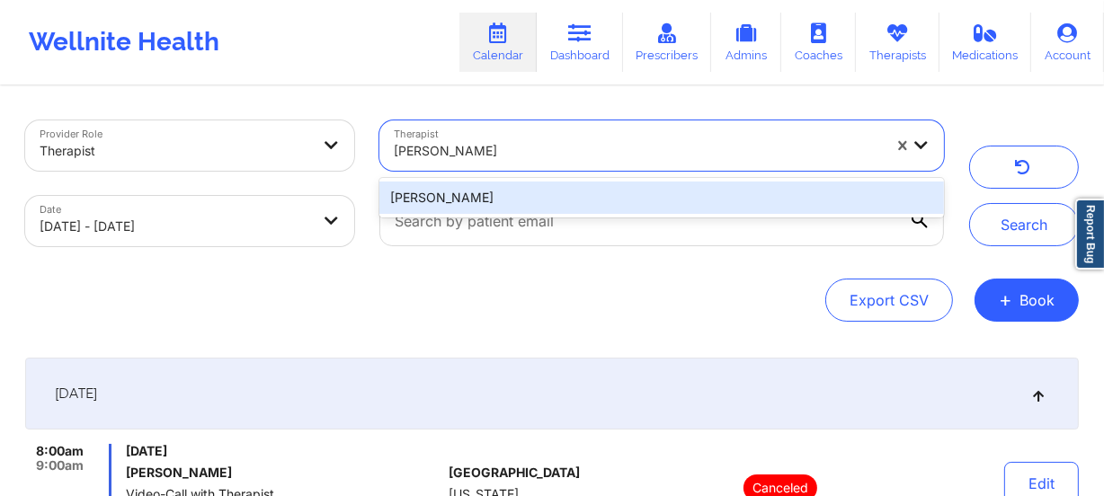
click at [540, 191] on div "[PERSON_NAME]" at bounding box center [661, 198] width 564 height 32
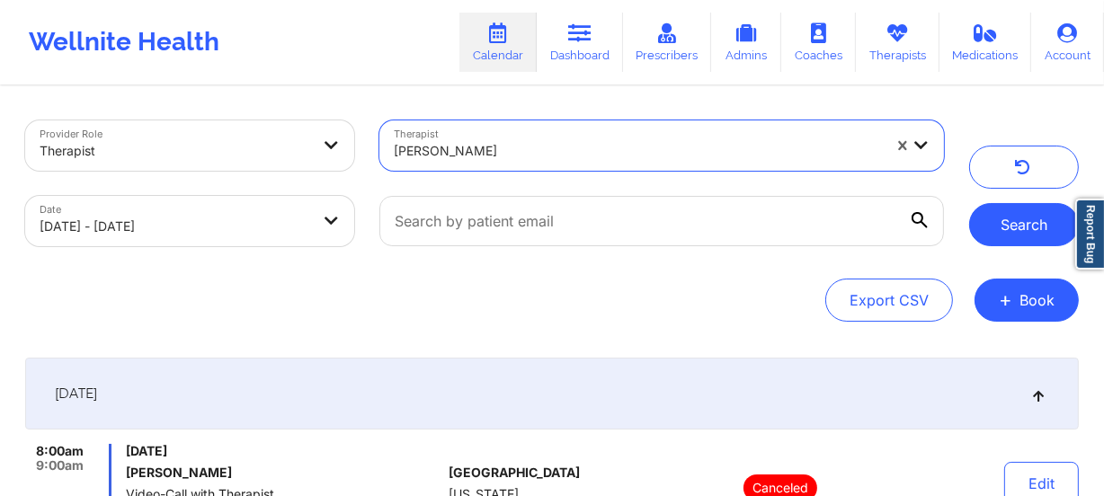
click at [1013, 210] on button "Search" at bounding box center [1024, 224] width 110 height 43
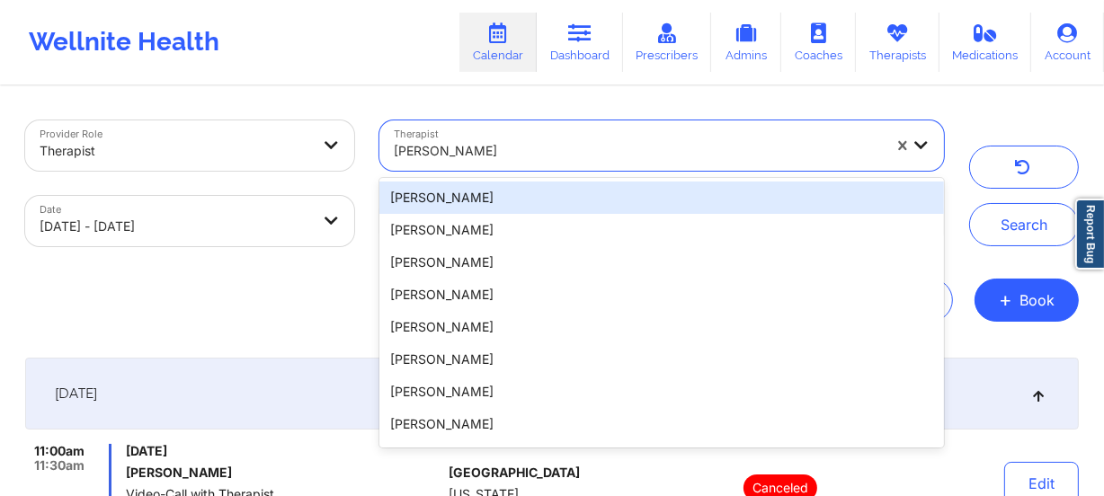
click at [494, 144] on div at bounding box center [638, 151] width 488 height 22
paste input "[PERSON_NAME]"
type input "[PERSON_NAME]"
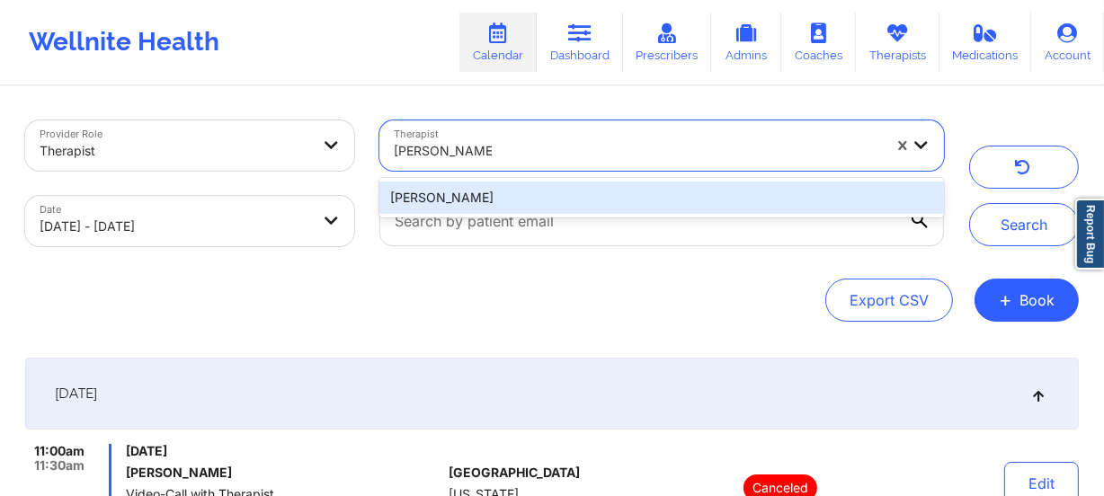
click at [527, 196] on div "[PERSON_NAME]" at bounding box center [661, 198] width 564 height 32
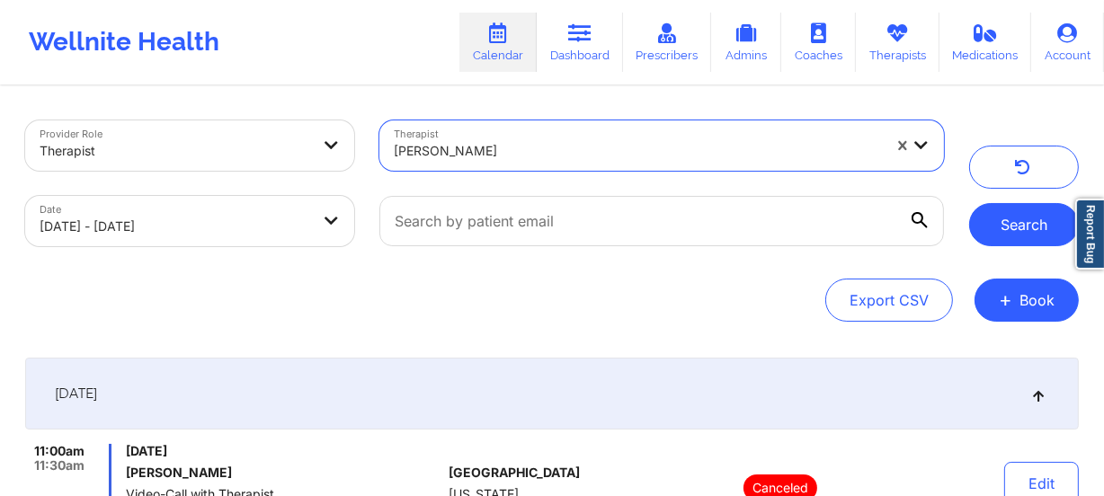
click at [1004, 234] on button "Search" at bounding box center [1024, 224] width 110 height 43
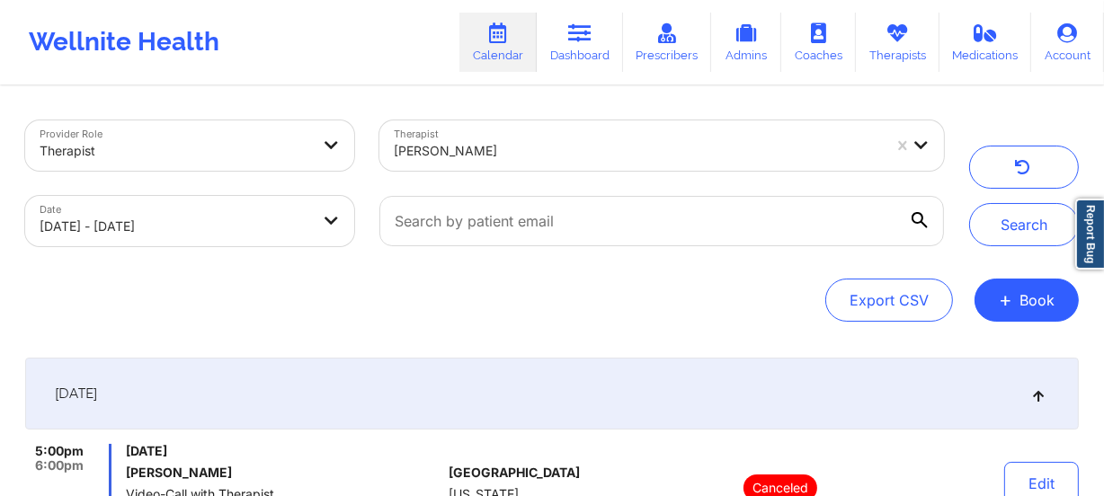
click at [512, 109] on div "Therapist [PERSON_NAME]" at bounding box center [662, 146] width 590 height 76
click at [517, 153] on div at bounding box center [638, 151] width 488 height 22
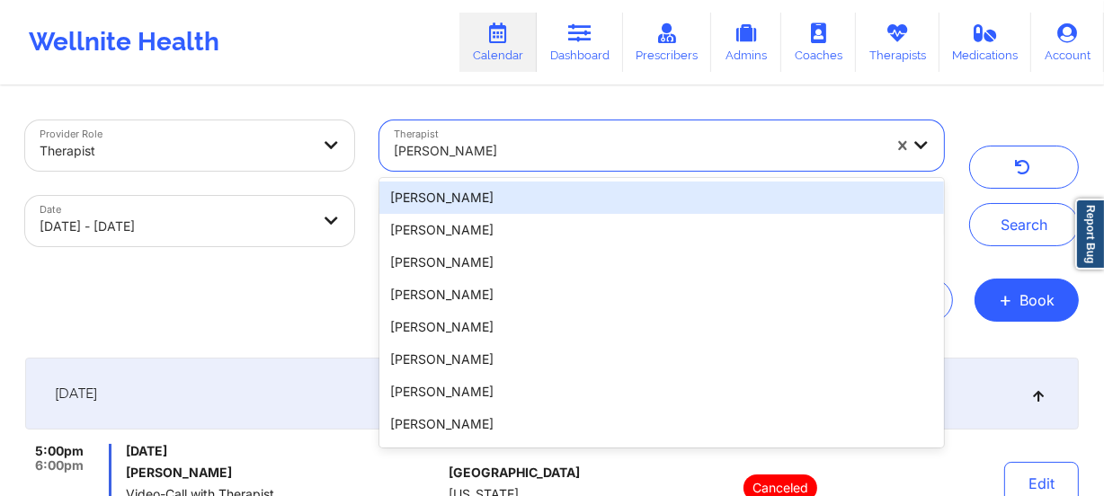
paste input "[PERSON_NAME]"
type input "[PERSON_NAME]"
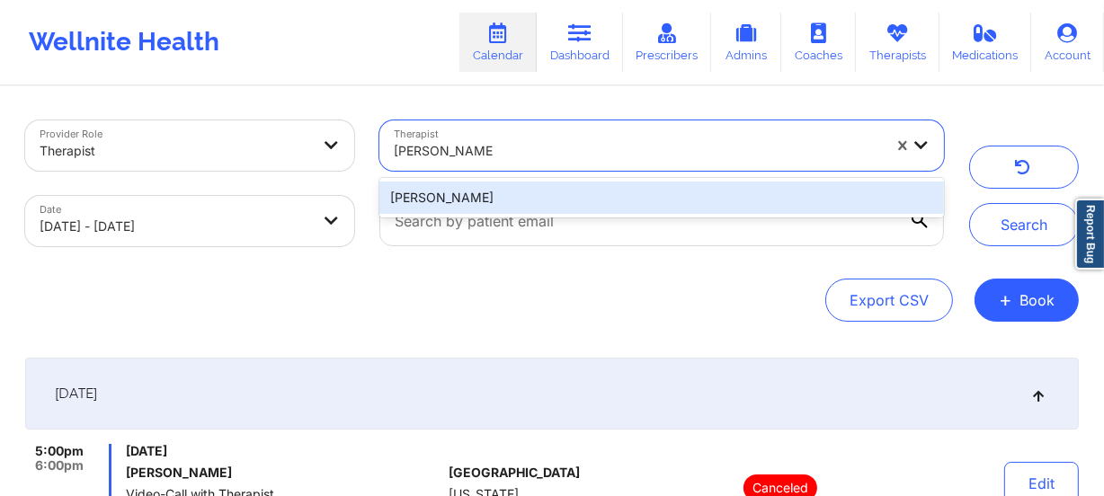
click at [471, 191] on div "[PERSON_NAME]" at bounding box center [661, 198] width 564 height 32
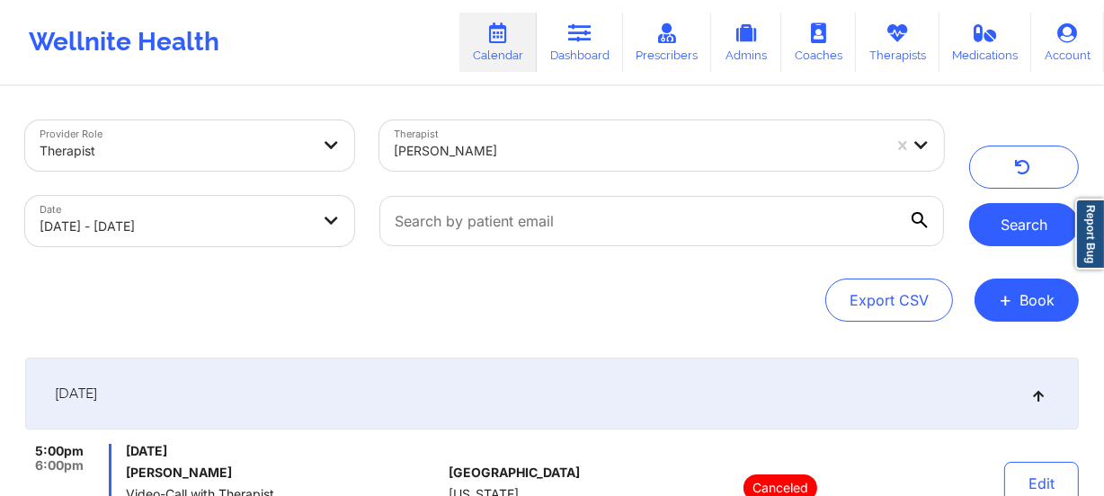
click at [1011, 223] on button "Search" at bounding box center [1024, 224] width 110 height 43
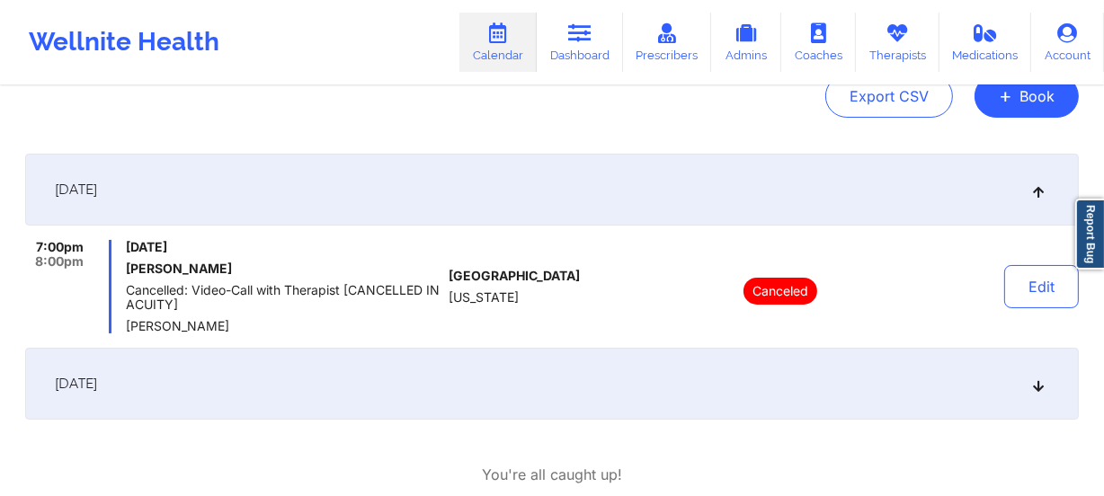
scroll to position [244, 0]
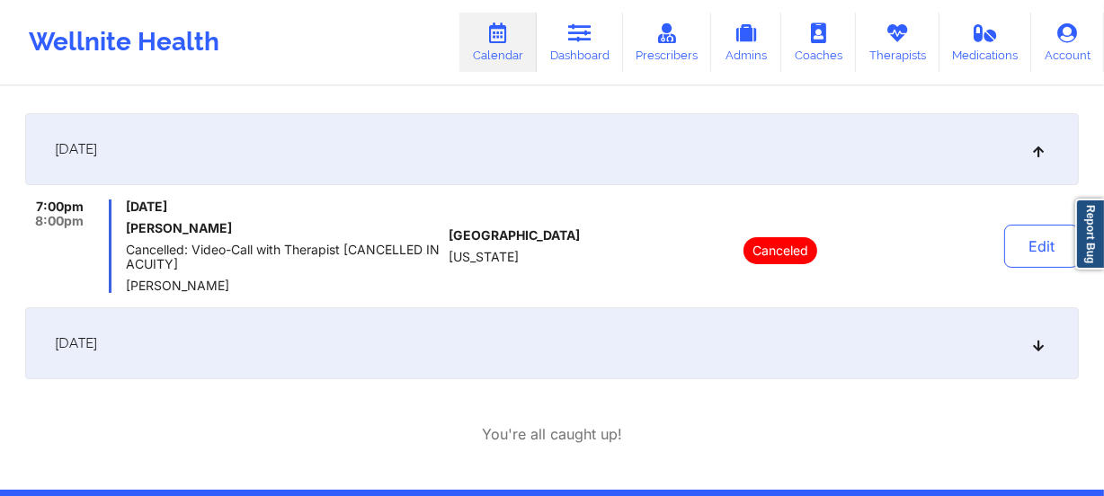
click at [525, 332] on div "[DATE]" at bounding box center [551, 343] width 1053 height 72
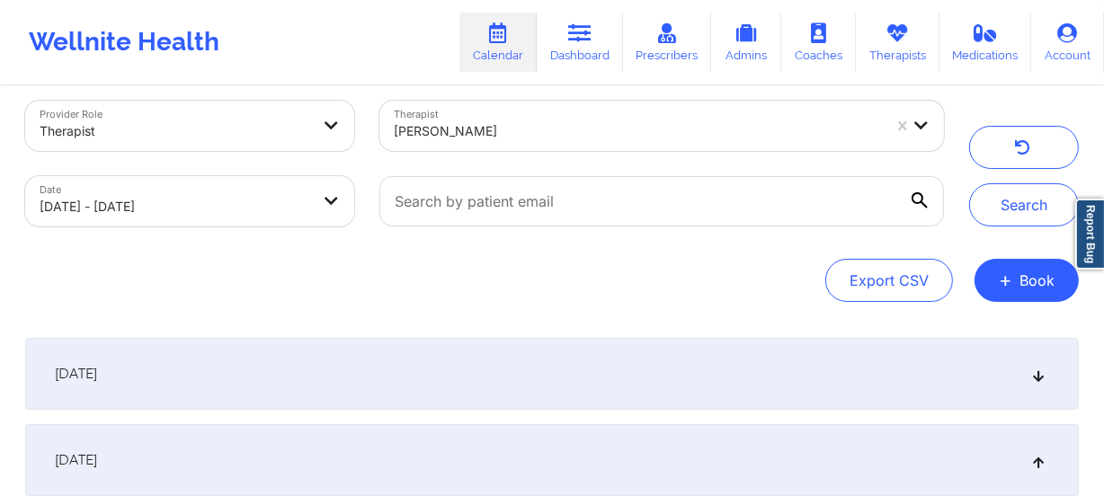
scroll to position [0, 0]
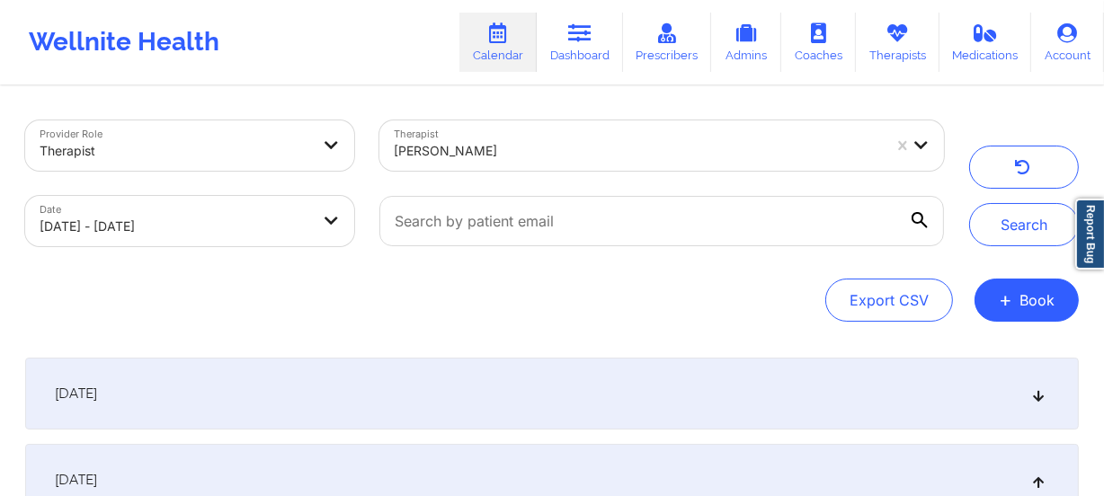
click at [543, 157] on div at bounding box center [638, 151] width 488 height 22
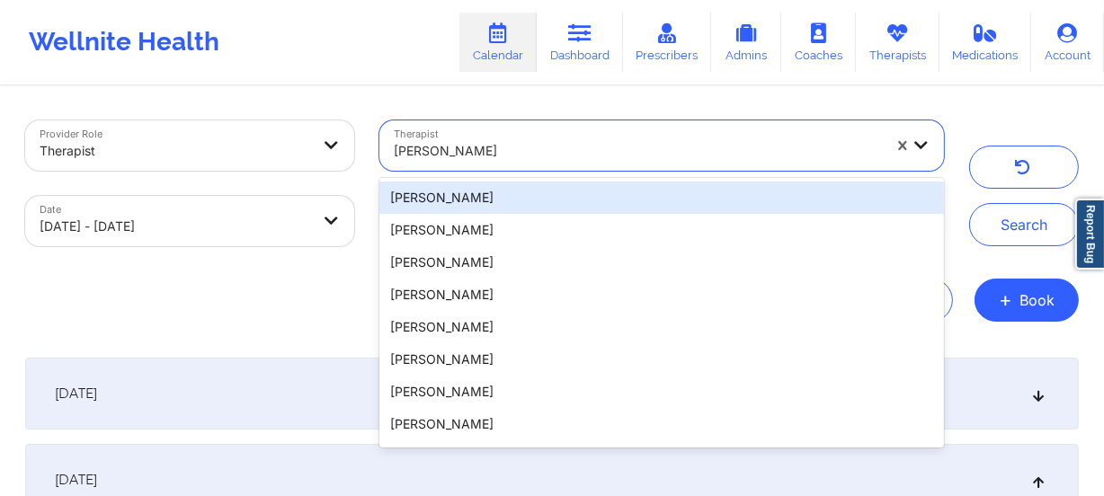
paste input "[PERSON_NAME]"
type input "[PERSON_NAME]"
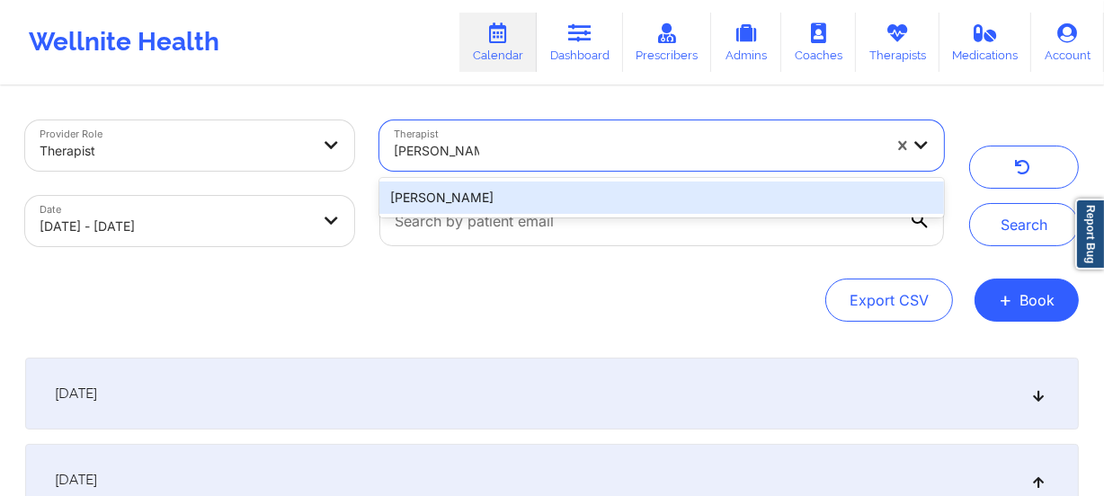
click at [535, 196] on div "[PERSON_NAME]" at bounding box center [661, 198] width 564 height 32
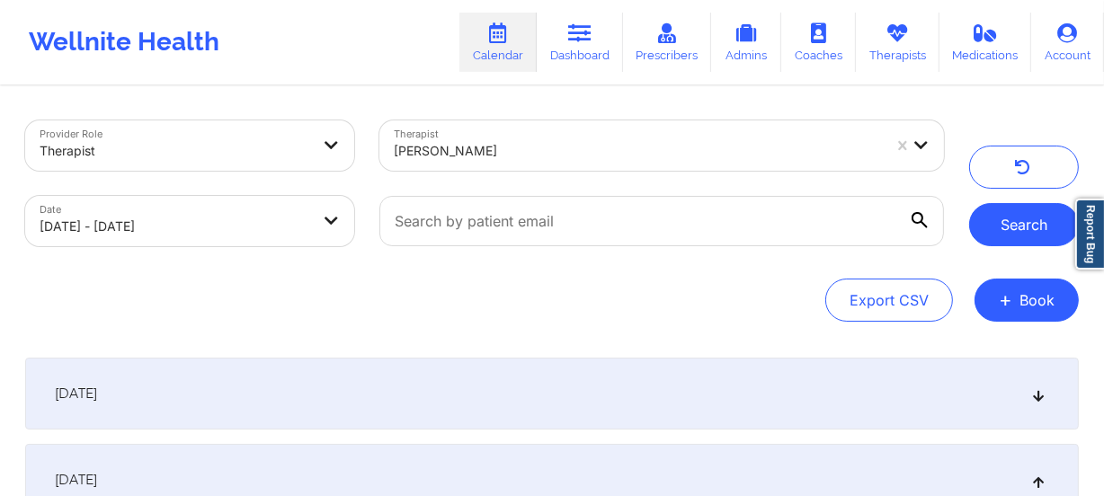
click at [1021, 230] on button "Search" at bounding box center [1024, 224] width 110 height 43
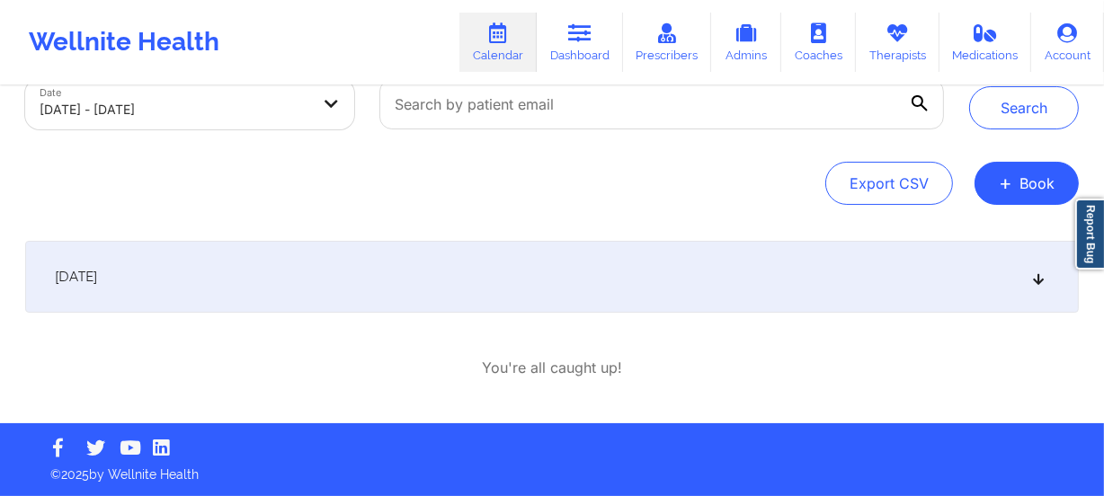
click at [602, 313] on div "[DATE] 10:00am 10:45am [DATE] [PERSON_NAME] Cancelled: Video-Call with Therapis…" at bounding box center [551, 310] width 1053 height 138
click at [635, 282] on div "[DATE]" at bounding box center [551, 277] width 1053 height 72
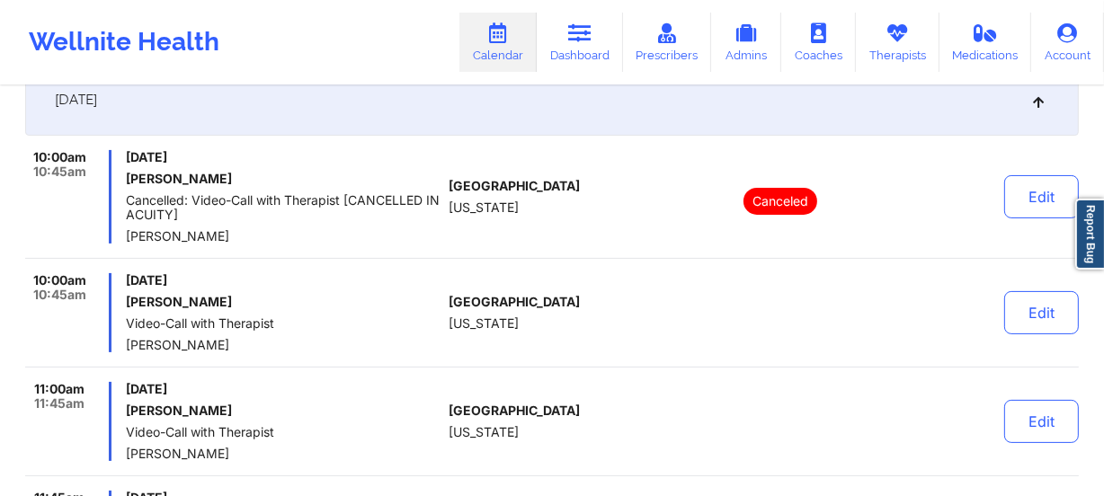
scroll to position [280, 0]
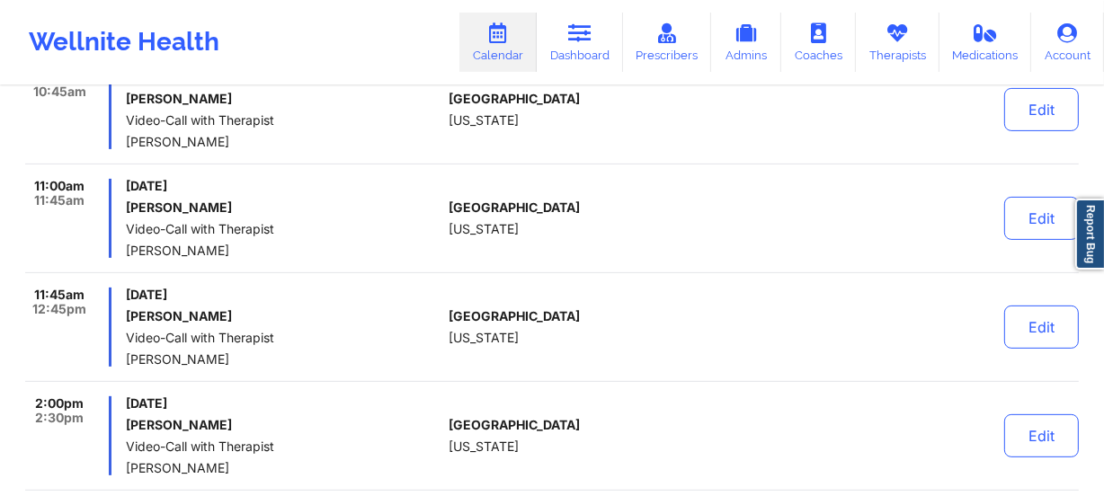
scroll to position [526, 0]
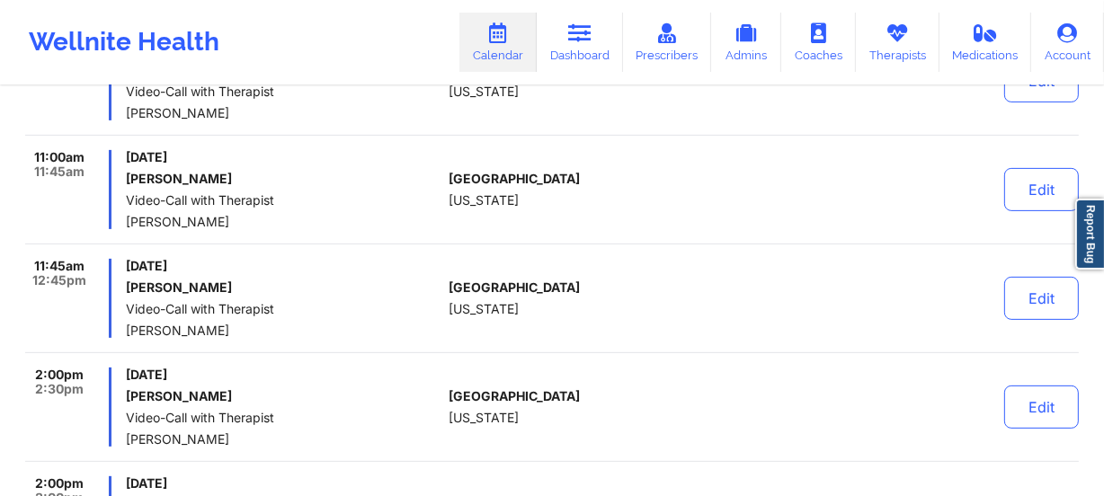
click at [530, 260] on div "[GEOGRAPHIC_DATA] [US_STATE]" at bounding box center [549, 298] width 200 height 79
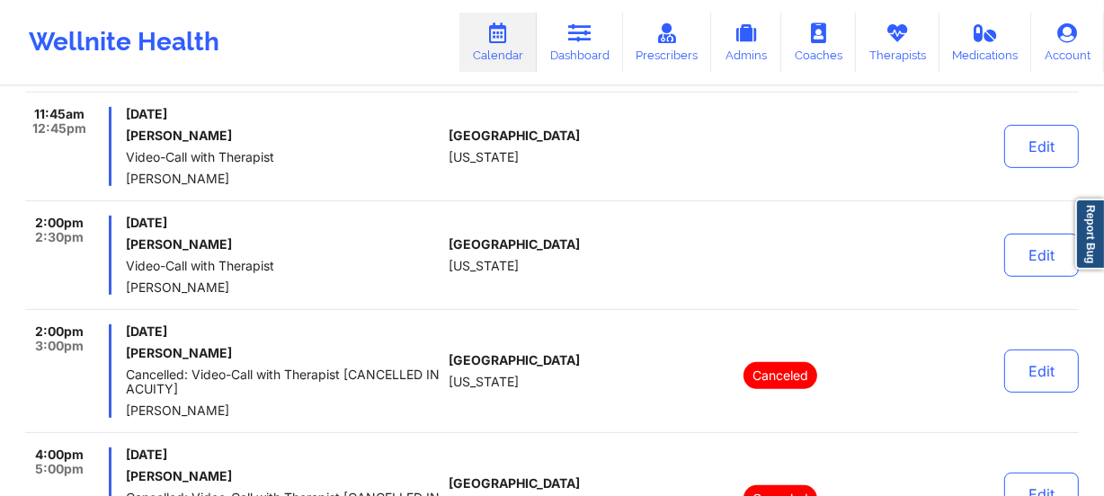
scroll to position [689, 0]
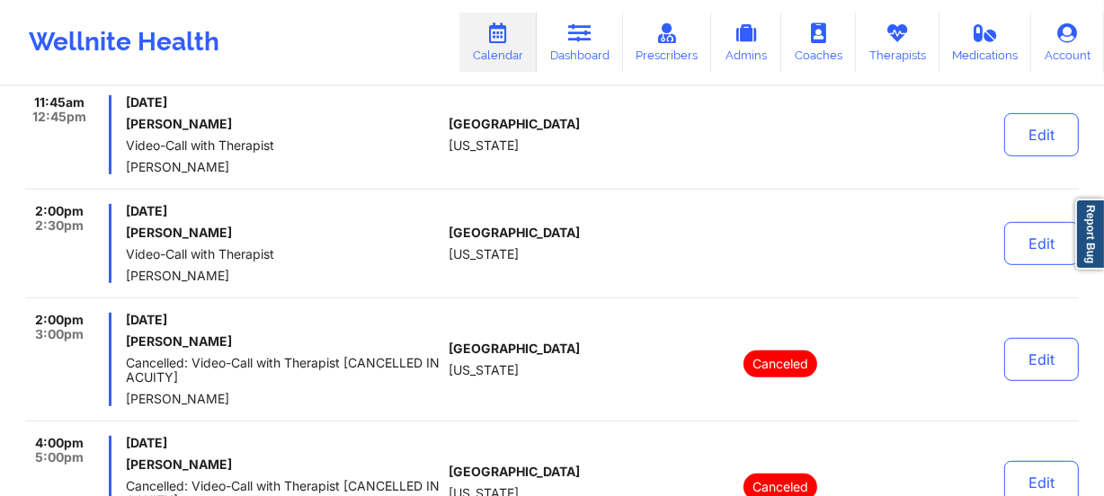
click at [598, 243] on div "[GEOGRAPHIC_DATA] [US_STATE]" at bounding box center [549, 243] width 200 height 79
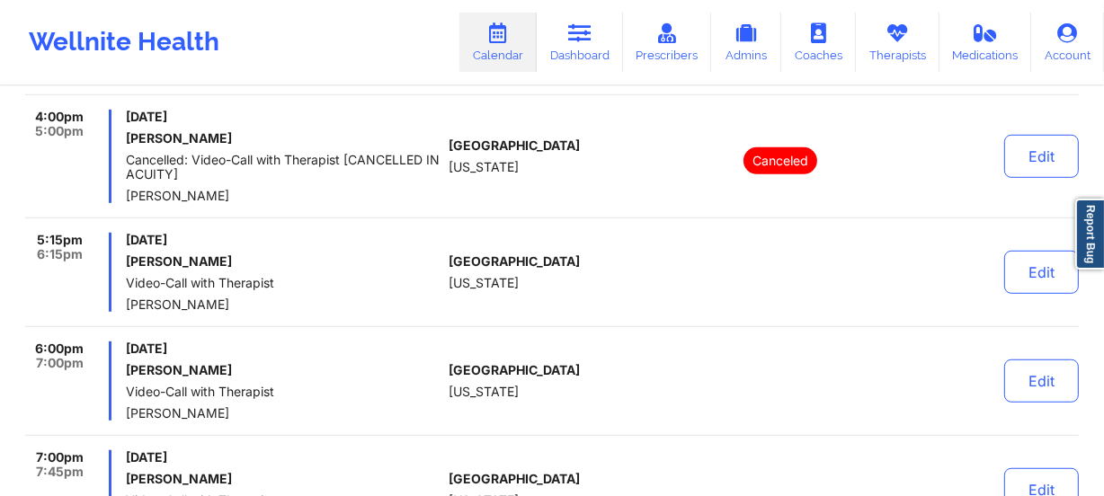
scroll to position [1098, 0]
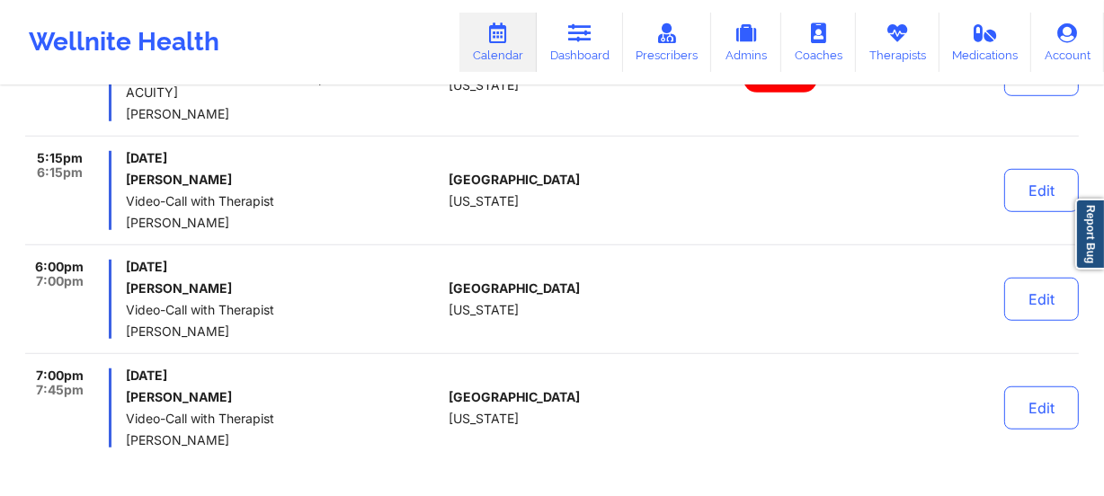
click at [545, 239] on div "5:15pm 6:15pm [DATE] [PERSON_NAME] Video-Call with Therapist [PERSON_NAME] [GEO…" at bounding box center [551, 198] width 1053 height 94
drag, startPoint x: 577, startPoint y: 233, endPoint x: 585, endPoint y: 246, distance: 15.7
click at [577, 233] on div "5:15pm 6:15pm [DATE] [PERSON_NAME] Video-Call with Therapist [PERSON_NAME] [GEO…" at bounding box center [551, 198] width 1053 height 94
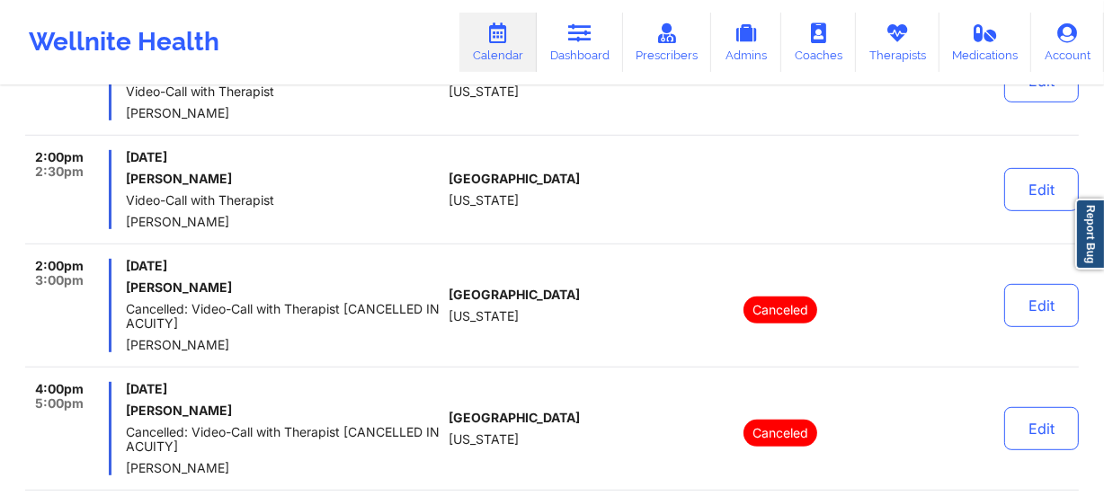
scroll to position [935, 0]
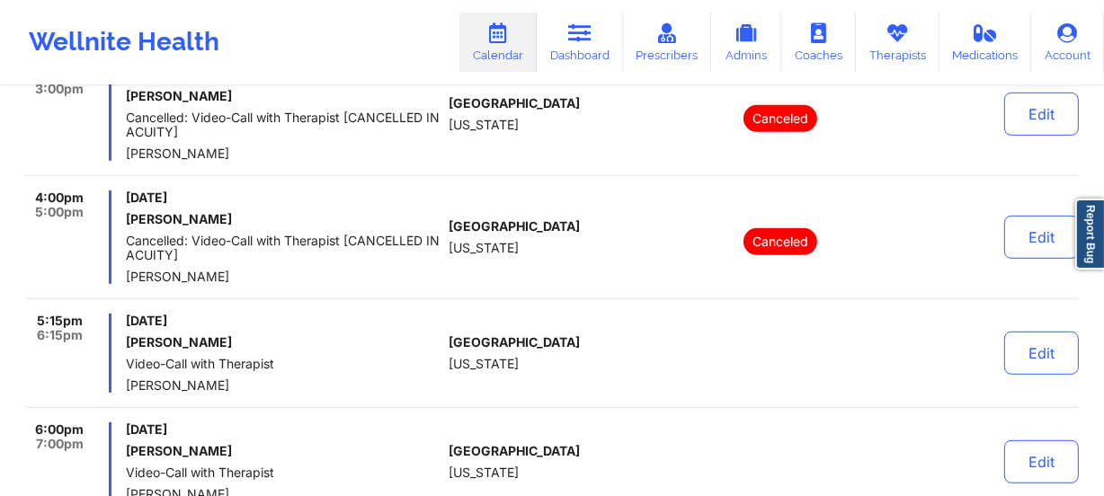
click at [541, 280] on div "[GEOGRAPHIC_DATA] [US_STATE]" at bounding box center [549, 237] width 200 height 93
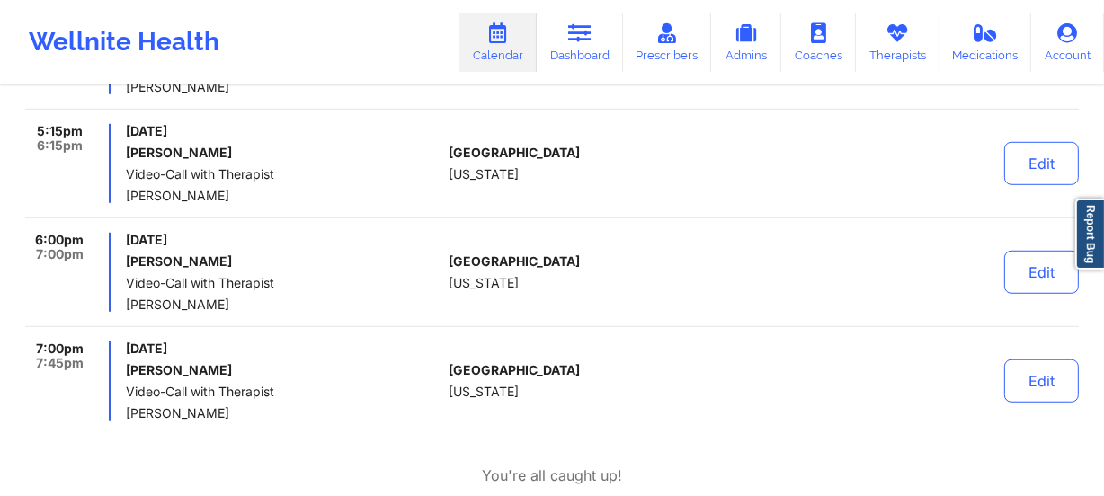
scroll to position [1098, 0]
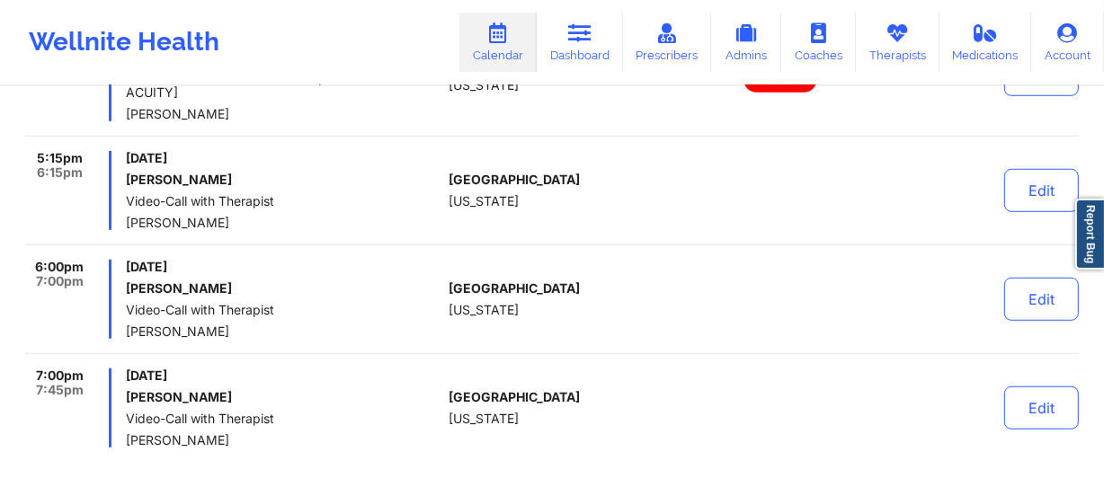
click at [580, 237] on div "5:15pm 6:15pm [DATE] [PERSON_NAME] Video-Call with Therapist [PERSON_NAME] [GEO…" at bounding box center [551, 198] width 1053 height 94
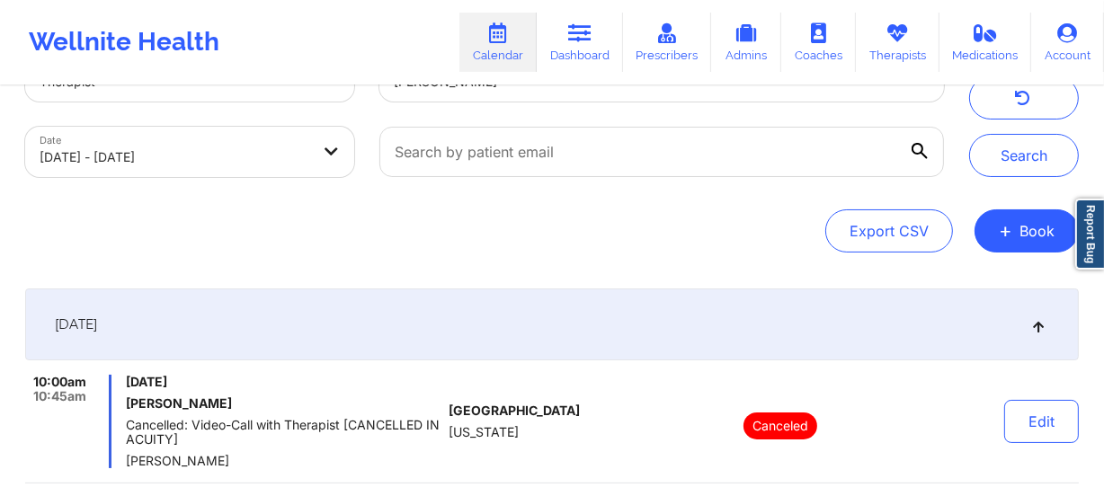
scroll to position [0, 0]
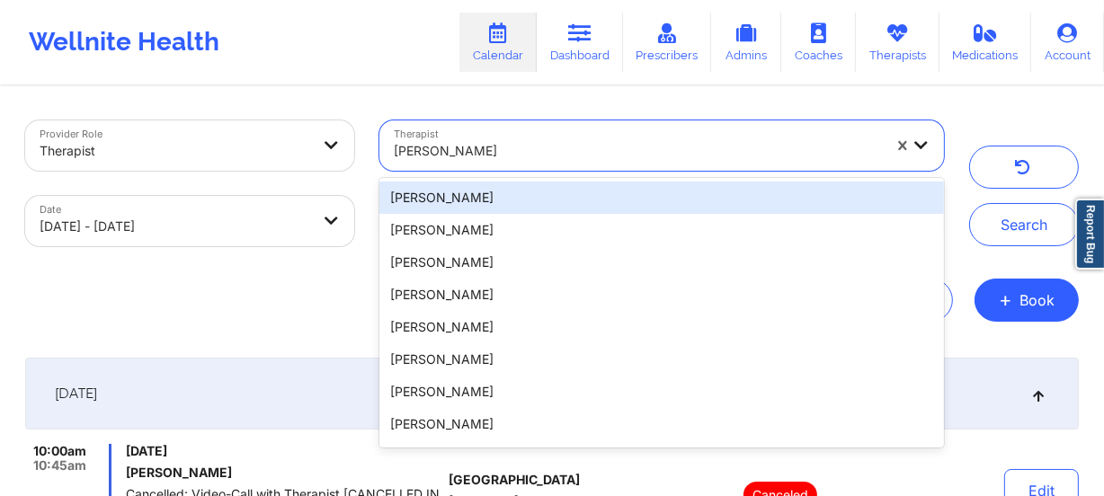
click at [497, 154] on div at bounding box center [638, 151] width 488 height 22
paste input "[PERSON_NAME]"
type input "[PERSON_NAME]"
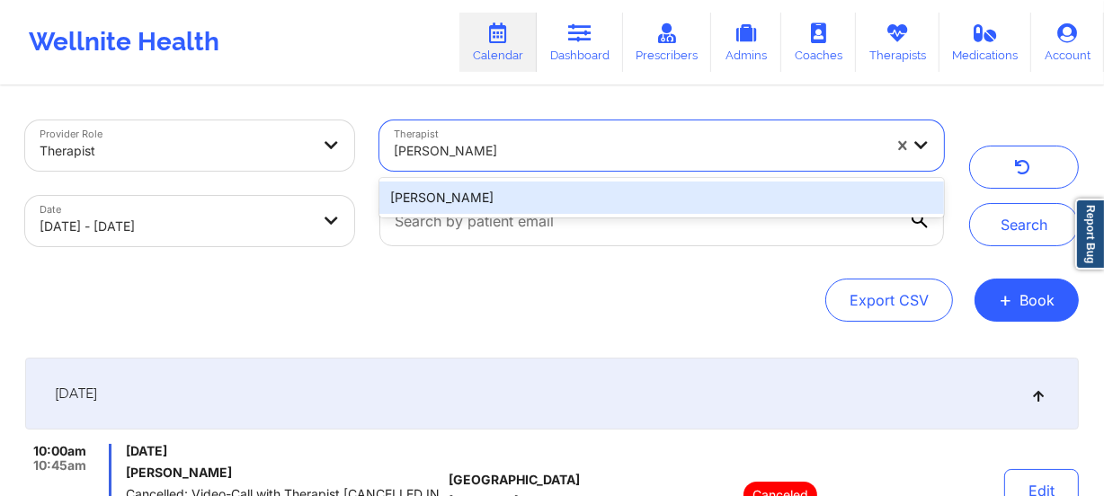
click at [518, 196] on div "[PERSON_NAME]" at bounding box center [661, 198] width 564 height 32
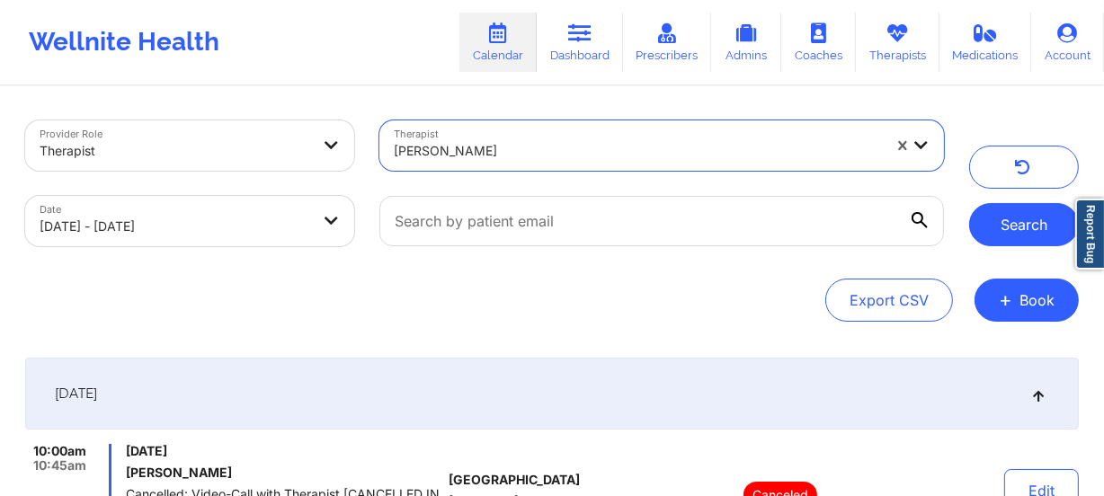
click at [1007, 228] on button "Search" at bounding box center [1024, 224] width 110 height 43
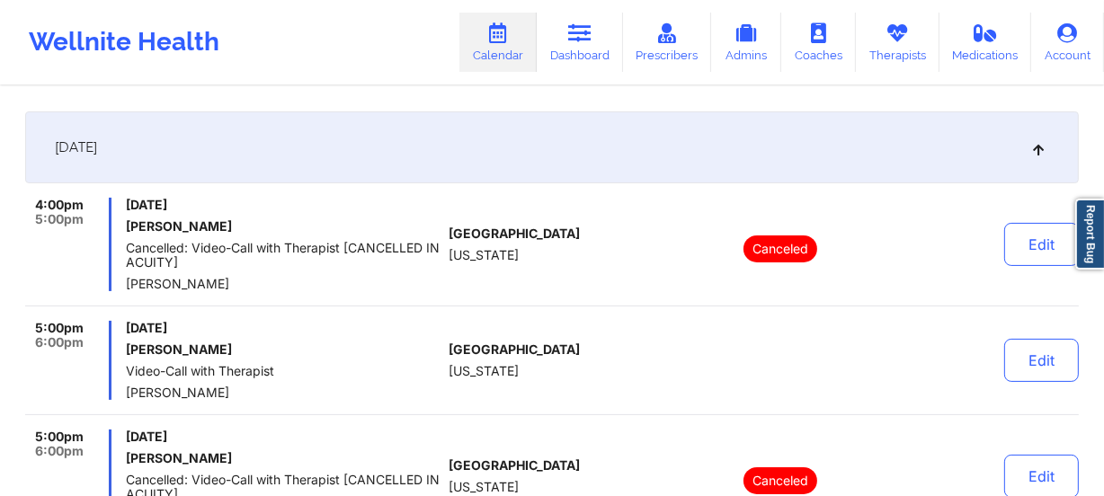
scroll to position [244, 0]
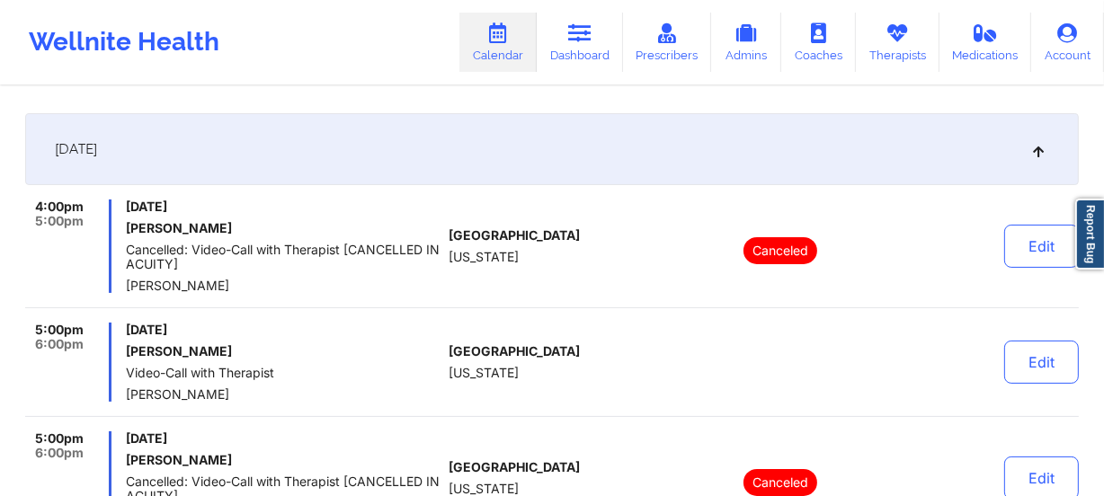
click at [575, 295] on div "4:00pm 5:00pm [DATE] [PERSON_NAME] Cancelled: Video-Call with Therapist [CANCEL…" at bounding box center [551, 254] width 1053 height 109
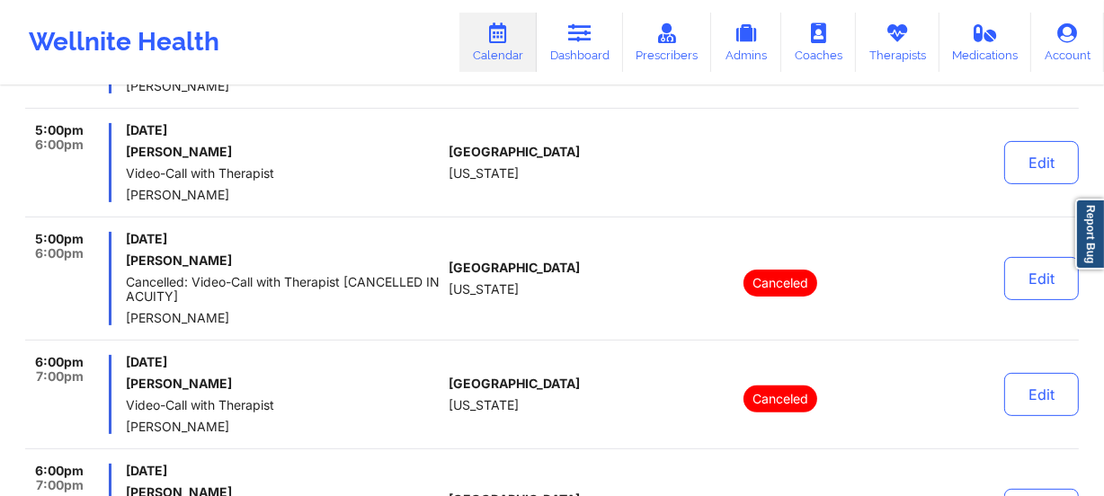
scroll to position [408, 0]
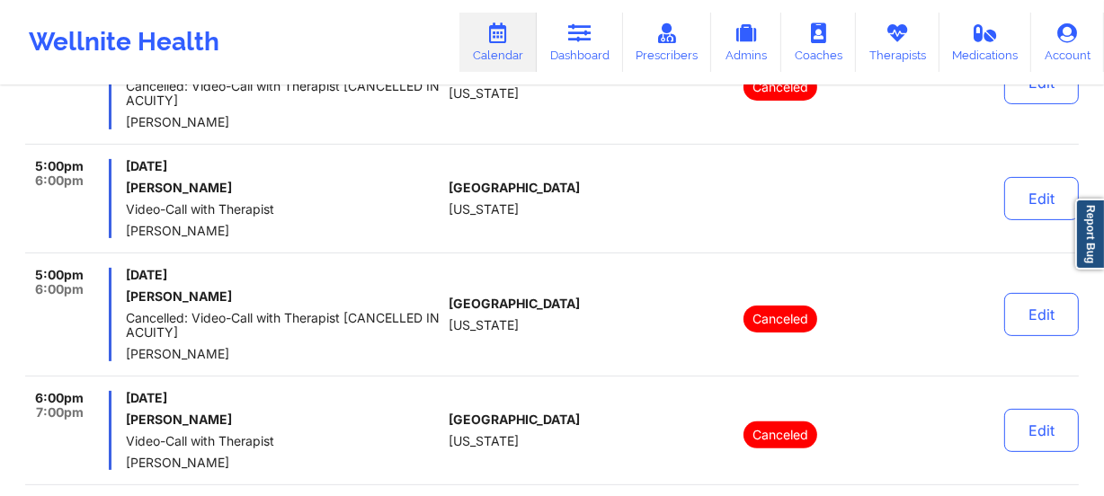
click at [561, 234] on div "[GEOGRAPHIC_DATA] [US_STATE]" at bounding box center [549, 198] width 200 height 79
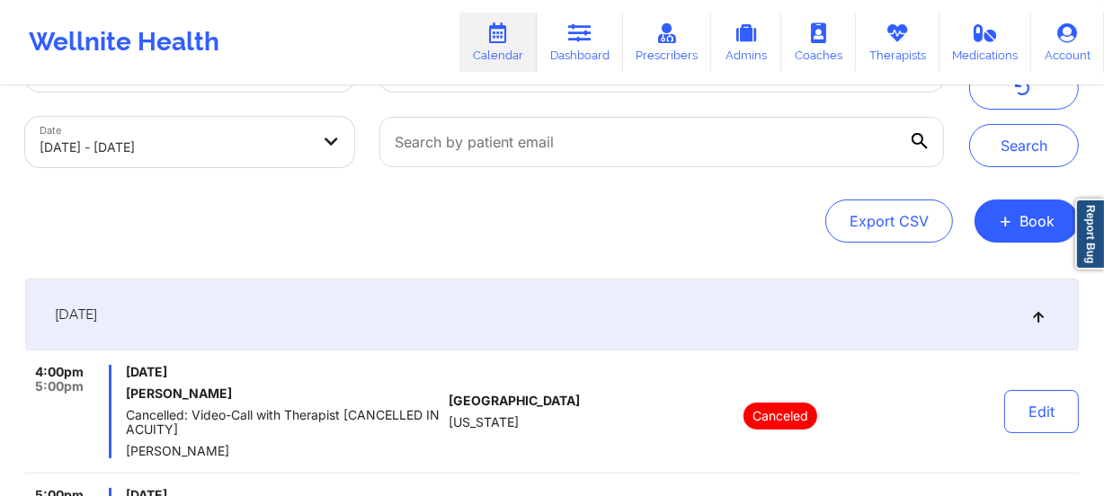
scroll to position [0, 0]
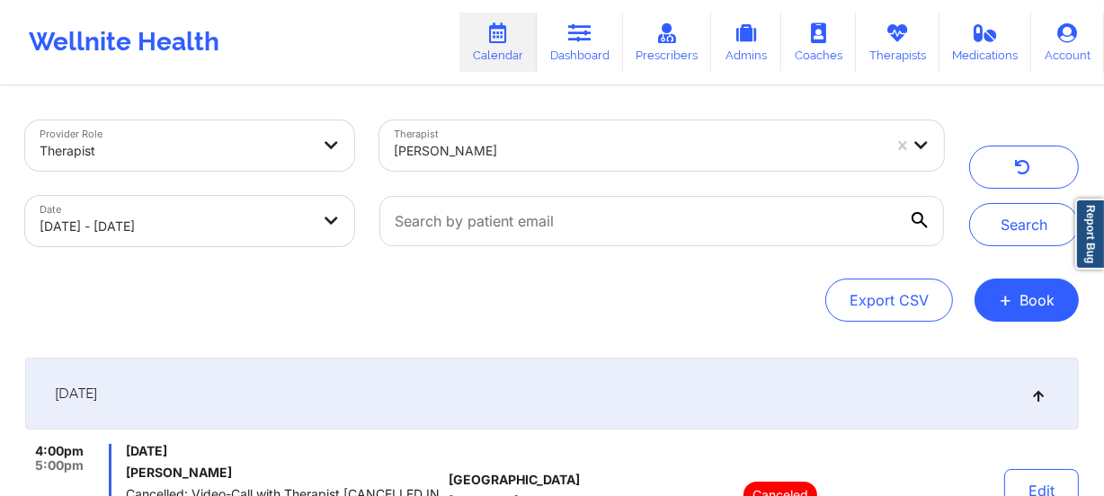
click at [558, 165] on div "[PERSON_NAME]" at bounding box center [638, 151] width 488 height 40
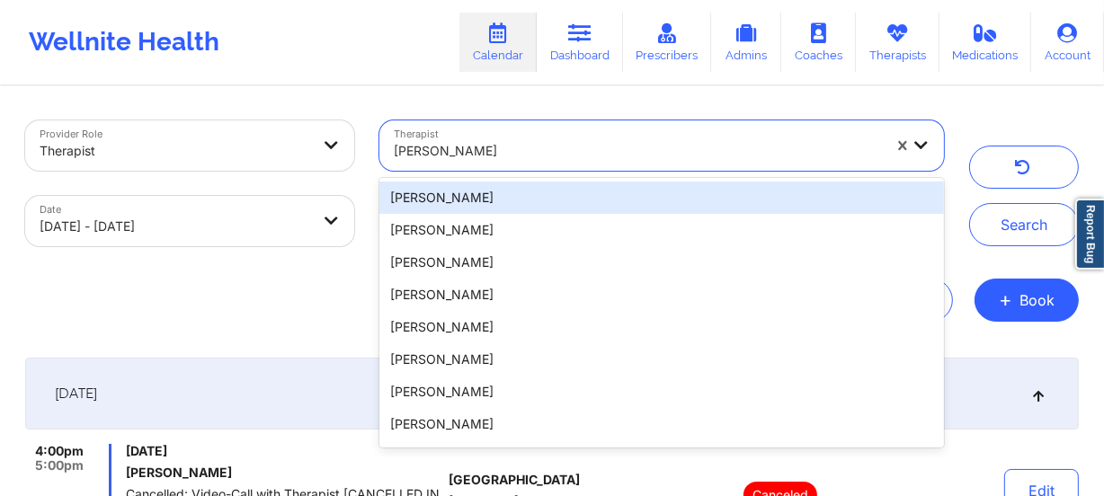
paste input "[PERSON_NAME]"
type input "[PERSON_NAME]"
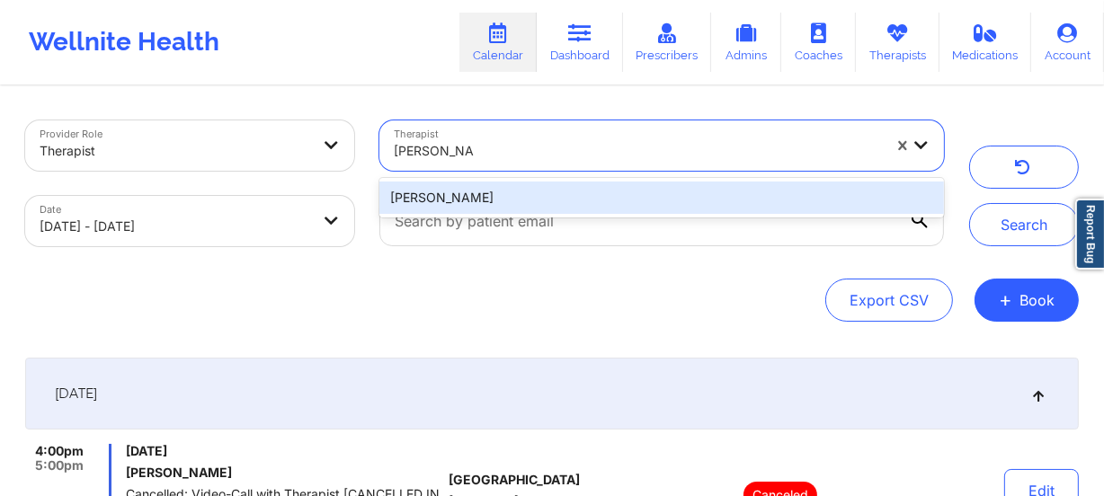
click at [549, 193] on div "[PERSON_NAME]" at bounding box center [661, 198] width 564 height 32
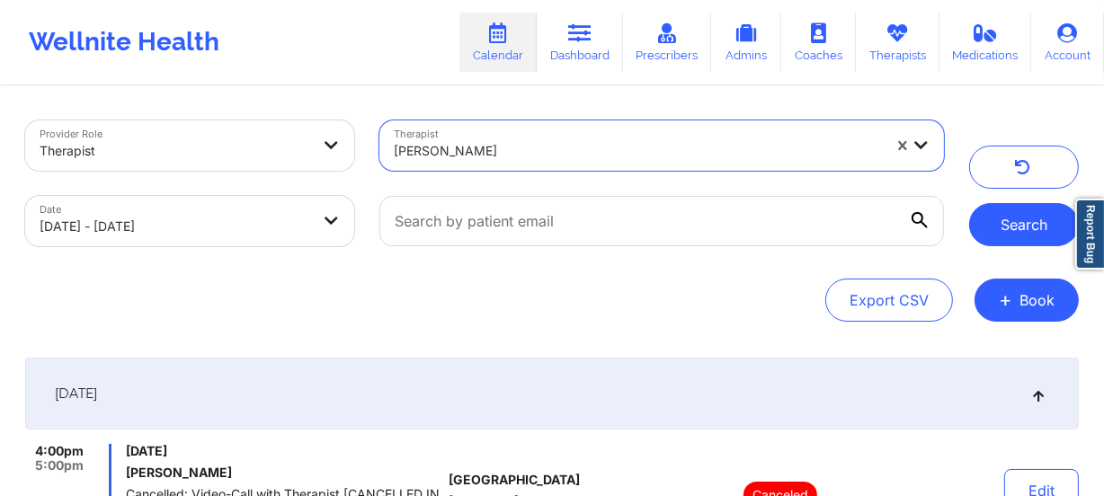
click at [1034, 228] on button "Search" at bounding box center [1024, 224] width 110 height 43
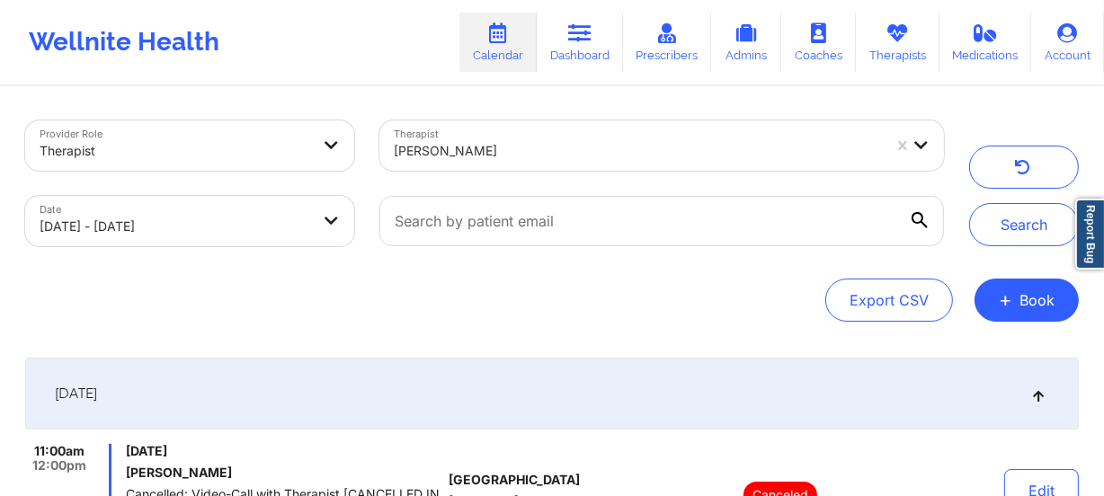
click at [461, 153] on div at bounding box center [638, 151] width 488 height 22
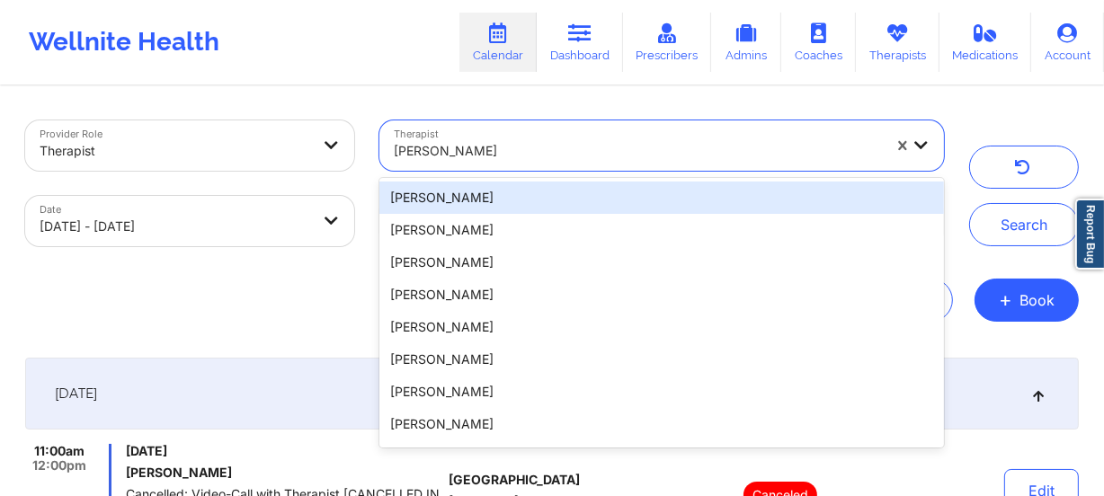
paste input "[PERSON_NAME]"
type input "[PERSON_NAME]"
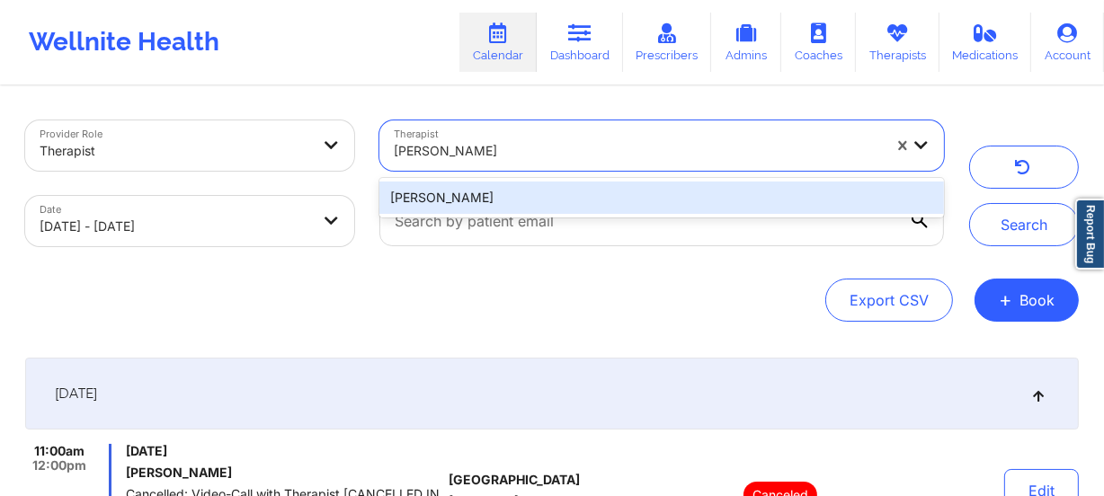
click at [591, 205] on div "[PERSON_NAME]" at bounding box center [661, 198] width 564 height 32
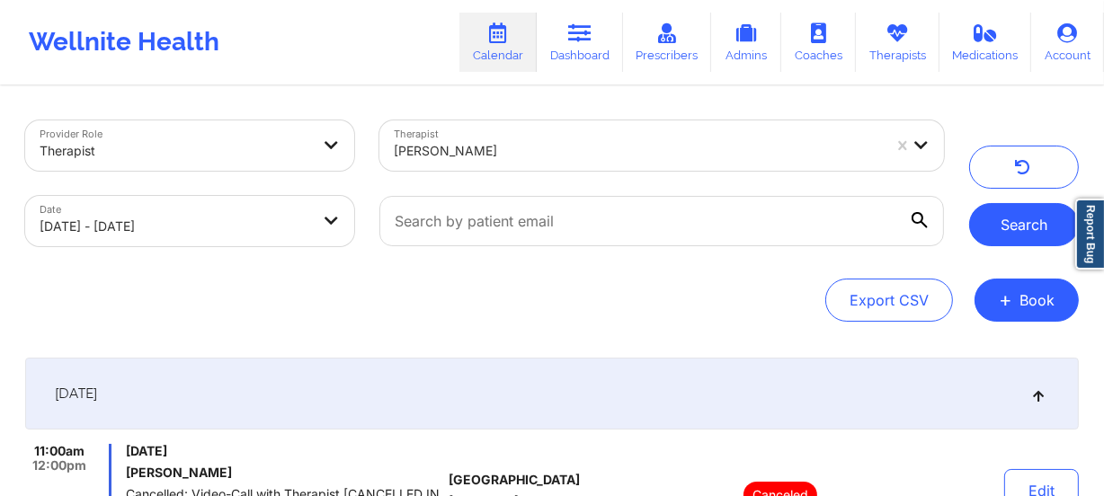
click at [1015, 231] on button "Search" at bounding box center [1024, 224] width 110 height 43
click at [484, 131] on div "[PERSON_NAME]" at bounding box center [638, 151] width 488 height 40
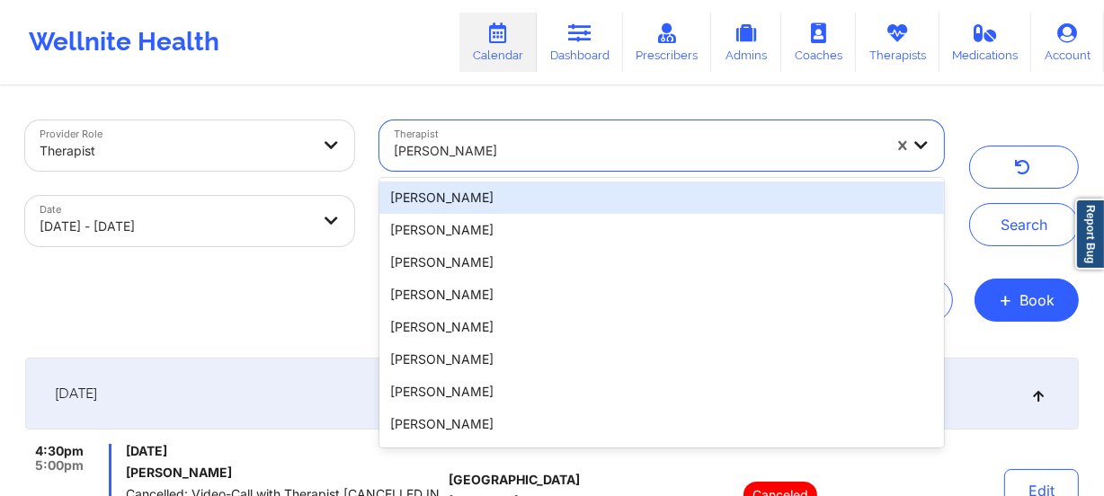
paste input "[PERSON_NAME]"
type input "[PERSON_NAME]"
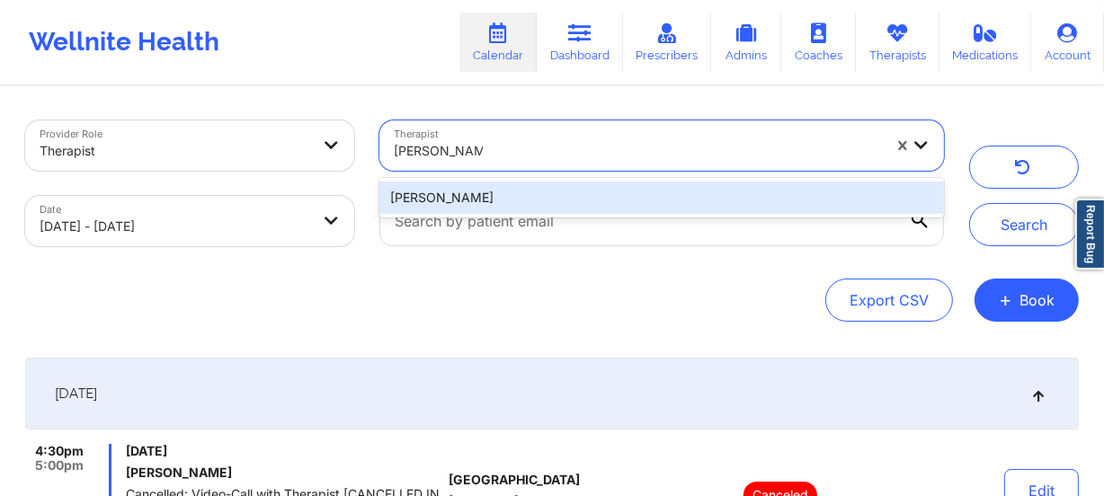
click at [539, 190] on div "[PERSON_NAME]" at bounding box center [661, 198] width 564 height 32
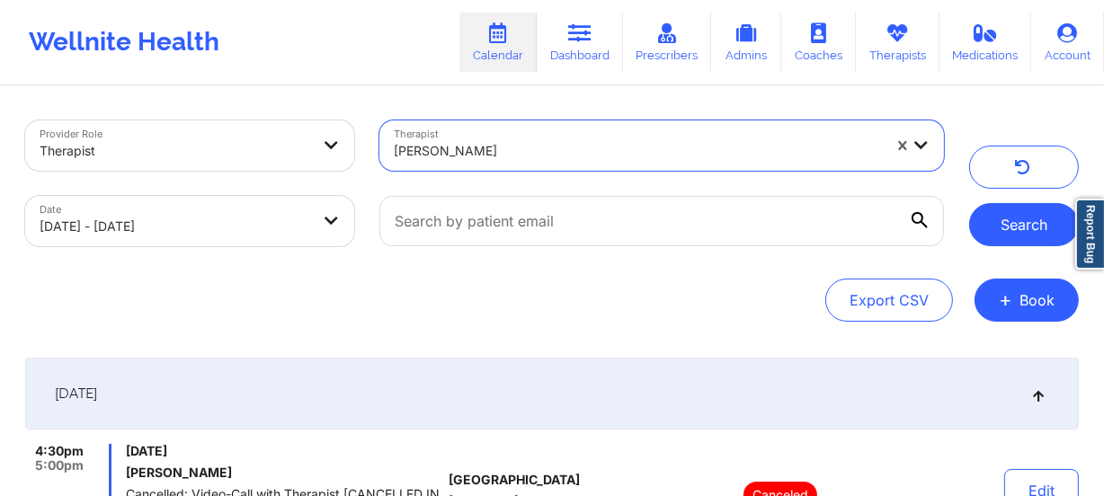
click at [998, 229] on button "Search" at bounding box center [1024, 224] width 110 height 43
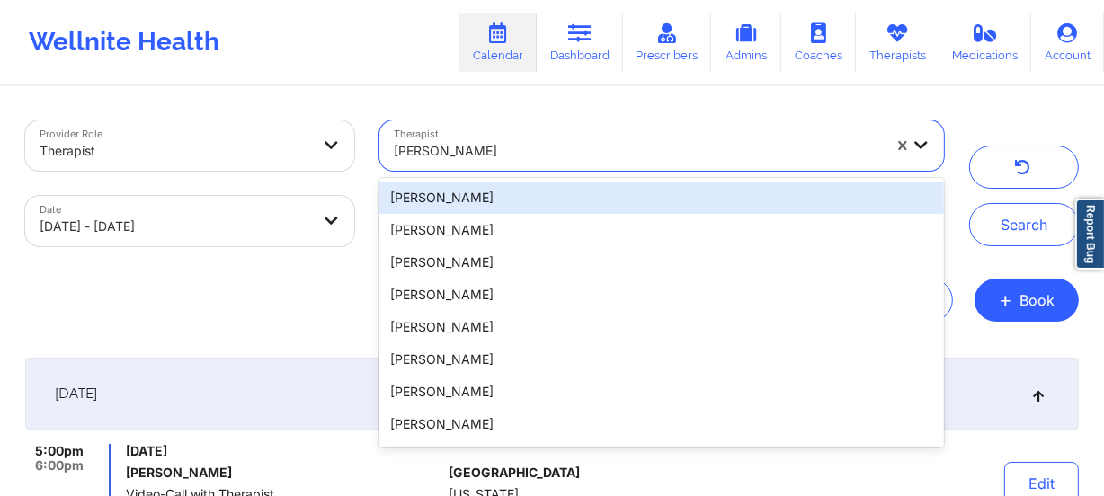
click at [539, 161] on div at bounding box center [638, 151] width 488 height 22
paste input "[PERSON_NAME]"
type input "[PERSON_NAME]"
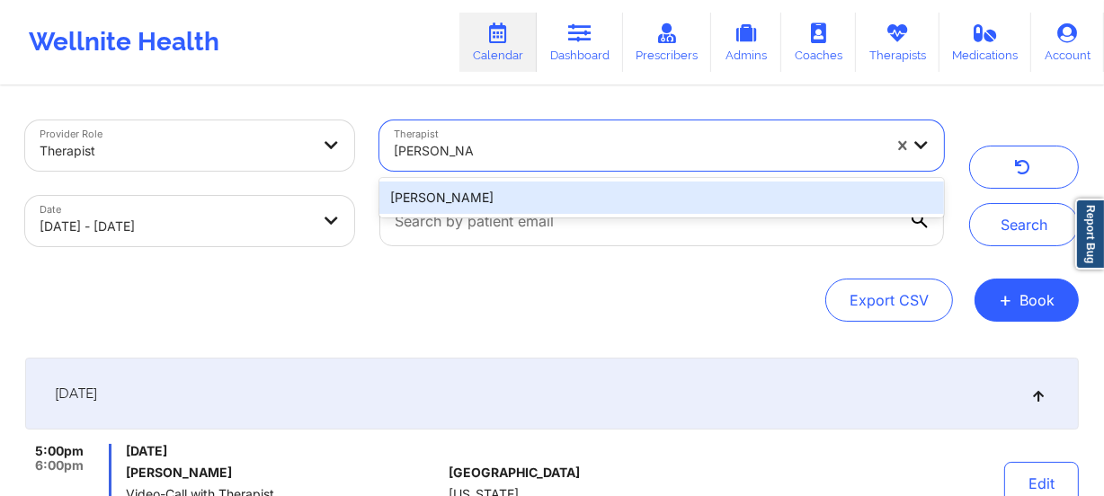
click at [521, 191] on div "[PERSON_NAME]" at bounding box center [661, 198] width 564 height 32
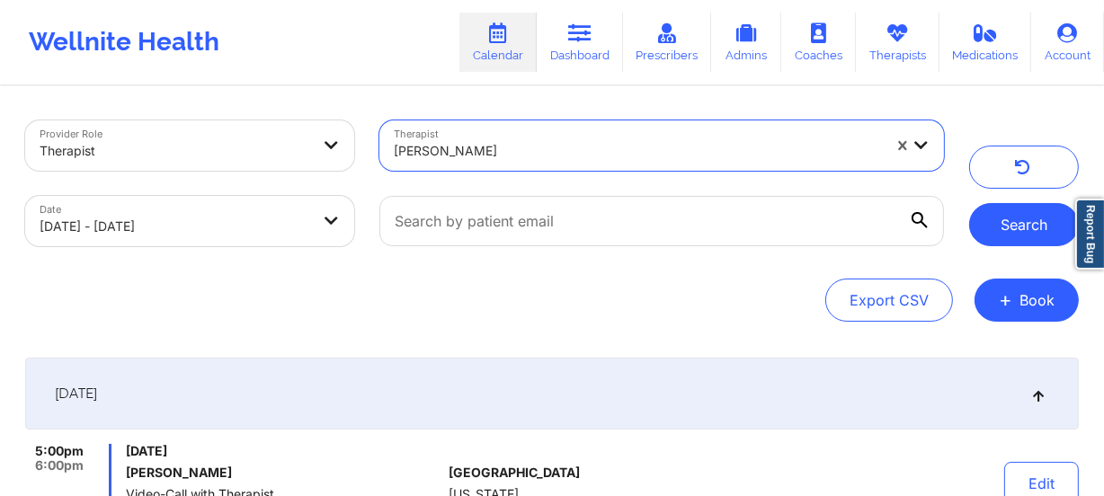
click at [1004, 223] on button "Search" at bounding box center [1024, 224] width 110 height 43
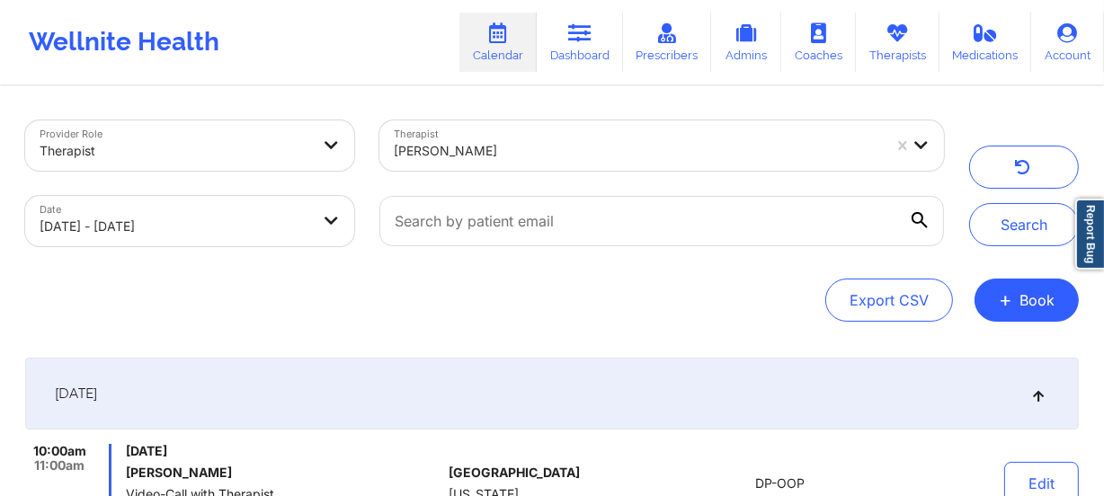
click at [504, 120] on div "[PERSON_NAME]" at bounding box center [631, 145] width 504 height 50
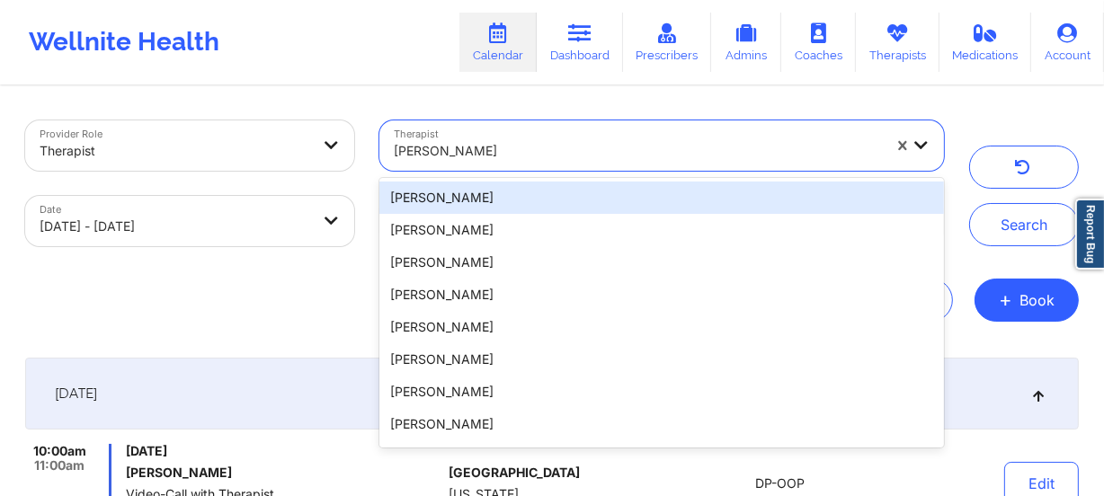
paste input "[PERSON_NAME]"
type input "[PERSON_NAME]"
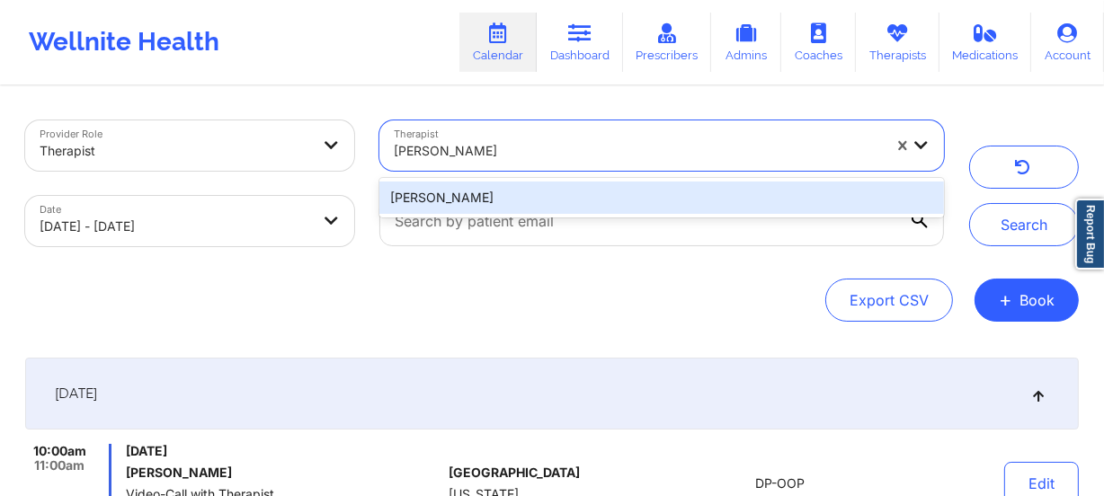
click at [550, 198] on div "[PERSON_NAME]" at bounding box center [661, 198] width 564 height 32
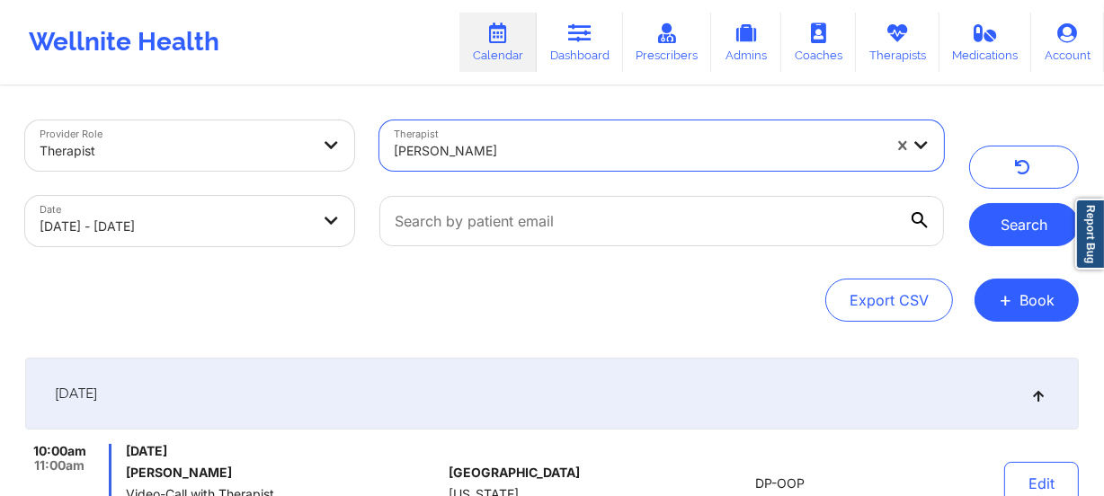
click at [991, 209] on button "Search" at bounding box center [1024, 224] width 110 height 43
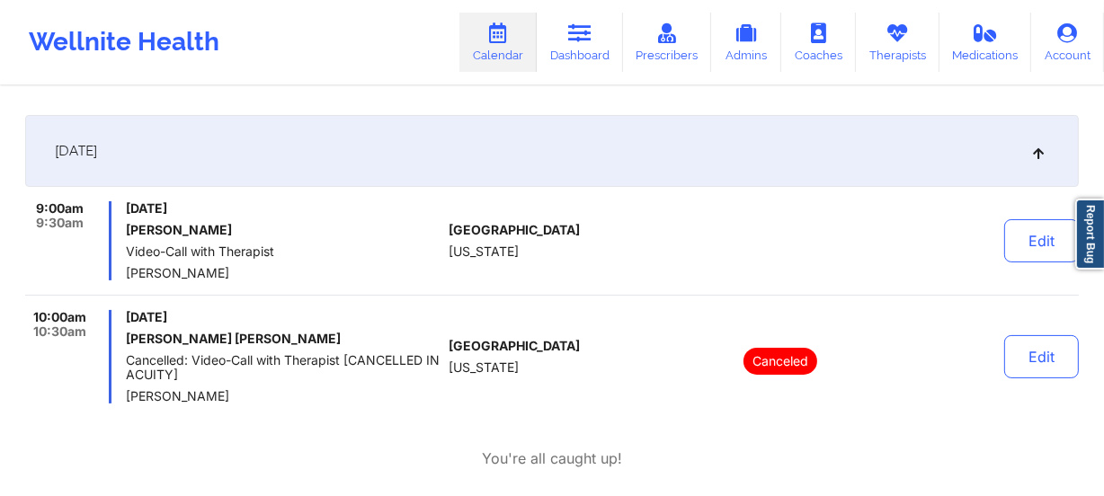
scroll to position [244, 0]
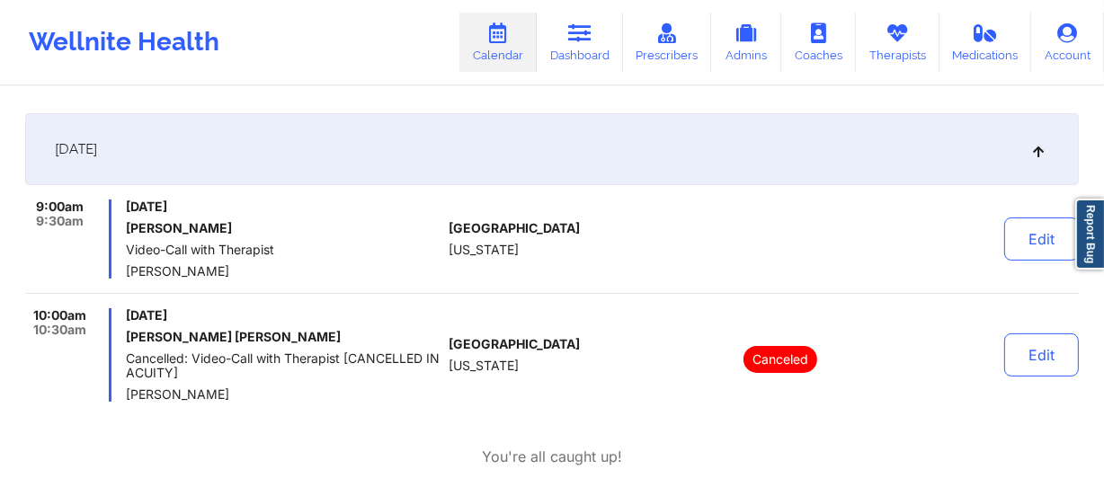
drag, startPoint x: 260, startPoint y: 267, endPoint x: 124, endPoint y: 267, distance: 135.7
click at [124, 267] on div "9:00am 9:30am [DATE] [PERSON_NAME] Video-Call with Therapist [PERSON_NAME]" at bounding box center [233, 239] width 416 height 79
copy span "[PERSON_NAME]"
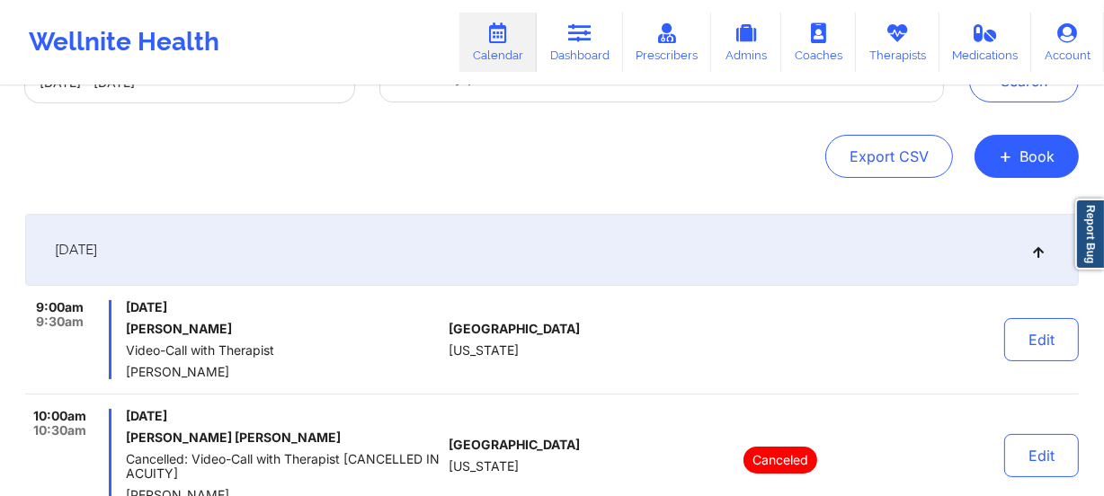
scroll to position [0, 0]
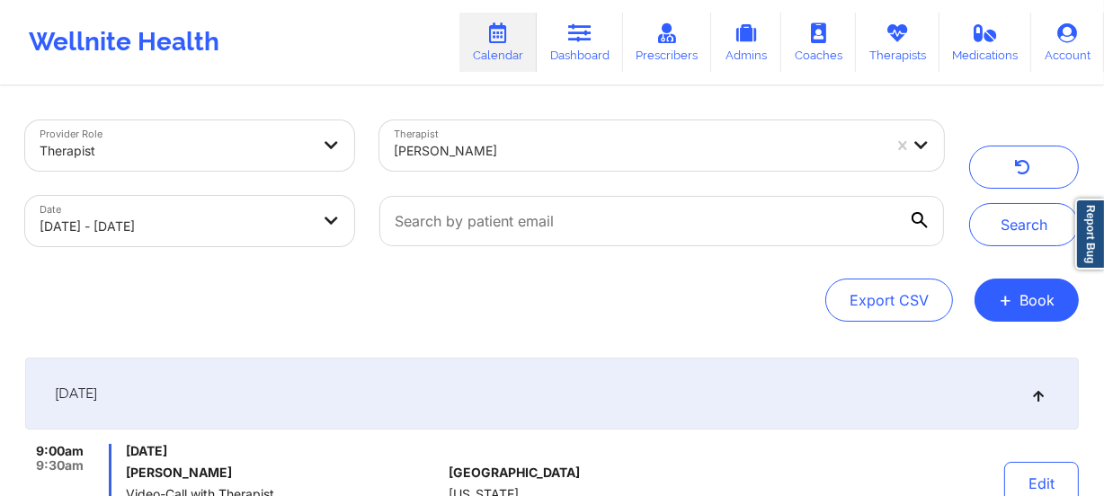
click at [574, 141] on div at bounding box center [638, 151] width 488 height 22
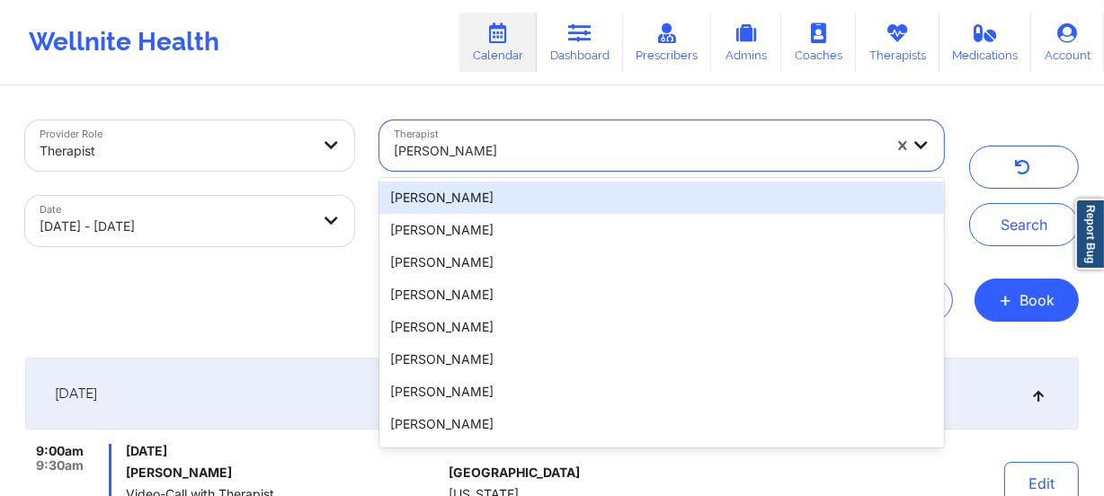
paste input "[PERSON_NAME]"
type input "[PERSON_NAME]"
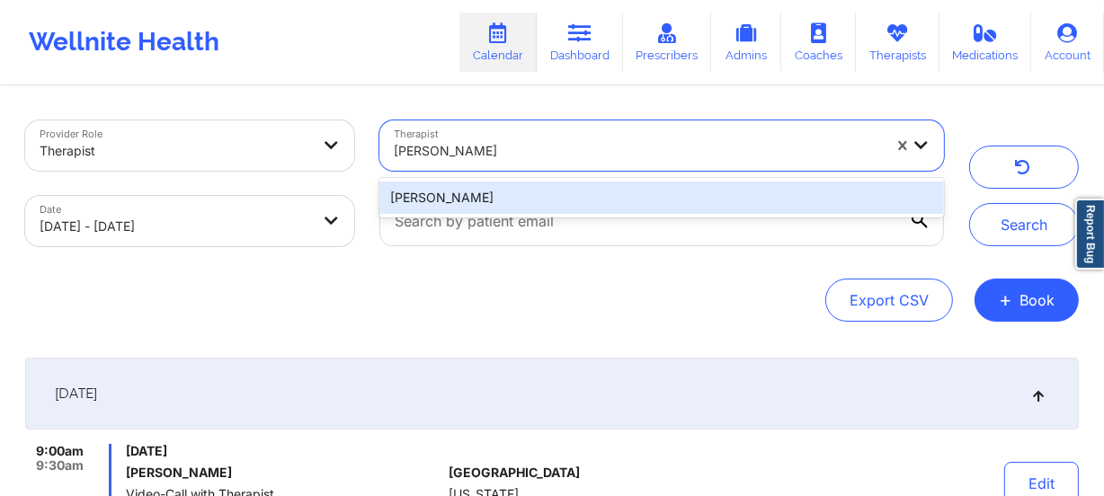
click at [556, 195] on div "[PERSON_NAME]" at bounding box center [661, 198] width 564 height 32
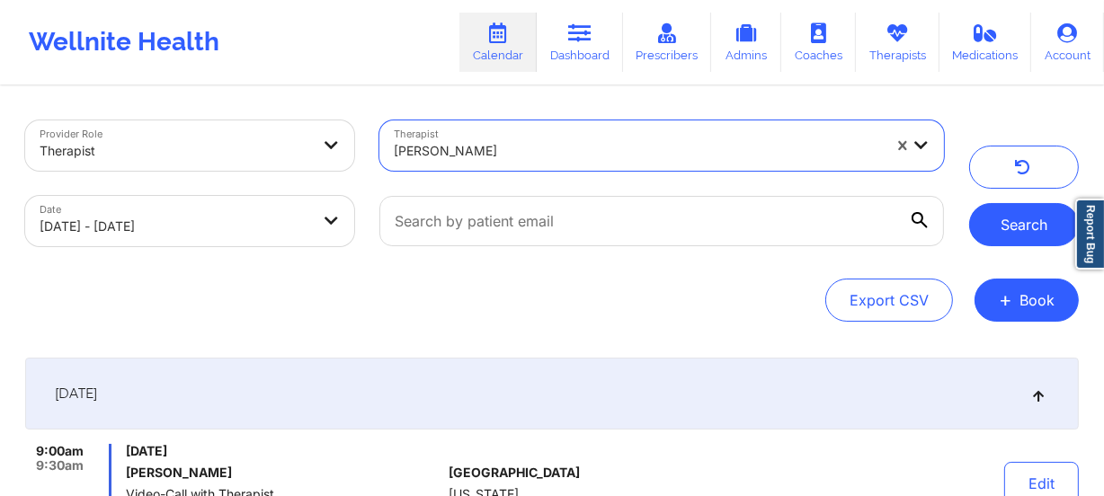
click at [1017, 229] on button "Search" at bounding box center [1024, 224] width 110 height 43
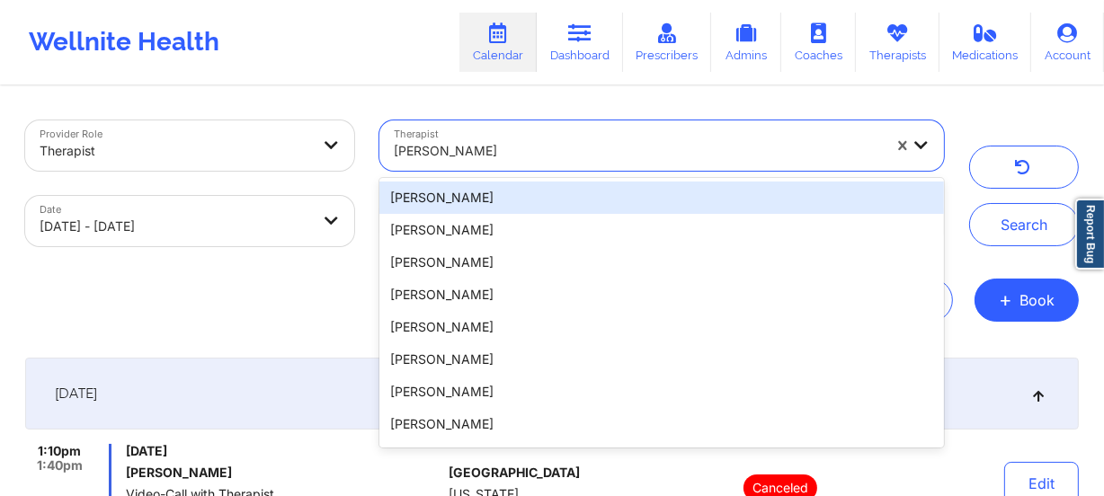
click at [482, 154] on div at bounding box center [638, 151] width 488 height 22
paste input "[PERSON_NAME]"
type input "[PERSON_NAME]"
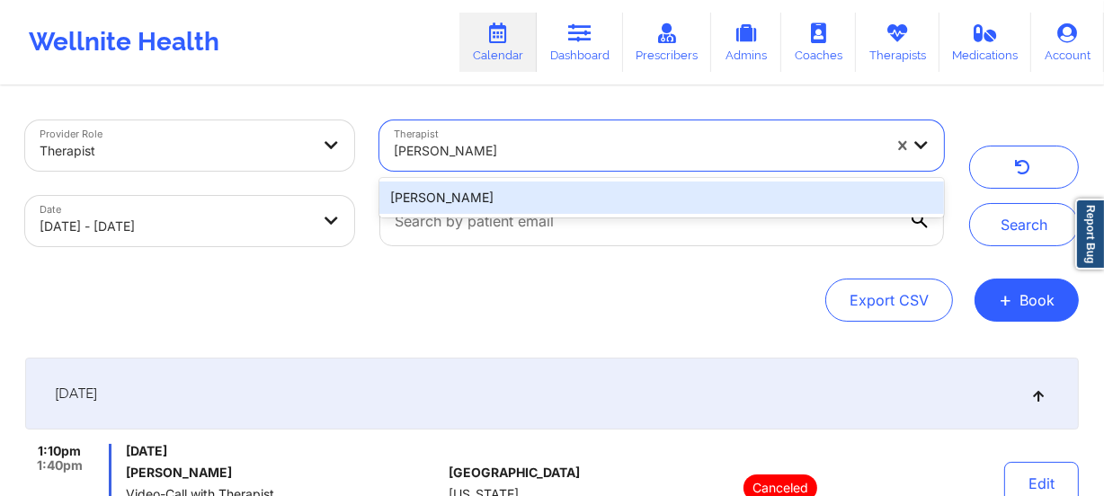
click at [555, 195] on div "[PERSON_NAME]" at bounding box center [661, 198] width 564 height 32
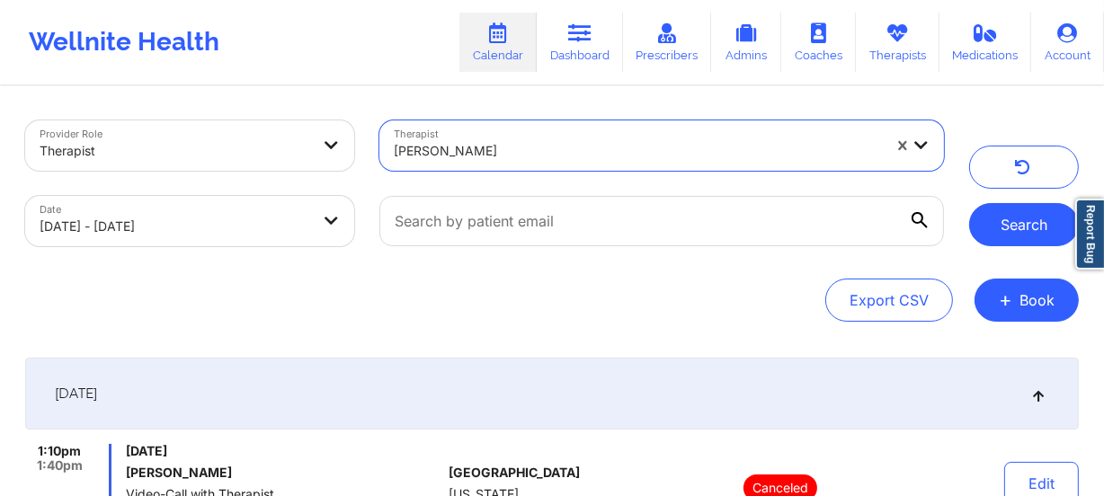
click at [1001, 209] on button "Search" at bounding box center [1024, 224] width 110 height 43
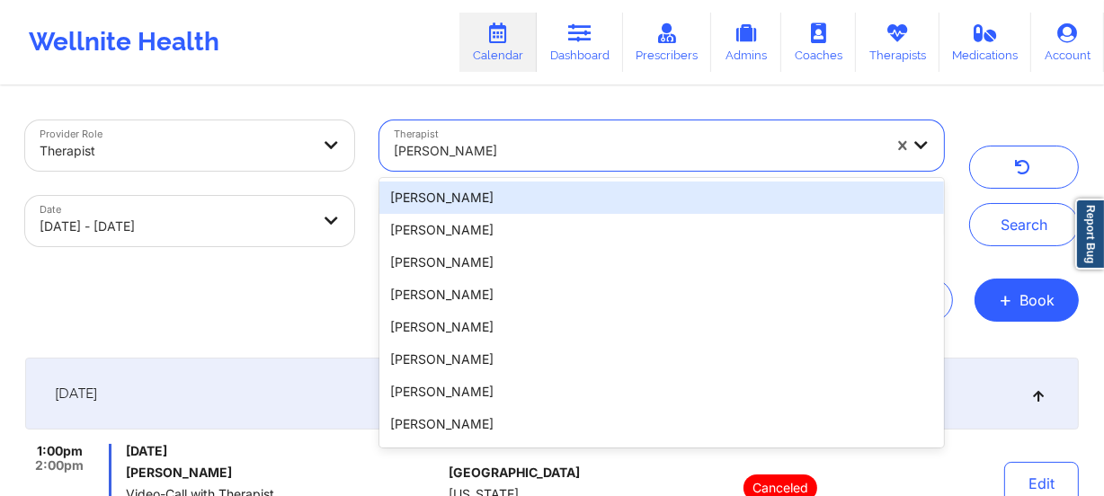
click at [527, 144] on div at bounding box center [638, 151] width 488 height 22
paste input "[PERSON_NAME]"
type input "[PERSON_NAME]"
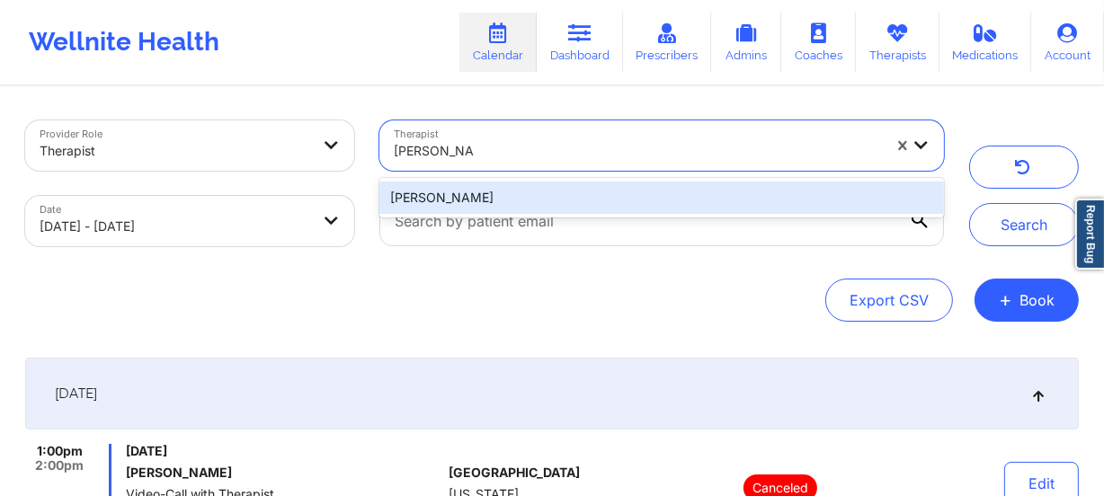
click at [537, 196] on div "[PERSON_NAME]" at bounding box center [661, 198] width 564 height 32
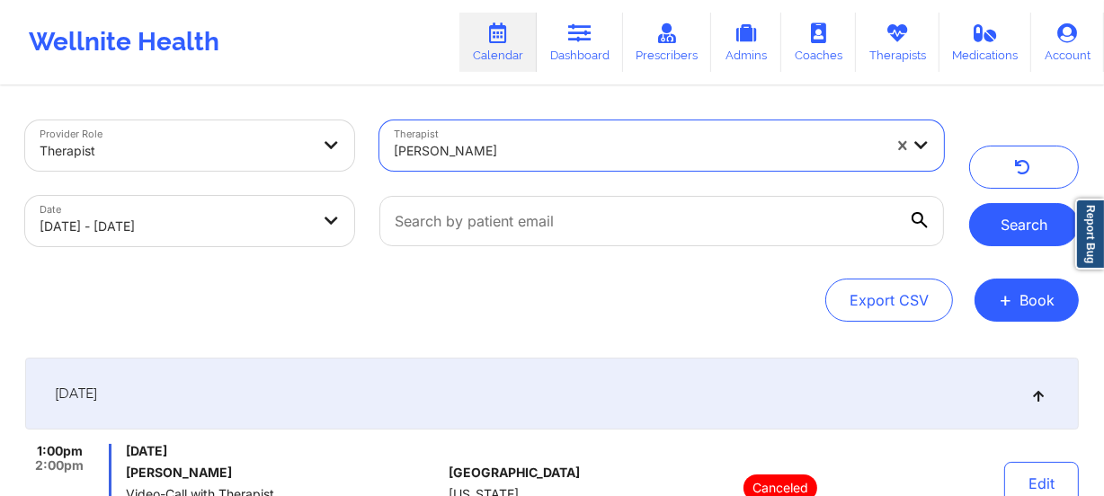
click at [992, 234] on button "Search" at bounding box center [1024, 224] width 110 height 43
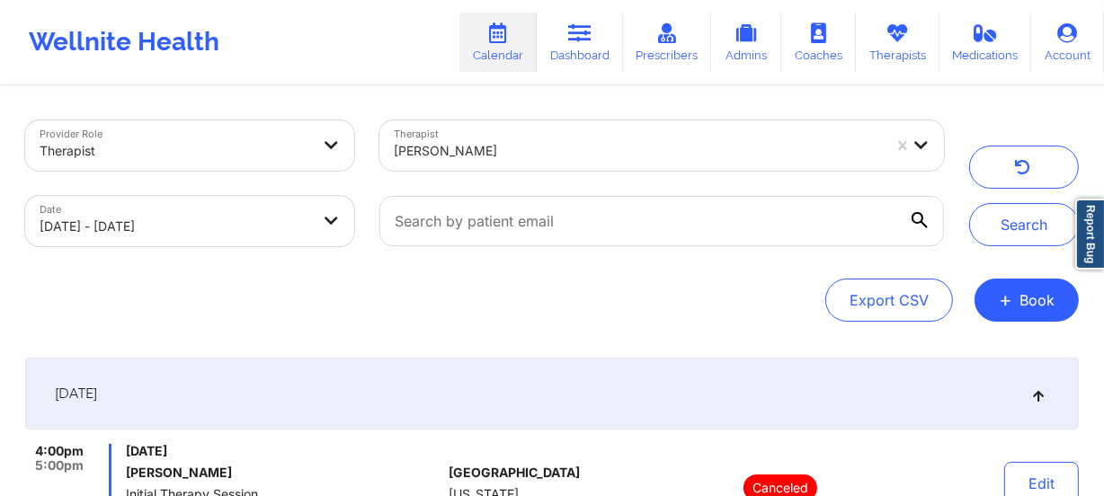
click at [503, 116] on div "Therapist [PERSON_NAME]" at bounding box center [662, 146] width 590 height 76
click at [502, 144] on div at bounding box center [638, 151] width 488 height 22
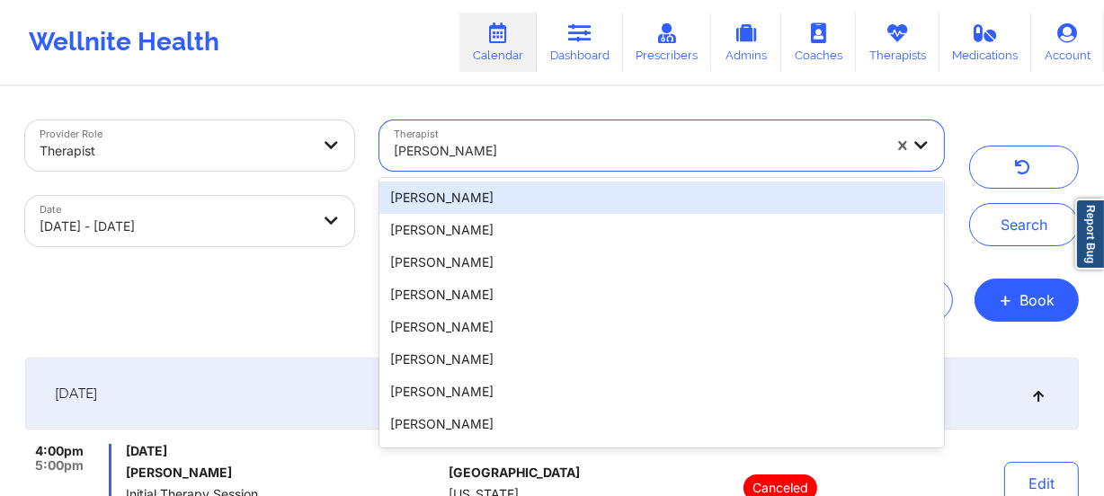
paste input "[PERSON_NAME]"
type input "[PERSON_NAME]"
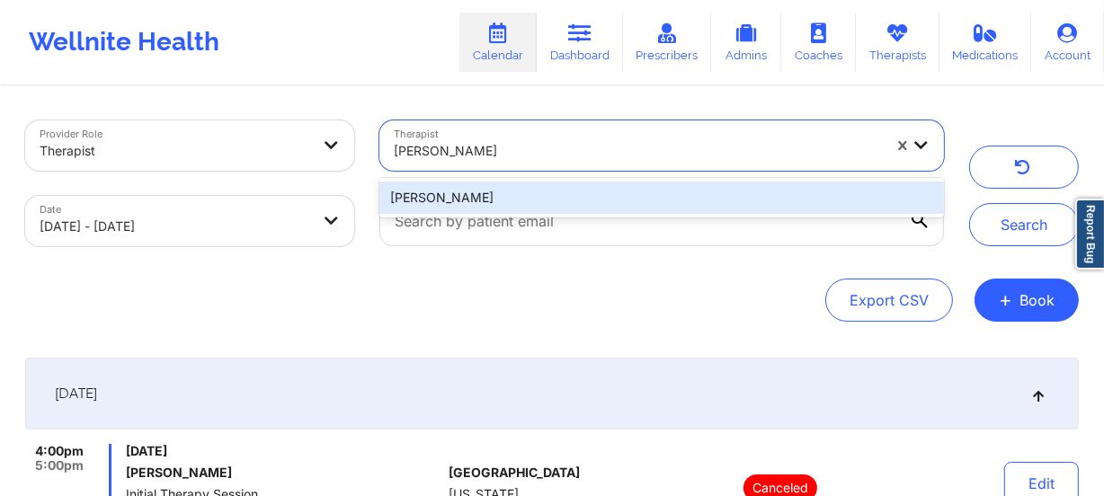
click at [543, 192] on div "[PERSON_NAME]" at bounding box center [661, 198] width 564 height 32
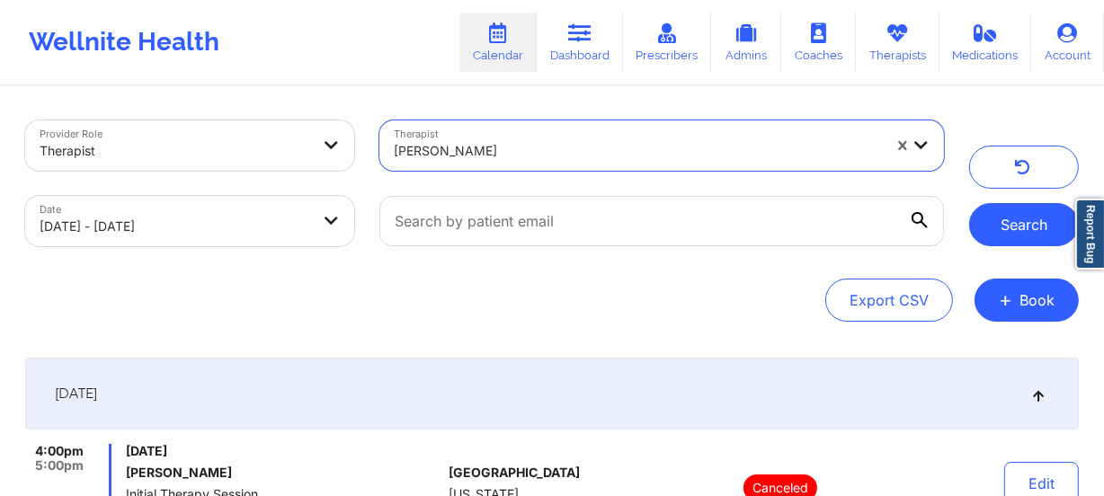
click at [1003, 218] on button "Search" at bounding box center [1024, 224] width 110 height 43
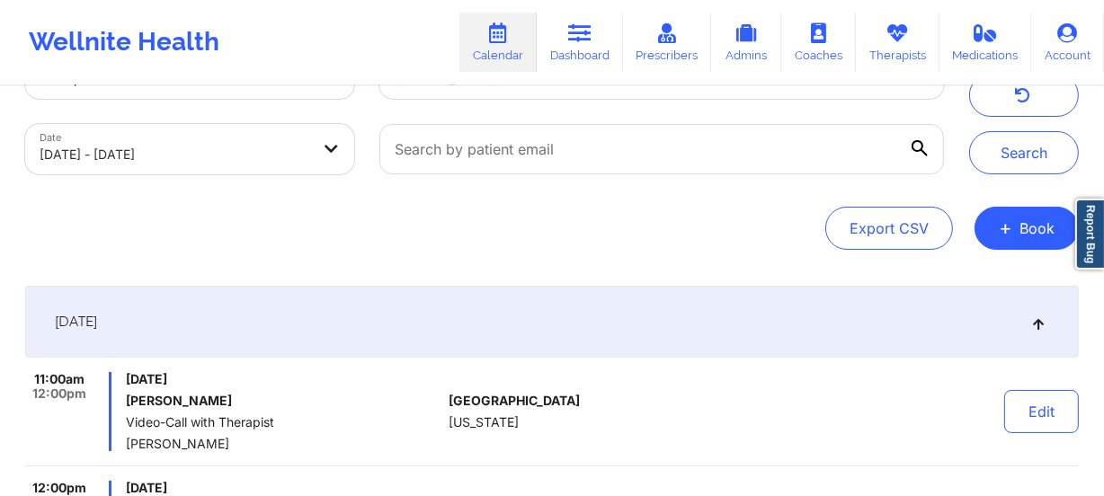
scroll to position [163, 0]
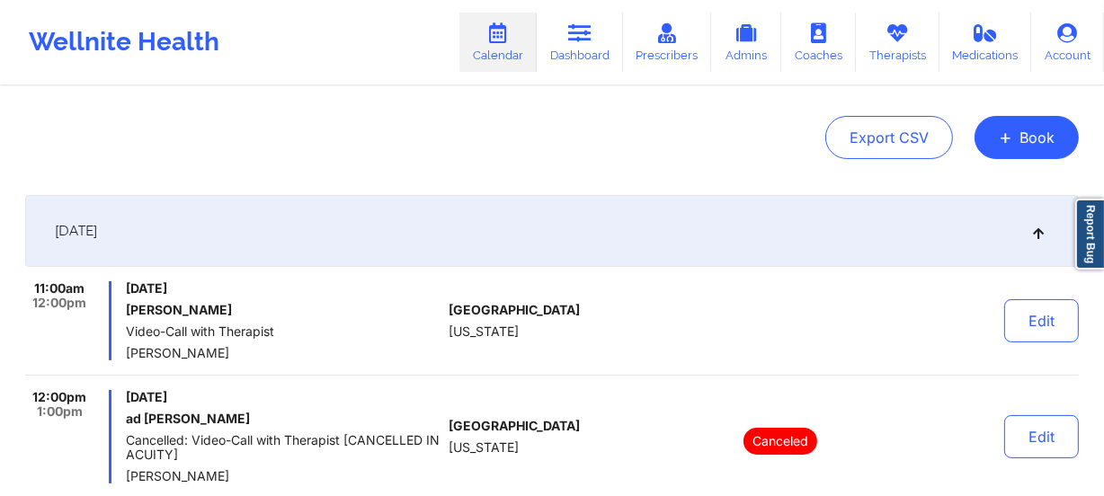
click at [516, 356] on div "[GEOGRAPHIC_DATA] [US_STATE]" at bounding box center [549, 320] width 200 height 79
drag, startPoint x: 240, startPoint y: 349, endPoint x: 122, endPoint y: 349, distance: 117.8
click at [122, 349] on div "11:00am 12:00pm [DATE] [PERSON_NAME] Video-Call with Therapist [PERSON_NAME]" at bounding box center [233, 320] width 416 height 79
copy span "[PERSON_NAME]"
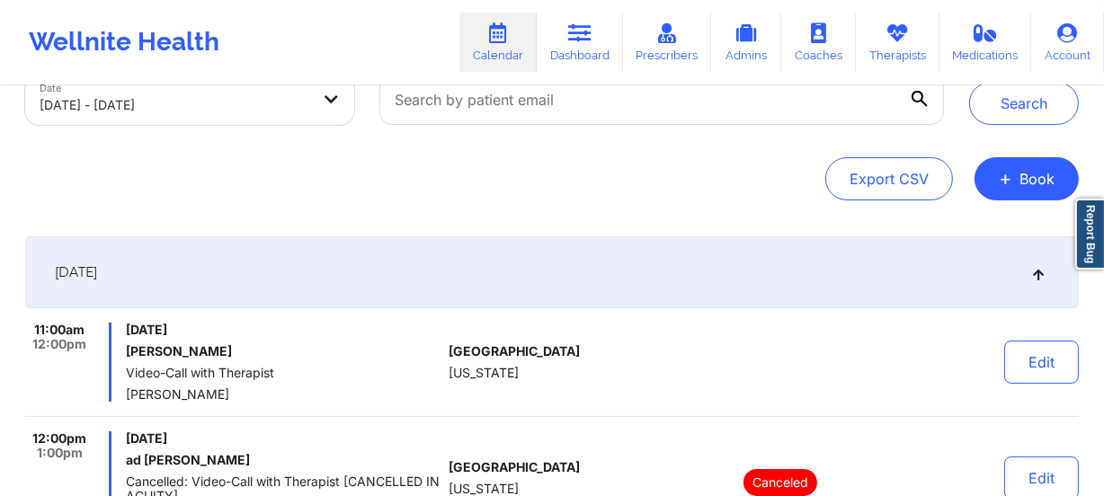
scroll to position [0, 0]
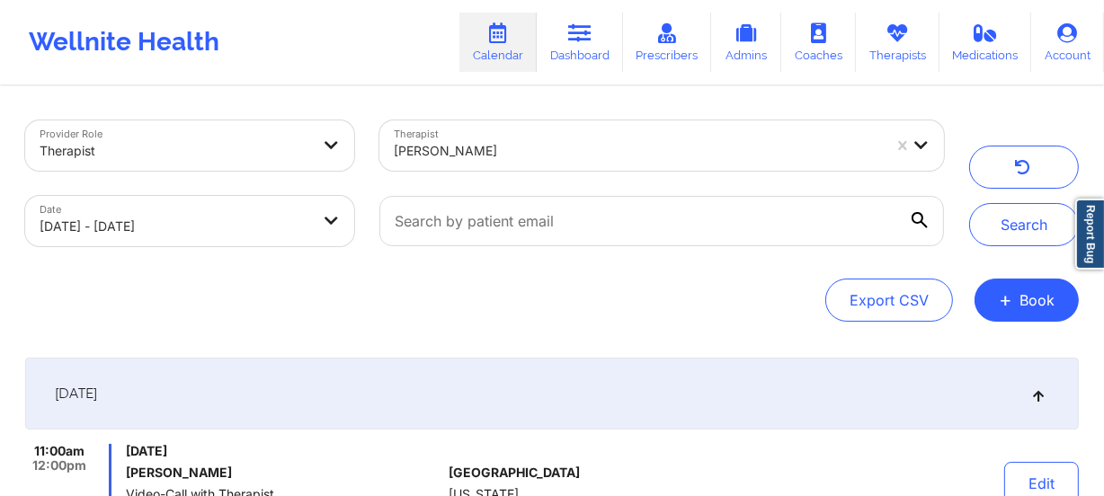
click at [545, 149] on div at bounding box center [638, 151] width 488 height 22
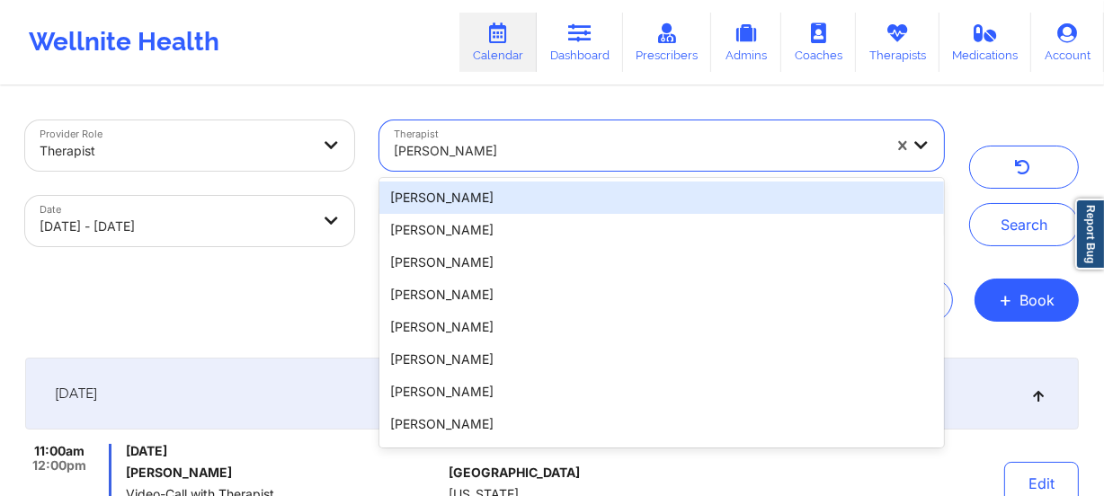
paste input "[PERSON_NAME]"
type input "[PERSON_NAME]"
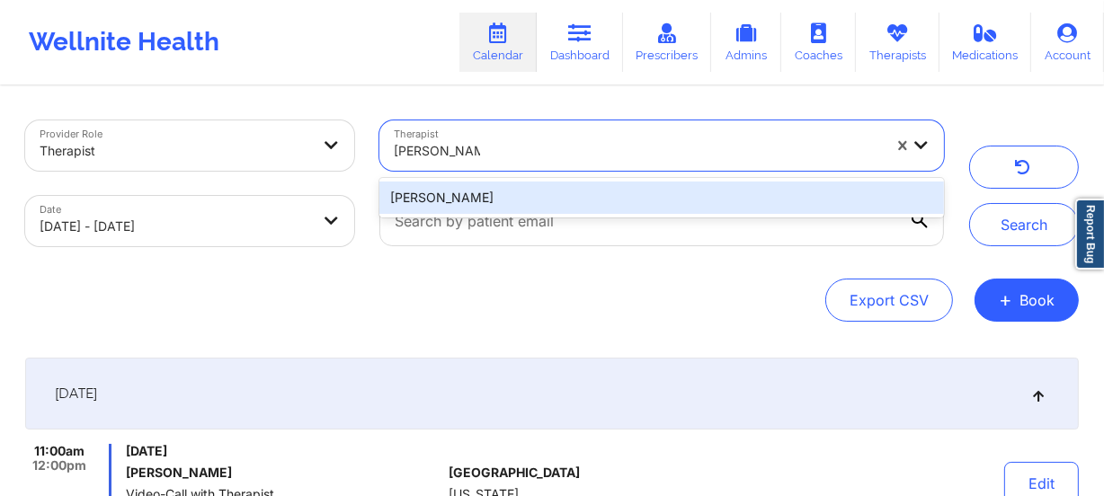
click at [547, 189] on div "[PERSON_NAME]" at bounding box center [661, 198] width 564 height 32
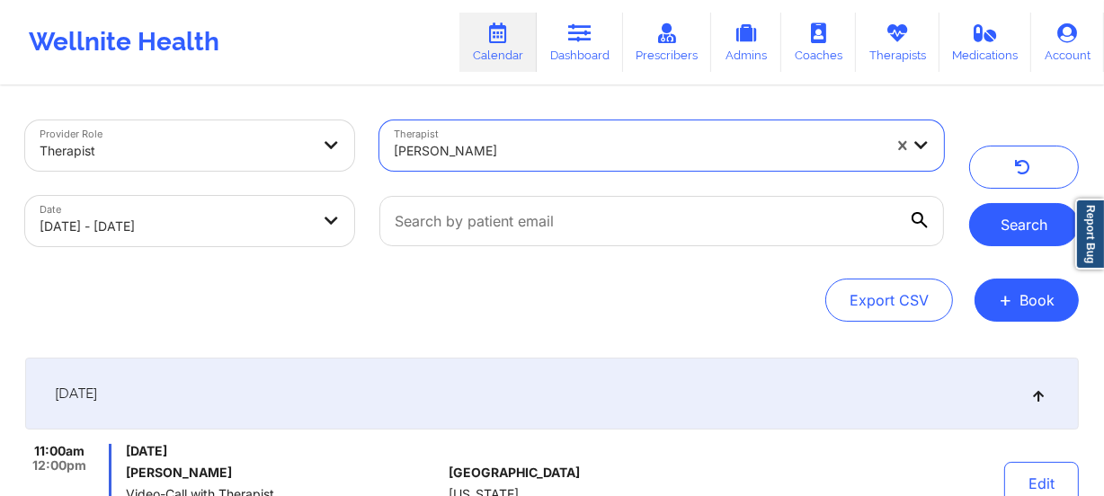
click at [1028, 236] on button "Search" at bounding box center [1024, 224] width 110 height 43
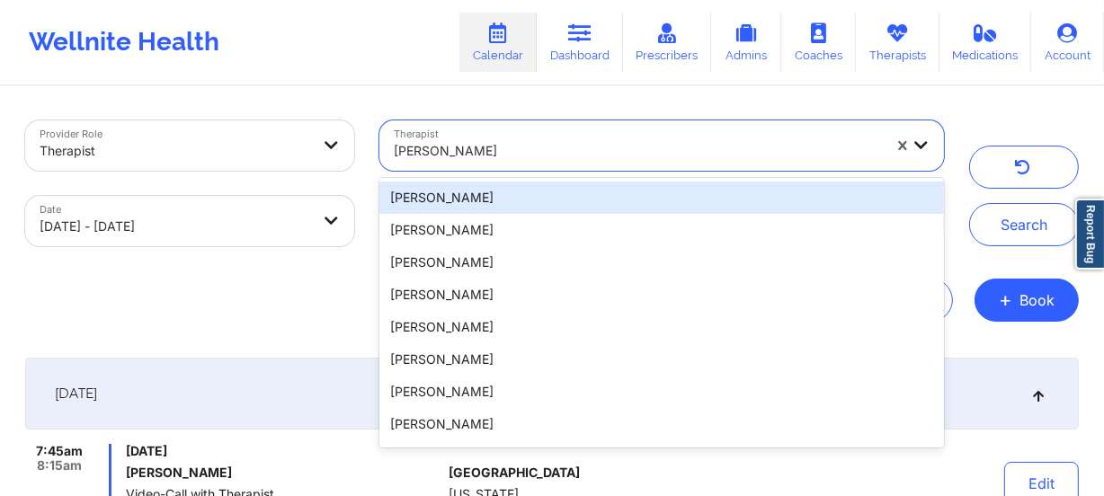
click at [459, 142] on div at bounding box center [638, 151] width 488 height 22
paste
type input "[US_STATE][PERSON_NAME]"
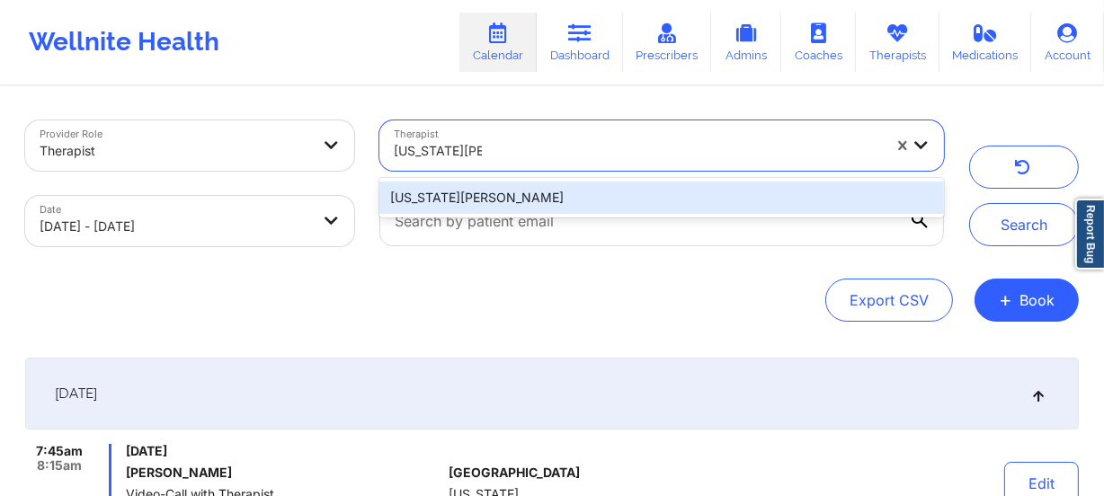
click at [516, 197] on div "[US_STATE][PERSON_NAME]" at bounding box center [661, 198] width 564 height 32
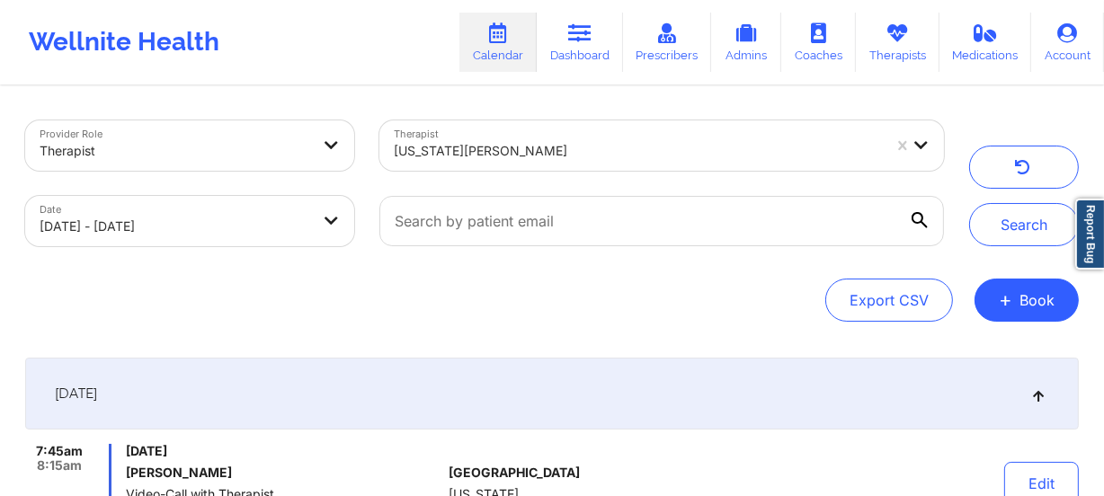
click at [1034, 201] on div "Search" at bounding box center [1024, 183] width 110 height 126
click at [1027, 219] on button "Search" at bounding box center [1024, 224] width 110 height 43
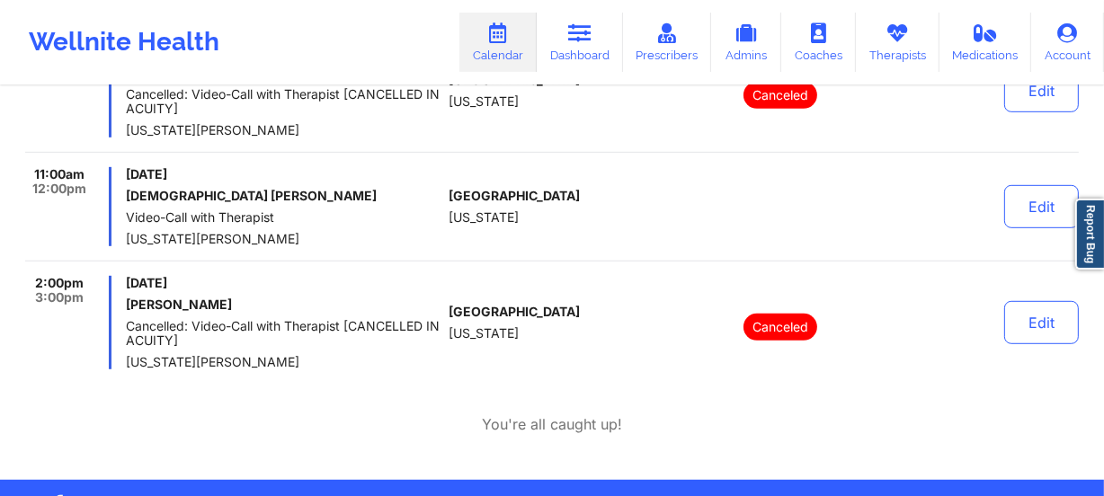
scroll to position [867, 0]
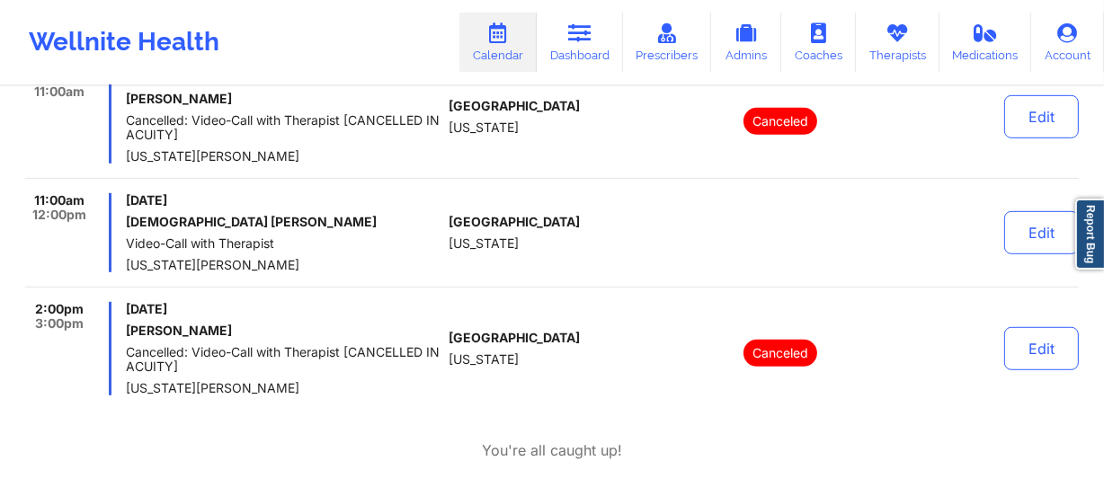
click at [459, 279] on div "11:00am 12:00pm [DATE] [DEMOGRAPHIC_DATA] [PERSON_NAME] Video-Call with Therapi…" at bounding box center [551, 240] width 1053 height 94
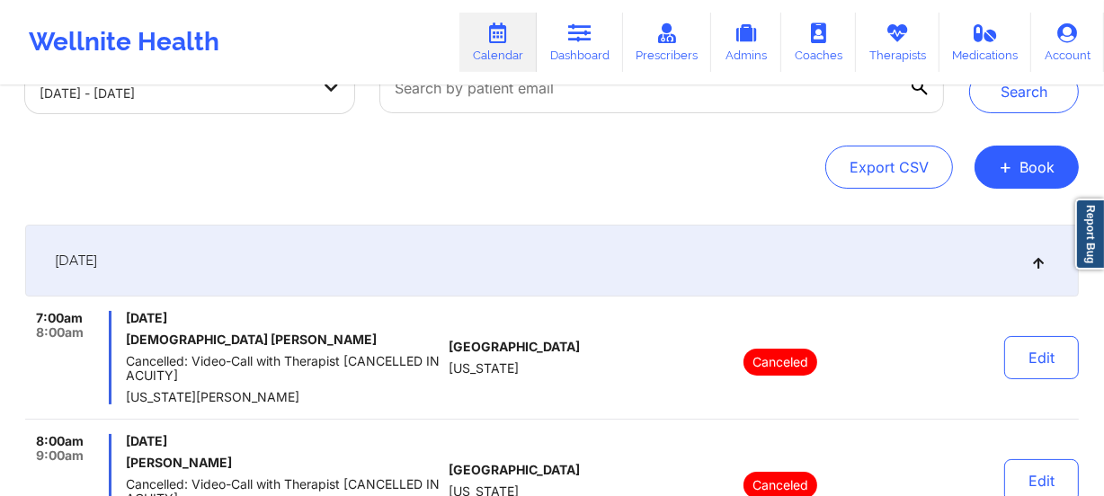
scroll to position [49, 0]
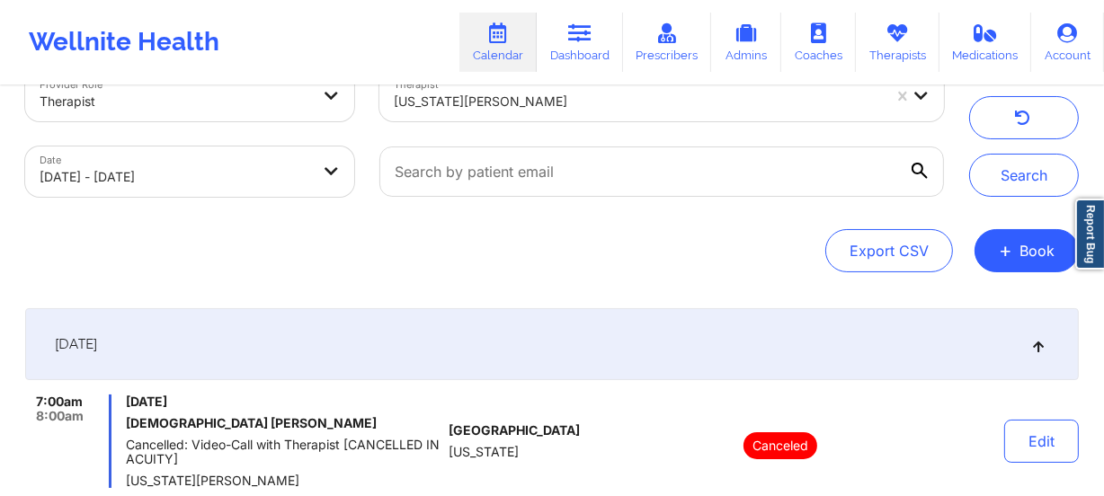
click at [553, 113] on div "[US_STATE][PERSON_NAME]" at bounding box center [638, 102] width 488 height 40
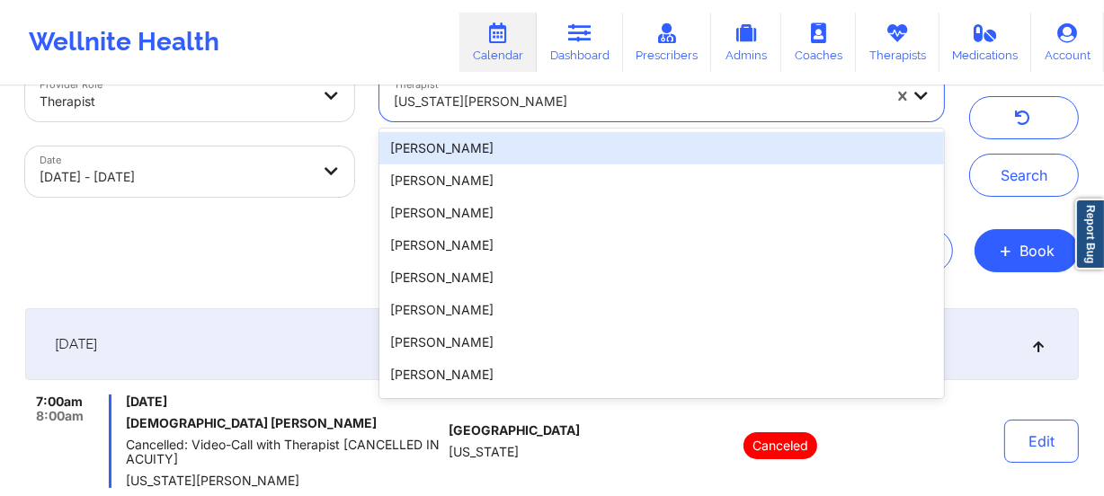
type input "Vitus Chibuike Onusuru"
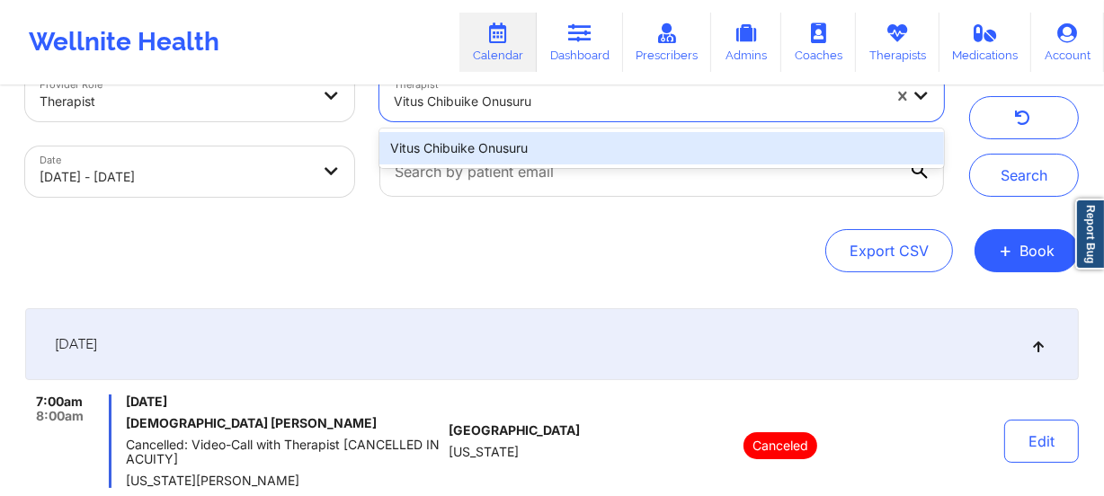
click at [543, 144] on div "Vitus Chibuike Onusuru" at bounding box center [661, 148] width 564 height 32
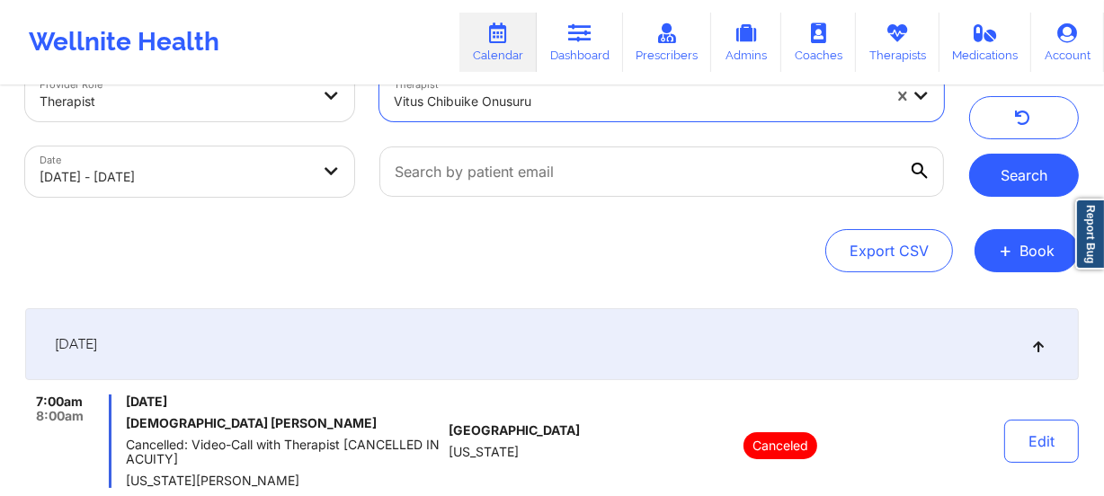
click at [990, 179] on button "Search" at bounding box center [1024, 175] width 110 height 43
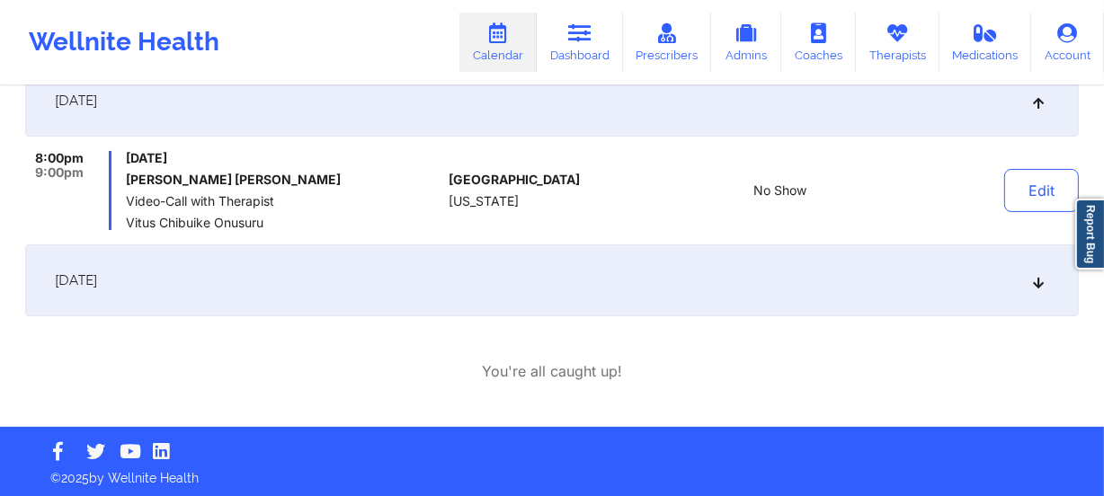
scroll to position [295, 0]
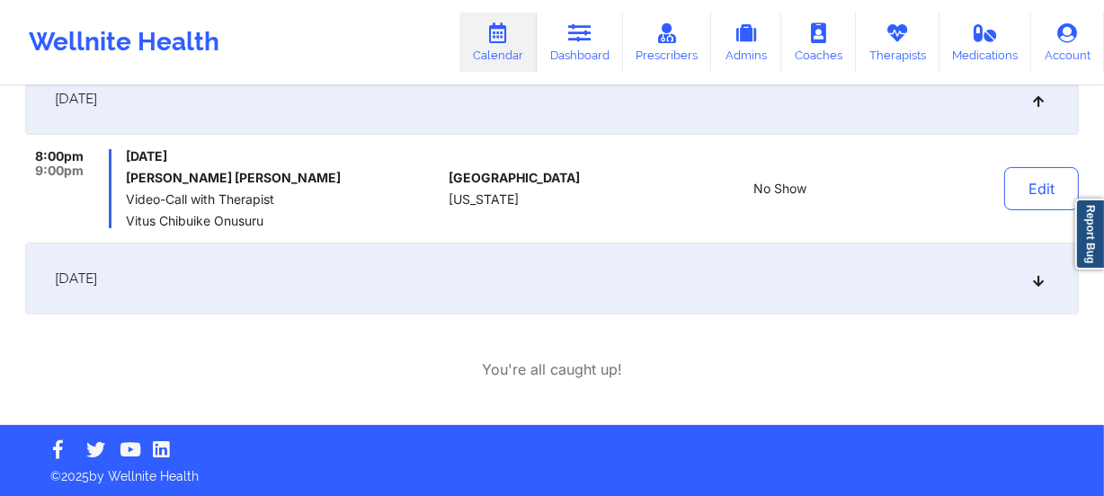
click at [378, 289] on div "[DATE]" at bounding box center [551, 279] width 1053 height 72
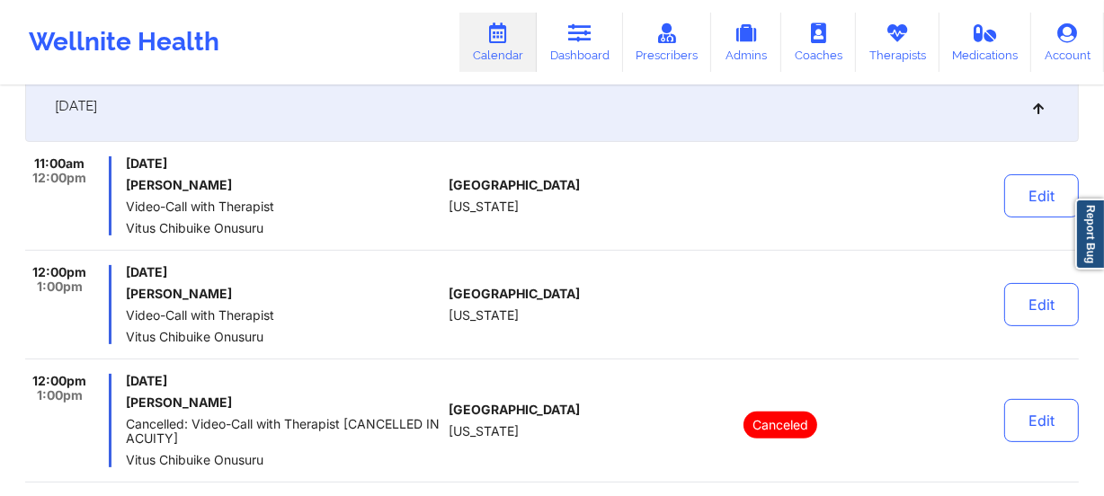
scroll to position [377, 0]
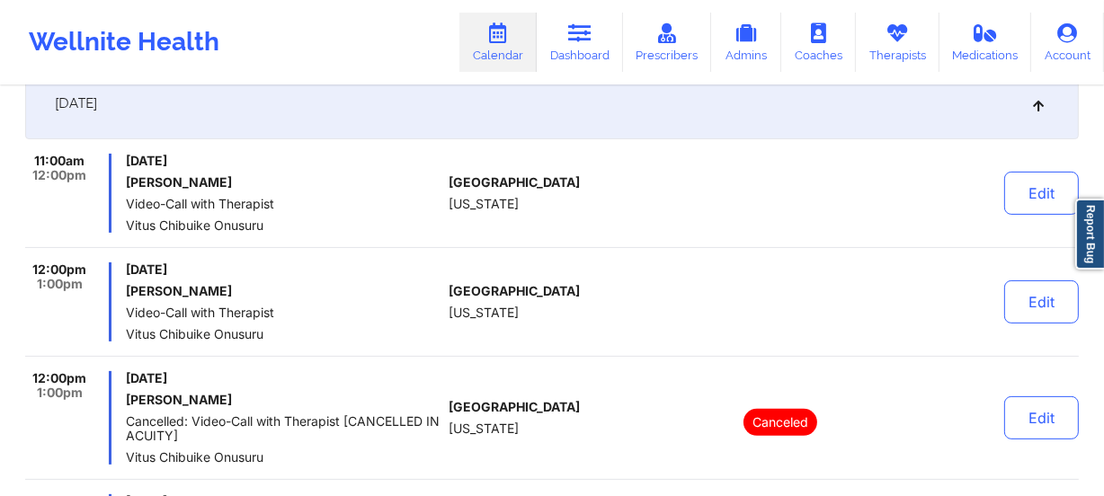
click at [499, 219] on div "[GEOGRAPHIC_DATA] [US_STATE]" at bounding box center [549, 193] width 200 height 79
click at [492, 252] on div "11:00am 12:00pm [DATE] [PERSON_NAME] Video-Call with Therapist Vitus Chibuike O…" at bounding box center [551, 364] width 1053 height 420
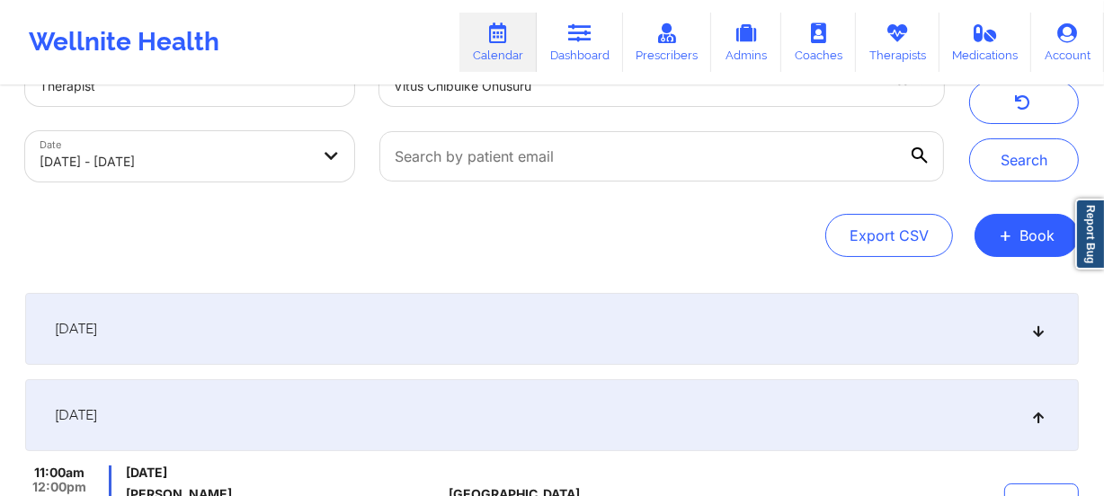
scroll to position [0, 0]
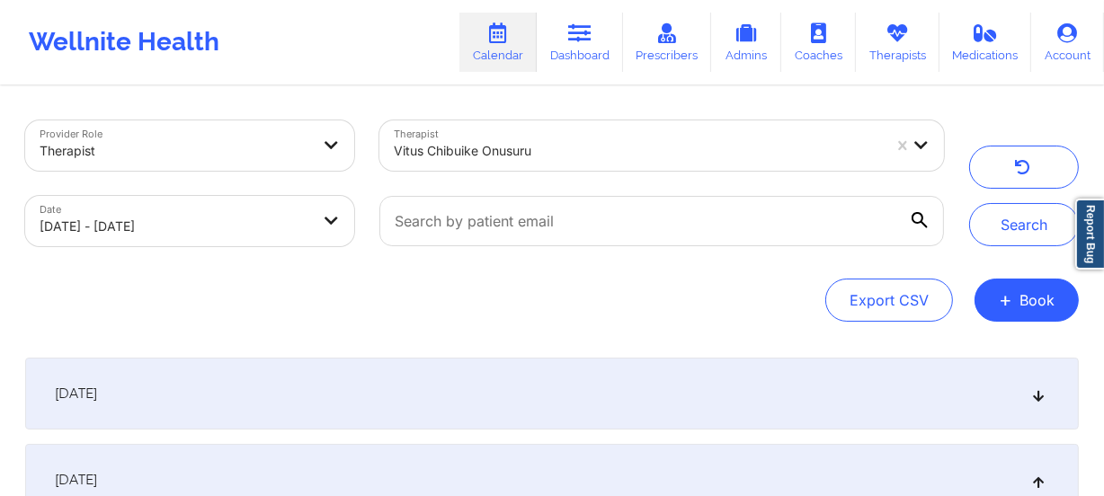
click at [461, 141] on div at bounding box center [638, 151] width 488 height 22
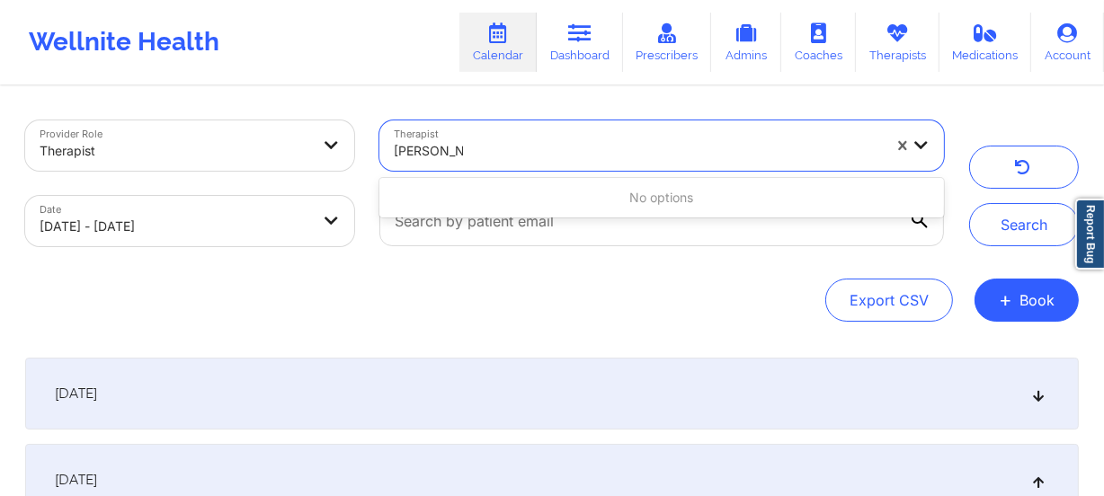
type input "[PERSON_NAME]"
drag, startPoint x: 555, startPoint y: 395, endPoint x: 555, endPoint y: 384, distance: 10.8
click at [557, 395] on div "[DATE]" at bounding box center [551, 394] width 1053 height 72
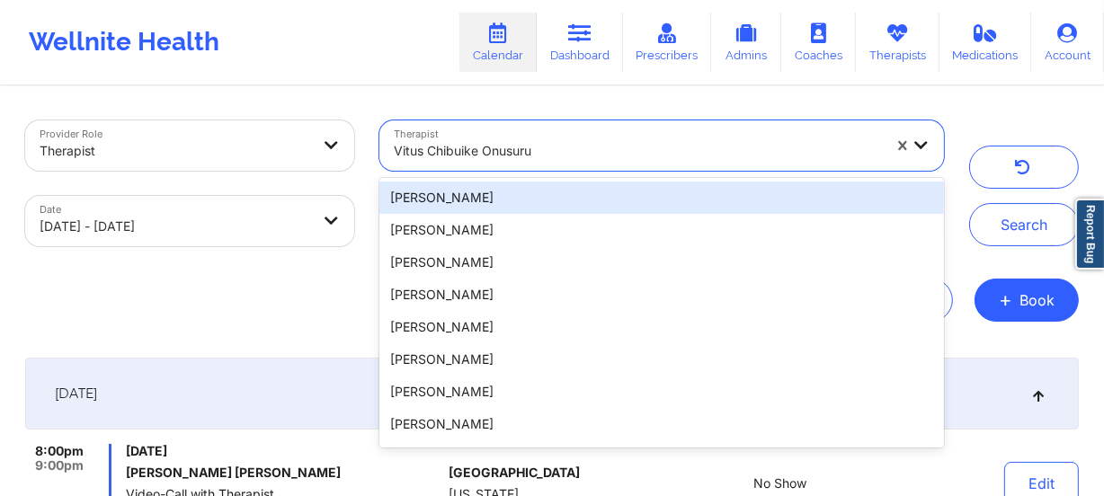
click at [496, 142] on div at bounding box center [638, 151] width 488 height 22
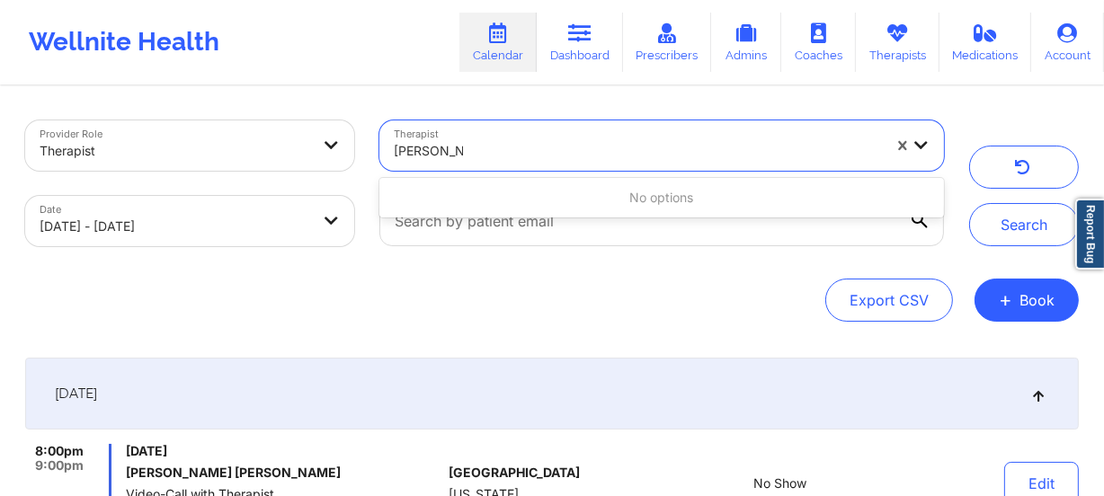
type input "[PERSON_NAME]"
click at [561, 297] on div "Export CSV + Book" at bounding box center [551, 300] width 1053 height 43
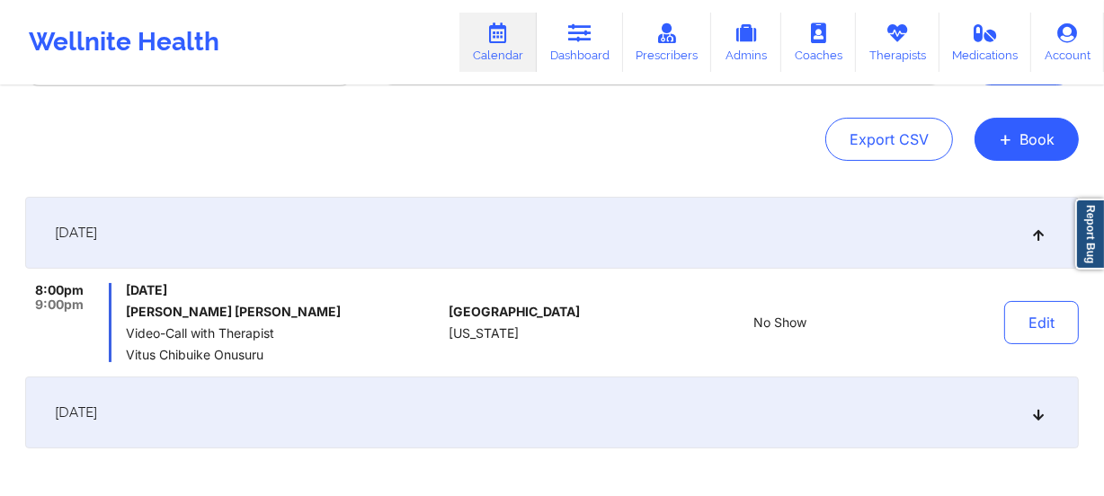
scroll to position [297, 0]
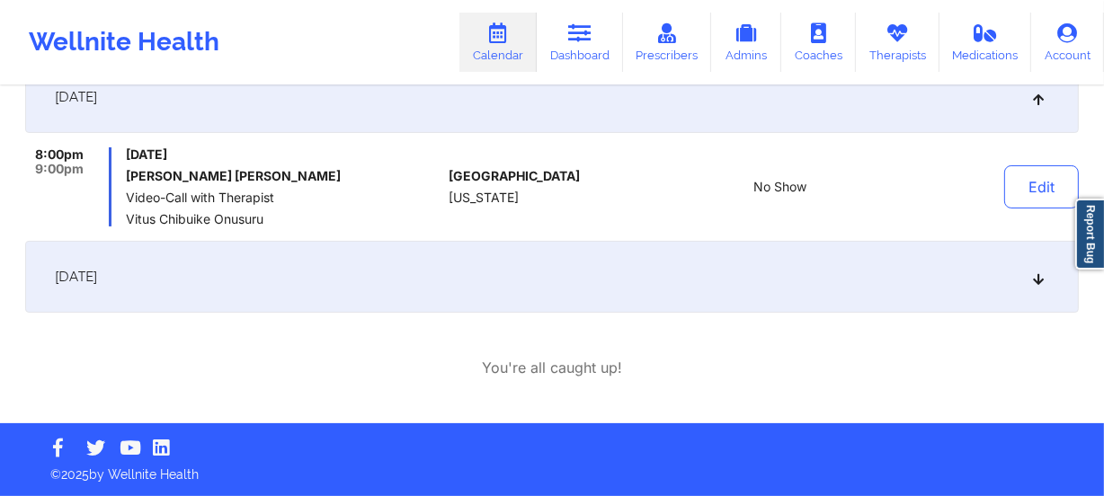
click at [529, 306] on div "[DATE]" at bounding box center [551, 277] width 1053 height 72
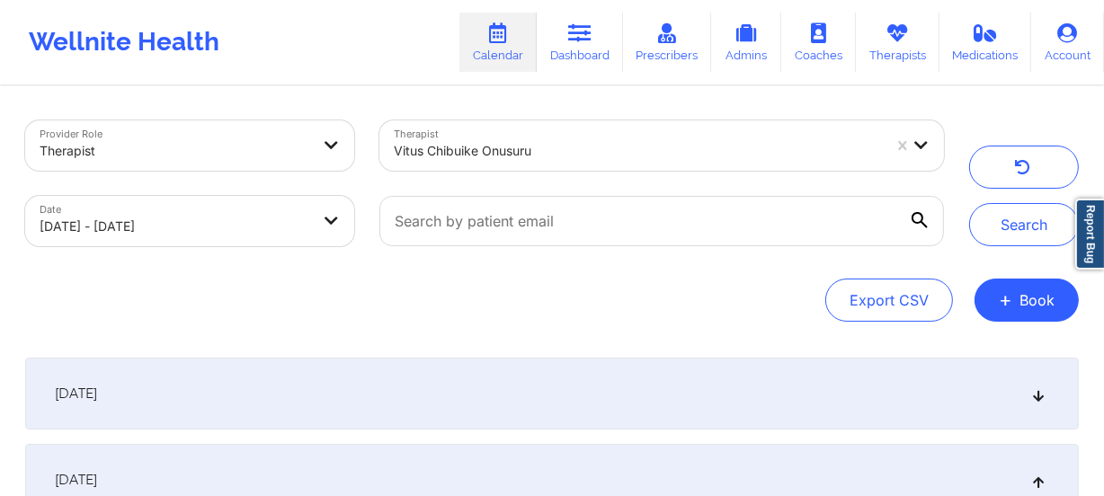
scroll to position [0, 0]
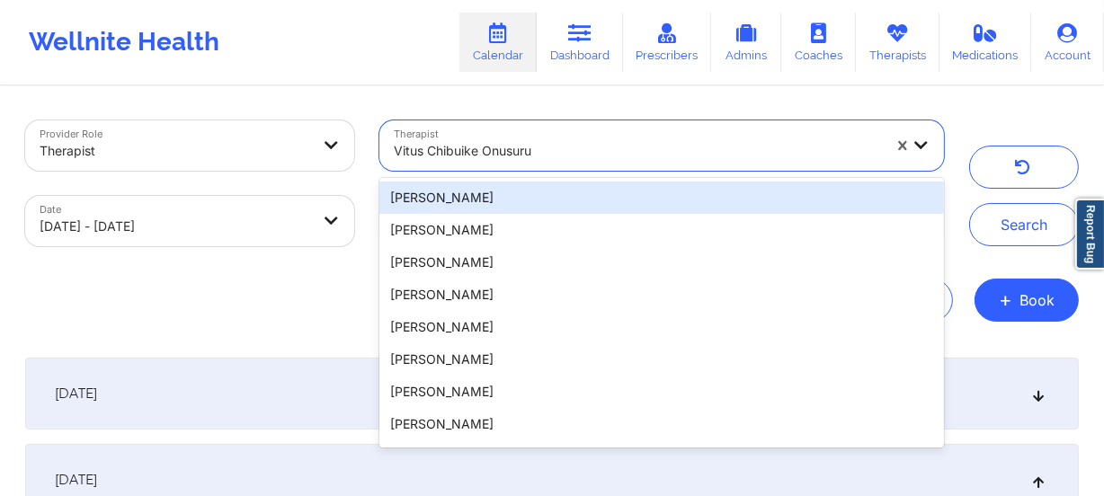
click at [573, 147] on div at bounding box center [638, 151] width 488 height 22
type input "[PERSON_NAME]"
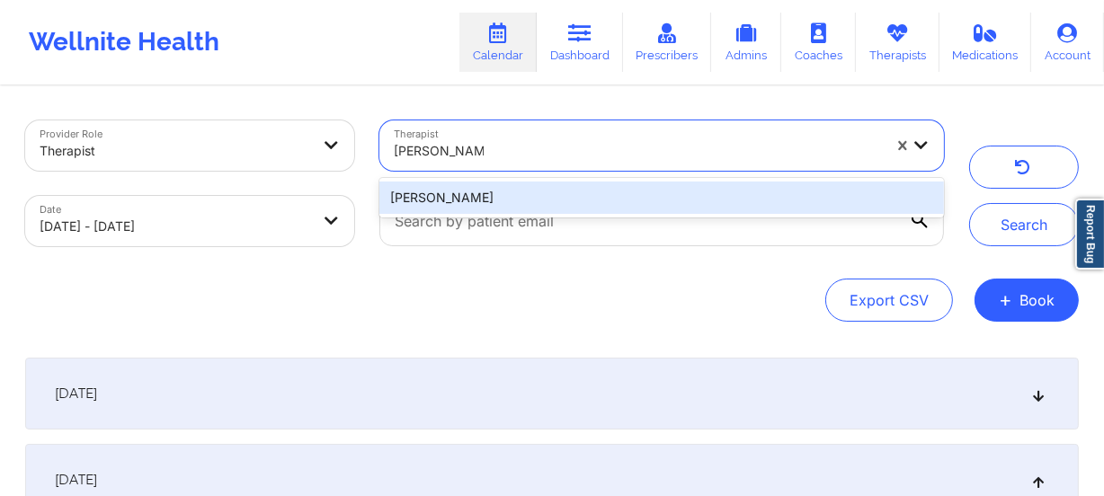
click at [547, 196] on div "[PERSON_NAME]" at bounding box center [661, 198] width 564 height 32
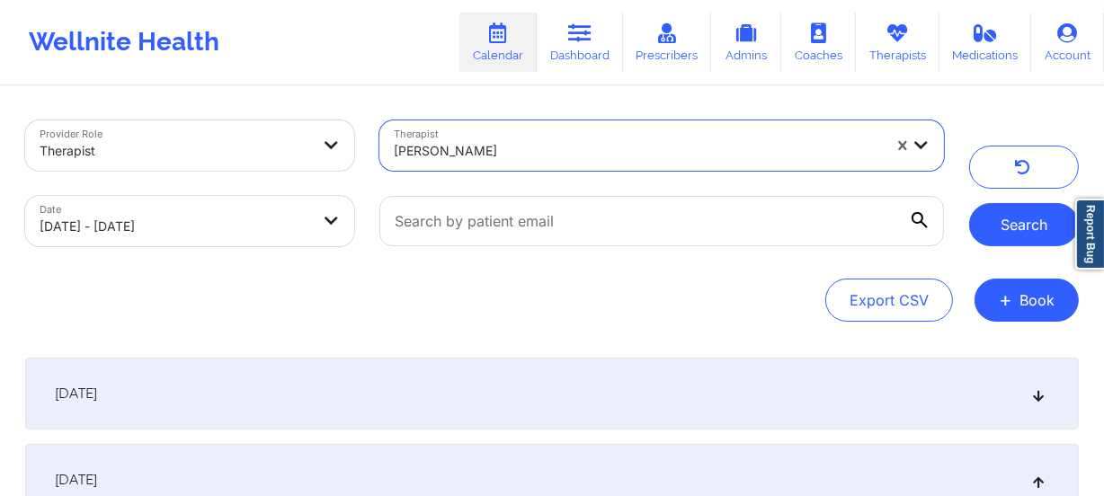
click at [1016, 226] on button "Search" at bounding box center [1024, 224] width 110 height 43
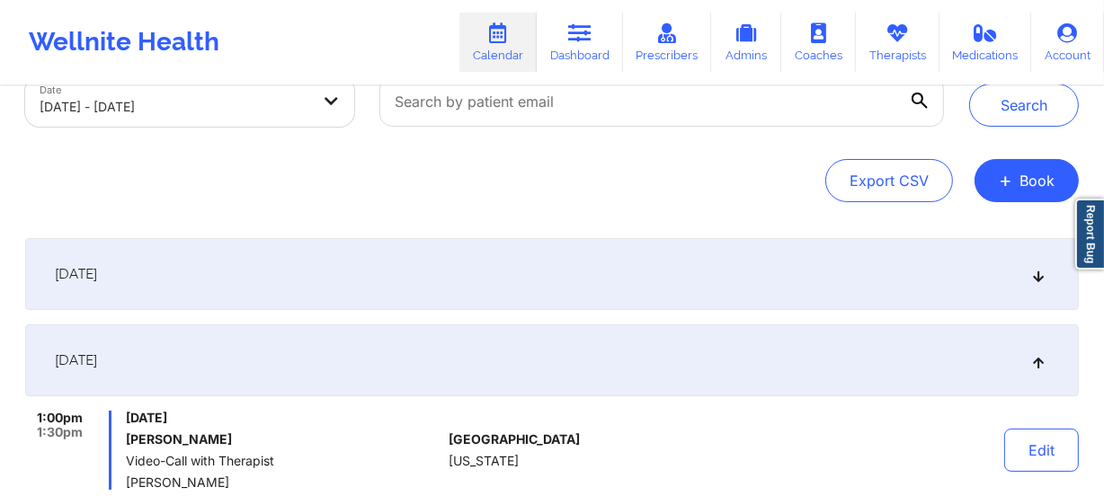
scroll to position [163, 0]
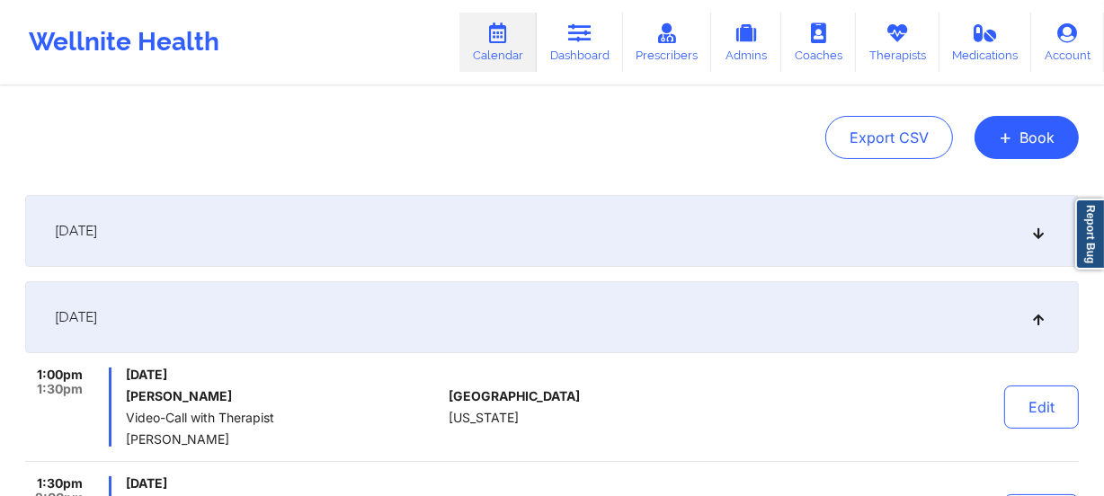
click at [480, 333] on div "[DATE]" at bounding box center [551, 317] width 1053 height 72
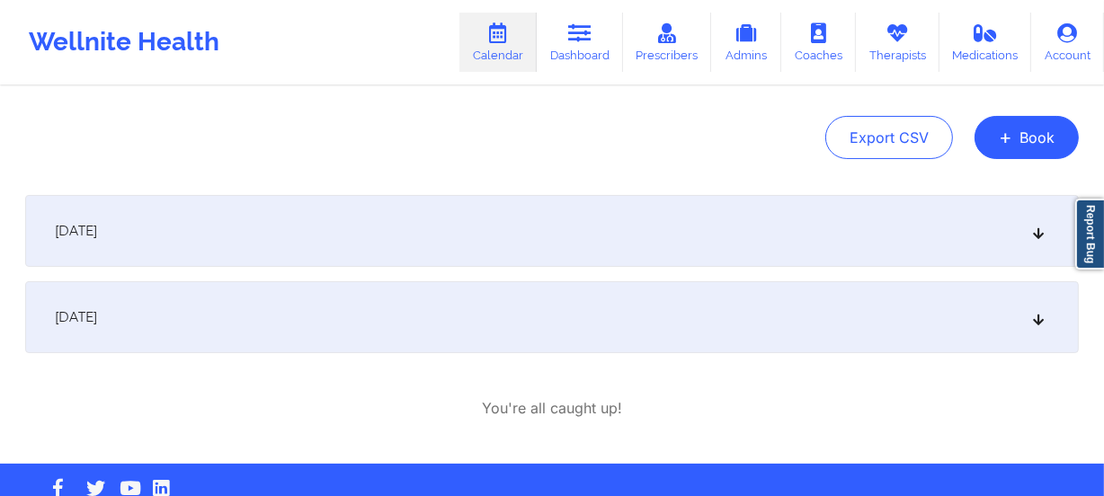
click at [478, 334] on div "[DATE]" at bounding box center [551, 317] width 1053 height 72
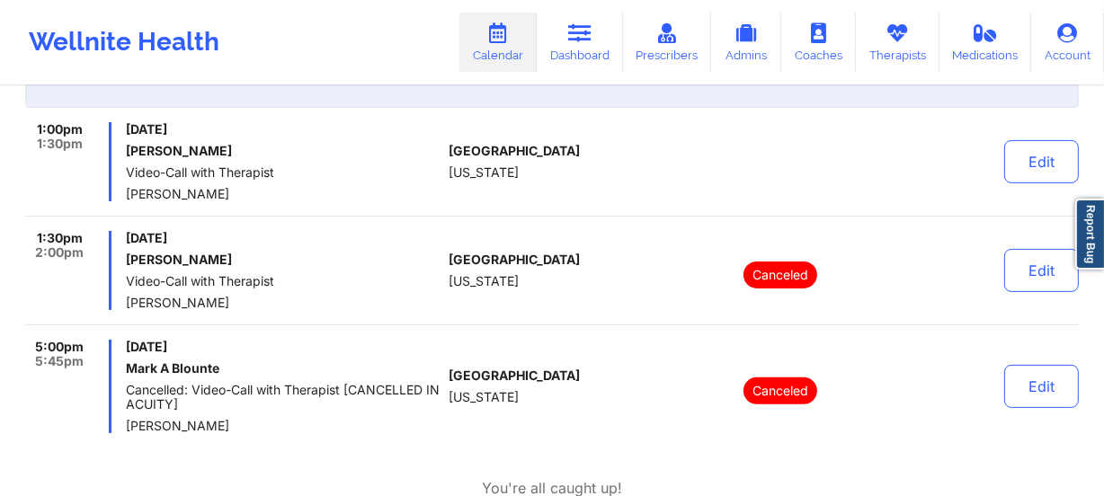
scroll to position [326, 0]
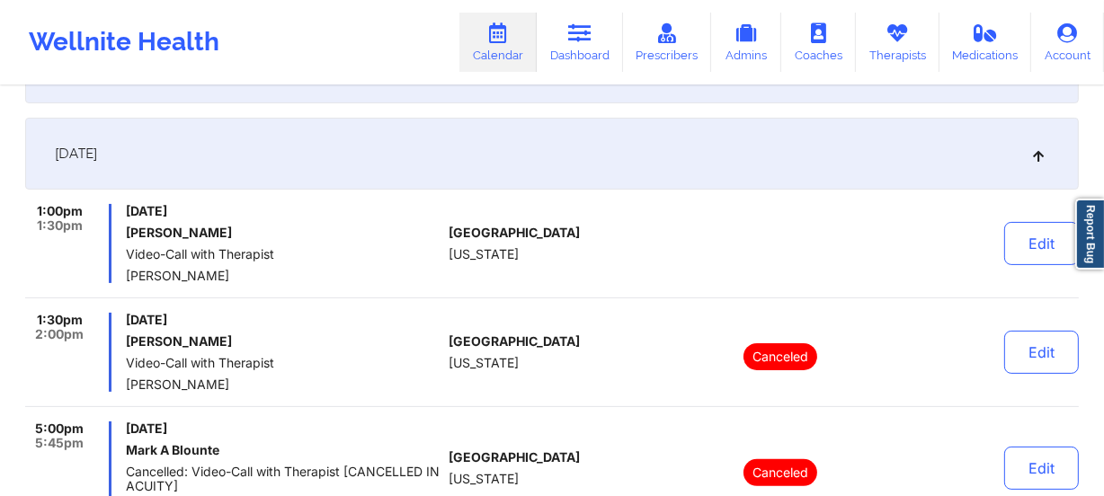
click at [533, 253] on div "[GEOGRAPHIC_DATA] [US_STATE]" at bounding box center [549, 243] width 200 height 79
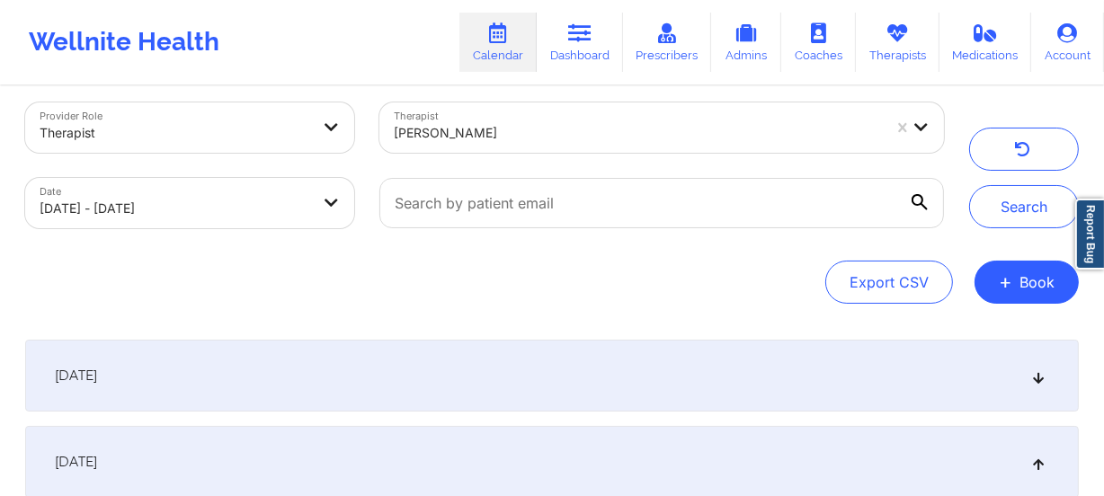
scroll to position [0, 0]
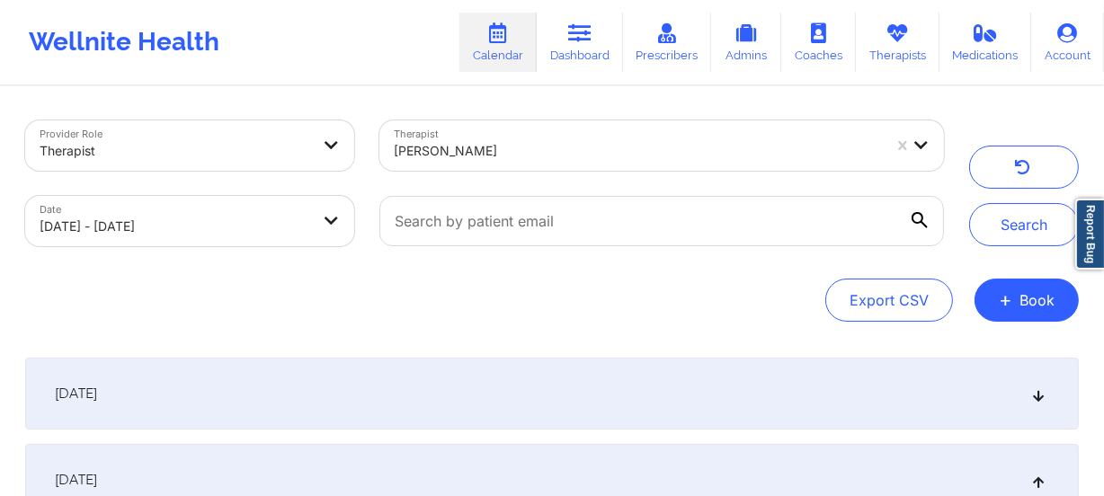
click at [513, 122] on div "[PERSON_NAME]" at bounding box center [631, 145] width 504 height 50
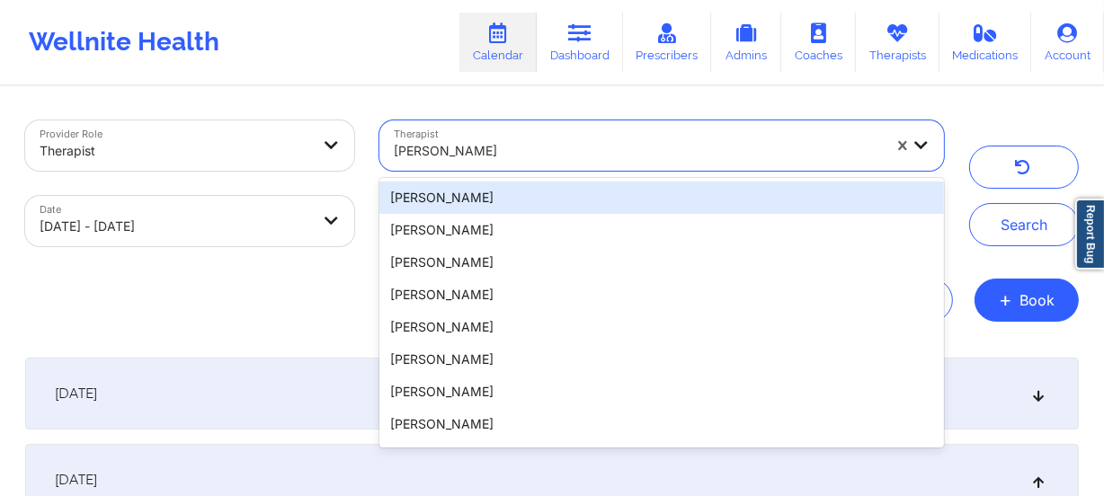
type input "[PERSON_NAME]"
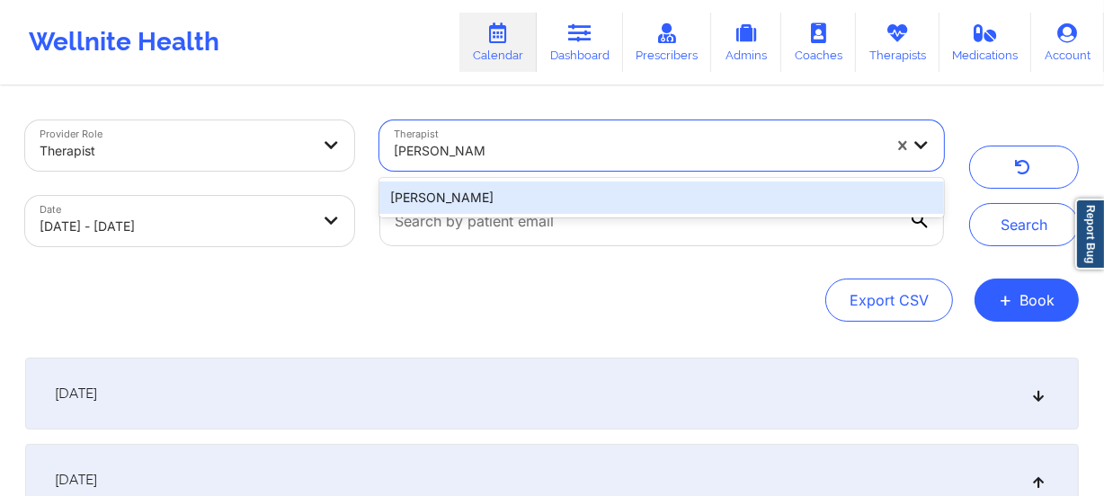
click at [528, 195] on div "[PERSON_NAME]" at bounding box center [661, 198] width 564 height 32
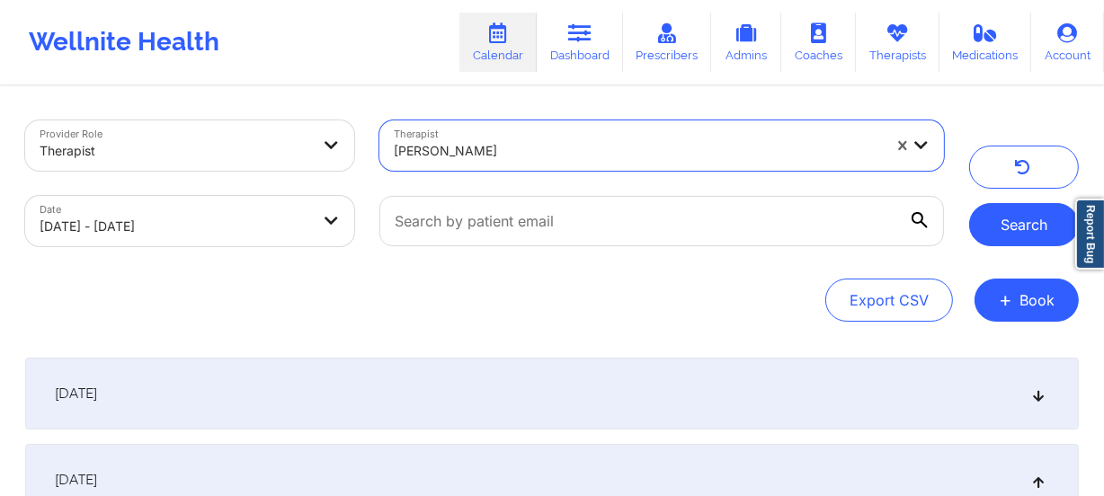
click at [1031, 211] on button "Search" at bounding box center [1024, 224] width 110 height 43
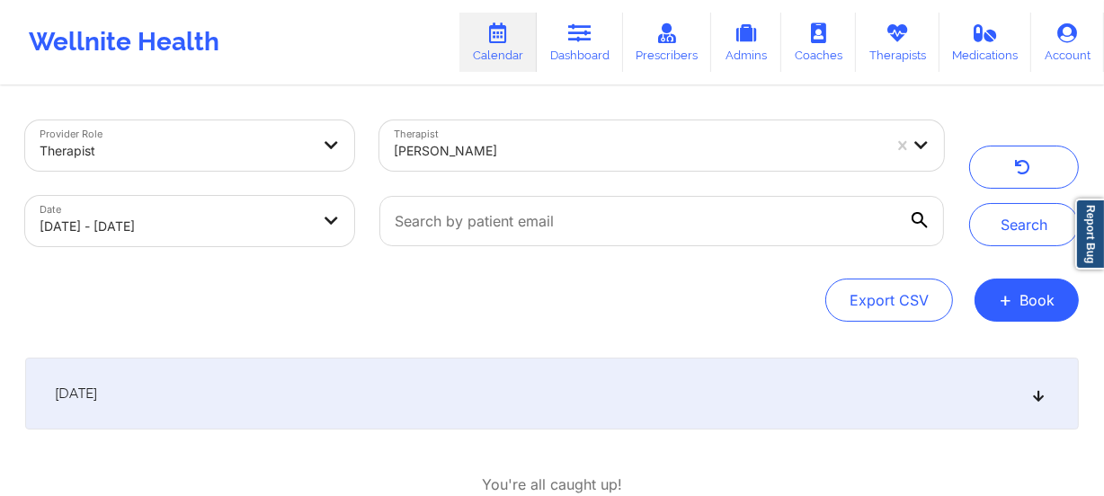
click at [822, 404] on div "[DATE]" at bounding box center [551, 394] width 1053 height 72
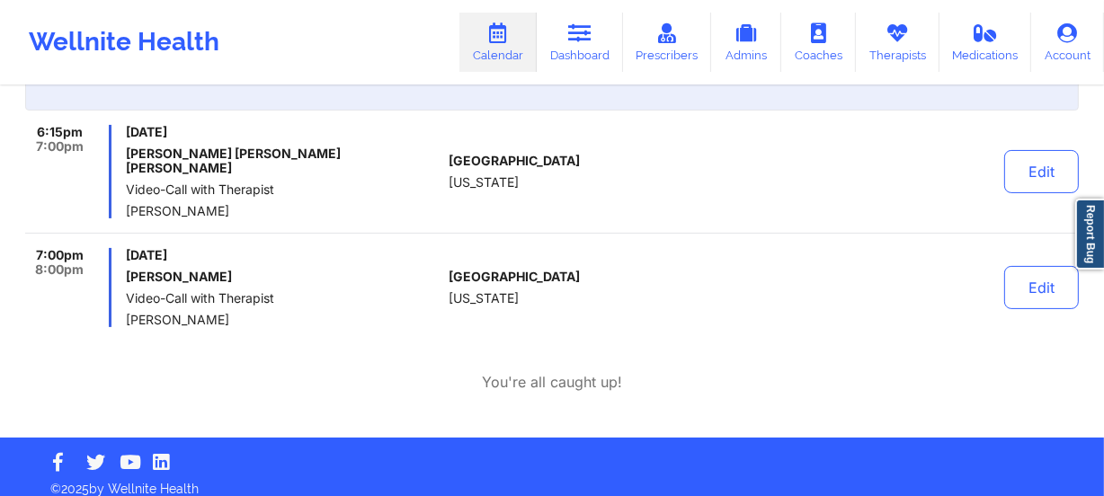
scroll to position [237, 0]
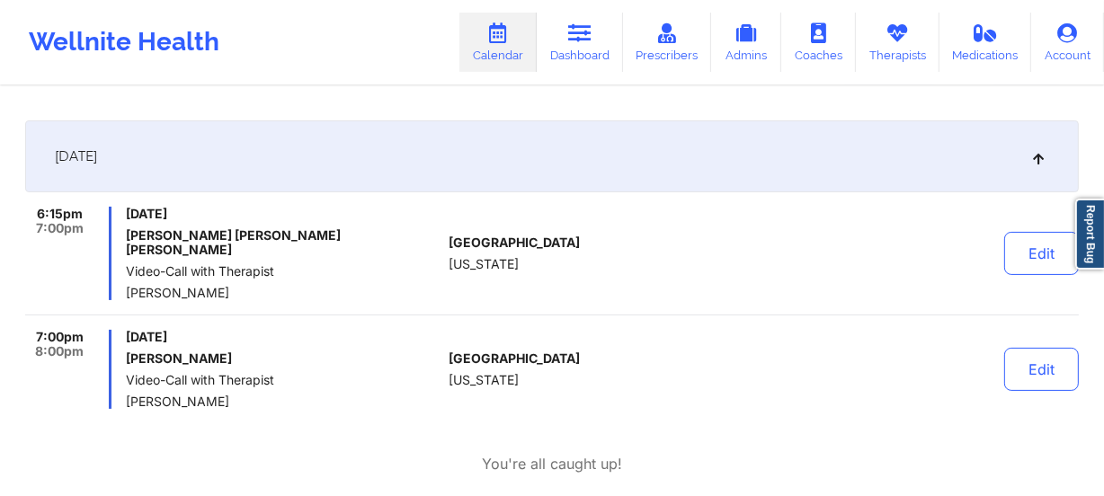
click at [520, 265] on div "[GEOGRAPHIC_DATA] [US_STATE]" at bounding box center [549, 253] width 200 height 93
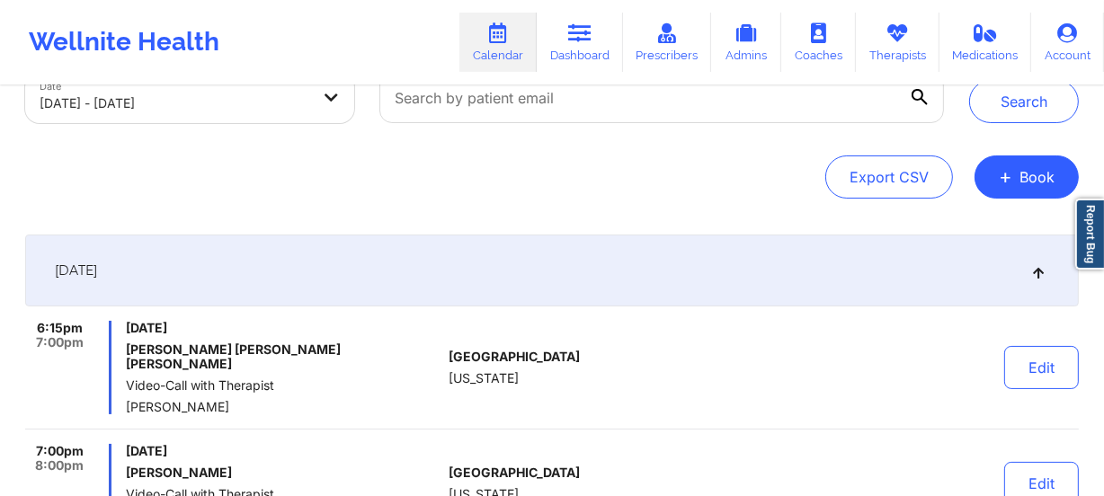
scroll to position [0, 0]
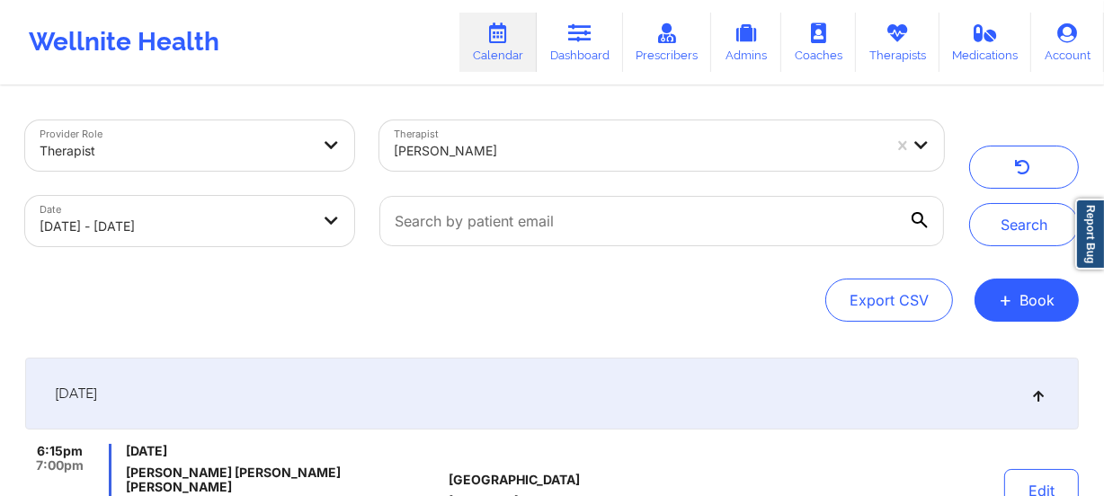
click at [539, 141] on div at bounding box center [638, 151] width 488 height 22
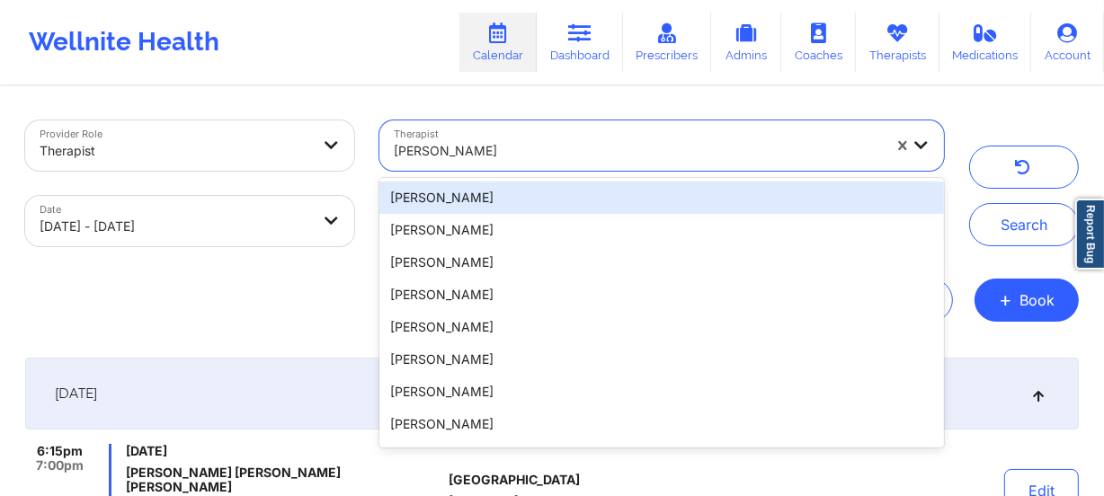
type input "[PERSON_NAME]"
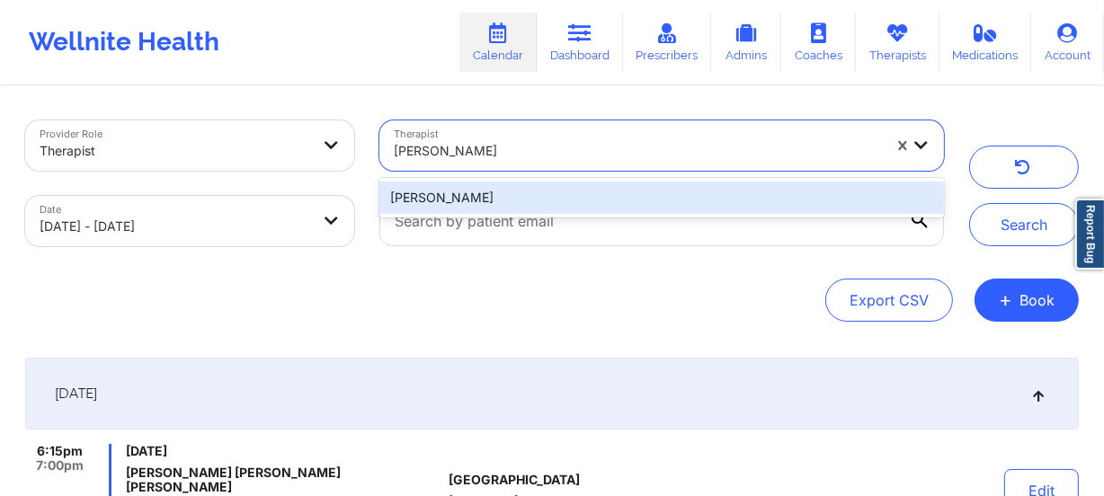
click at [539, 186] on div "[PERSON_NAME]" at bounding box center [661, 198] width 564 height 32
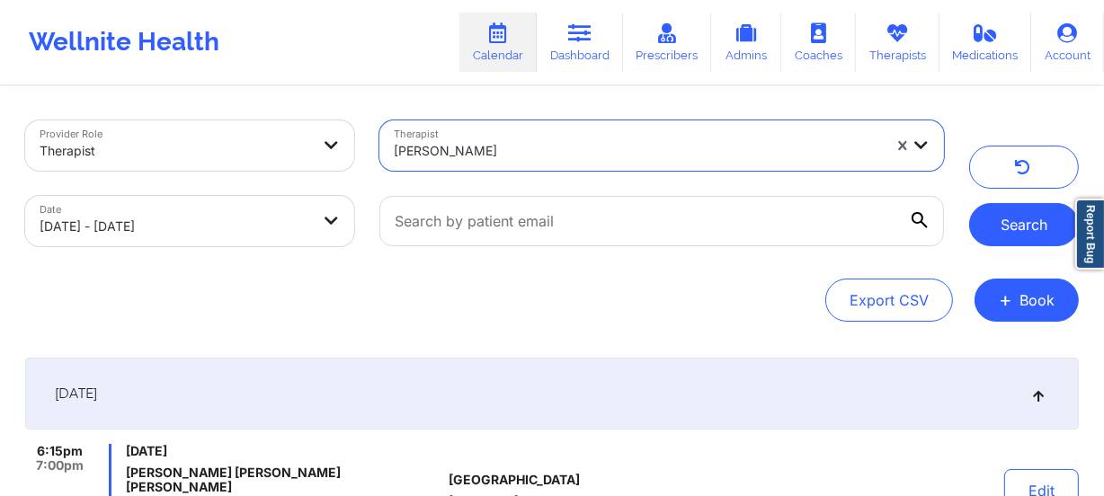
click at [1015, 218] on button "Search" at bounding box center [1024, 224] width 110 height 43
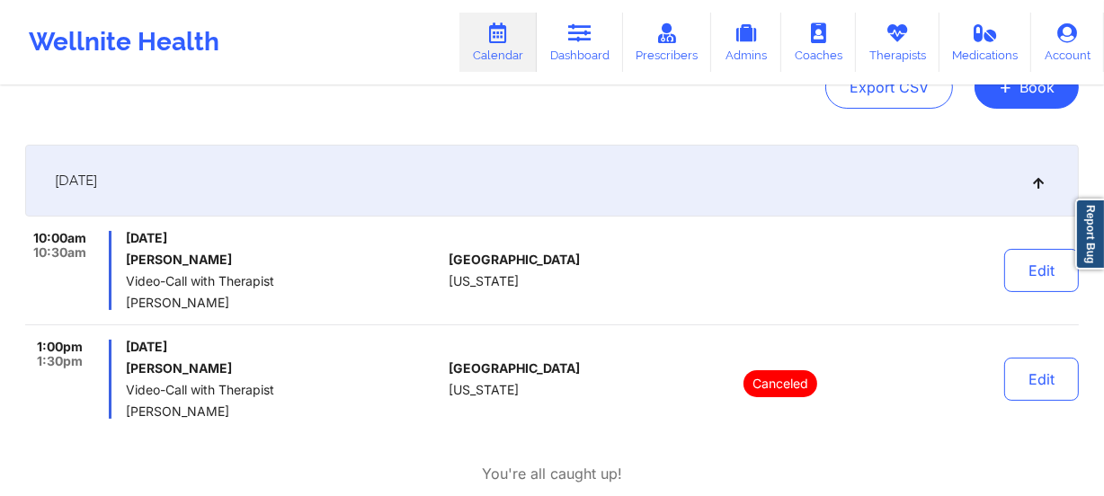
scroll to position [237, 0]
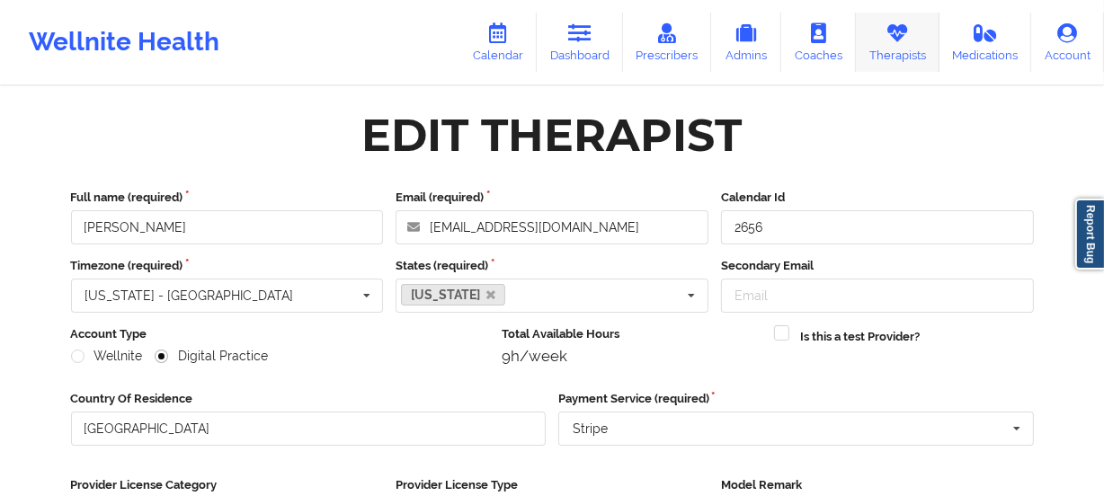
click at [916, 50] on link "Therapists" at bounding box center [898, 42] width 84 height 59
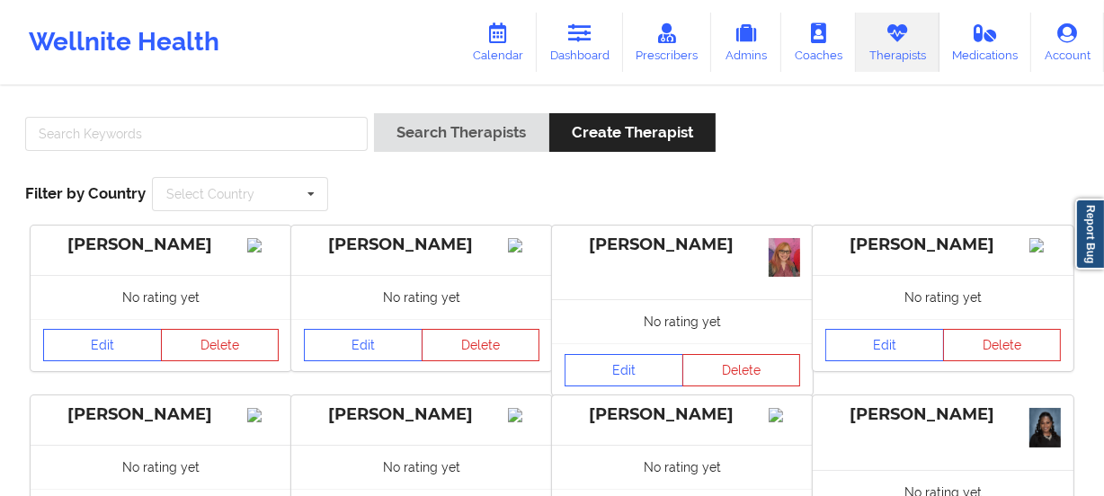
click at [1009, 176] on div "Search Therapists Create Therapist Filter by Country Select Country Australia C…" at bounding box center [552, 162] width 1079 height 123
click at [306, 129] on input "text" at bounding box center [196, 134] width 342 height 34
type input "[PERSON_NAME] [PERSON_NAME]"
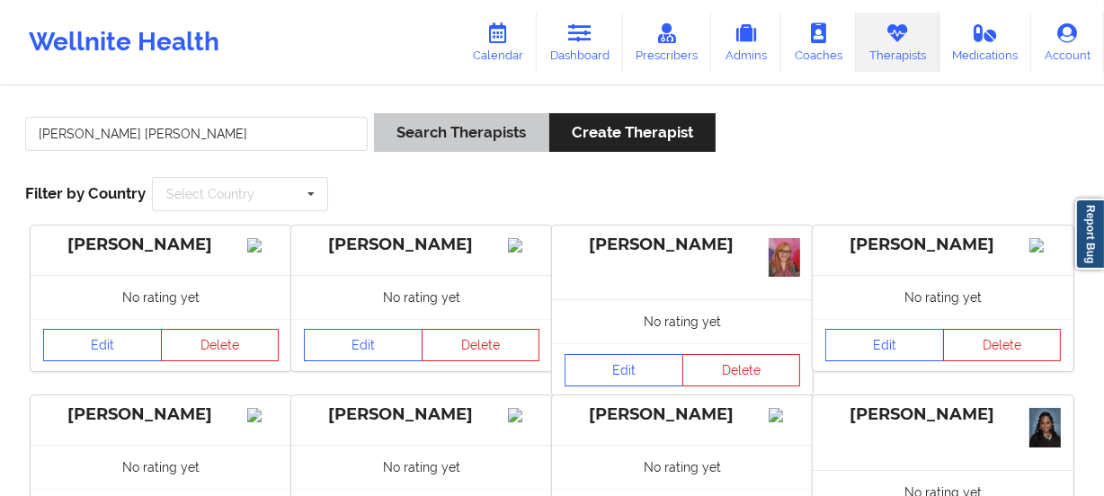
click at [421, 155] on div "Search Therapists Create Therapist" at bounding box center [545, 138] width 342 height 51
click at [422, 154] on div "Search Therapists Create Therapist" at bounding box center [545, 138] width 342 height 51
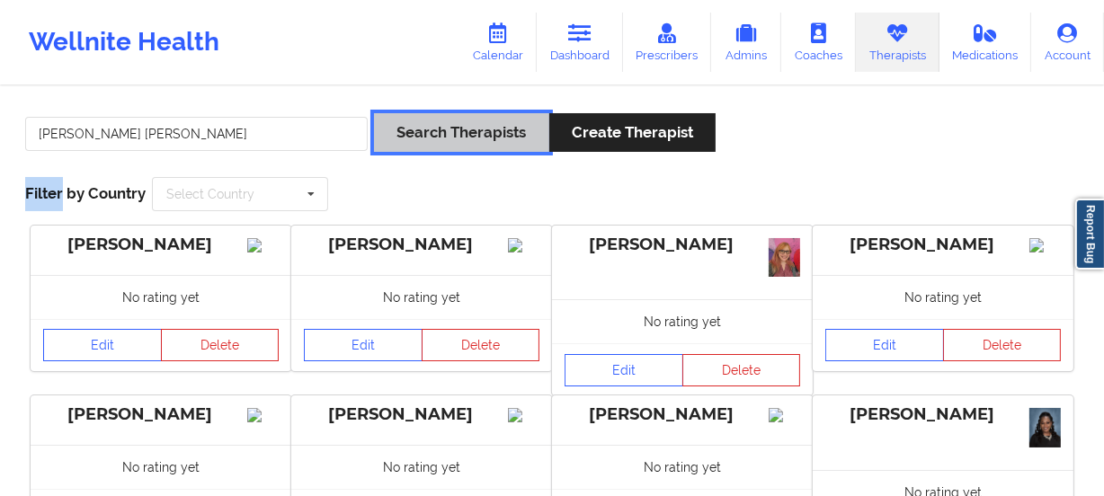
click at [432, 142] on button "Search Therapists" at bounding box center [461, 132] width 174 height 39
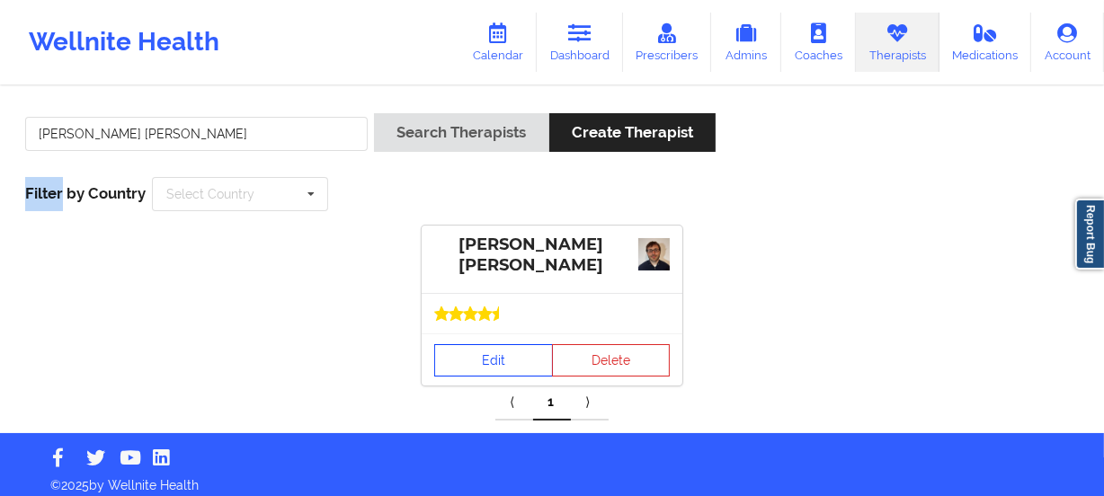
click at [502, 366] on link "Edit" at bounding box center [493, 360] width 119 height 32
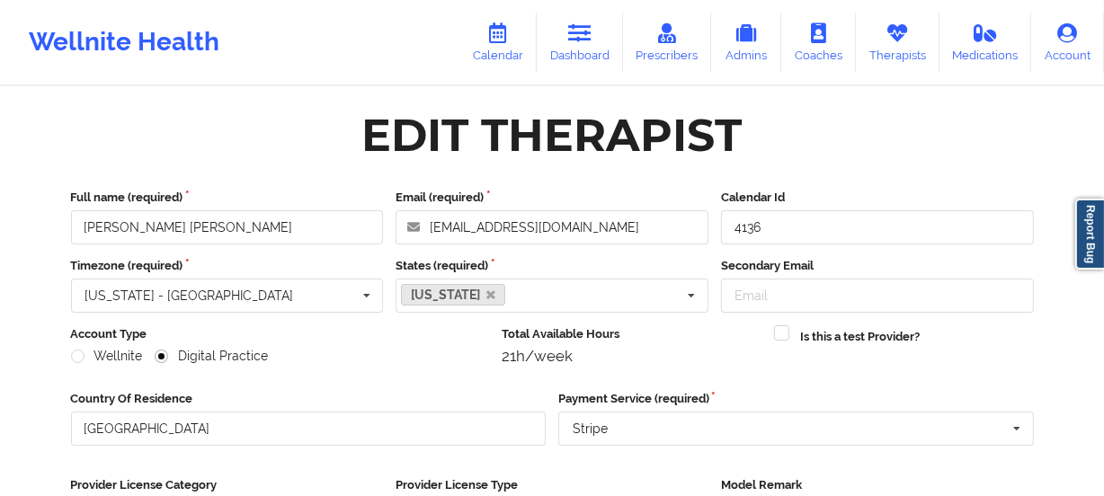
drag, startPoint x: 1062, startPoint y: 312, endPoint x: 1051, endPoint y: 313, distance: 10.8
drag, startPoint x: 330, startPoint y: 225, endPoint x: 0, endPoint y: 183, distance: 332.5
